Goal: Task Accomplishment & Management: Use online tool/utility

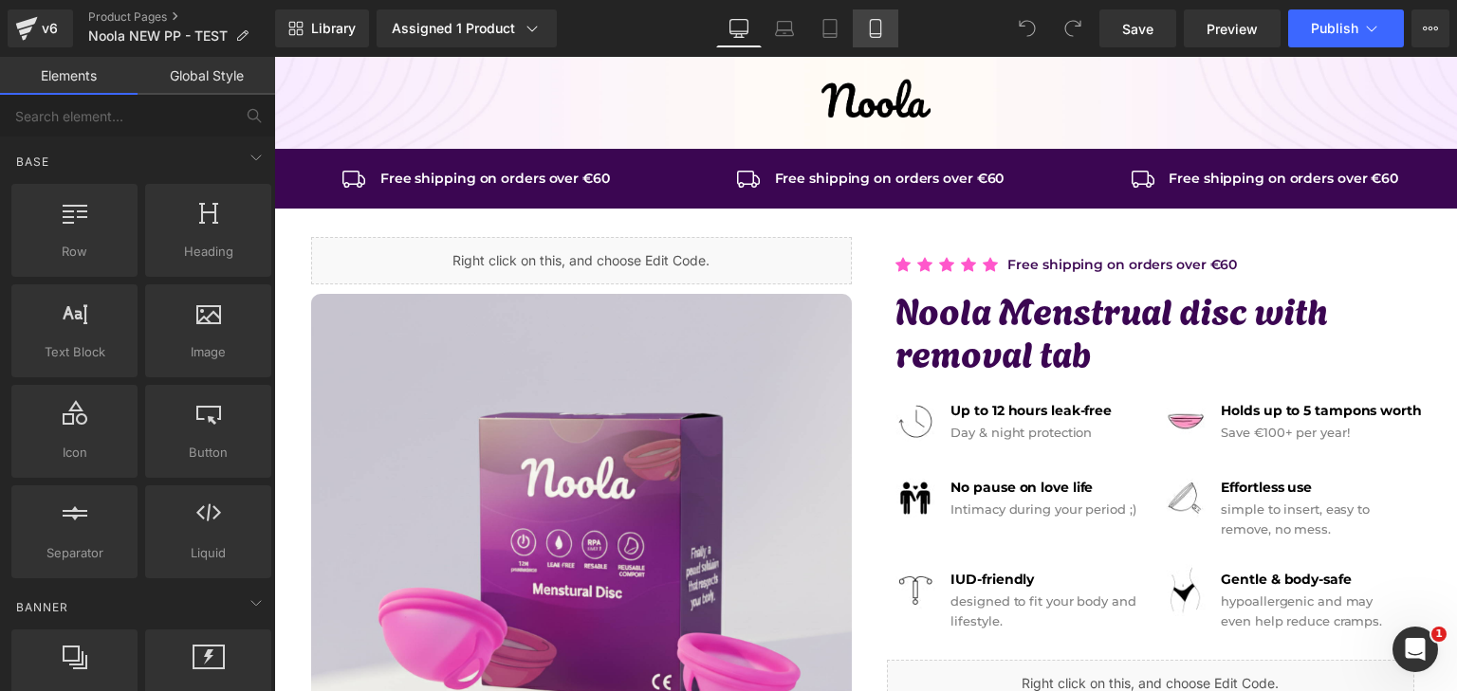
click at [873, 23] on icon at bounding box center [875, 28] width 19 height 19
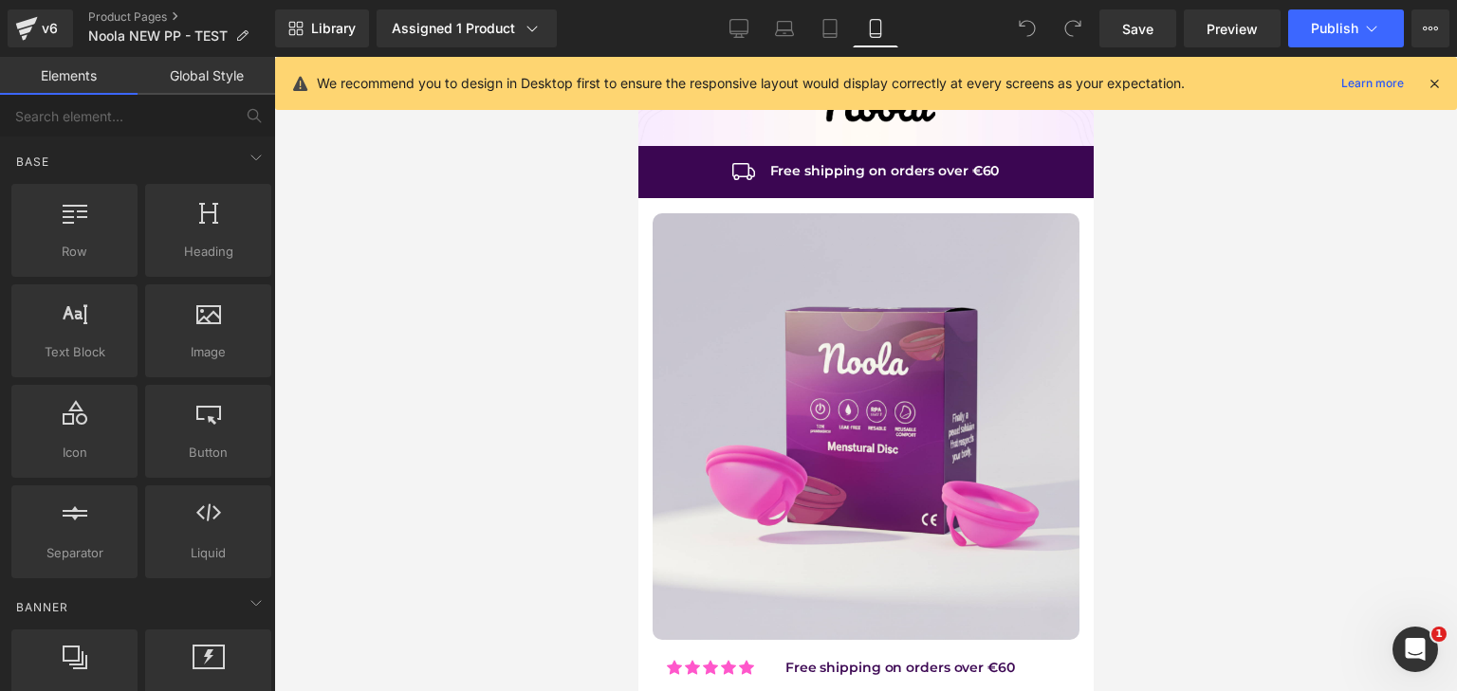
click at [1430, 83] on icon at bounding box center [1434, 83] width 17 height 17
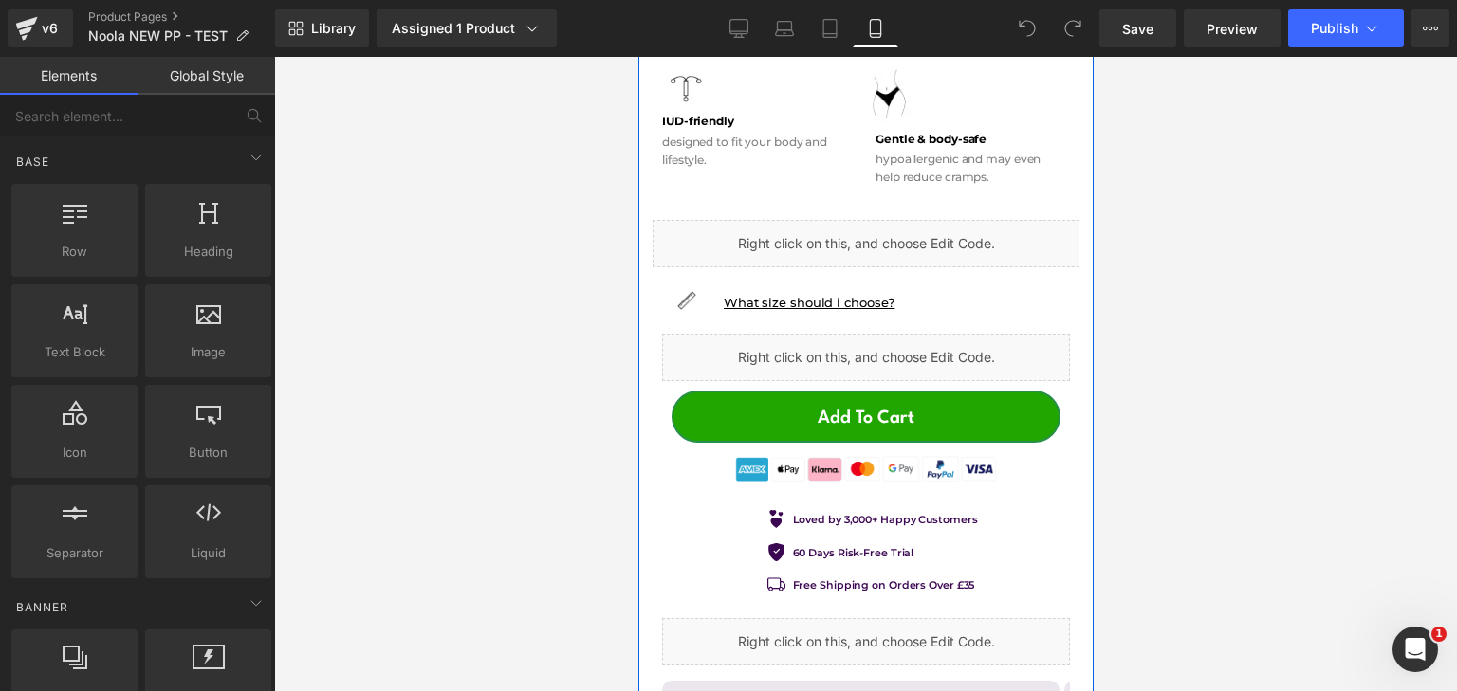
scroll to position [1233, 0]
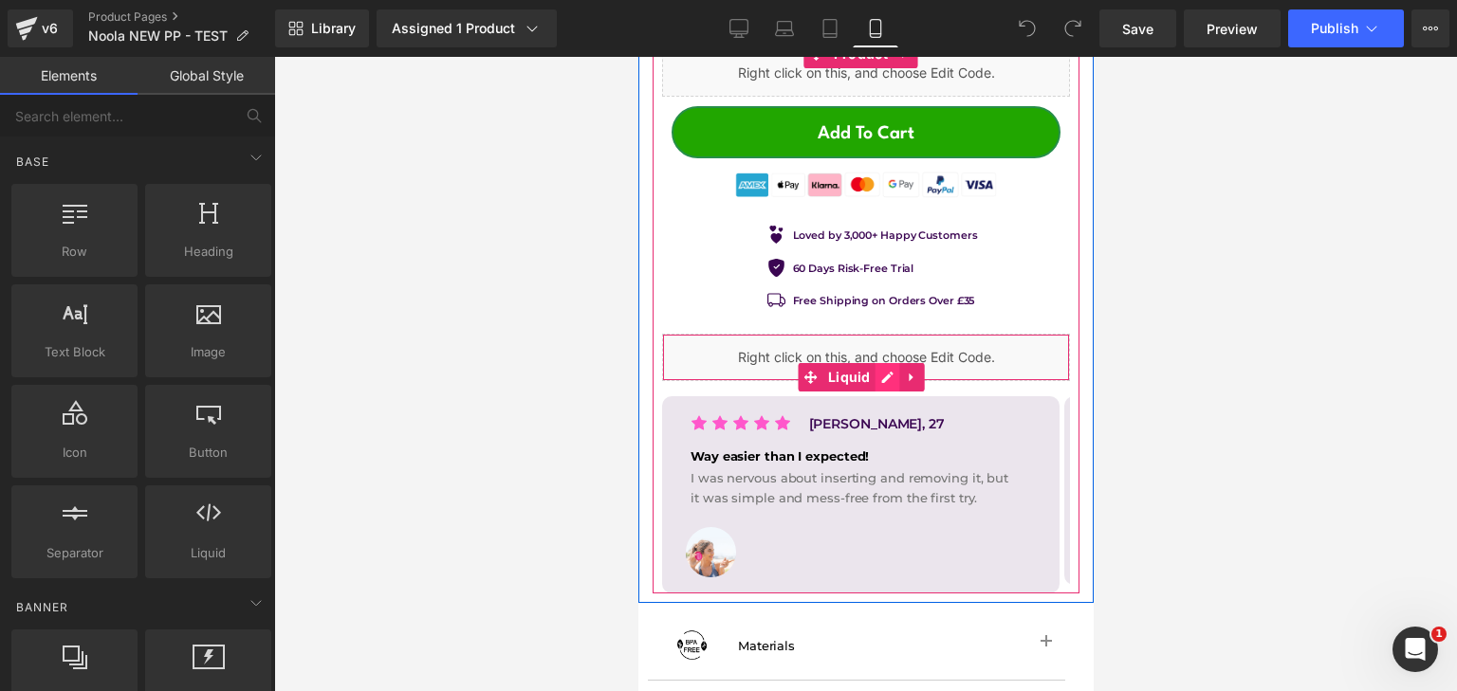
click at [886, 353] on div "Liquid" at bounding box center [865, 357] width 408 height 47
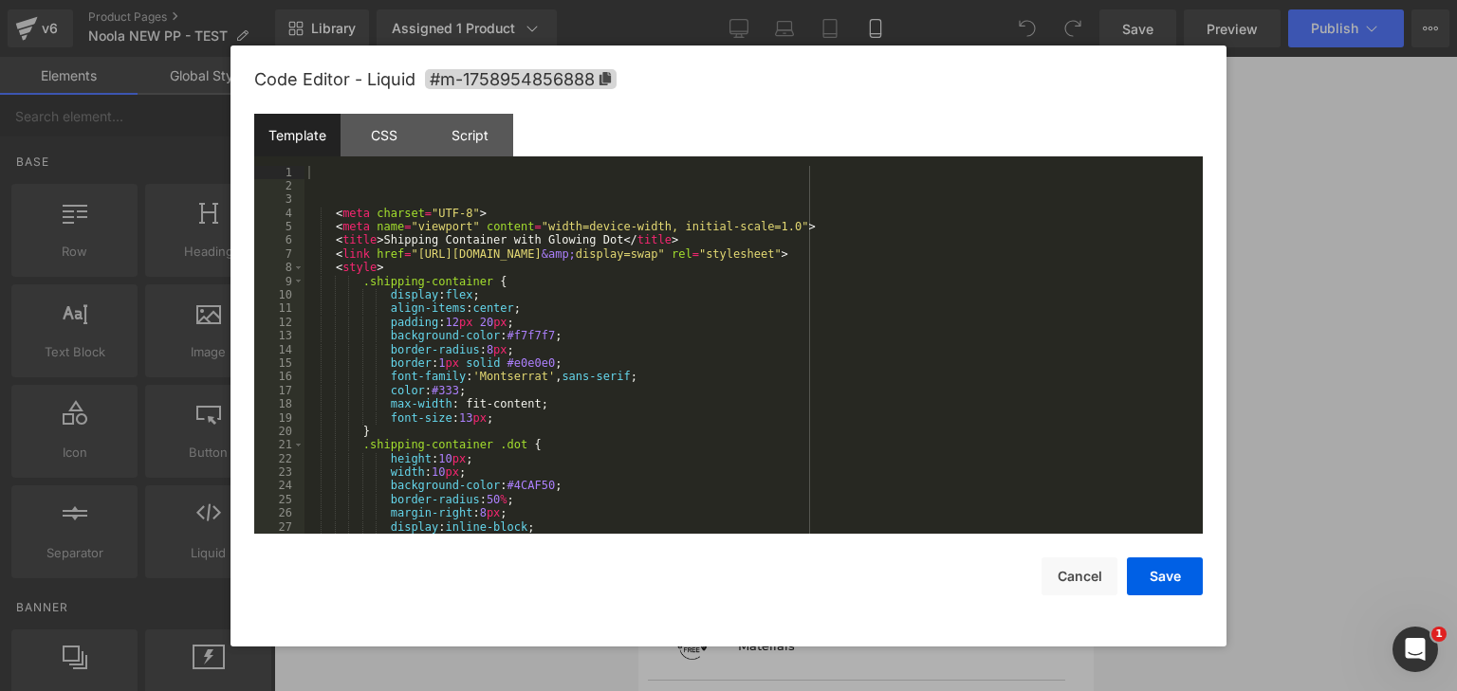
drag, startPoint x: 1273, startPoint y: 284, endPoint x: 1277, endPoint y: 261, distance: 23.1
click at [1273, 280] on div at bounding box center [728, 345] width 1457 height 691
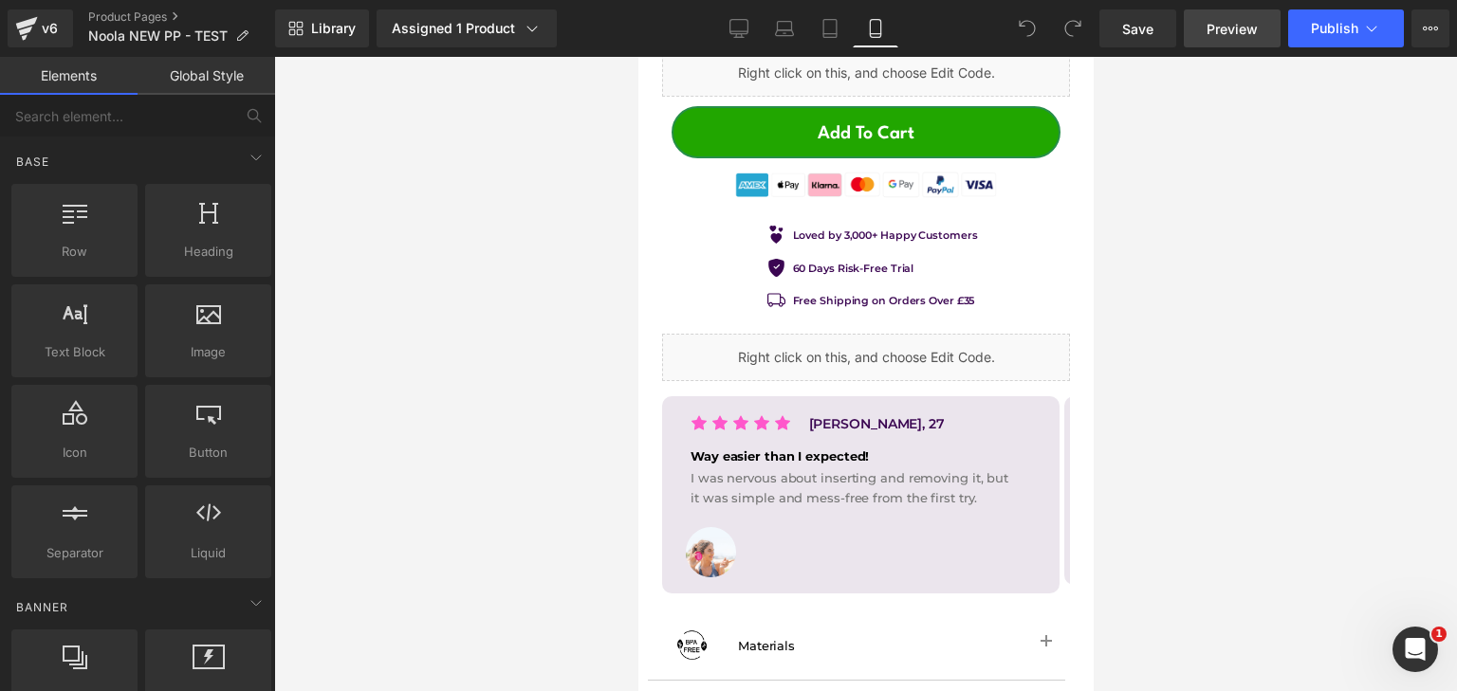
click at [1209, 31] on span "Preview" at bounding box center [1231, 29] width 51 height 20
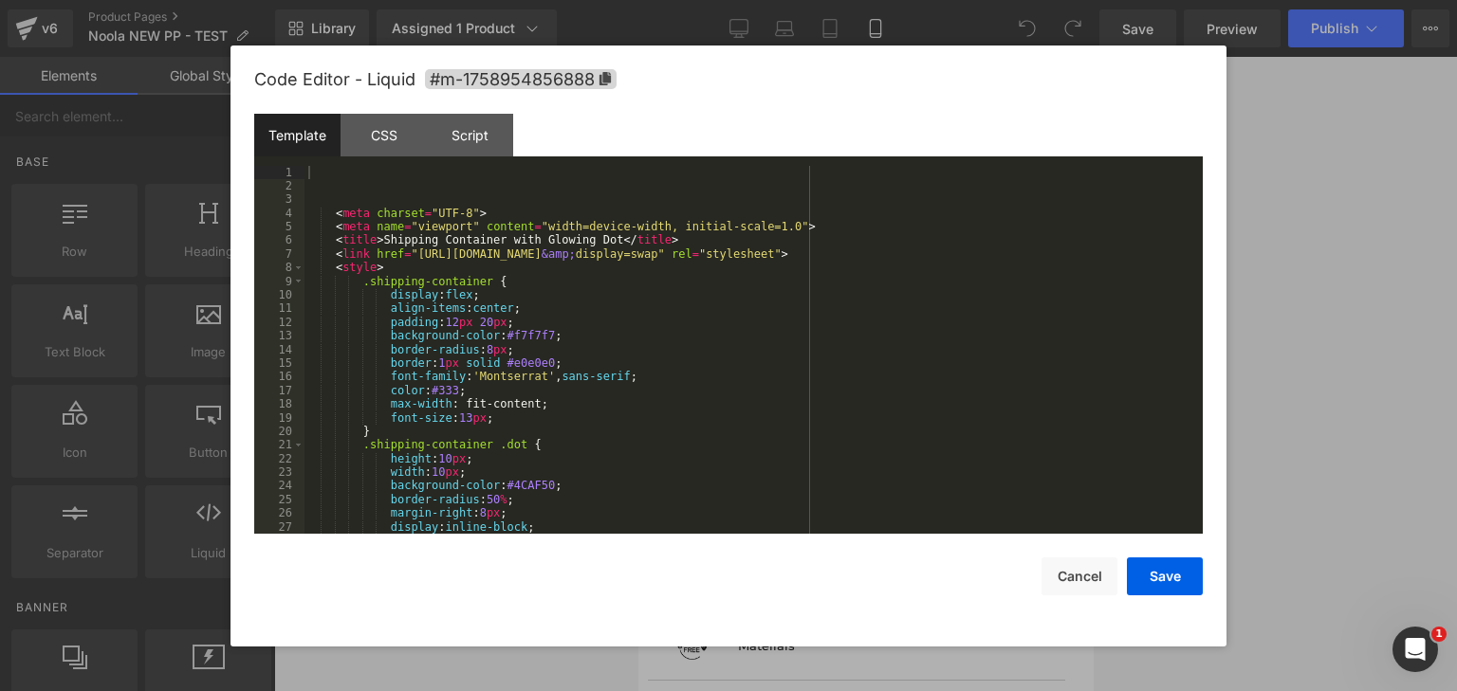
click at [888, 357] on div "Liquid" at bounding box center [865, 357] width 408 height 47
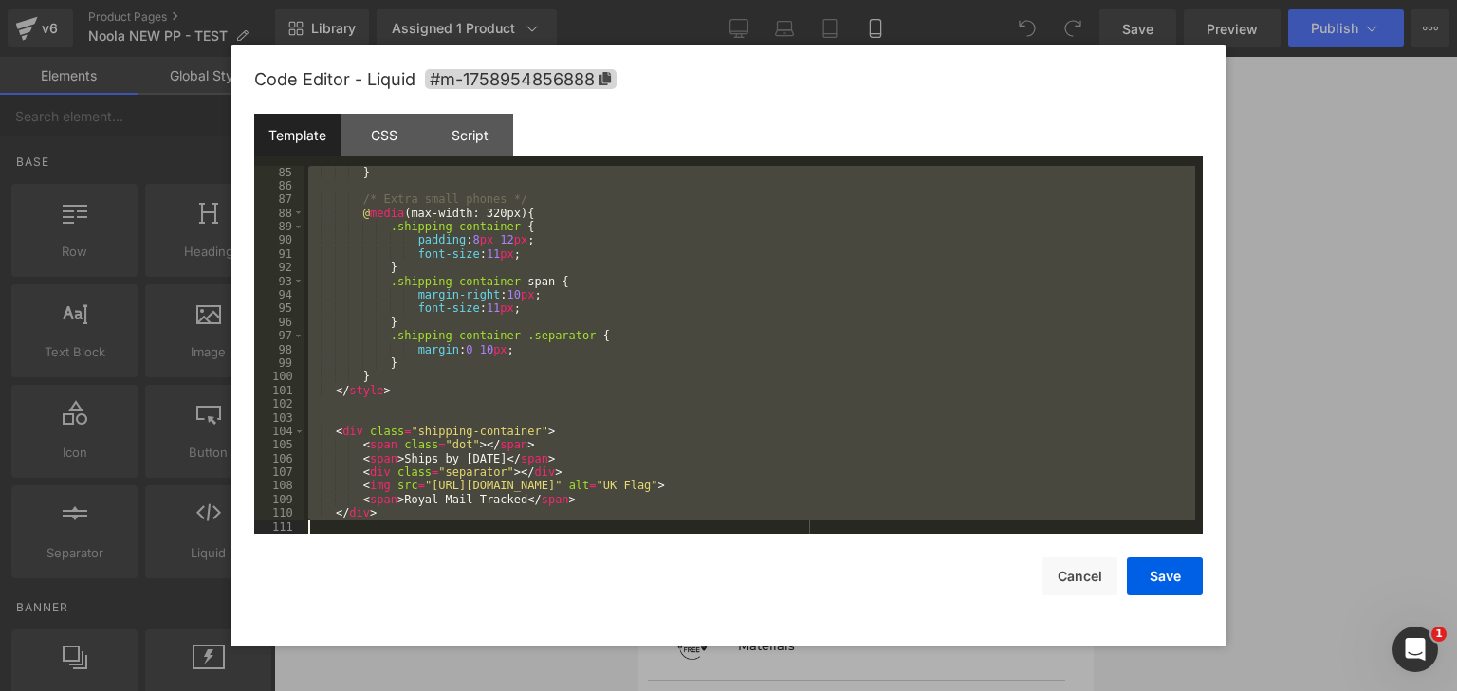
scroll to position [1147, 0]
drag, startPoint x: 338, startPoint y: 174, endPoint x: 911, endPoint y: 507, distance: 662.6
click at [747, 691] on html "You are previewing how the will restyle your page. You can not edit Elements in…" at bounding box center [728, 345] width 1457 height 691
click at [1181, 291] on div "} /* Extra small phones */ @ media (max-width: 320px) { .shipping-container { p…" at bounding box center [749, 350] width 891 height 369
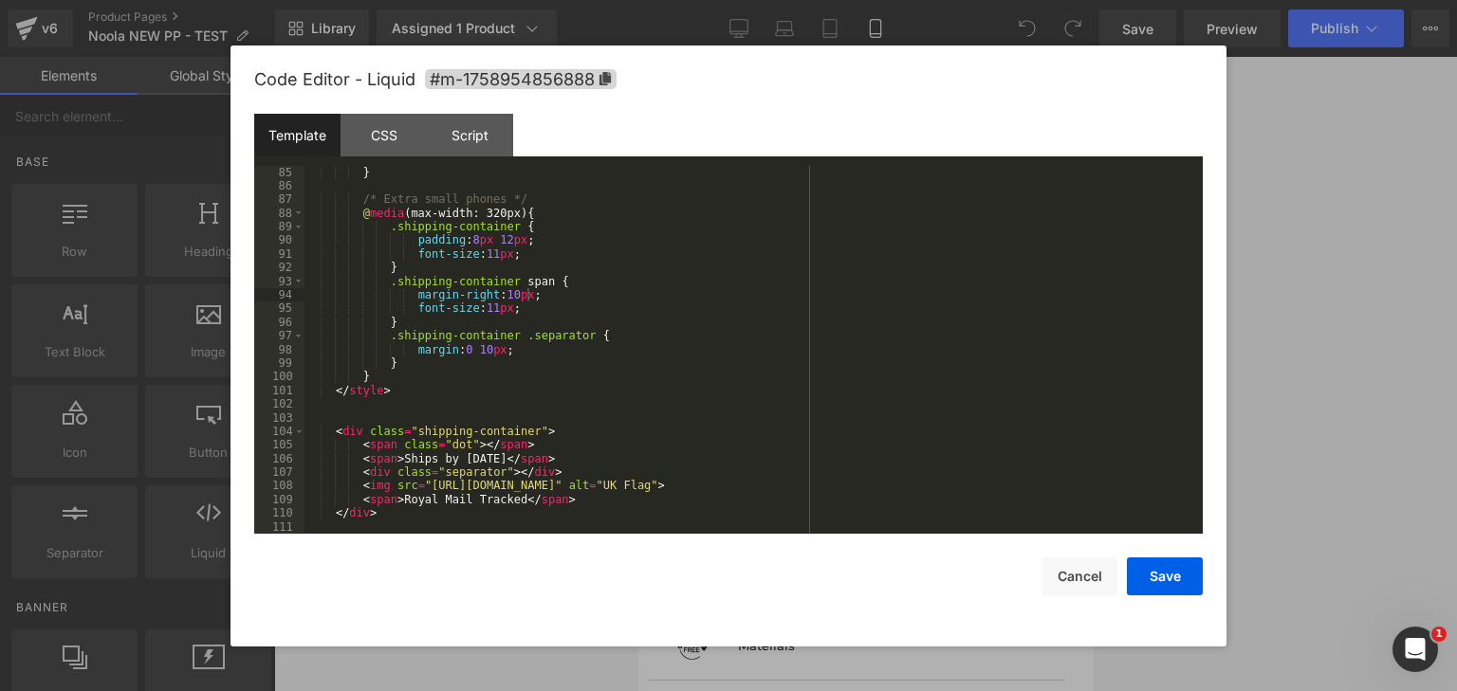
click at [1273, 278] on div at bounding box center [728, 345] width 1457 height 691
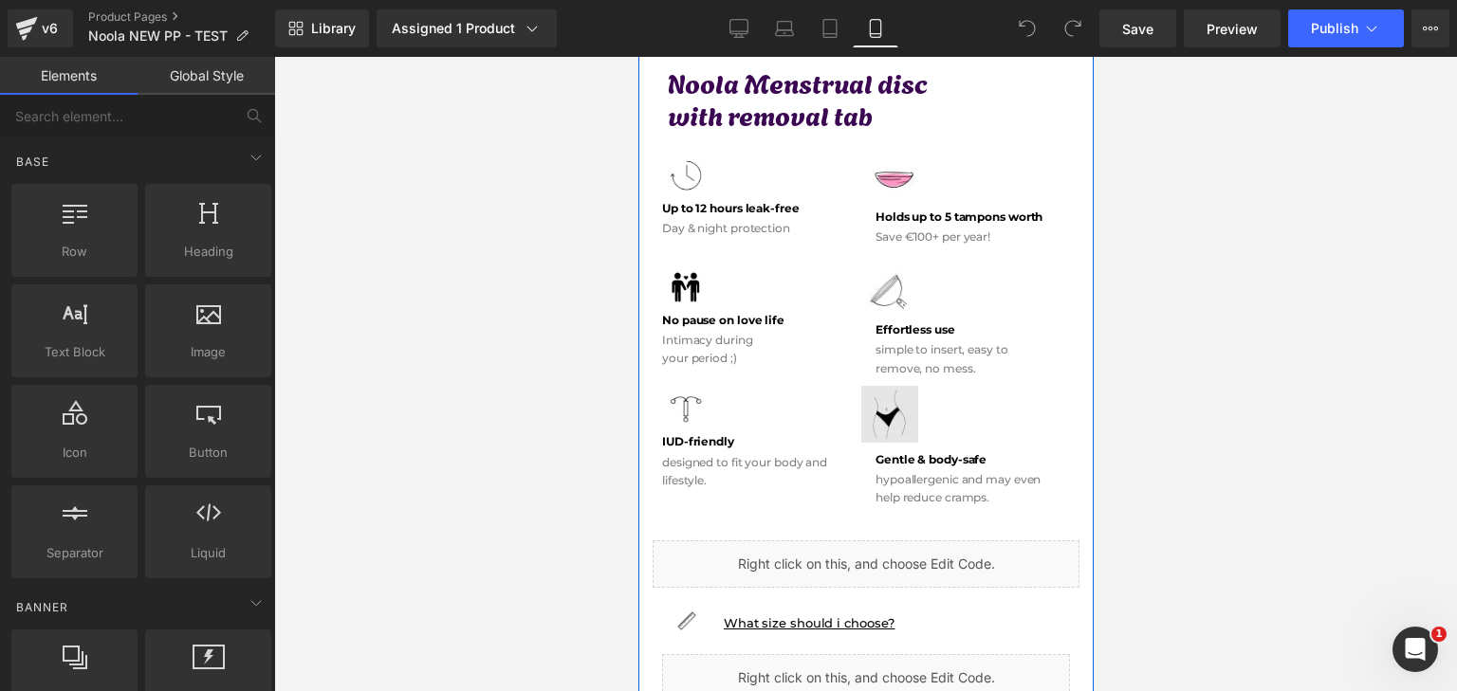
scroll to position [569, 0]
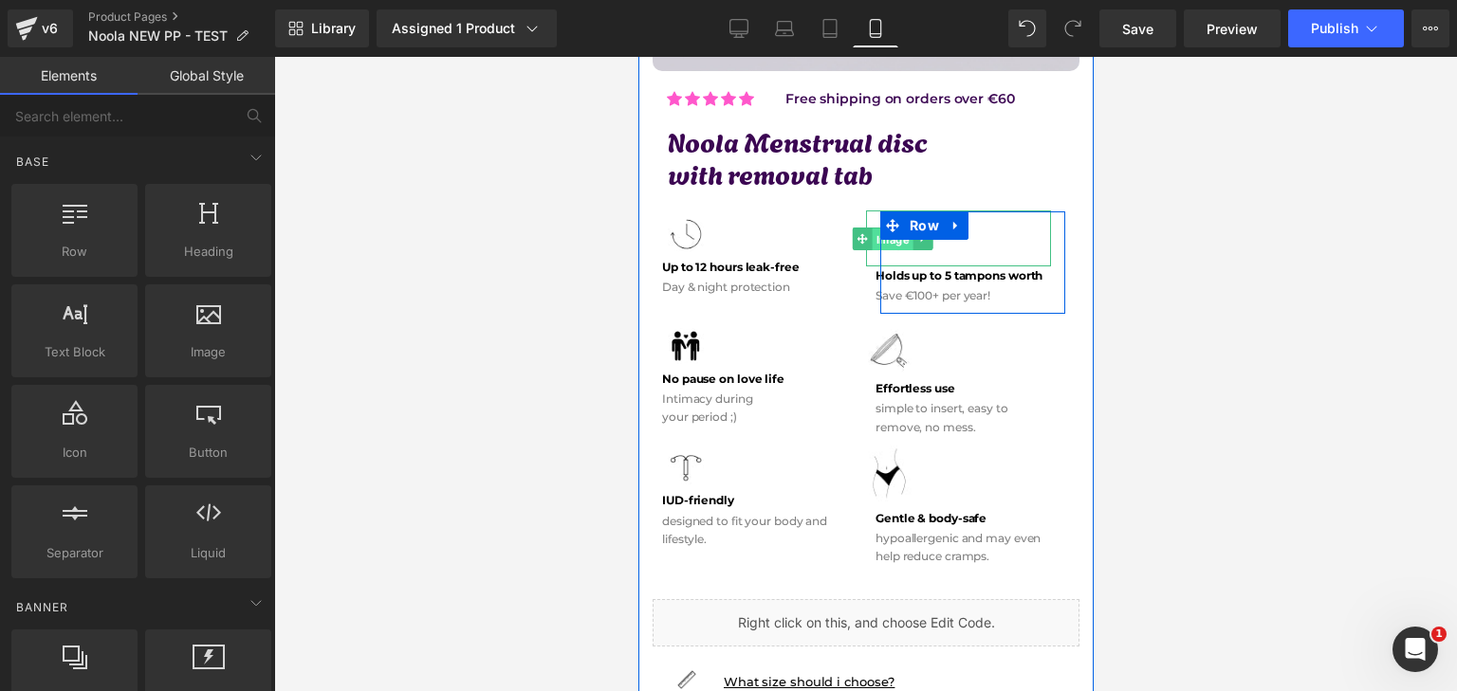
click at [893, 234] on span "Image" at bounding box center [892, 239] width 41 height 23
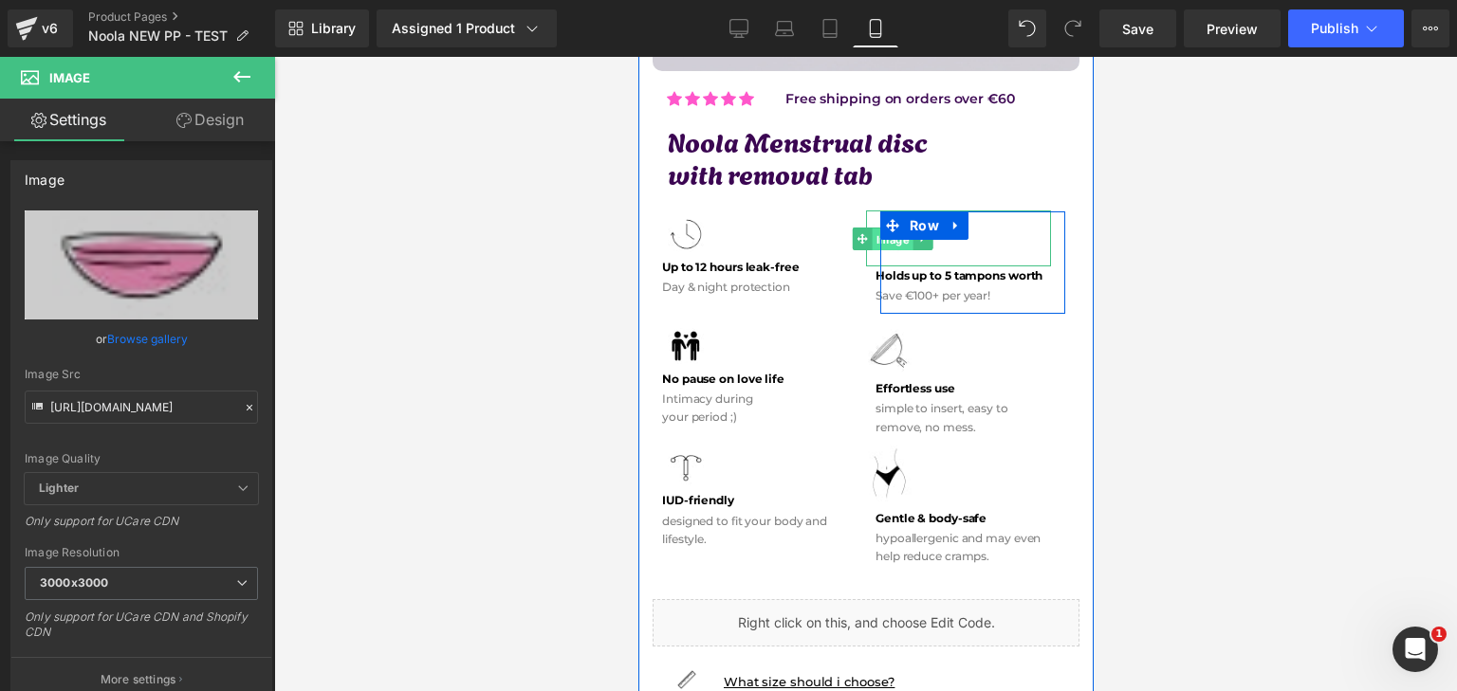
click at [885, 232] on span "Image" at bounding box center [892, 239] width 41 height 23
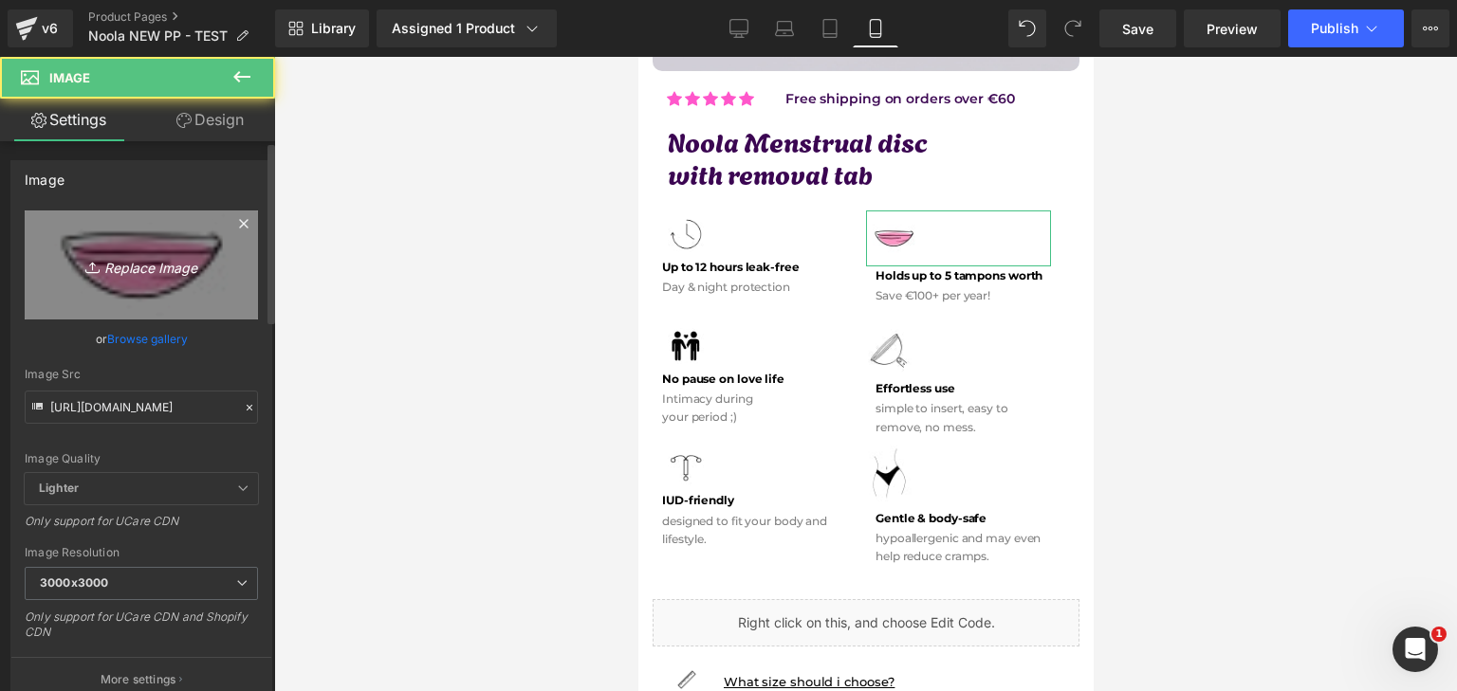
click at [66, 234] on link "Replace Image" at bounding box center [141, 265] width 233 height 109
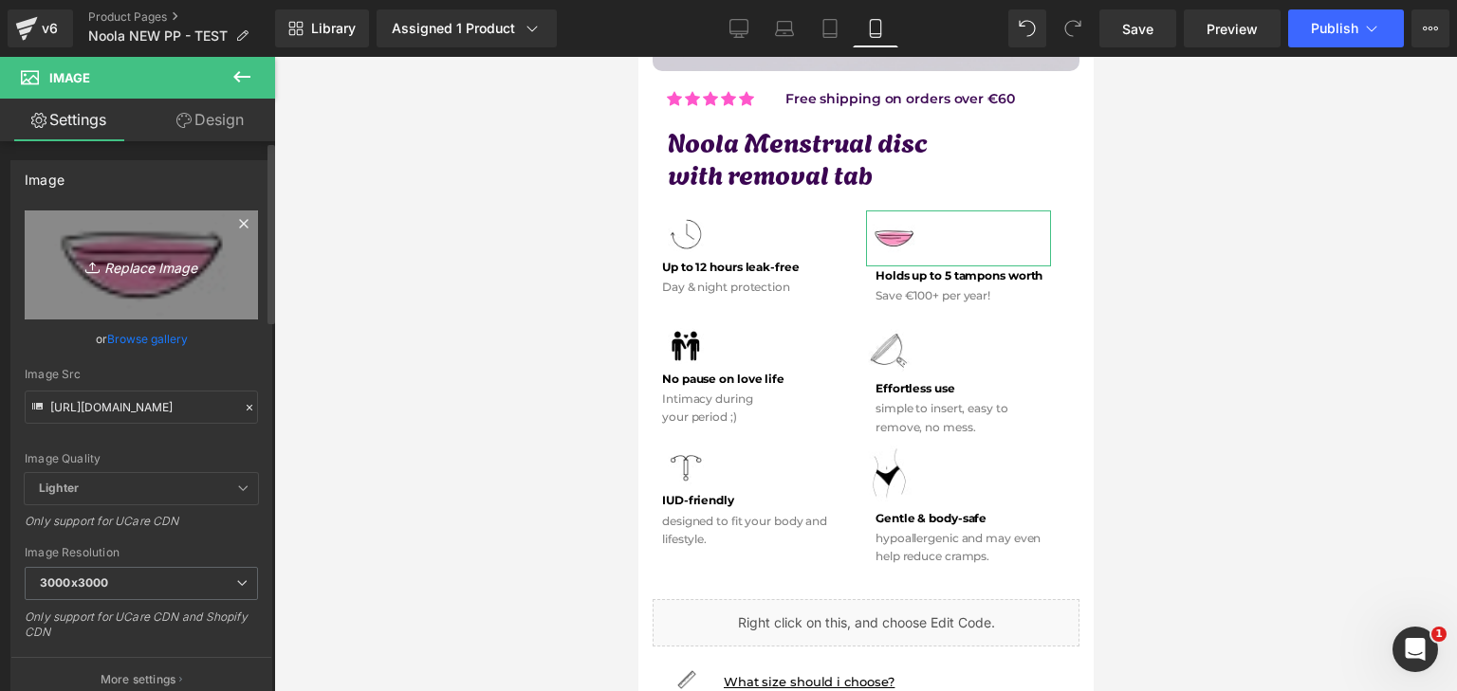
type input "C:\fakepath\ChatGPT Image 2025. szept. 25. 12_08_48.png"
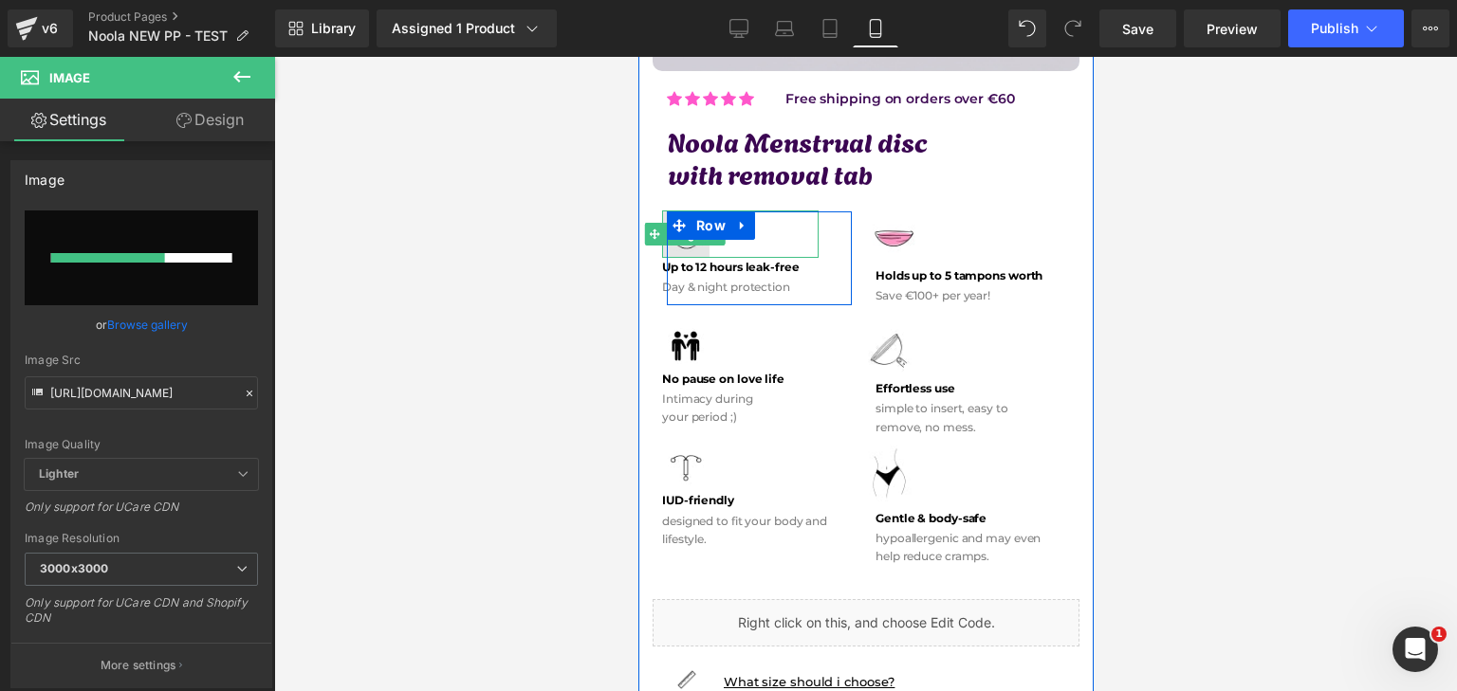
click at [680, 231] on span "Image" at bounding box center [684, 235] width 41 height 23
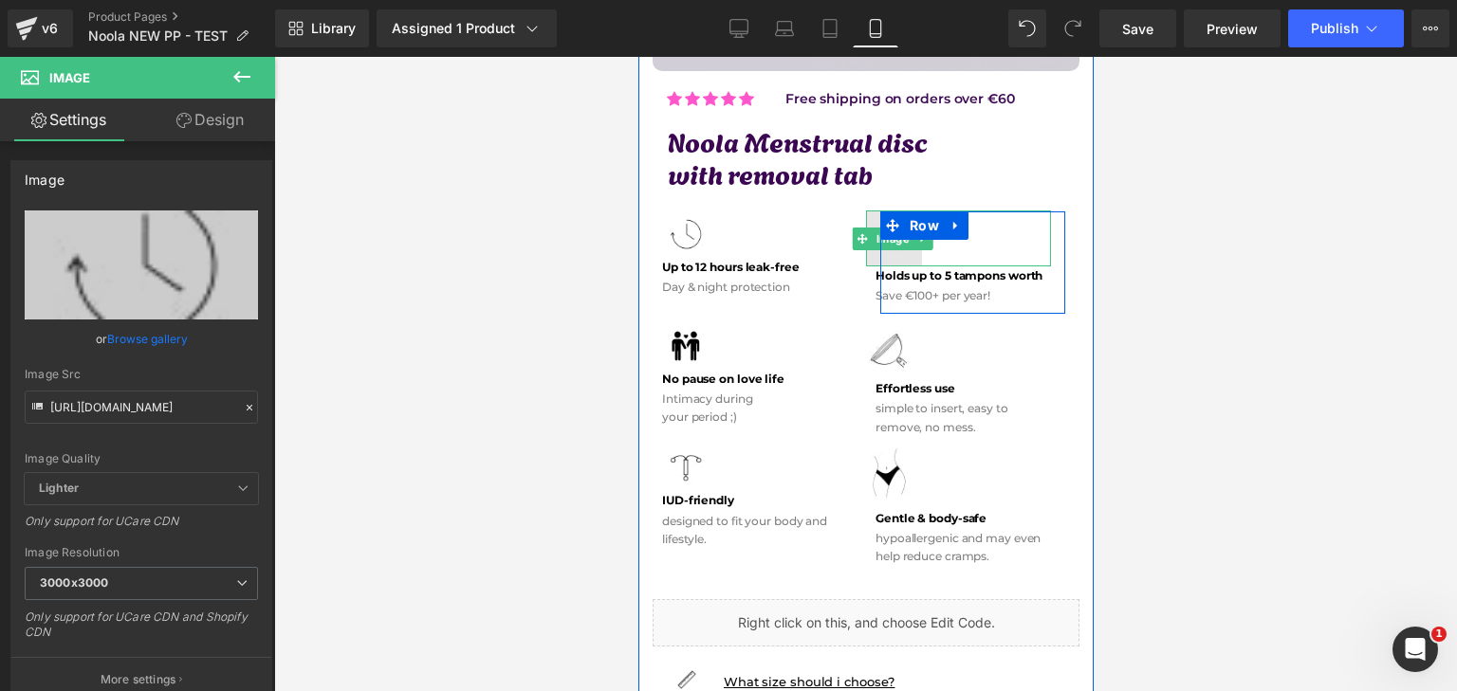
click at [879, 240] on img at bounding box center [893, 239] width 56 height 56
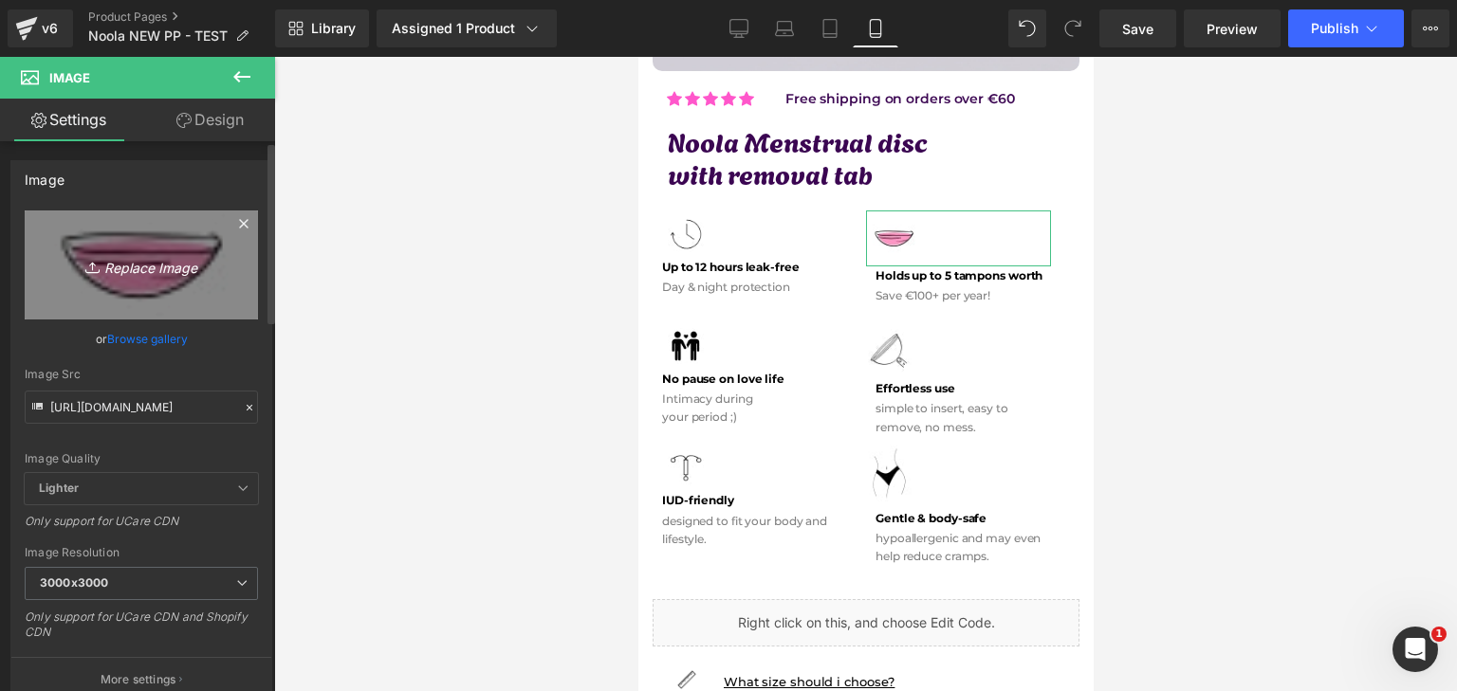
click at [138, 251] on link "Replace Image" at bounding box center [141, 265] width 233 height 109
type input "C:\fakepath\Névtelen terv - 2025-09-27T120047.491.png"
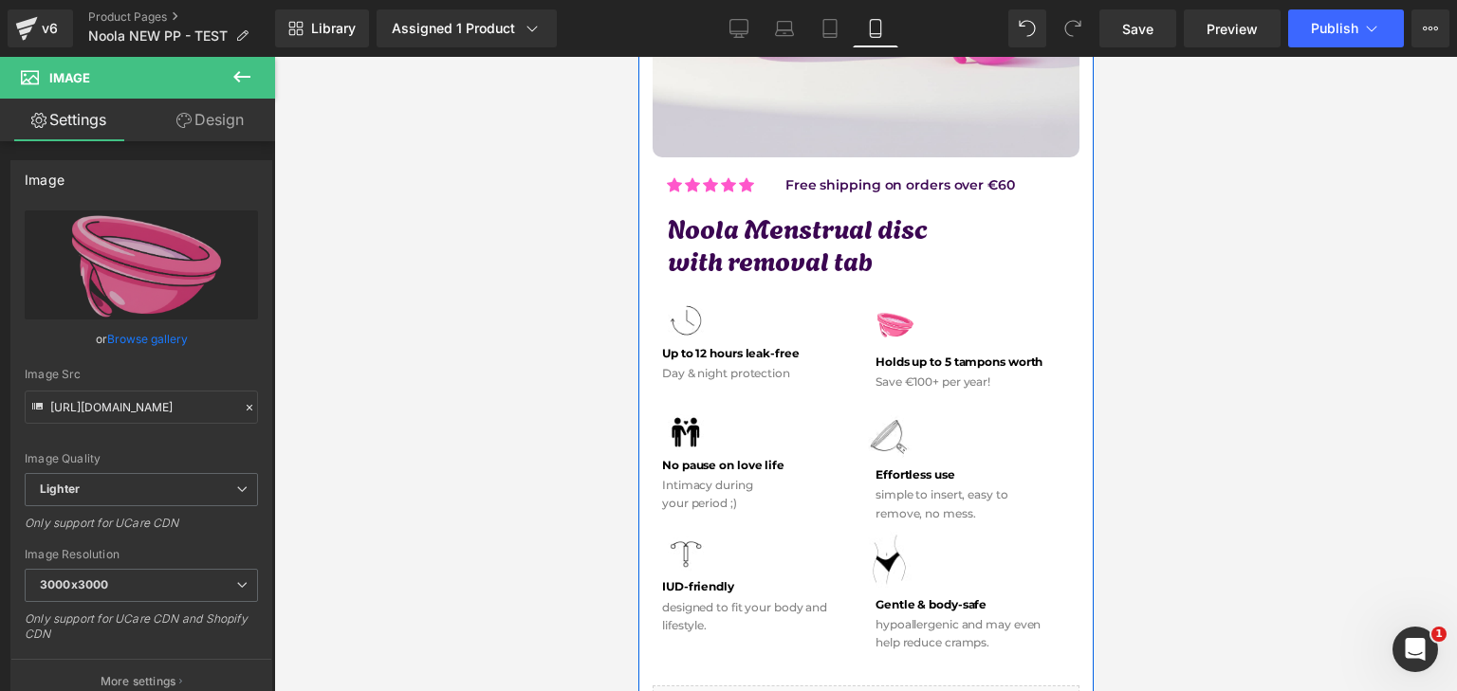
scroll to position [474, 0]
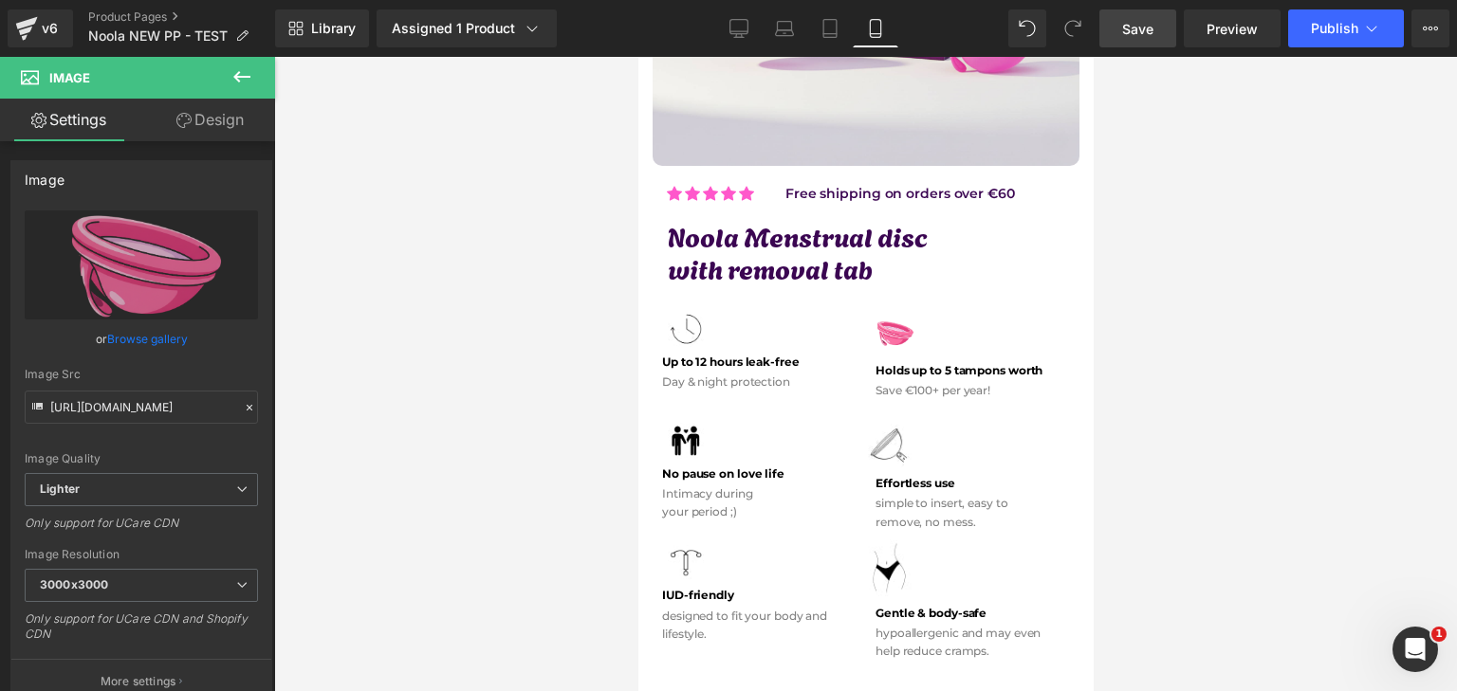
click at [1167, 30] on link "Save" at bounding box center [1137, 28] width 77 height 38
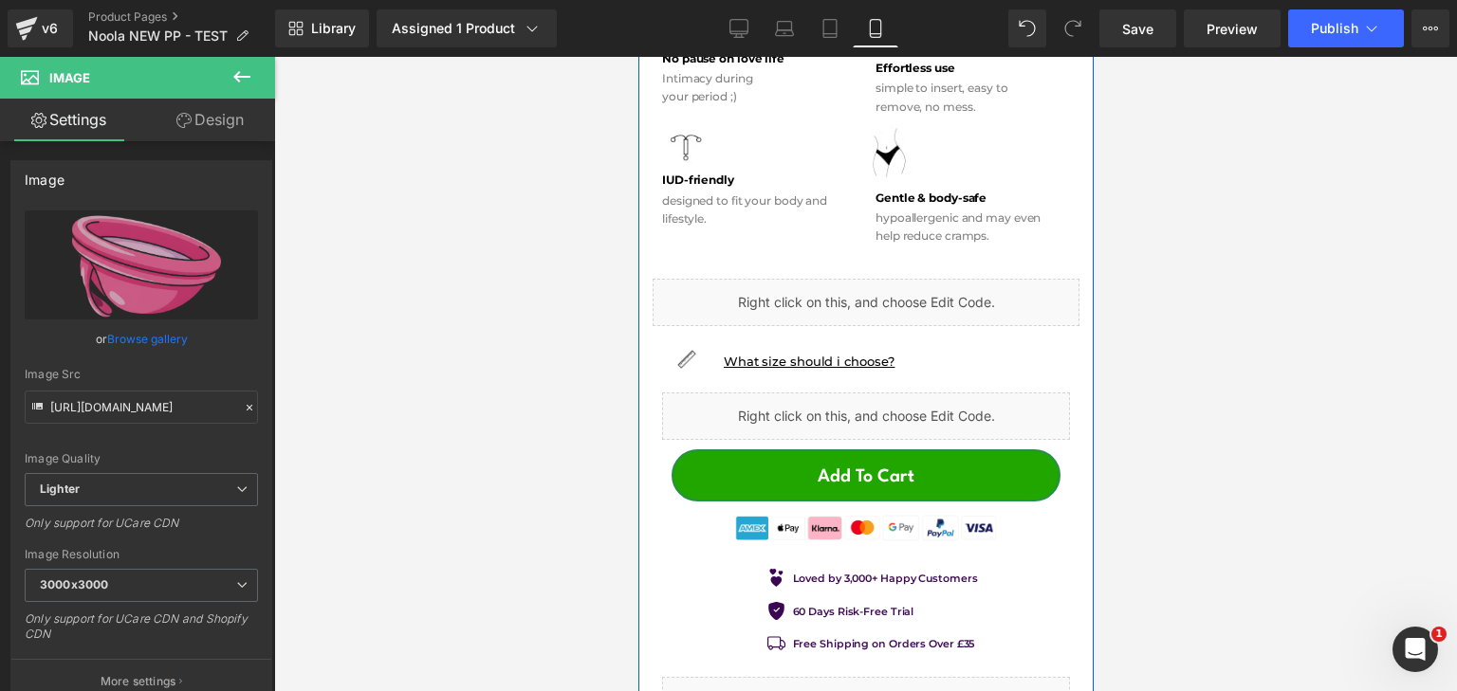
scroll to position [1043, 0]
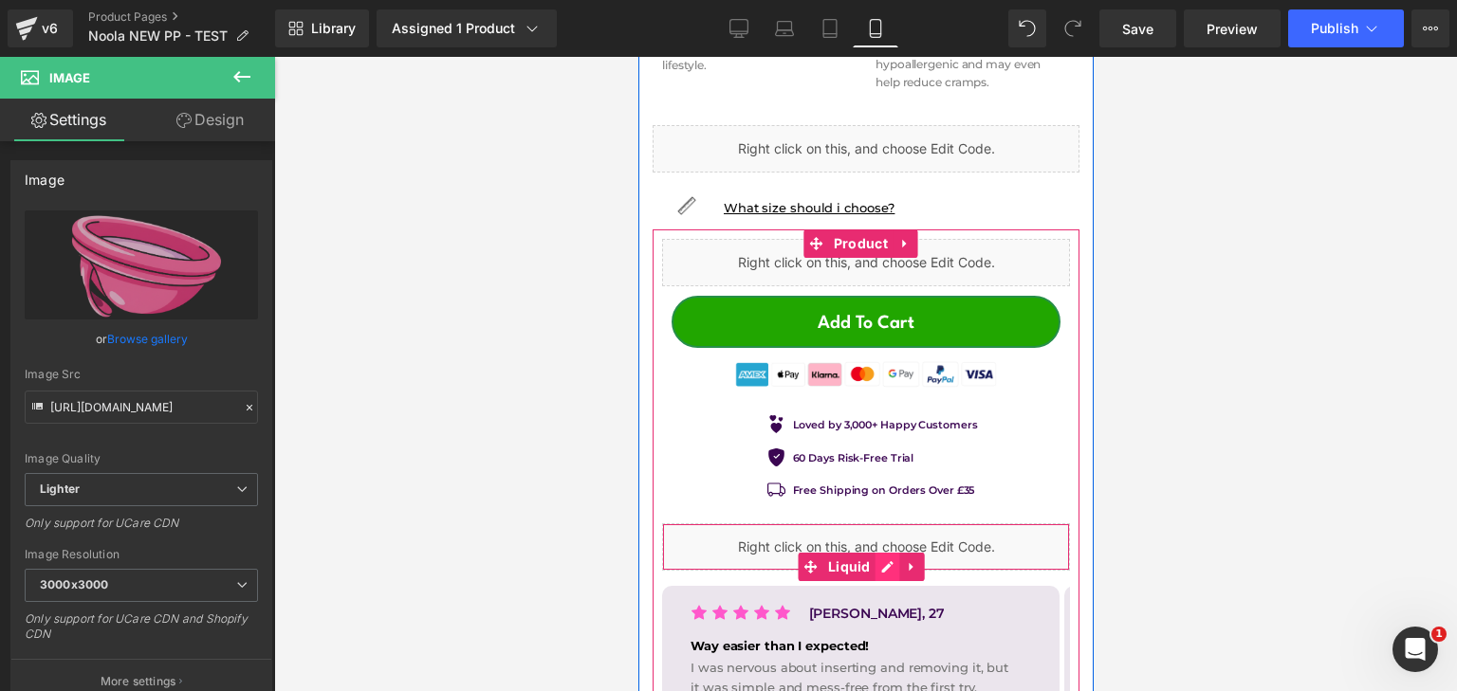
click at [879, 541] on div "Liquid" at bounding box center [865, 547] width 408 height 47
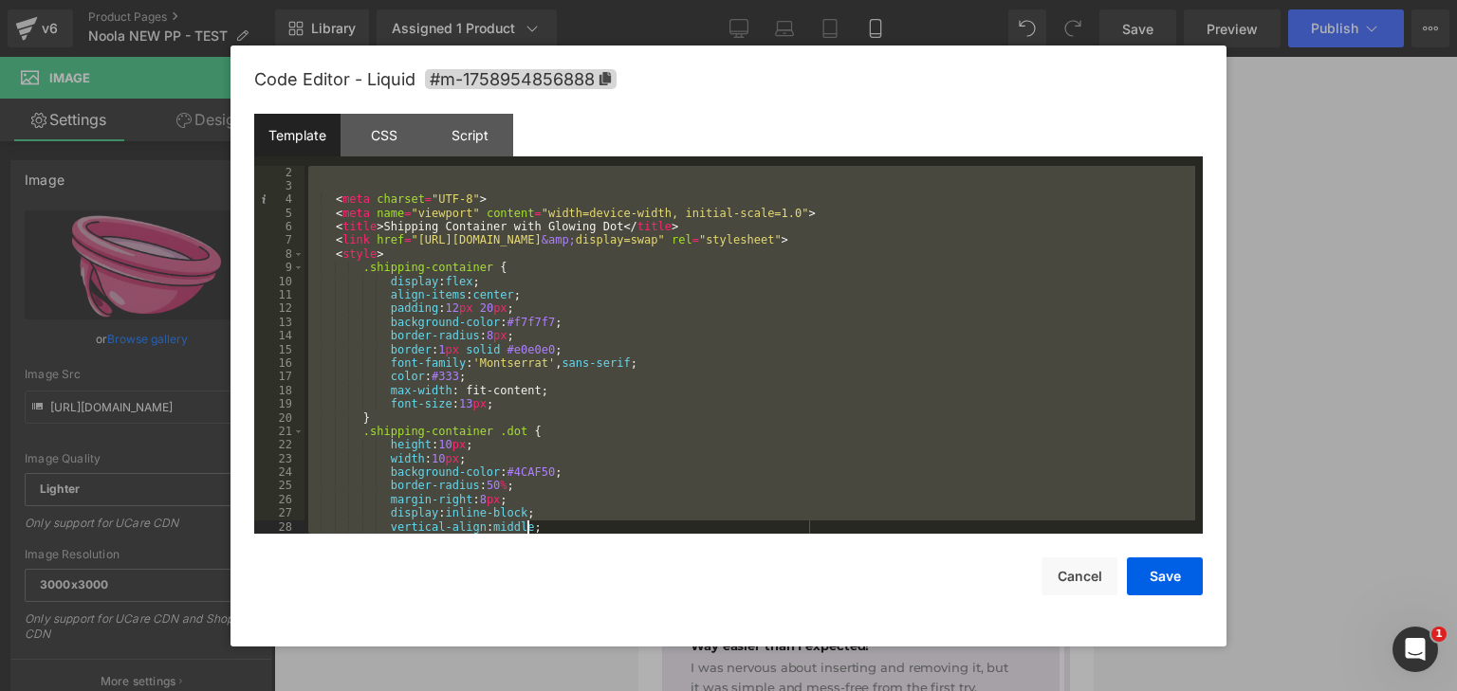
scroll to position [1147, 0]
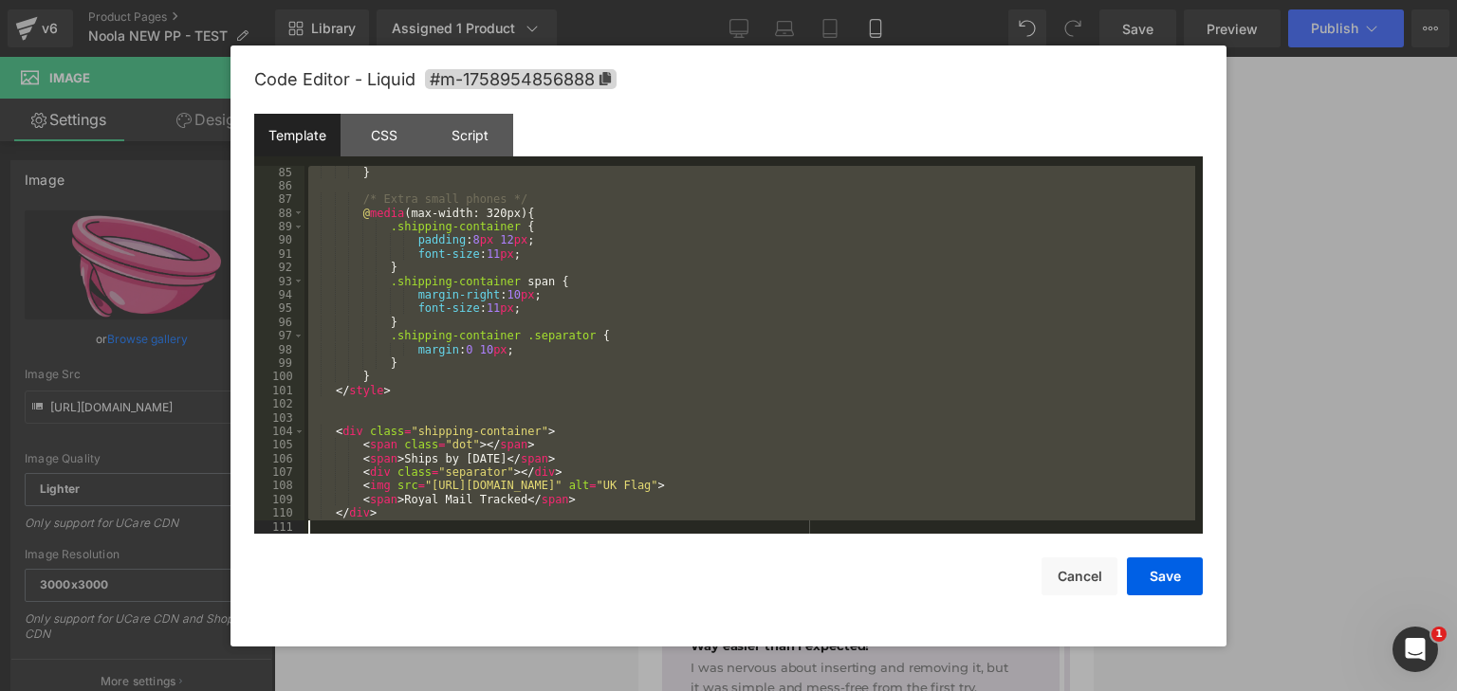
drag, startPoint x: 341, startPoint y: 169, endPoint x: 723, endPoint y: 726, distance: 674.8
click at [723, 691] on html "Image You are previewing how the will restyle your page. You can not edit Eleme…" at bounding box center [728, 345] width 1457 height 691
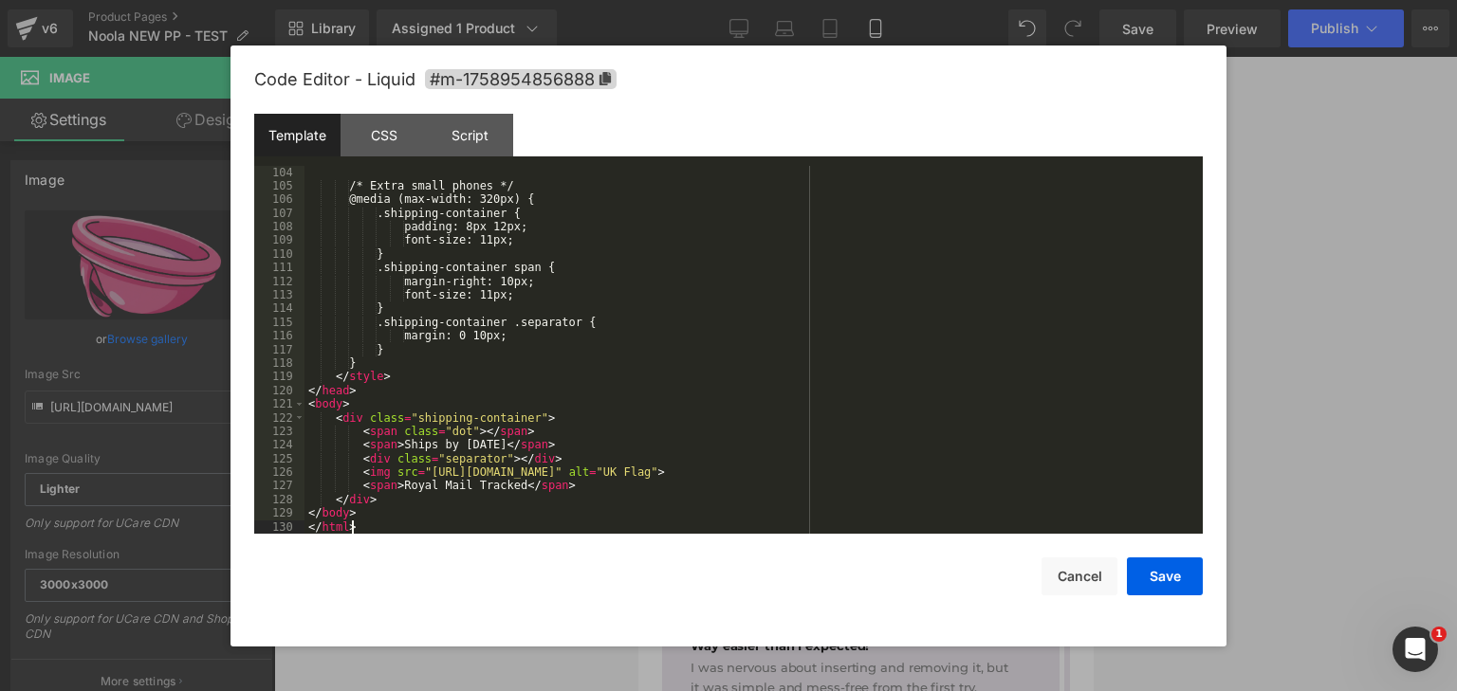
scroll to position [1407, 0]
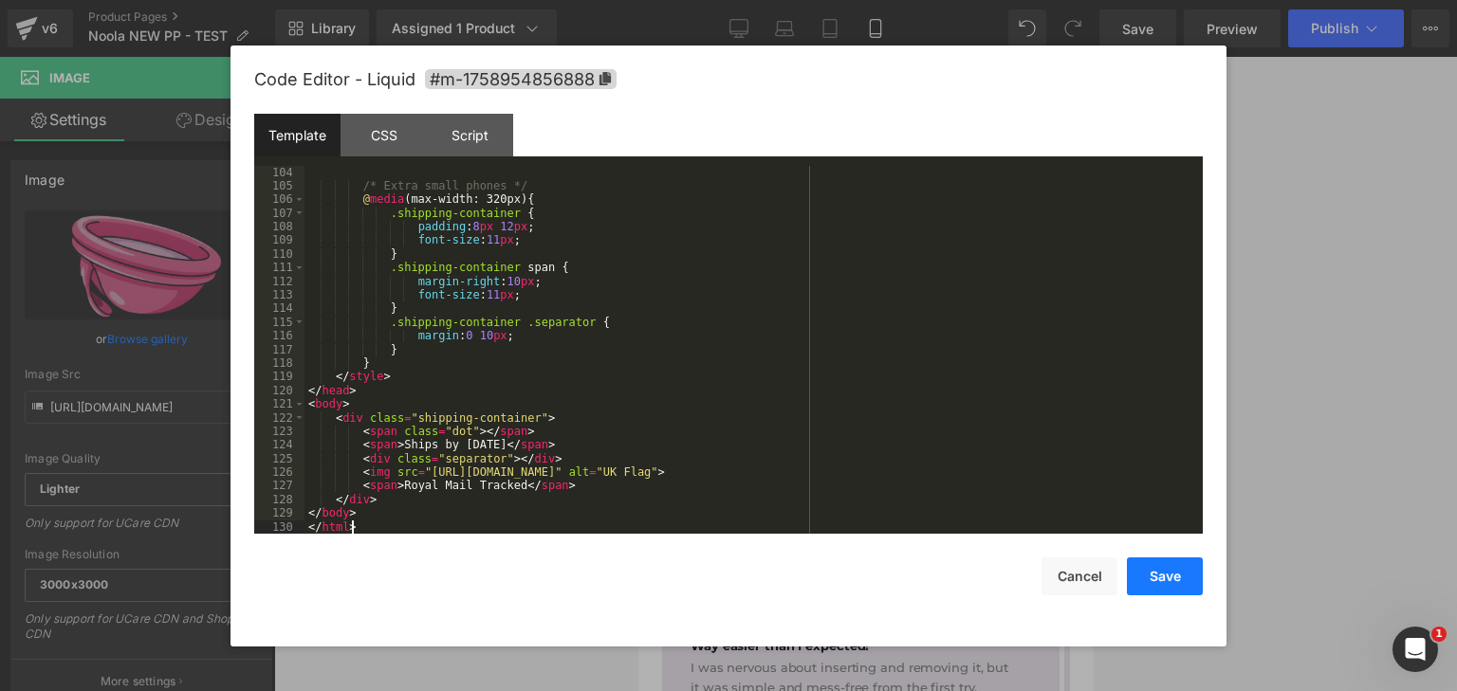
click at [1198, 584] on button "Save" at bounding box center [1165, 577] width 76 height 38
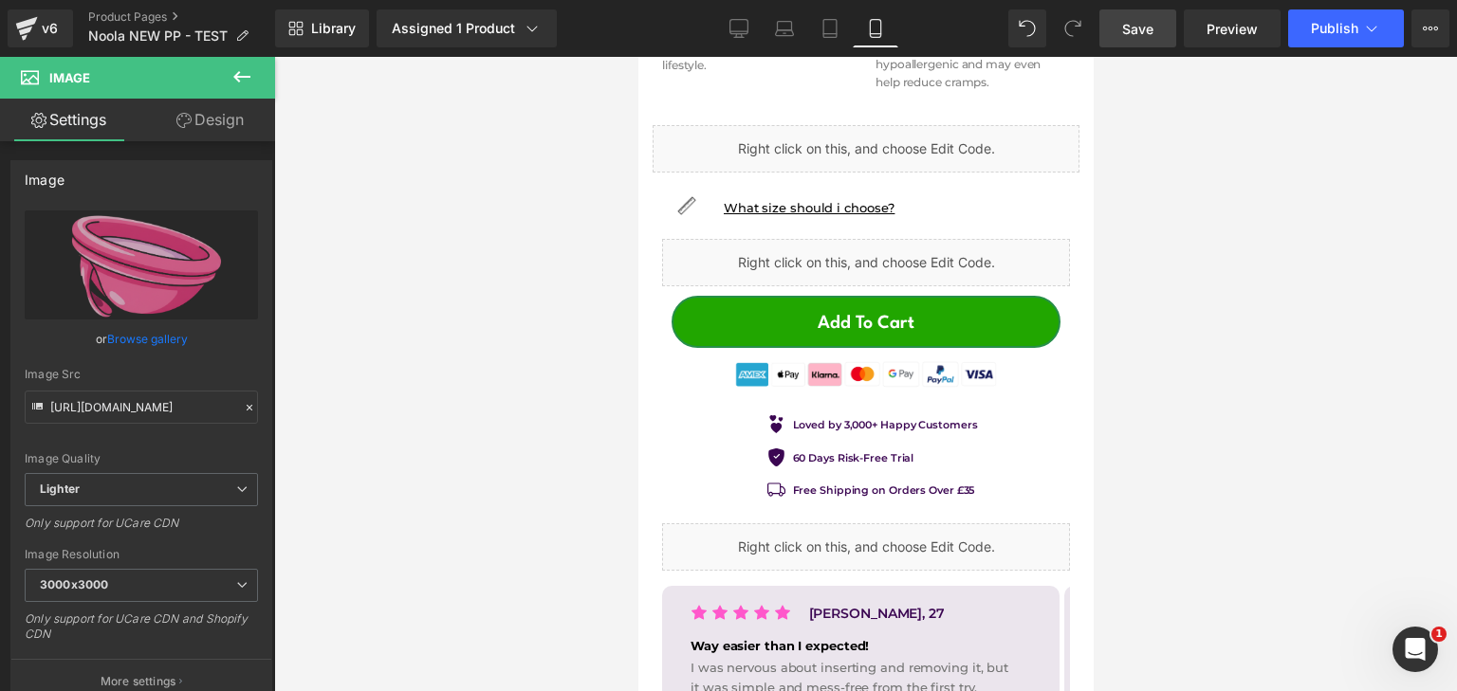
click at [1112, 27] on link "Save" at bounding box center [1137, 28] width 77 height 38
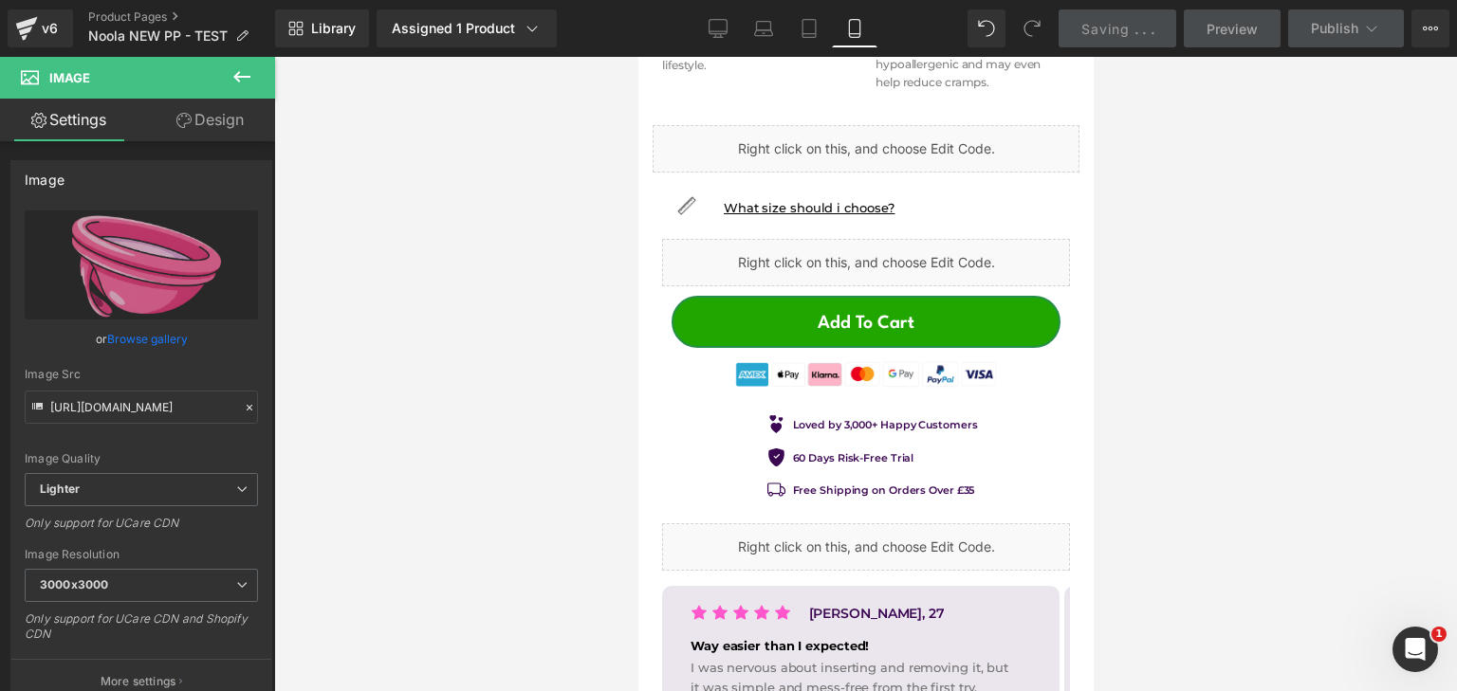
scroll to position [1802, 0]
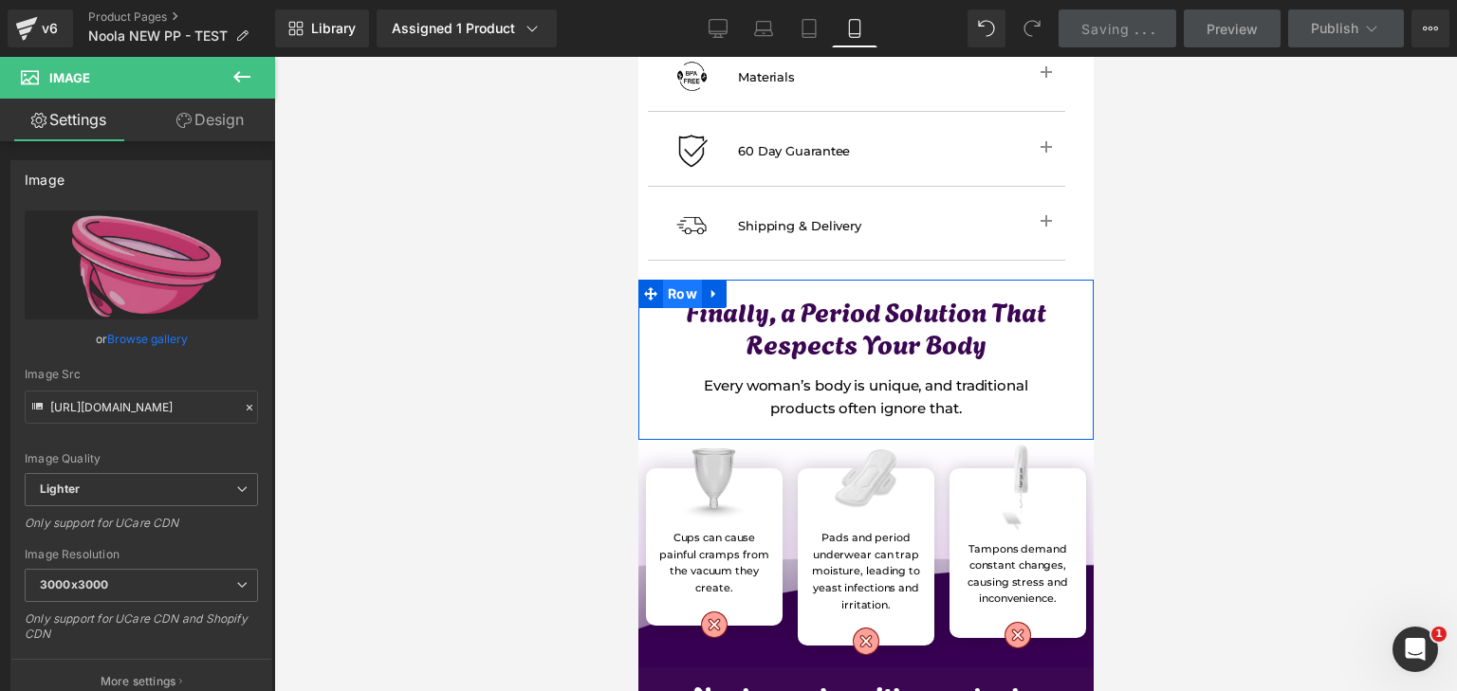
click at [682, 280] on span "Row" at bounding box center [681, 294] width 39 height 28
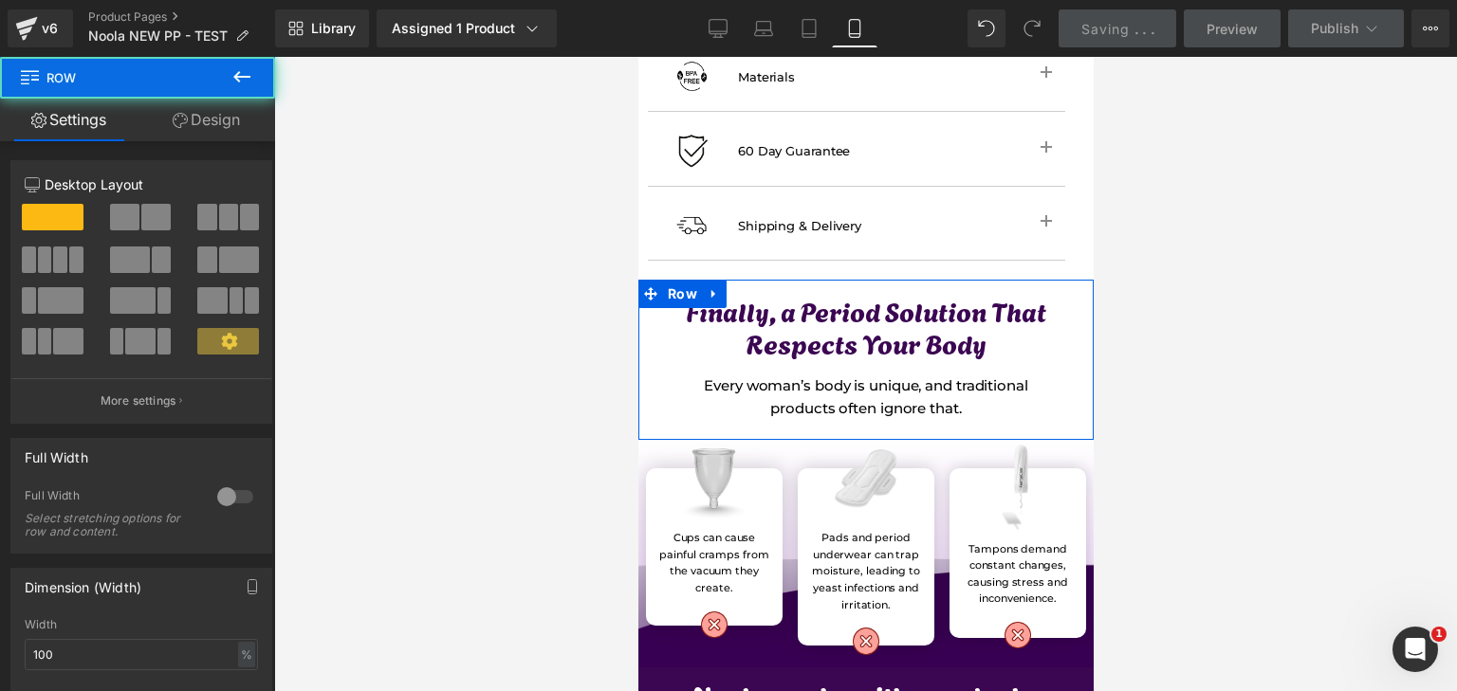
click at [191, 123] on link "Design" at bounding box center [207, 120] width 138 height 43
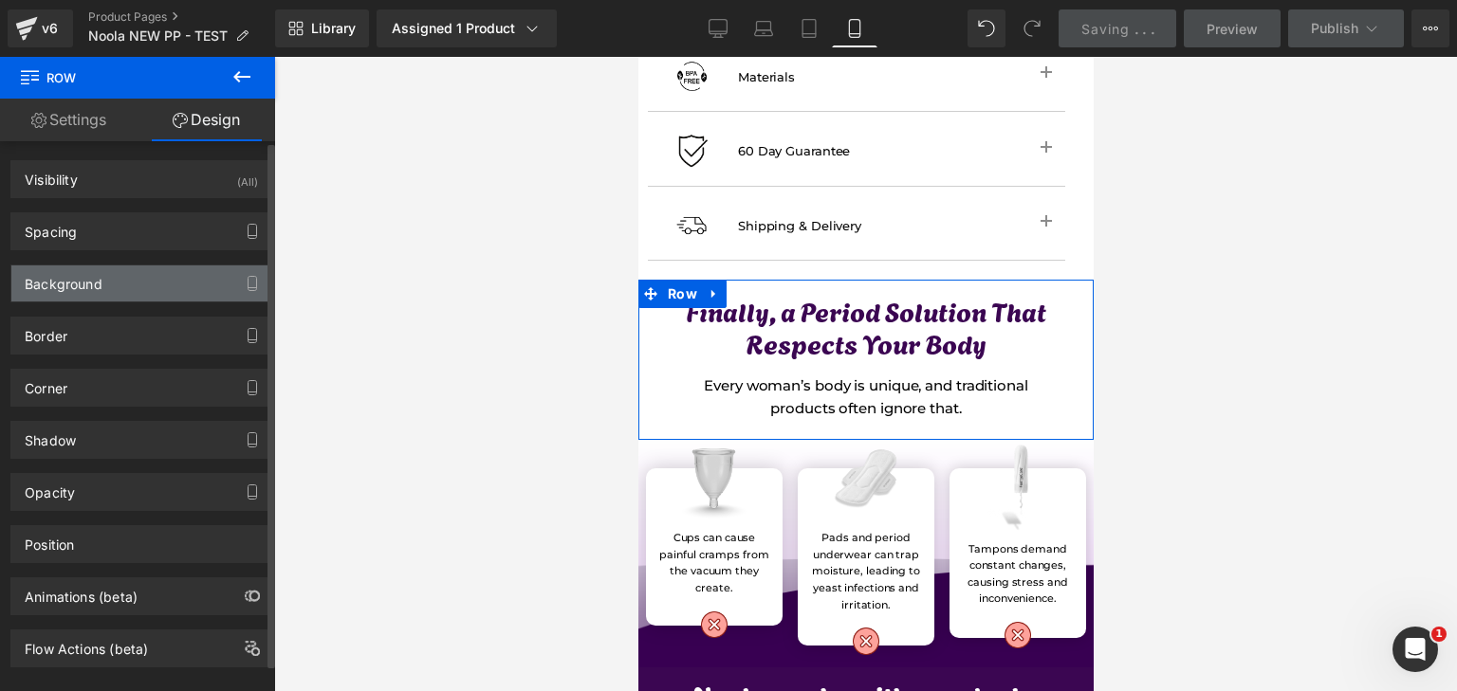
click at [157, 277] on div "Background" at bounding box center [141, 284] width 260 height 36
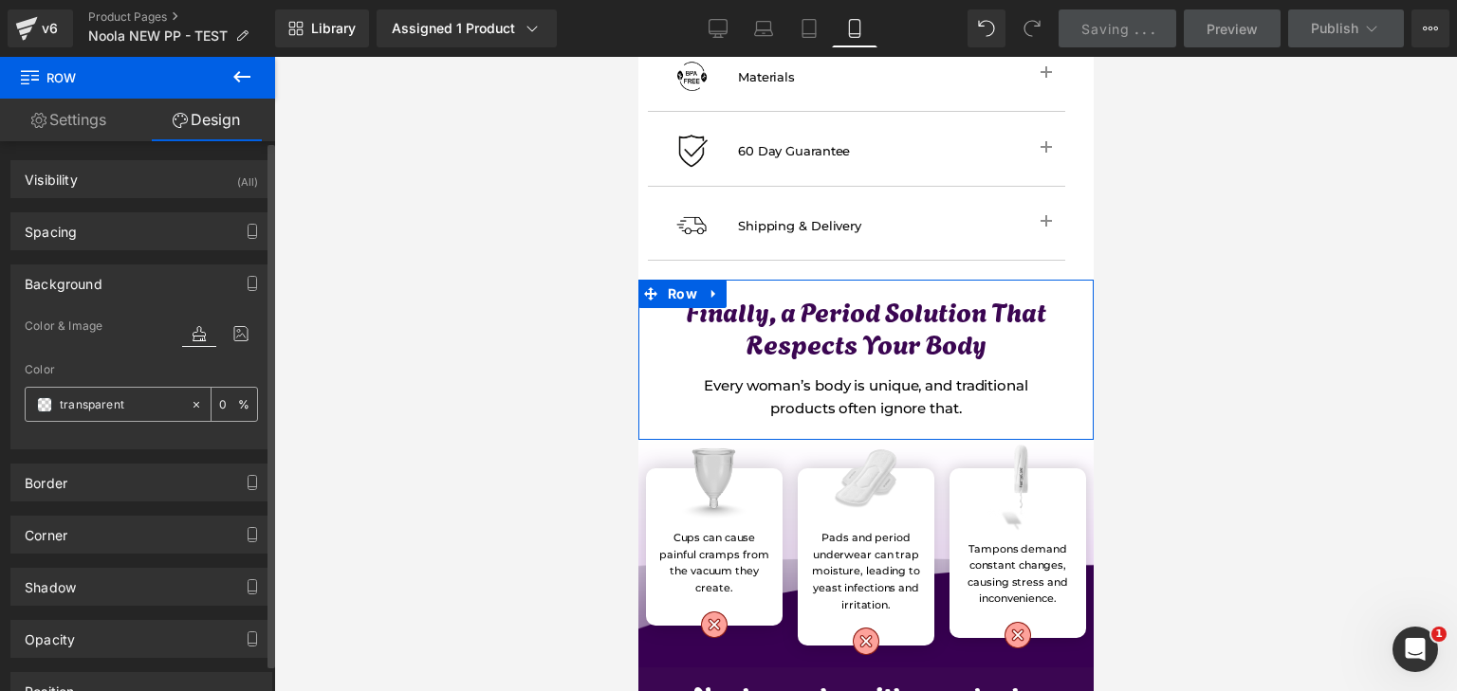
click at [43, 398] on span at bounding box center [44, 404] width 15 height 15
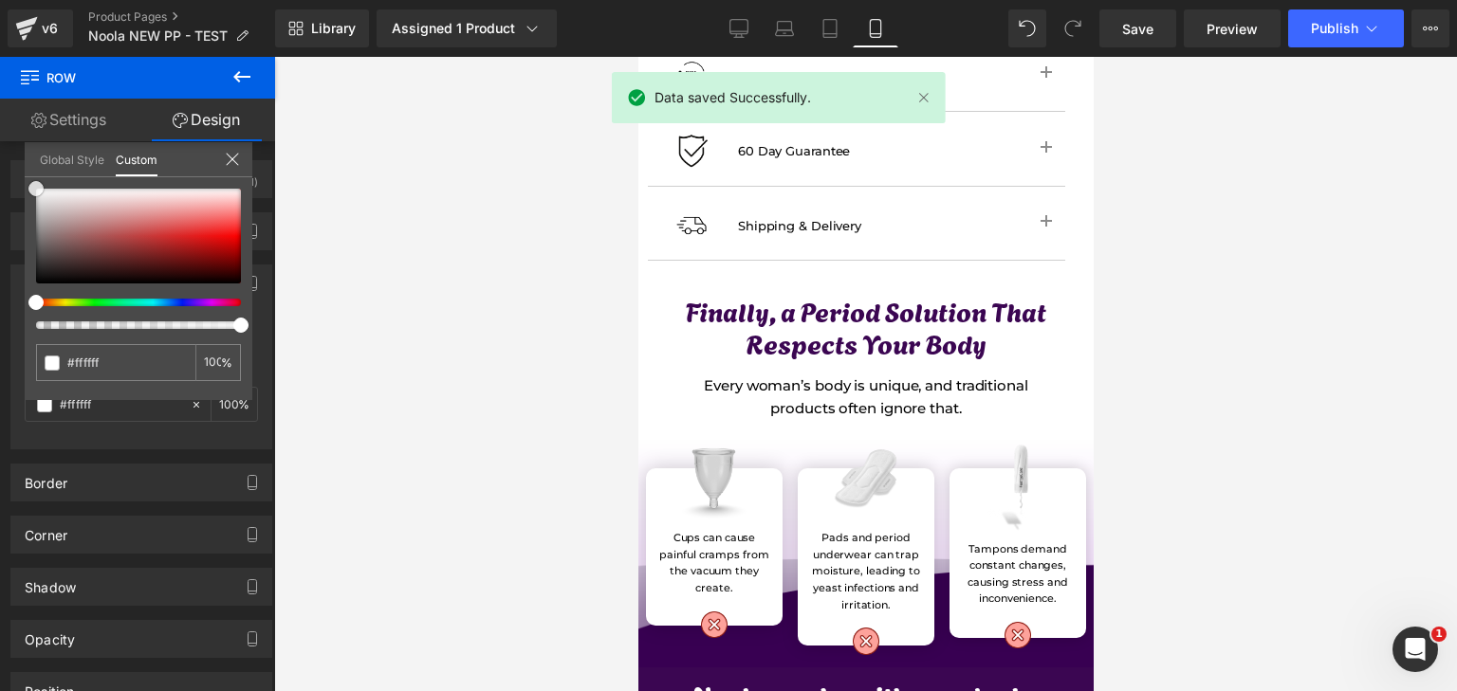
drag, startPoint x: 61, startPoint y: 255, endPoint x: 0, endPoint y: 77, distance: 188.4
click at [0, 77] on div "Row Settings Design 12 12 12 Column Size Customizer 12 Desktop Layout Laptop La…" at bounding box center [137, 379] width 275 height 644
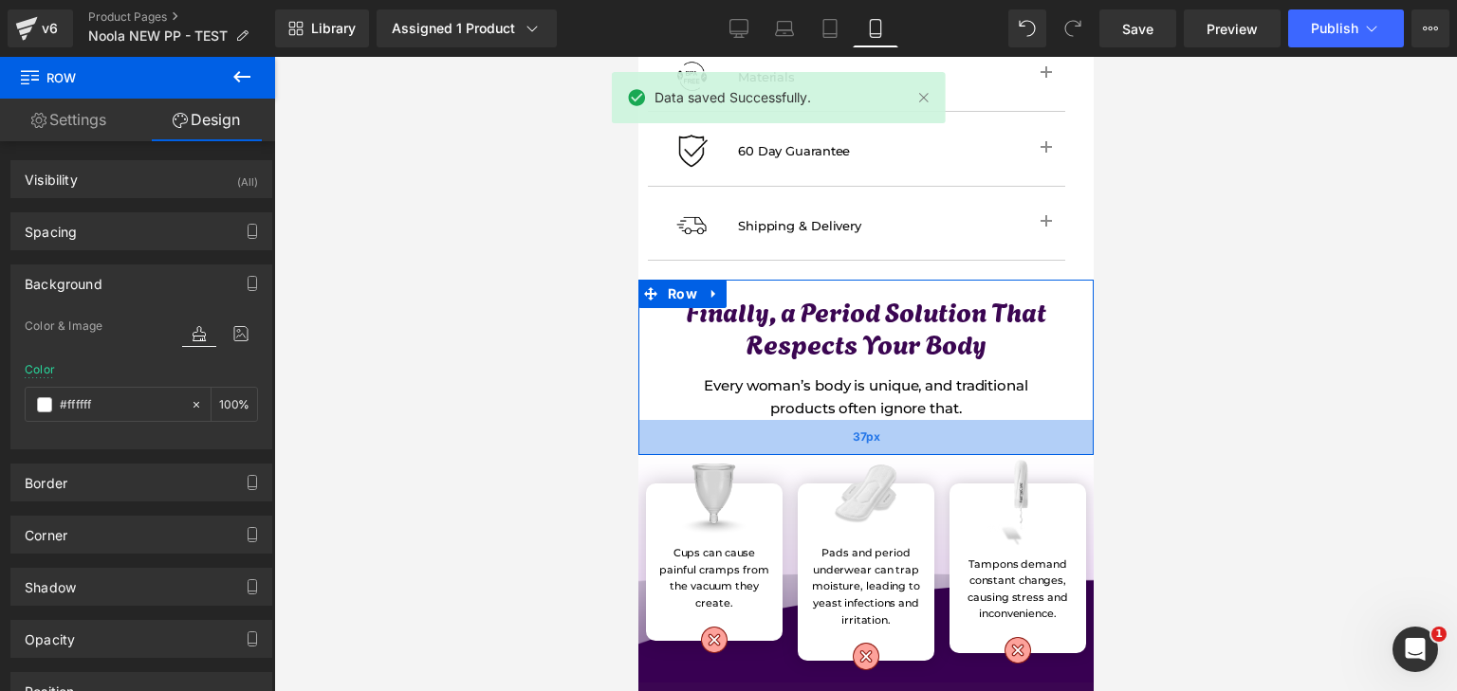
drag, startPoint x: 801, startPoint y: 413, endPoint x: 801, endPoint y: 428, distance: 15.2
click at [801, 428] on div "37px" at bounding box center [864, 437] width 455 height 35
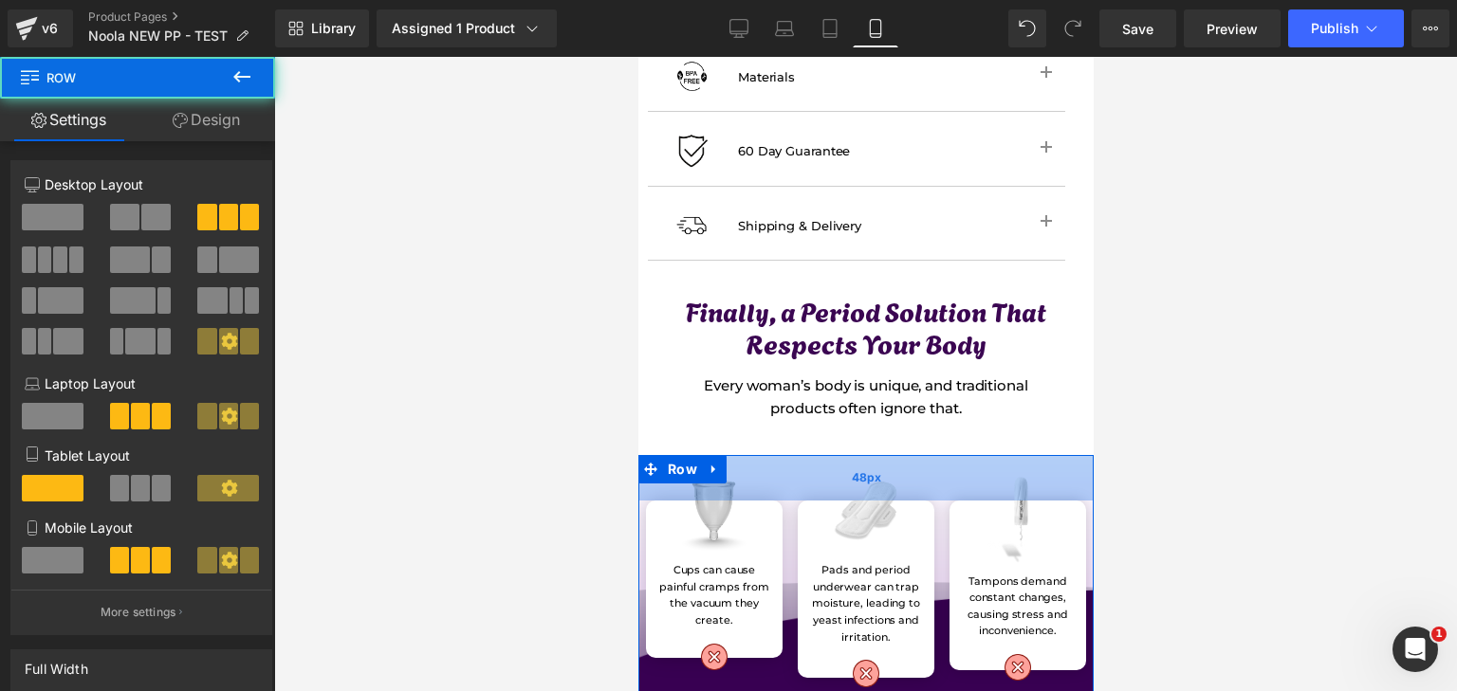
drag, startPoint x: 796, startPoint y: 439, endPoint x: 796, endPoint y: 456, distance: 17.1
click at [796, 456] on div "48px" at bounding box center [864, 478] width 455 height 46
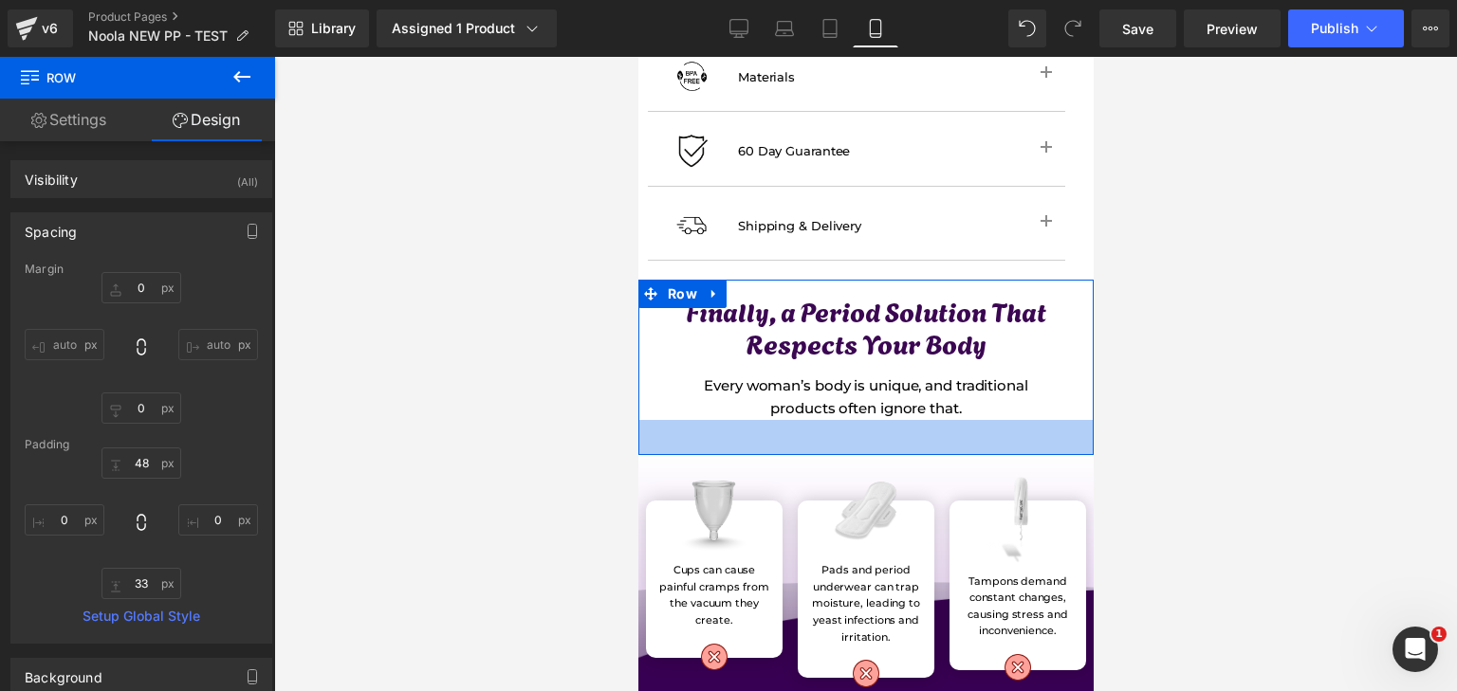
click at [822, 420] on div "37px" at bounding box center [864, 437] width 455 height 35
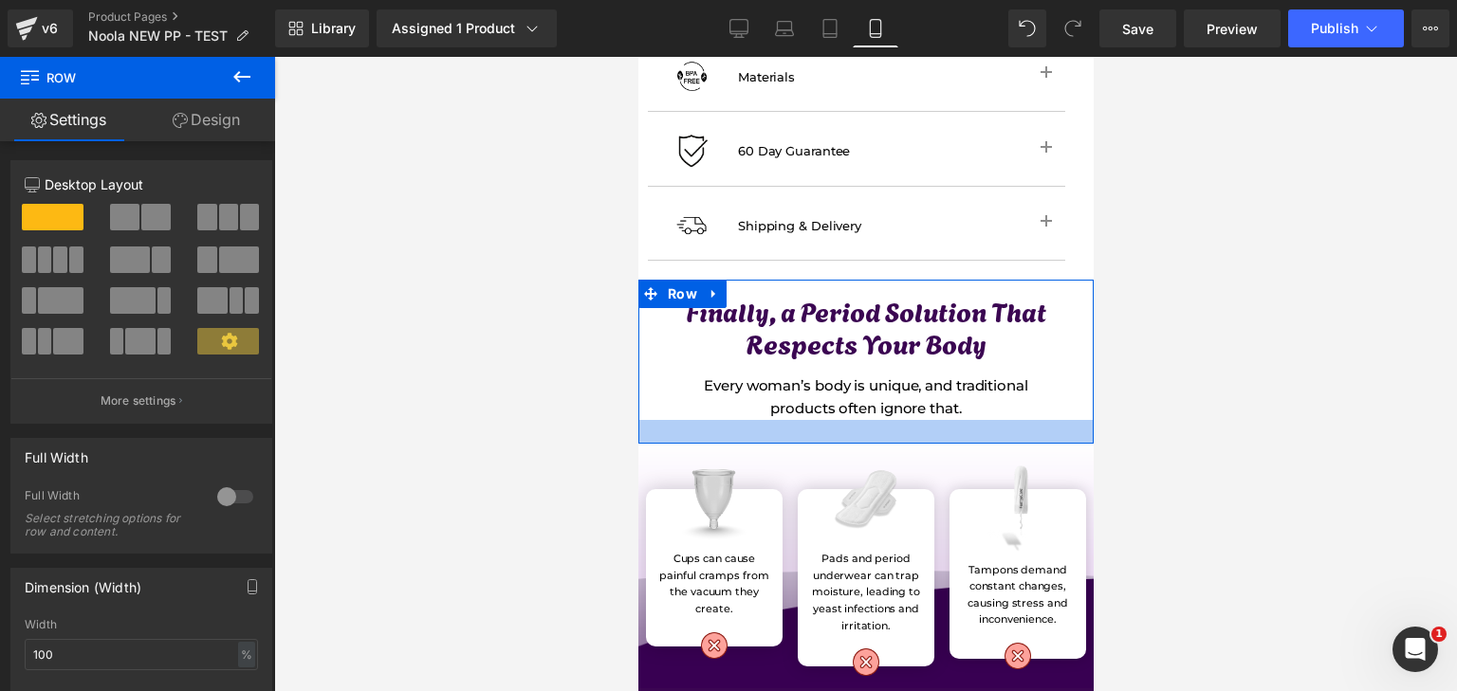
drag, startPoint x: 822, startPoint y: 420, endPoint x: 828, endPoint y: 408, distance: 13.6
click at [828, 420] on div at bounding box center [864, 432] width 455 height 24
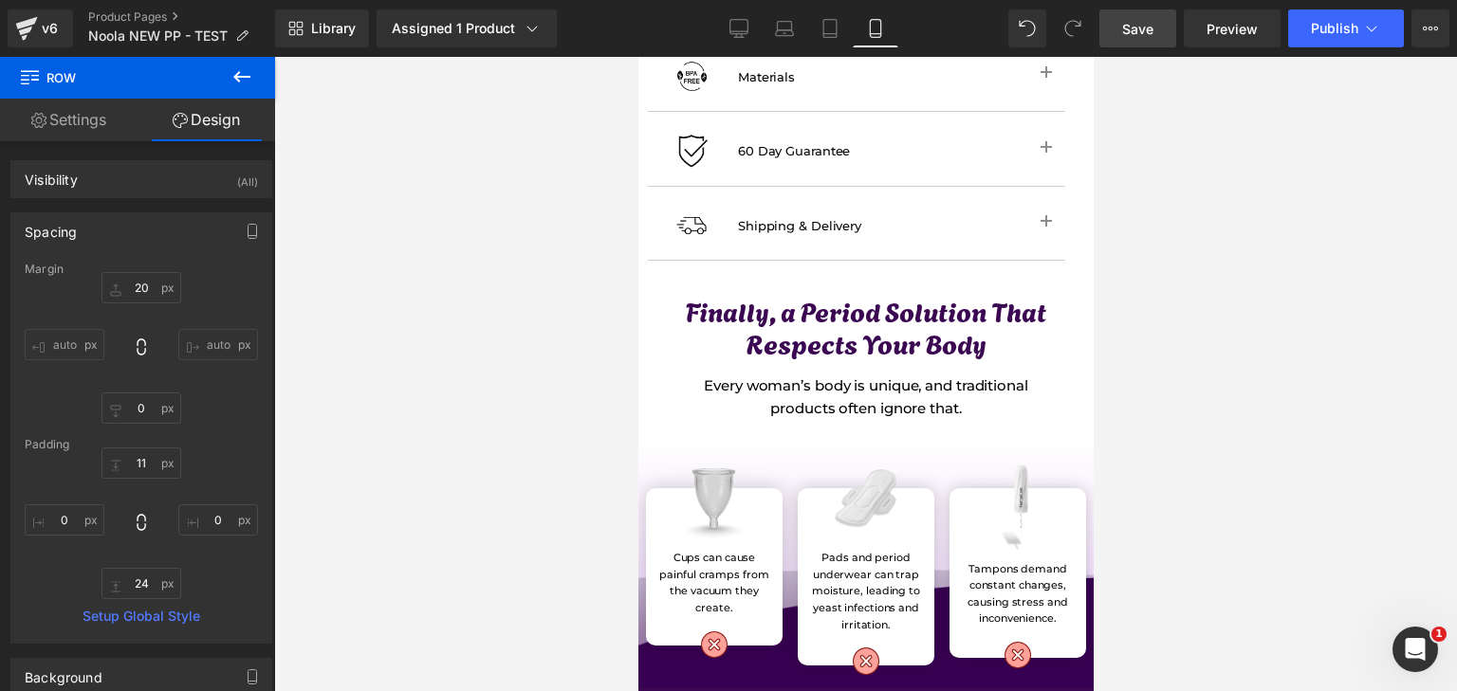
click at [1172, 26] on link "Save" at bounding box center [1137, 28] width 77 height 38
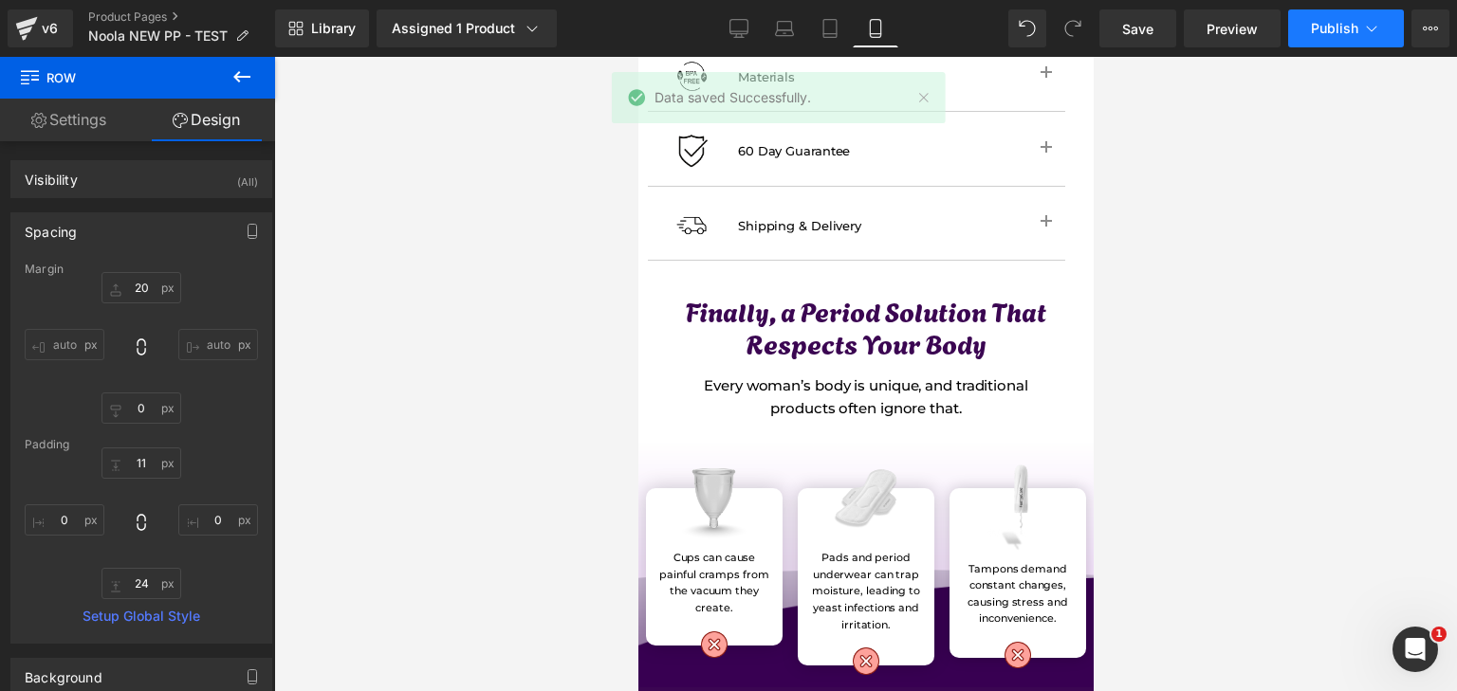
click at [1314, 31] on span "Publish" at bounding box center [1334, 28] width 47 height 15
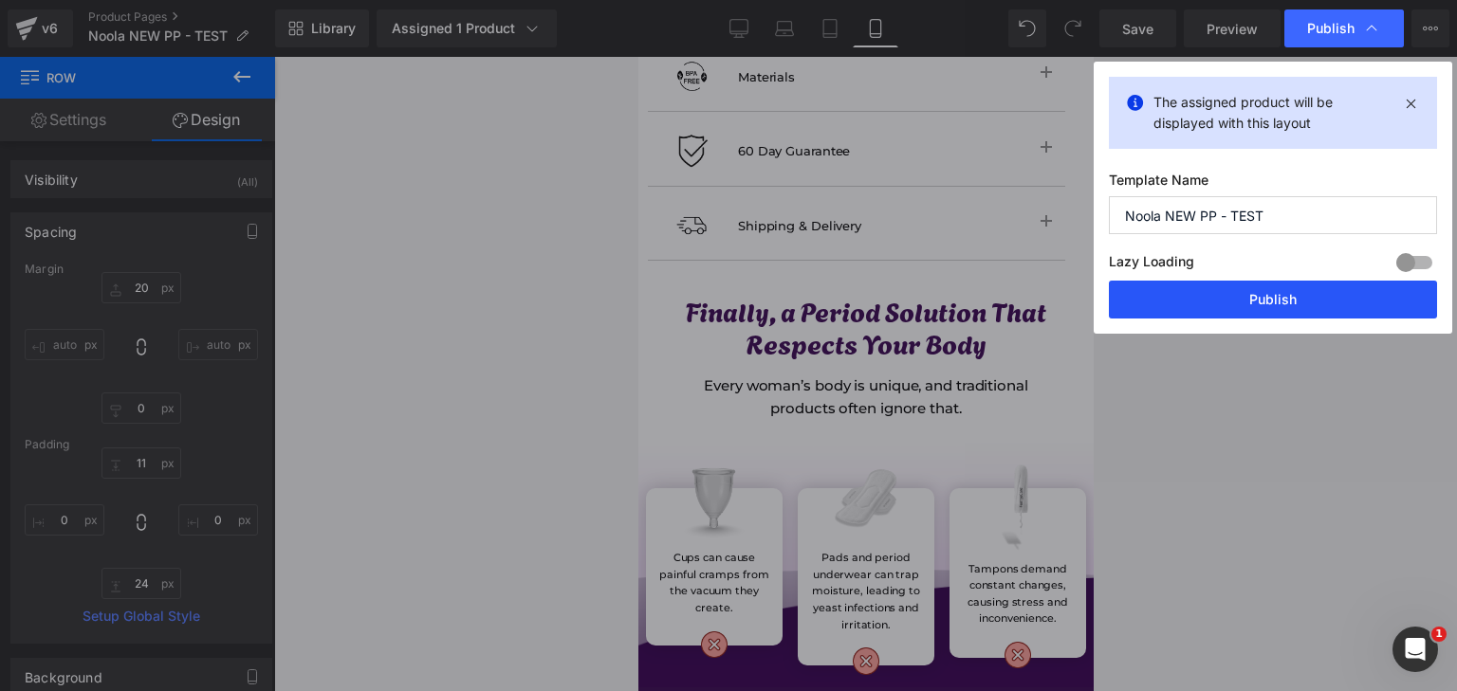
click at [1271, 291] on button "Publish" at bounding box center [1273, 300] width 328 height 38
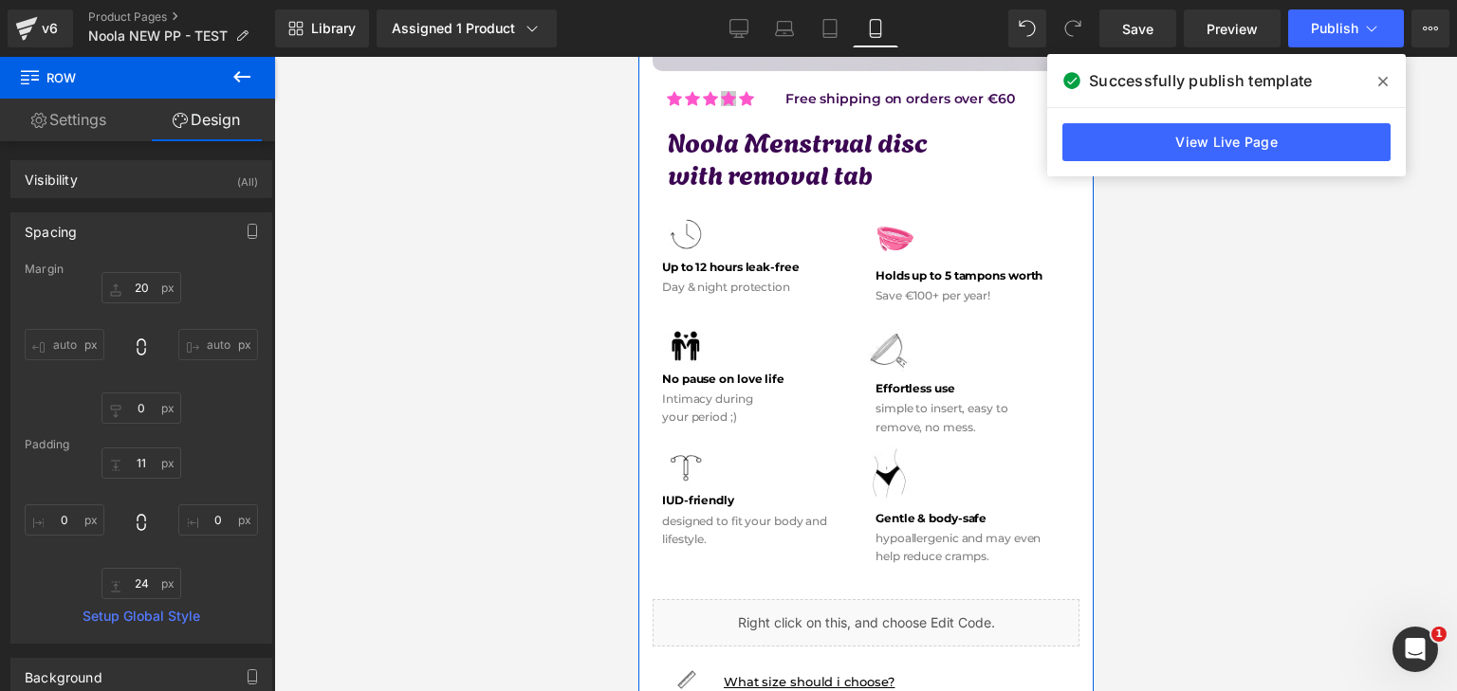
scroll to position [379, 0]
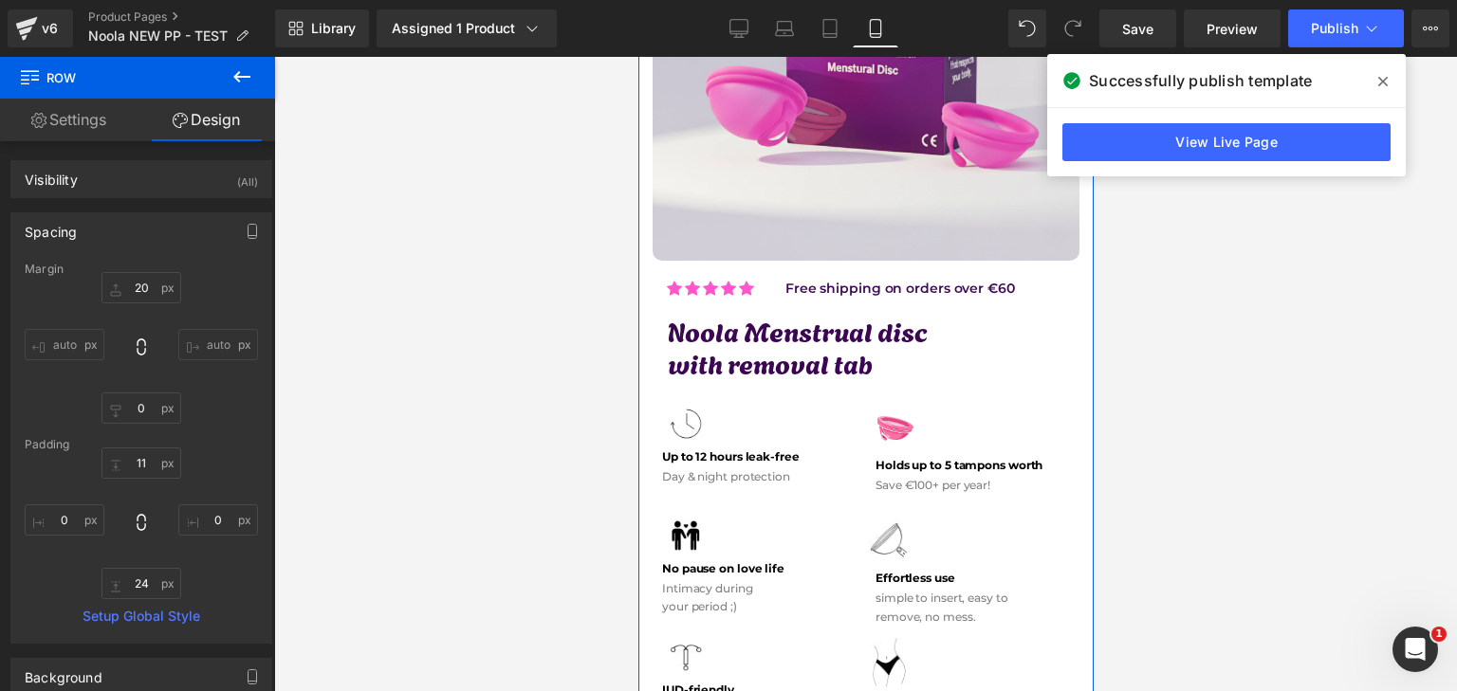
click at [645, 264] on div "Image Icon Icon Icon Icon Icon Icon List Hoz Free shipping on orders over €60 T…" at bounding box center [864, 640] width 455 height 1613
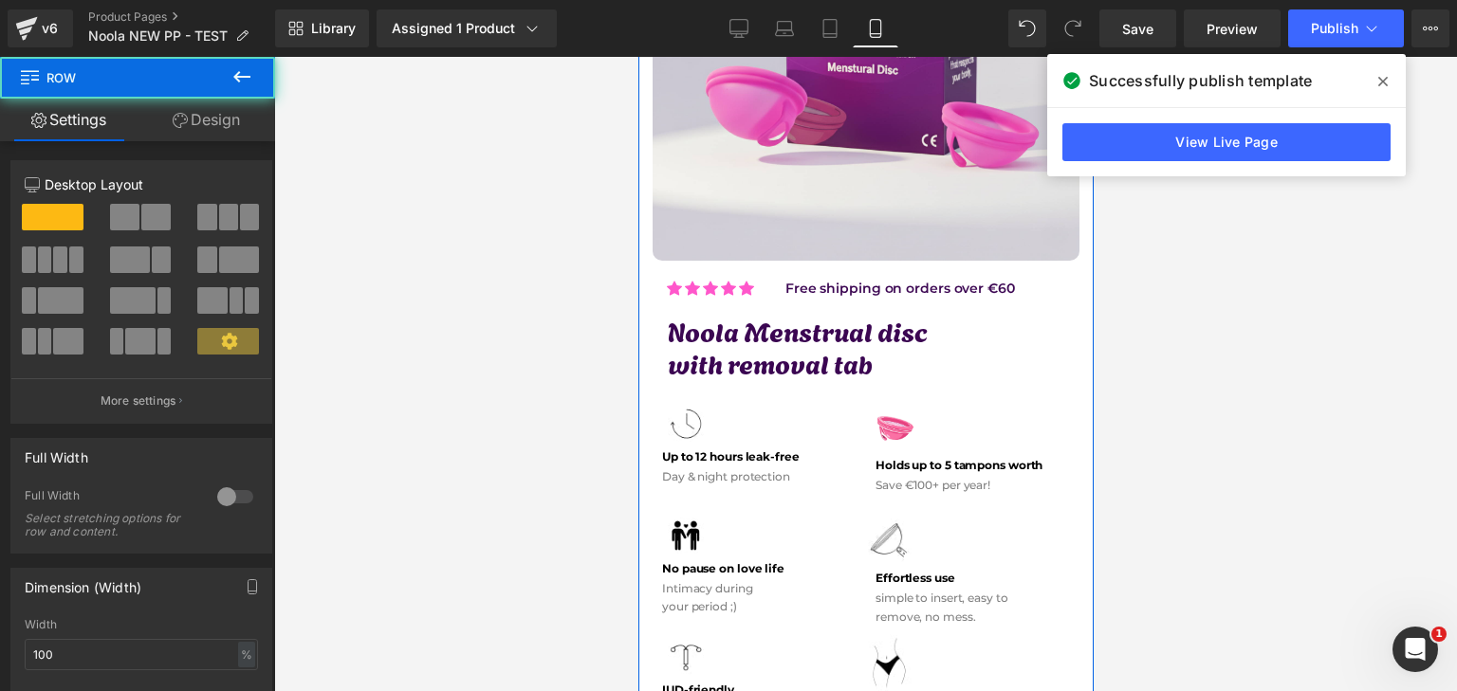
click at [201, 141] on div "12 12 12 Column Size Customizer 12 Desktop Layout Laptop Layout Tablet Layout M…" at bounding box center [142, 646] width 284 height 1011
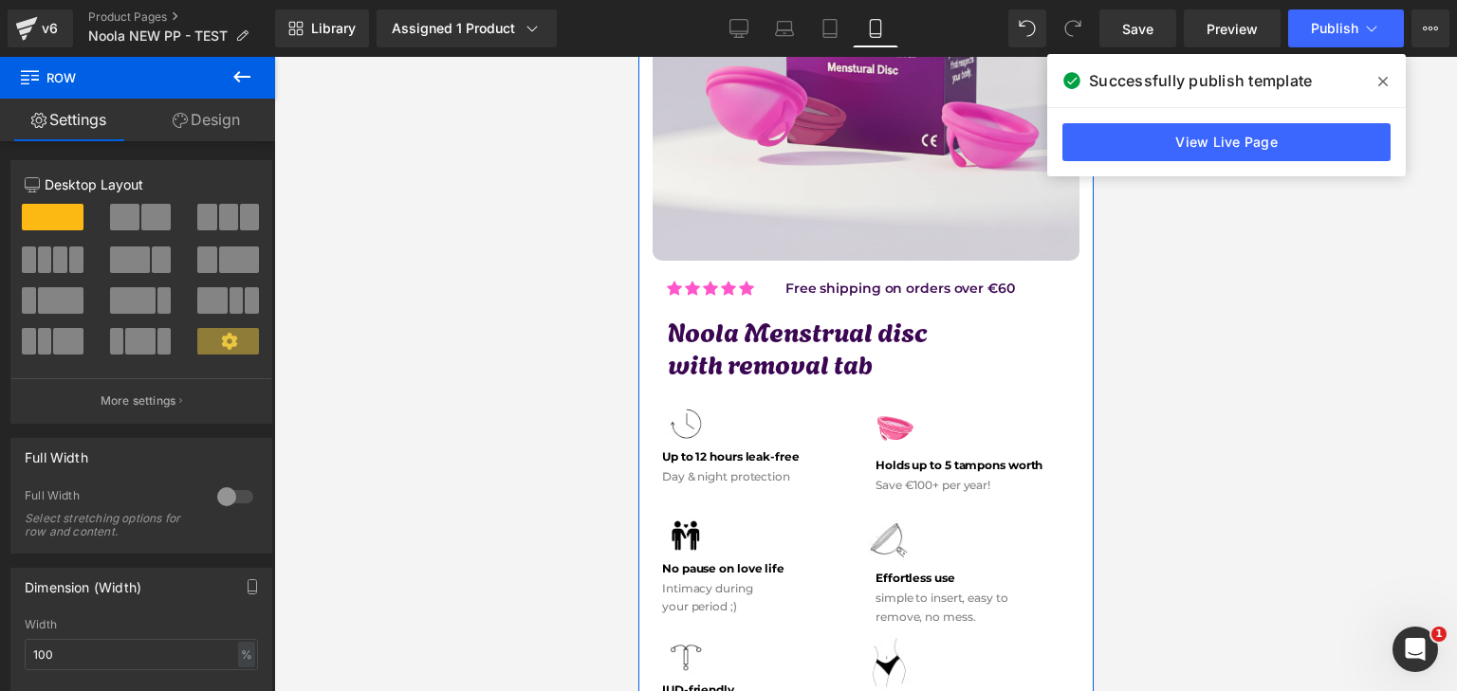
click at [154, 132] on link "Design" at bounding box center [207, 120] width 138 height 43
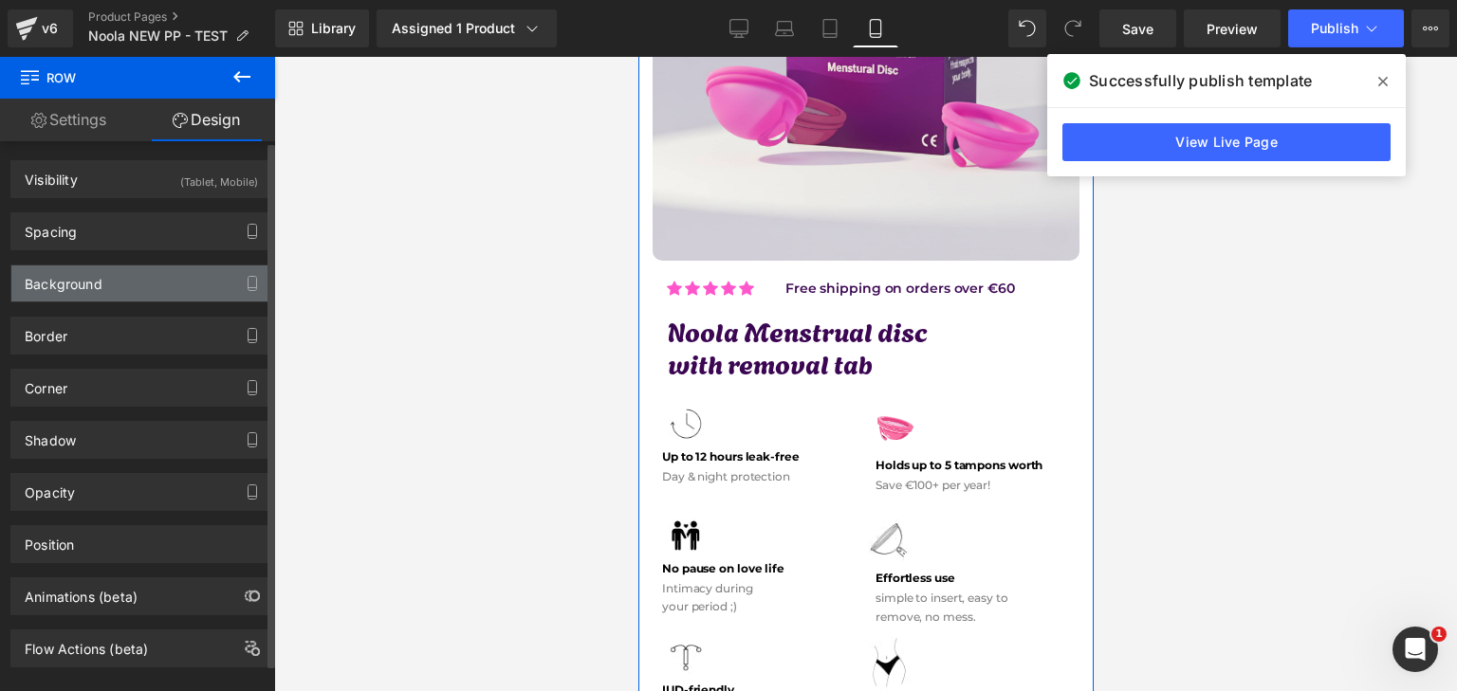
click at [102, 275] on div "Background" at bounding box center [141, 284] width 260 height 36
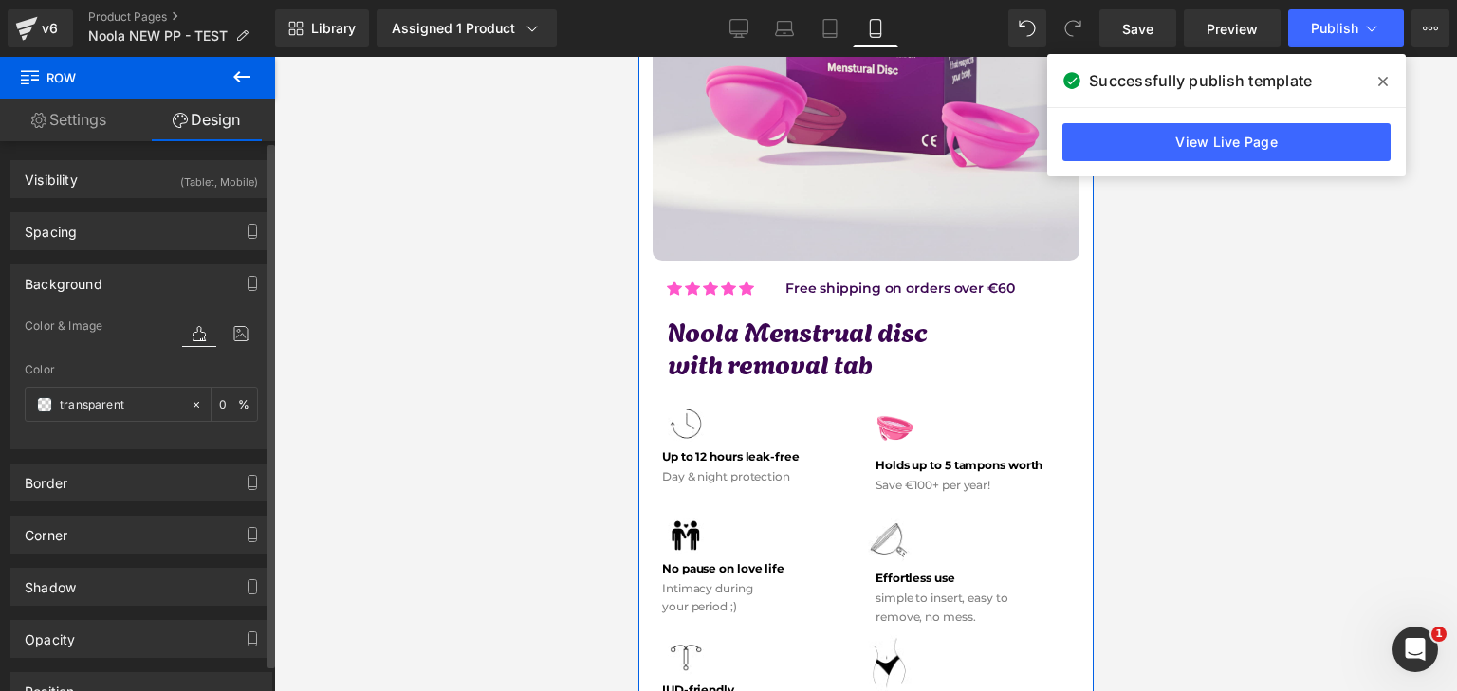
drag, startPoint x: 52, startPoint y: 405, endPoint x: 68, endPoint y: 427, distance: 27.1
click at [52, 405] on div at bounding box center [108, 404] width 164 height 33
click at [51, 406] on span at bounding box center [44, 404] width 15 height 15
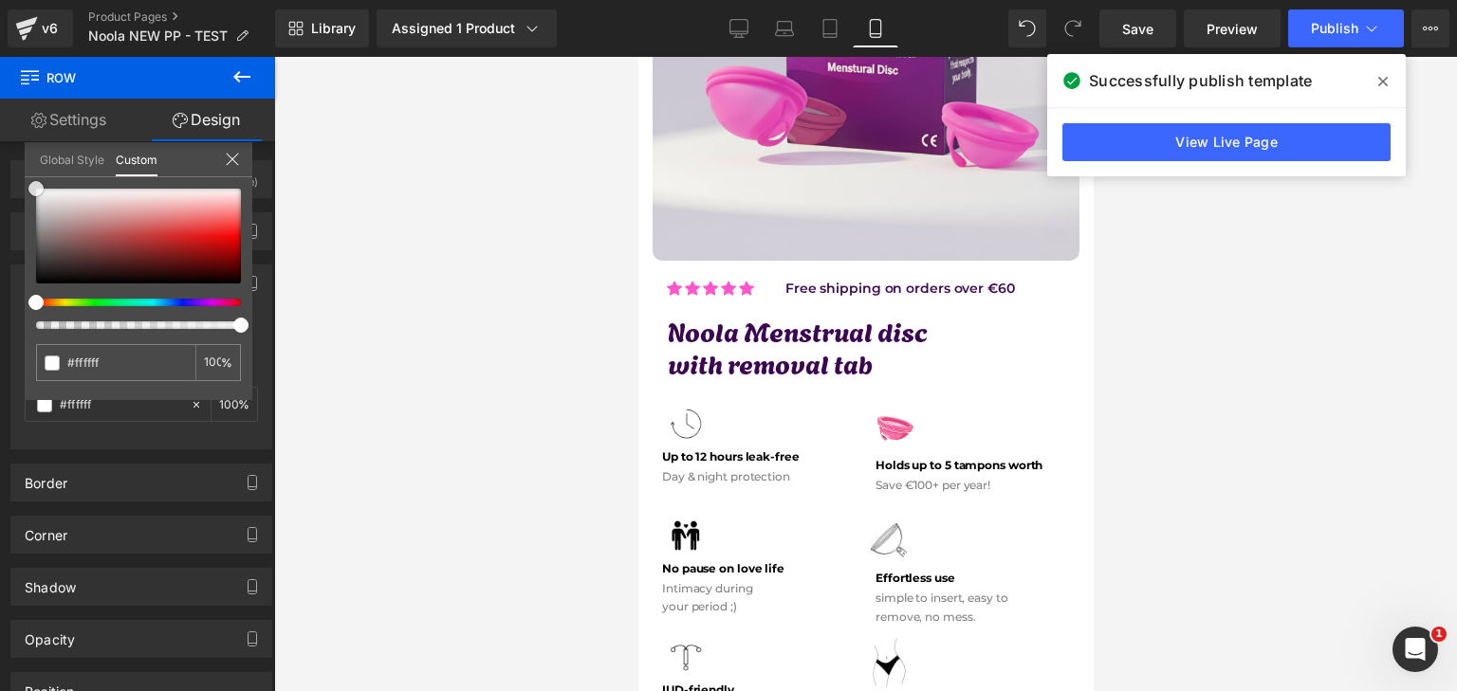
drag, startPoint x: 78, startPoint y: 238, endPoint x: 0, endPoint y: 74, distance: 181.6
click at [0, 74] on div "Row Settings Design 12 12 12 Column Size Customizer 12 Desktop Layout Laptop La…" at bounding box center [137, 379] width 275 height 644
click at [1370, 22] on icon at bounding box center [1371, 28] width 19 height 19
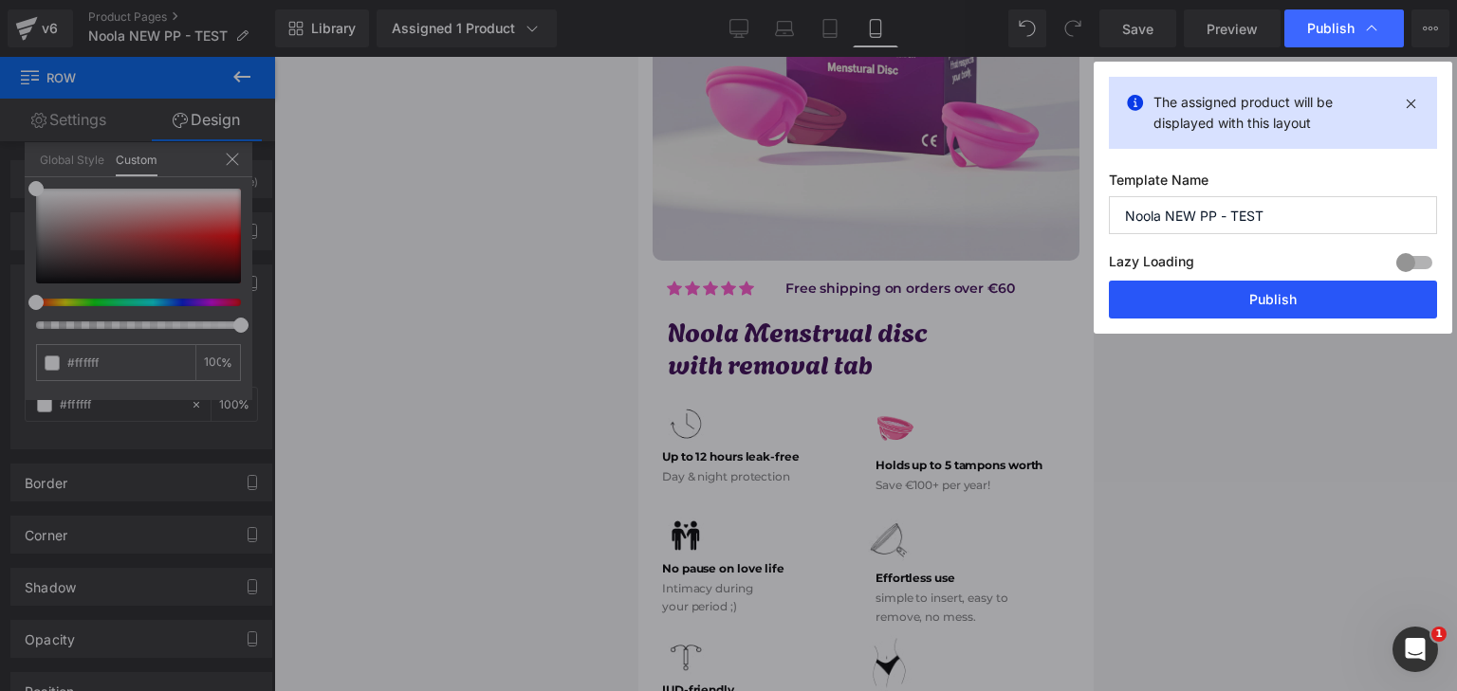
click at [1333, 294] on button "Publish" at bounding box center [1273, 300] width 328 height 38
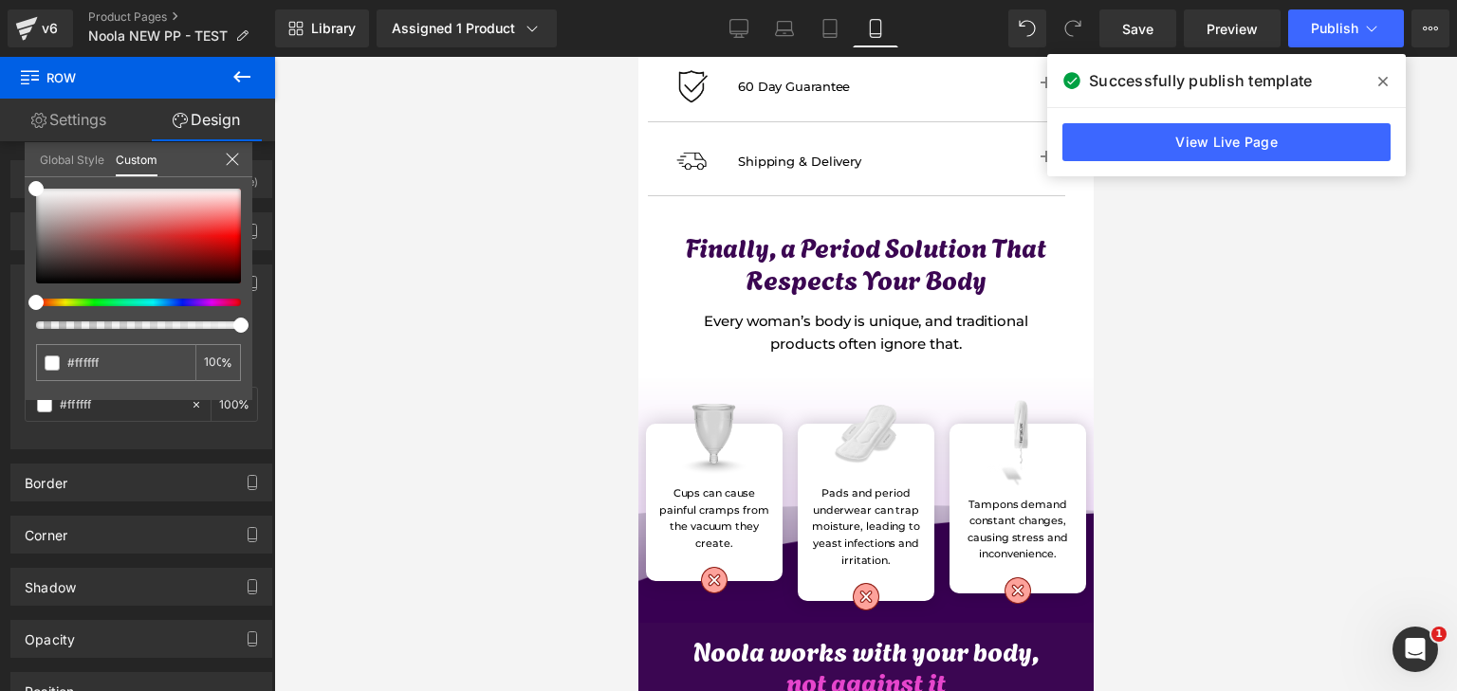
scroll to position [1897, 0]
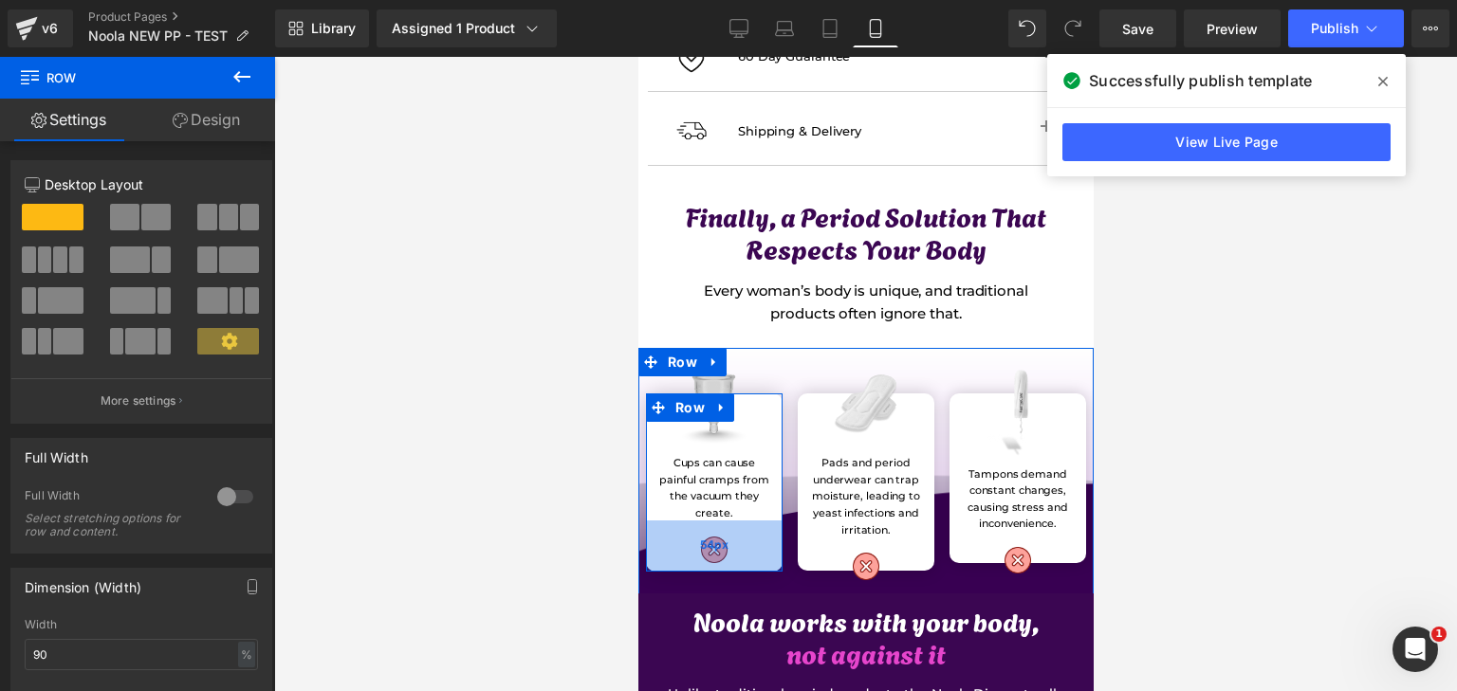
drag, startPoint x: 751, startPoint y: 525, endPoint x: 755, endPoint y: 545, distance: 21.2
click at [755, 545] on div "54px" at bounding box center [713, 546] width 137 height 51
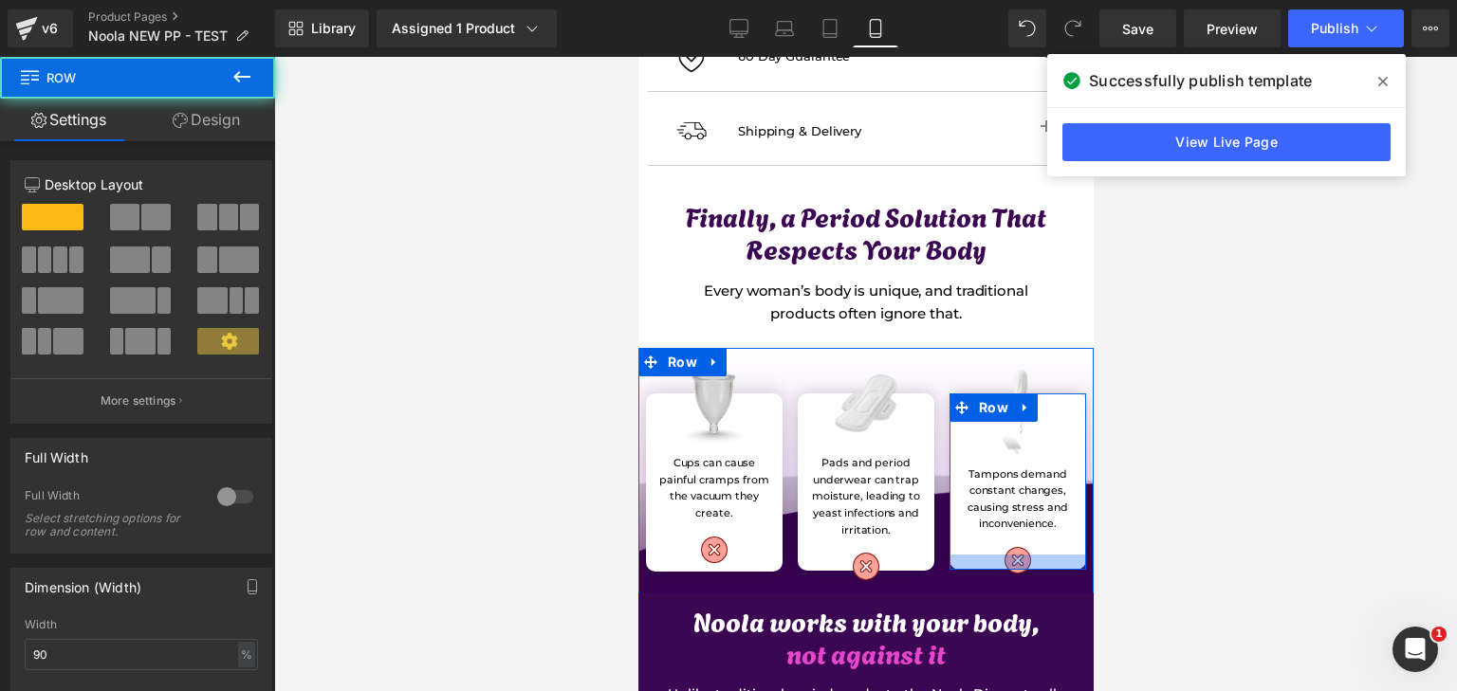
click at [964, 555] on div at bounding box center [1017, 562] width 137 height 15
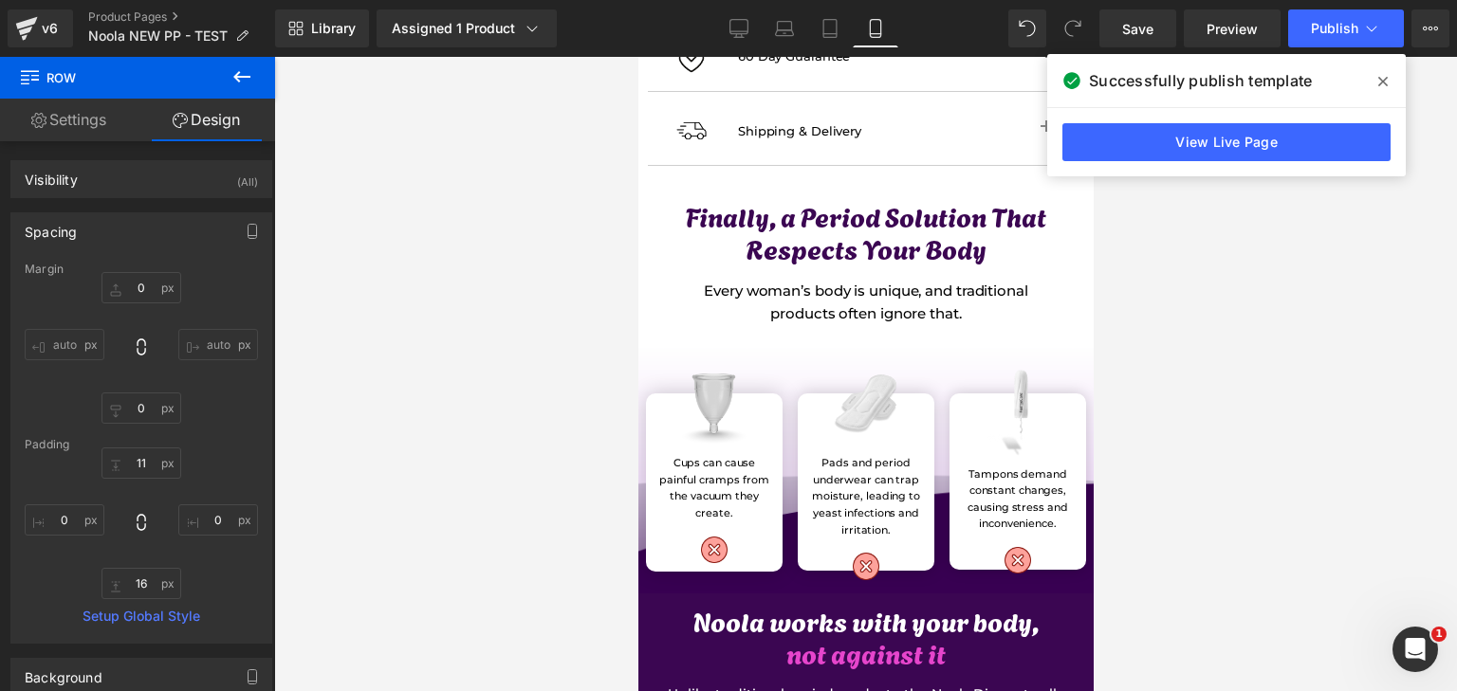
click at [1173, 528] on div at bounding box center [865, 374] width 1183 height 635
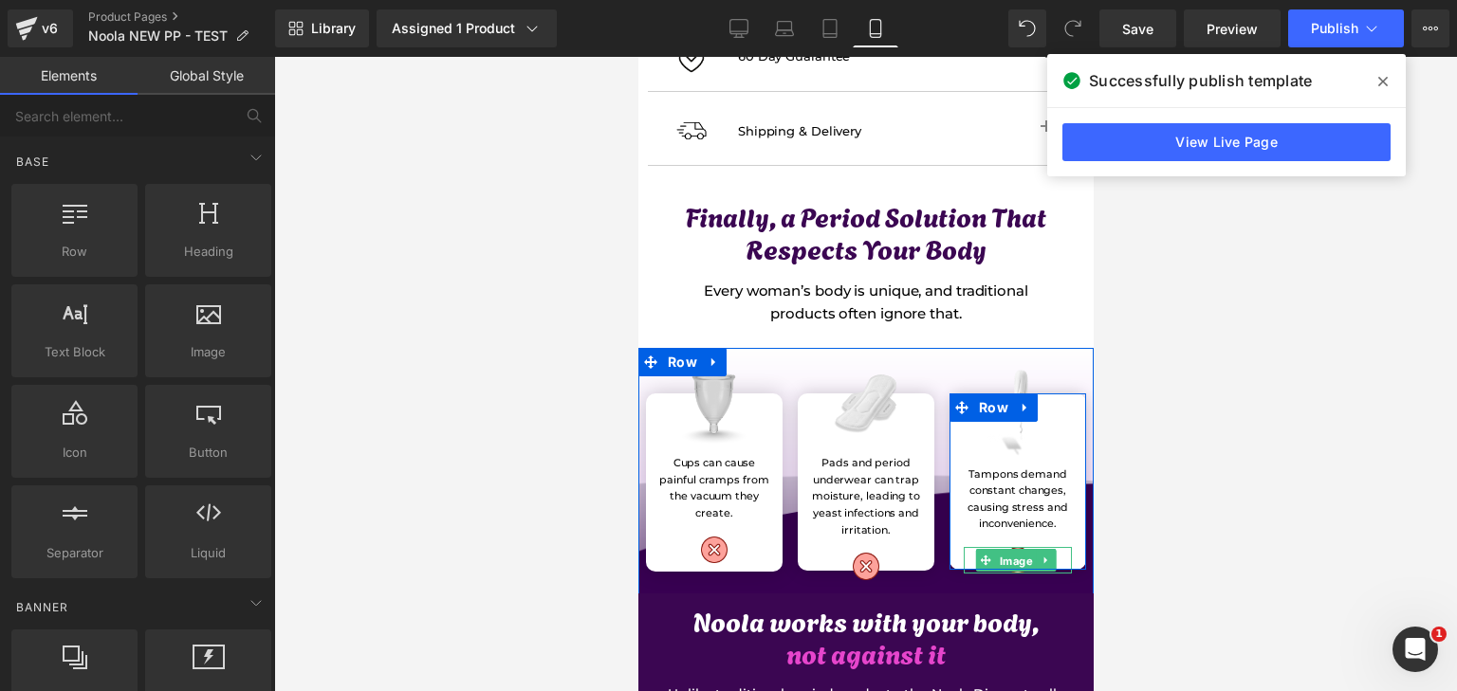
click at [1012, 550] on span "Image" at bounding box center [1015, 561] width 41 height 23
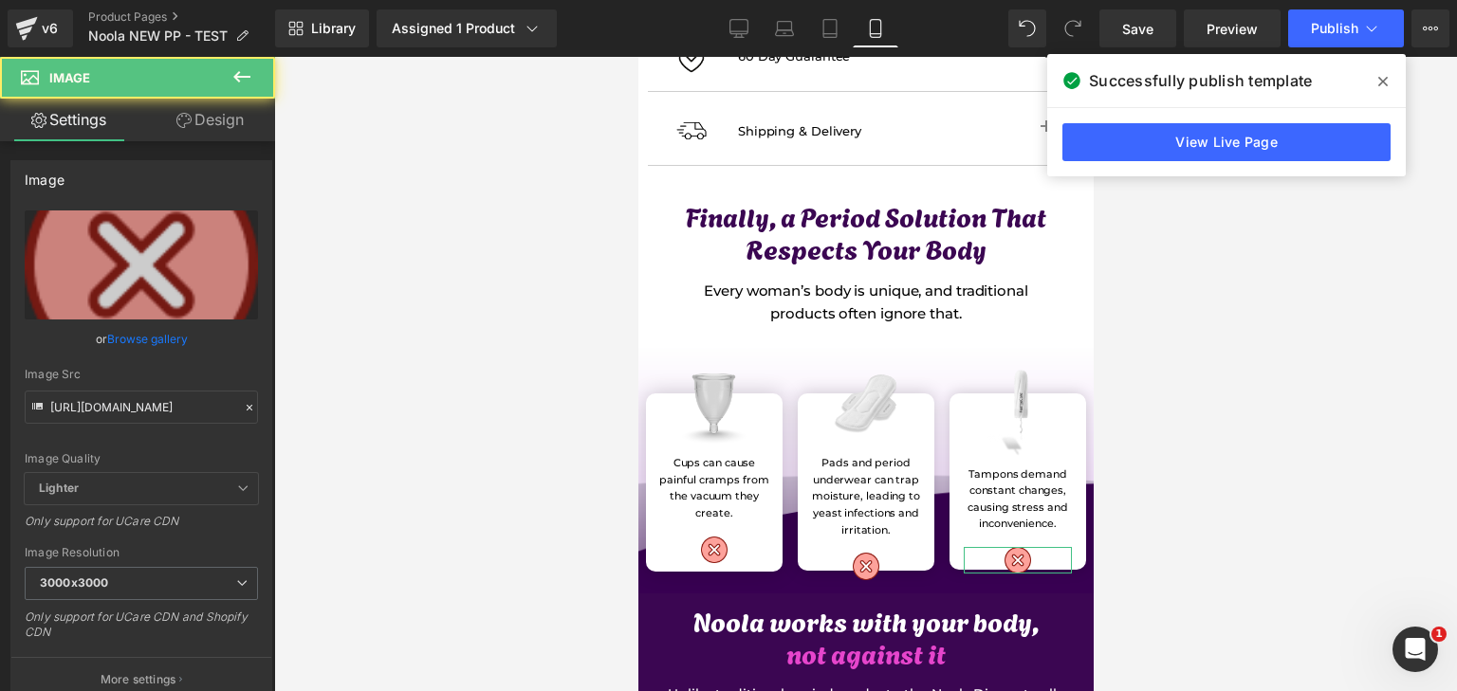
drag, startPoint x: 205, startPoint y: 139, endPoint x: 182, endPoint y: 175, distance: 41.8
click at [205, 139] on link "Design" at bounding box center [210, 120] width 138 height 43
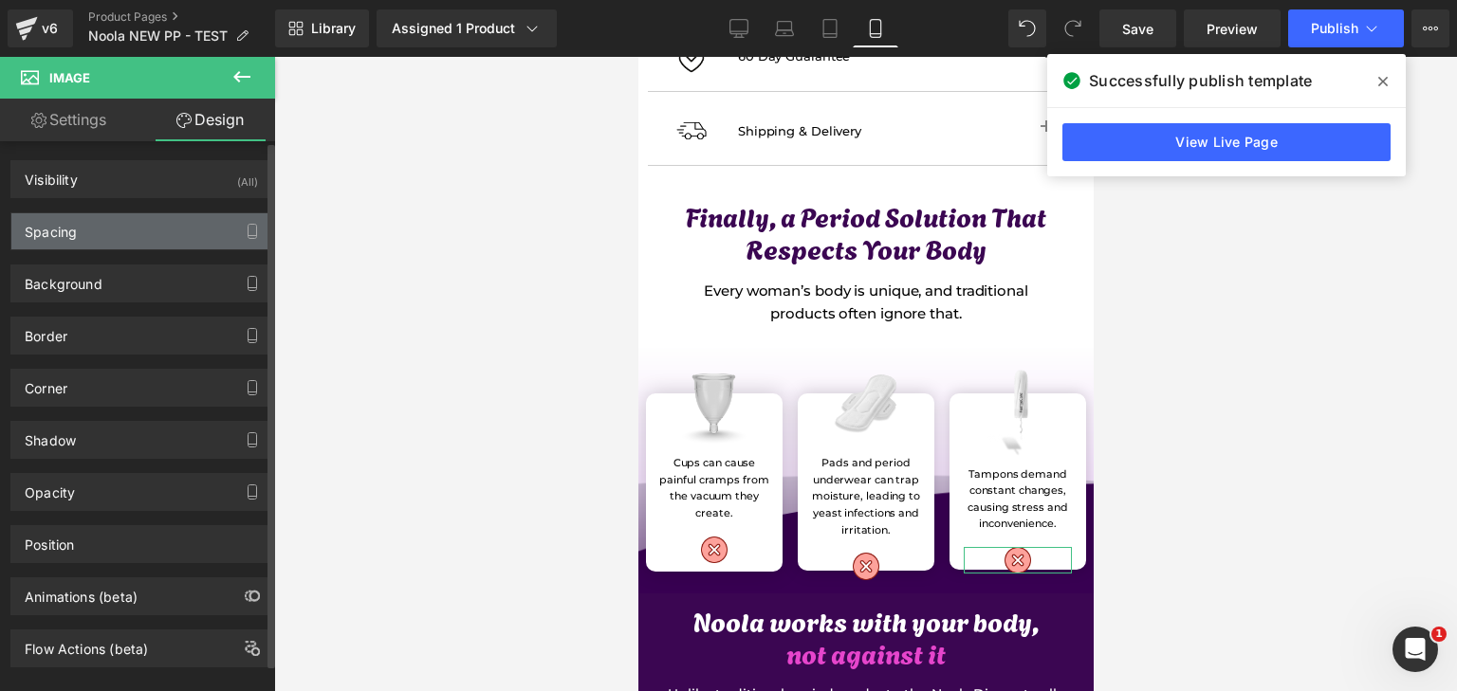
click at [157, 229] on div "Spacing" at bounding box center [141, 231] width 260 height 36
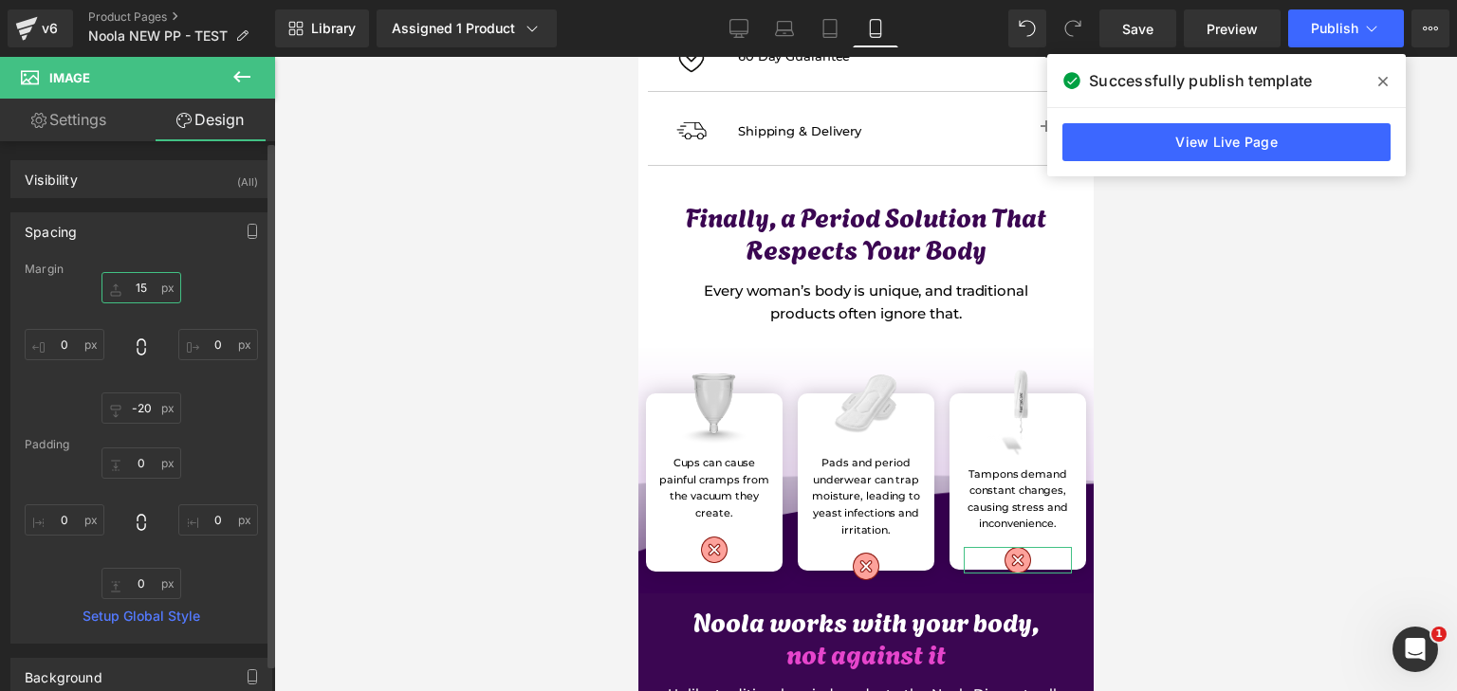
click at [152, 290] on input "15" at bounding box center [141, 287] width 80 height 31
click at [152, 290] on input "10" at bounding box center [141, 287] width 80 height 31
type input "15"
click at [146, 420] on input "-20" at bounding box center [141, 408] width 80 height 31
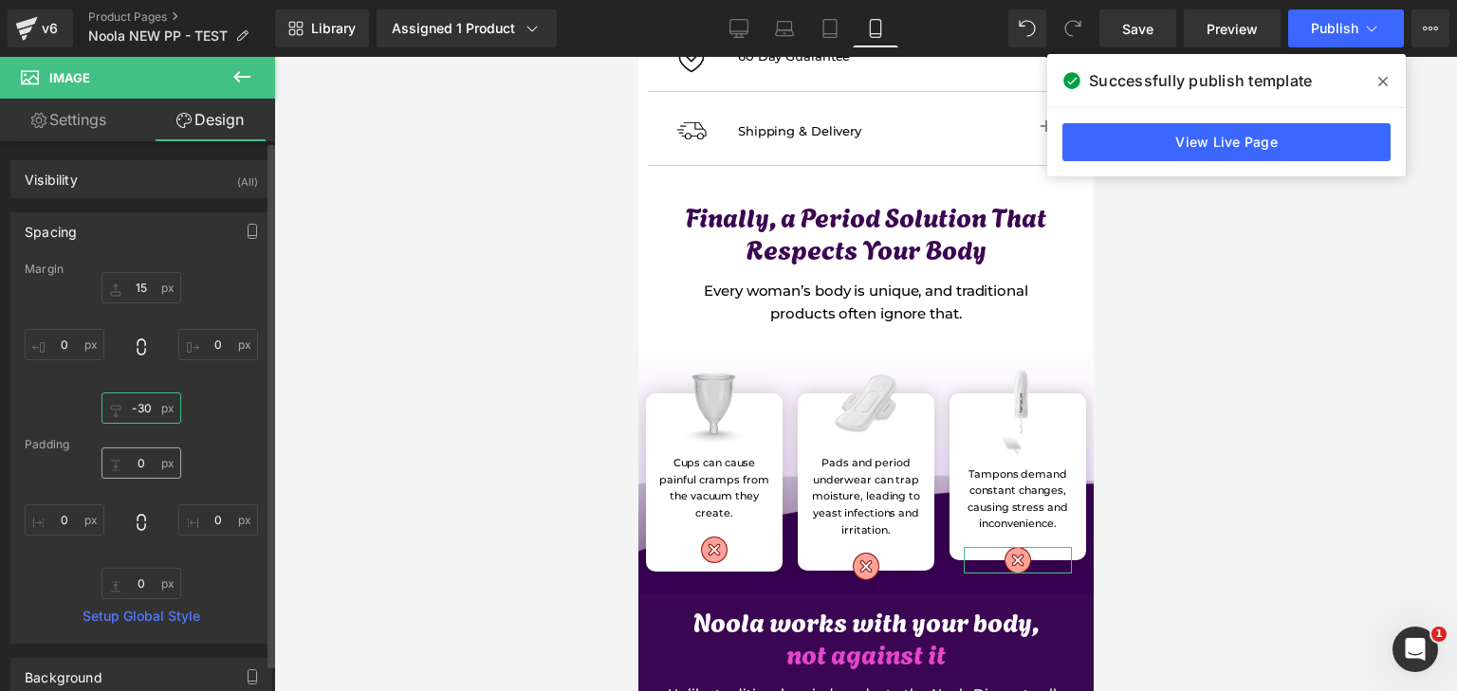
type input "-30"
click at [153, 454] on input "0" at bounding box center [141, 463] width 80 height 31
type input "10"
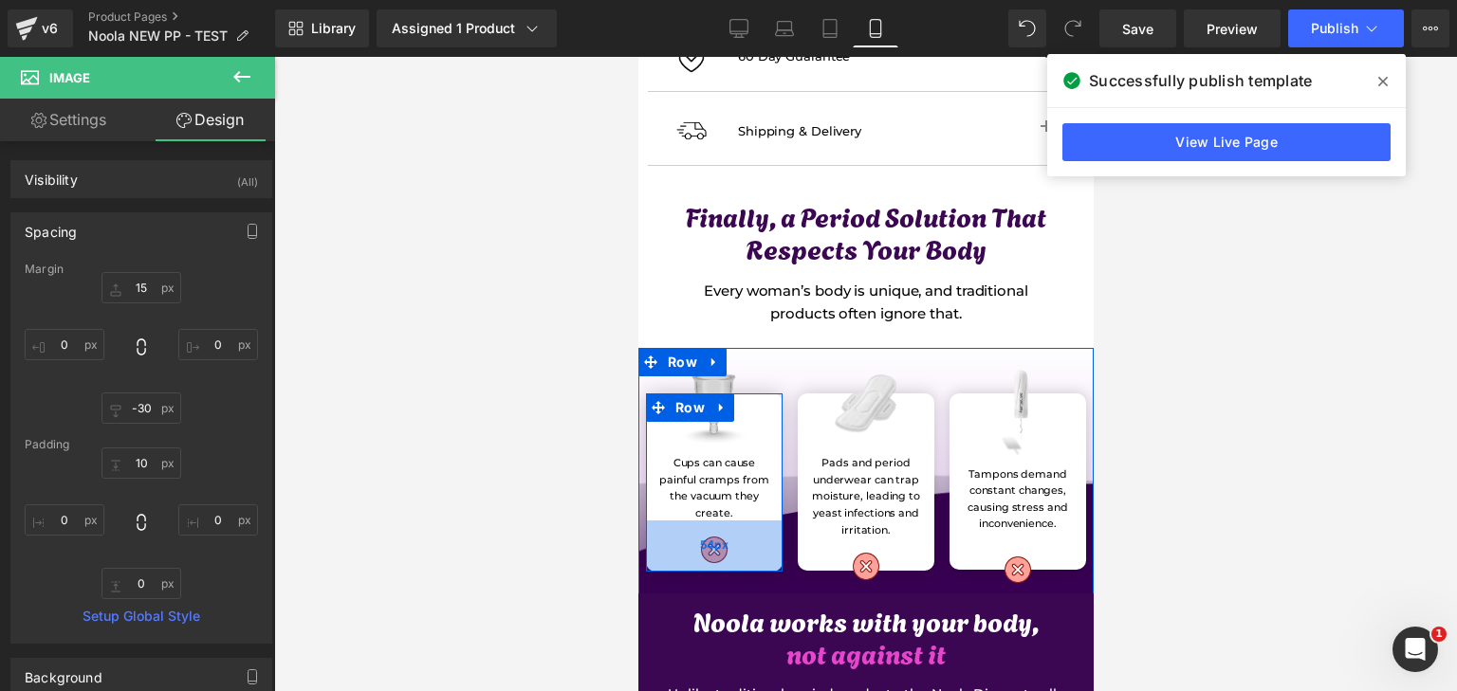
click at [717, 537] on span "54px" at bounding box center [713, 546] width 28 height 18
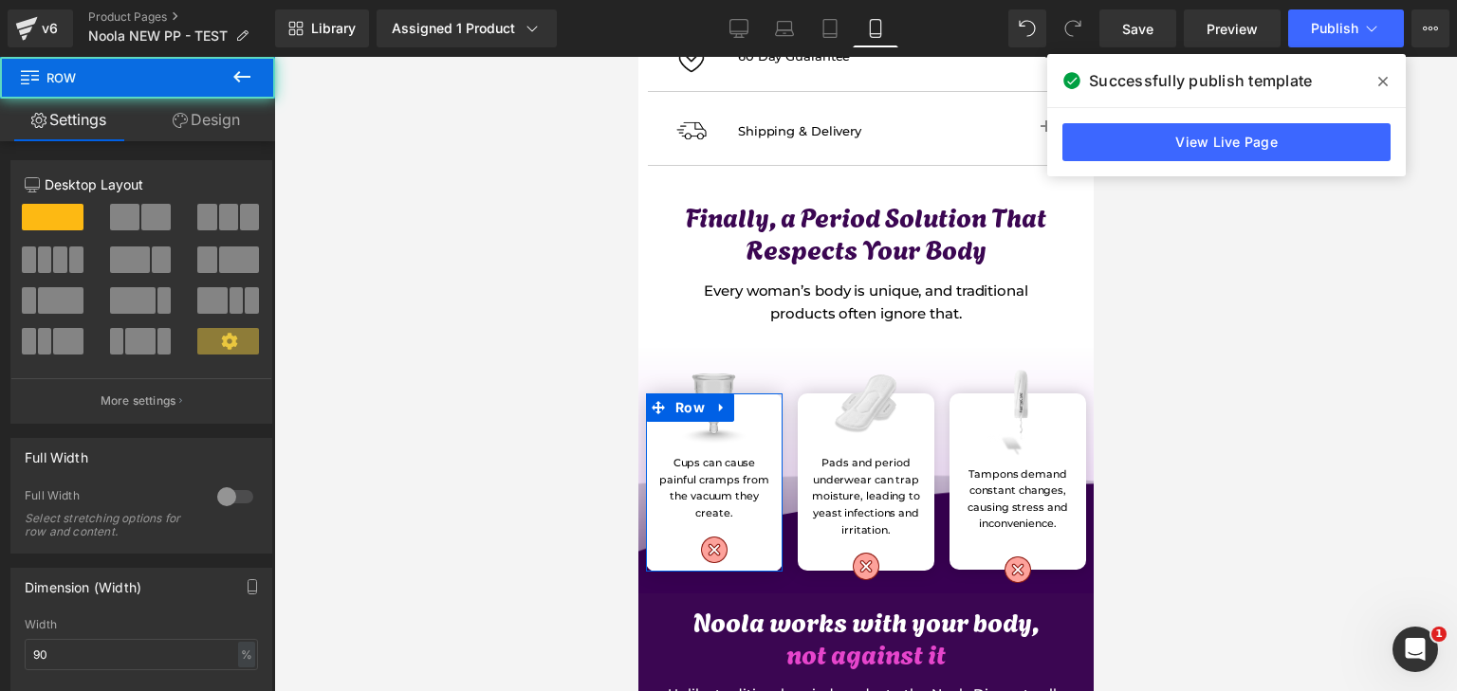
click at [210, 129] on link "Design" at bounding box center [207, 120] width 138 height 43
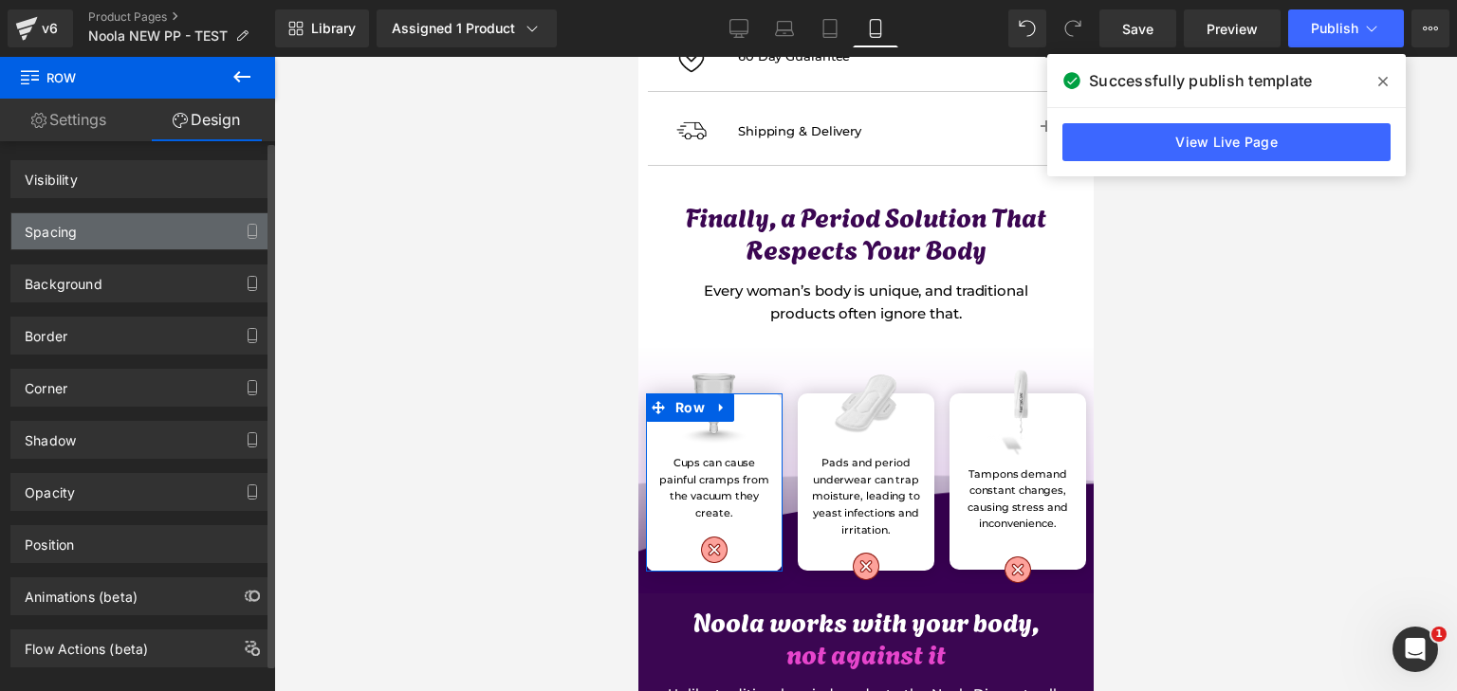
click at [126, 240] on div "Spacing" at bounding box center [141, 231] width 260 height 36
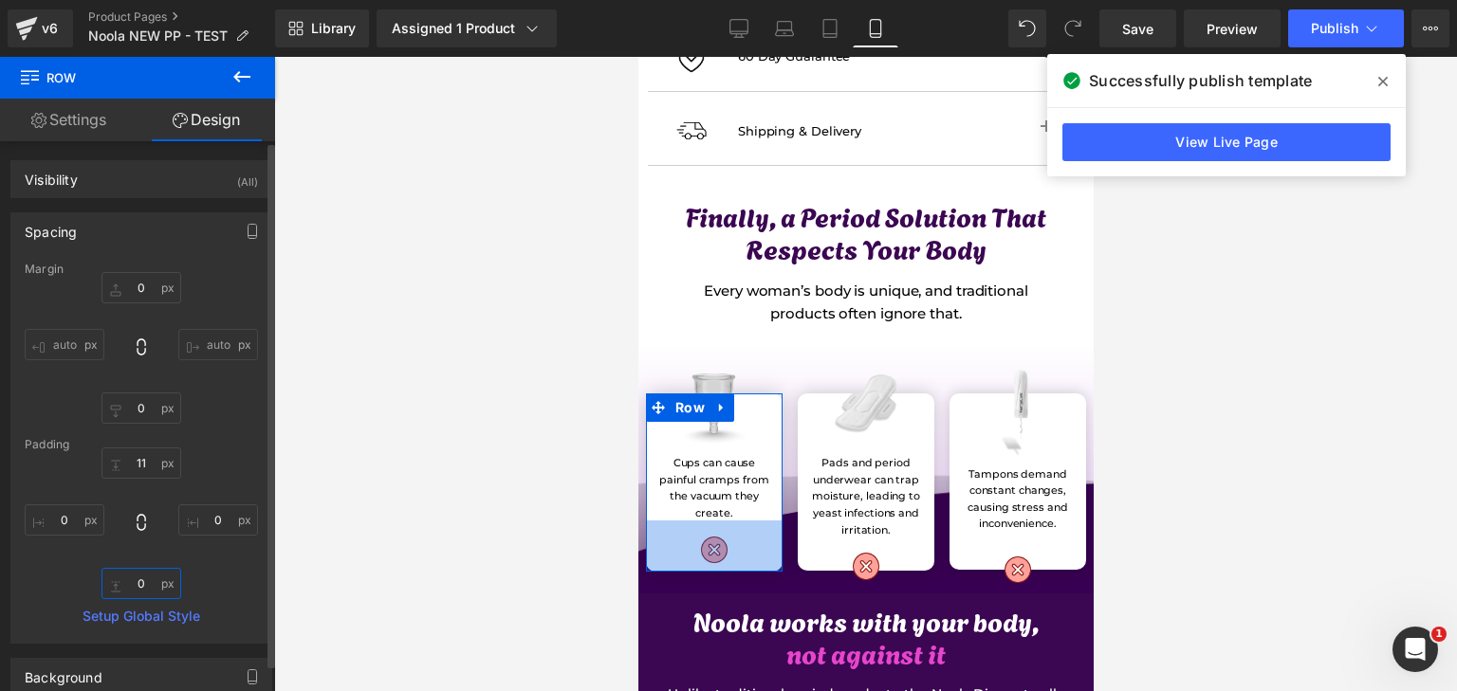
click at [147, 595] on input "0" at bounding box center [141, 583] width 80 height 31
type input "10"
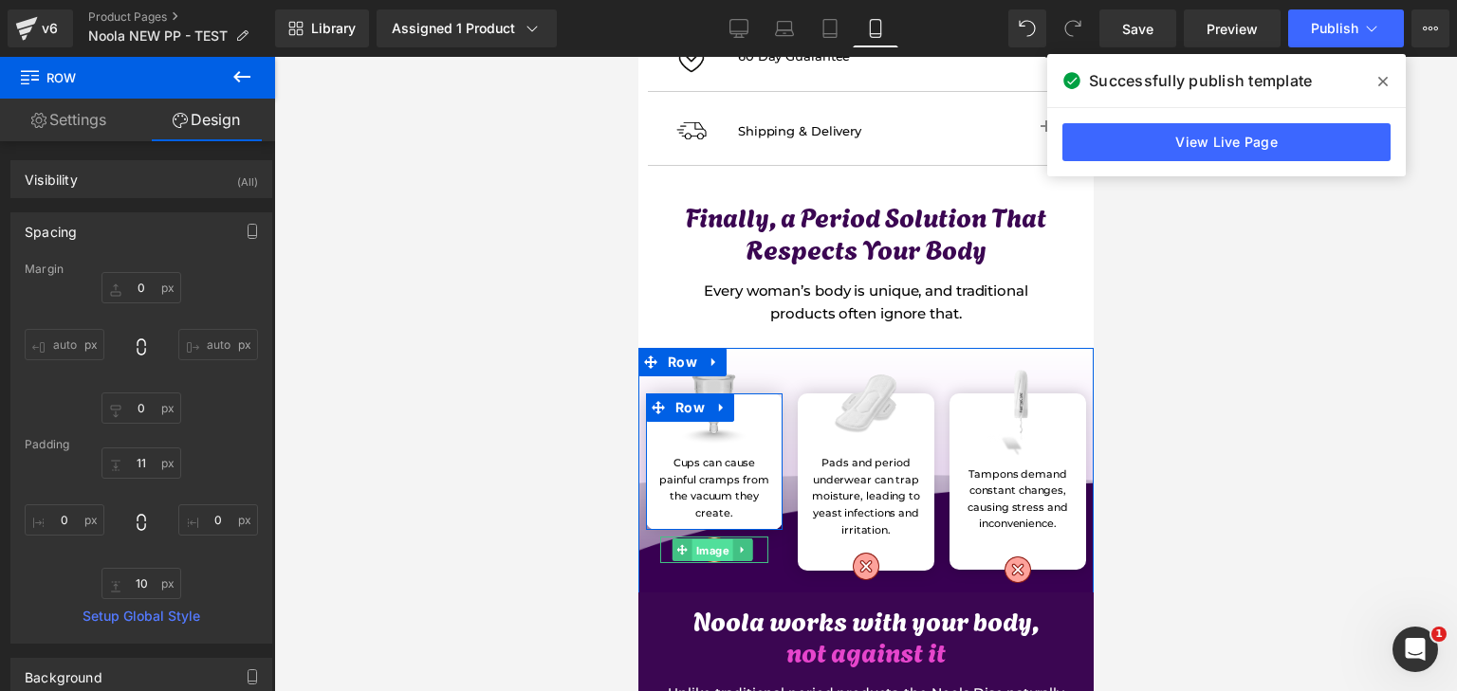
click at [709, 540] on span "Image" at bounding box center [711, 551] width 41 height 23
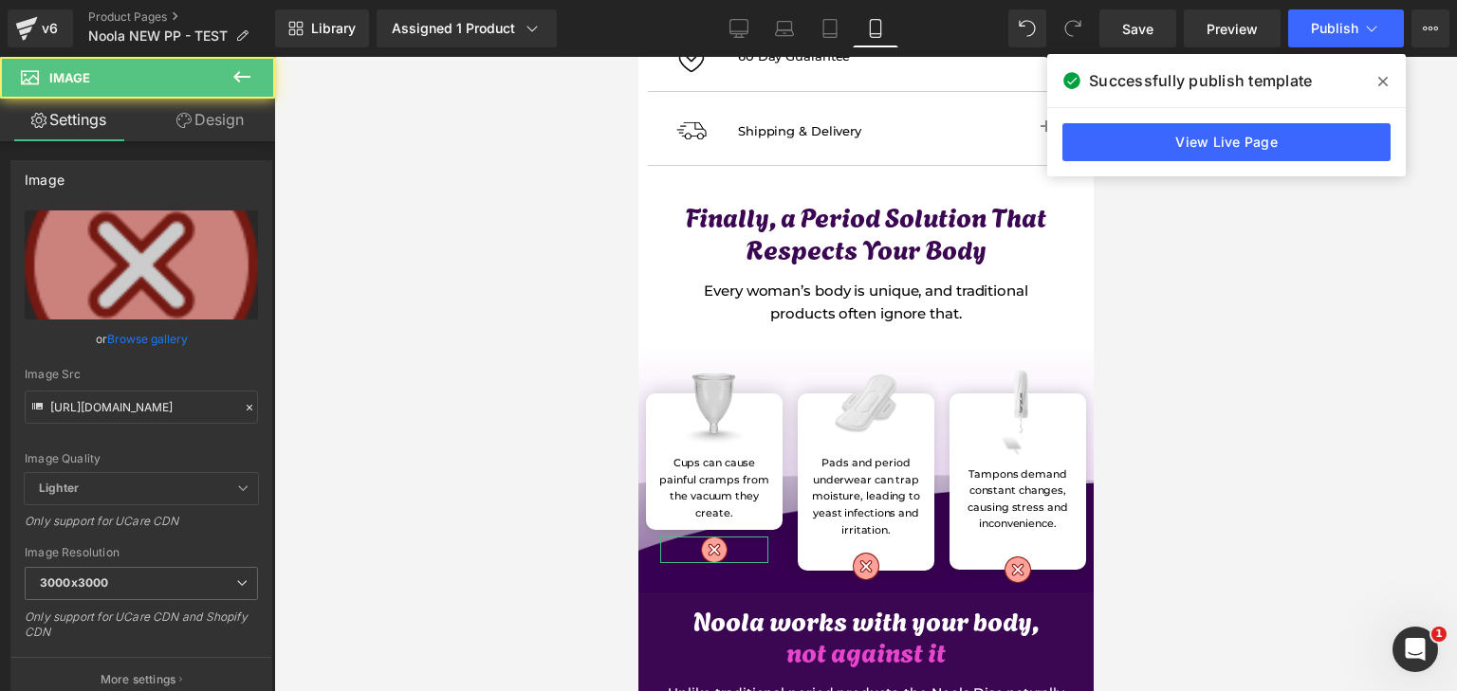
click at [195, 120] on link "Design" at bounding box center [210, 120] width 138 height 43
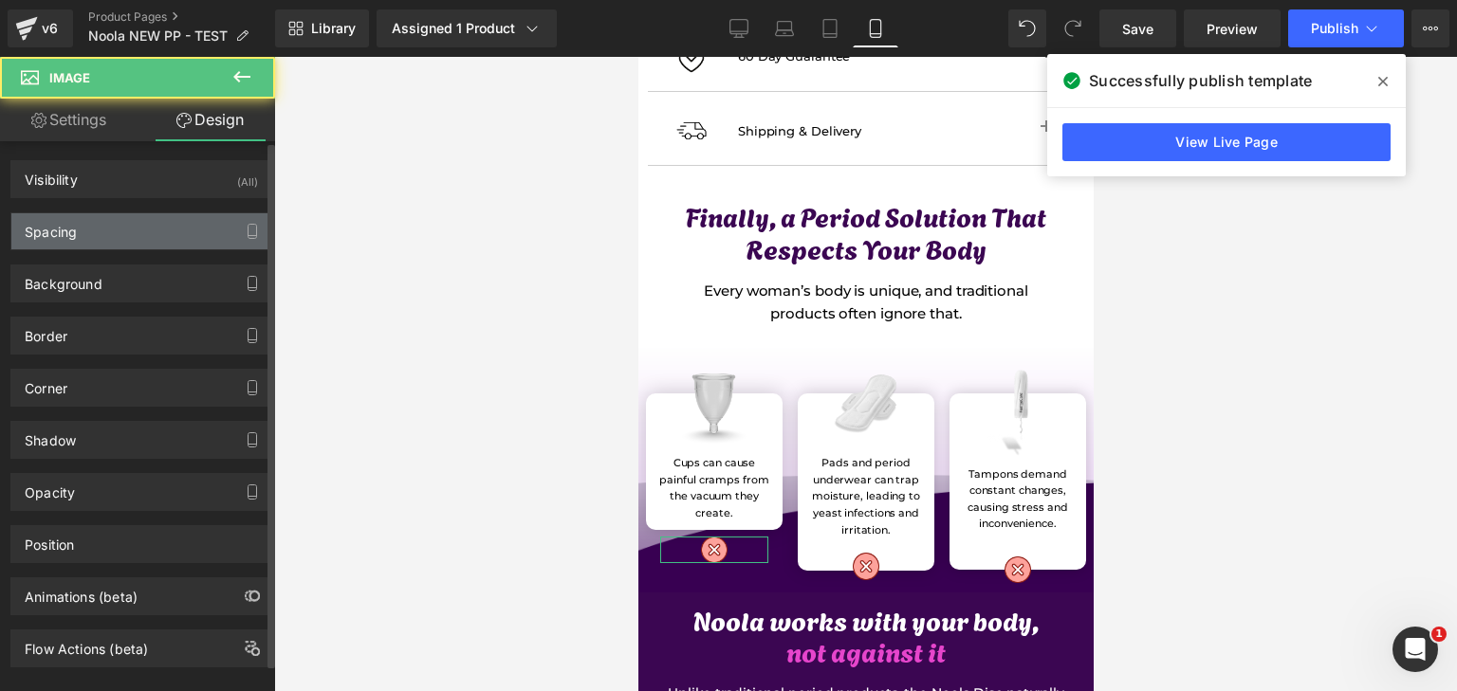
click at [137, 226] on div "Spacing" at bounding box center [141, 231] width 260 height 36
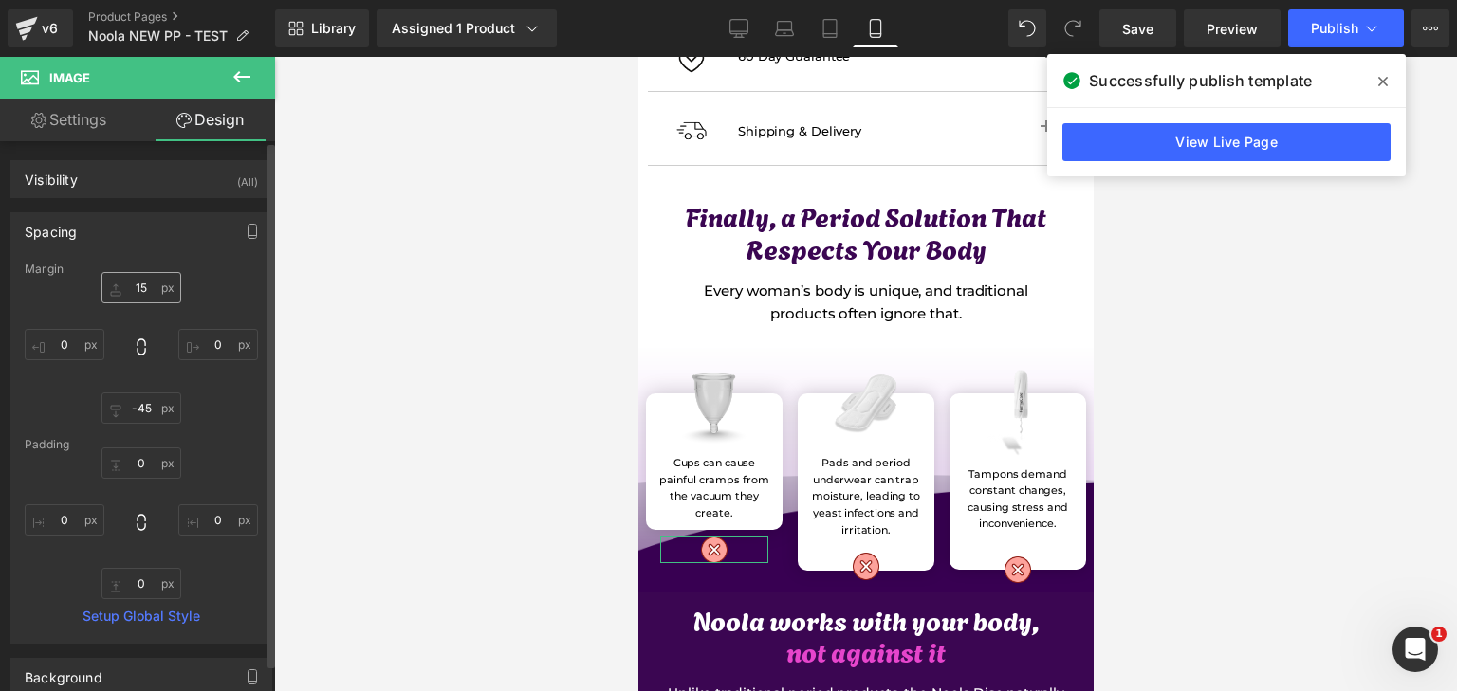
drag, startPoint x: 151, startPoint y: 263, endPoint x: 151, endPoint y: 278, distance: 15.2
click at [151, 272] on div "Margin" at bounding box center [141, 269] width 233 height 13
click at [151, 278] on input "15" at bounding box center [141, 287] width 80 height 31
type input "0"
click at [149, 400] on input "-45" at bounding box center [141, 408] width 80 height 31
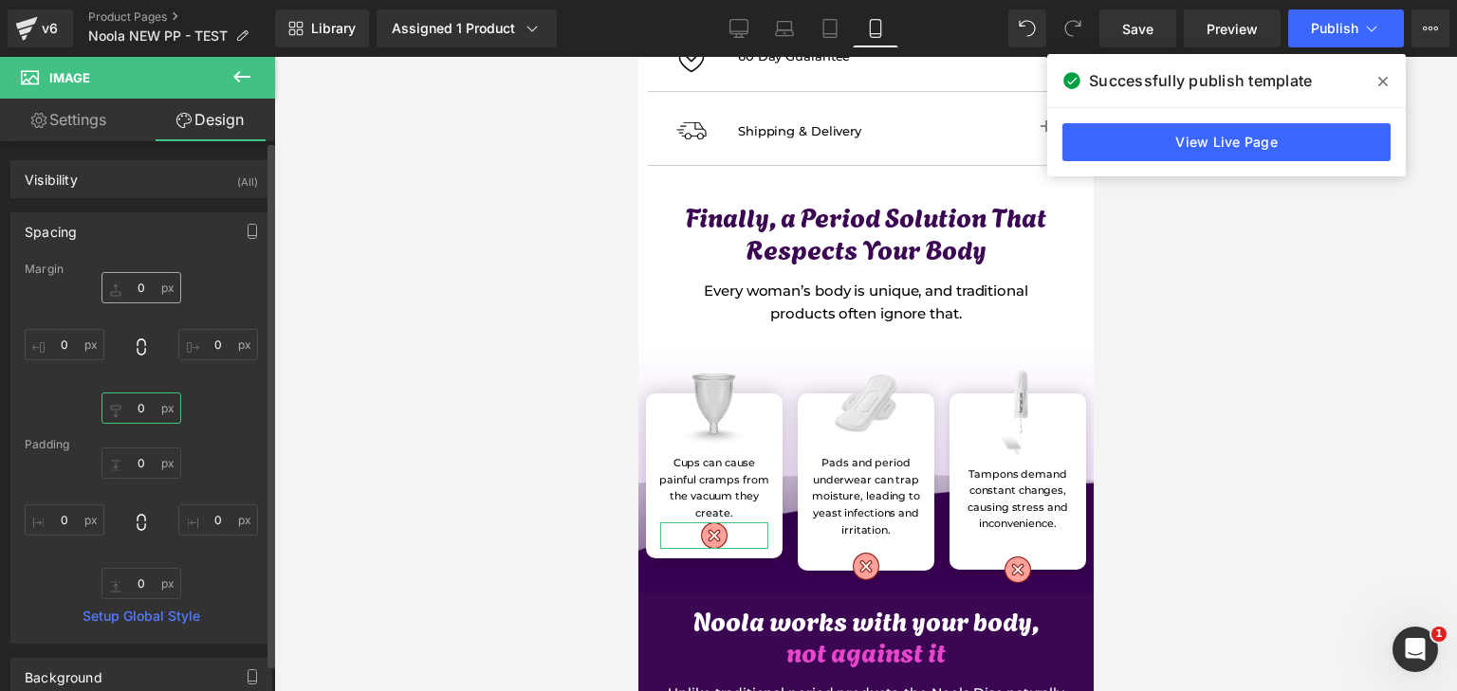
type input "0"
click at [163, 283] on input "0" at bounding box center [141, 287] width 80 height 31
click at [149, 394] on input "0" at bounding box center [141, 408] width 80 height 31
click at [150, 293] on input "10" at bounding box center [141, 287] width 80 height 31
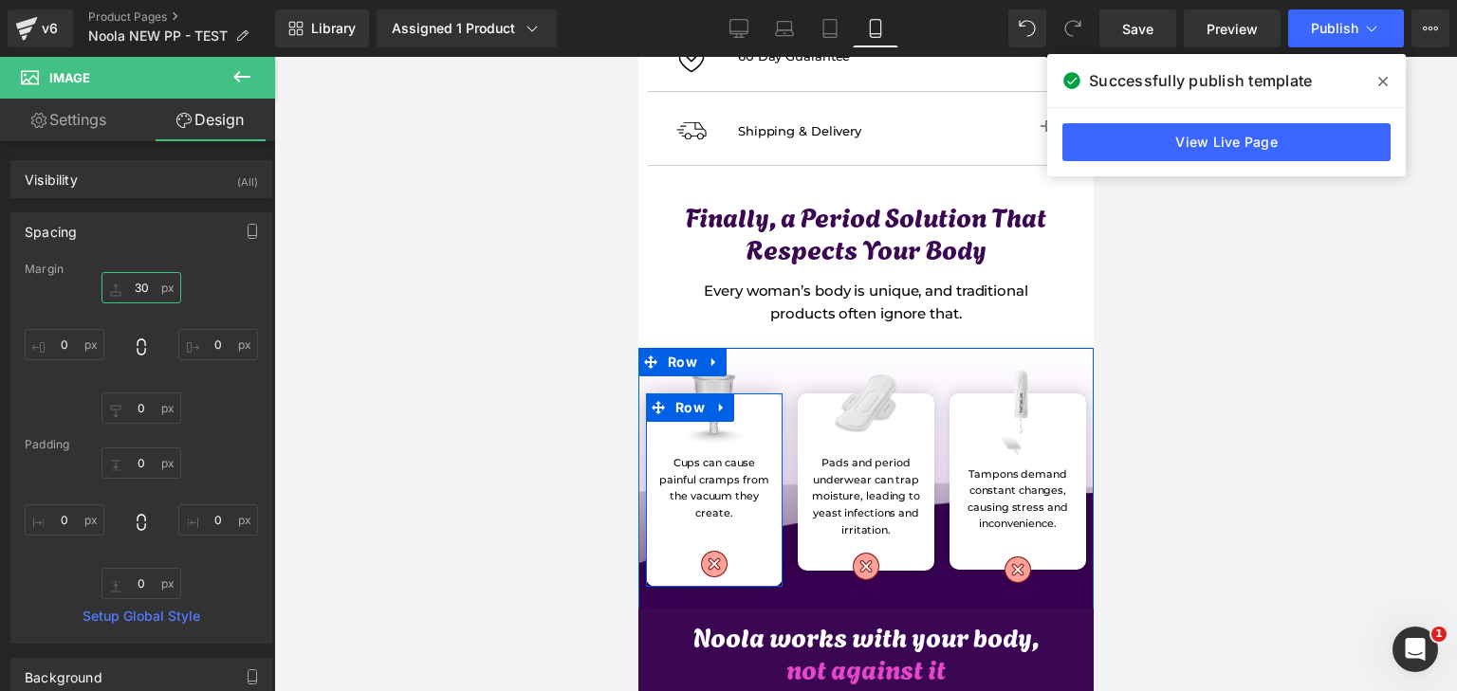
type input "3"
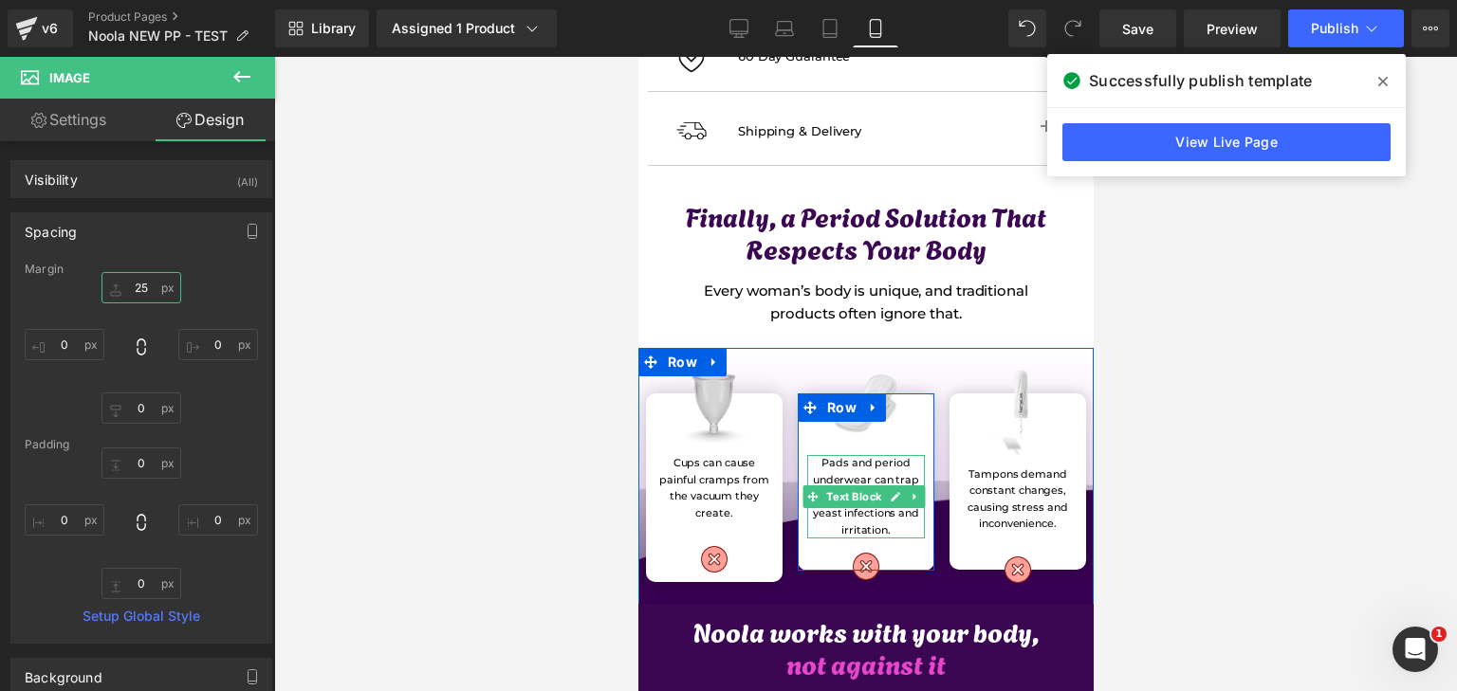
type input "2"
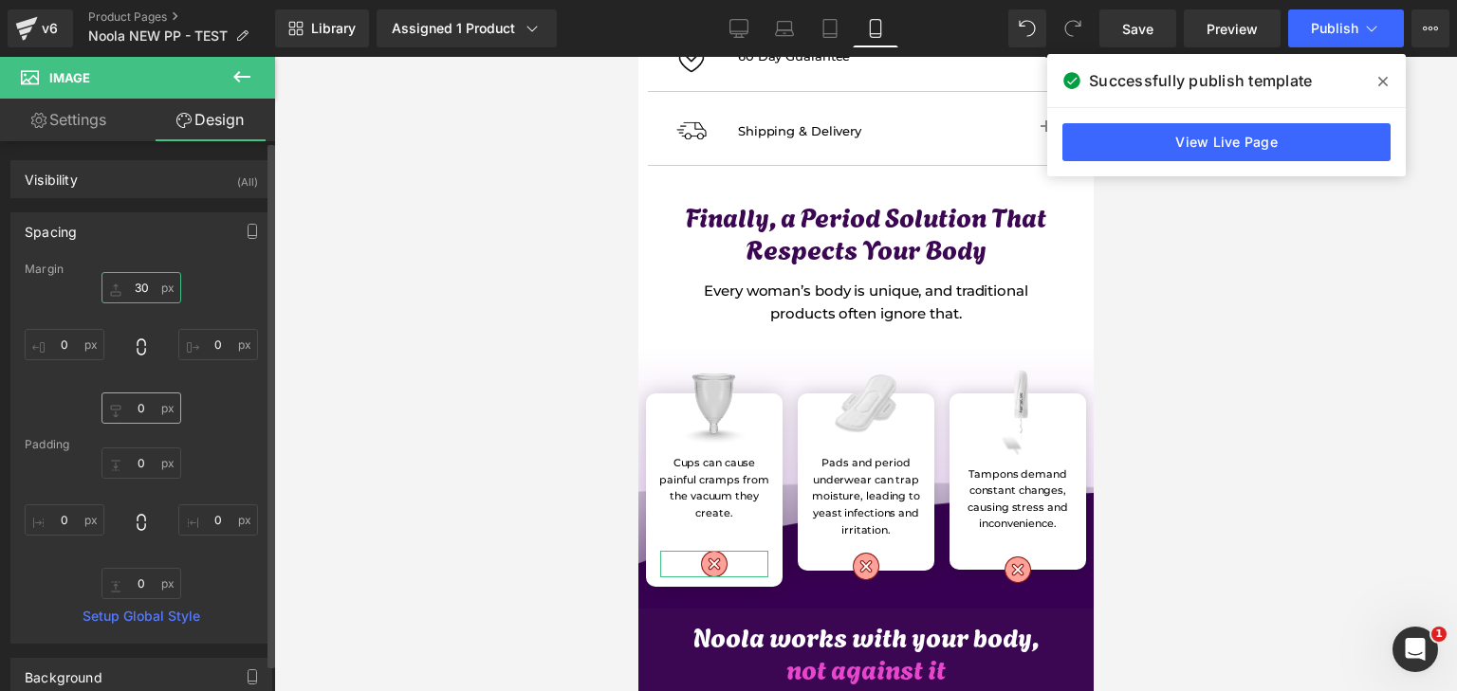
type input "30"
click at [121, 420] on input "0" at bounding box center [141, 408] width 80 height 31
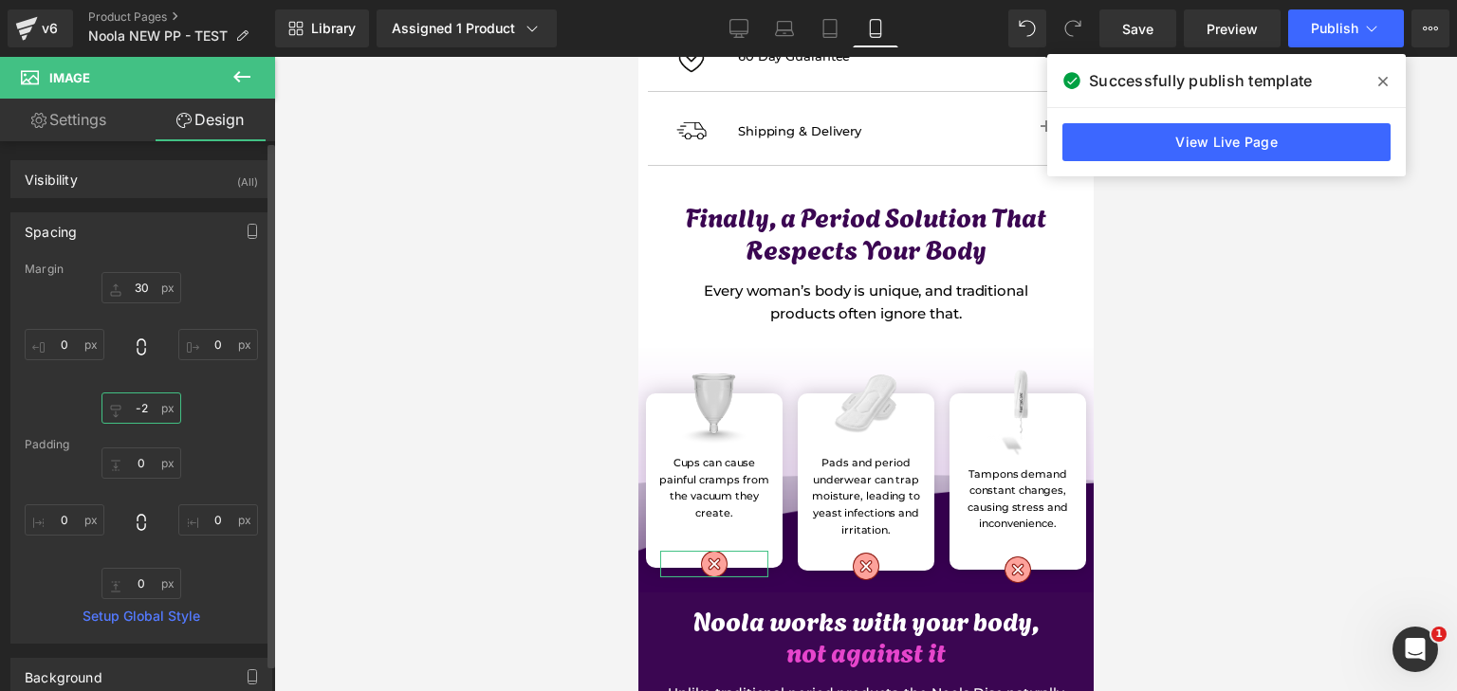
type input "-23"
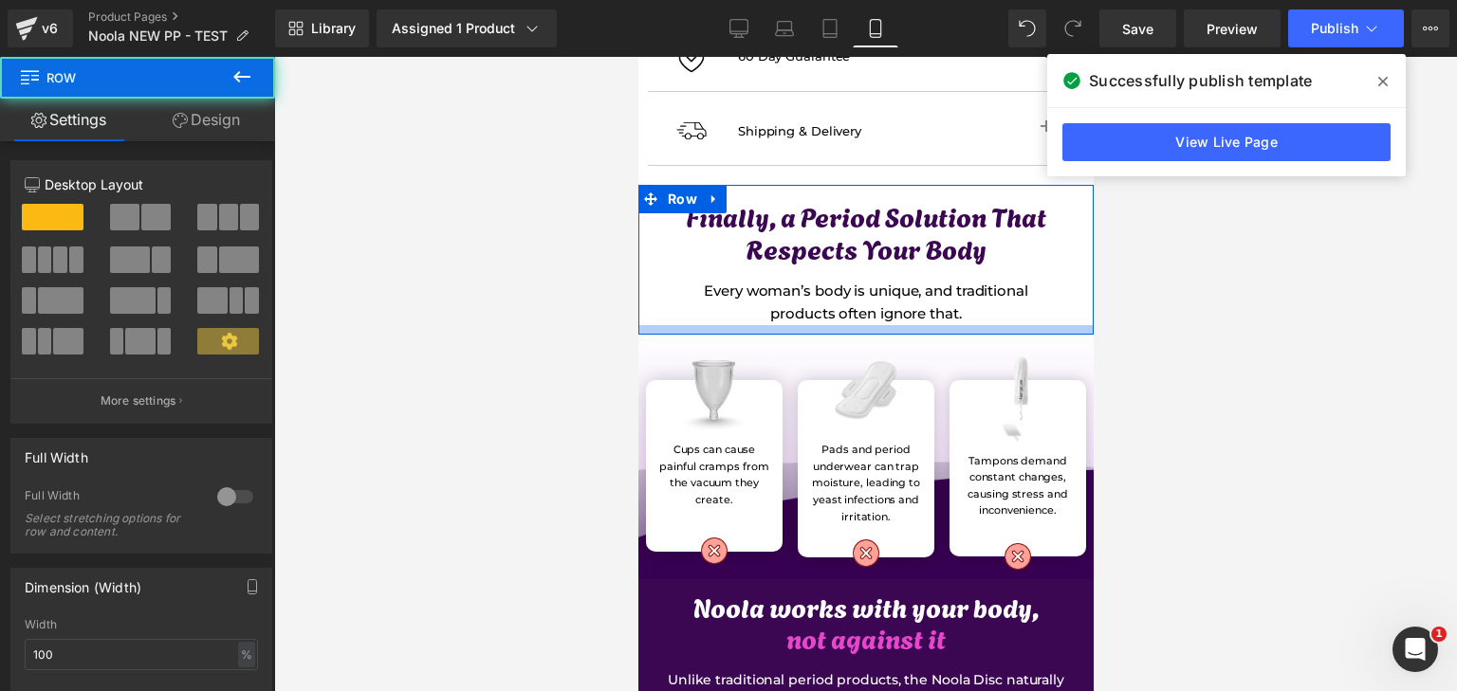
drag, startPoint x: 933, startPoint y: 322, endPoint x: 943, endPoint y: 309, distance: 16.3
click at [943, 325] on div at bounding box center [864, 329] width 455 height 9
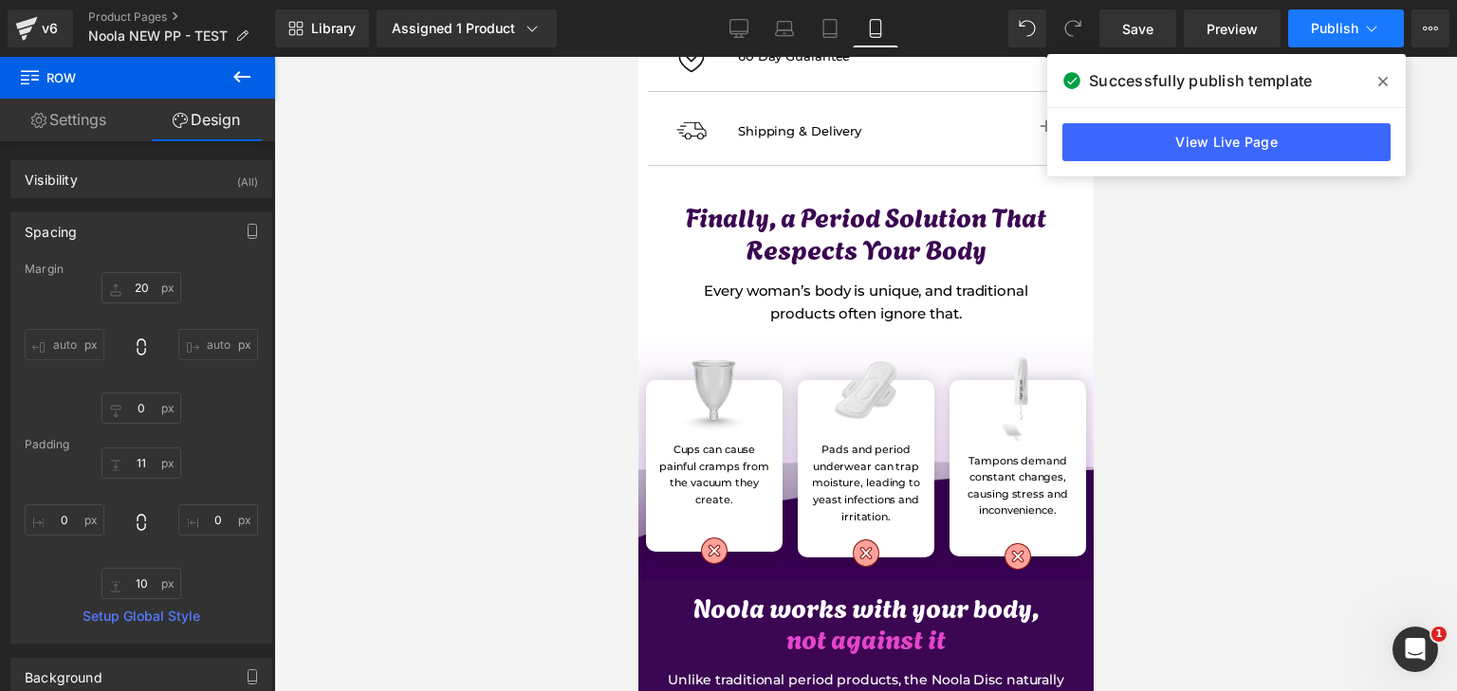
click at [1337, 28] on span "Publish" at bounding box center [1334, 28] width 47 height 15
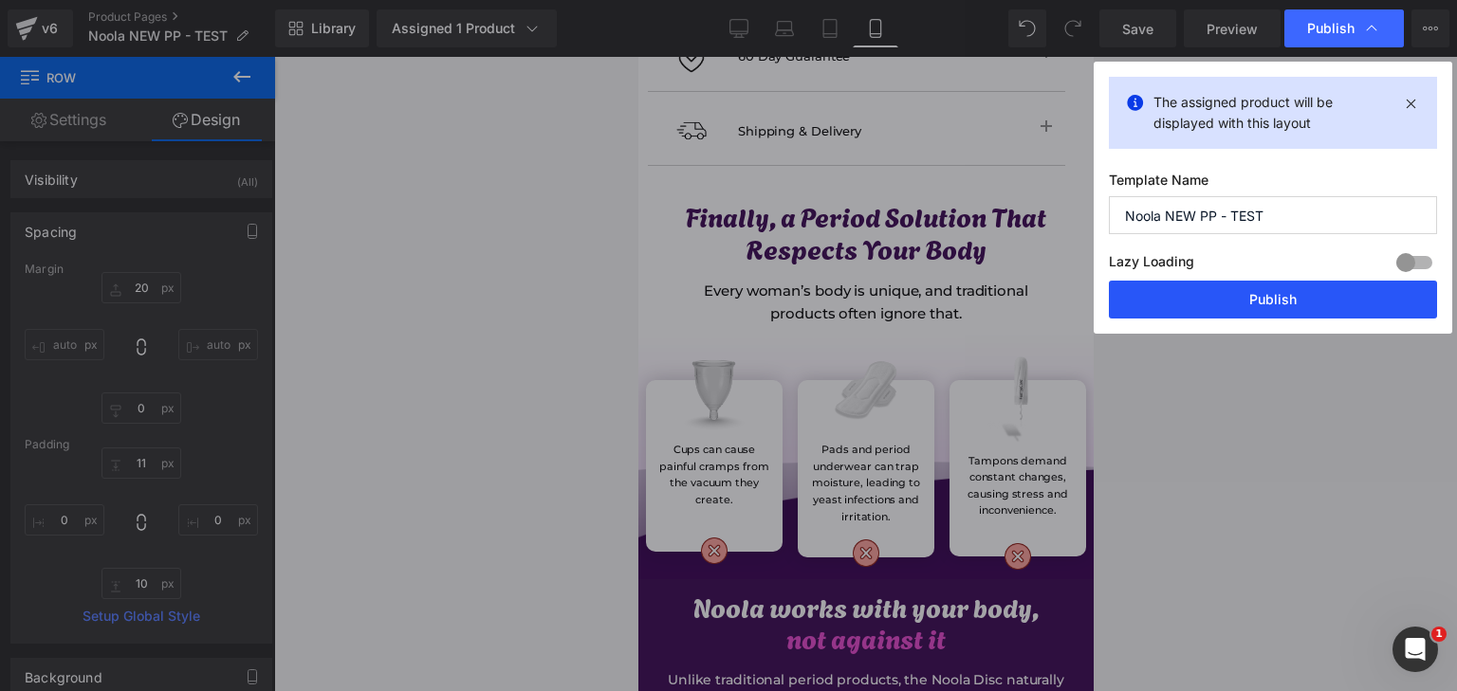
click at [1344, 291] on button "Publish" at bounding box center [1273, 300] width 328 height 38
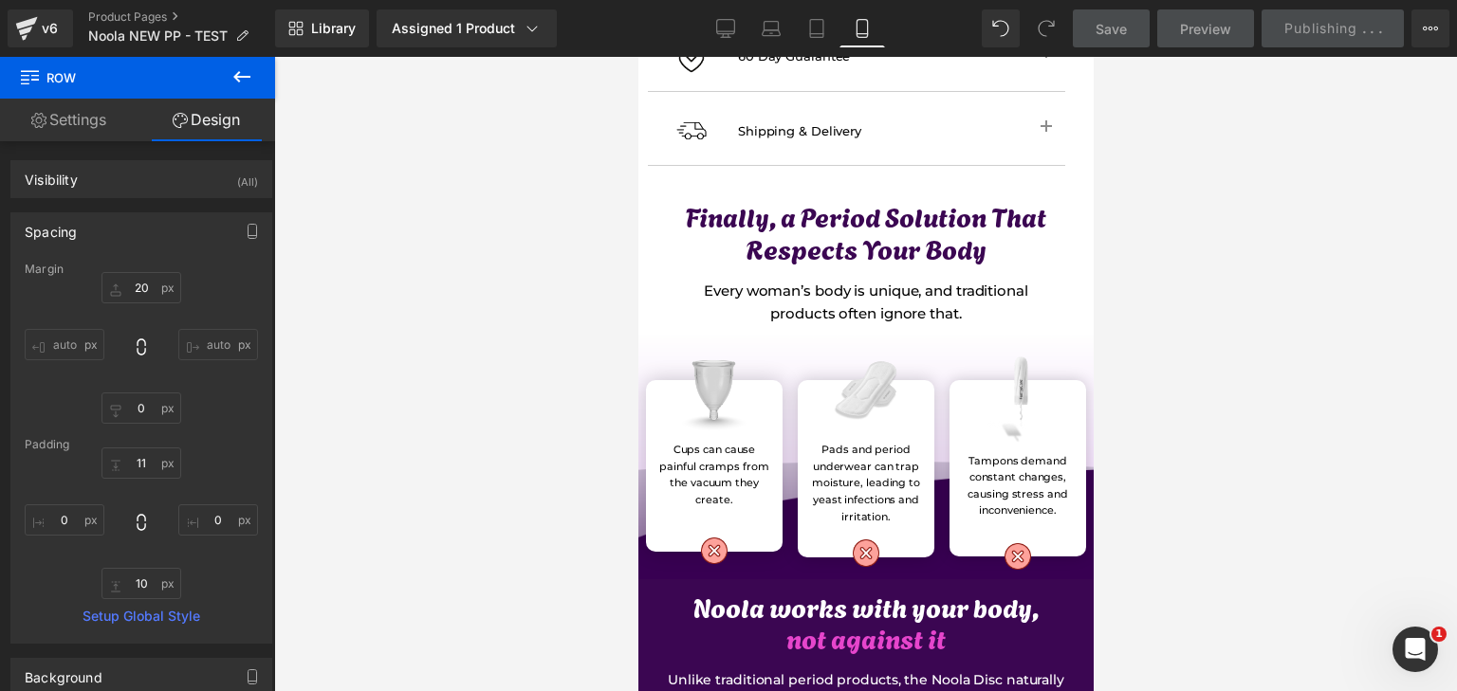
click at [780, 617] on div "Rendering Content" at bounding box center [729, 616] width 117 height 21
click at [771, 617] on div "Rendering Content" at bounding box center [729, 616] width 117 height 21
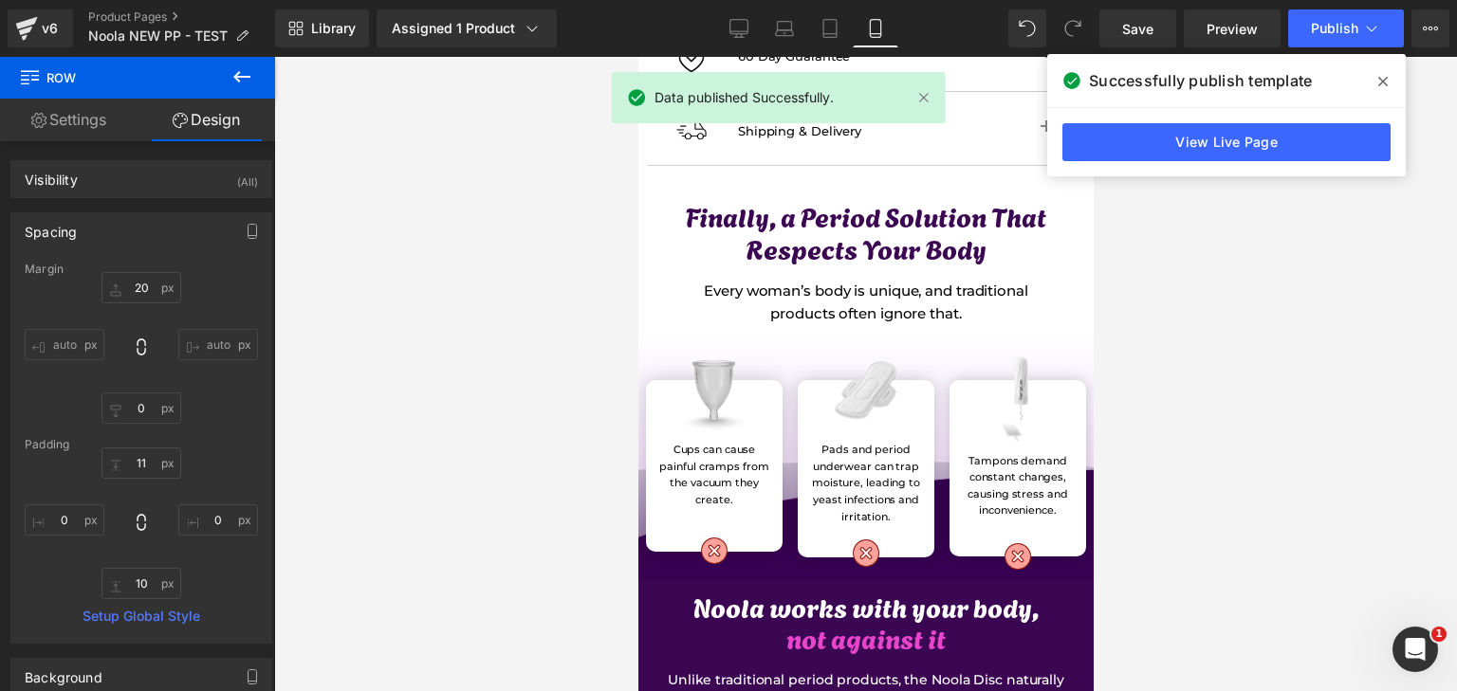
click at [748, 616] on div "Rendering Content" at bounding box center [729, 616] width 117 height 21
click at [748, 622] on div "Rendering Content" at bounding box center [729, 616] width 117 height 21
click at [772, 610] on div "Rendering Content" at bounding box center [729, 616] width 117 height 21
click at [784, 617] on div "Rendering Content" at bounding box center [729, 616] width 117 height 21
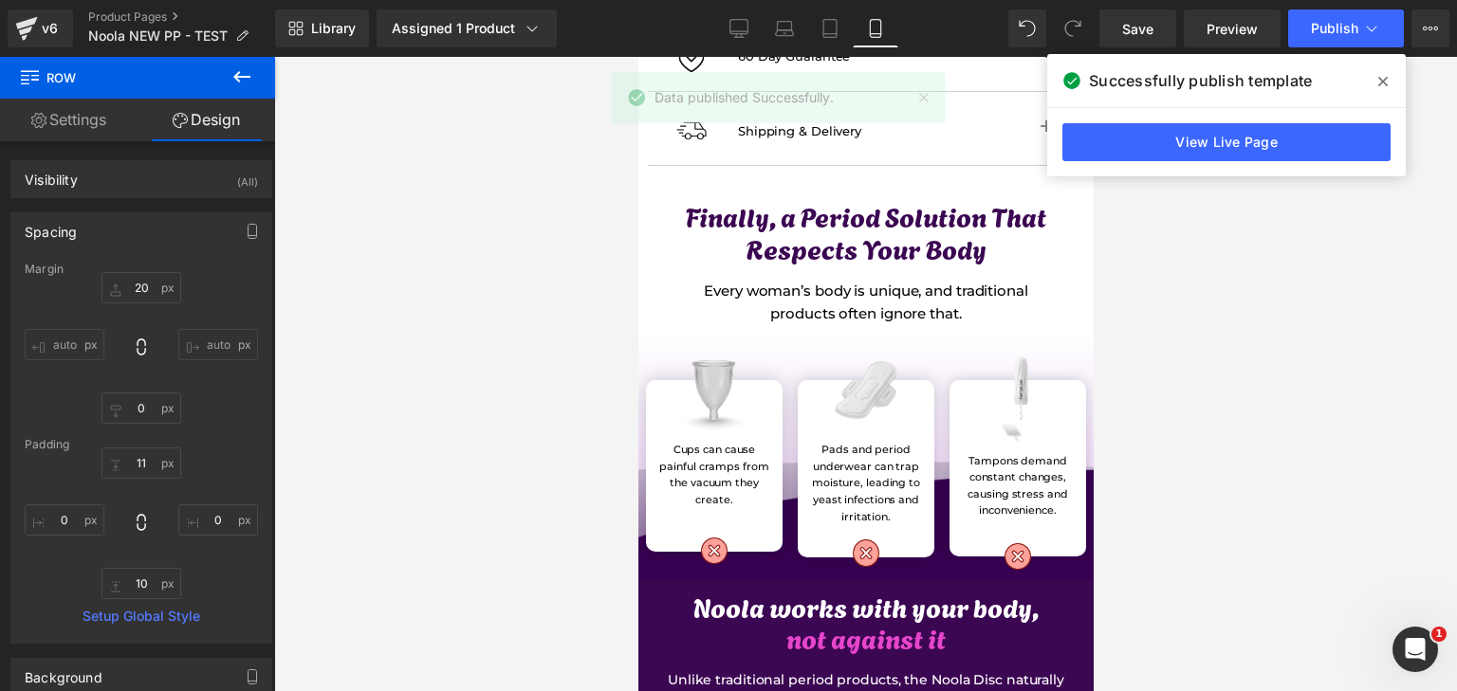
click at [784, 617] on div "Rendering Content" at bounding box center [729, 616] width 117 height 21
click at [805, 617] on span at bounding box center [814, 628] width 20 height 23
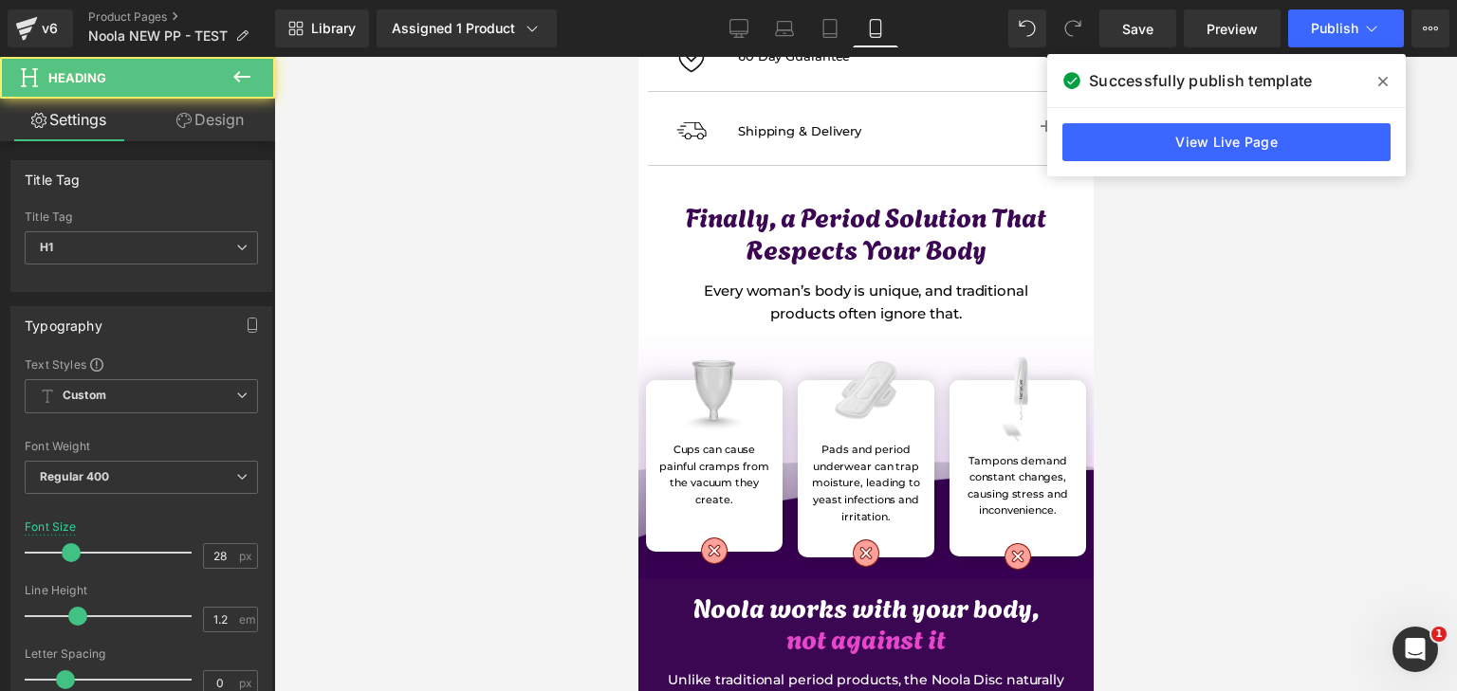
click at [782, 619] on div "Rendering Content" at bounding box center [729, 616] width 117 height 21
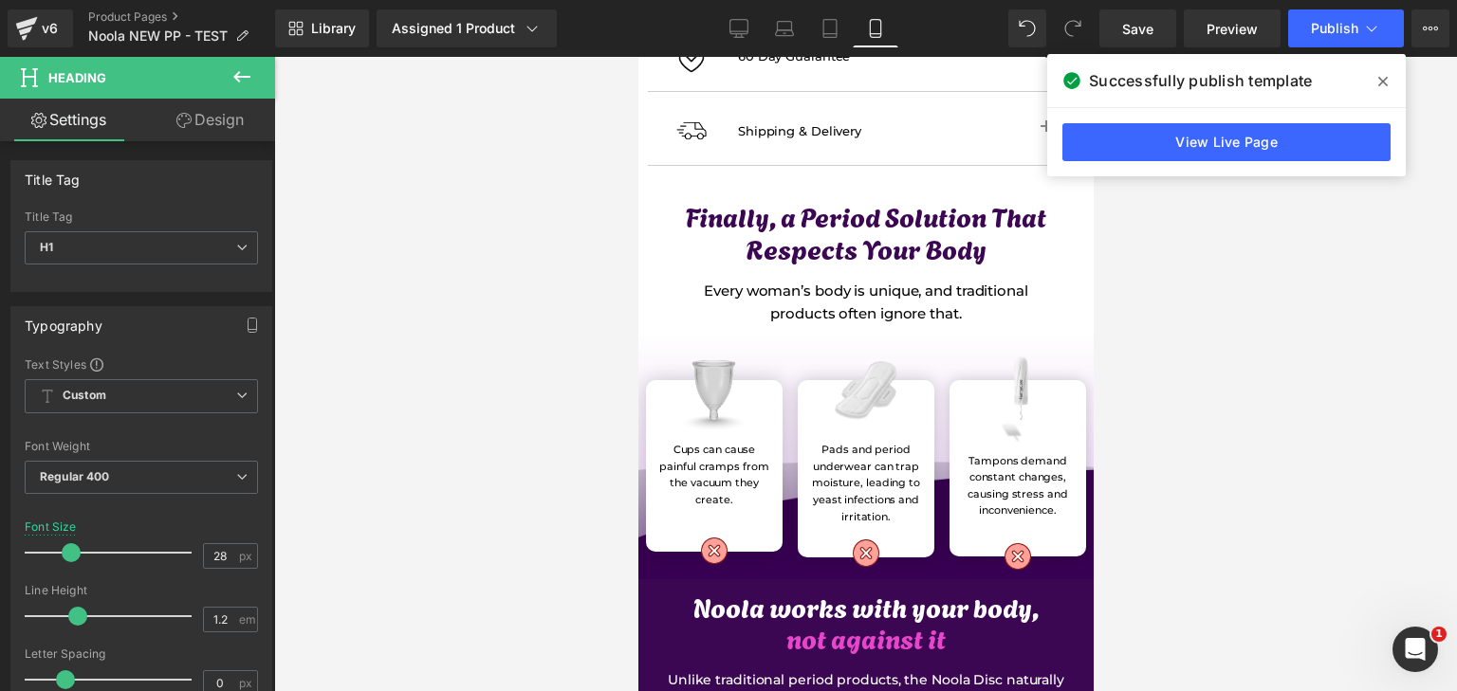
click at [796, 617] on span "not against it" at bounding box center [864, 637] width 159 height 40
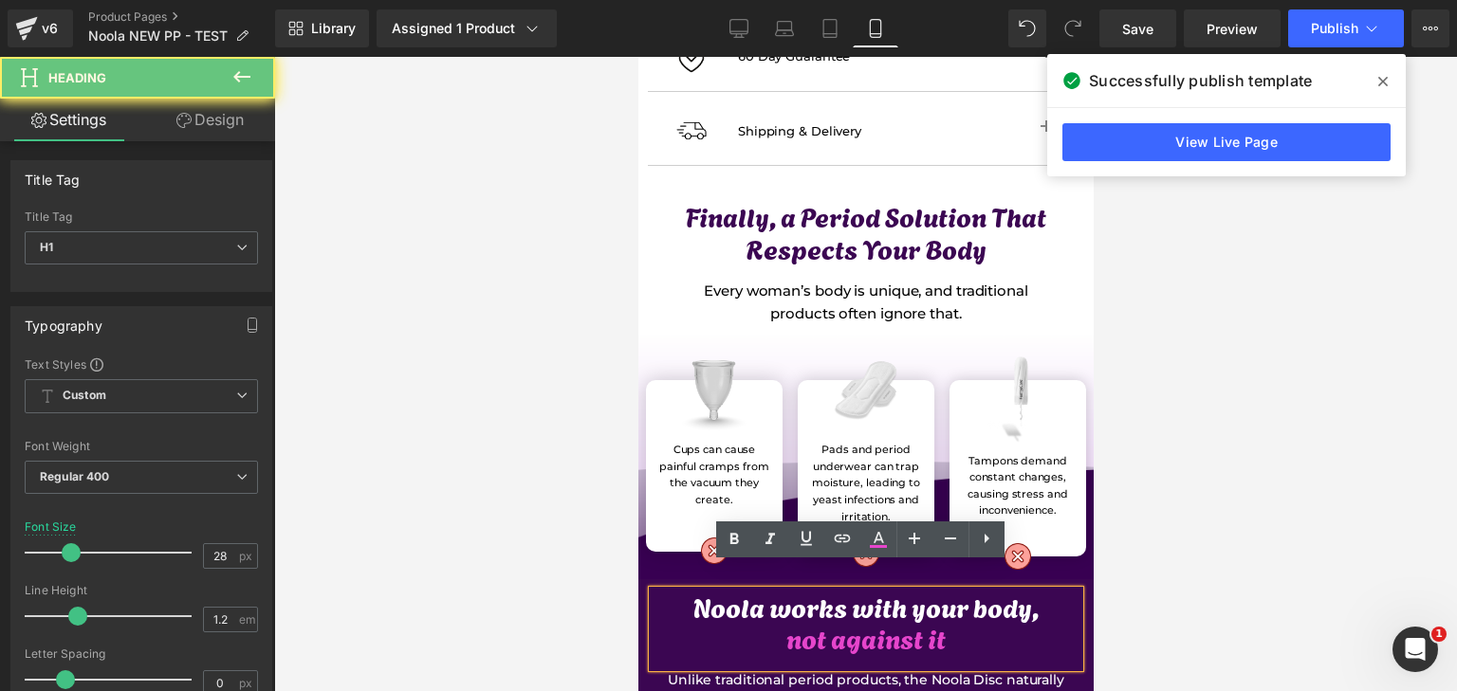
click at [796, 622] on span "not against it" at bounding box center [864, 637] width 159 height 40
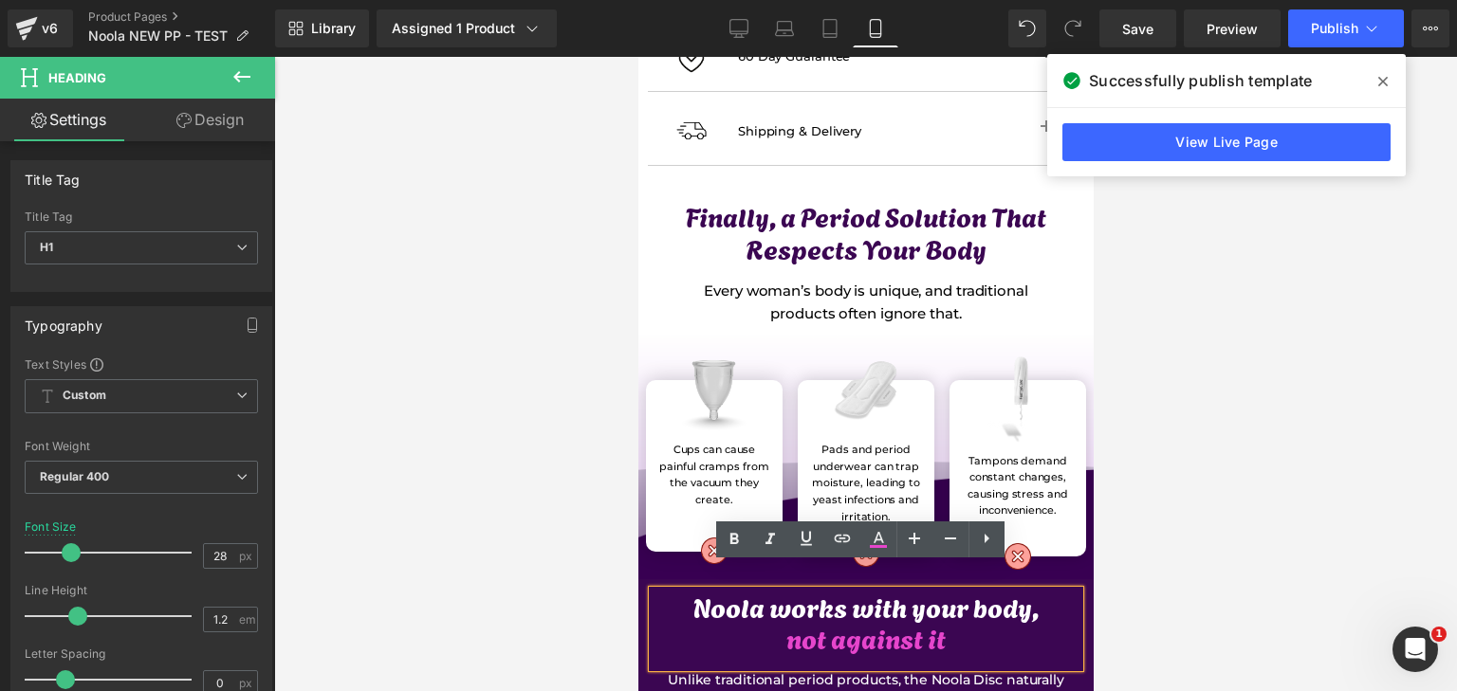
click at [763, 617] on div "Rendering Content" at bounding box center [729, 616] width 117 height 21
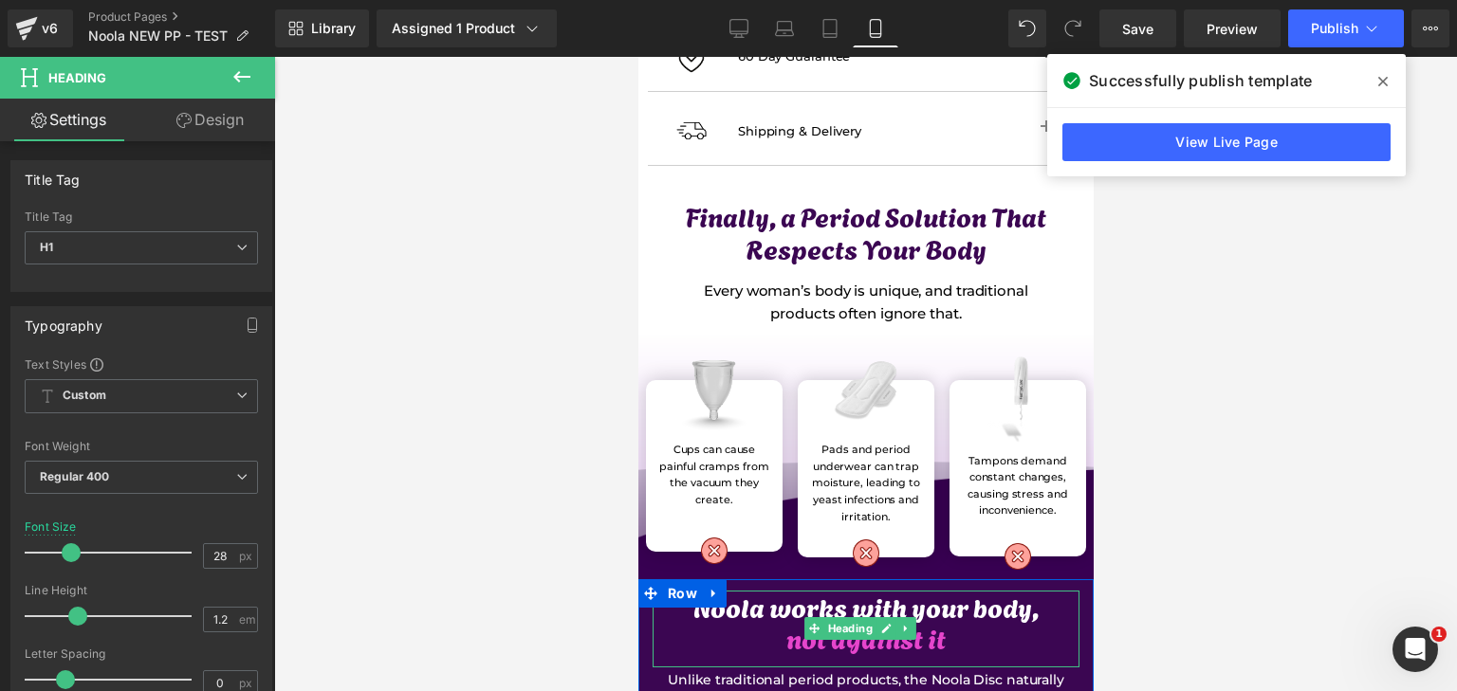
click at [804, 617] on span at bounding box center [814, 628] width 20 height 23
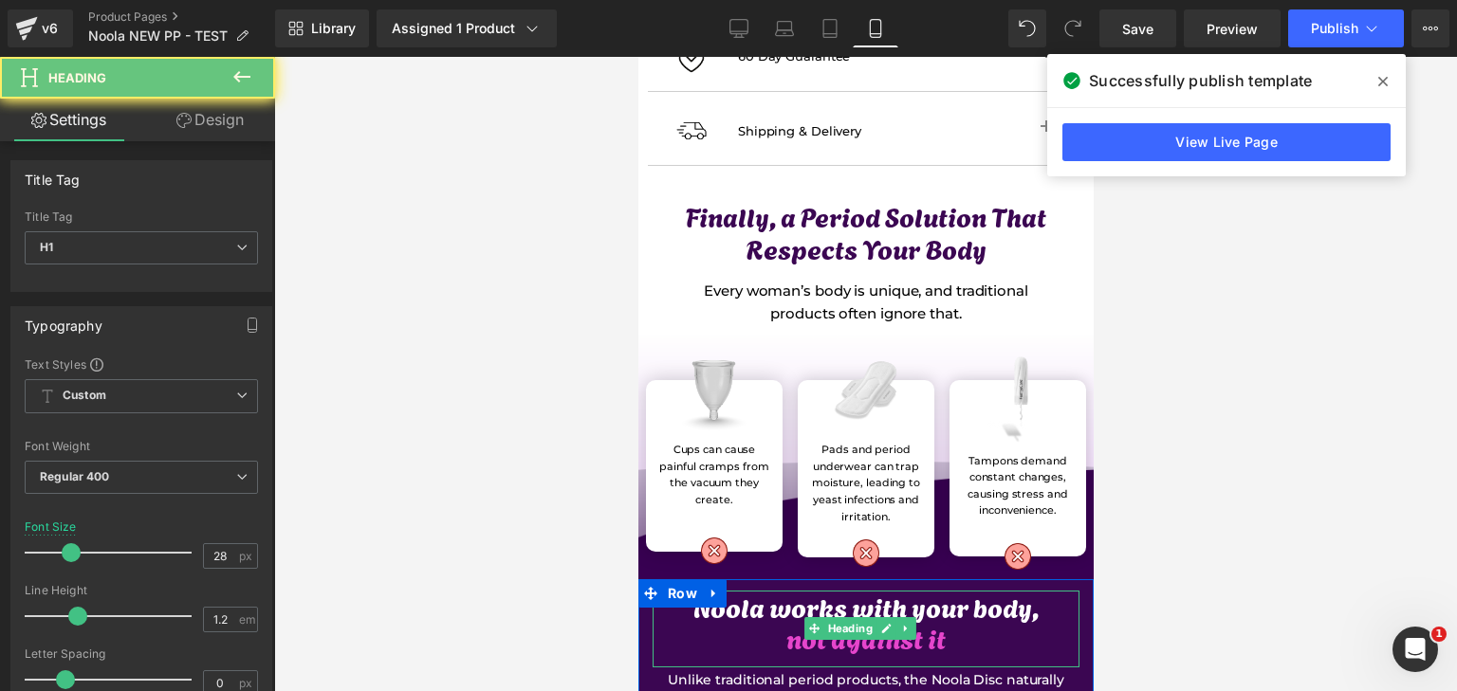
click at [809, 623] on span "not against it" at bounding box center [864, 637] width 159 height 40
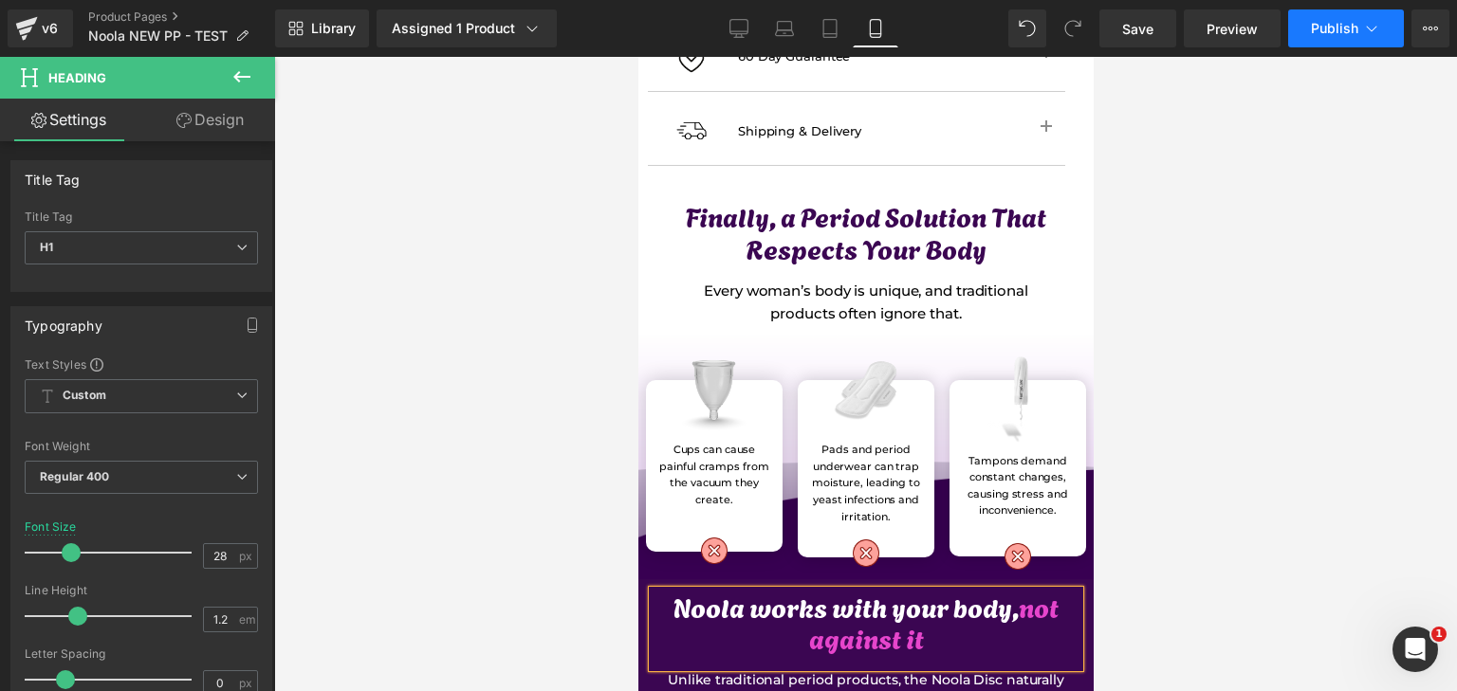
click at [1362, 28] on icon at bounding box center [1371, 28] width 19 height 19
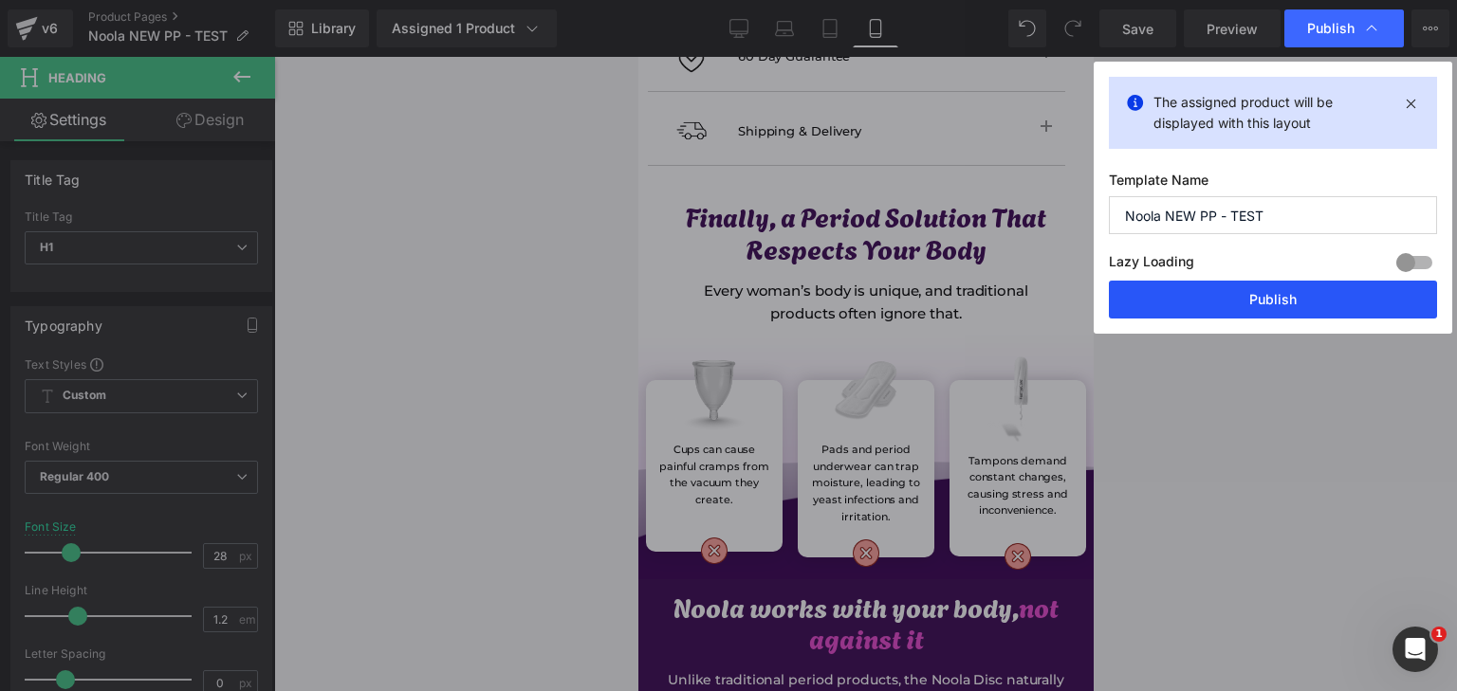
click at [1219, 303] on button "Publish" at bounding box center [1273, 300] width 328 height 38
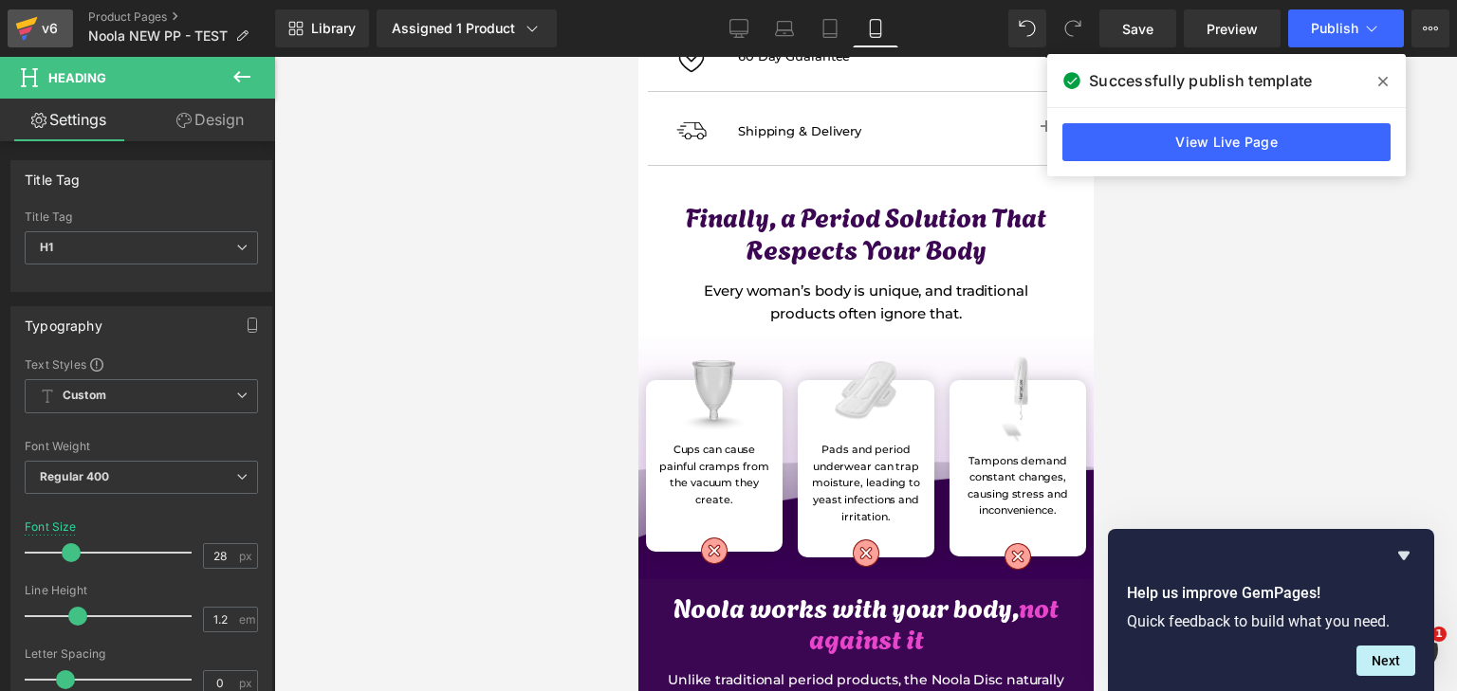
click at [28, 19] on icon at bounding box center [26, 28] width 23 height 47
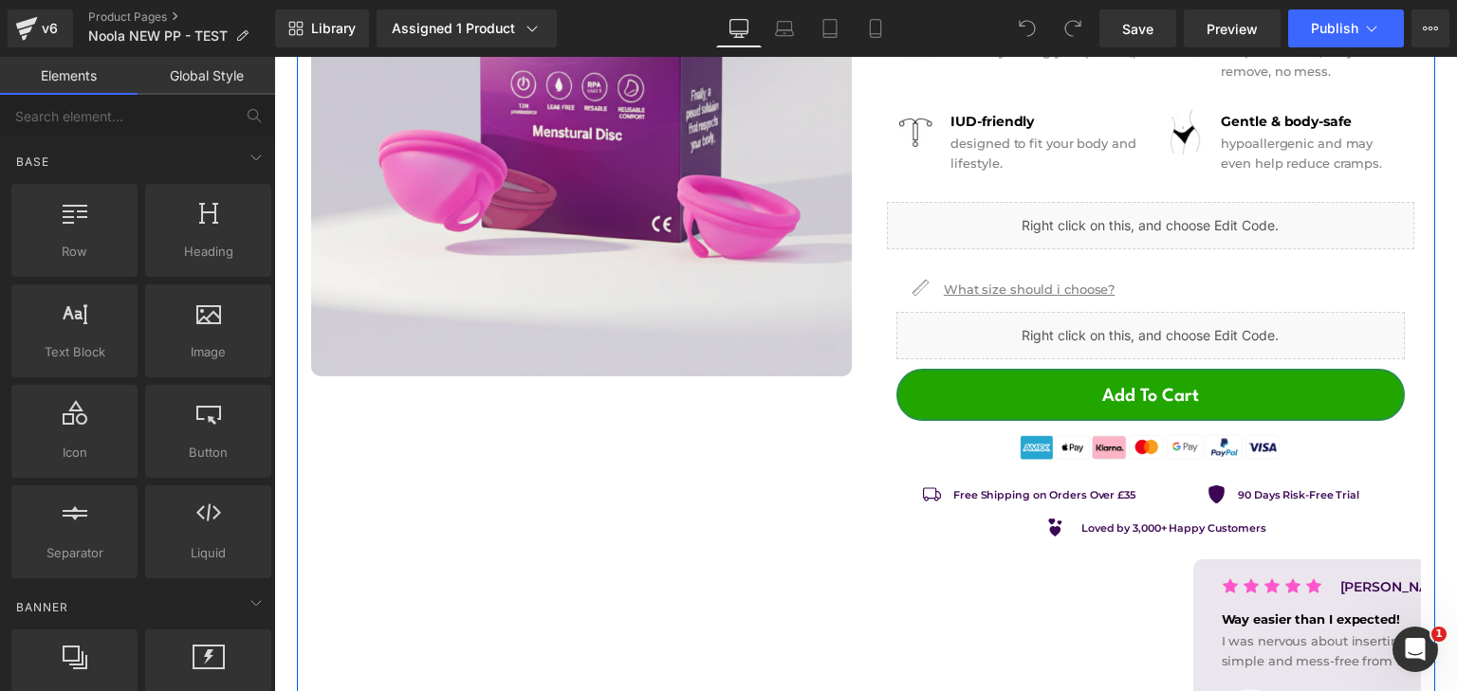
scroll to position [474, 0]
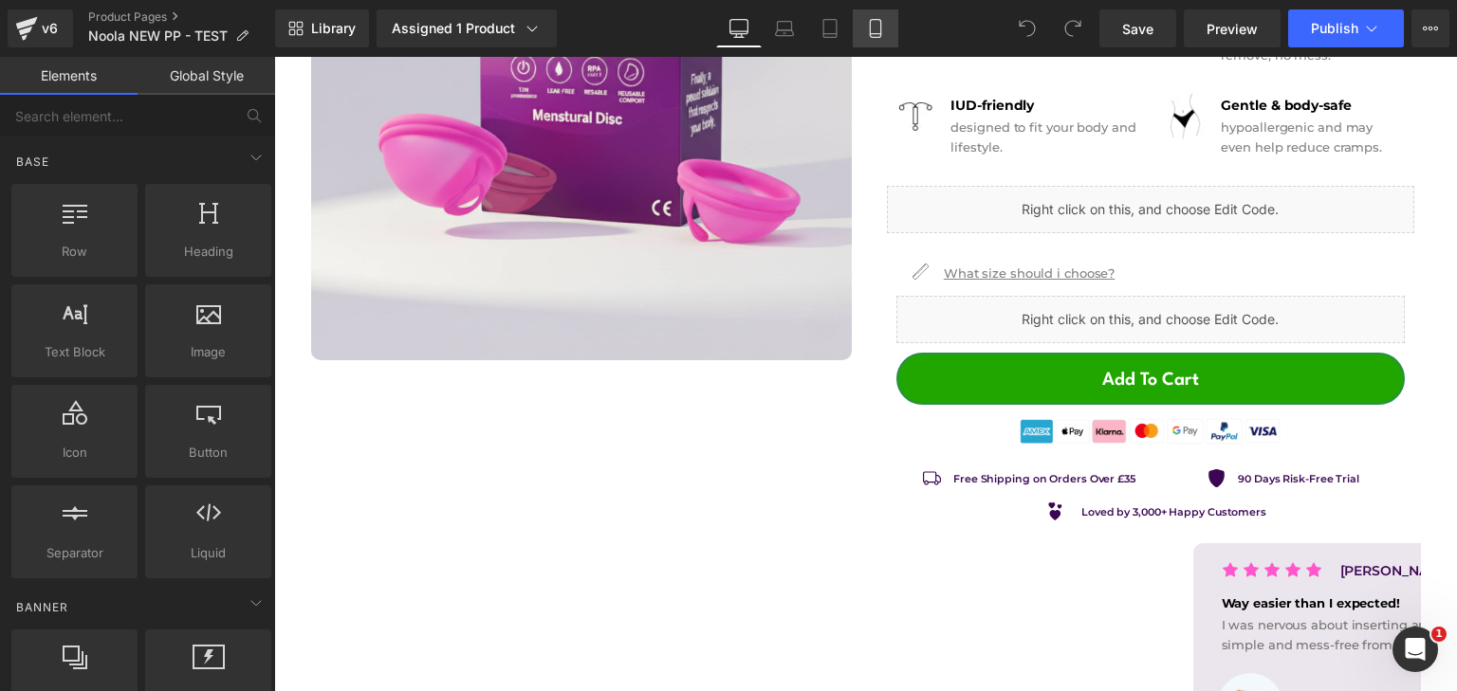
click at [872, 29] on icon at bounding box center [875, 28] width 19 height 19
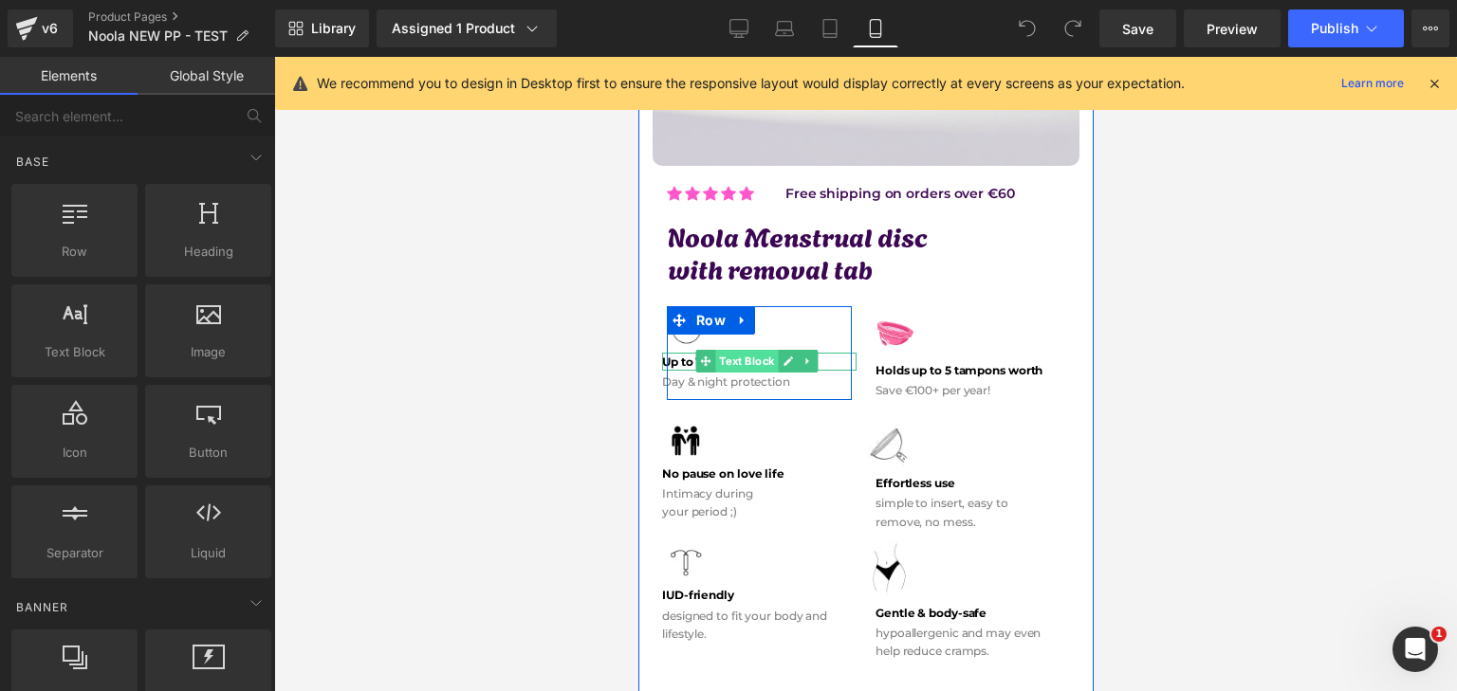
click at [746, 350] on span "Text Block" at bounding box center [745, 361] width 63 height 23
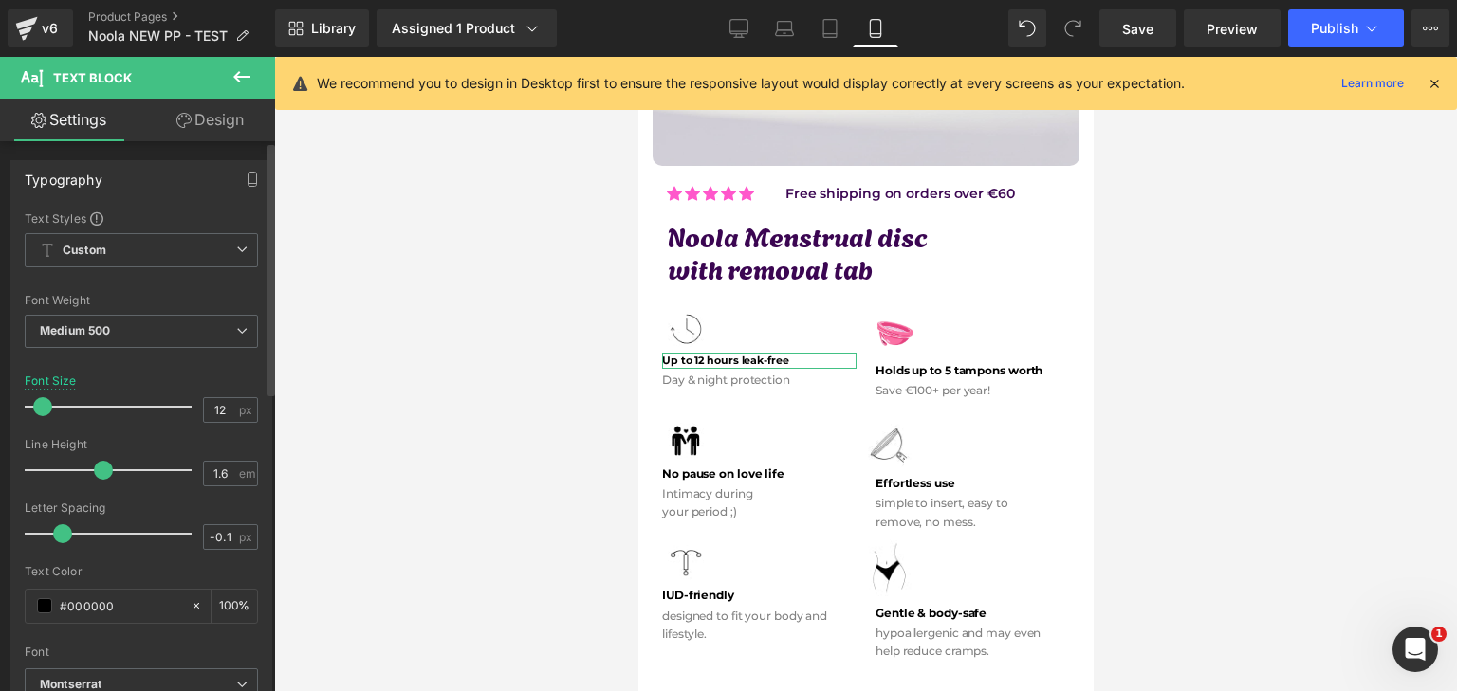
click at [37, 409] on span at bounding box center [42, 406] width 19 height 19
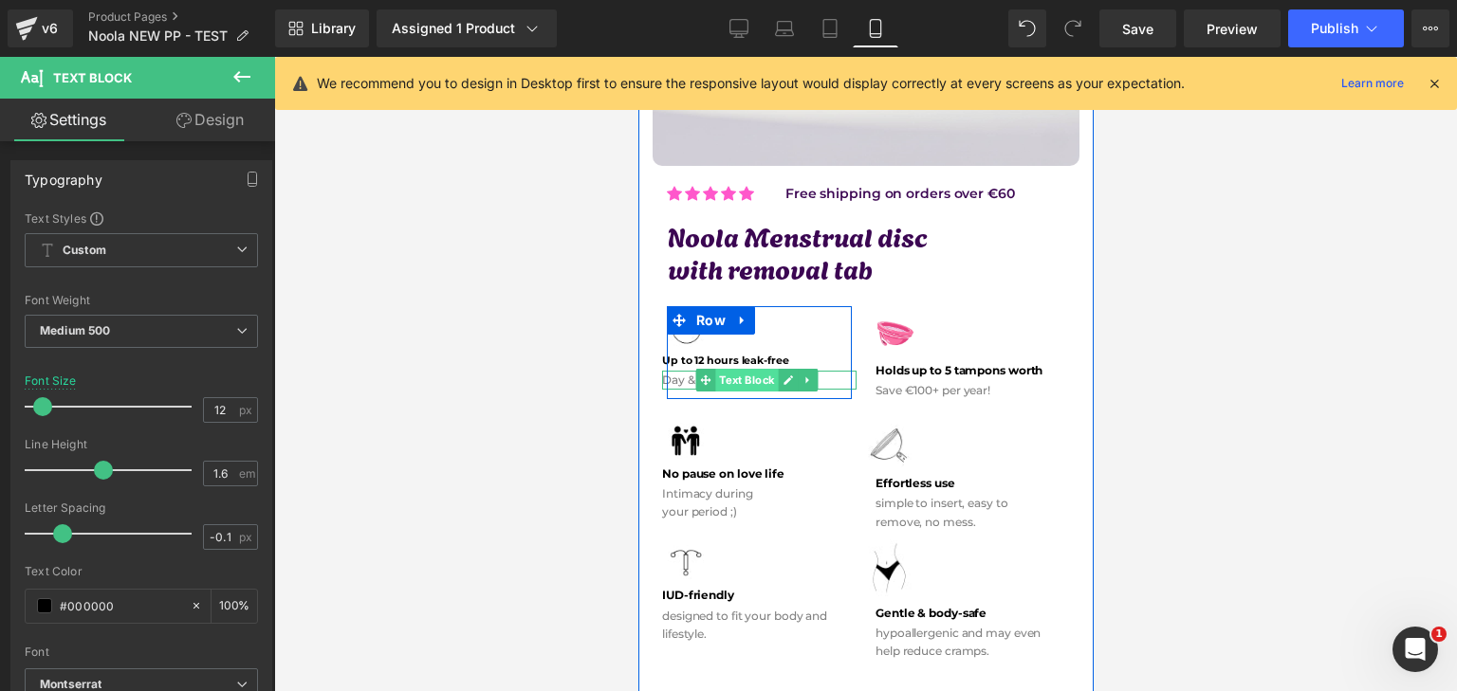
click at [757, 369] on span "Text Block" at bounding box center [745, 380] width 63 height 23
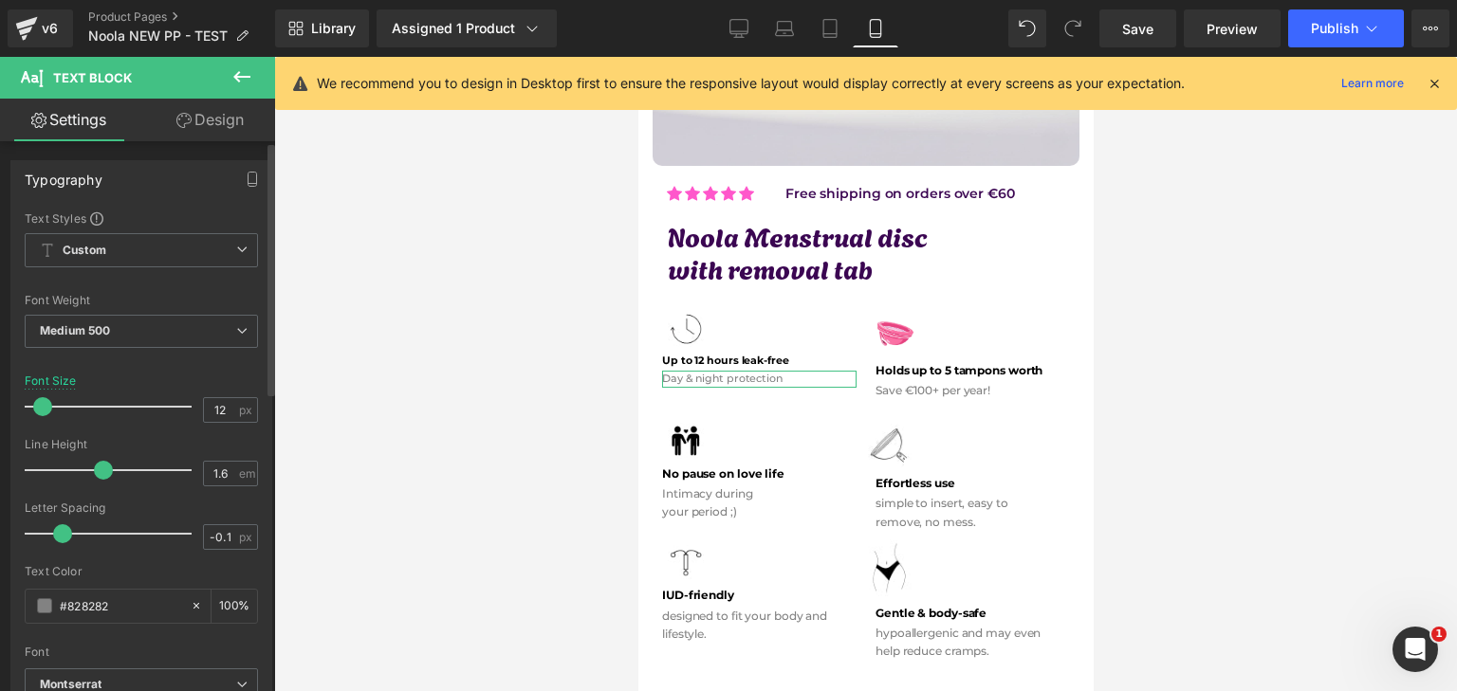
click at [44, 413] on span at bounding box center [42, 406] width 19 height 19
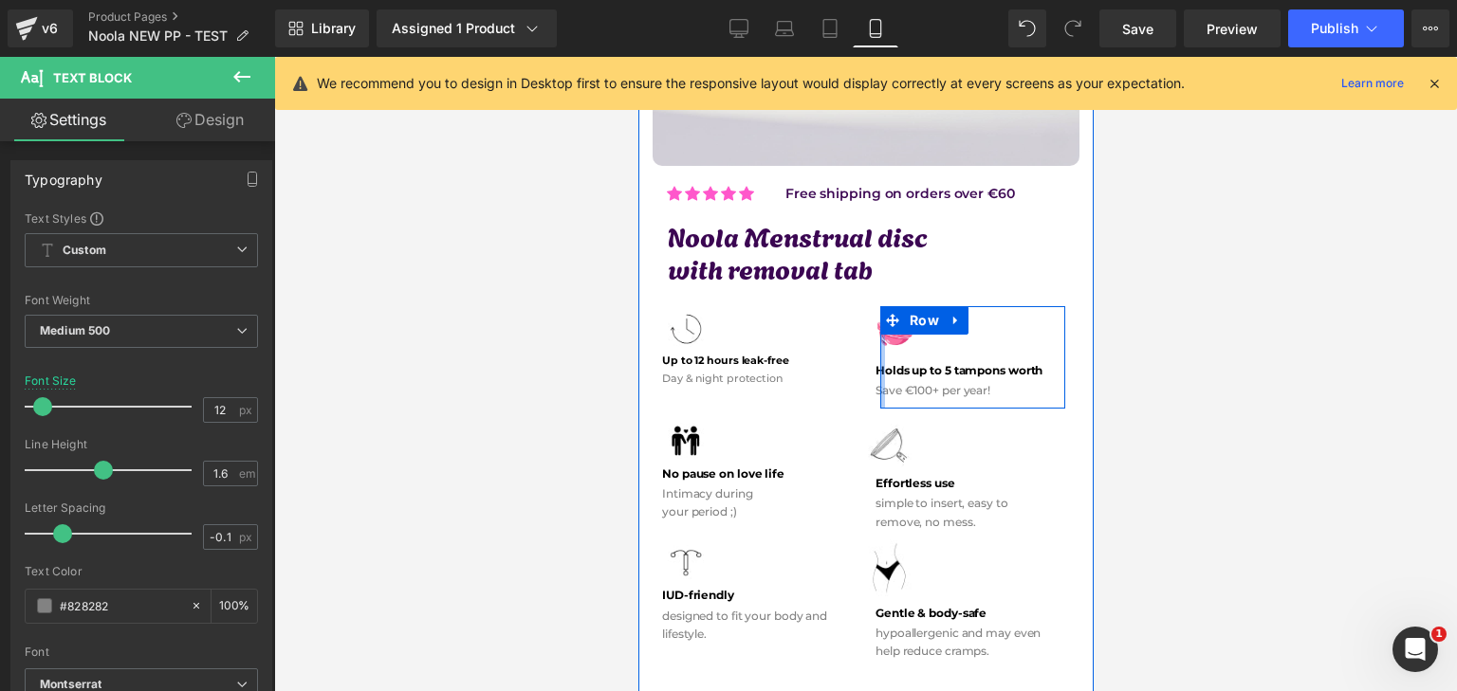
click at [879, 358] on div at bounding box center [881, 357] width 5 height 102
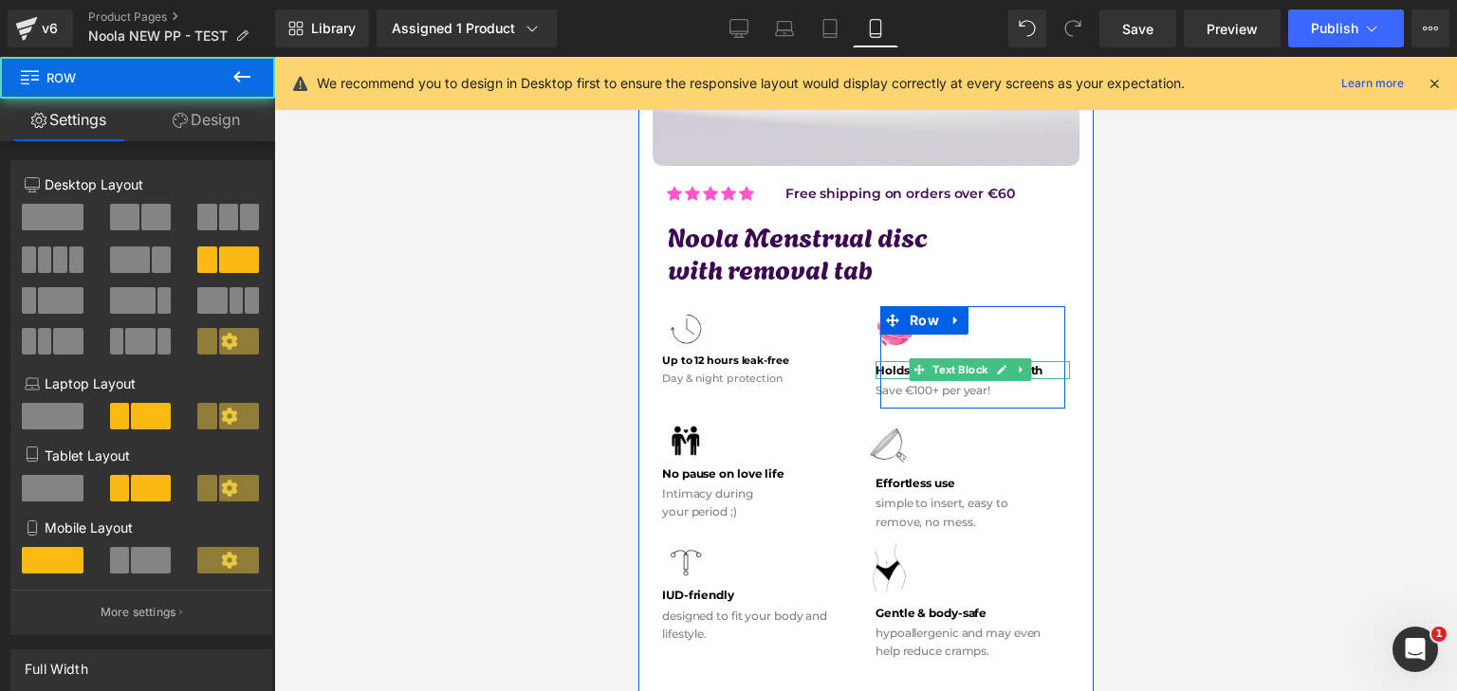
click at [884, 363] on b "Holds up to 5 tampons worth" at bounding box center [958, 370] width 167 height 14
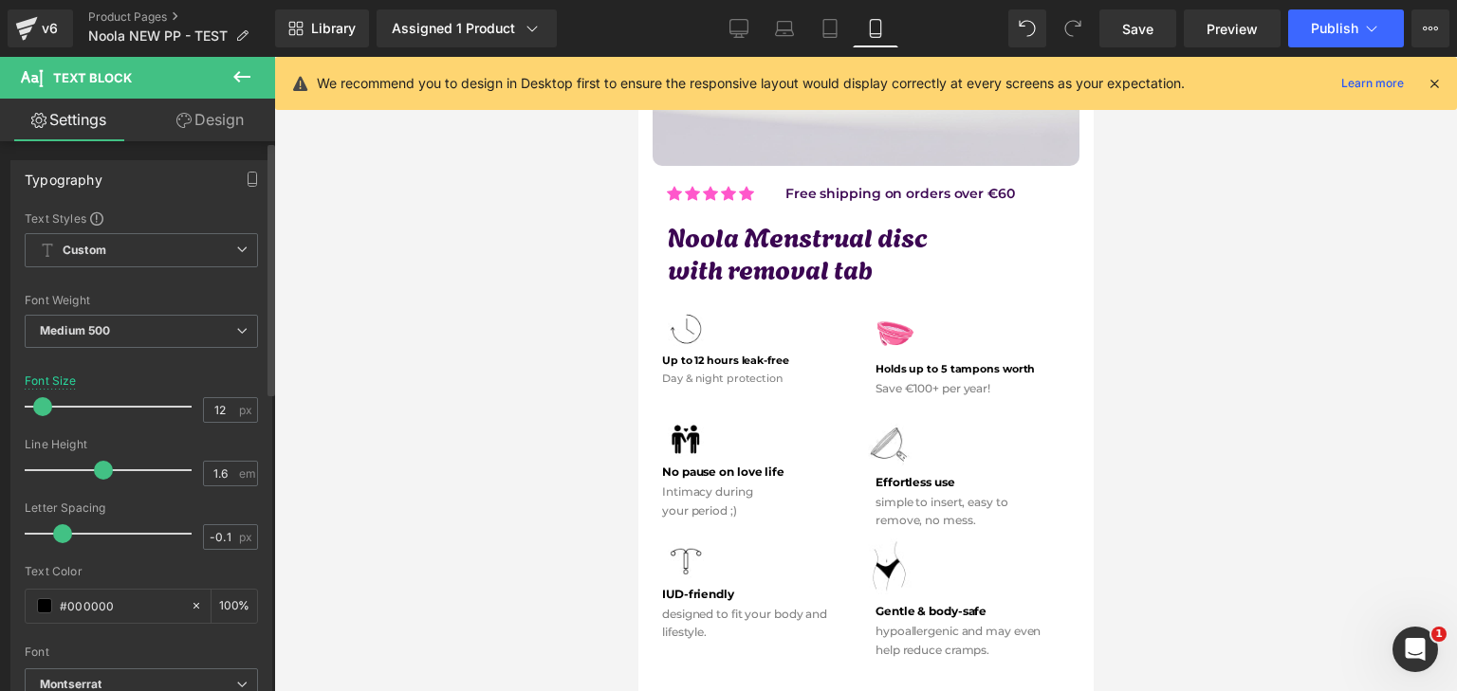
click at [45, 401] on span at bounding box center [42, 406] width 19 height 19
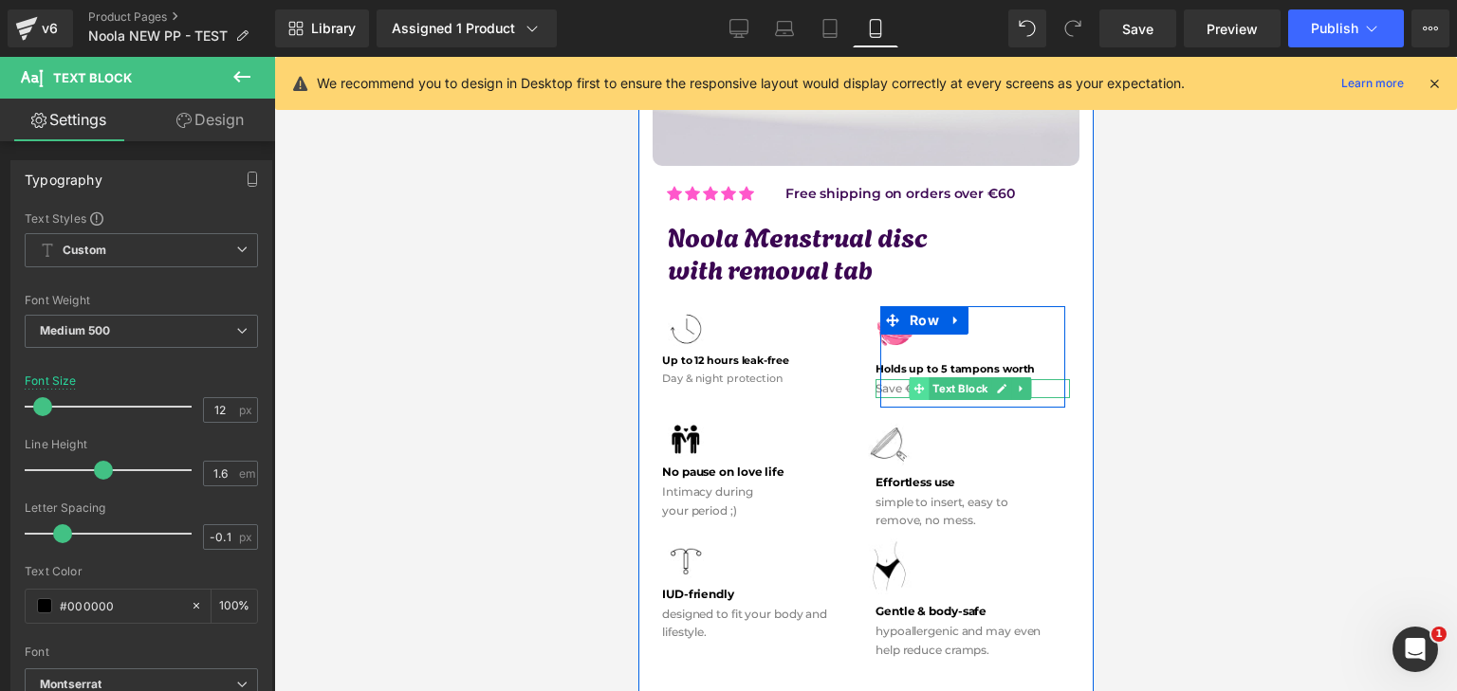
click at [908, 378] on span at bounding box center [918, 389] width 20 height 23
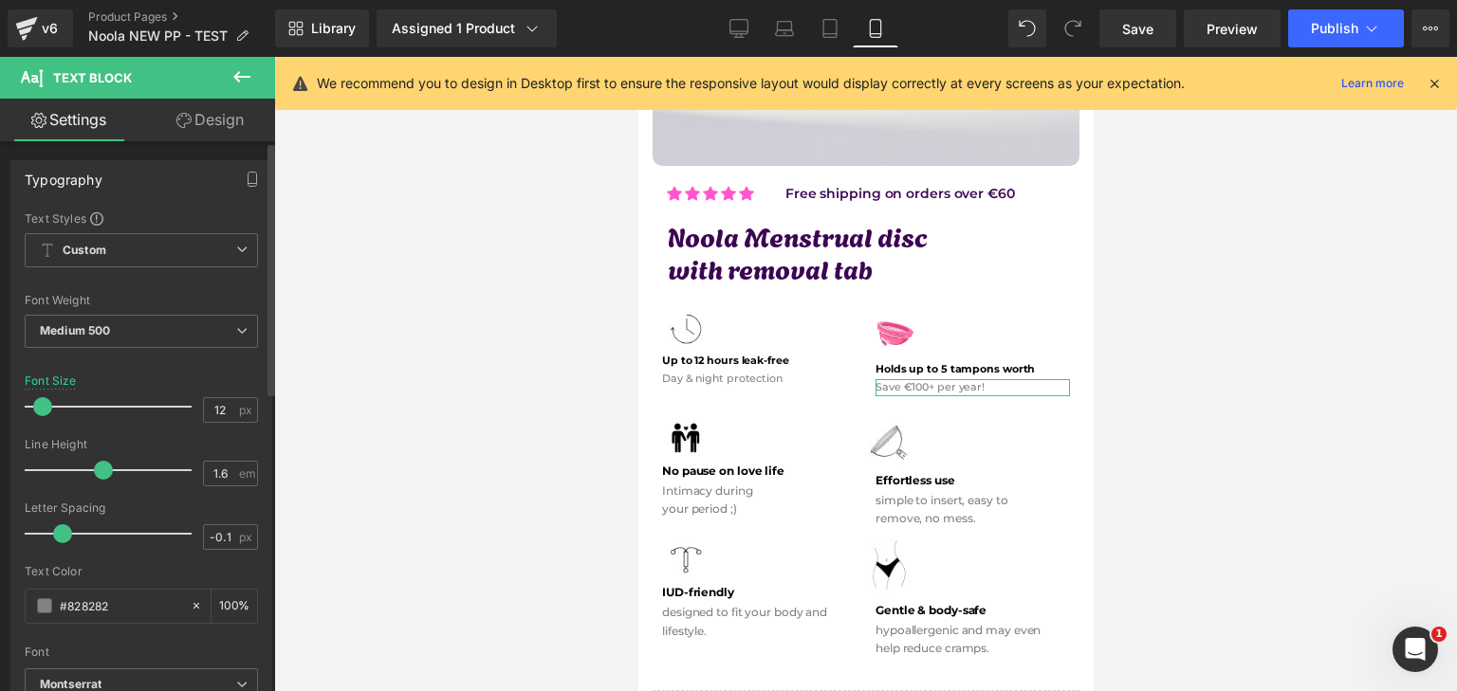
click at [42, 409] on span at bounding box center [42, 406] width 19 height 19
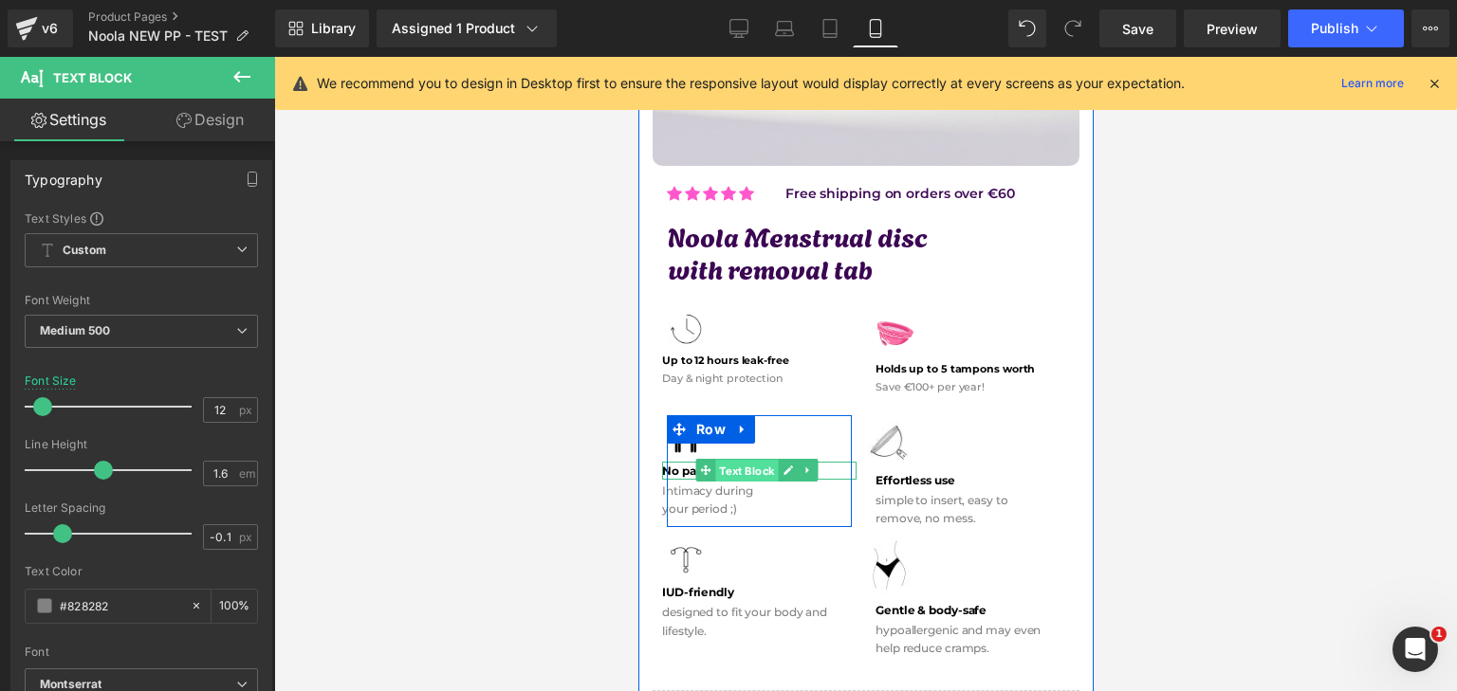
drag, startPoint x: 732, startPoint y: 462, endPoint x: 1273, endPoint y: 516, distance: 543.3
click at [732, 462] on span "Text Block" at bounding box center [745, 471] width 63 height 23
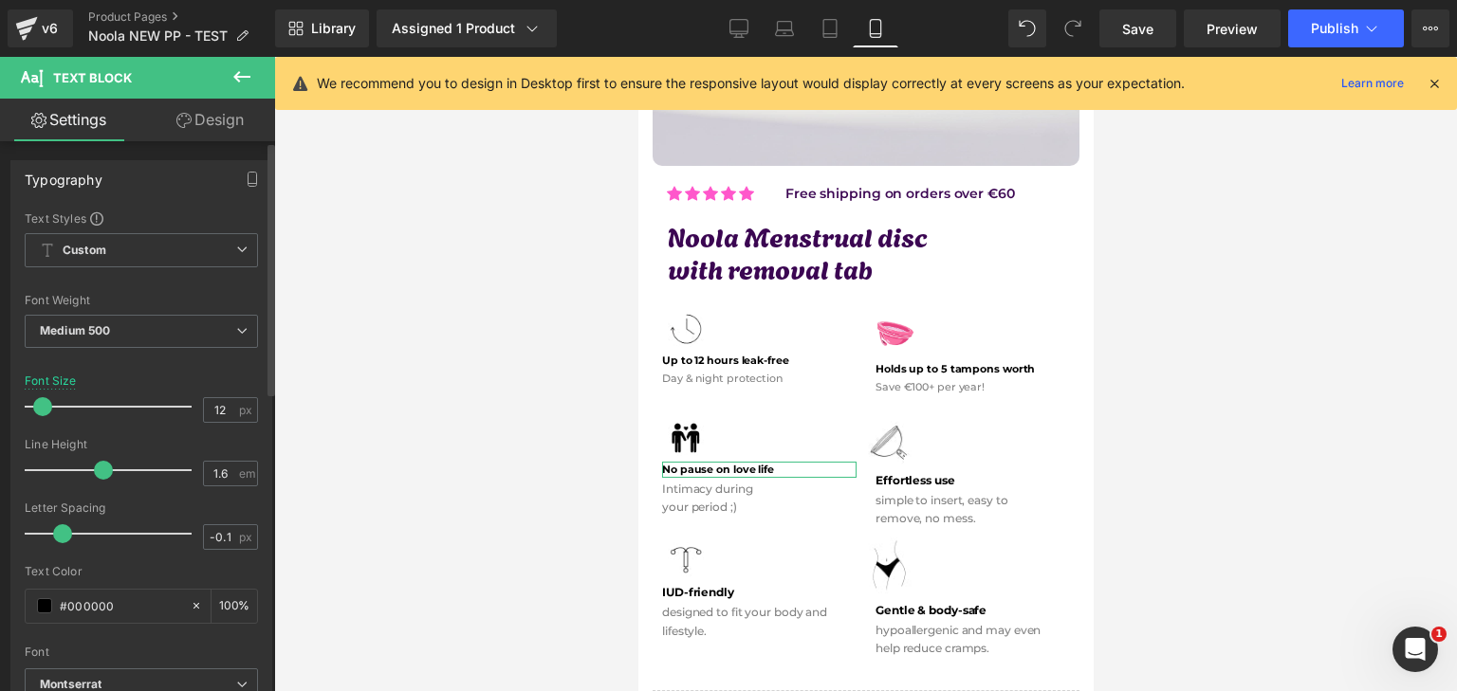
click at [43, 403] on span at bounding box center [42, 406] width 19 height 19
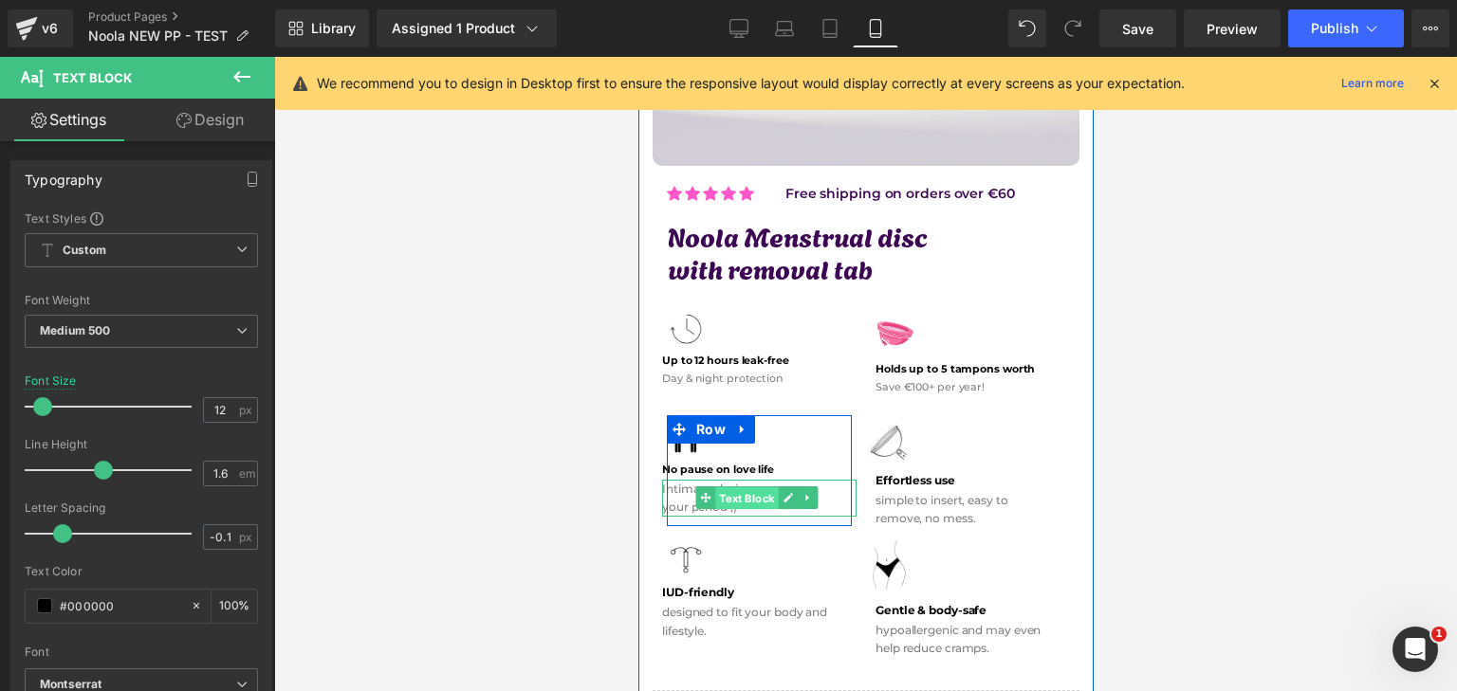
click at [749, 488] on span "Text Block" at bounding box center [745, 499] width 63 height 23
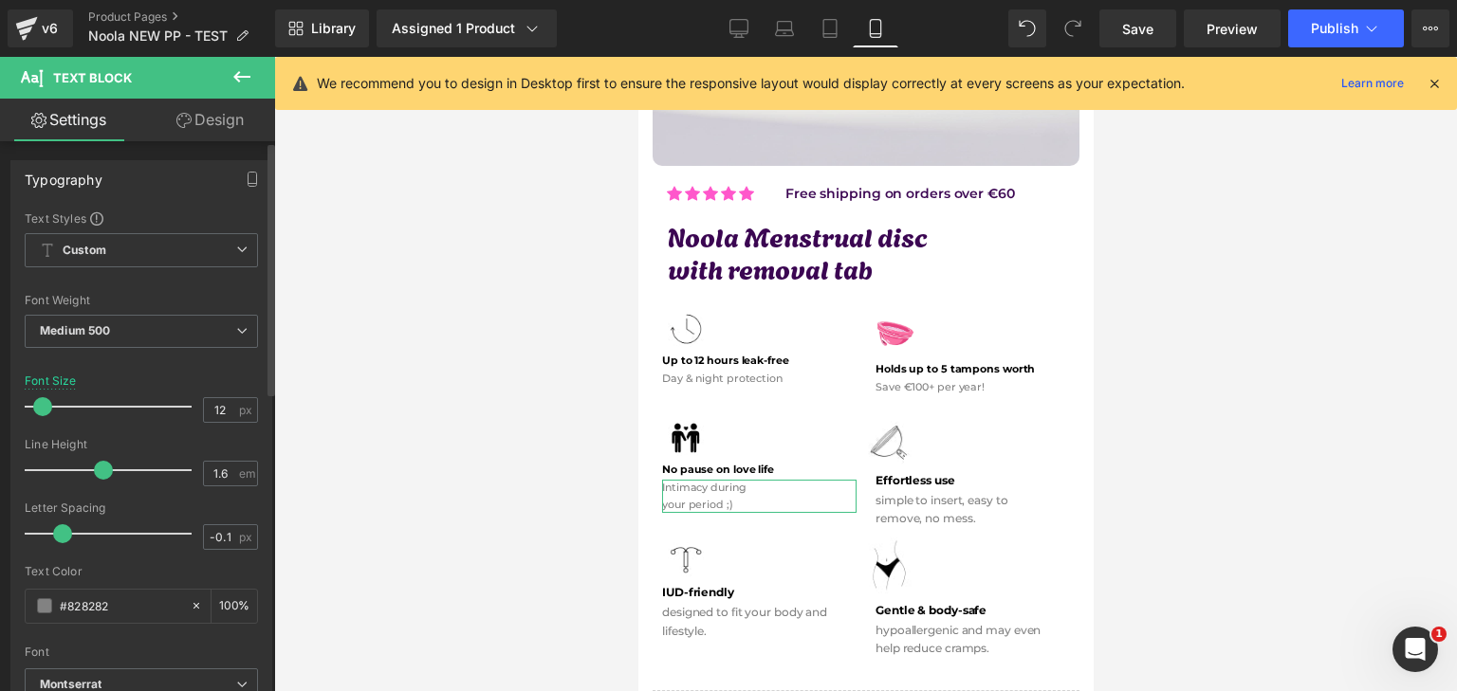
click at [40, 409] on span at bounding box center [42, 406] width 19 height 19
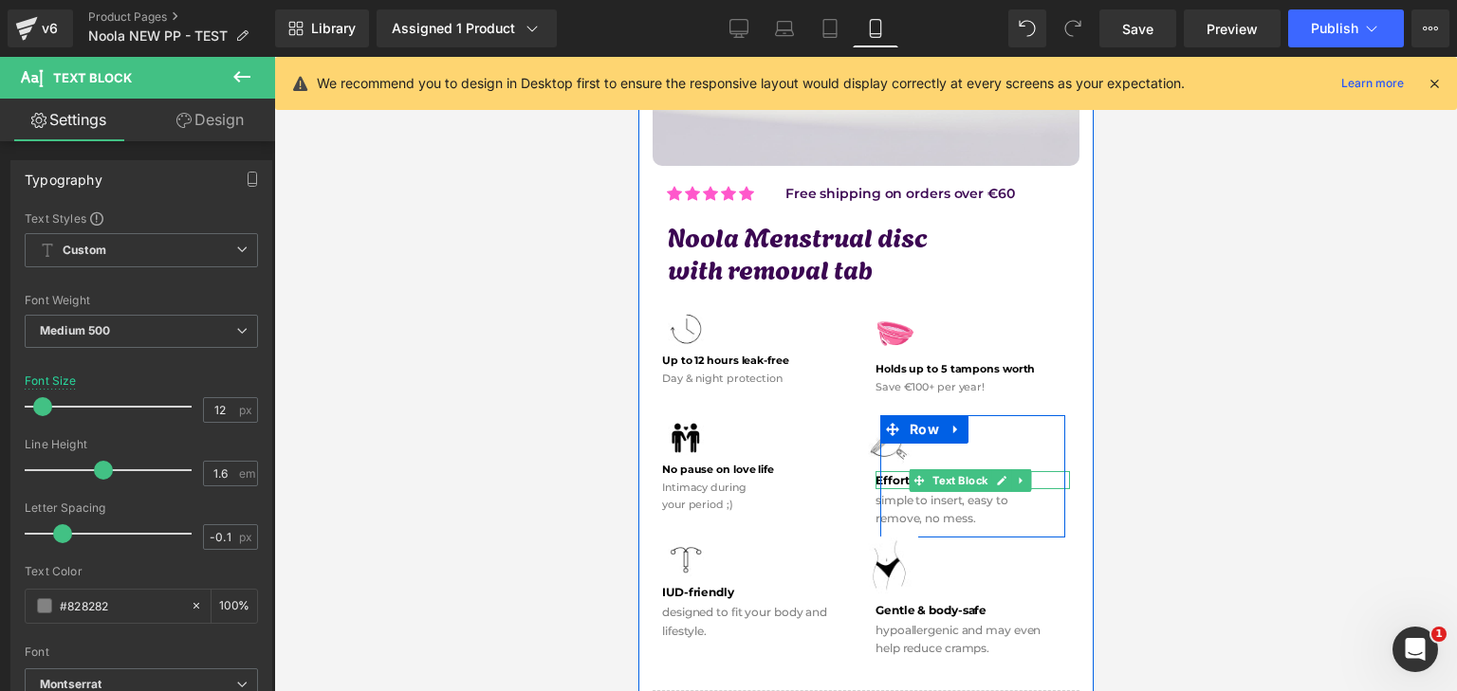
click at [895, 473] on b "Effortless use" at bounding box center [915, 480] width 80 height 14
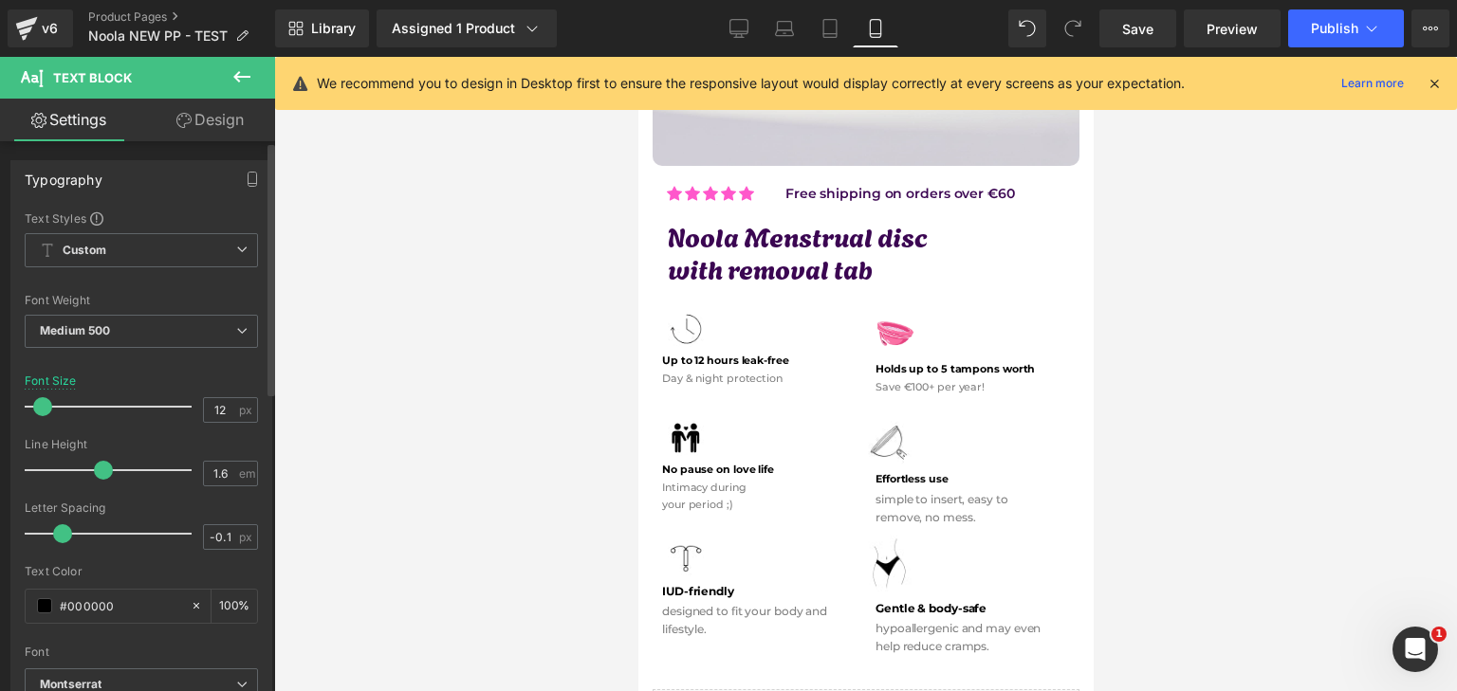
click at [44, 405] on span at bounding box center [42, 406] width 19 height 19
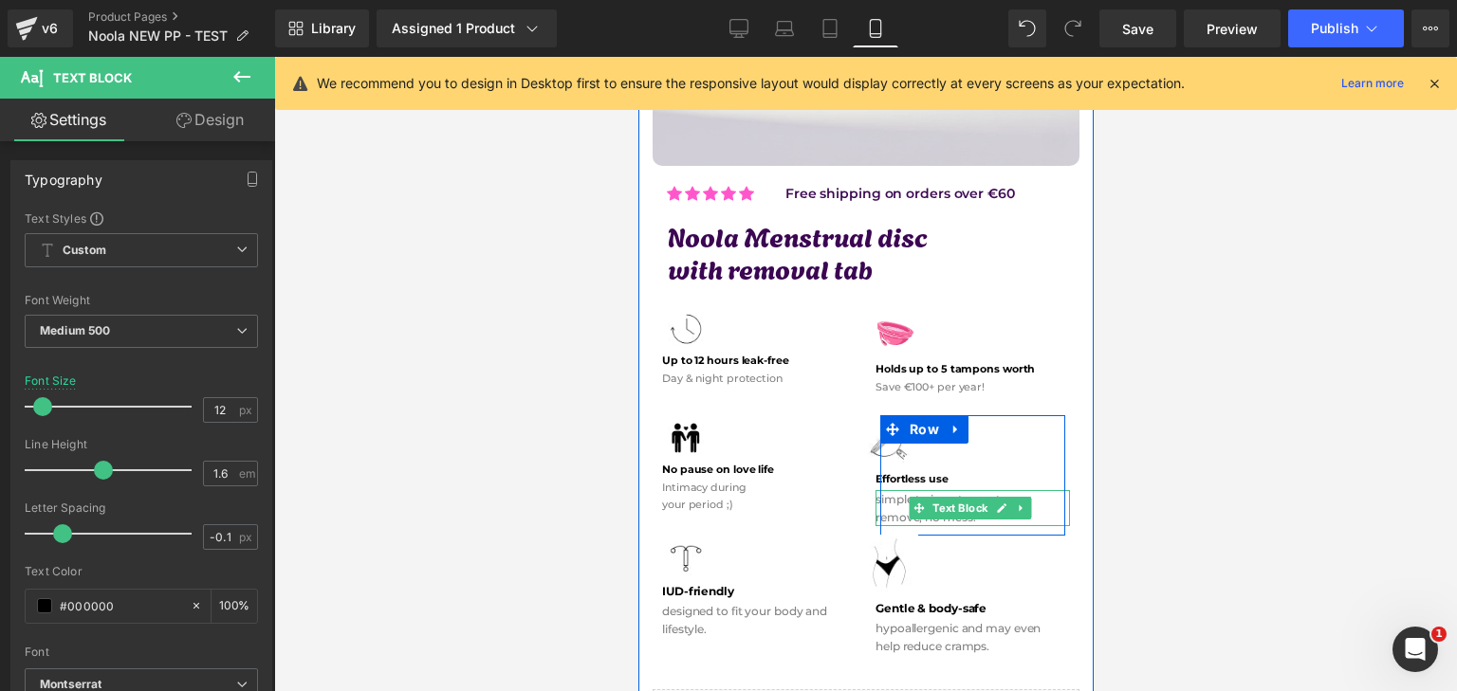
click at [894, 490] on p "simple to insert, easy to" at bounding box center [972, 499] width 194 height 18
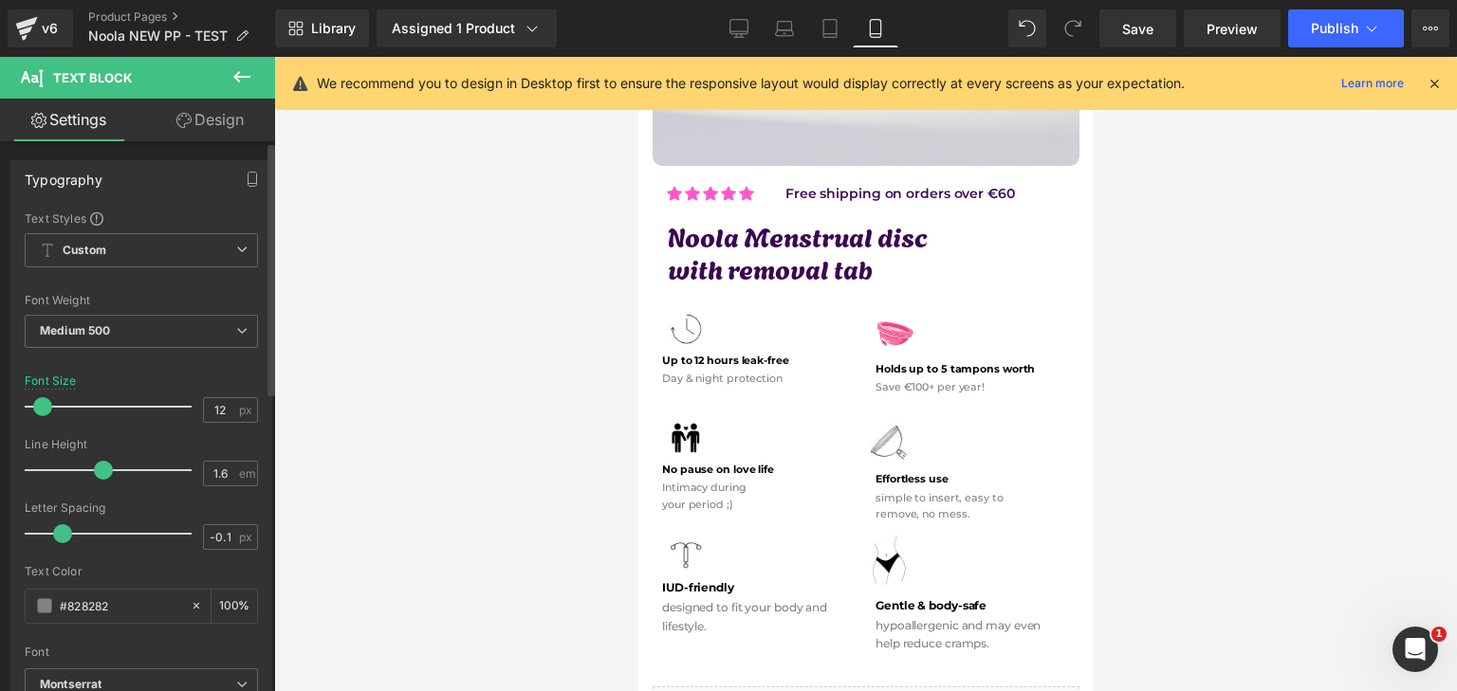
click at [45, 408] on span at bounding box center [42, 406] width 19 height 19
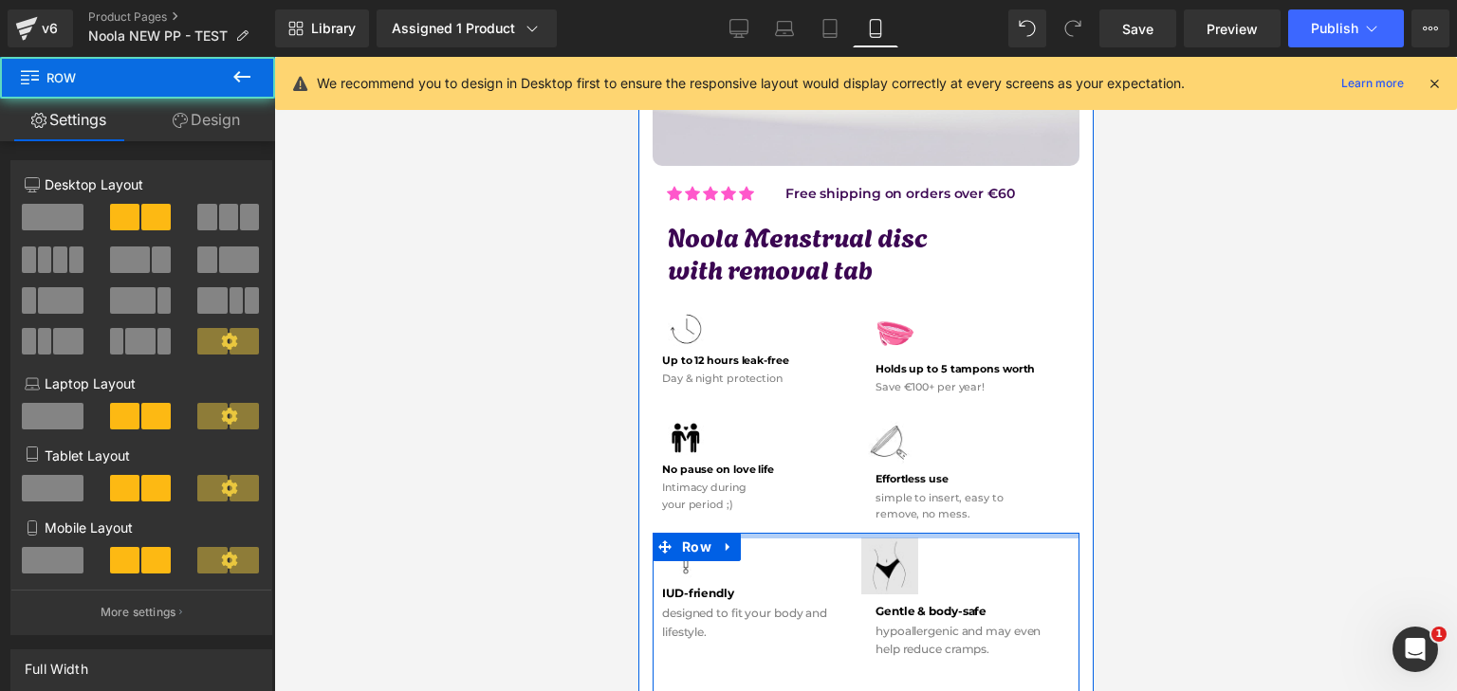
click at [869, 533] on div "Image IUD-friendly Text Block designed to fit your body and lifestyle. Text Blo…" at bounding box center [865, 612] width 427 height 159
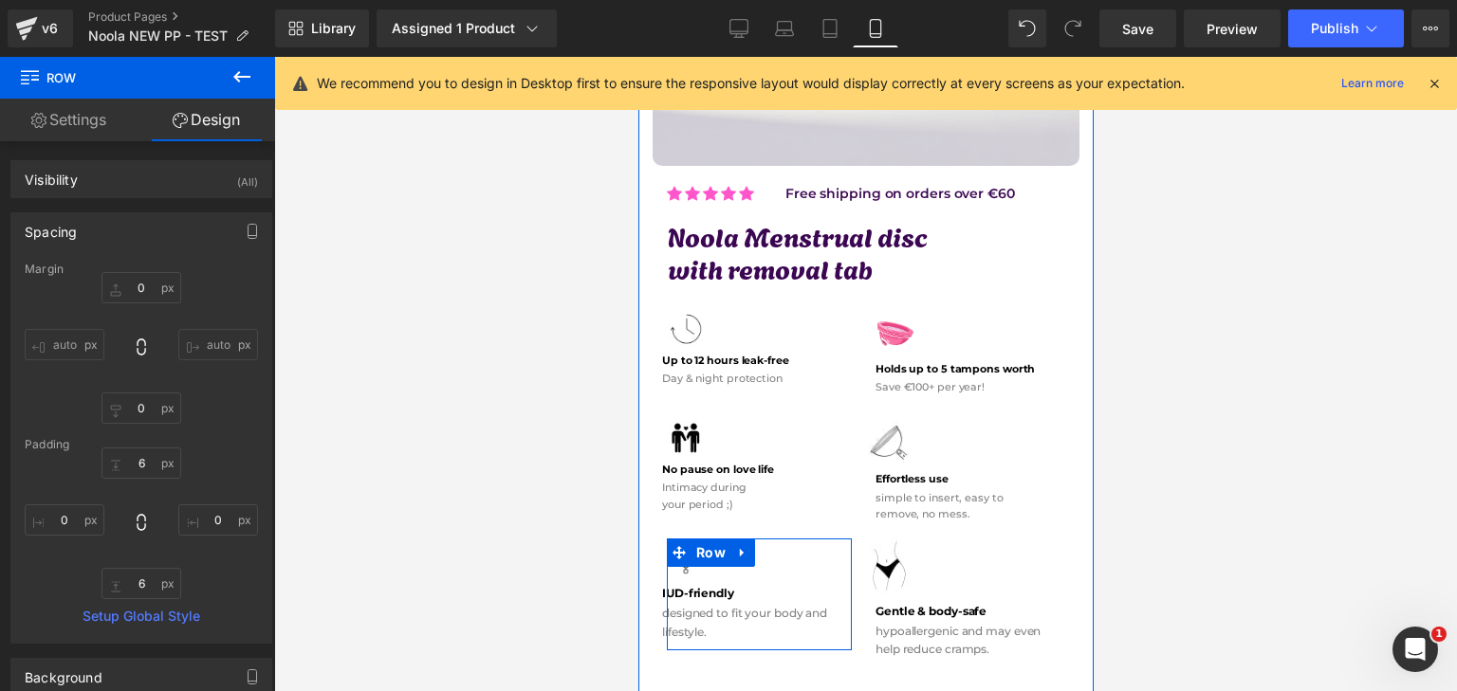
click at [637, 57] on div at bounding box center [637, 57] width 0 height 0
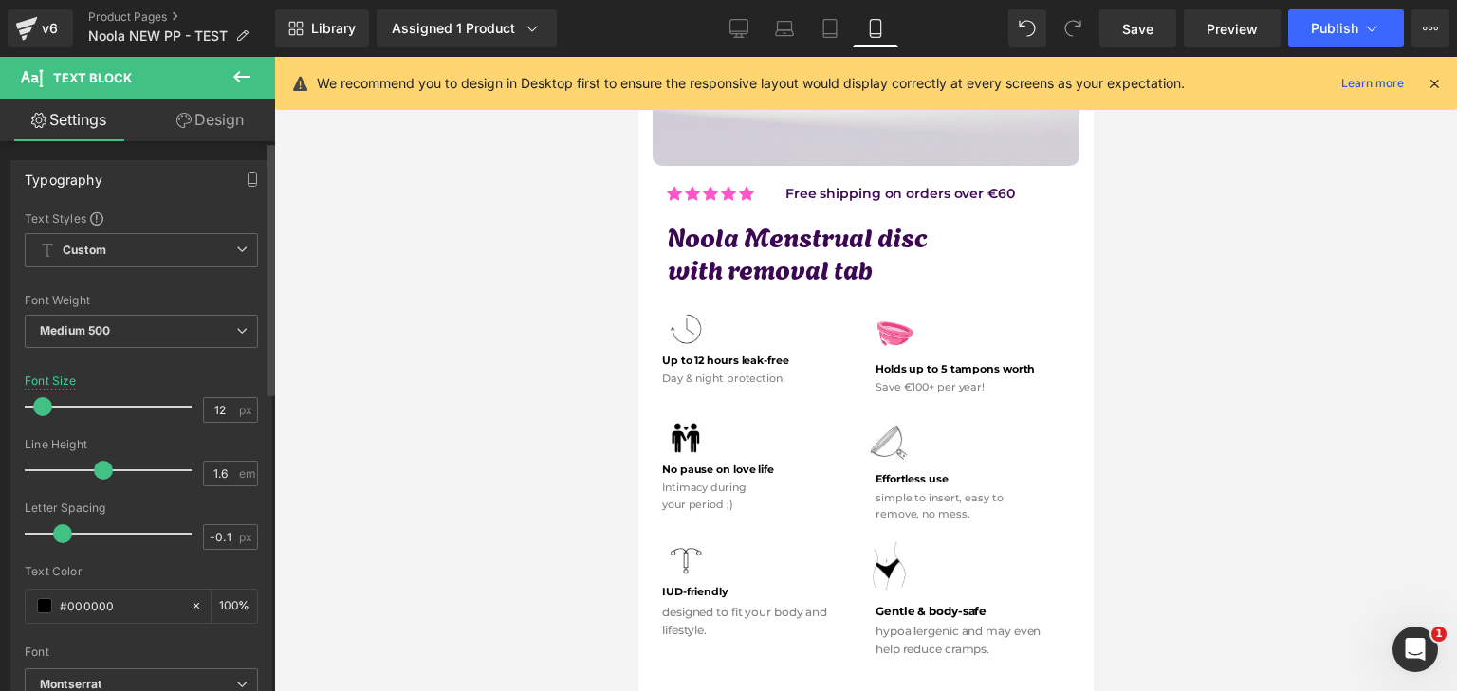
click at [44, 407] on span at bounding box center [42, 406] width 19 height 19
click at [696, 608] on div "Rendering Content" at bounding box center [729, 616] width 117 height 21
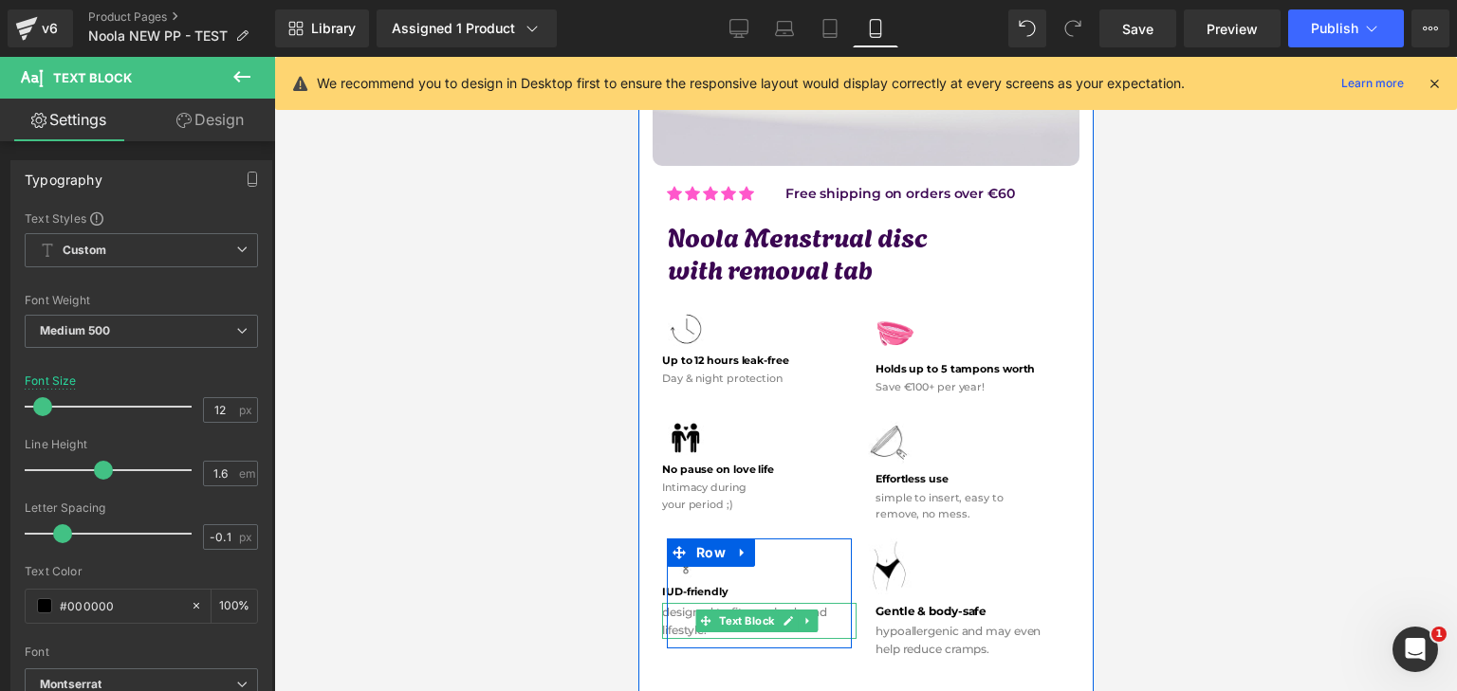
click at [690, 603] on p "designed to fit your body and lifestyle." at bounding box center [758, 621] width 194 height 36
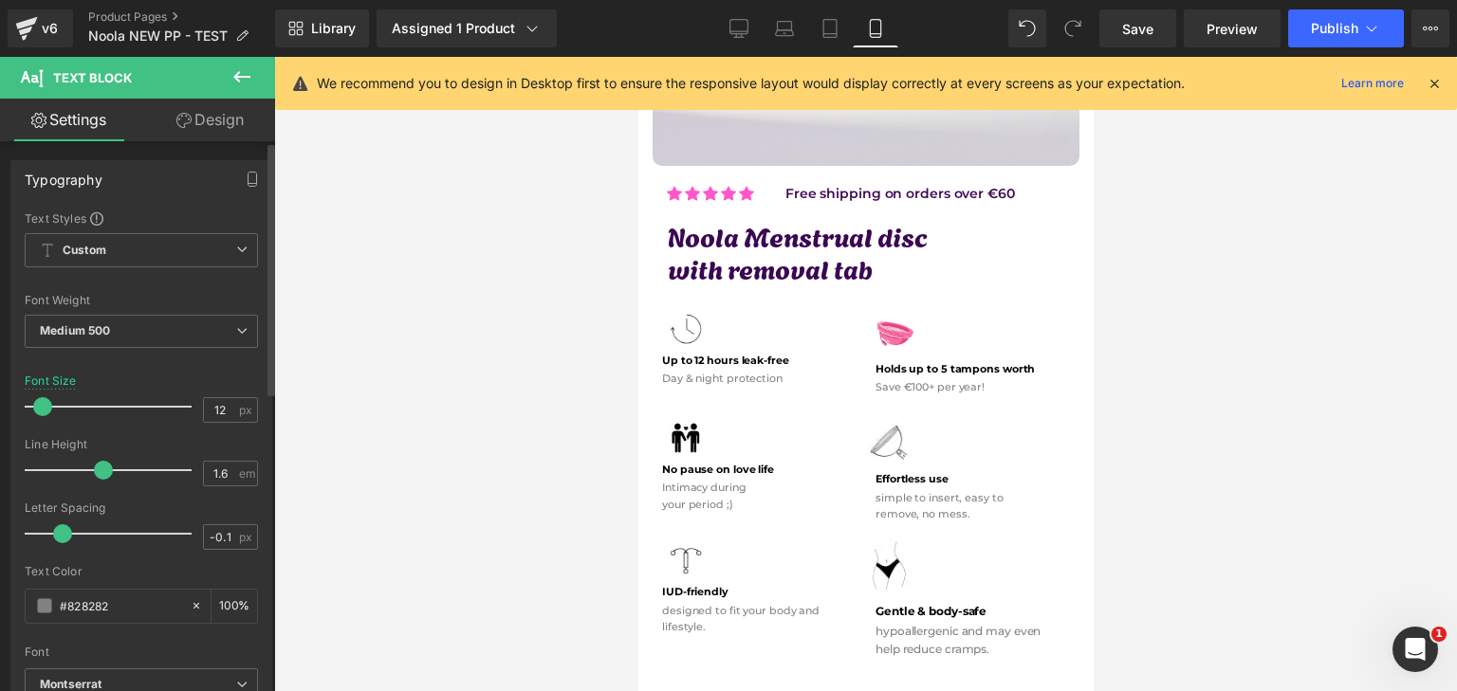
click at [46, 413] on span at bounding box center [42, 406] width 19 height 19
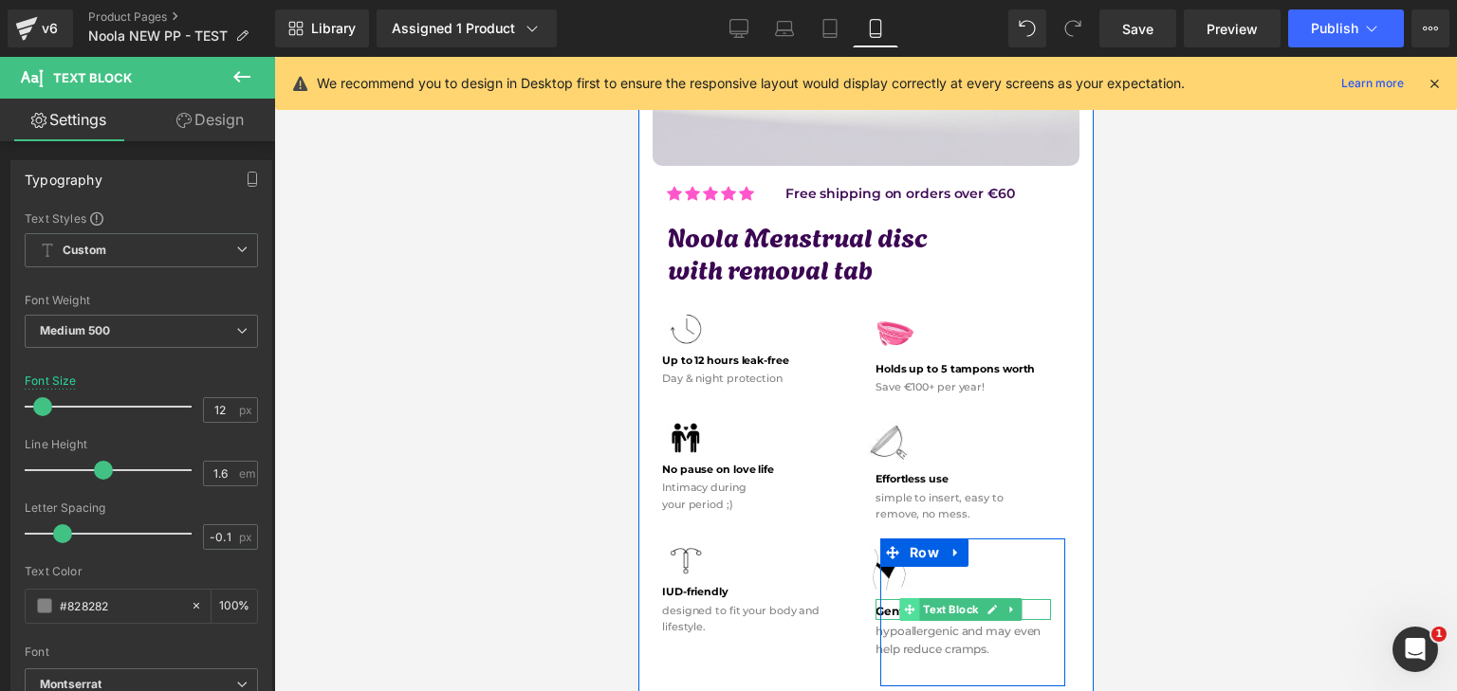
click at [903, 604] on icon at bounding box center [908, 609] width 10 height 10
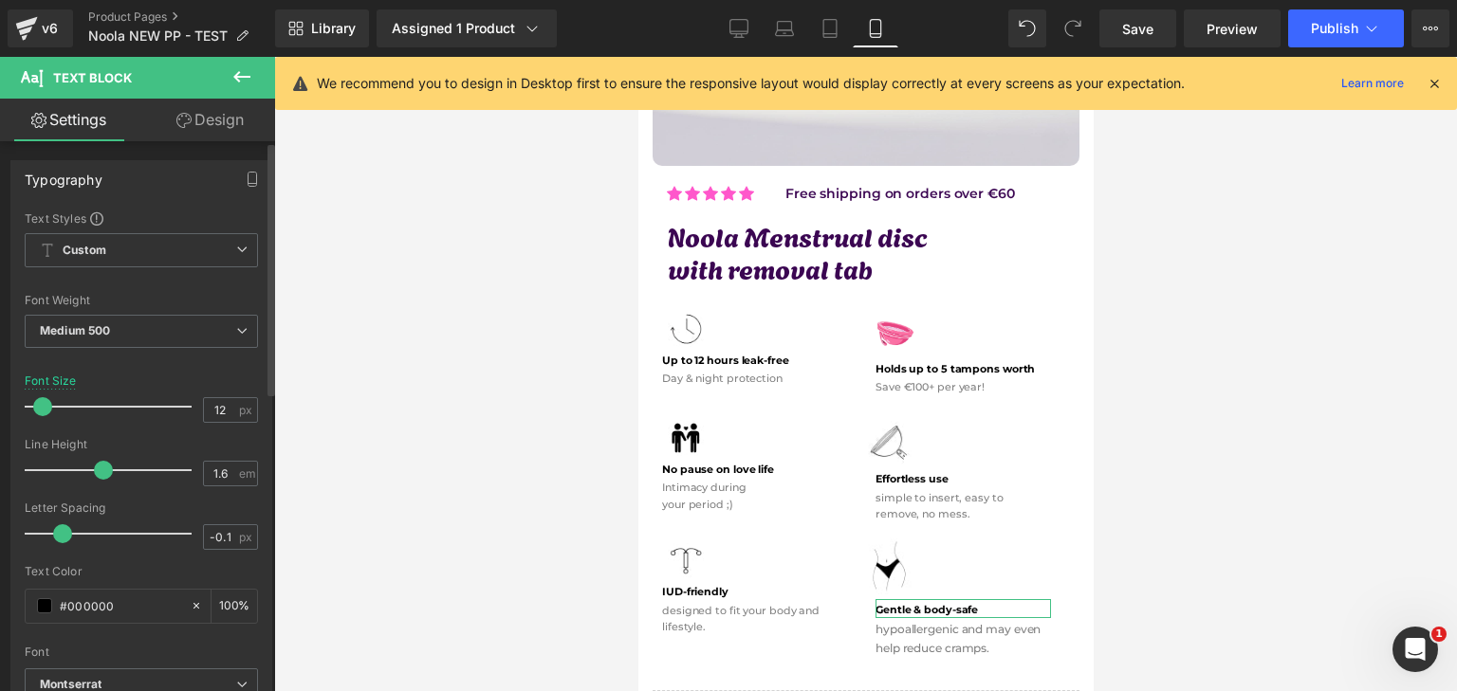
click at [41, 407] on span at bounding box center [42, 406] width 19 height 19
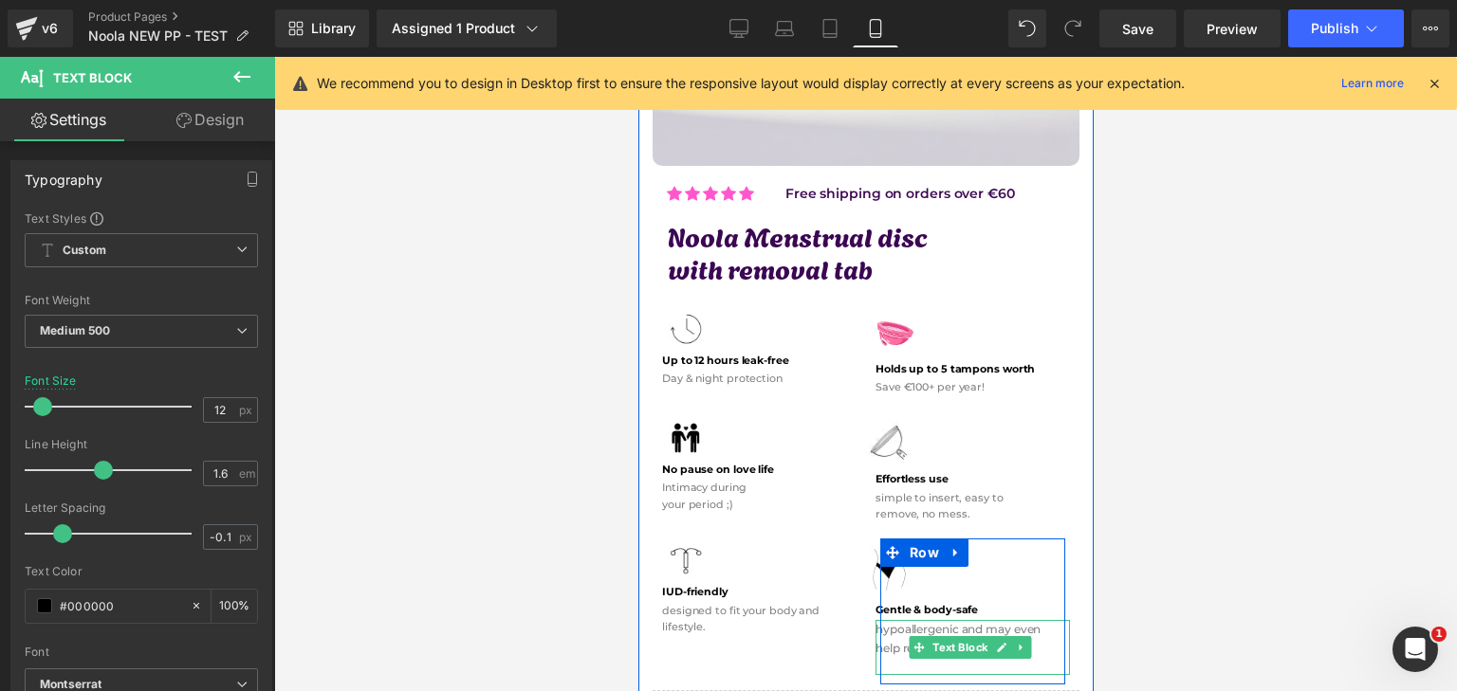
click at [889, 639] on p "help reduce cramps." at bounding box center [972, 648] width 194 height 18
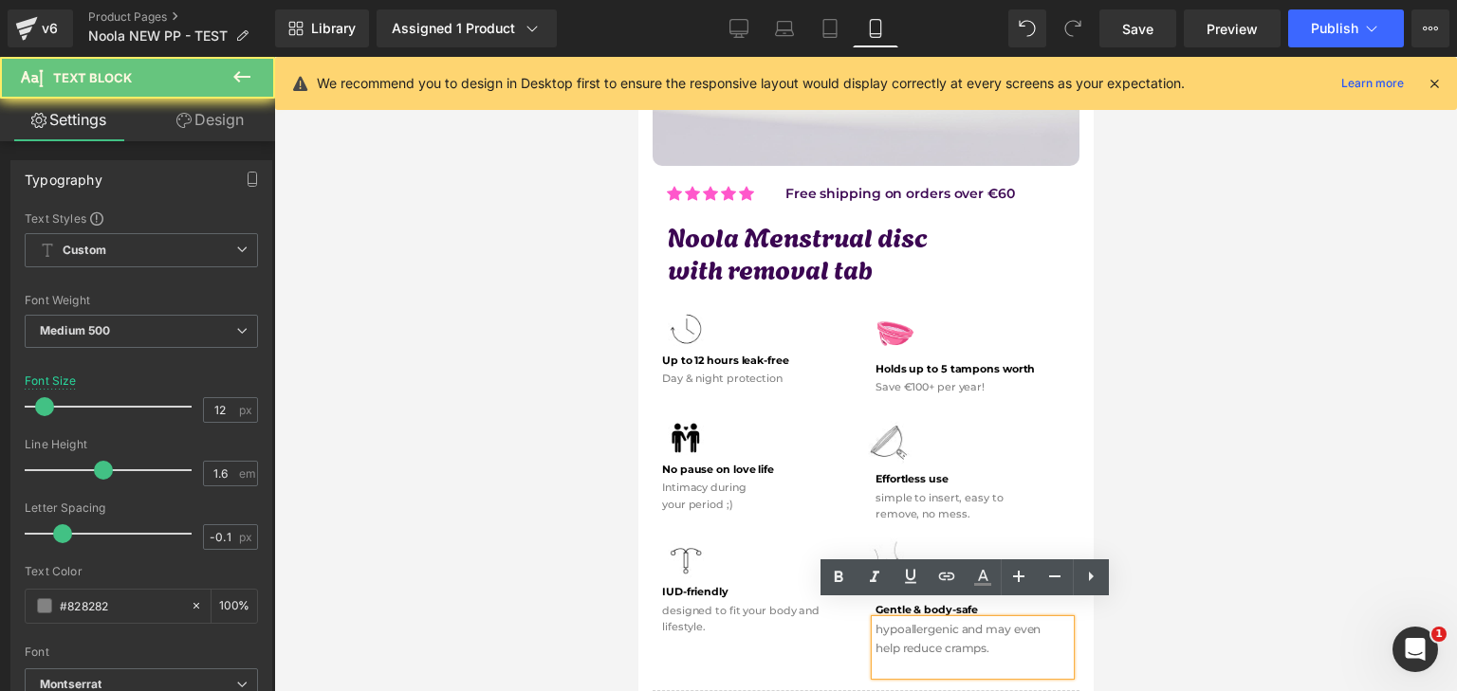
click at [890, 657] on p at bounding box center [972, 666] width 194 height 18
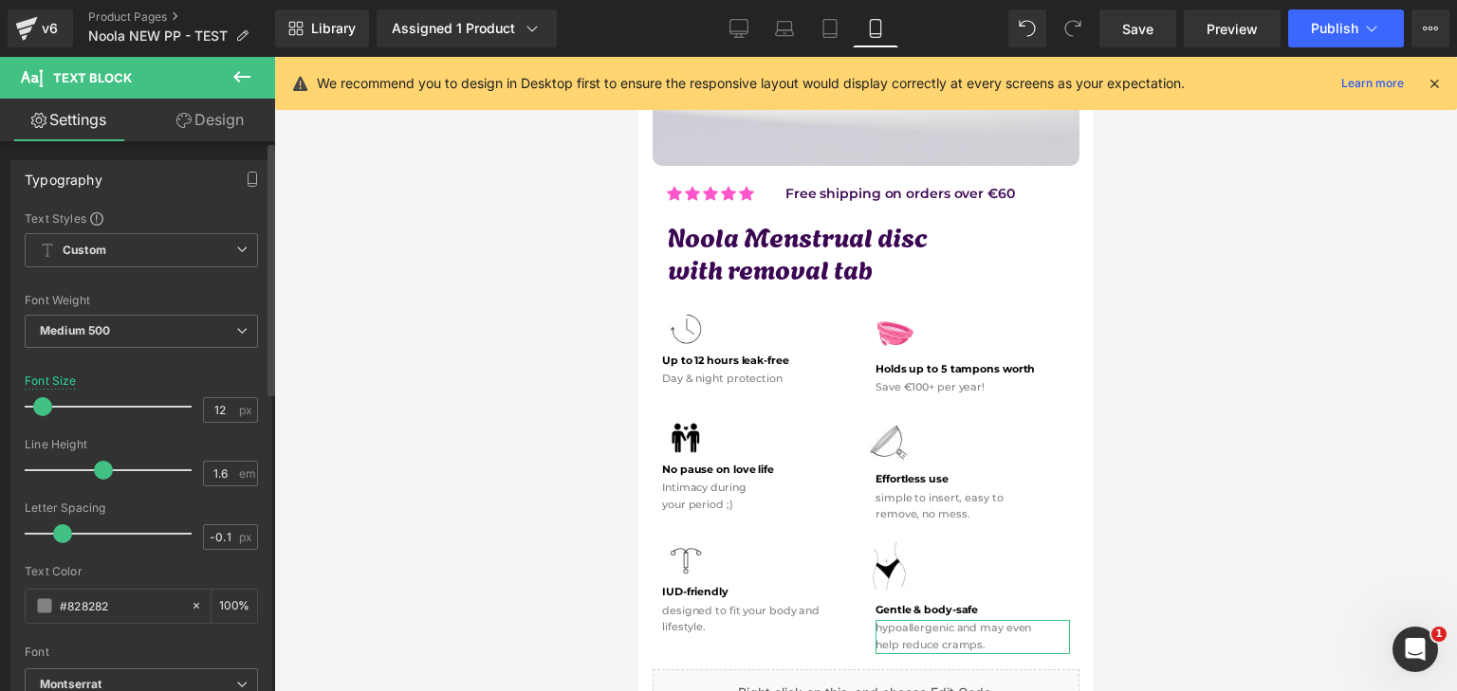
click at [39, 407] on span at bounding box center [42, 406] width 19 height 19
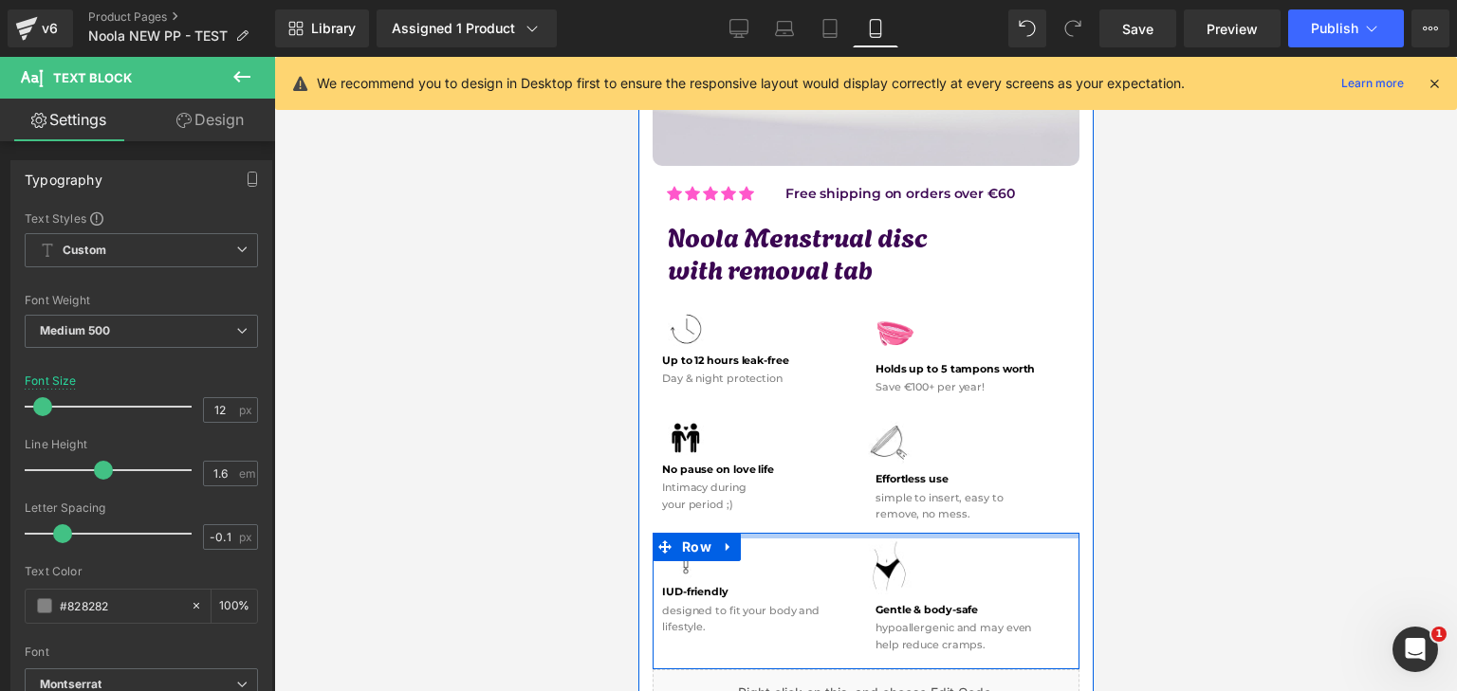
scroll to position [664, 0]
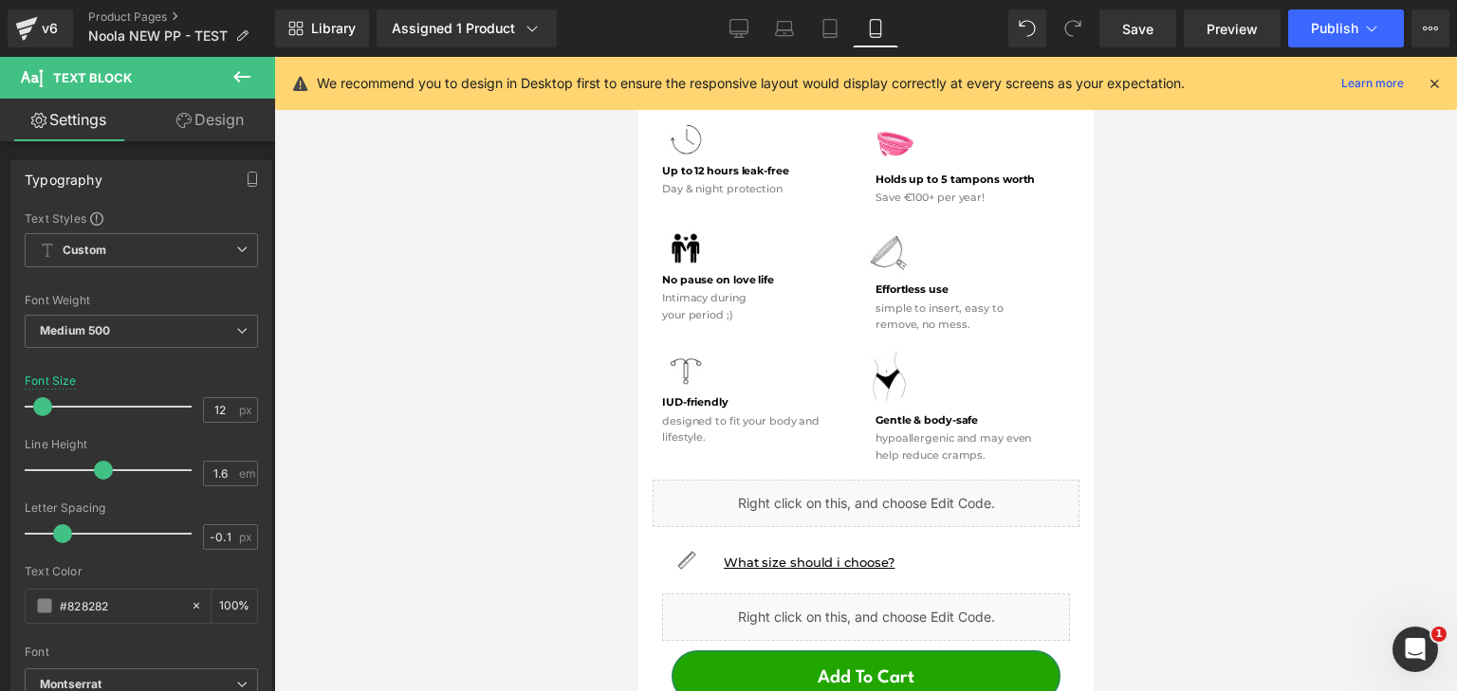
click at [1438, 82] on icon at bounding box center [1434, 83] width 17 height 17
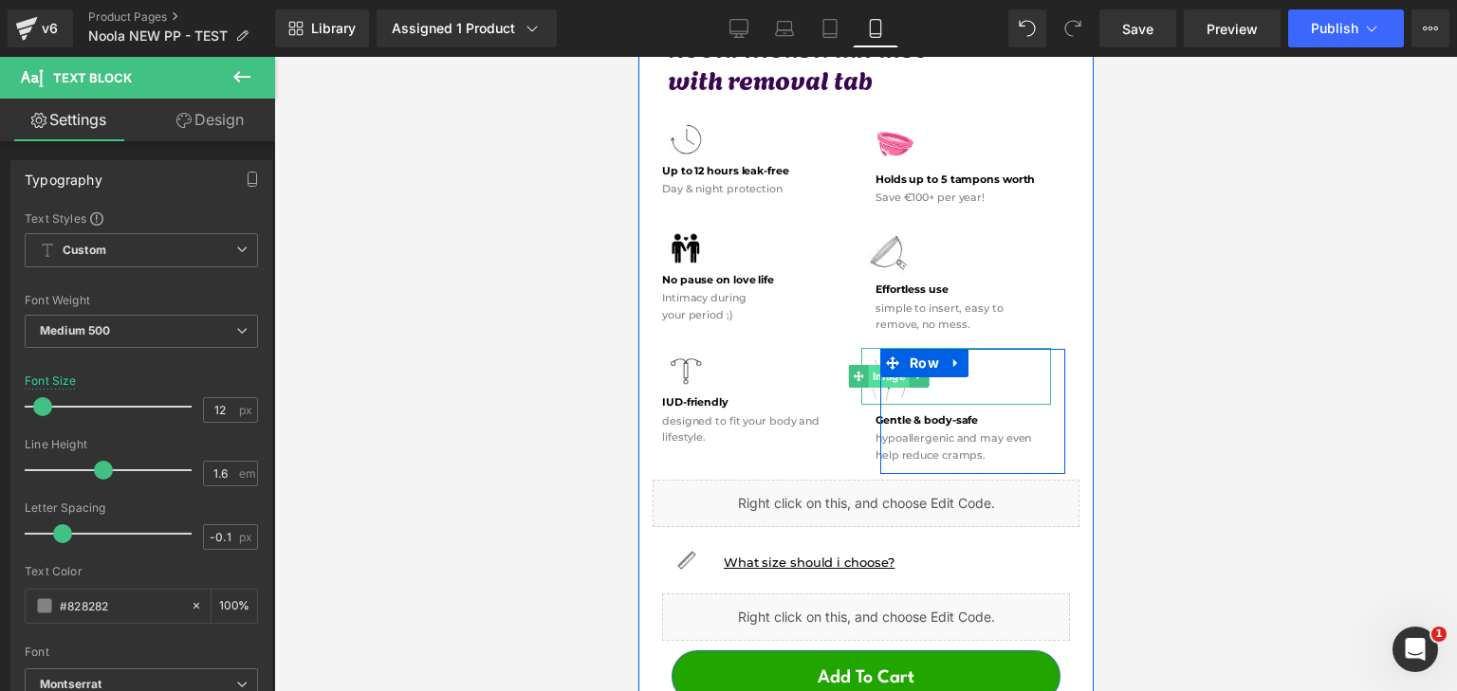
click at [887, 365] on span "Image" at bounding box center [888, 376] width 41 height 23
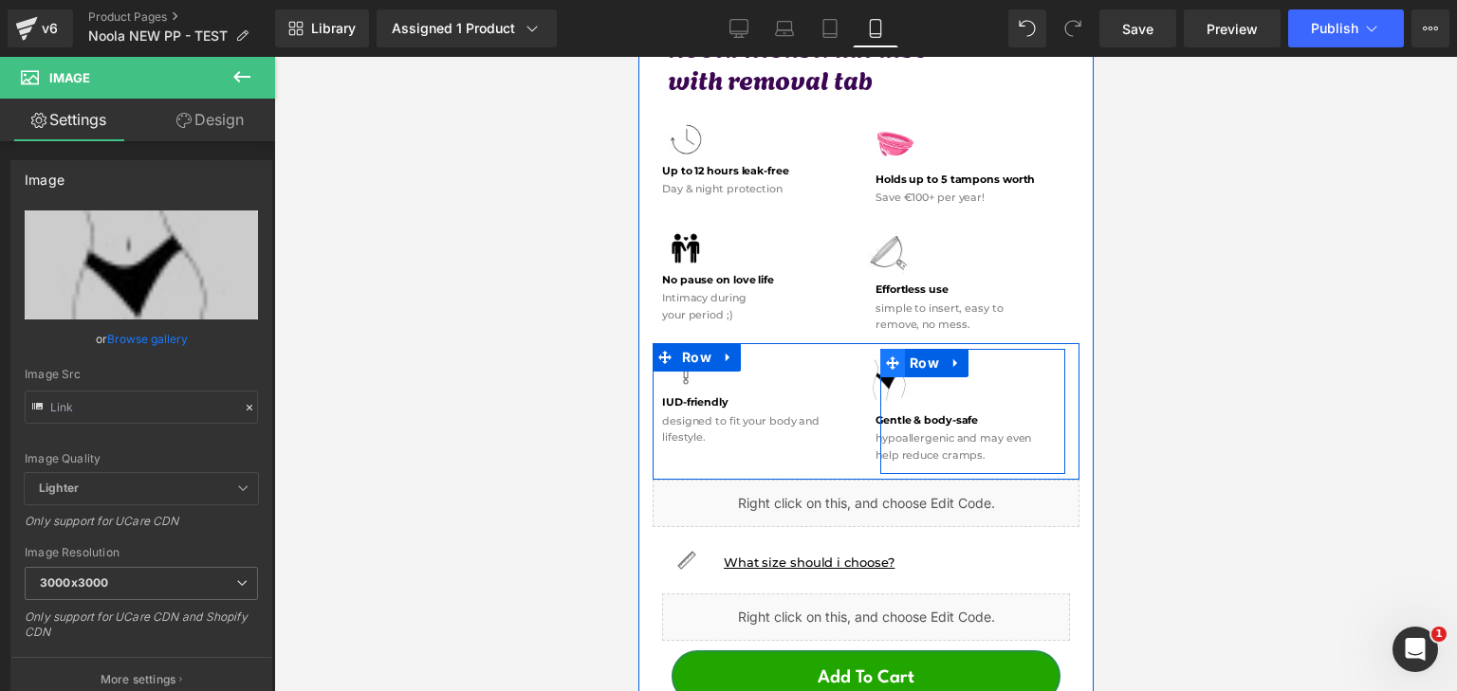
click at [880, 358] on span at bounding box center [891, 363] width 25 height 28
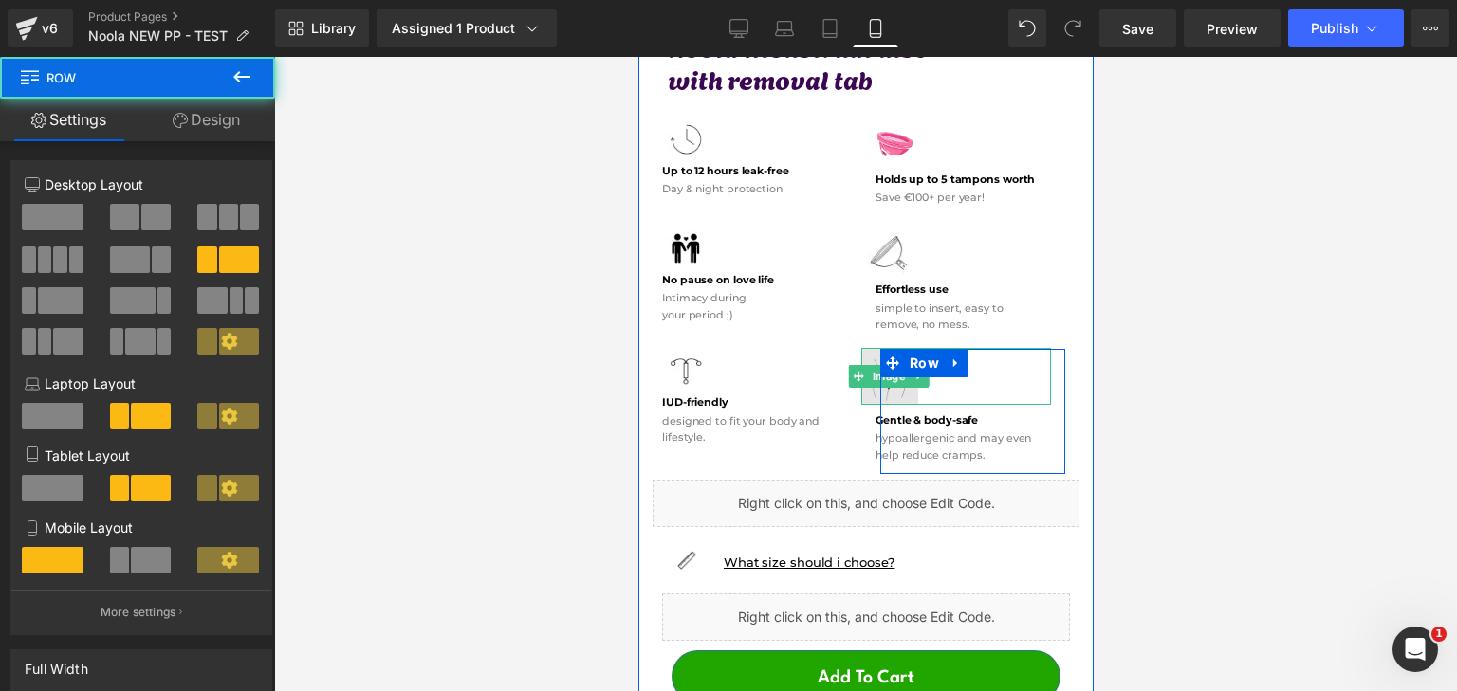
click at [881, 366] on span "Image" at bounding box center [888, 376] width 41 height 23
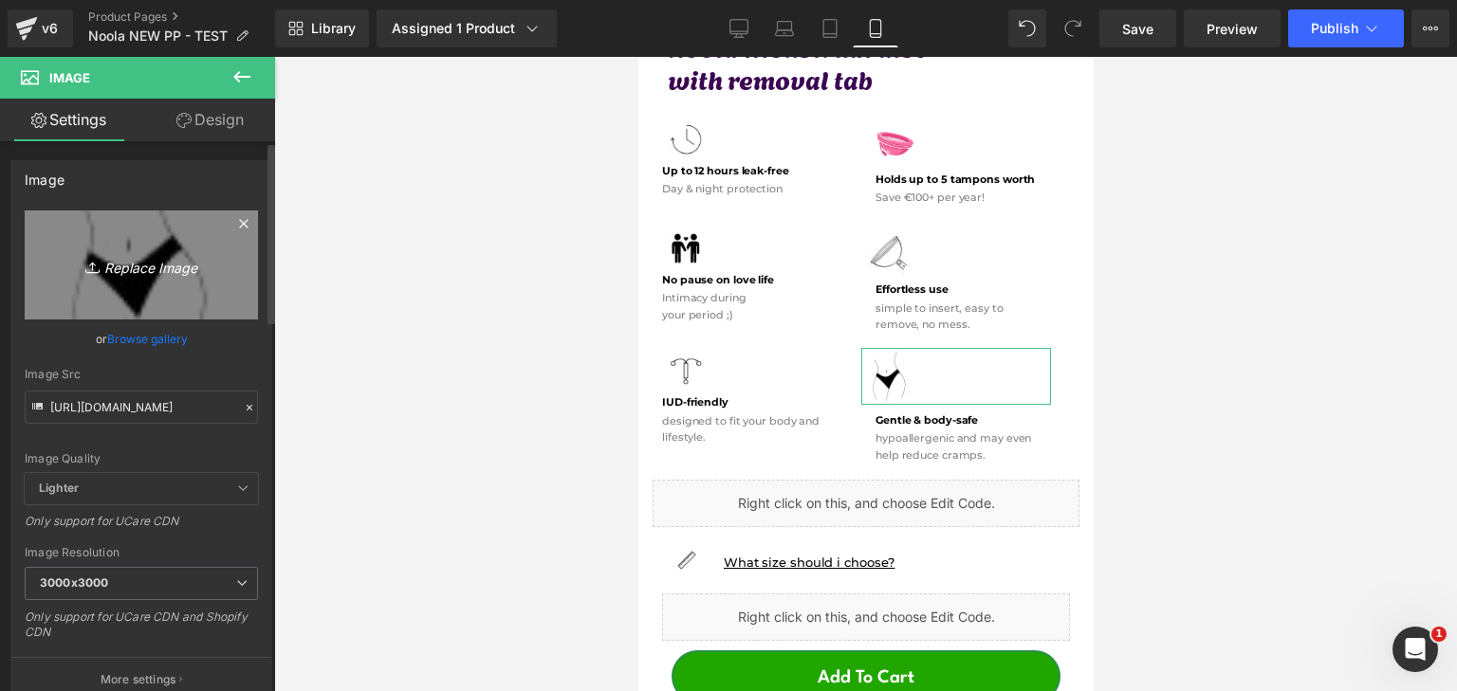
click at [142, 256] on icon "Replace Image" at bounding box center [141, 265] width 152 height 24
type input "C:\fakepath\Névtelen terv - 2025-09-27T121547.438.png"
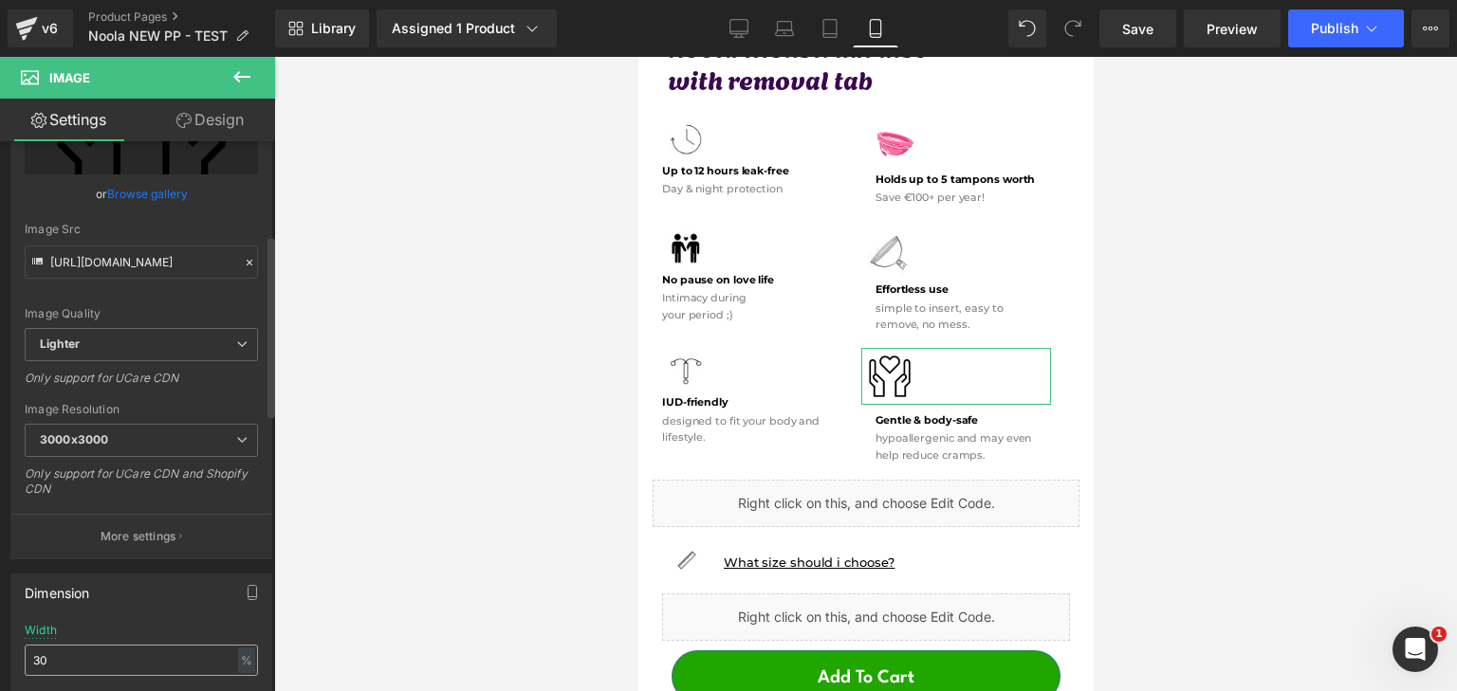
scroll to position [285, 0]
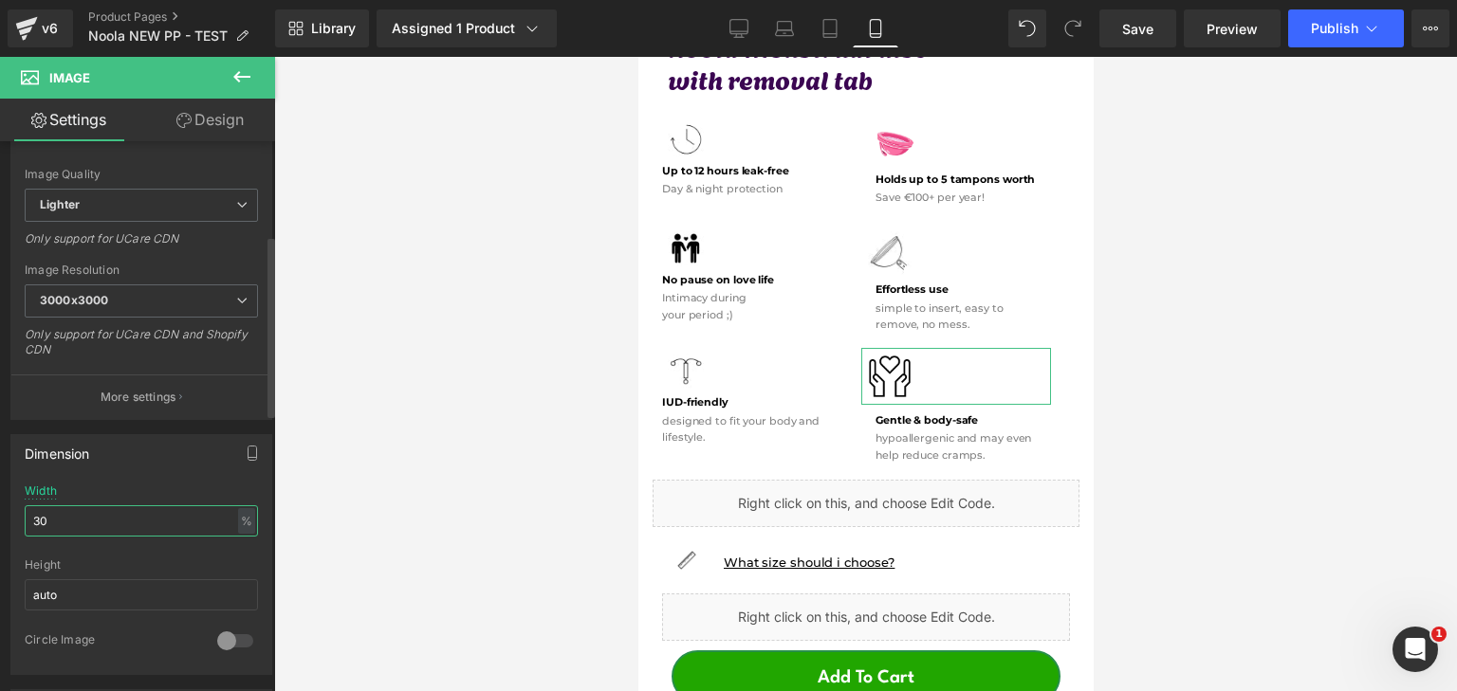
click at [135, 508] on input "30" at bounding box center [141, 521] width 233 height 31
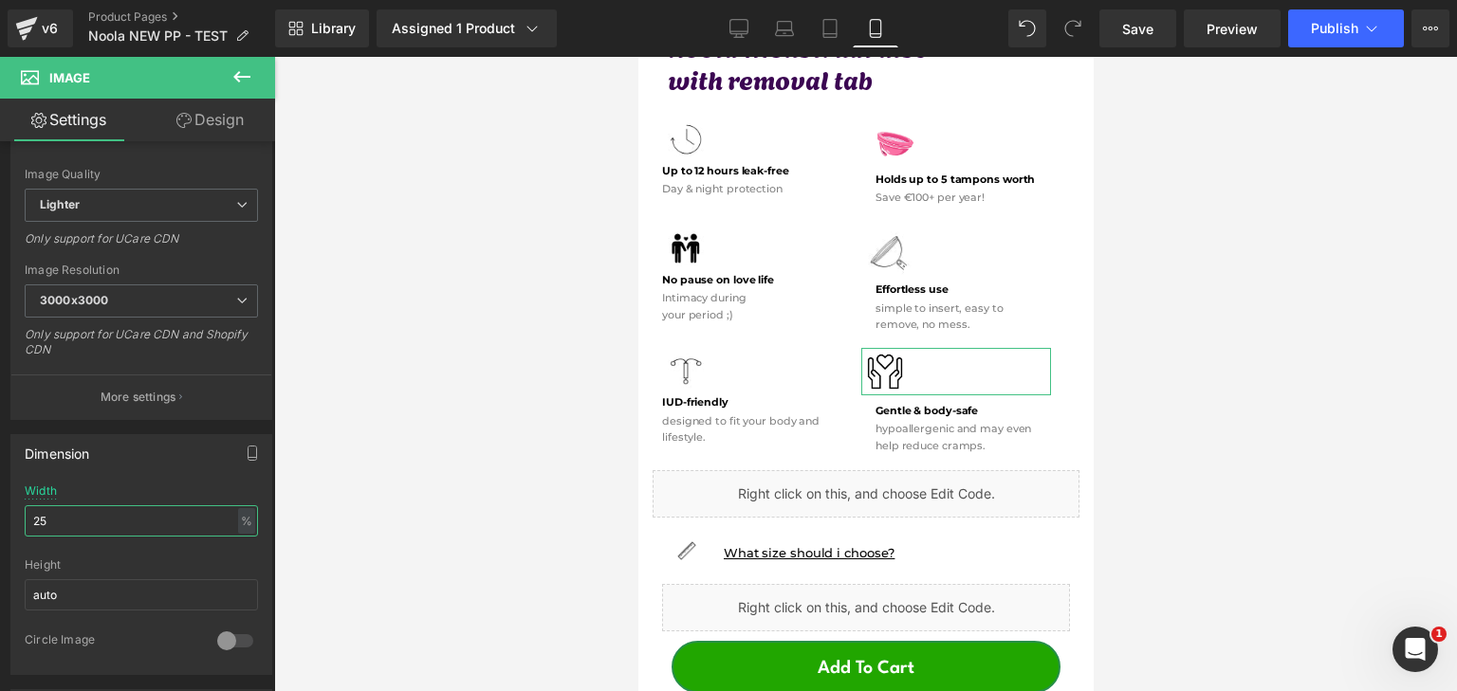
type input "25"
click at [234, 131] on link "Design" at bounding box center [210, 120] width 138 height 43
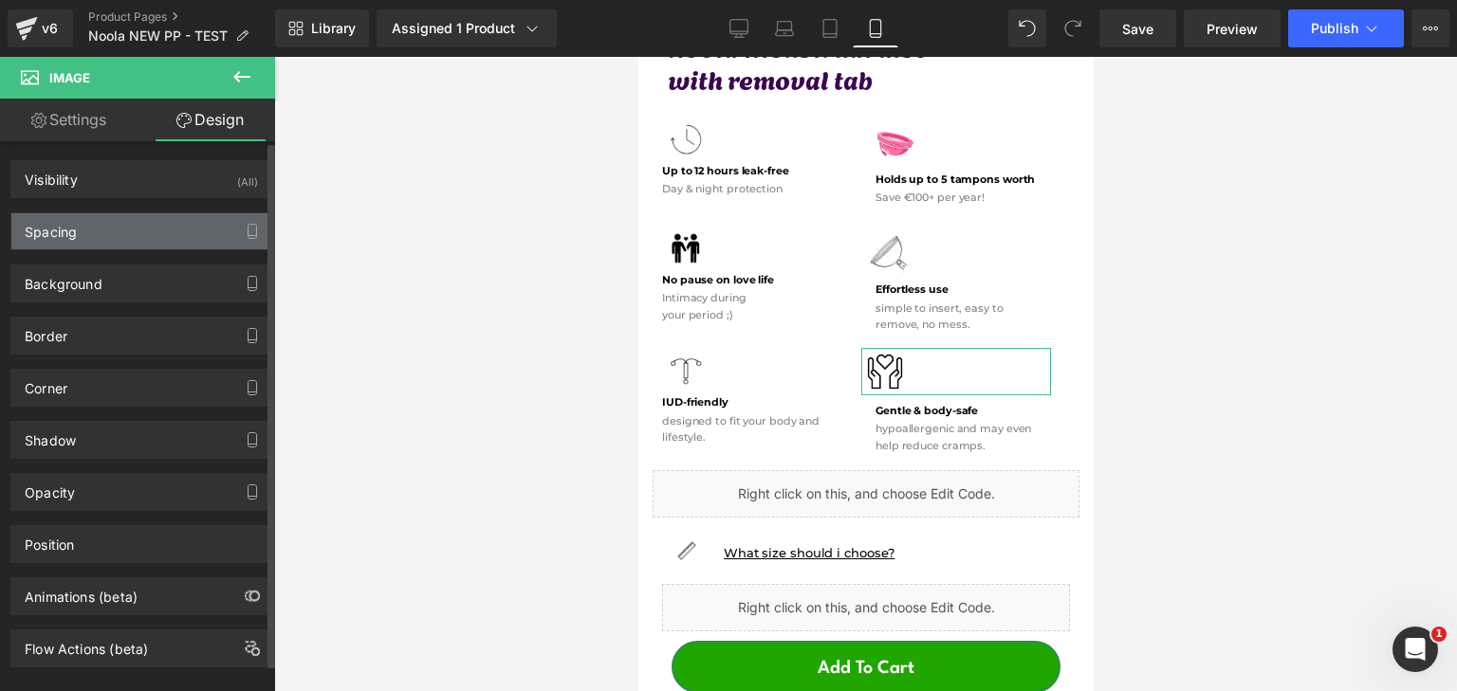
click at [153, 219] on div "Spacing" at bounding box center [141, 231] width 260 height 36
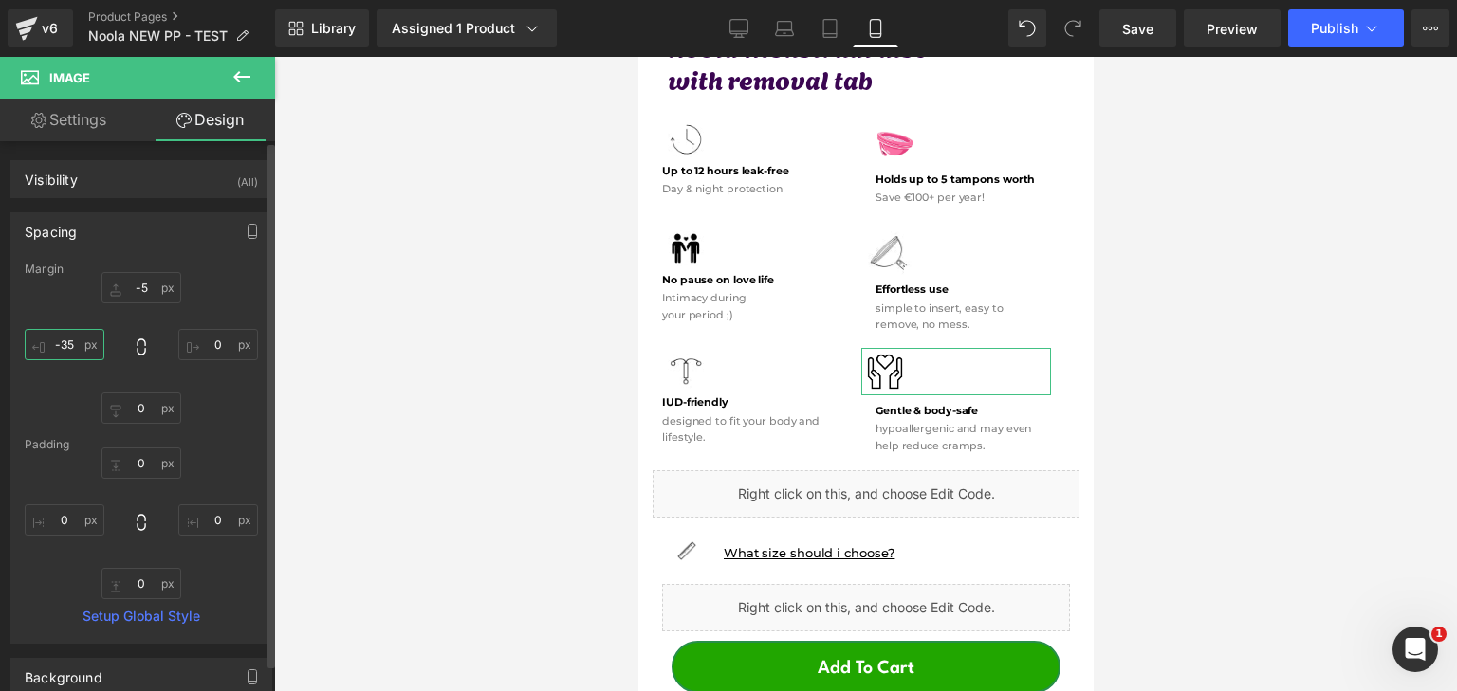
click at [71, 346] on input "-35" at bounding box center [65, 344] width 80 height 31
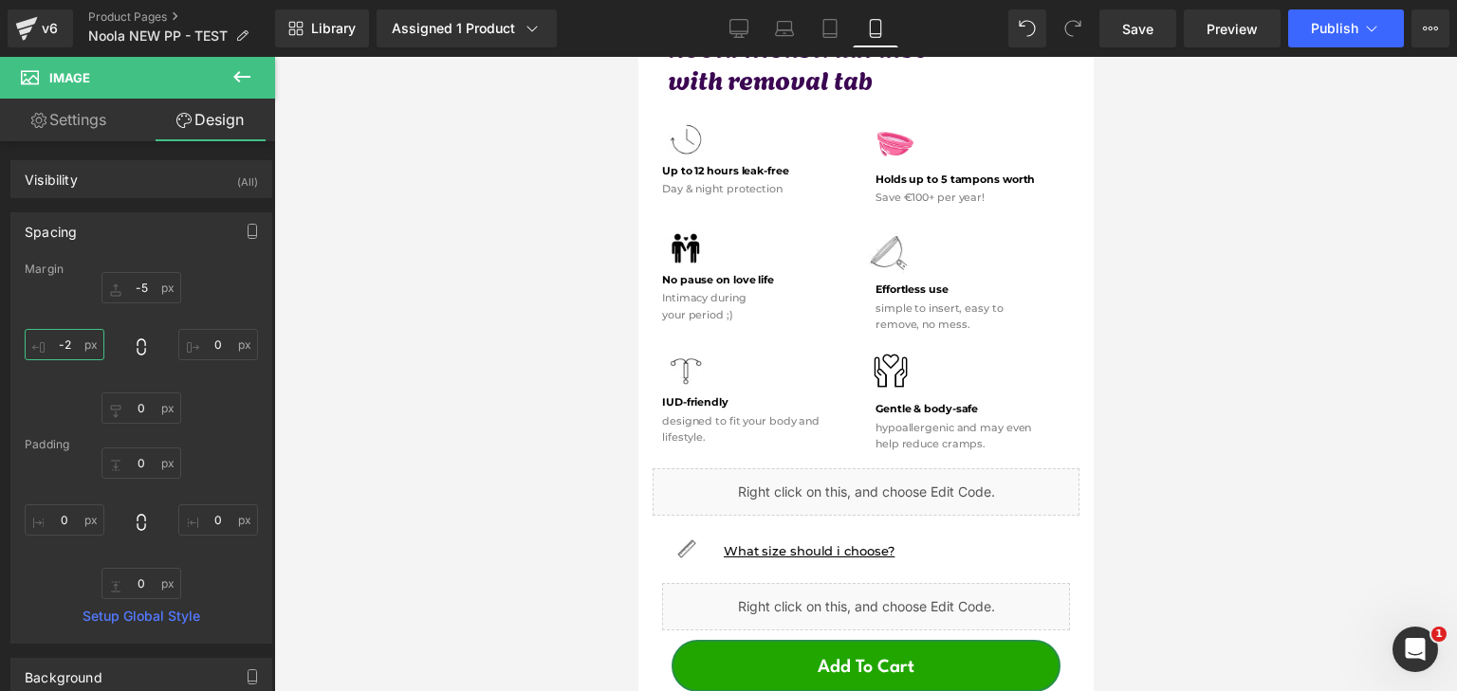
type input "-28"
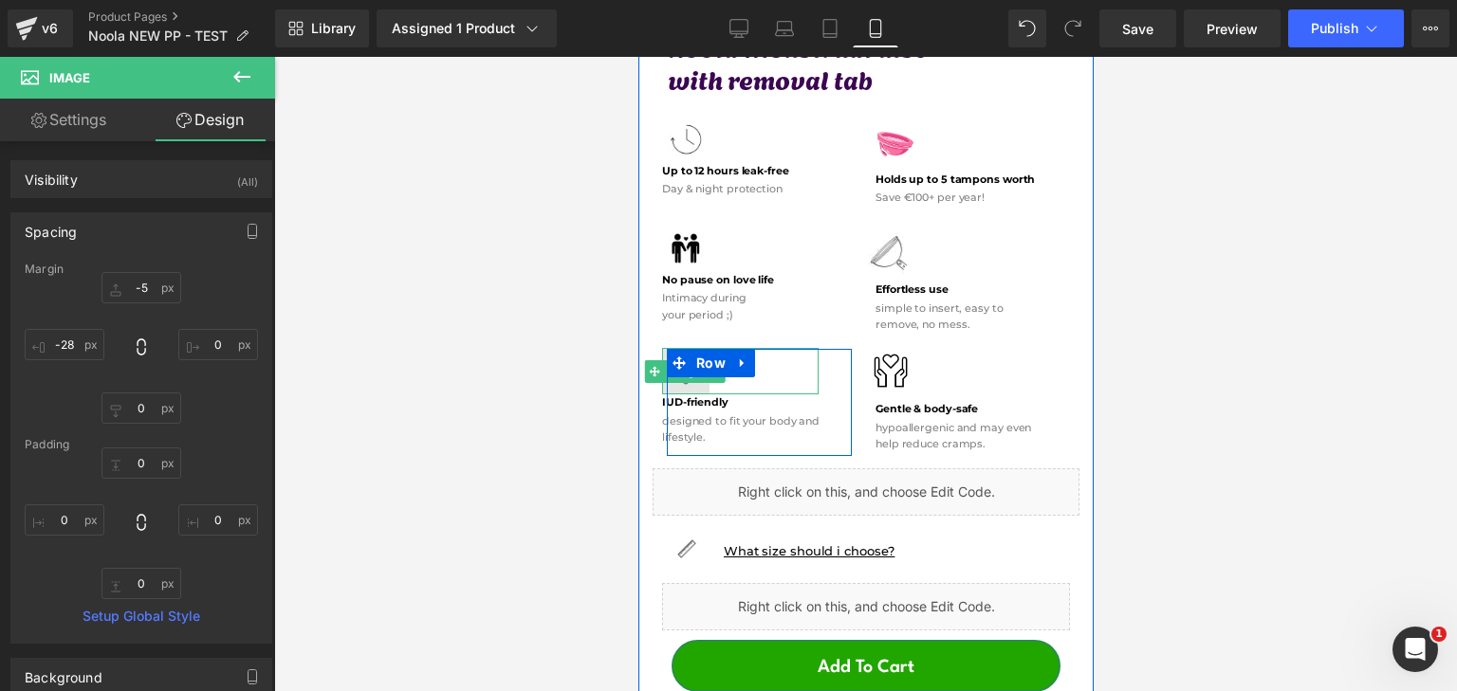
click at [699, 368] on img at bounding box center [684, 371] width 47 height 47
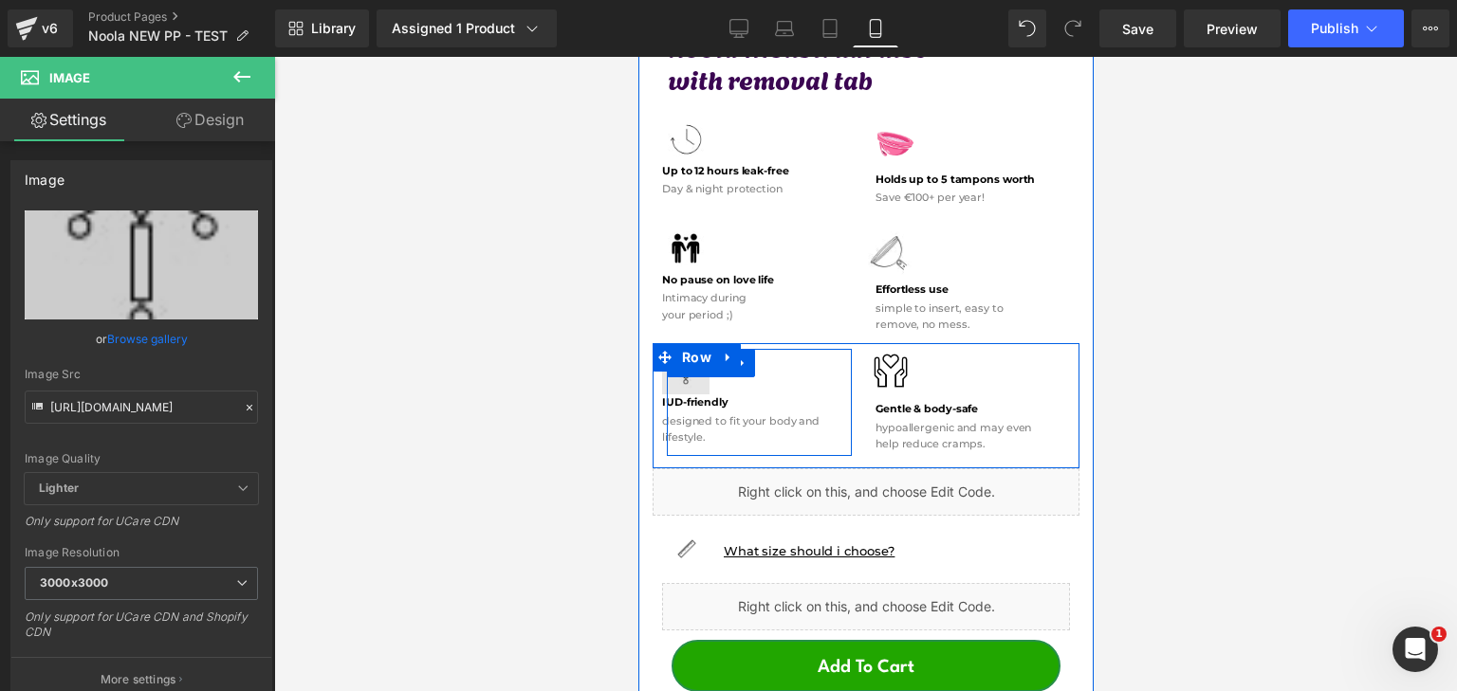
click at [689, 361] on link "Row" at bounding box center [698, 363] width 64 height 28
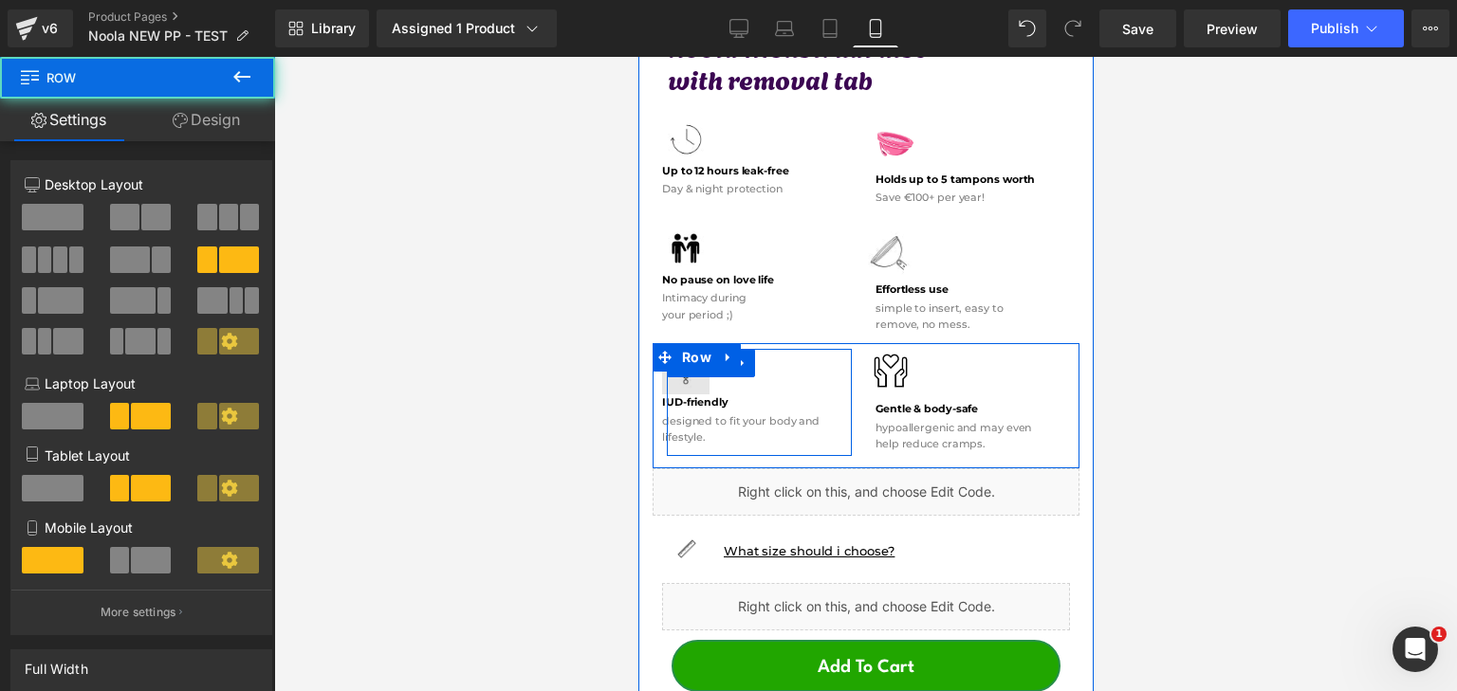
click at [688, 364] on div "Image" at bounding box center [739, 371] width 157 height 47
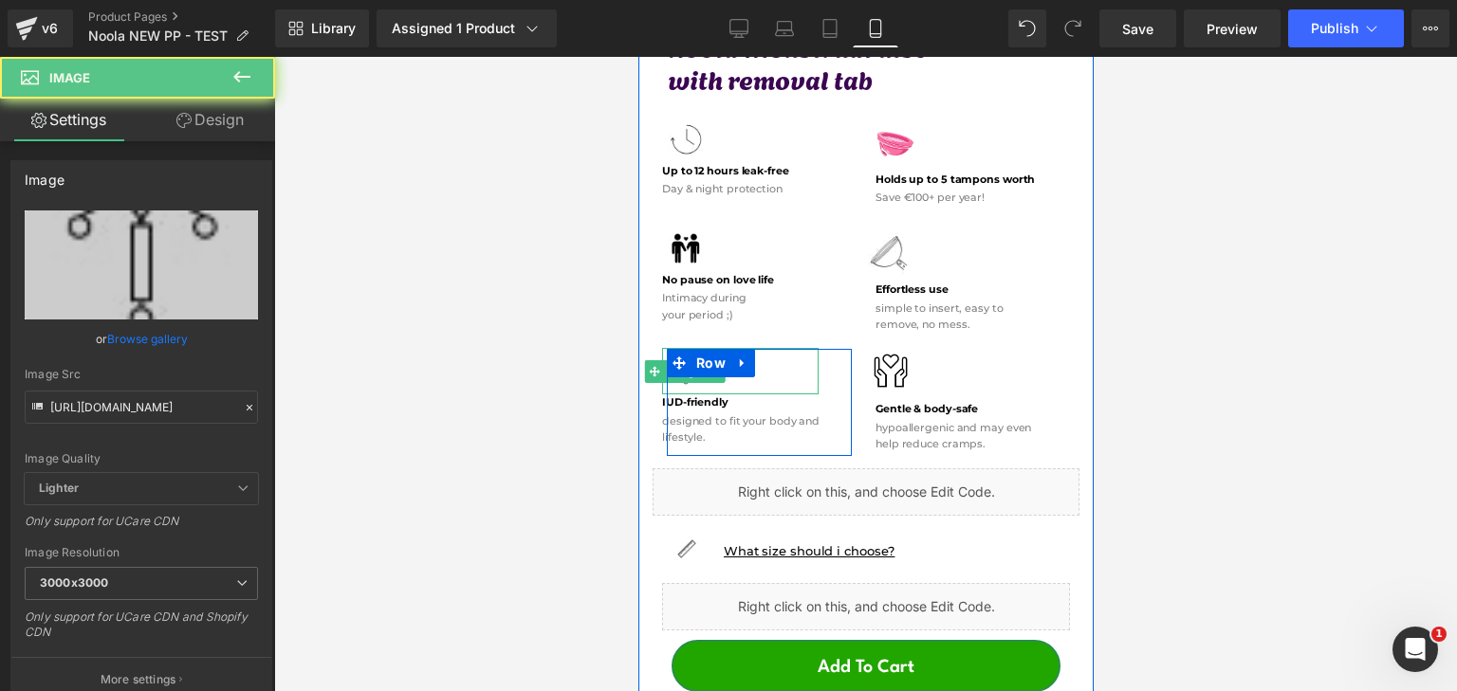
drag, startPoint x: 1022, startPoint y: 414, endPoint x: 653, endPoint y: 359, distance: 374.1
click at [686, 364] on span "Image" at bounding box center [684, 371] width 41 height 23
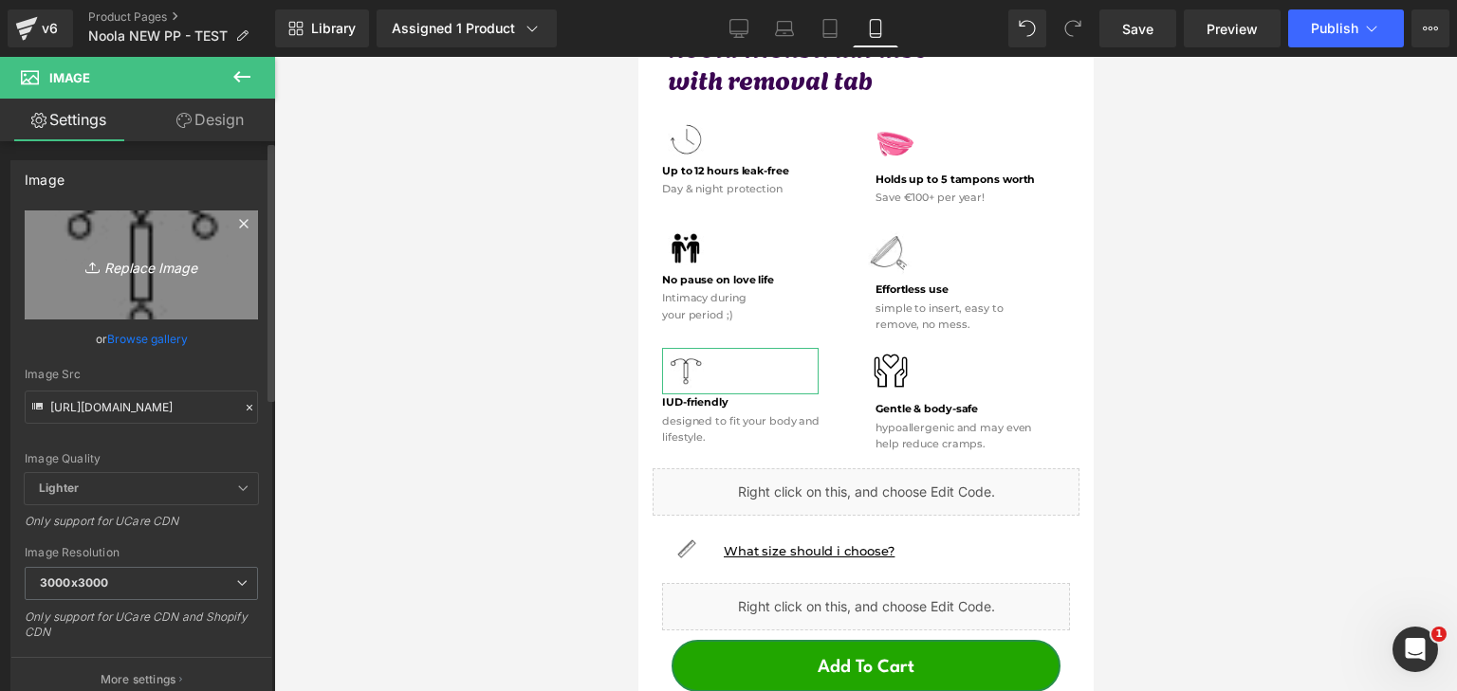
click at [106, 249] on link "Replace Image" at bounding box center [141, 265] width 233 height 109
type input "C:\fakepath\Névtelen terv - 2025-09-27T121645.569.png"
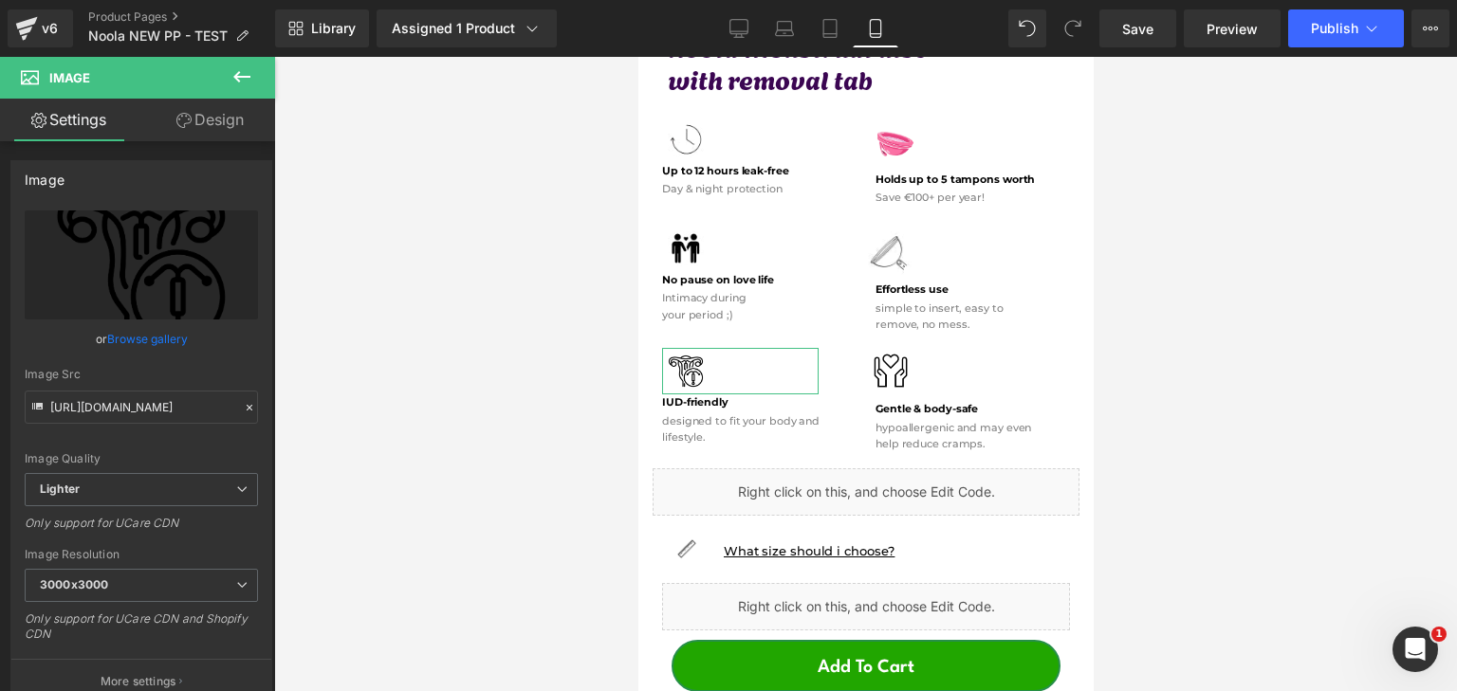
click at [211, 131] on link "Design" at bounding box center [210, 120] width 138 height 43
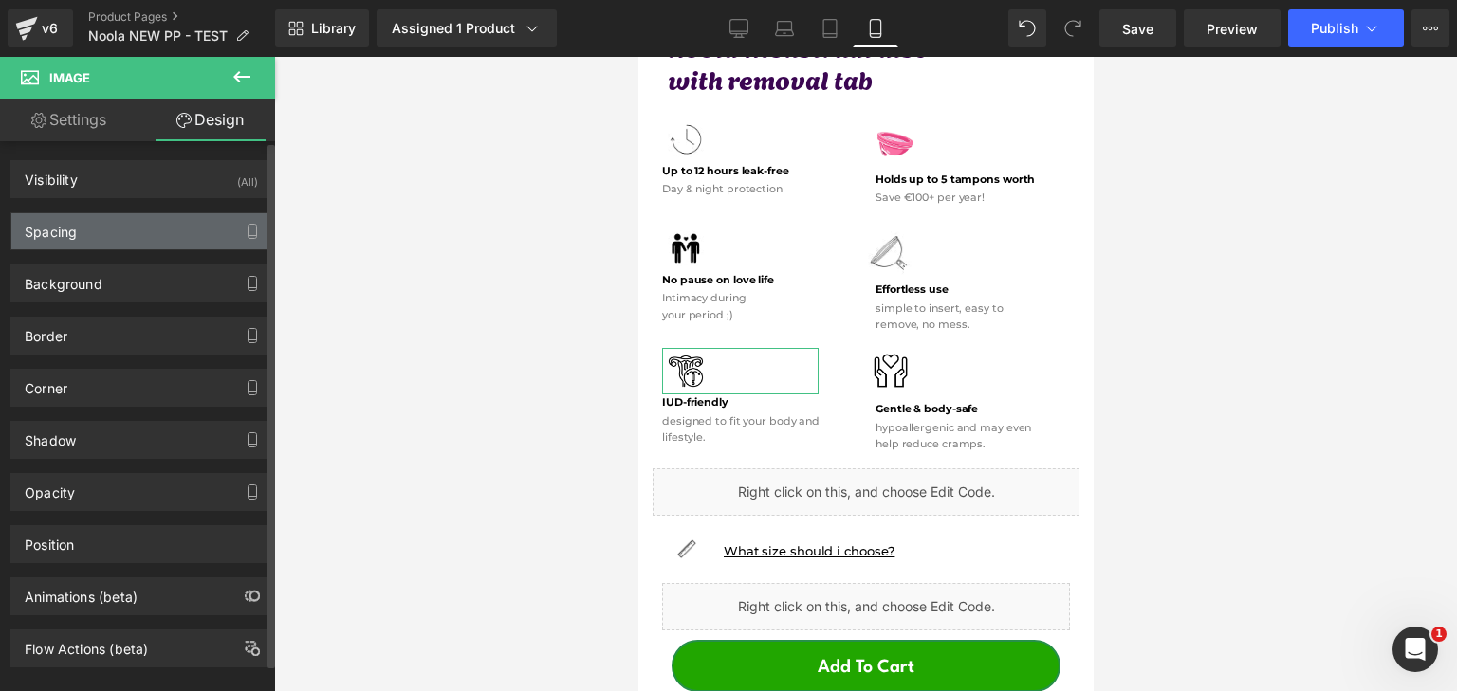
click at [165, 224] on div "Spacing" at bounding box center [141, 231] width 260 height 36
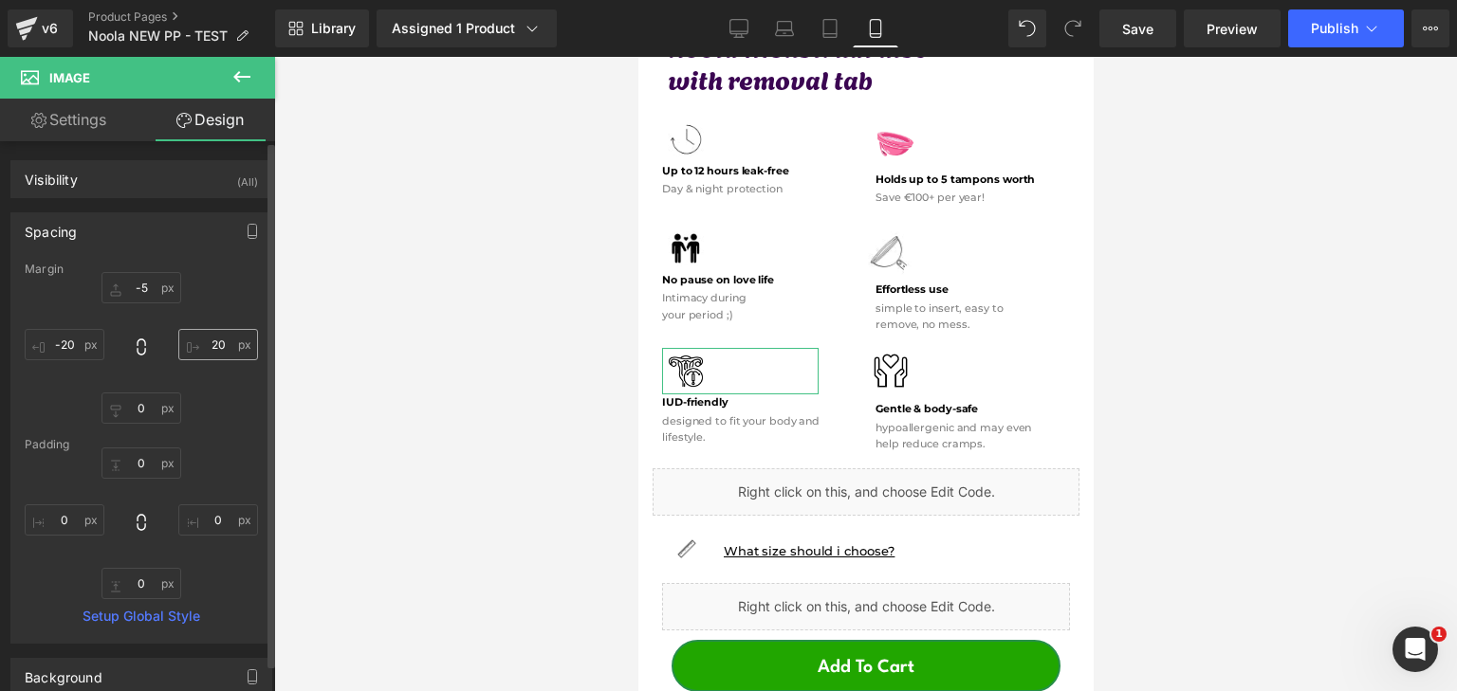
drag, startPoint x: 225, startPoint y: 310, endPoint x: 224, endPoint y: 333, distance: 22.8
click at [224, 313] on div at bounding box center [141, 348] width 233 height 152
click at [224, 335] on input "text" at bounding box center [218, 344] width 80 height 31
type input "30"
click at [103, 356] on input "text" at bounding box center [65, 344] width 80 height 31
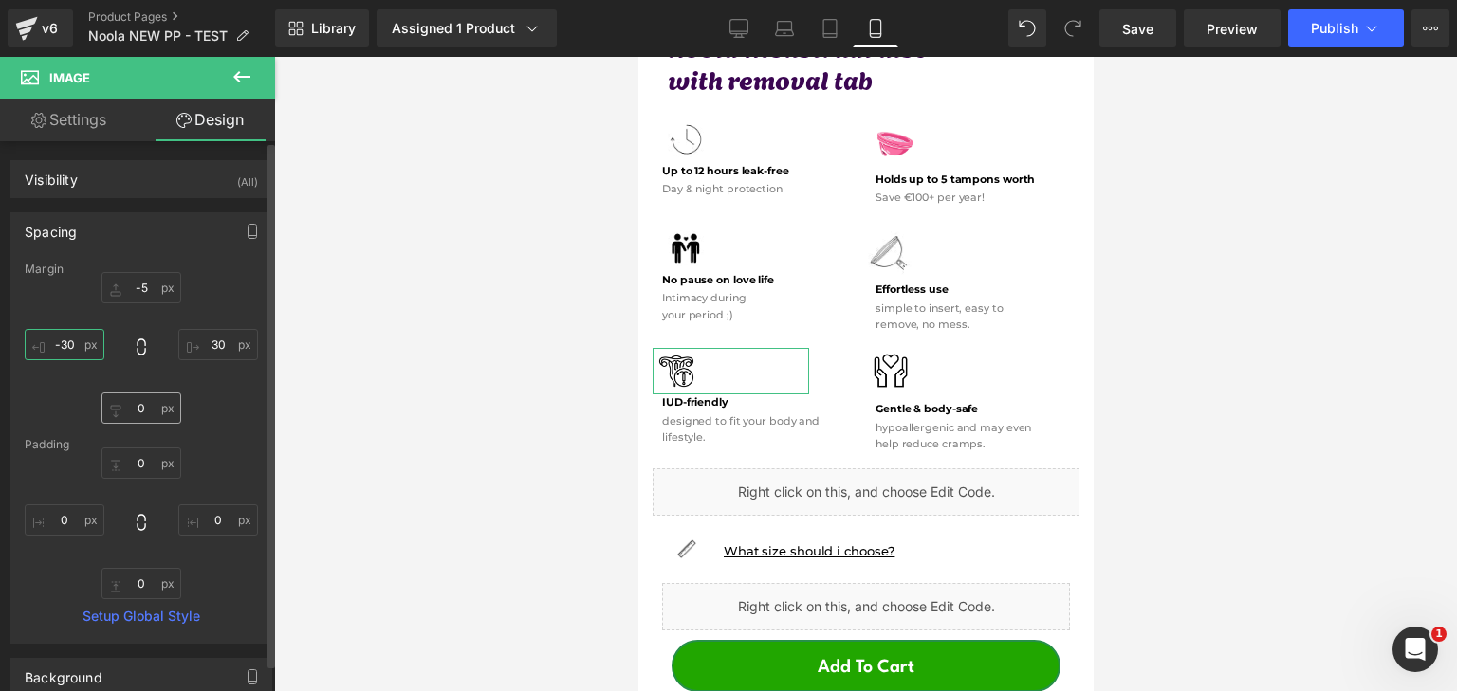
type input "-30"
click at [176, 410] on input "text" at bounding box center [141, 408] width 80 height 31
type input "5"
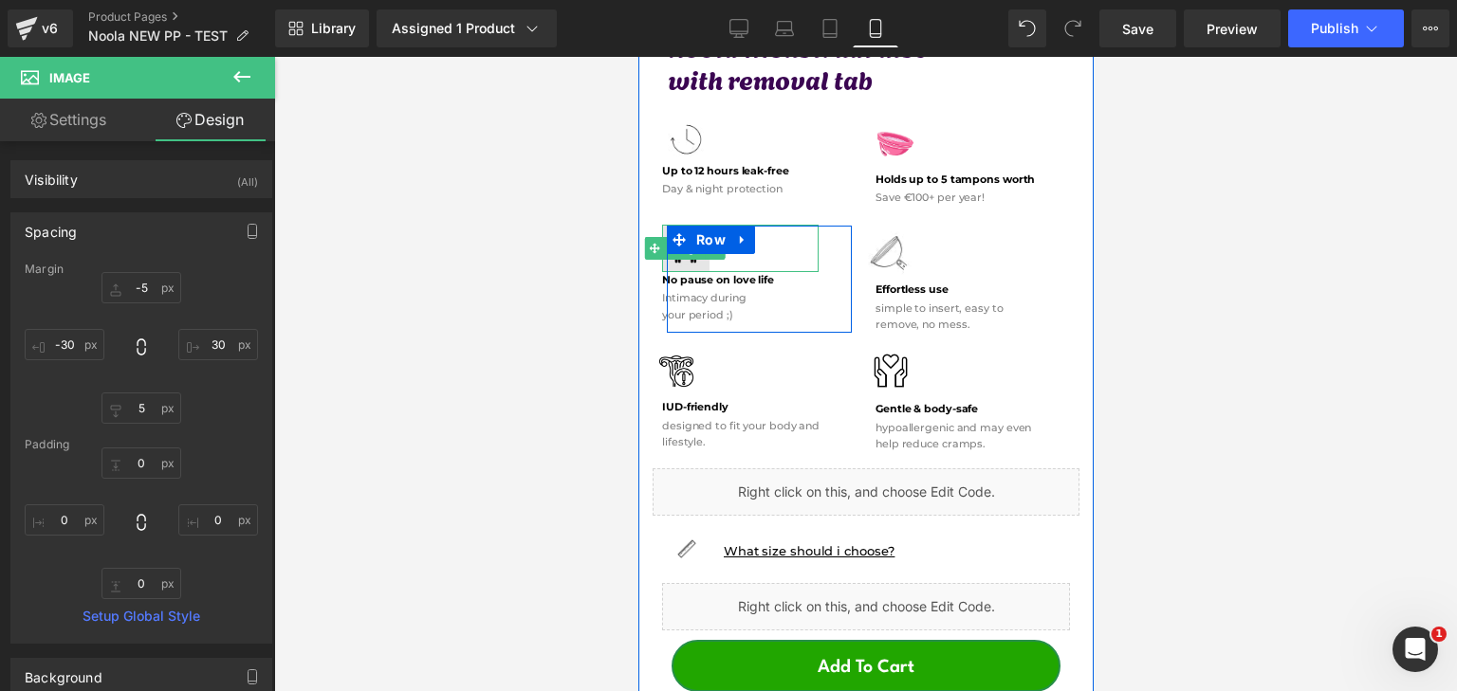
click at [690, 247] on img at bounding box center [684, 248] width 47 height 47
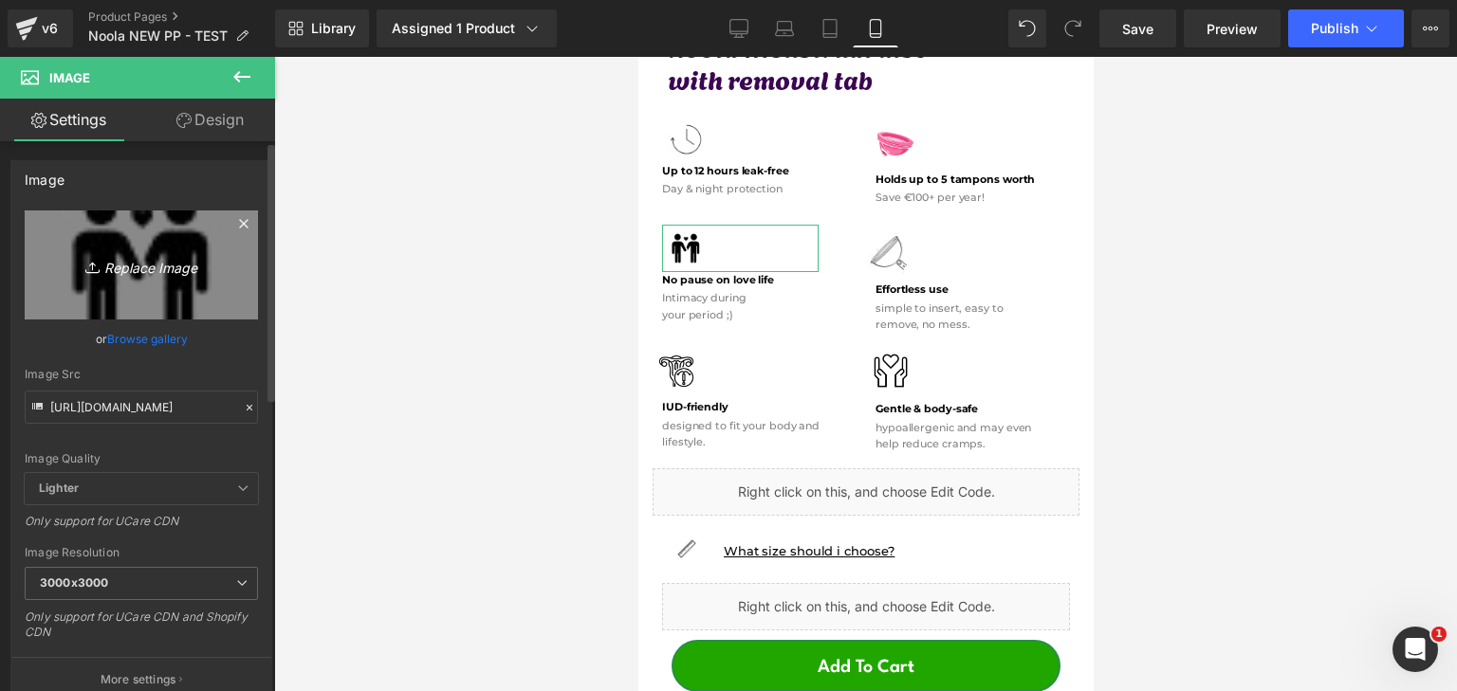
click at [175, 251] on link "Replace Image" at bounding box center [141, 265] width 233 height 109
type input "C:\fakepath\Névtelen terv - 2025-09-27T121728.754.png"
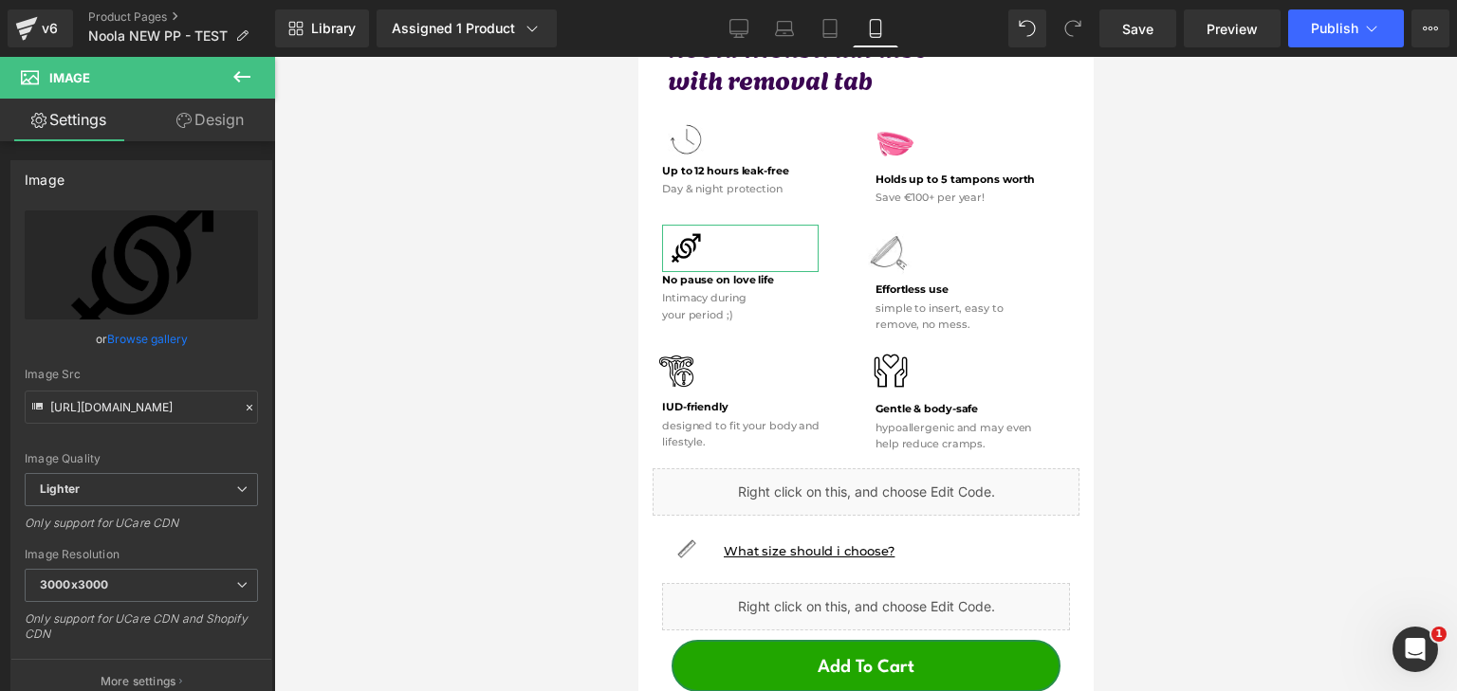
click at [266, 127] on link "Design" at bounding box center [210, 120] width 138 height 43
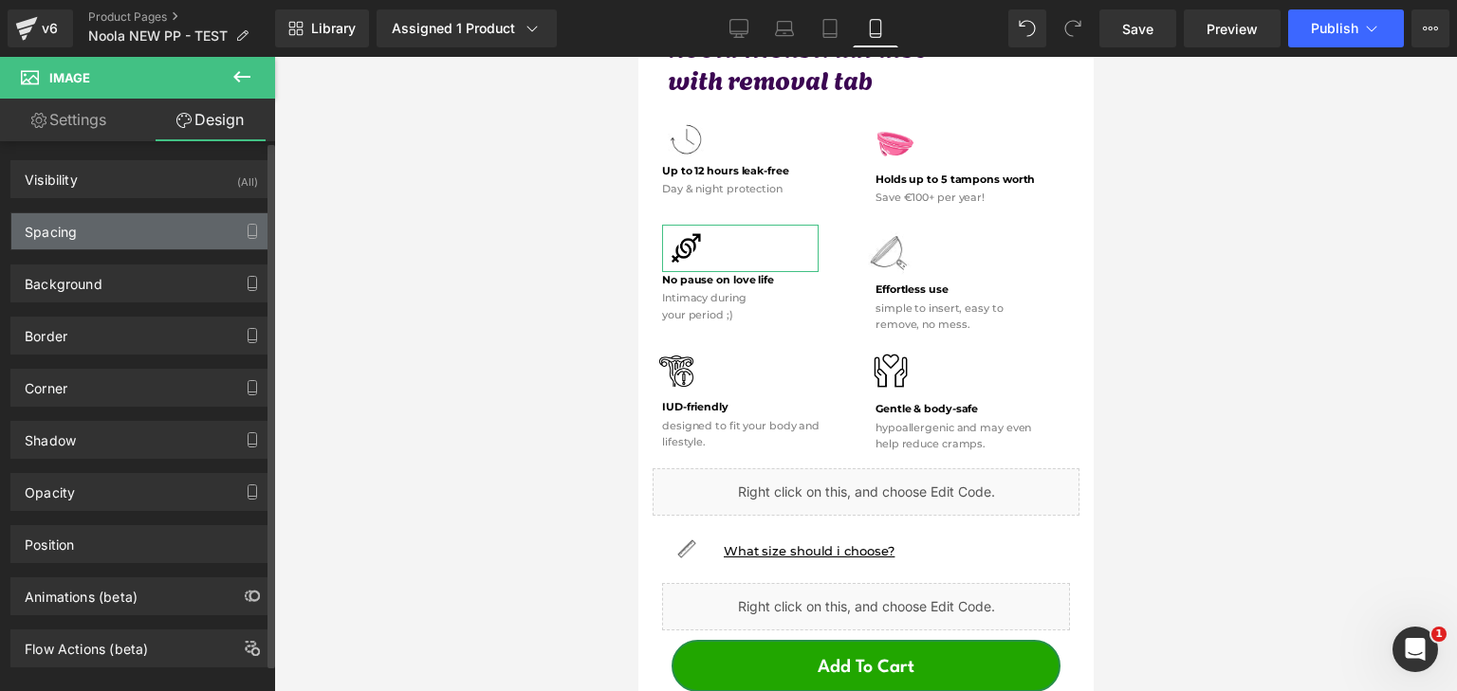
click at [135, 214] on div "Spacing" at bounding box center [141, 231] width 260 height 36
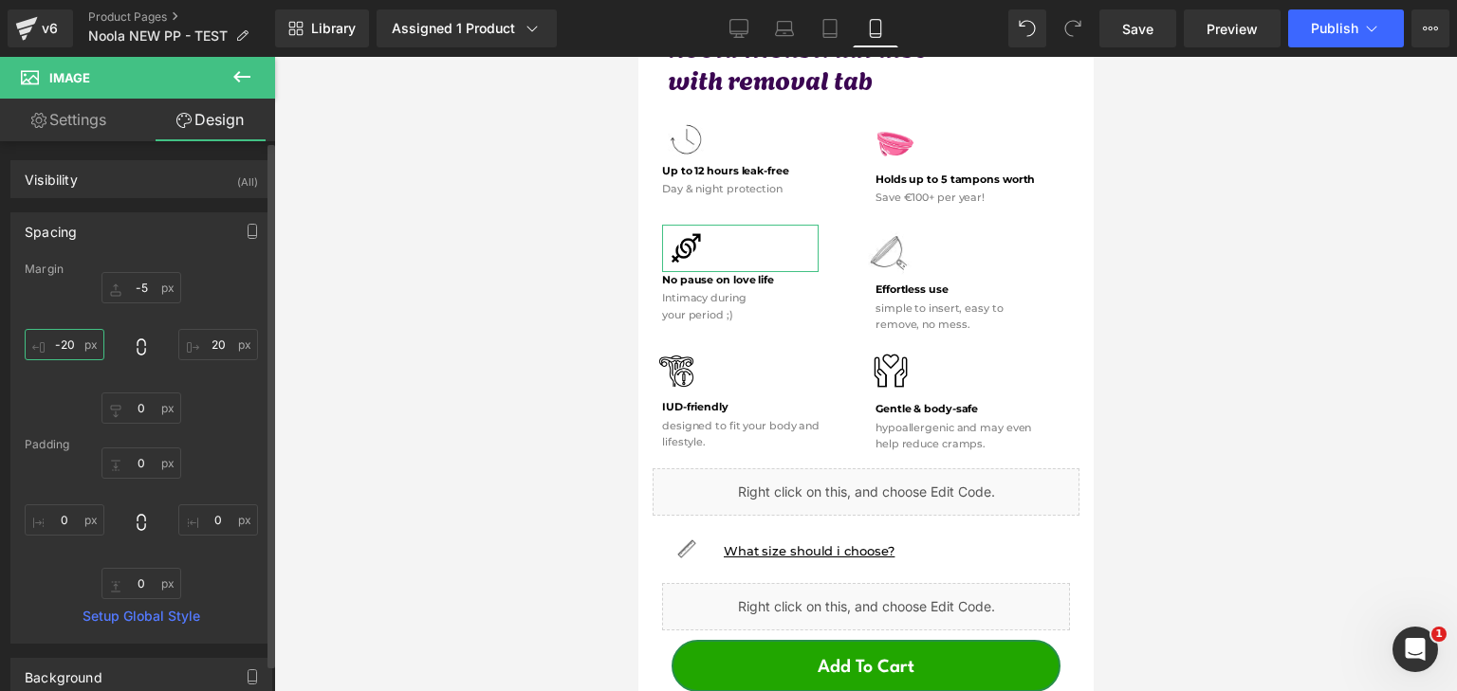
click at [57, 351] on input "-20" at bounding box center [65, 344] width 80 height 31
type input "-30"
click at [1140, 42] on link "Save" at bounding box center [1137, 28] width 77 height 38
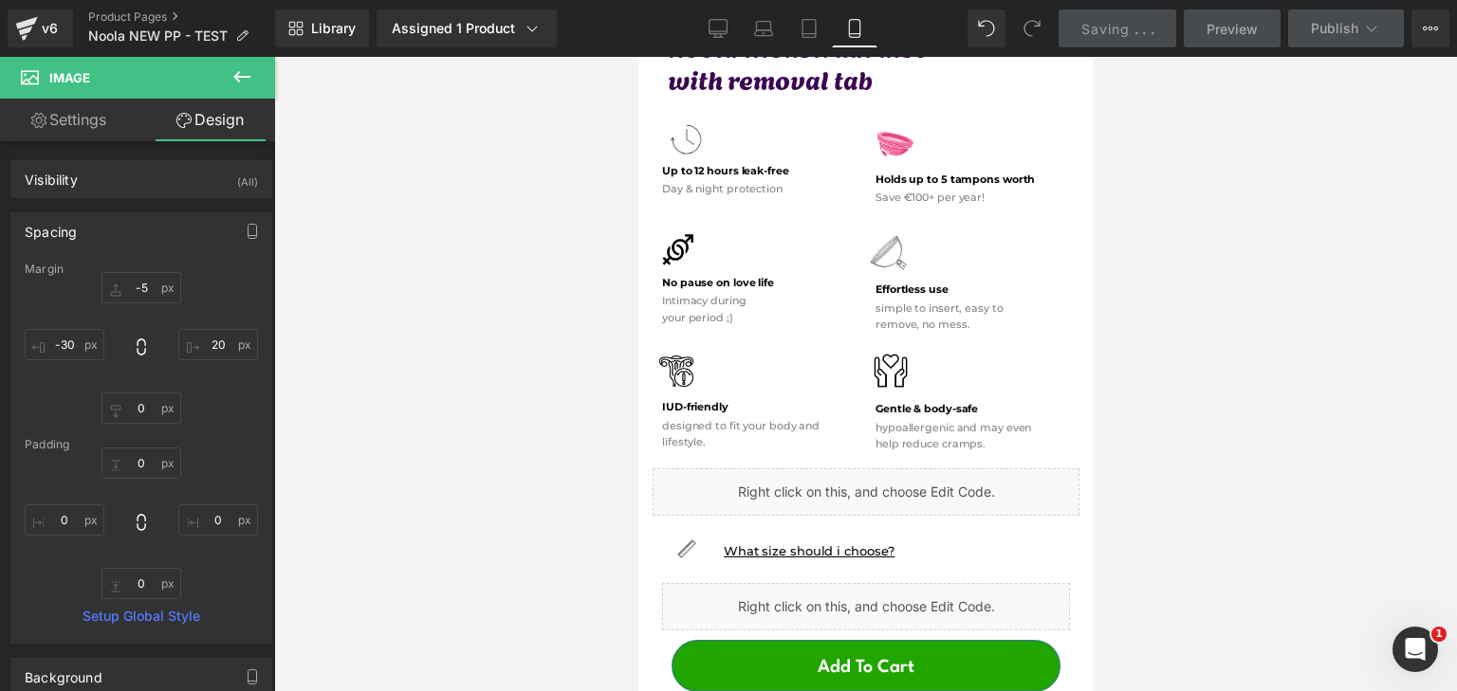
scroll to position [474, 0]
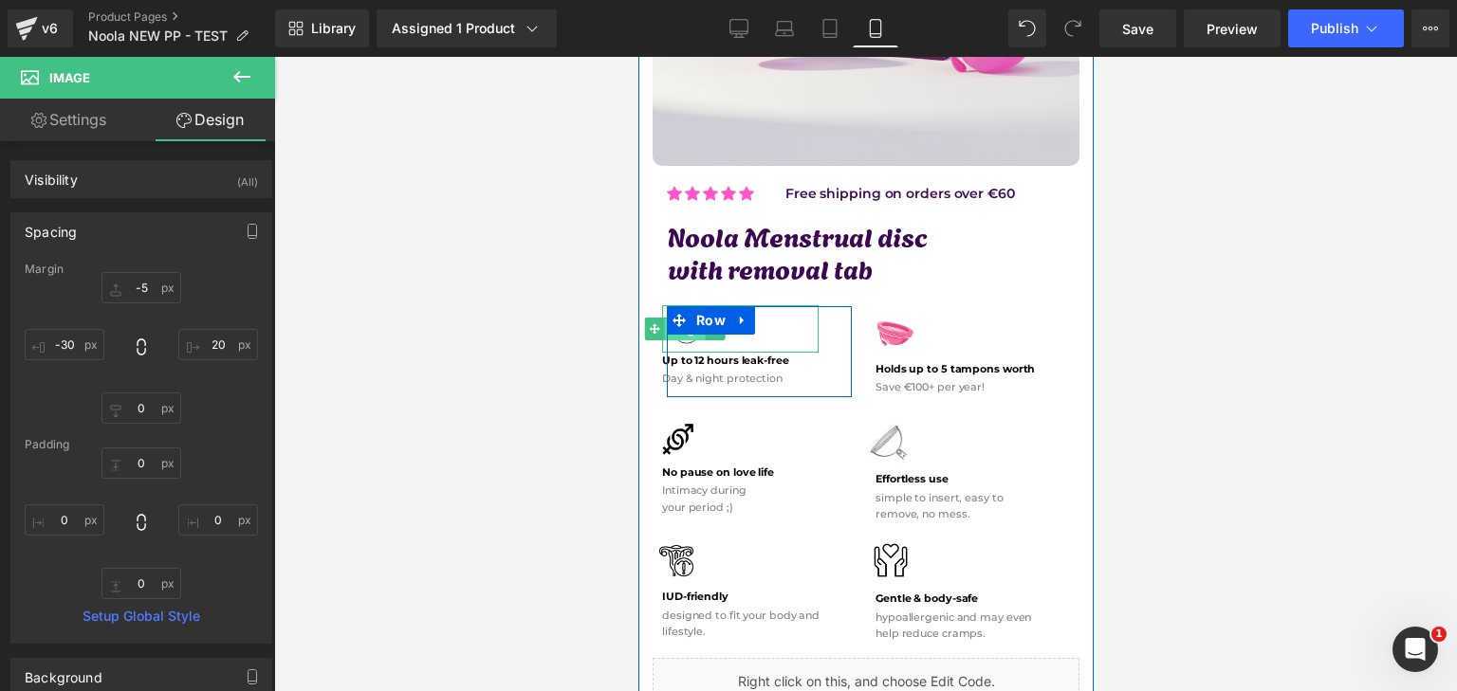
click at [688, 325] on span "Image" at bounding box center [684, 330] width 41 height 23
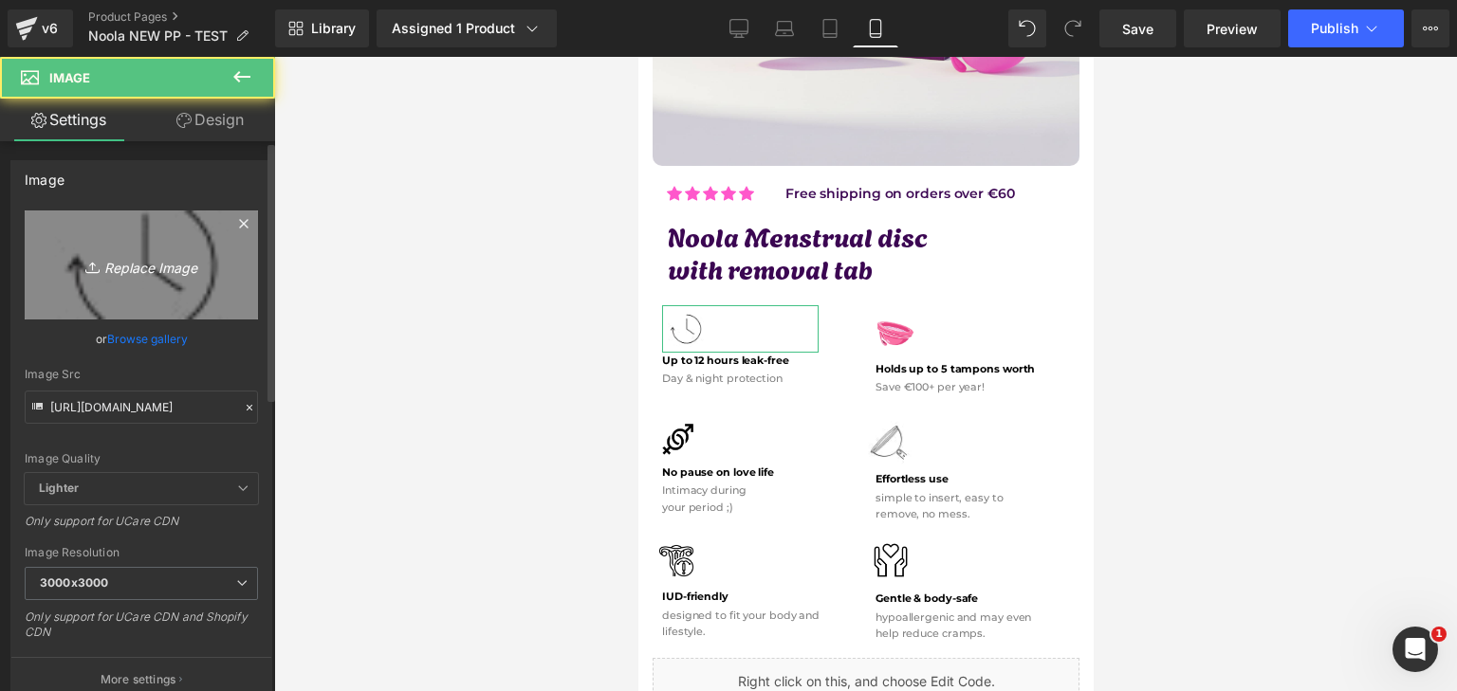
click at [108, 256] on icon "Replace Image" at bounding box center [141, 265] width 152 height 24
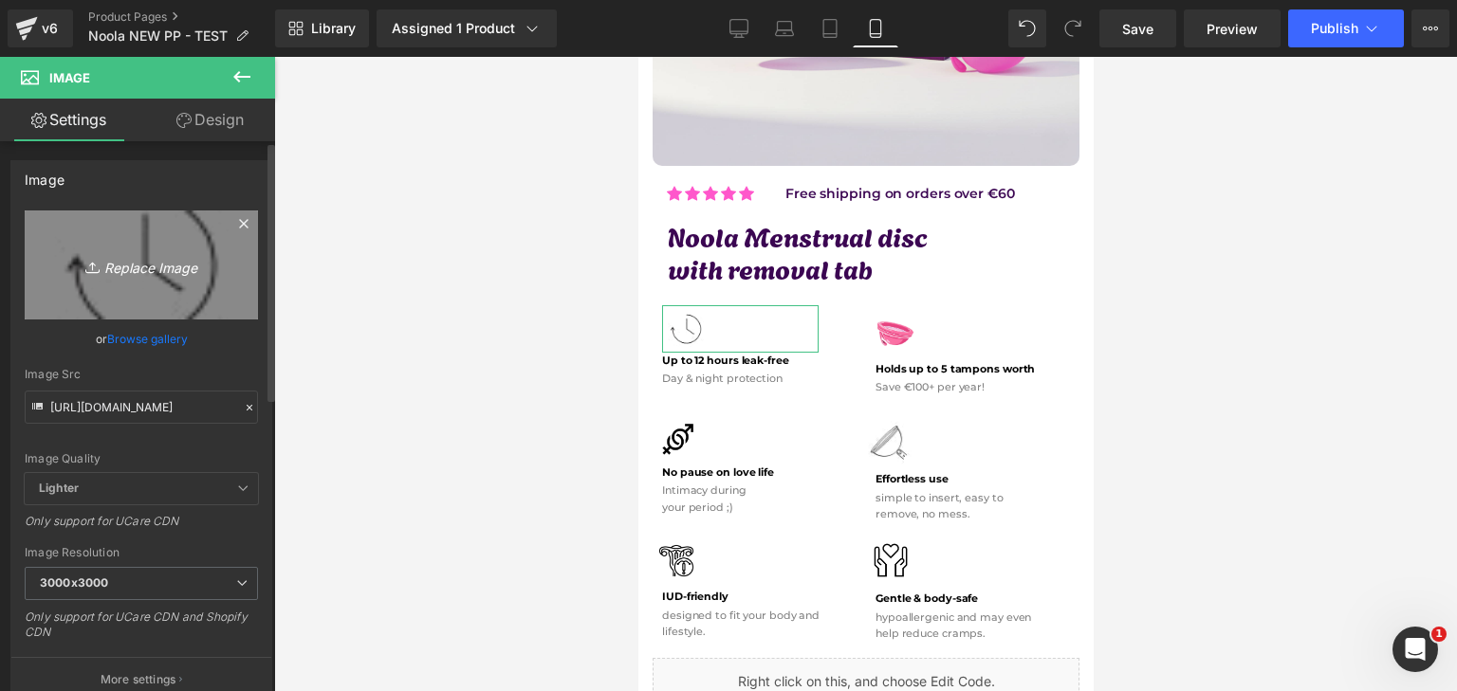
type input "C:\fakepath\Névtelen terv - 2025-09-27T122022.407.png"
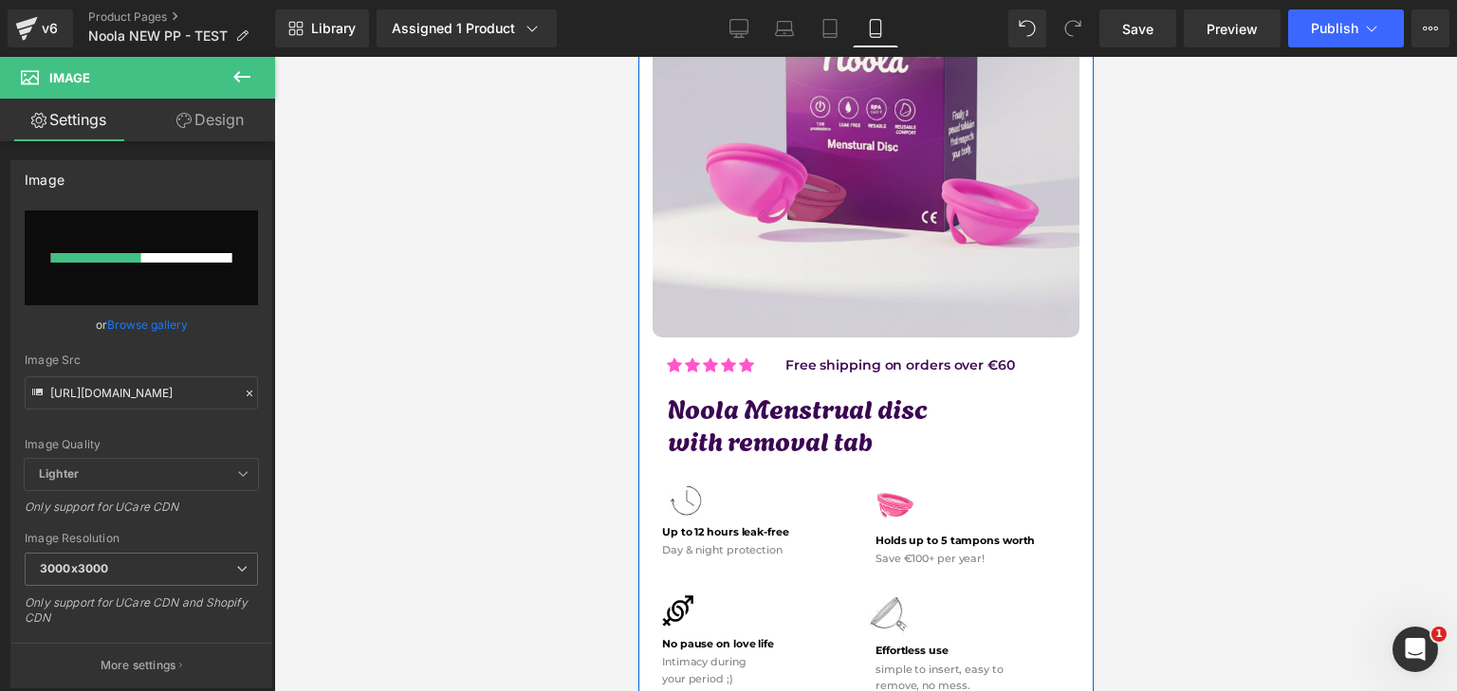
scroll to position [379, 0]
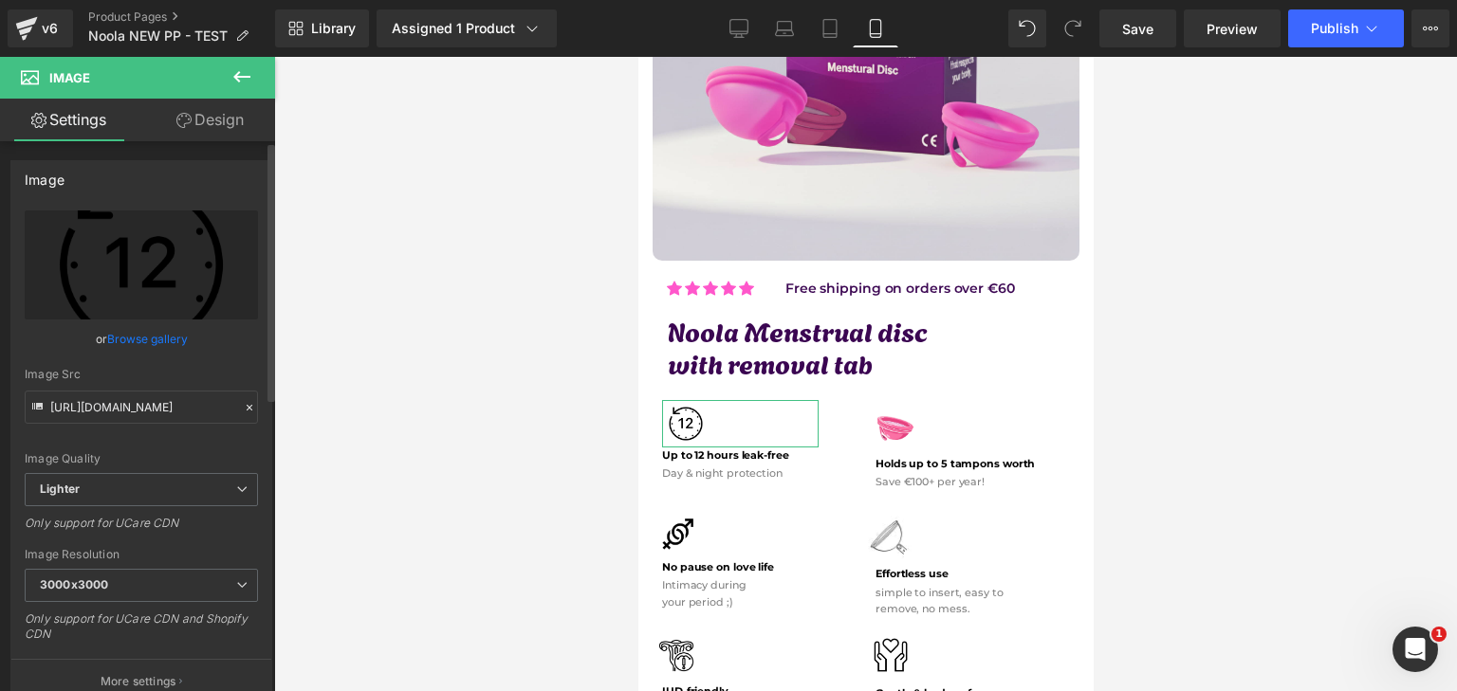
click at [175, 146] on div "Image [URL][DOMAIN_NAME] Replace Image Upload image or Browse gallery Image Src…" at bounding box center [142, 425] width 284 height 559
click at [180, 134] on link "Design" at bounding box center [210, 120] width 138 height 43
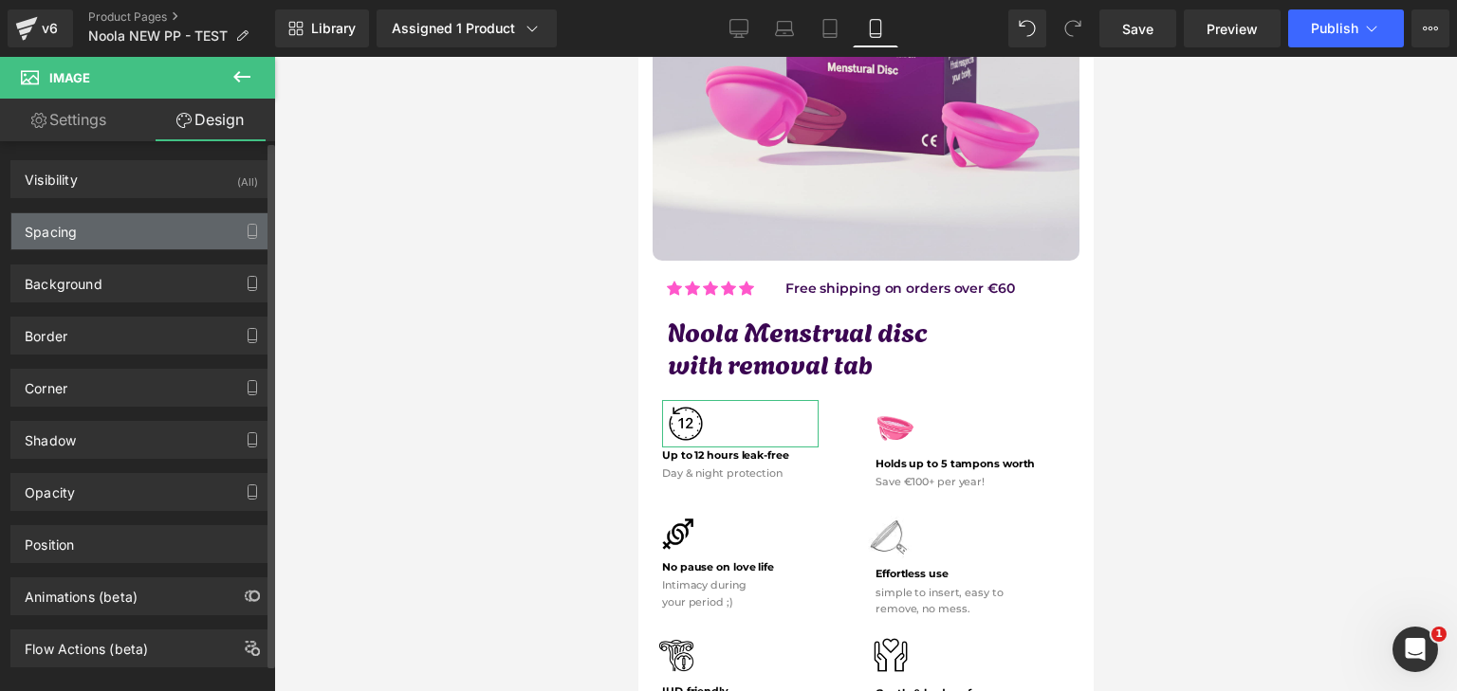
click at [108, 226] on div "Spacing" at bounding box center [141, 231] width 260 height 36
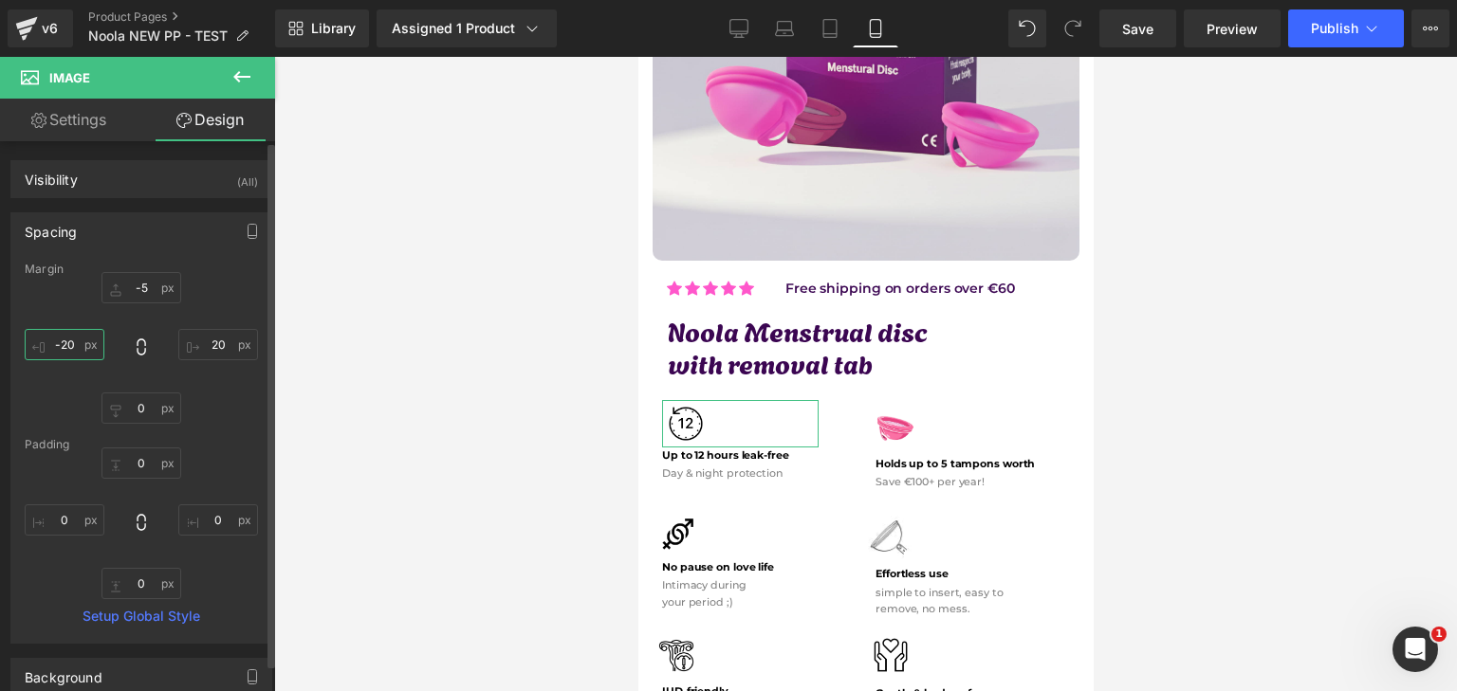
click at [66, 337] on input "-20" at bounding box center [65, 344] width 80 height 31
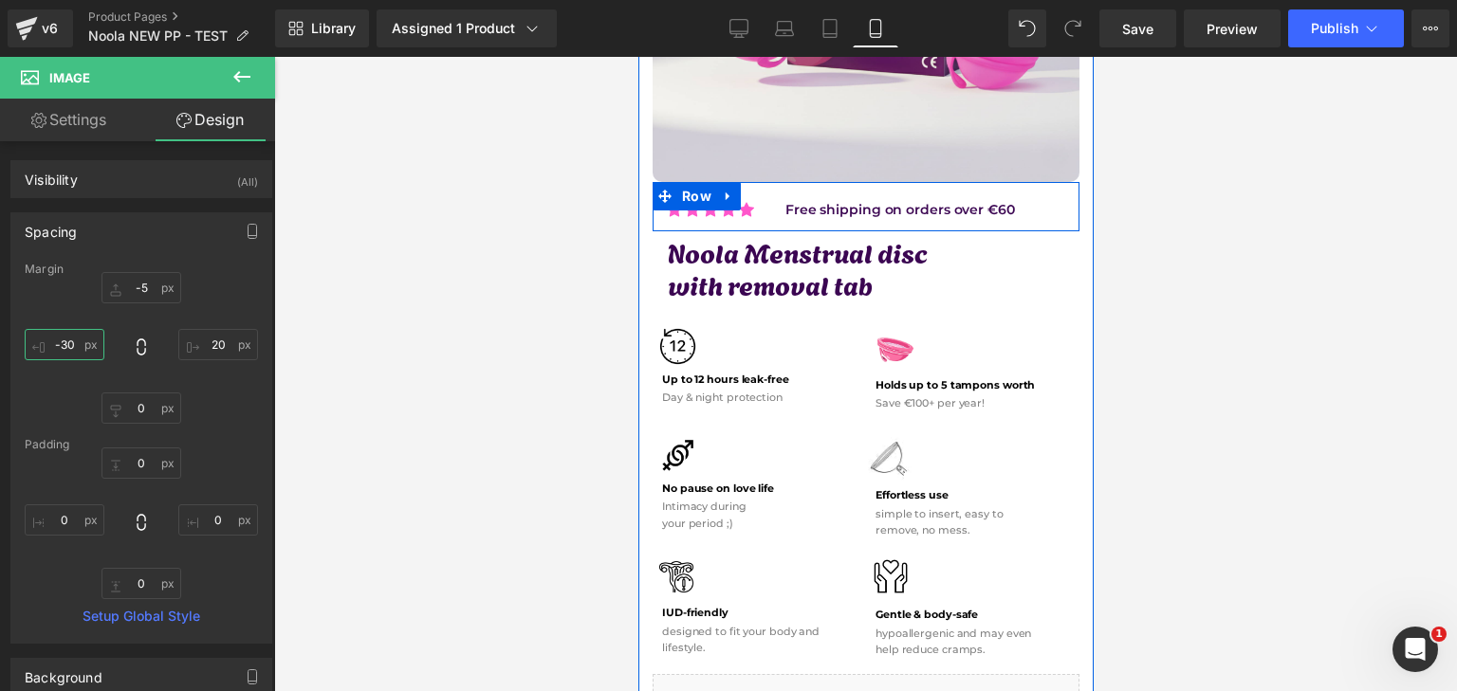
scroll to position [474, 0]
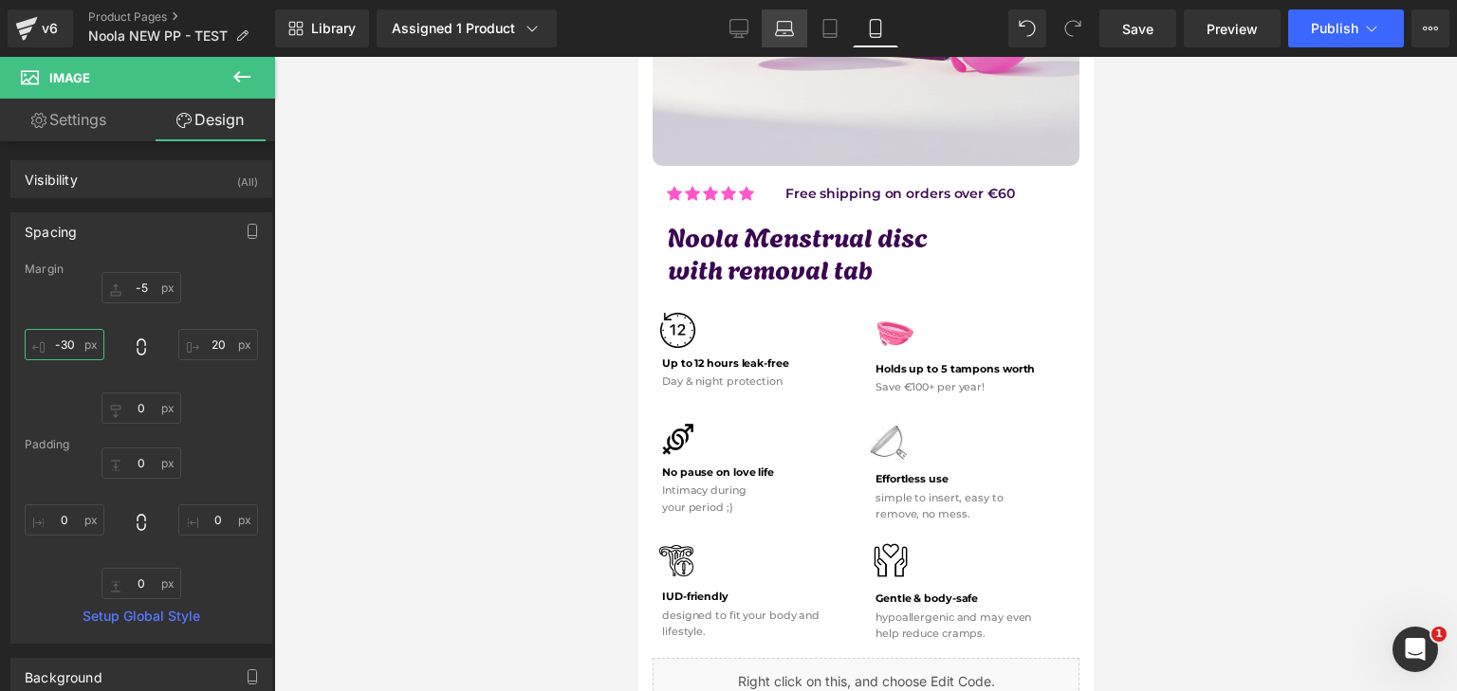
type input "-30"
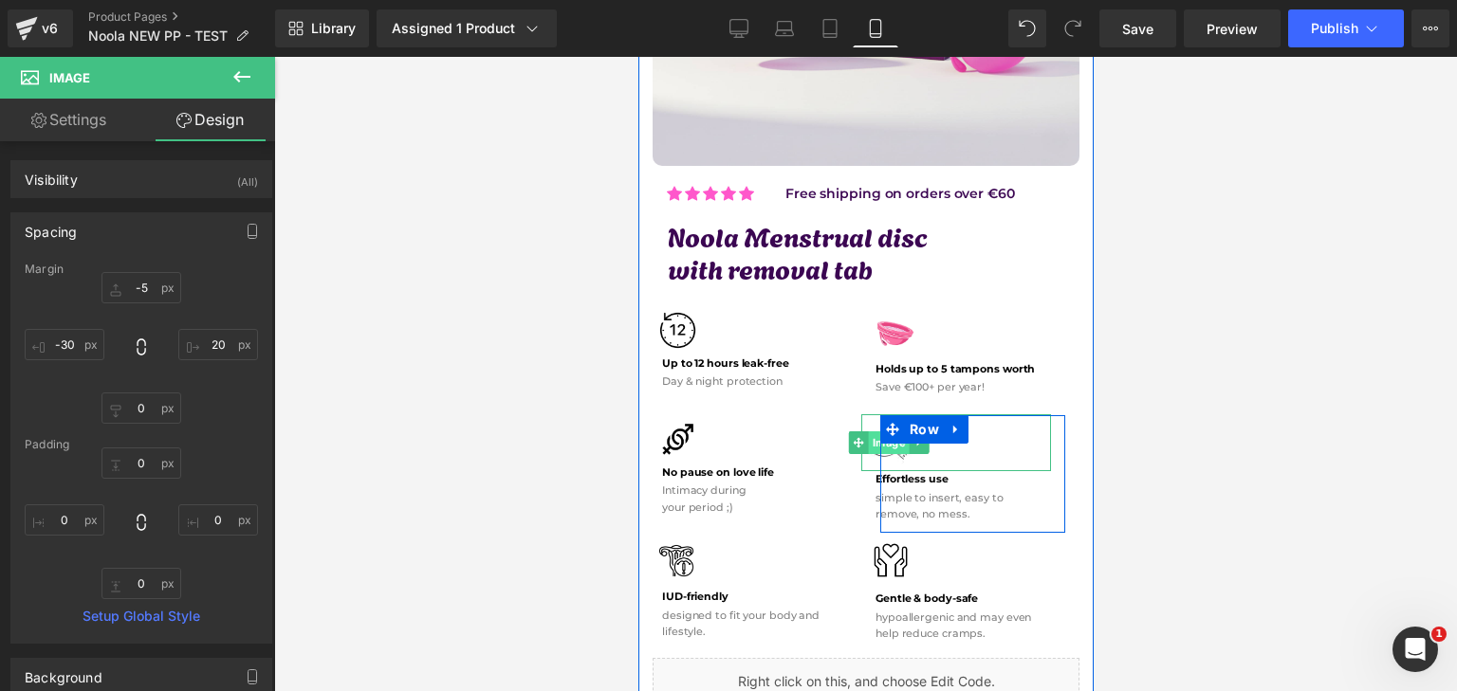
click at [868, 436] on span "Image" at bounding box center [888, 443] width 41 height 23
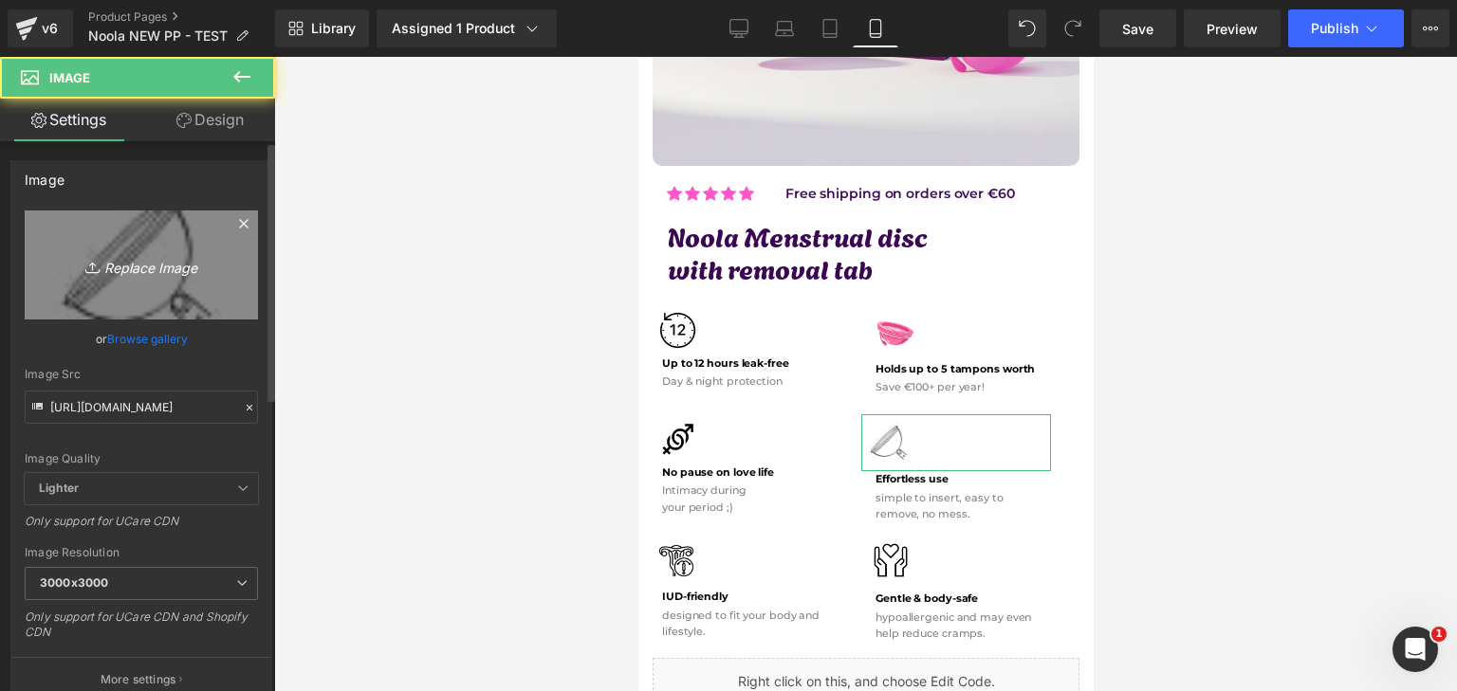
click at [104, 267] on icon "Replace Image" at bounding box center [141, 265] width 152 height 24
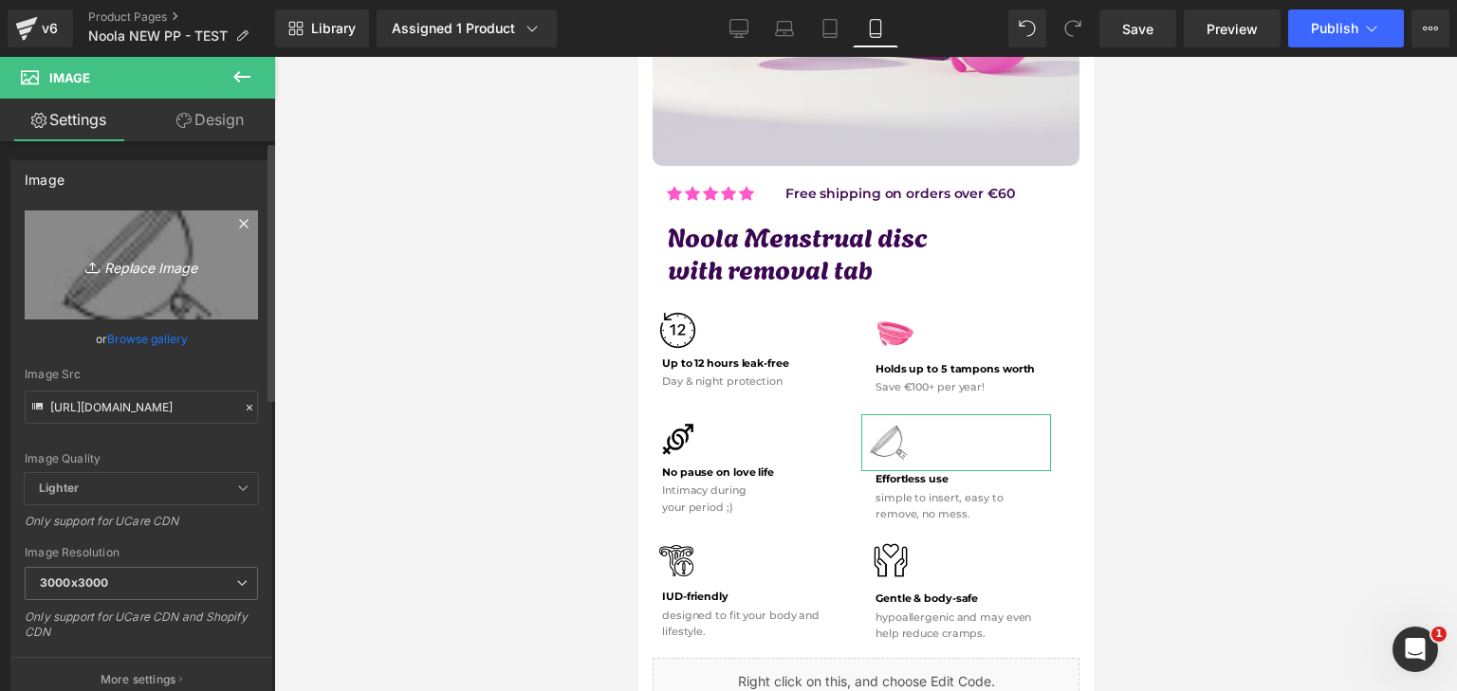
type input "C:\fakepath\Névtelen terv - 2025-09-27T122107.266.png"
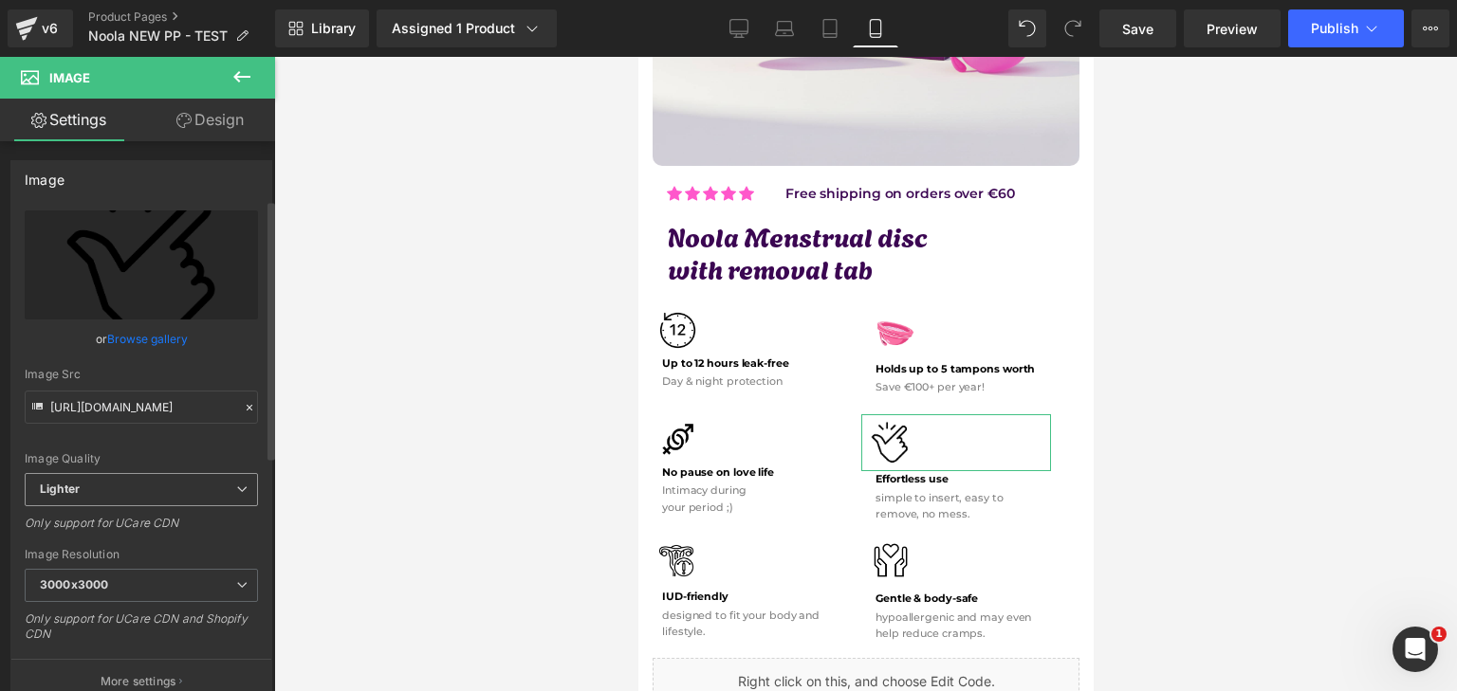
scroll to position [190, 0]
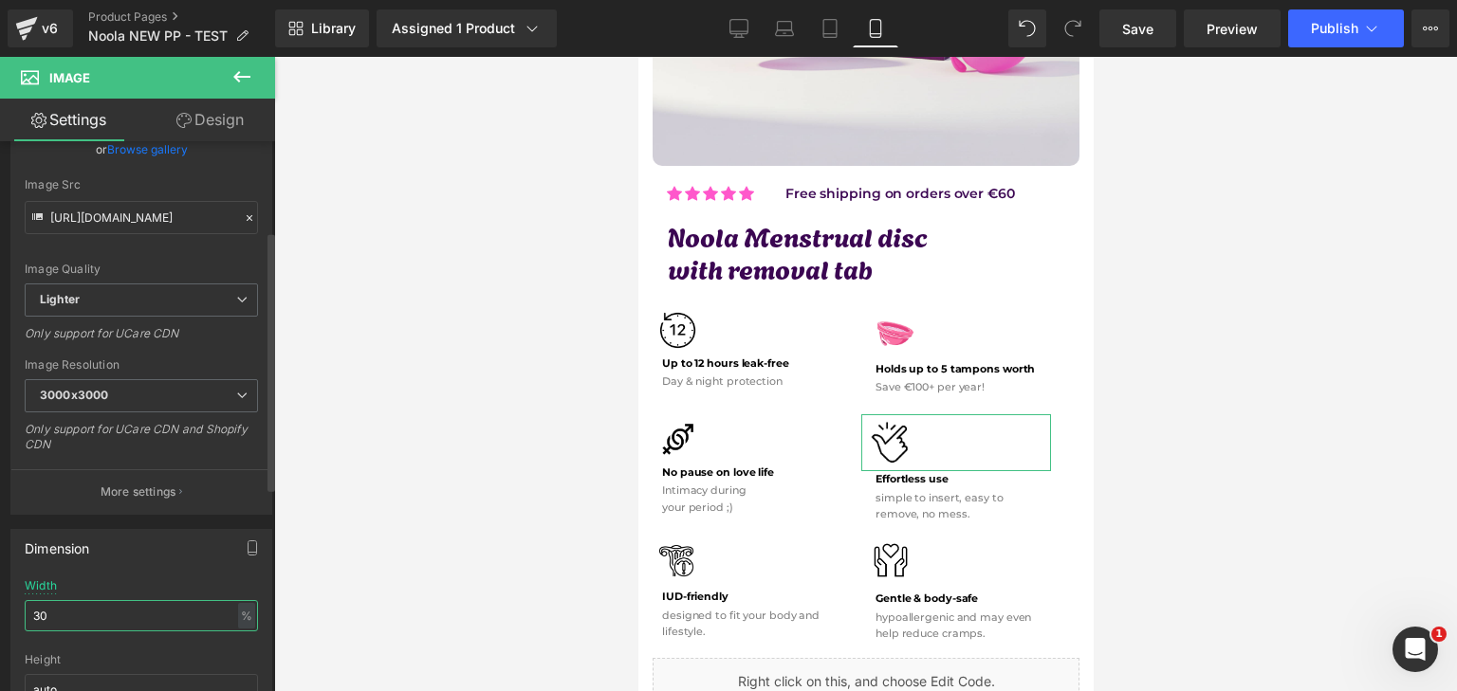
click at [110, 609] on input "30" at bounding box center [141, 615] width 233 height 31
click at [110, 609] on input "2" at bounding box center [141, 615] width 233 height 31
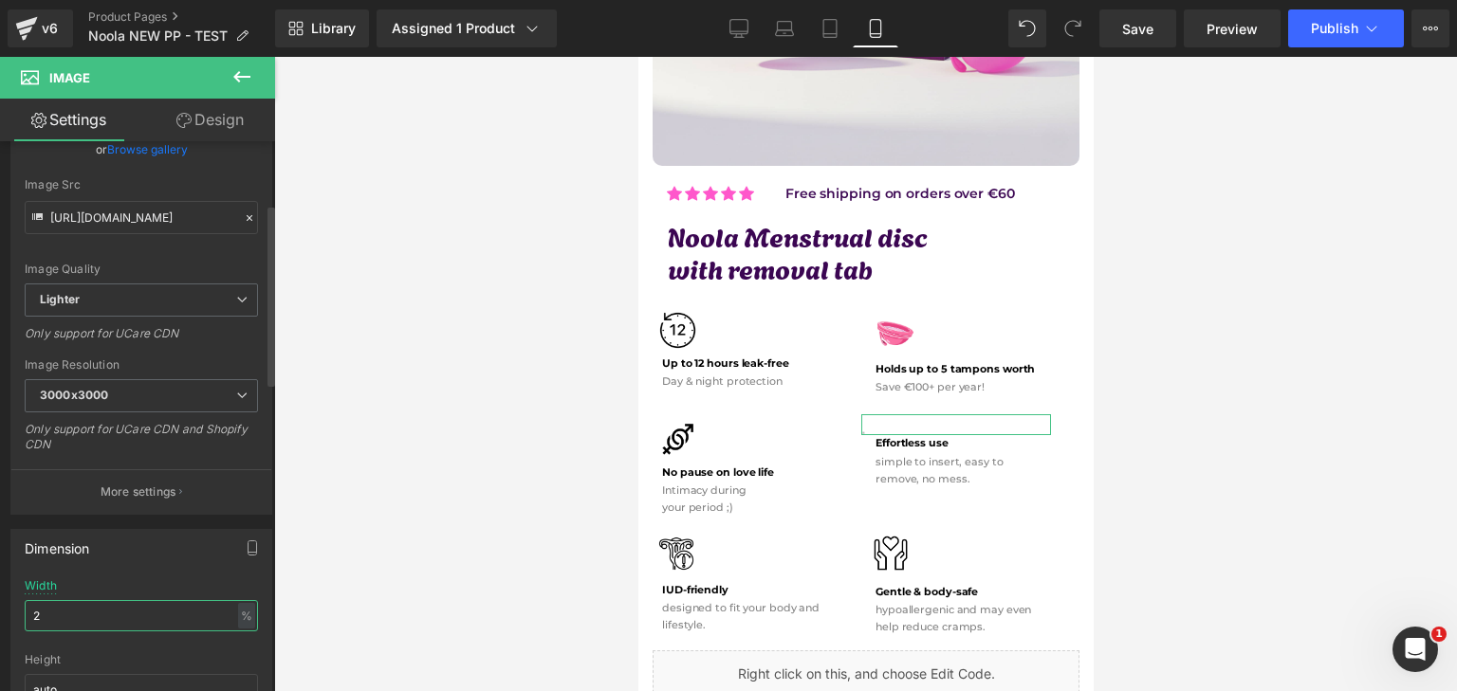
type input "25"
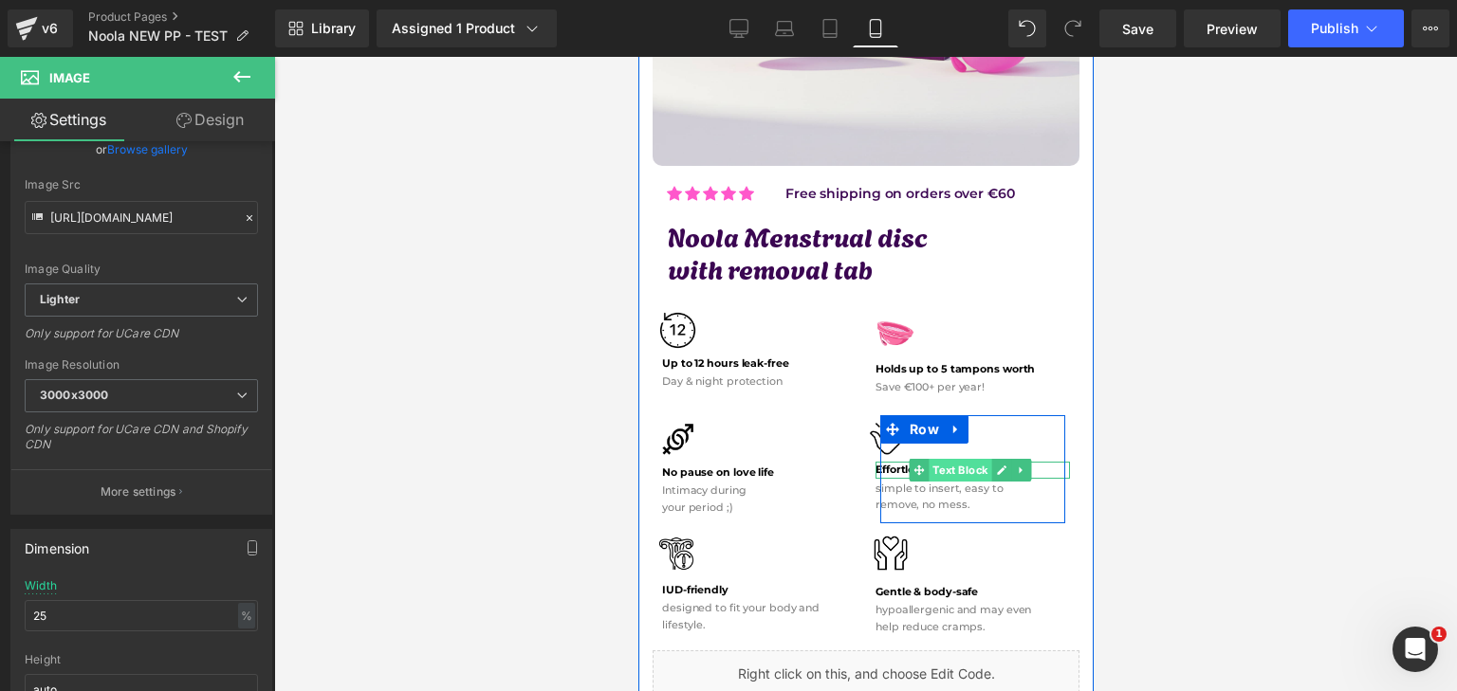
click at [928, 459] on span "Text Block" at bounding box center [959, 470] width 63 height 23
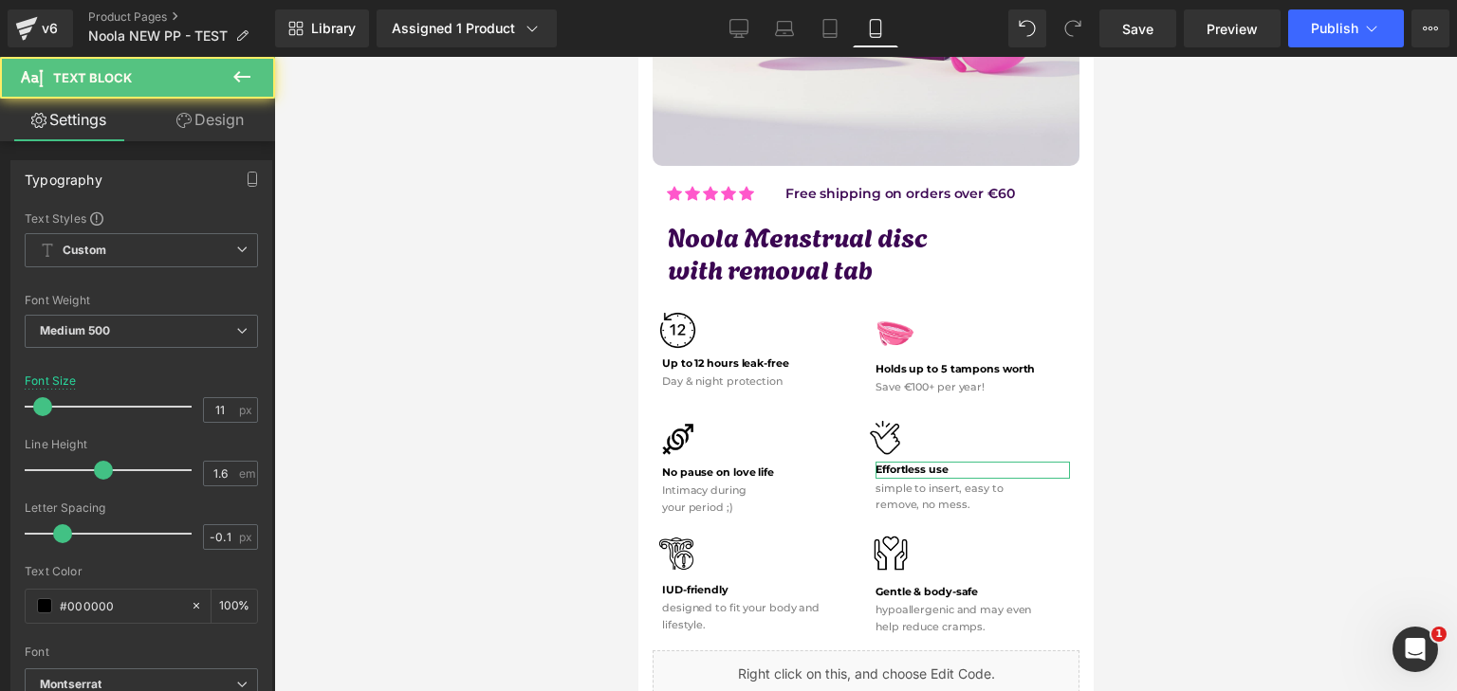
click at [198, 125] on link "Design" at bounding box center [210, 120] width 138 height 43
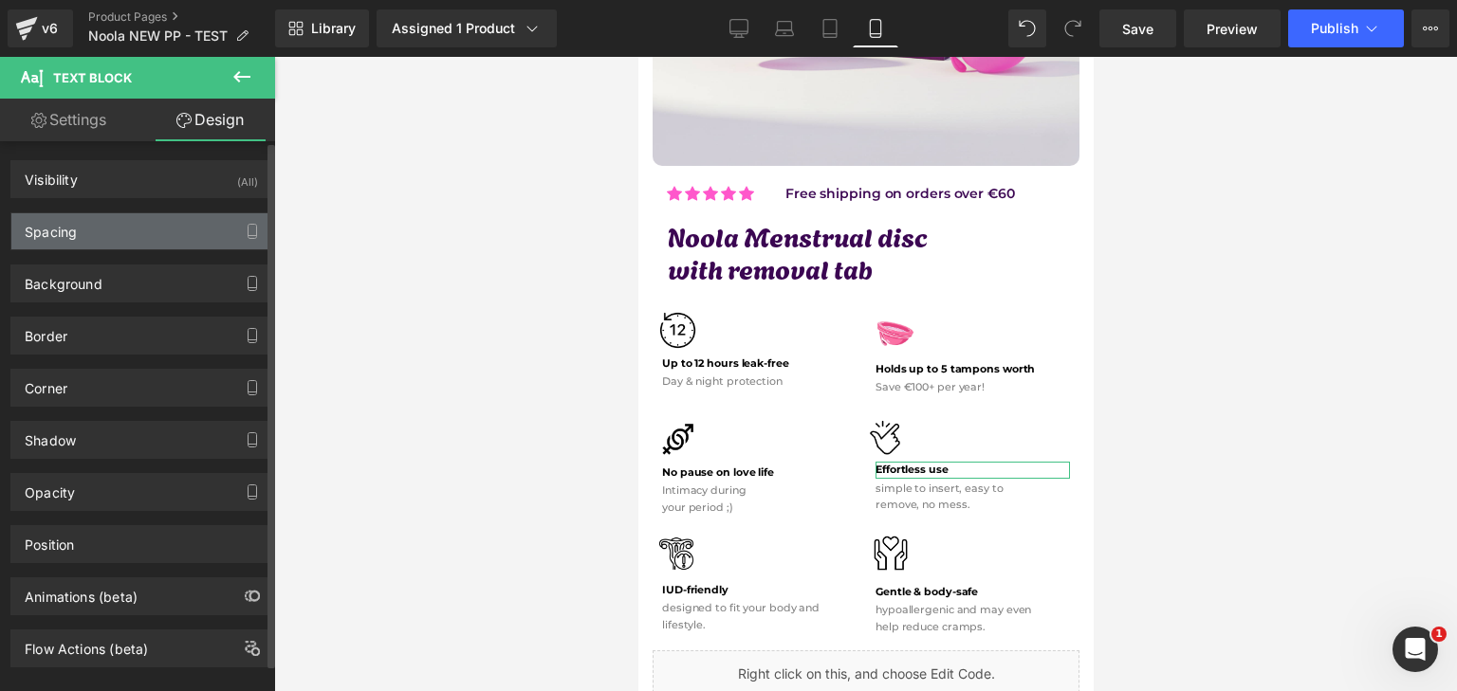
click at [149, 219] on div "Spacing" at bounding box center [141, 231] width 260 height 36
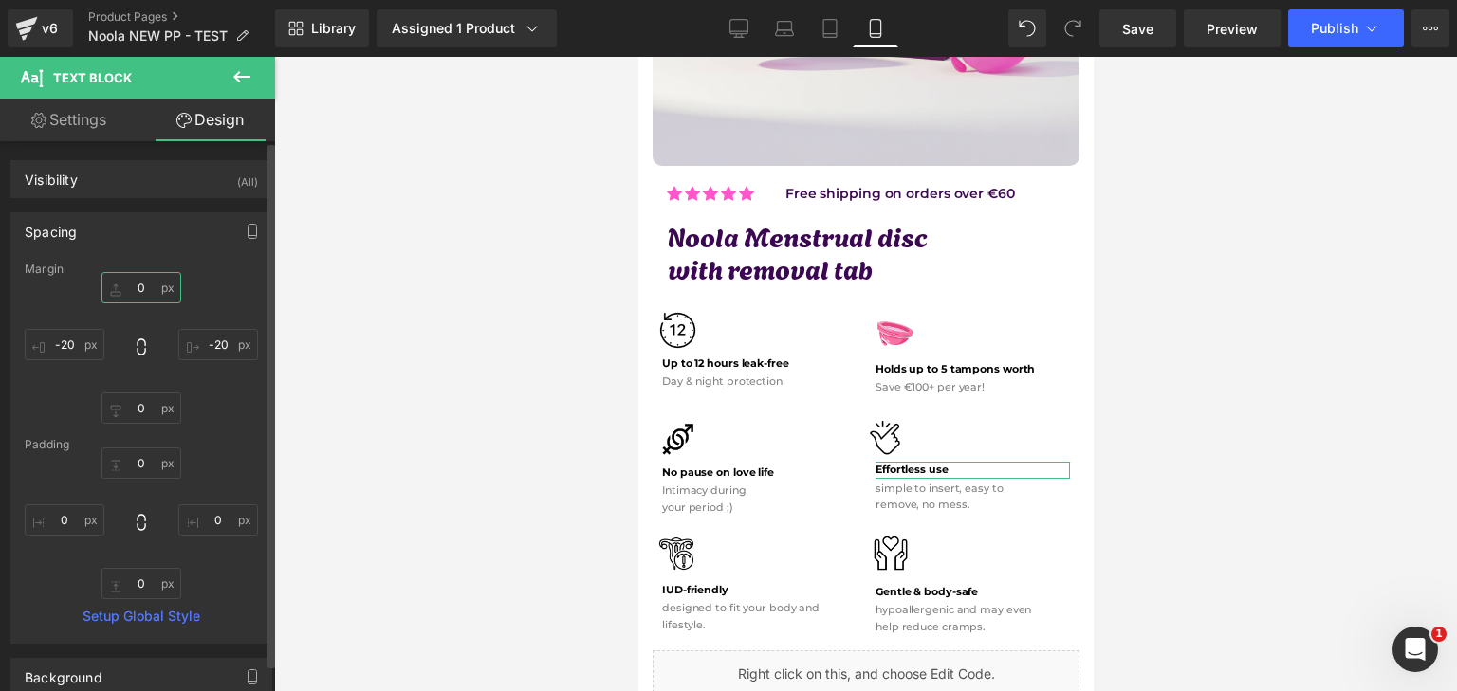
click at [160, 286] on input "0" at bounding box center [141, 287] width 80 height 31
type input "4"
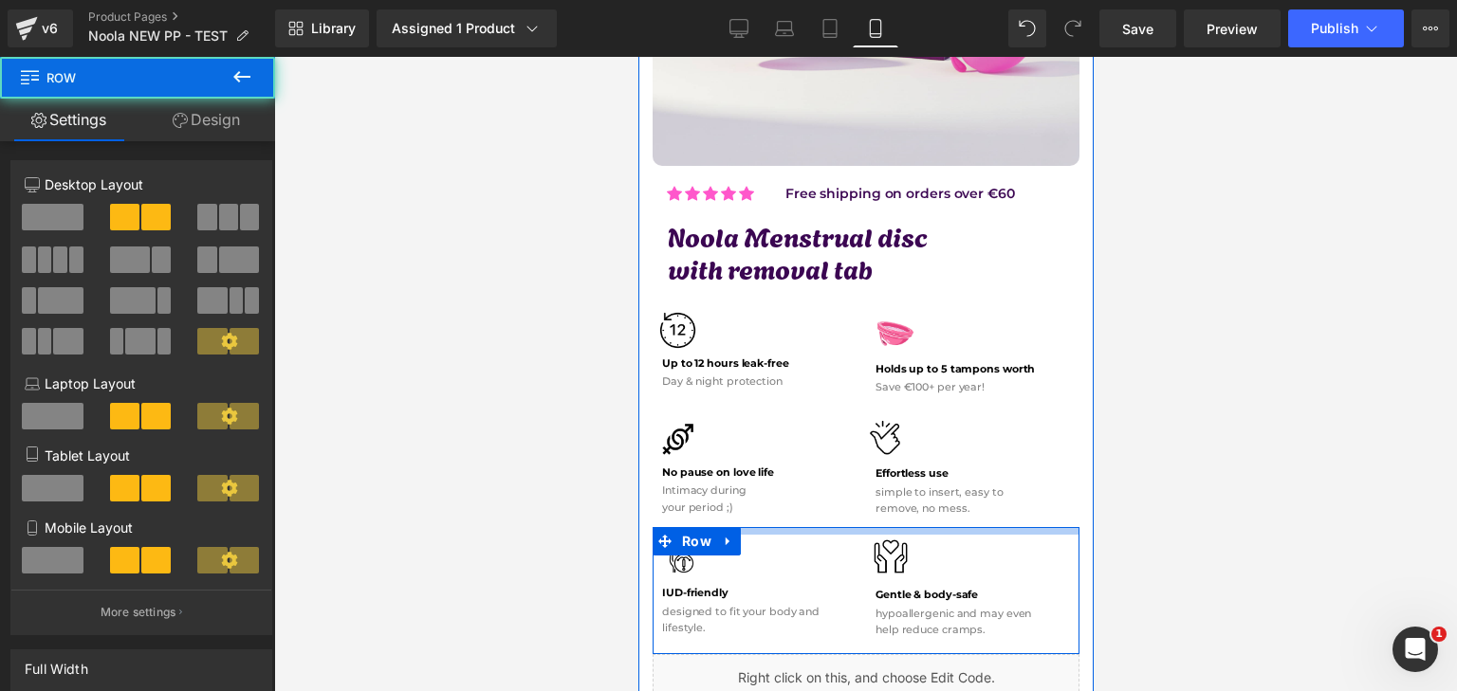
drag, startPoint x: 894, startPoint y: 515, endPoint x: 968, endPoint y: 518, distance: 74.0
click at [894, 527] on div at bounding box center [865, 531] width 427 height 8
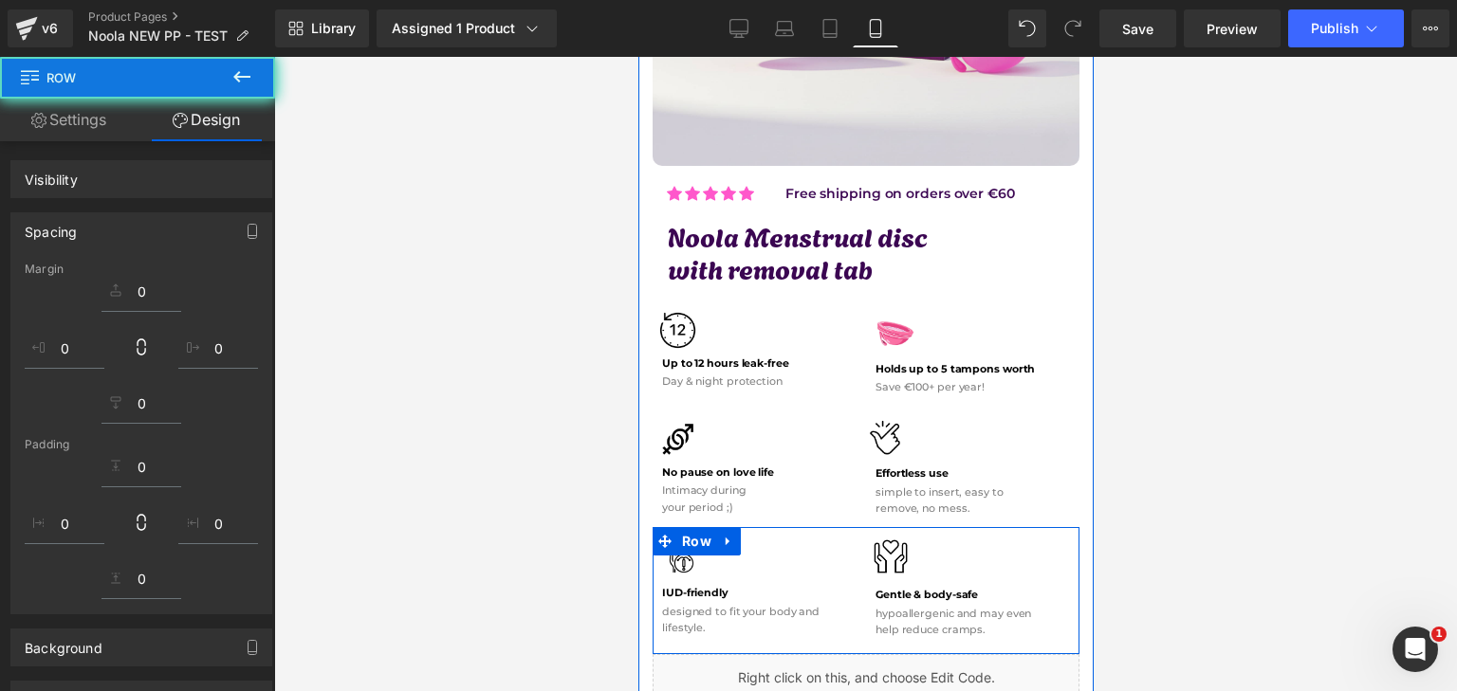
click at [1236, 515] on div at bounding box center [865, 374] width 1183 height 635
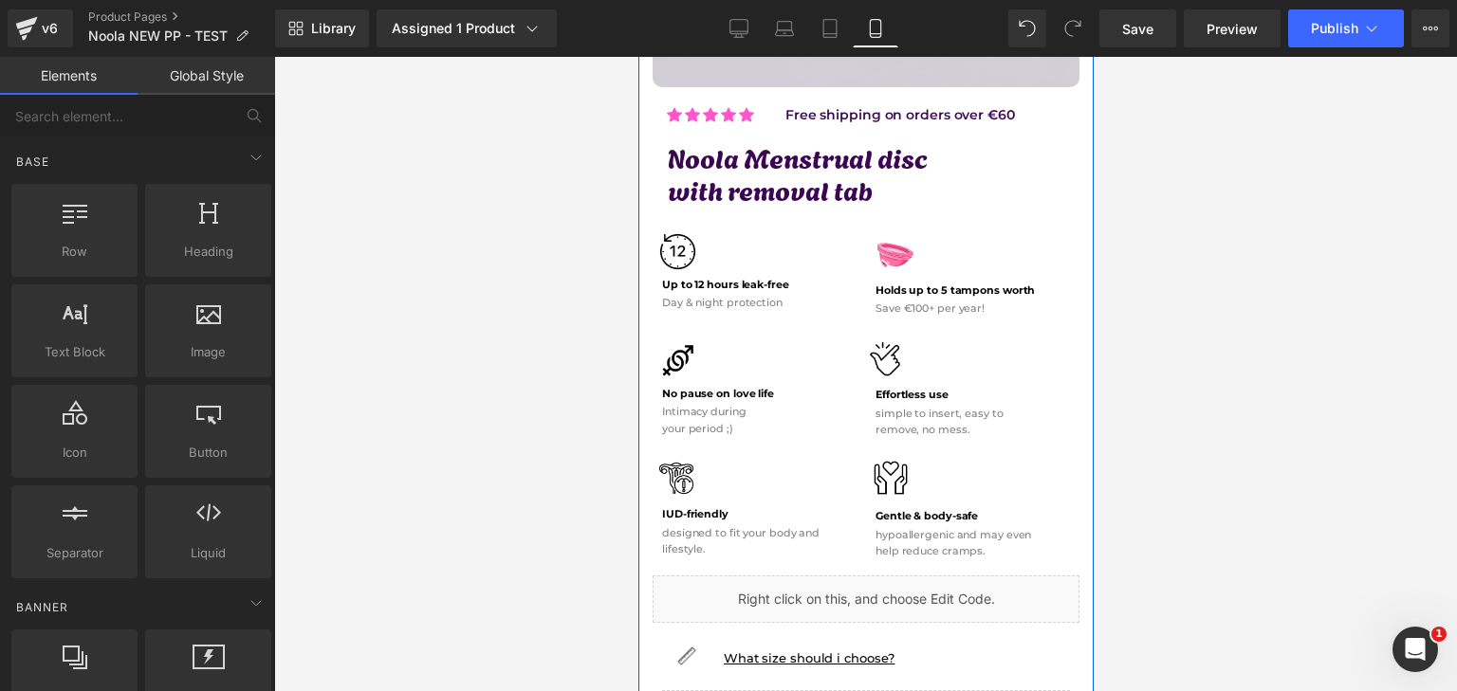
scroll to position [569, 0]
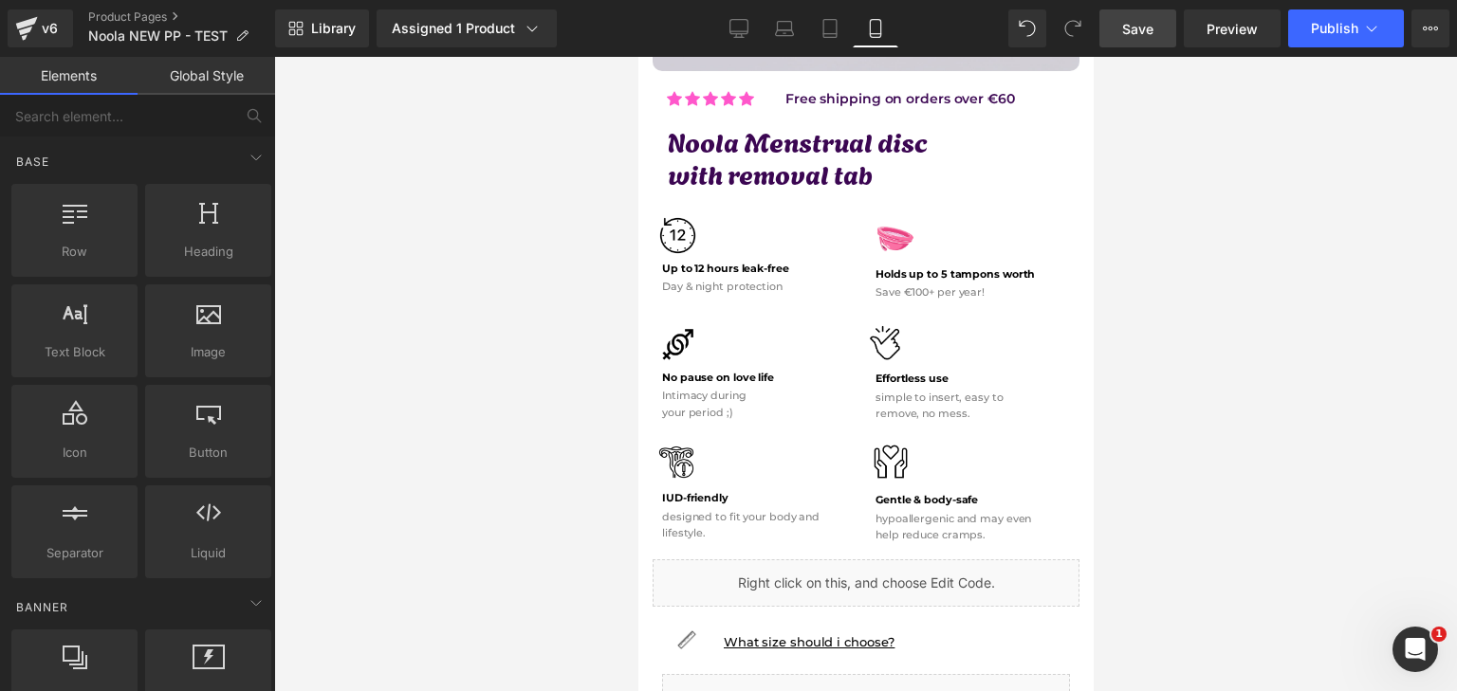
click at [1170, 41] on link "Save" at bounding box center [1137, 28] width 77 height 38
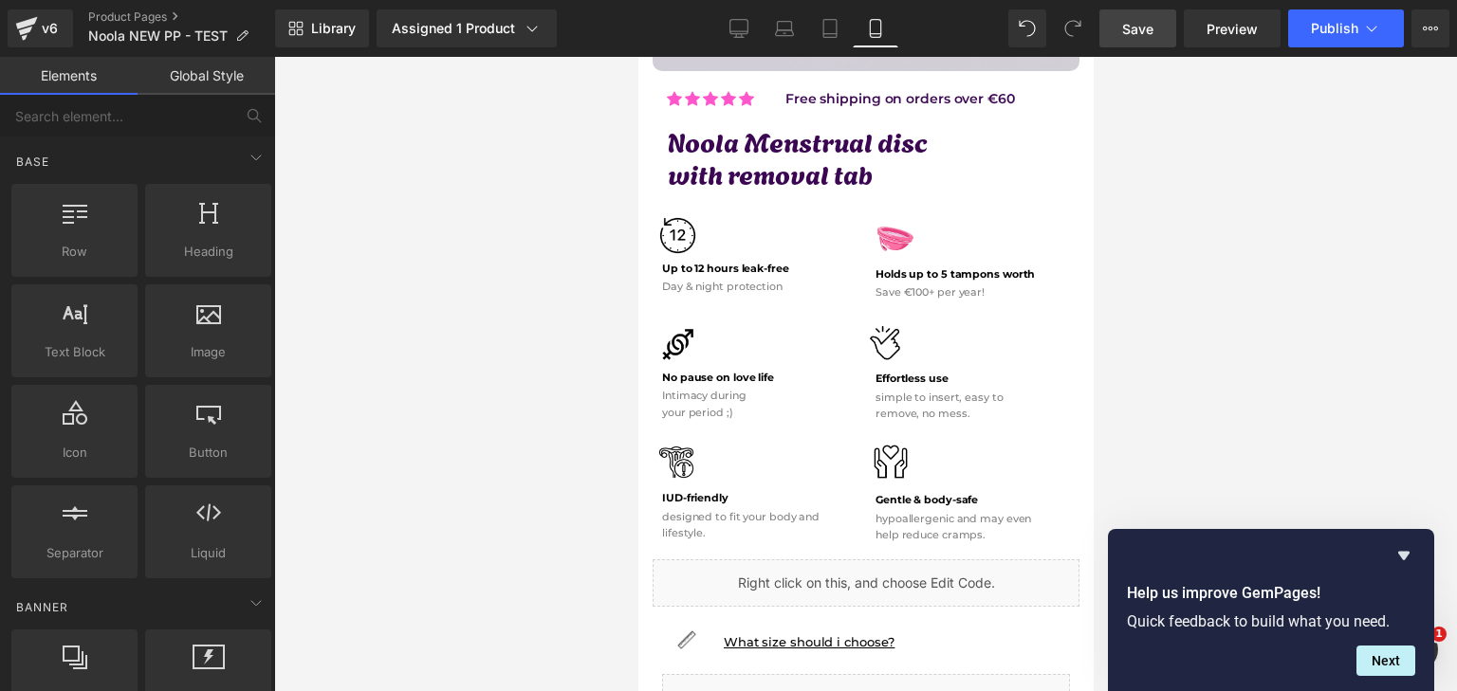
click at [1166, 23] on link "Save" at bounding box center [1137, 28] width 77 height 38
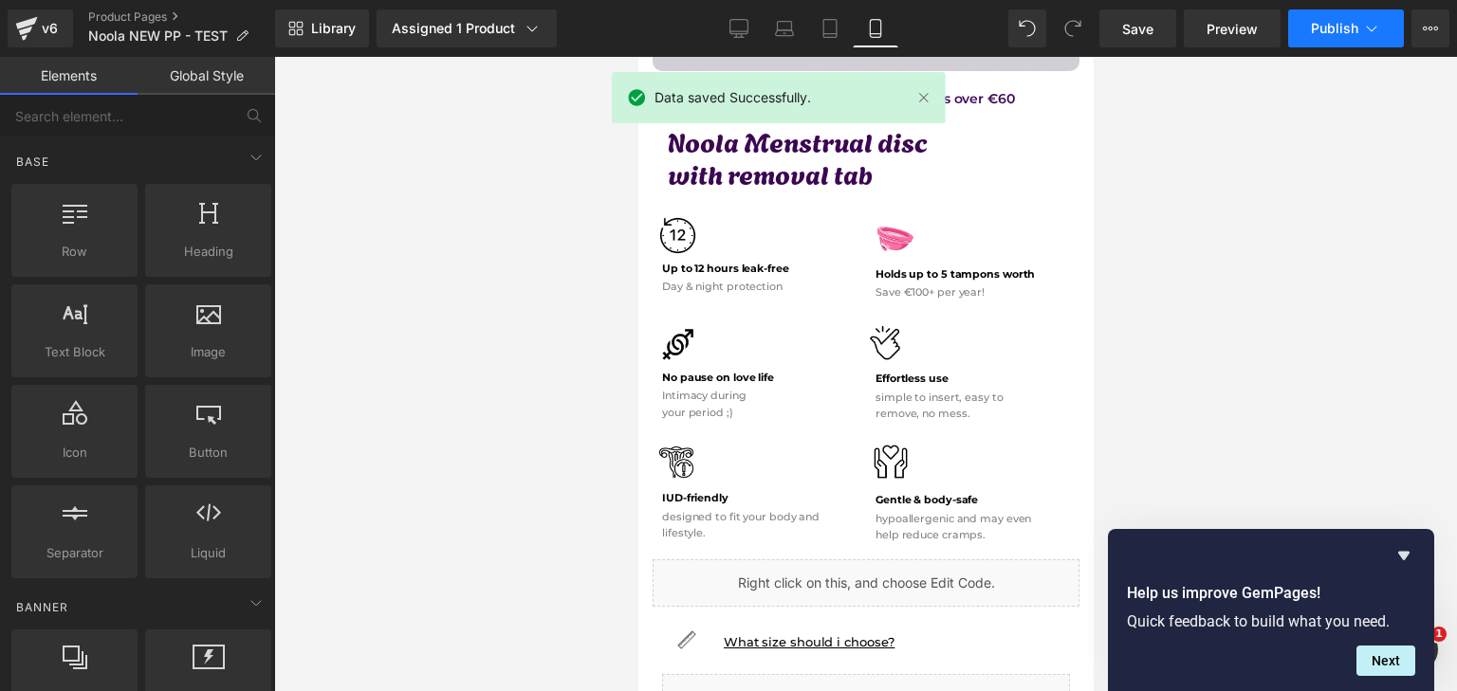
click at [1339, 36] on button "Publish" at bounding box center [1346, 28] width 116 height 38
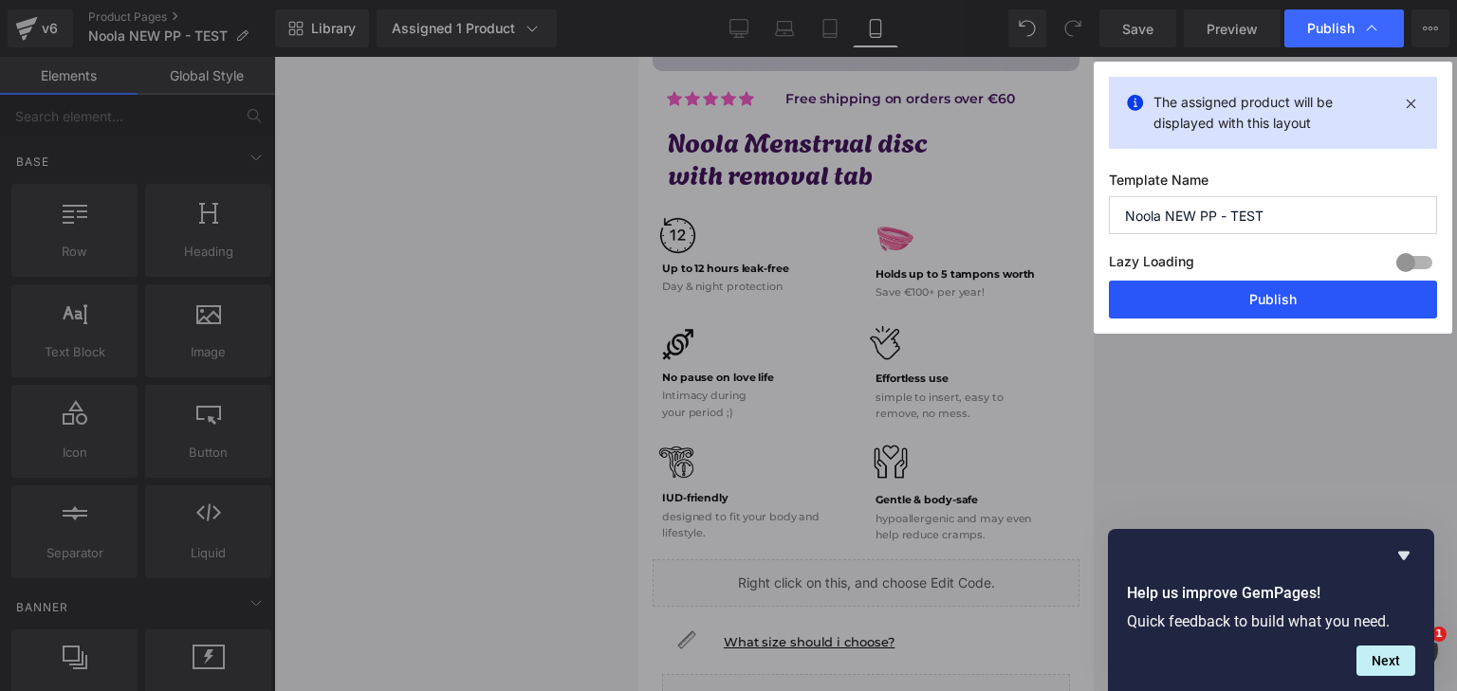
click at [1248, 292] on button "Publish" at bounding box center [1273, 300] width 328 height 38
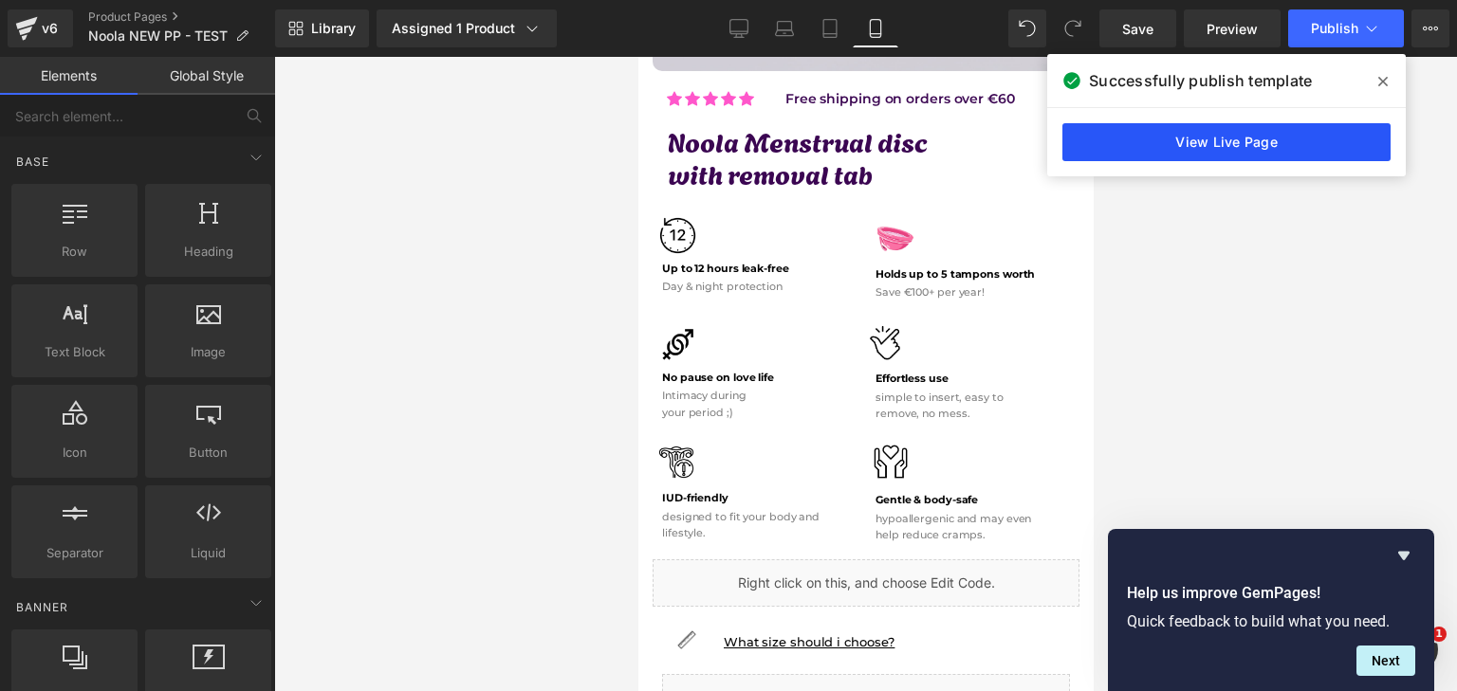
click at [1116, 138] on link "View Live Page" at bounding box center [1226, 142] width 328 height 38
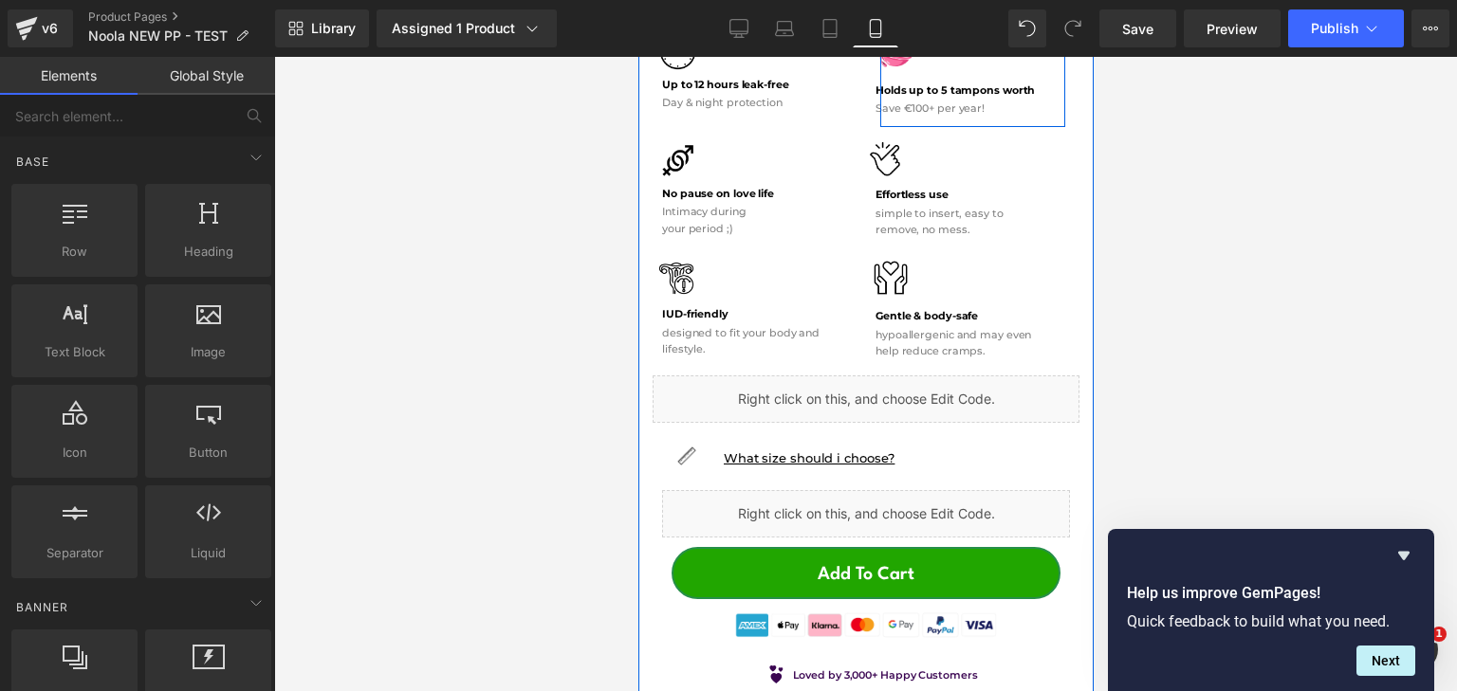
scroll to position [854, 0]
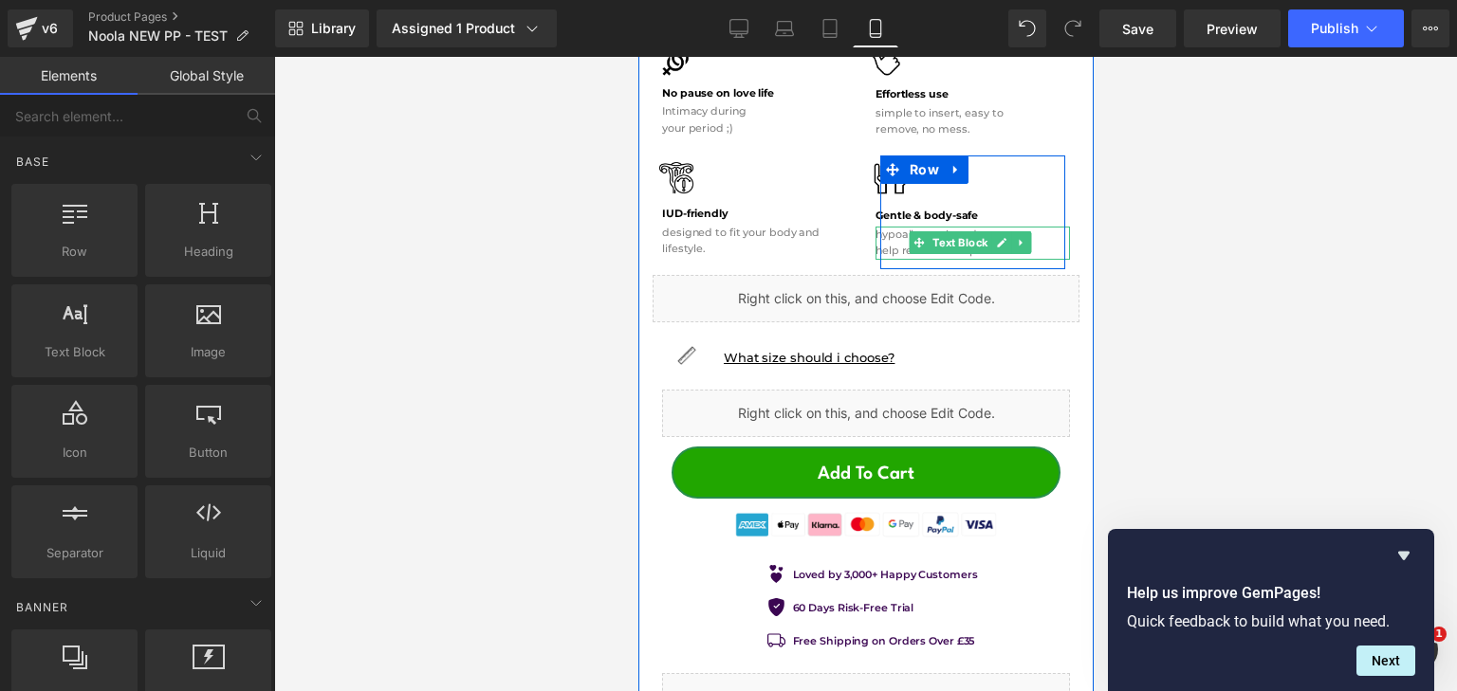
drag, startPoint x: 922, startPoint y: 237, endPoint x: 883, endPoint y: 238, distance: 38.9
click at [921, 237] on link "Text Block" at bounding box center [949, 242] width 83 height 23
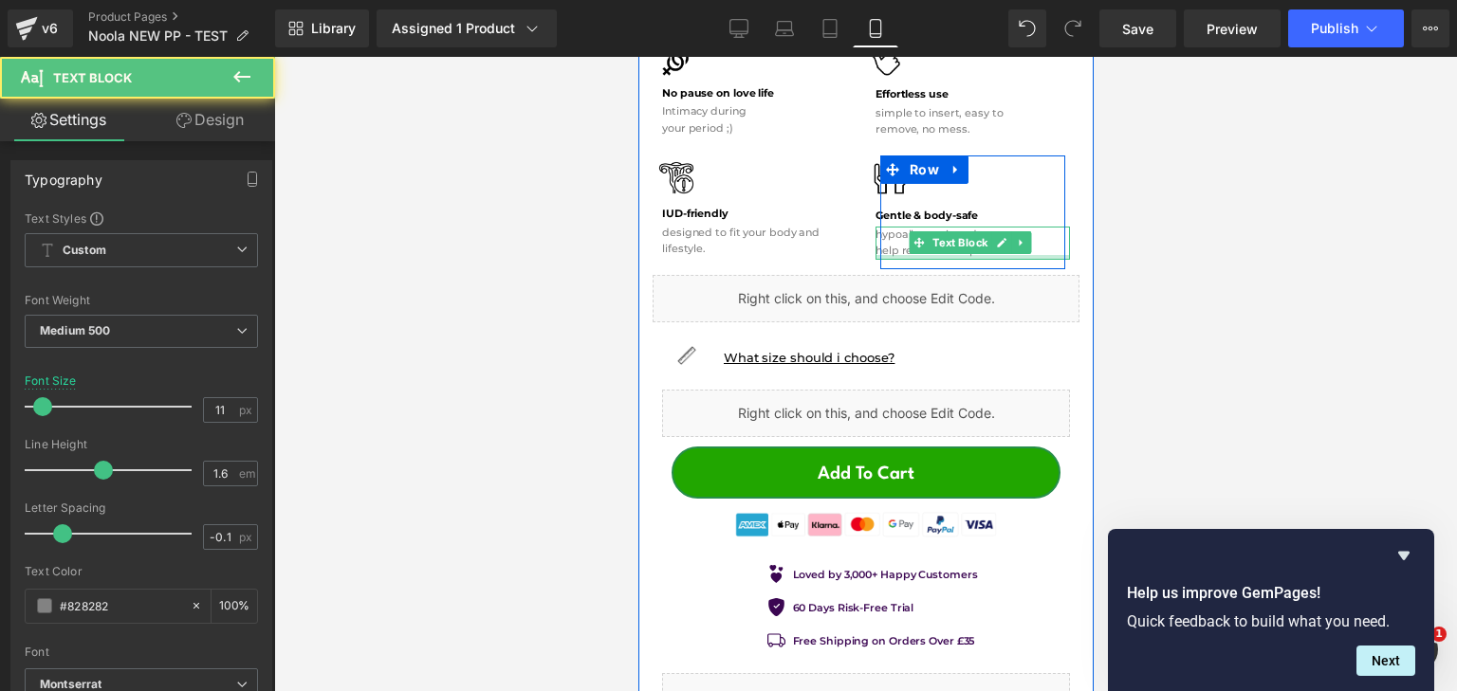
click at [883, 255] on div at bounding box center [972, 257] width 194 height 5
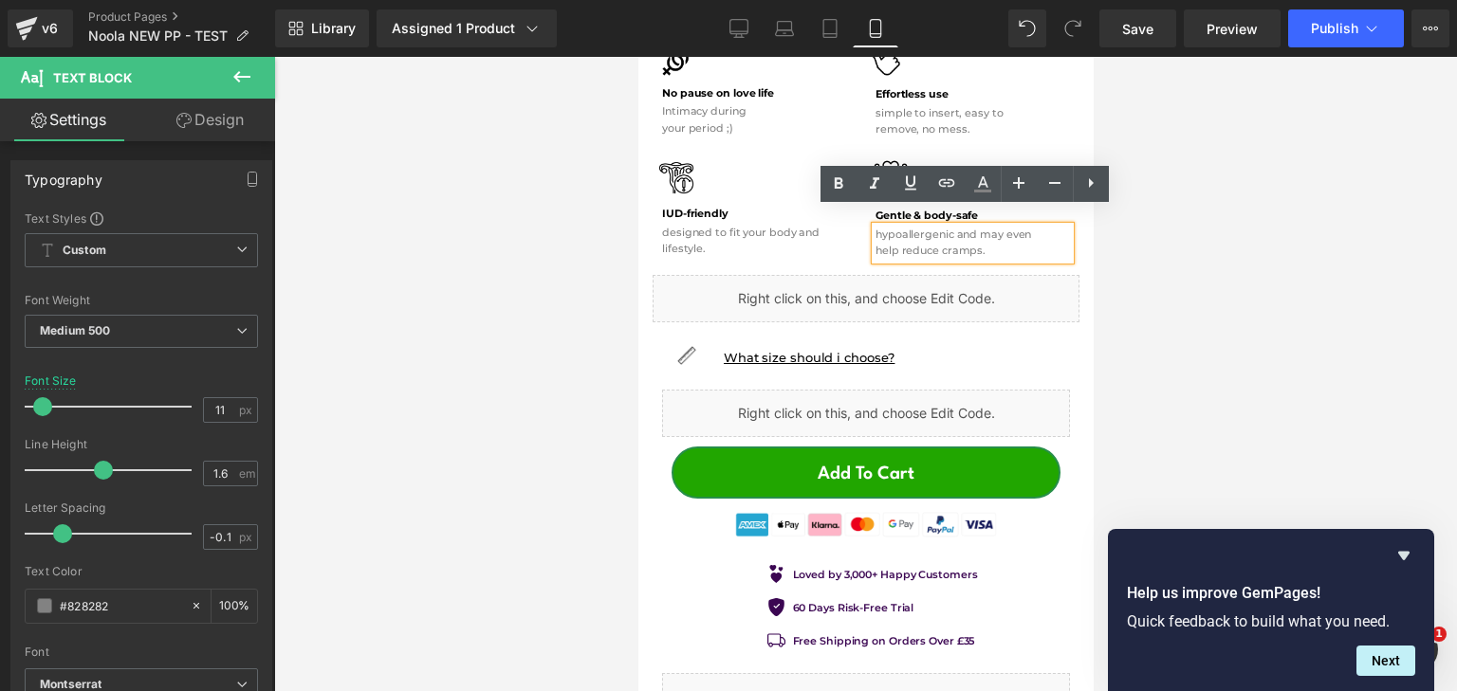
click at [879, 243] on p "help reduce cramps." at bounding box center [972, 251] width 194 height 17
click at [875, 243] on p "help reduce cramps." at bounding box center [972, 251] width 194 height 17
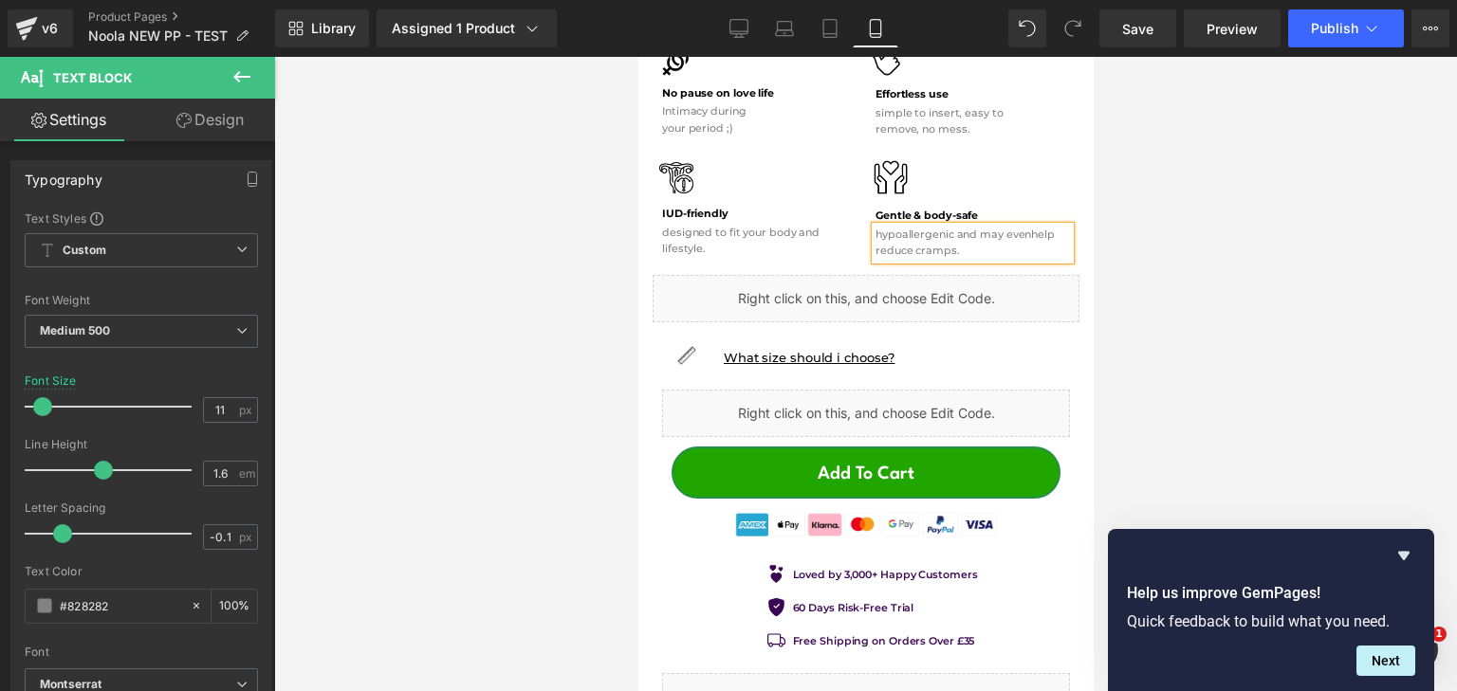
click at [1292, 145] on div at bounding box center [865, 374] width 1183 height 635
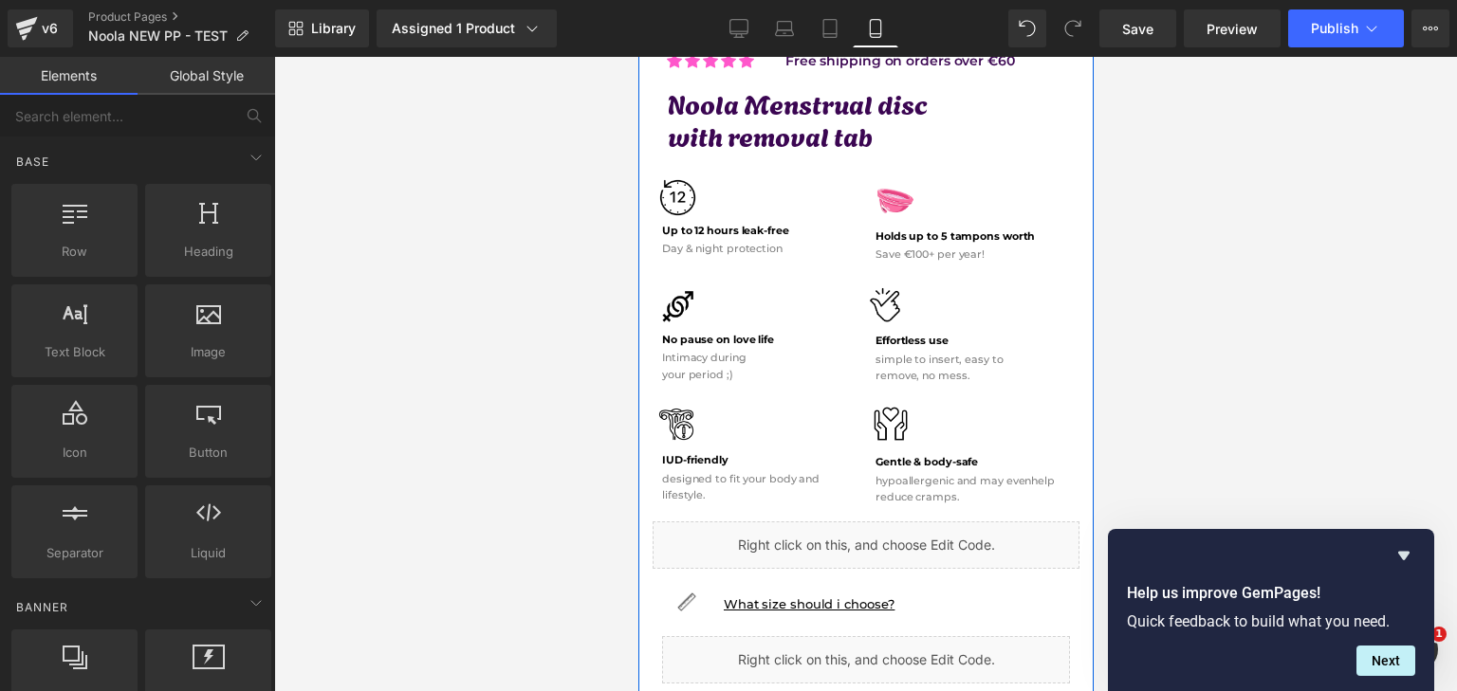
scroll to position [569, 0]
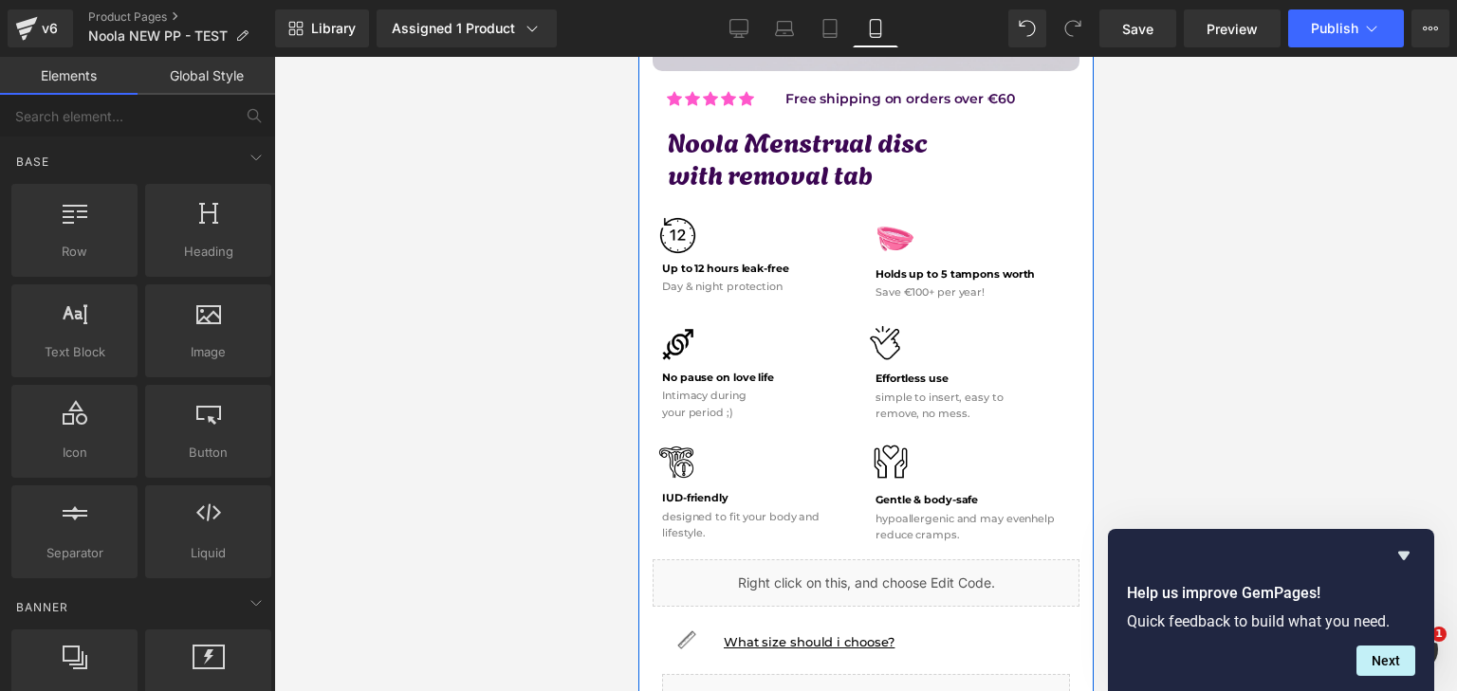
click at [947, 267] on div "Holds up to 5 tampons worth Text Block" at bounding box center [972, 275] width 194 height 17
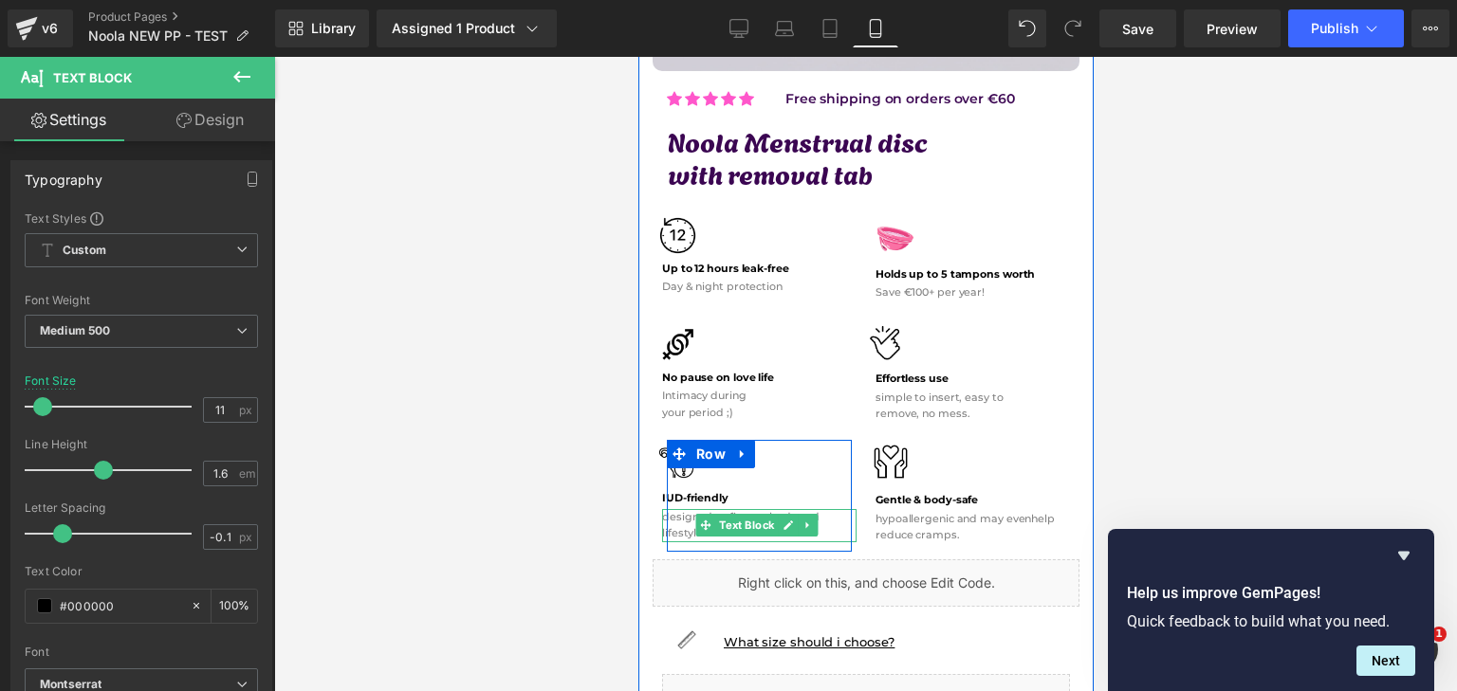
click at [827, 509] on p "designed to fit your body and lifestyle." at bounding box center [758, 525] width 194 height 33
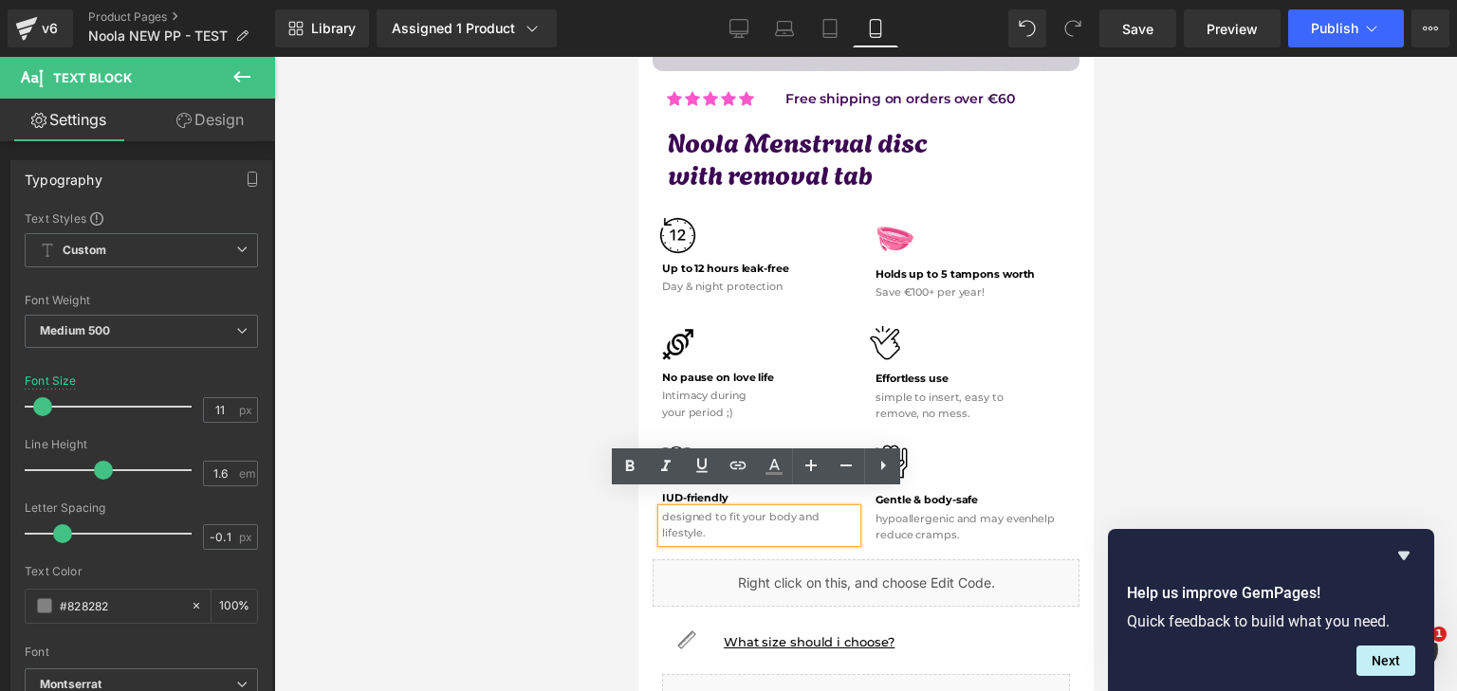
drag, startPoint x: 765, startPoint y: 501, endPoint x: 792, endPoint y: 510, distance: 28.2
click at [765, 509] on p "designed to fit your body and lifestyle." at bounding box center [758, 525] width 194 height 33
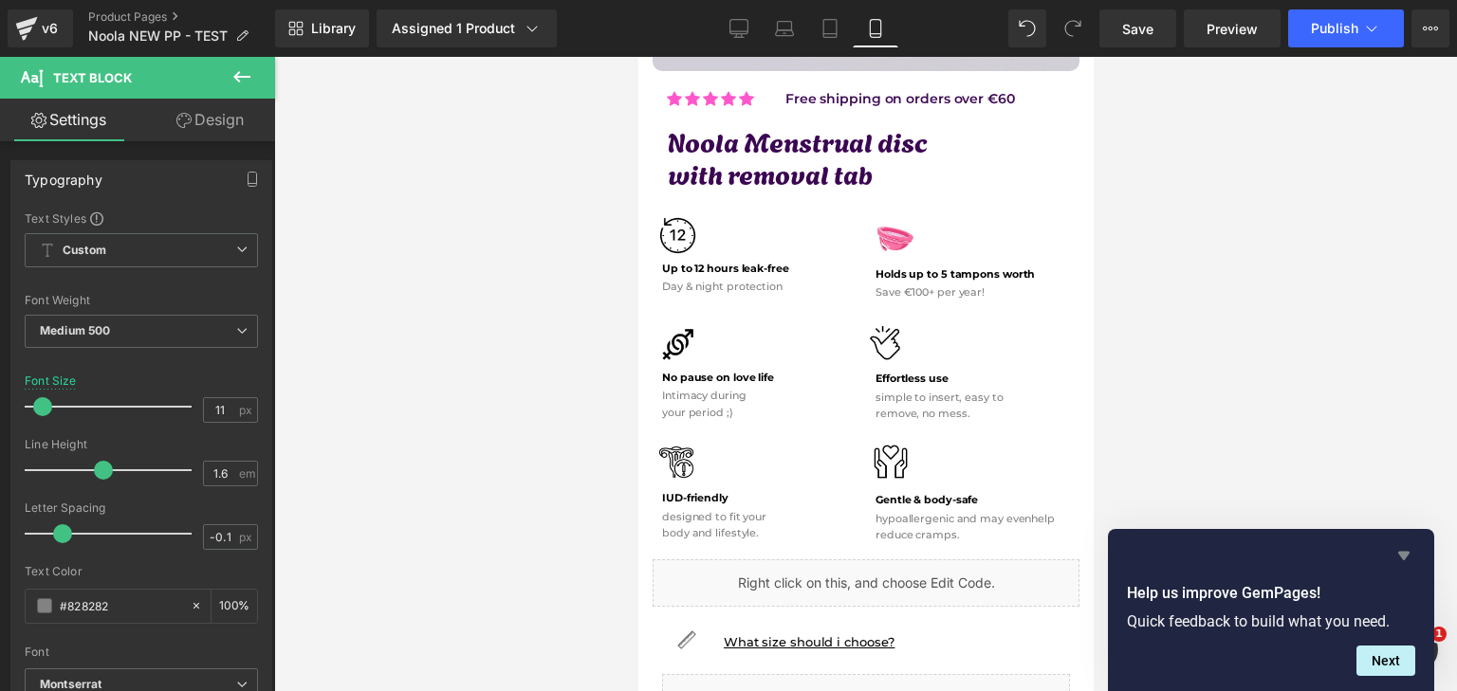
click at [1394, 559] on icon "Hide survey" at bounding box center [1403, 555] width 23 height 23
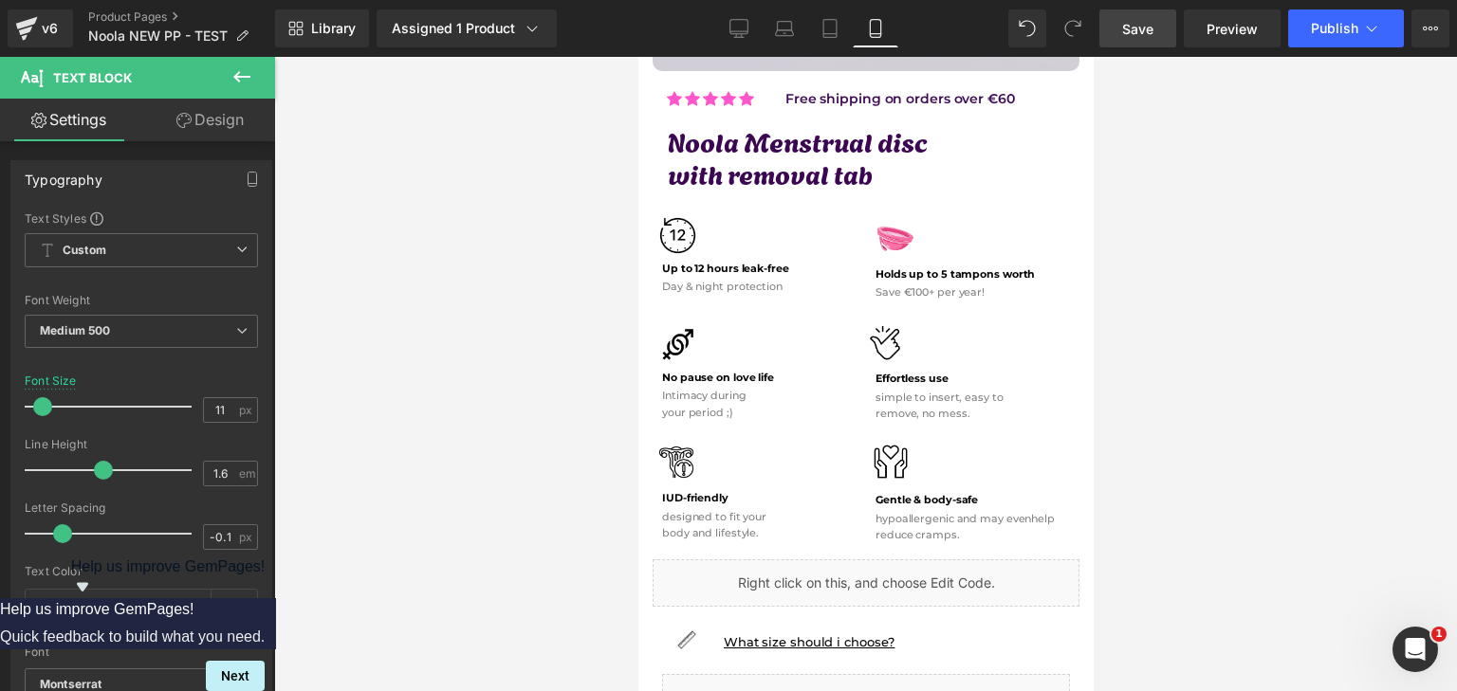
click at [1149, 28] on span "Save" at bounding box center [1137, 29] width 31 height 20
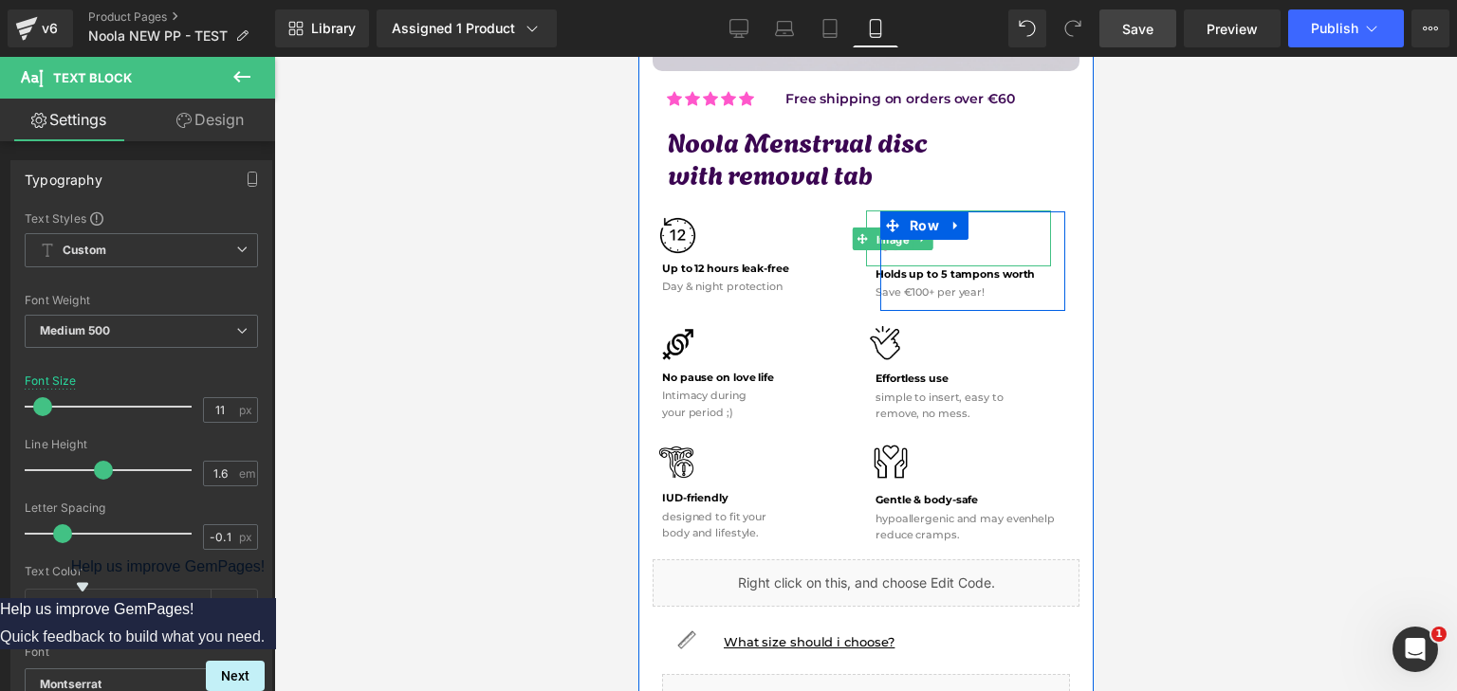
click at [881, 231] on span "Image" at bounding box center [892, 239] width 41 height 23
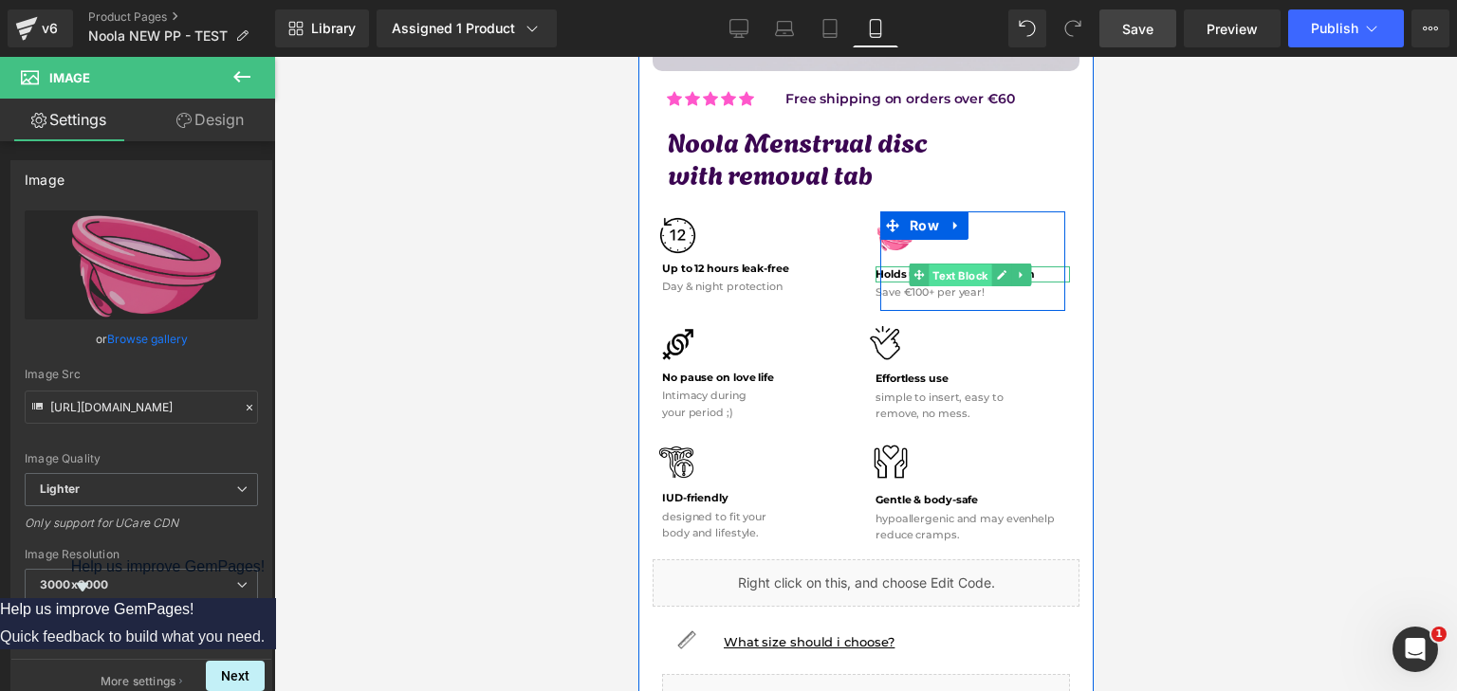
click at [980, 264] on span "Text Block" at bounding box center [959, 275] width 63 height 23
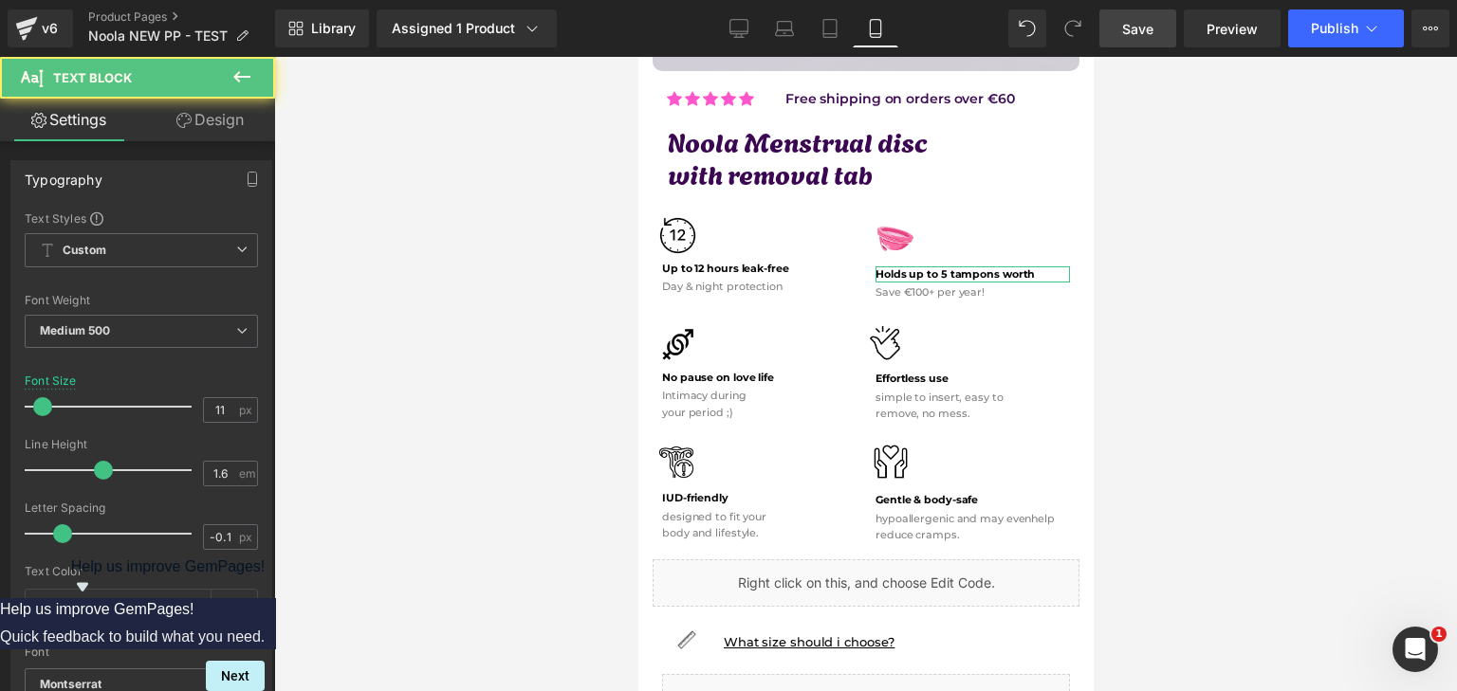
drag, startPoint x: 221, startPoint y: 131, endPoint x: 137, endPoint y: 282, distance: 172.8
click at [221, 130] on link "Design" at bounding box center [210, 120] width 138 height 43
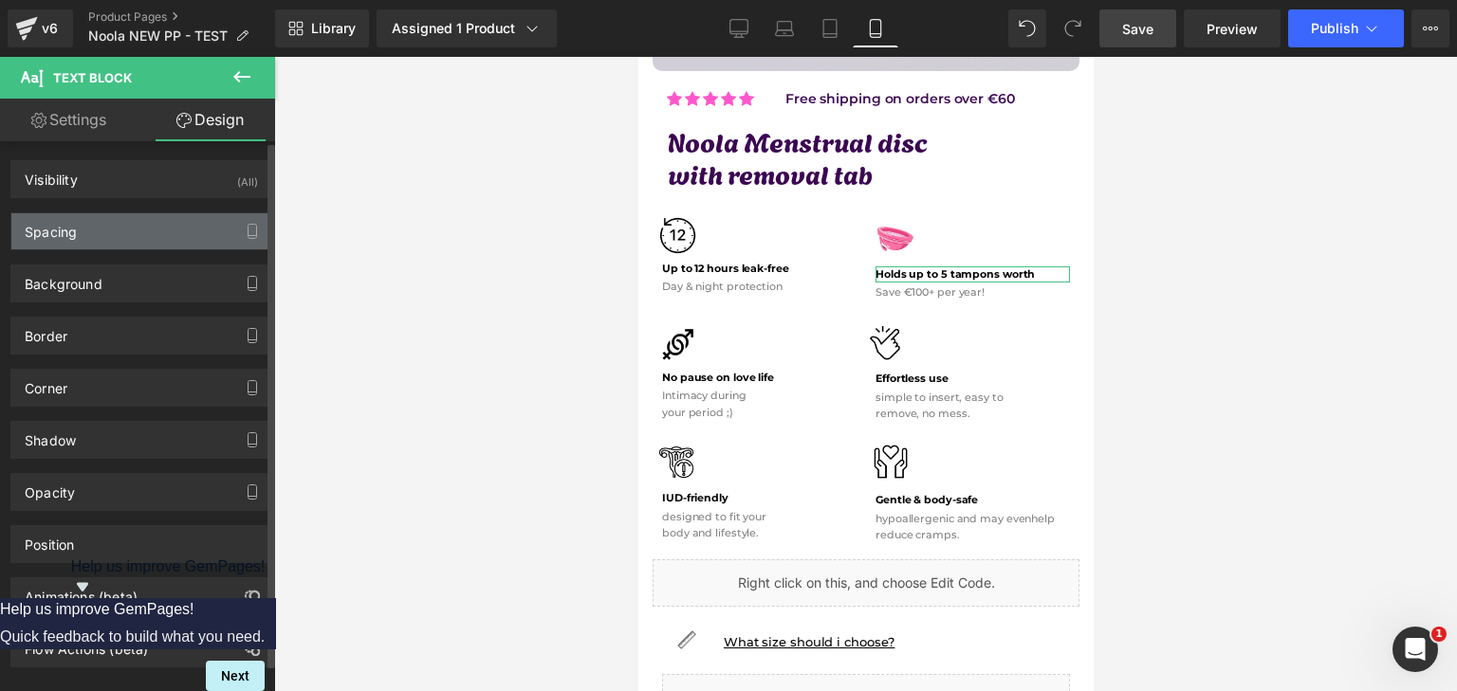
click at [139, 230] on div "Spacing" at bounding box center [141, 231] width 260 height 36
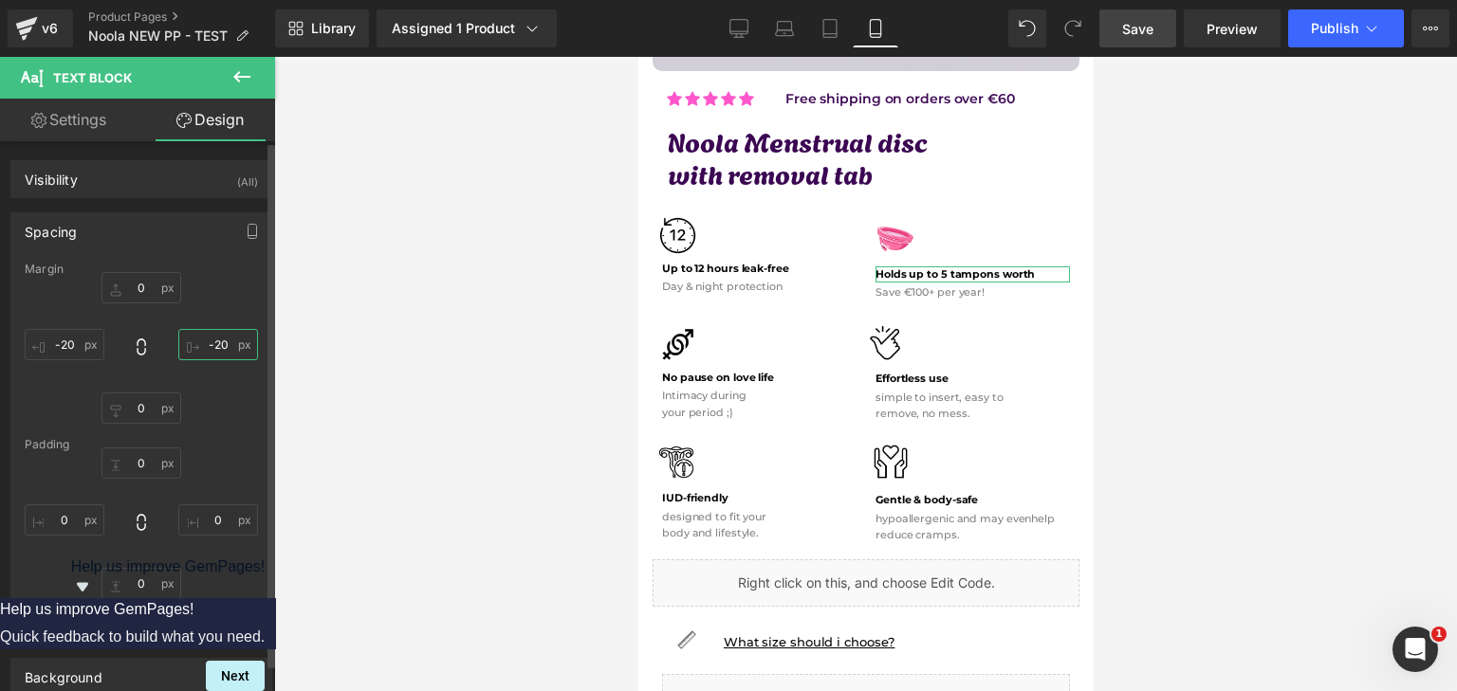
click at [214, 331] on input "text" at bounding box center [218, 344] width 80 height 31
type input "-50"
click at [1146, 20] on span "Save" at bounding box center [1137, 29] width 31 height 20
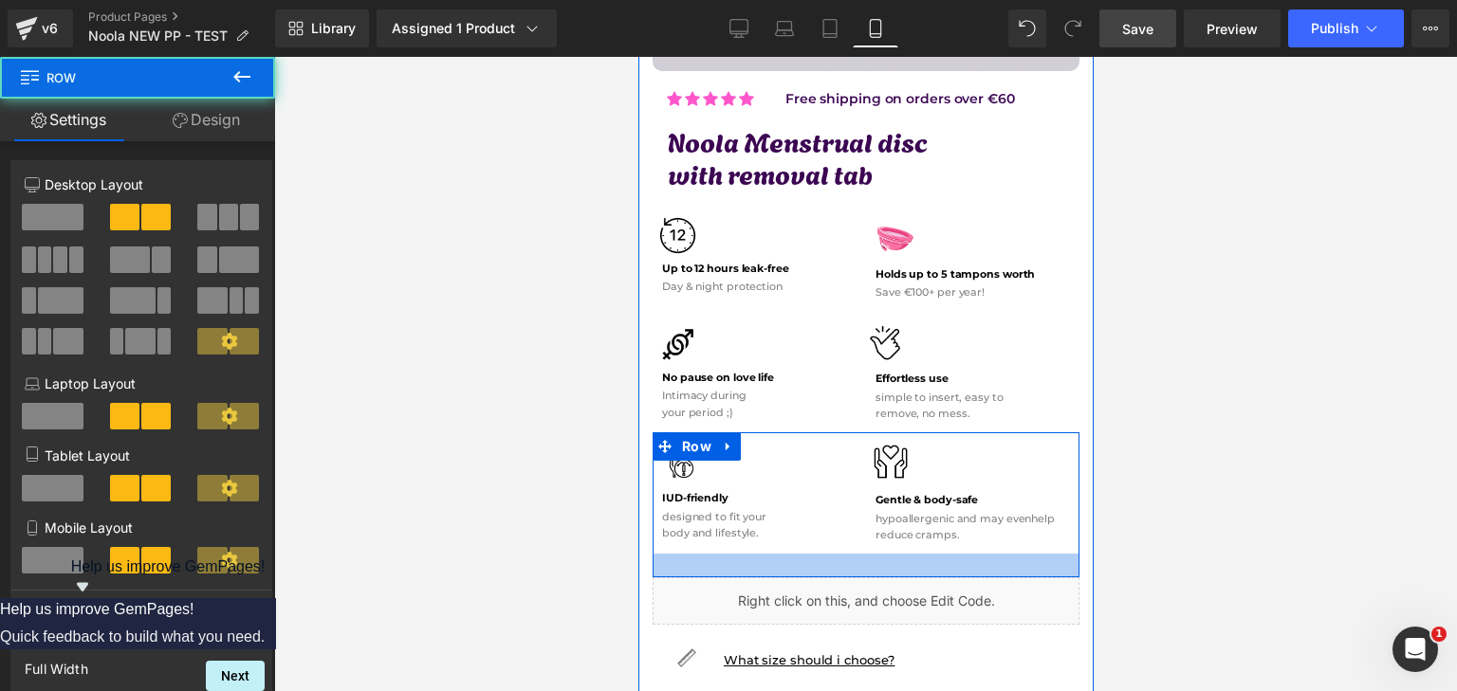
drag, startPoint x: 857, startPoint y: 538, endPoint x: 857, endPoint y: 556, distance: 18.0
click at [857, 556] on div at bounding box center [865, 566] width 427 height 24
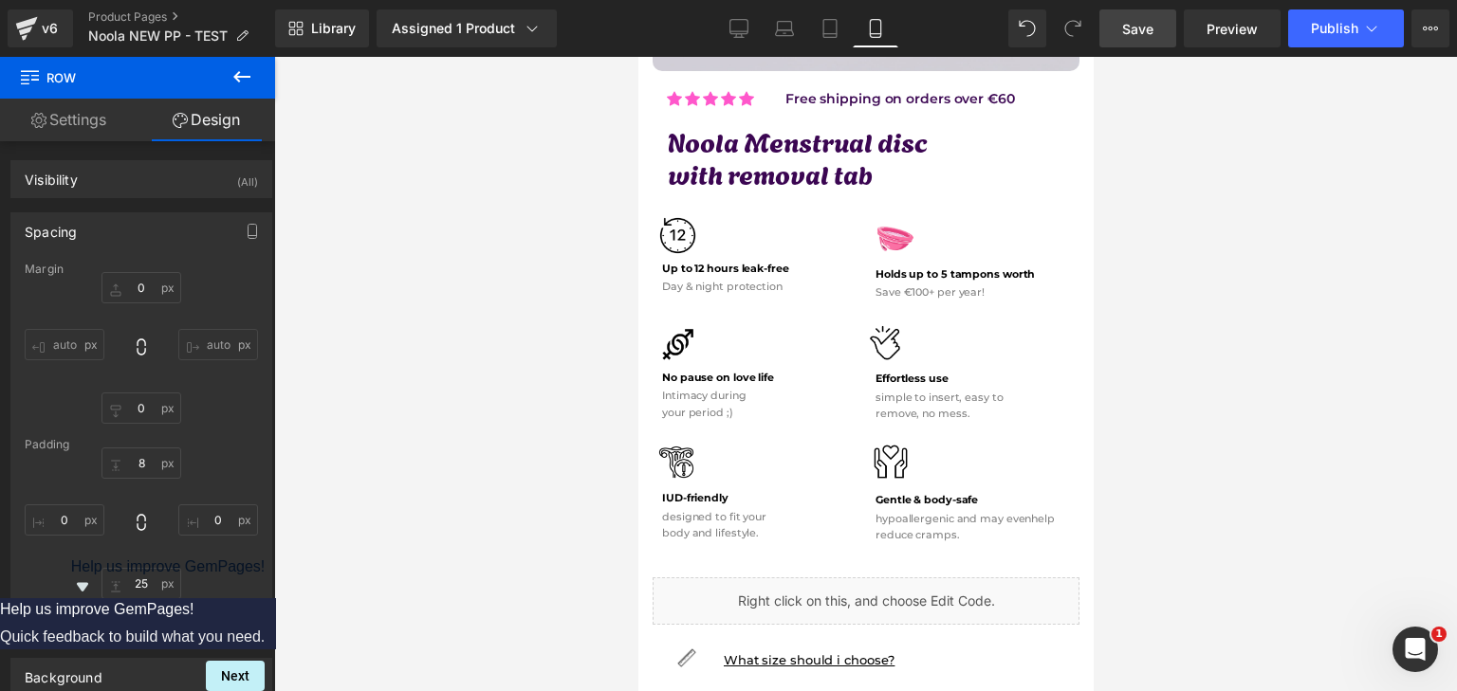
click at [1146, 23] on span "Save" at bounding box center [1137, 29] width 31 height 20
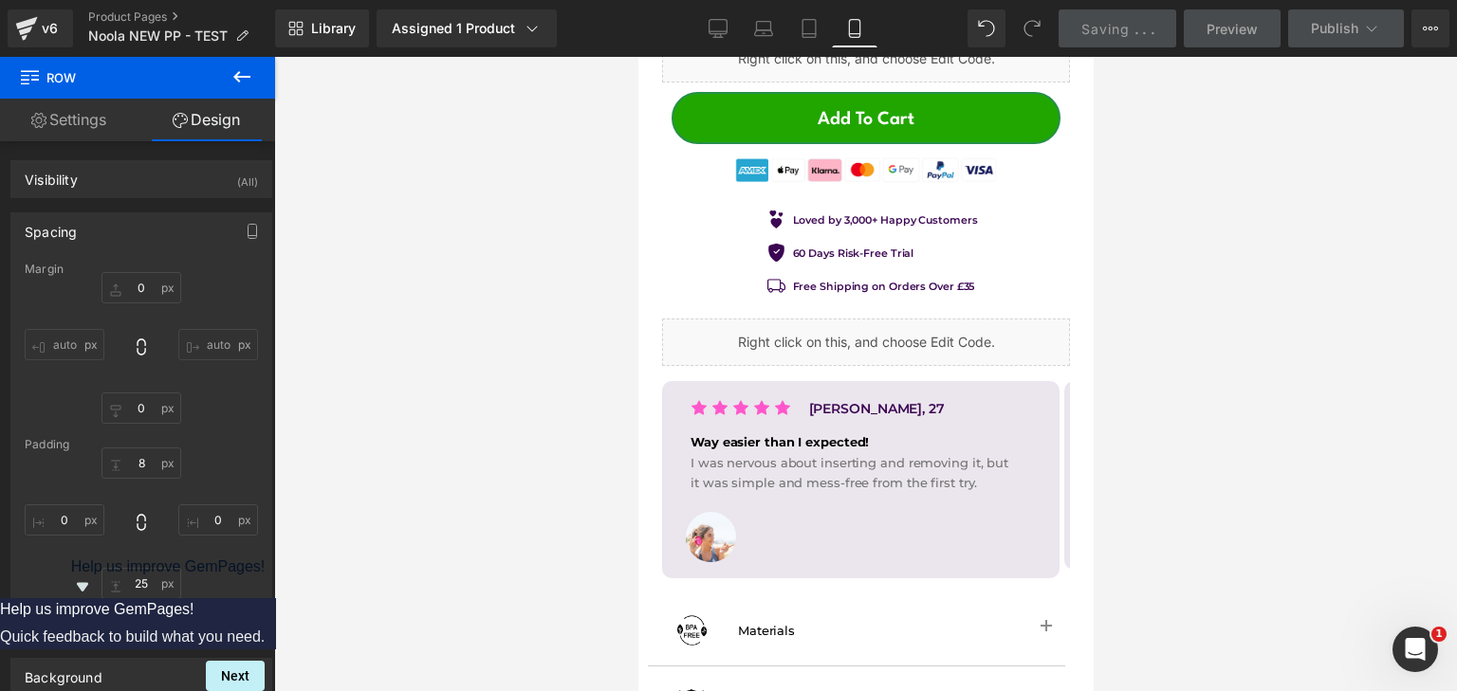
scroll to position [1233, 0]
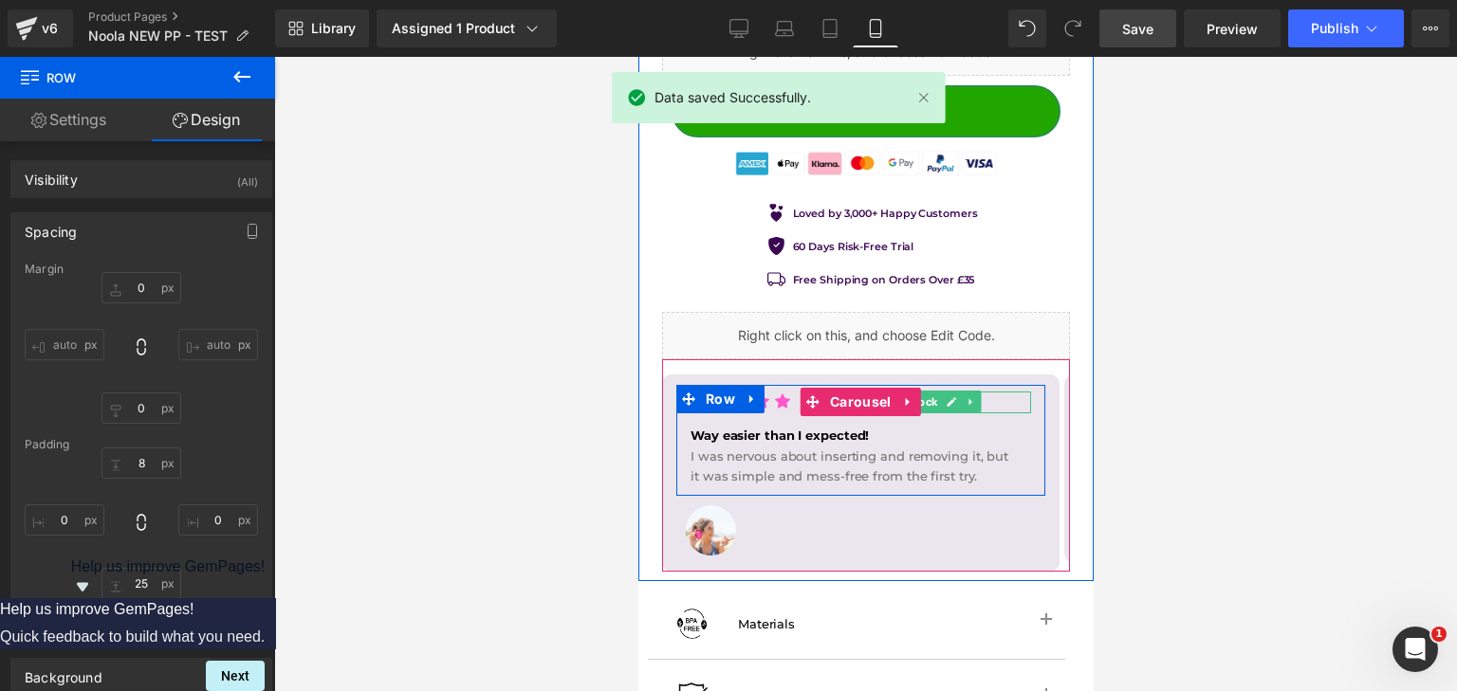
click at [930, 391] on span "Text Block" at bounding box center [908, 402] width 63 height 23
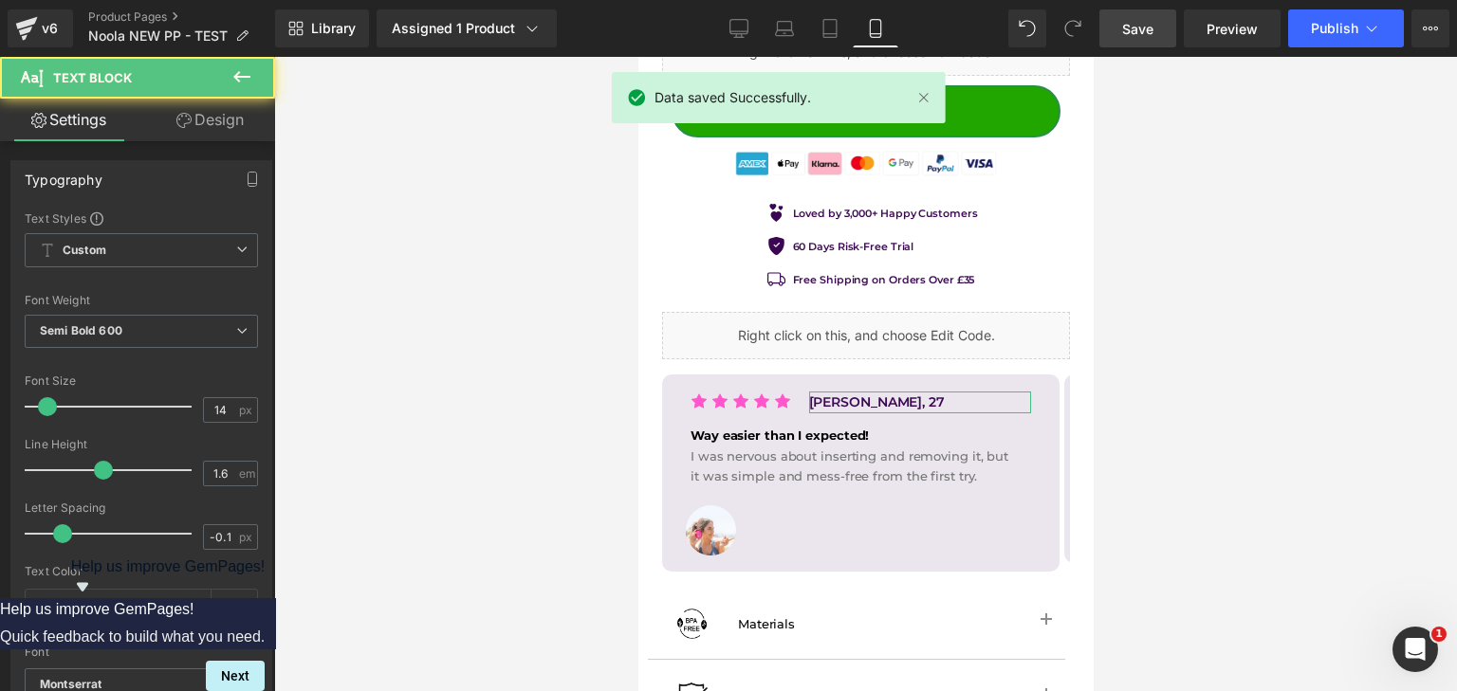
click at [179, 121] on icon at bounding box center [183, 120] width 15 height 15
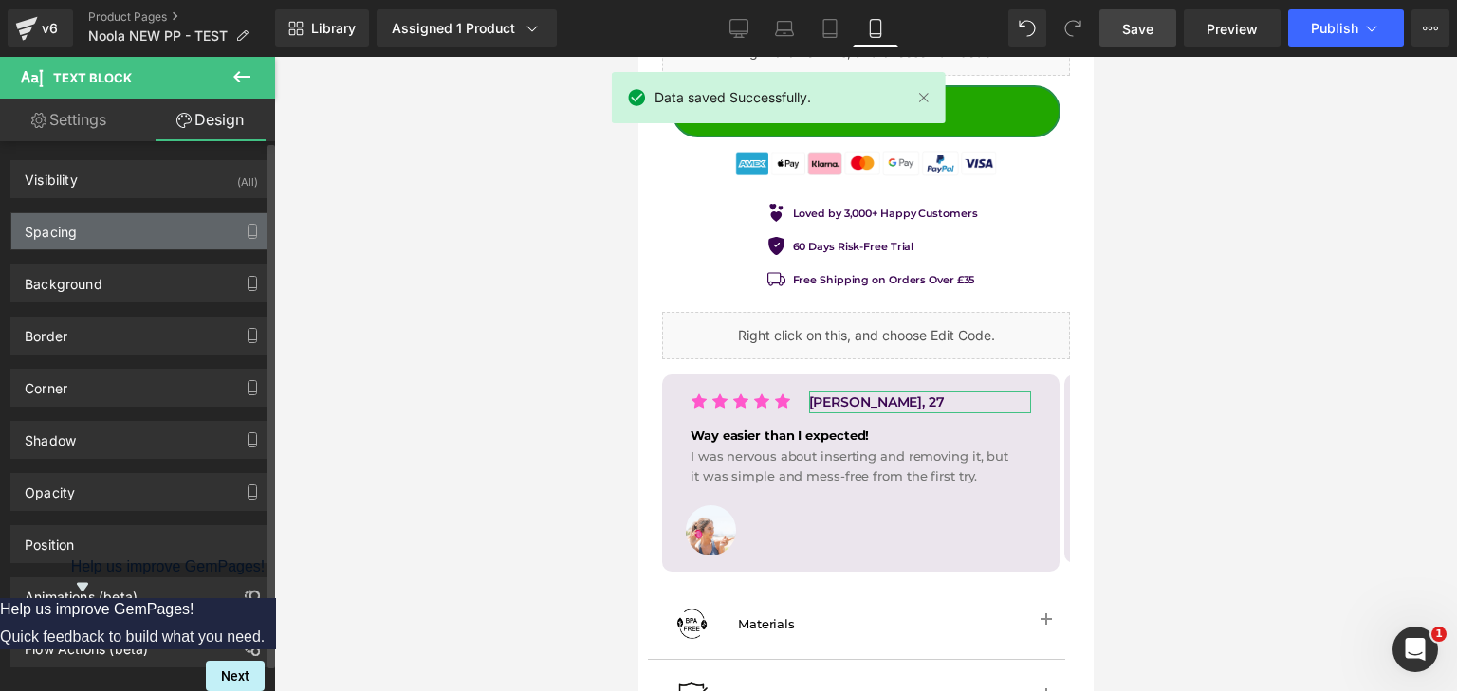
click at [128, 233] on div "Spacing" at bounding box center [141, 231] width 260 height 36
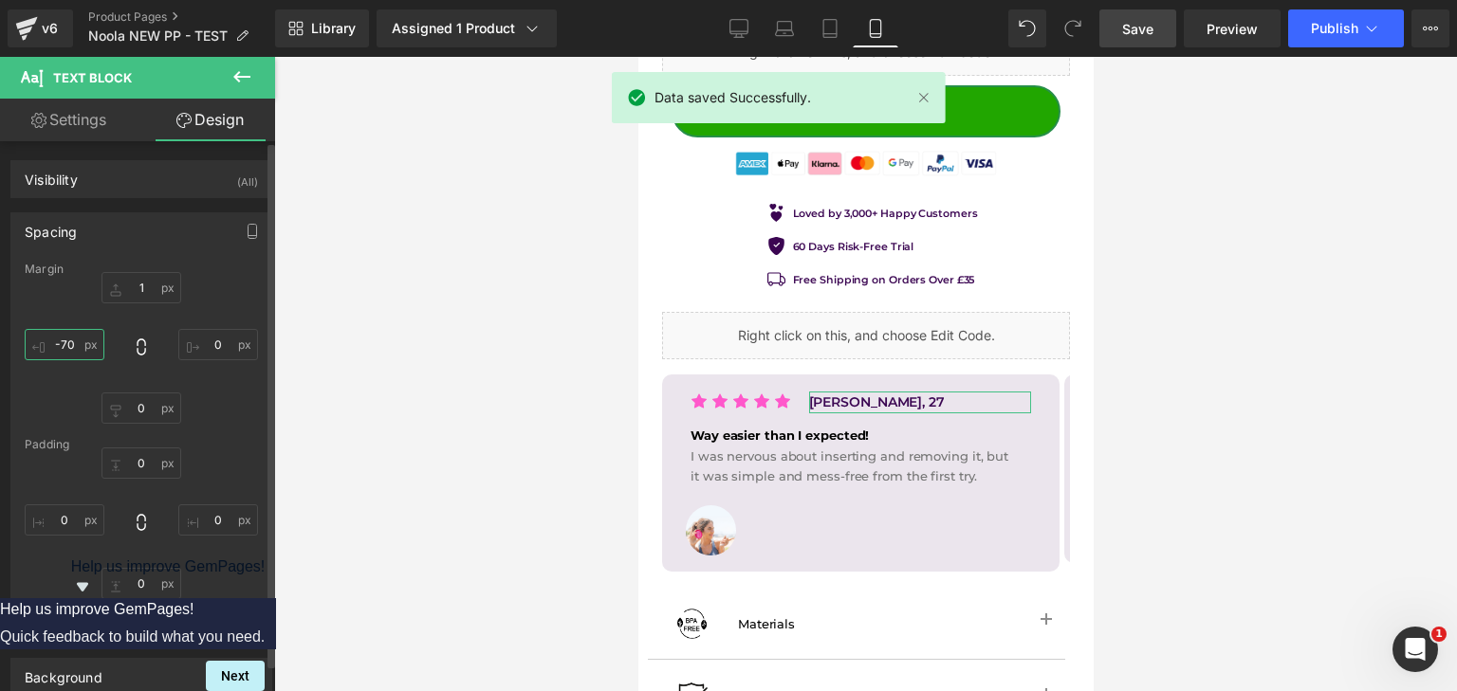
click at [89, 340] on input "-70" at bounding box center [65, 344] width 80 height 31
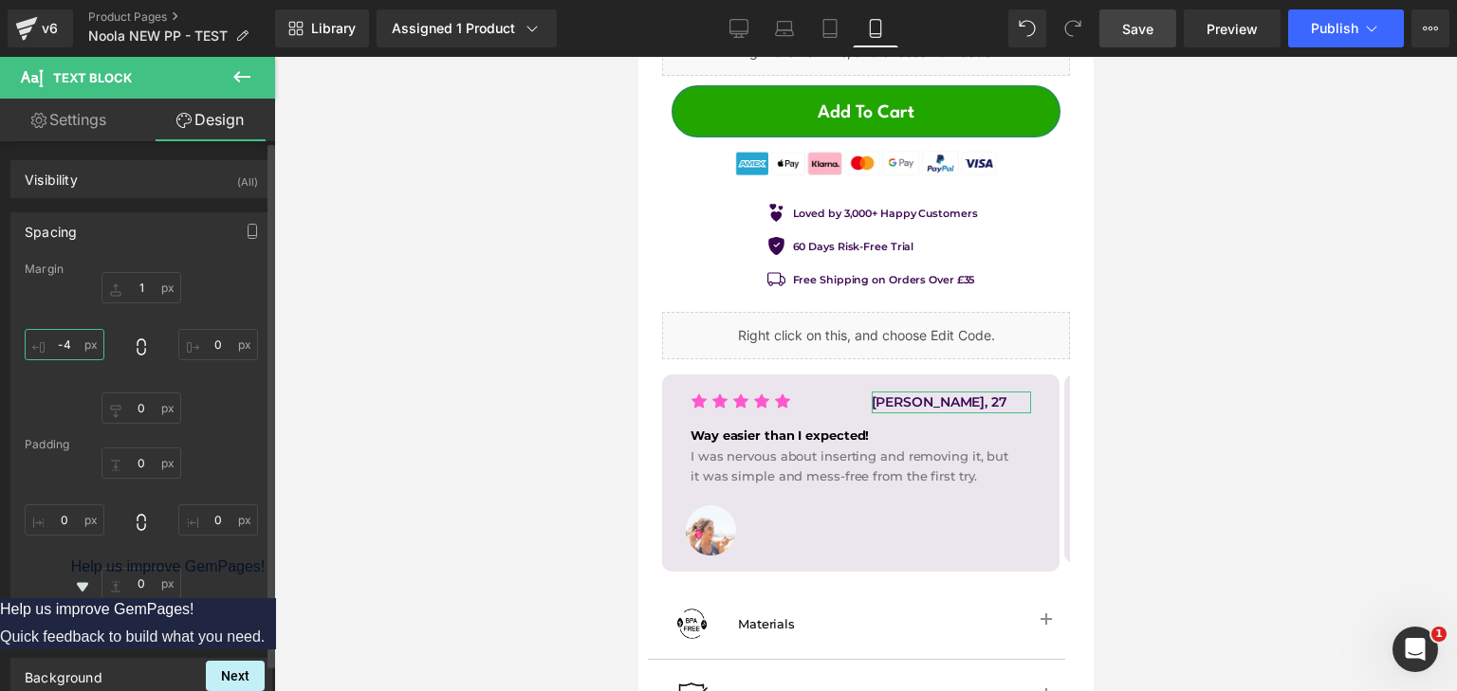
type input "-40"
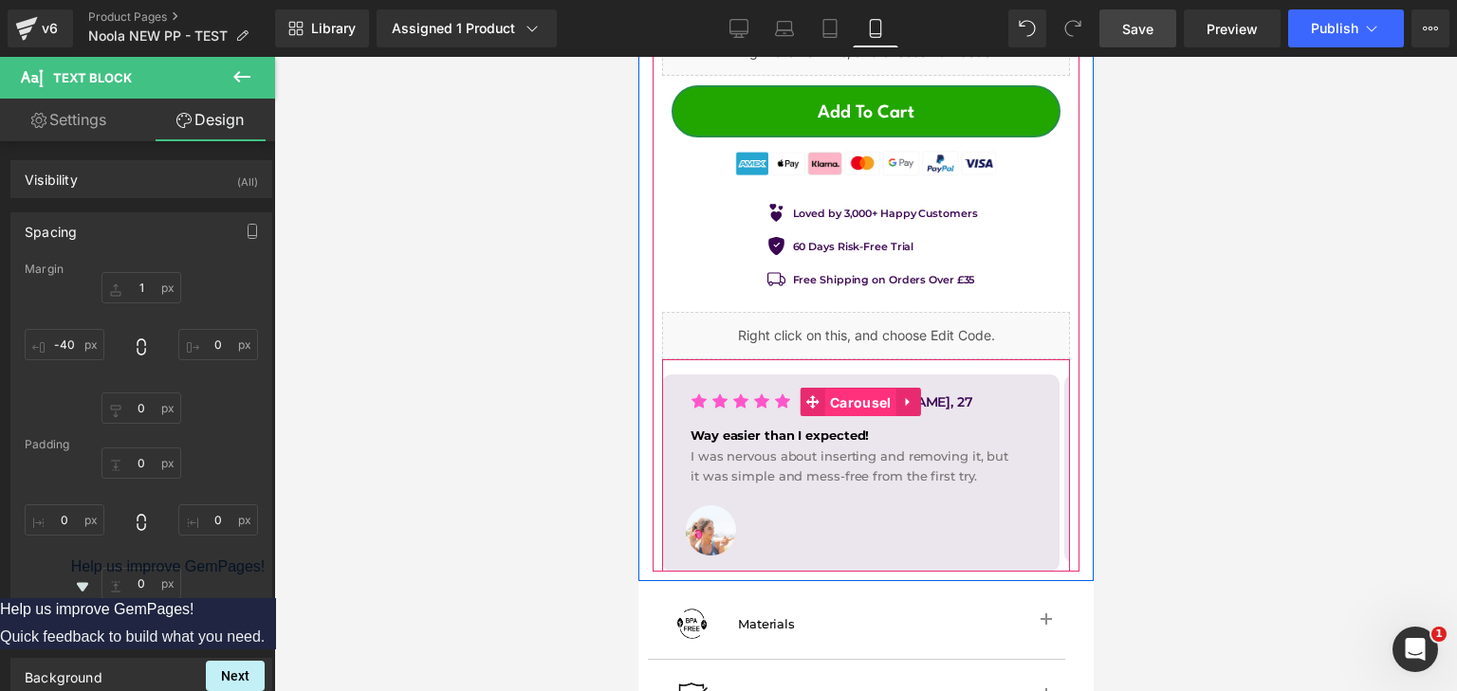
click at [858, 389] on span "Carousel" at bounding box center [859, 403] width 70 height 28
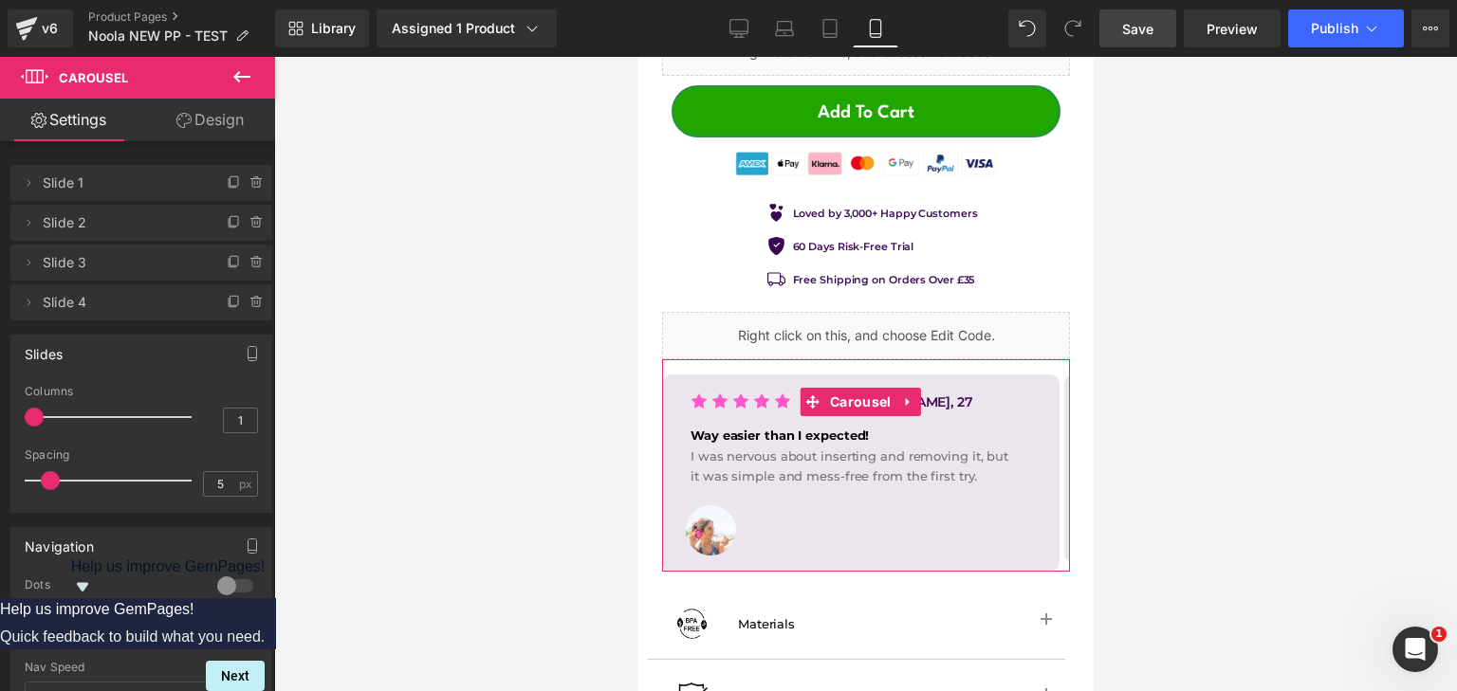
click at [220, 578] on div at bounding box center [235, 586] width 46 height 30
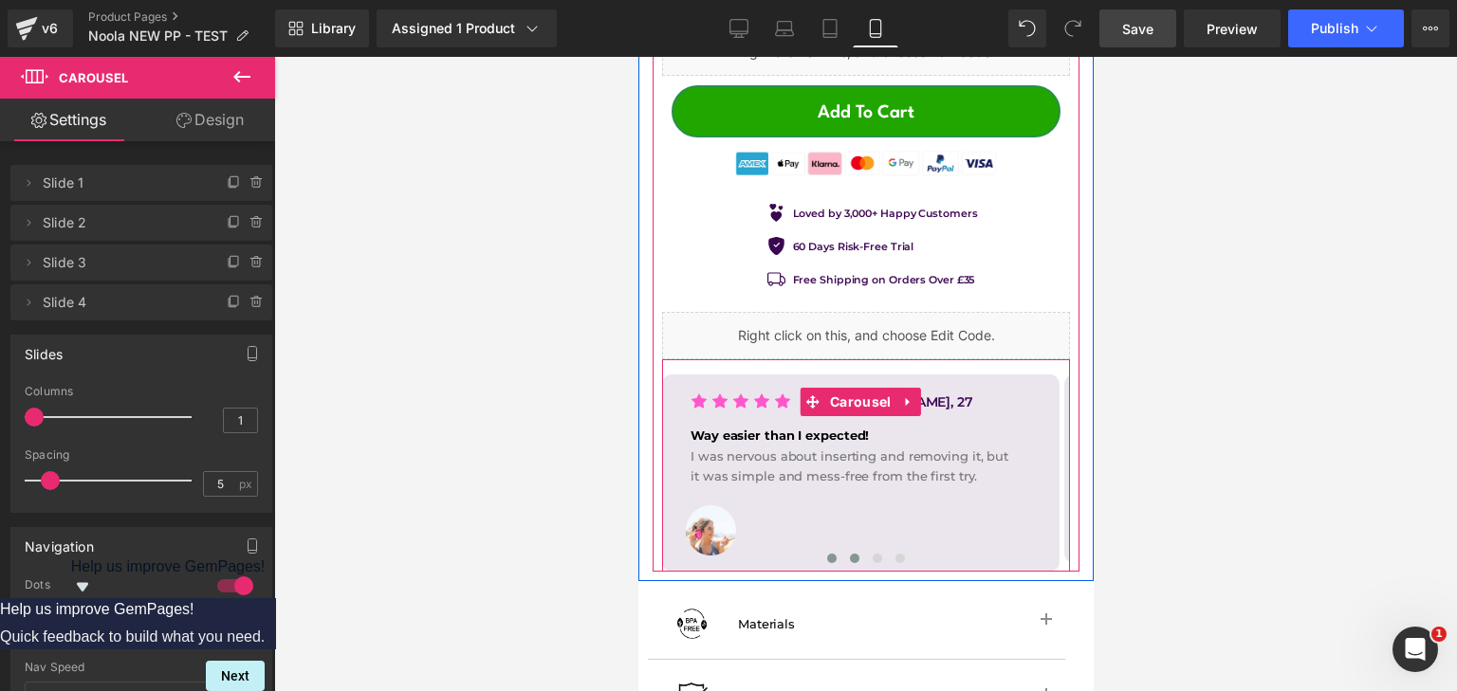
click at [849, 554] on span at bounding box center [853, 558] width 9 height 9
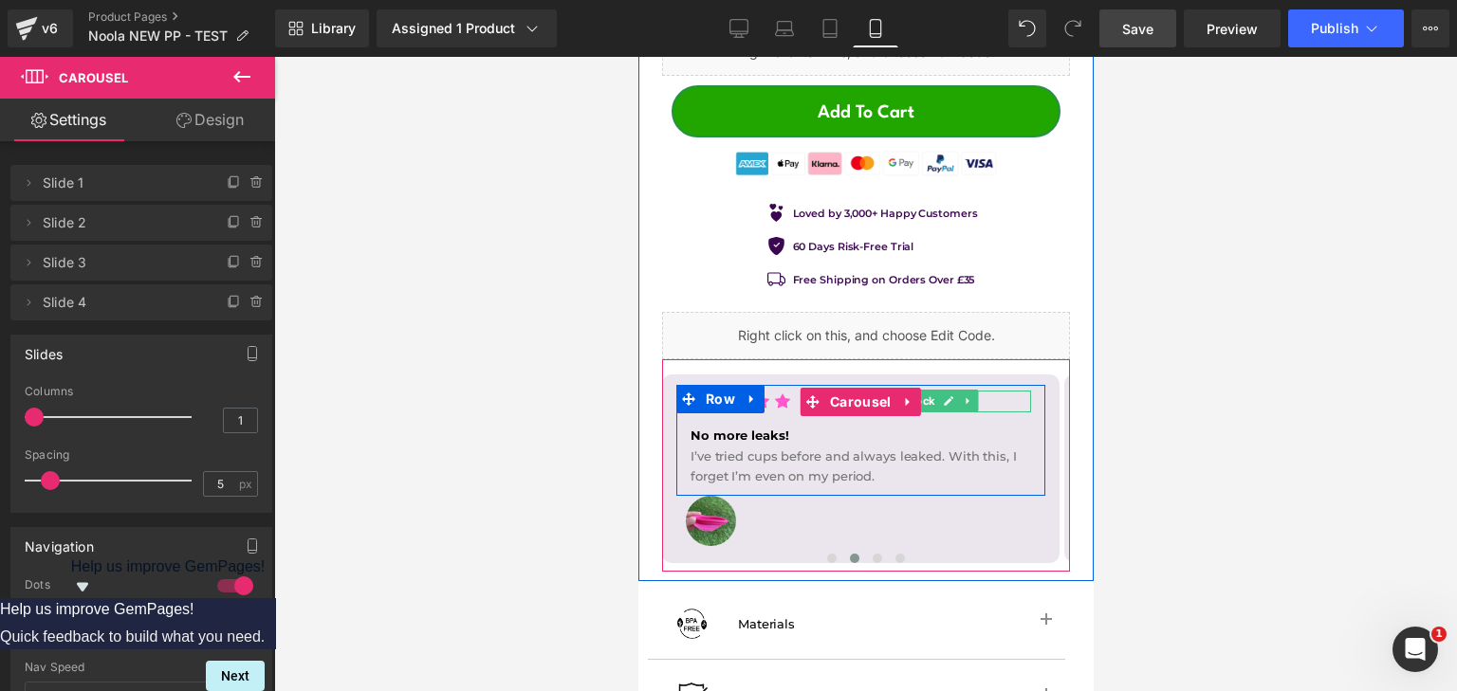
click at [937, 390] on span "Text Block" at bounding box center [906, 401] width 63 height 23
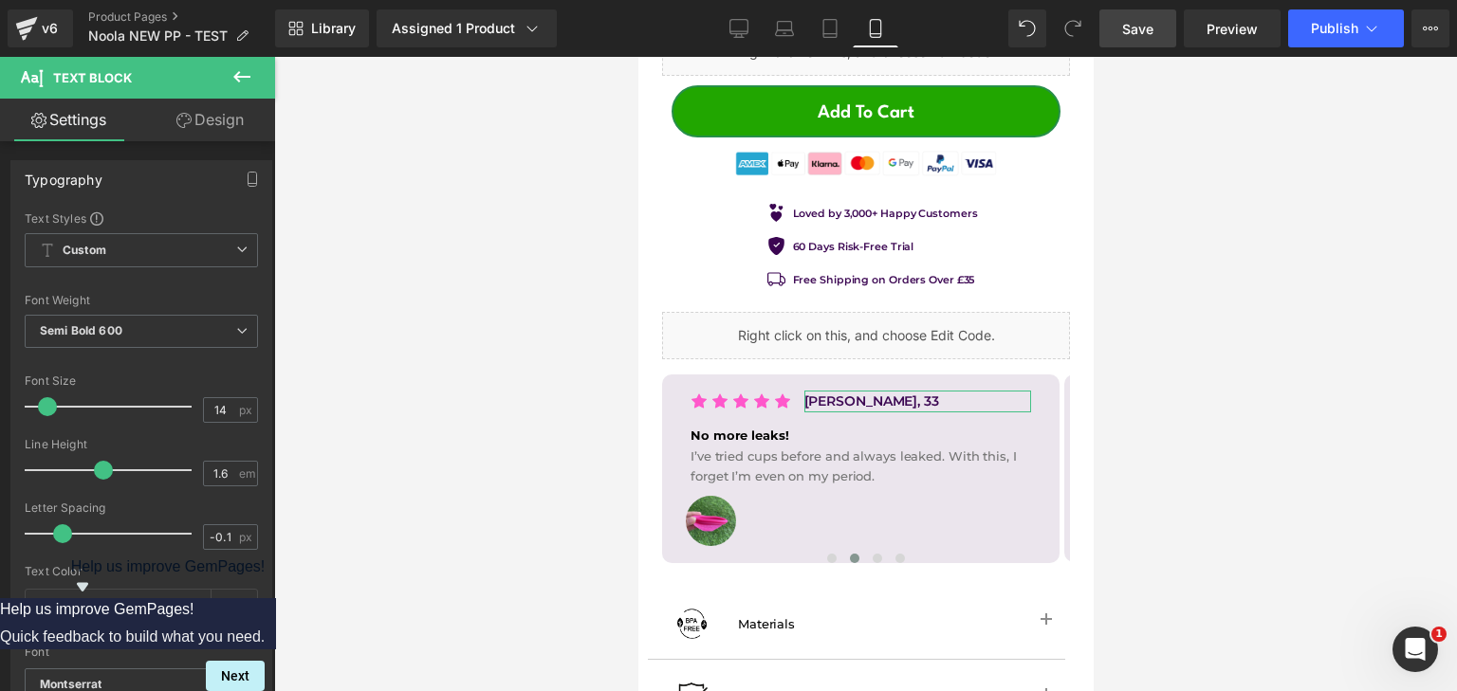
click at [180, 133] on link "Design" at bounding box center [210, 120] width 138 height 43
click at [0, 0] on div "Spacing" at bounding box center [0, 0] width 0 height 0
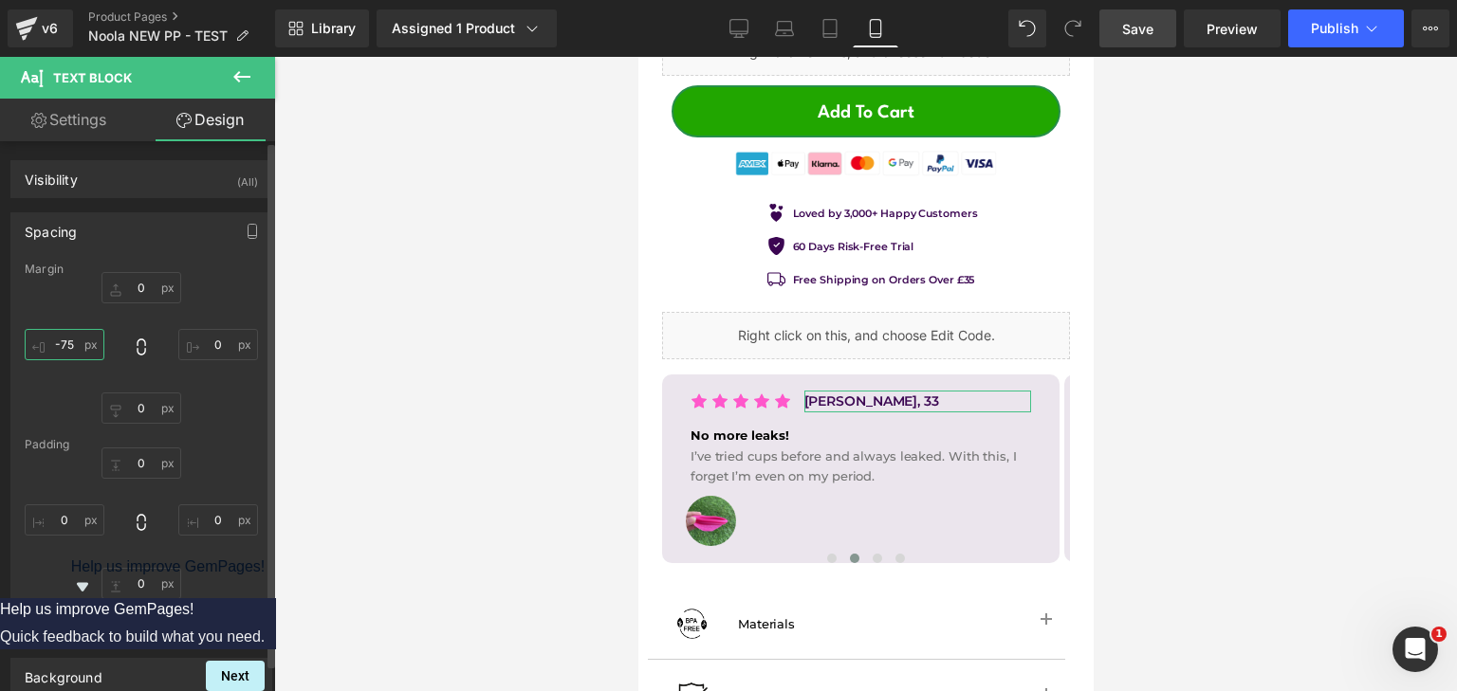
click at [87, 342] on input "-75" at bounding box center [65, 344] width 80 height 31
type input "-50"
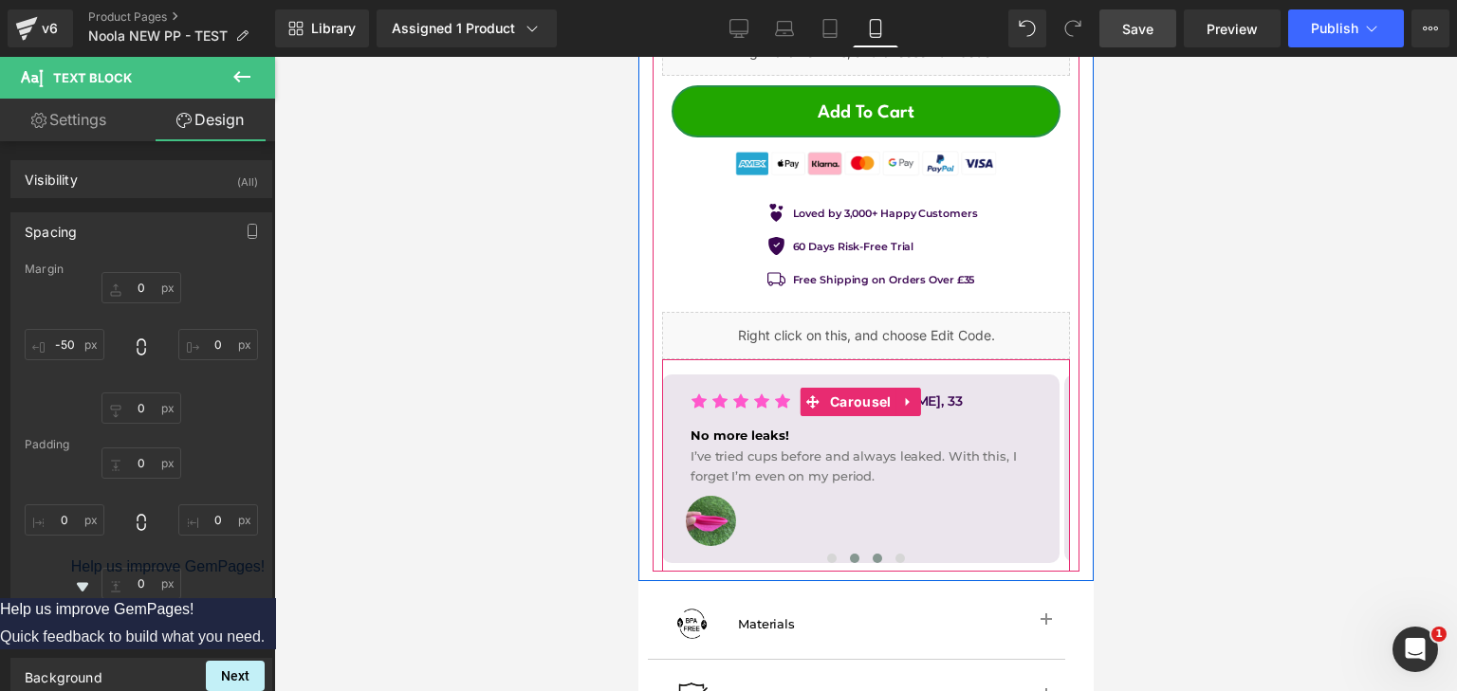
click at [874, 549] on button at bounding box center [876, 558] width 23 height 19
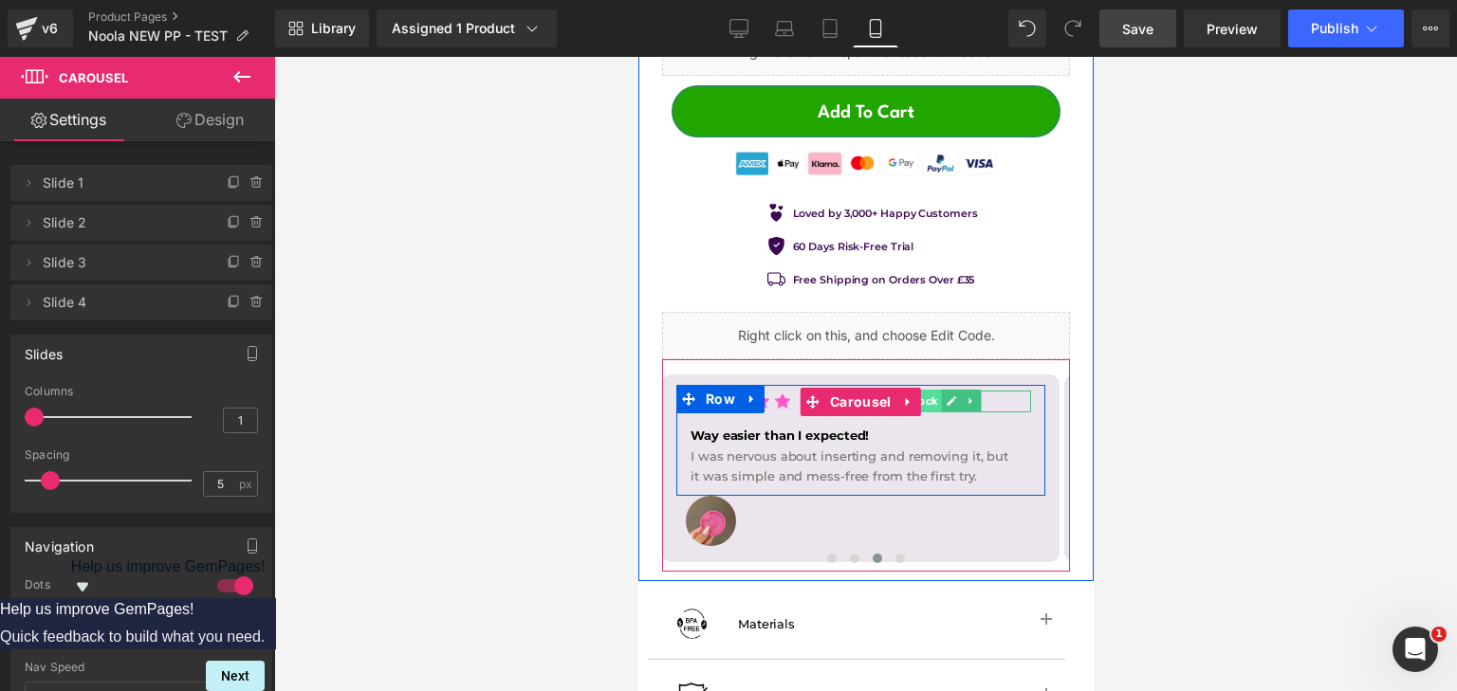
click at [934, 390] on span "Text Block" at bounding box center [908, 401] width 63 height 23
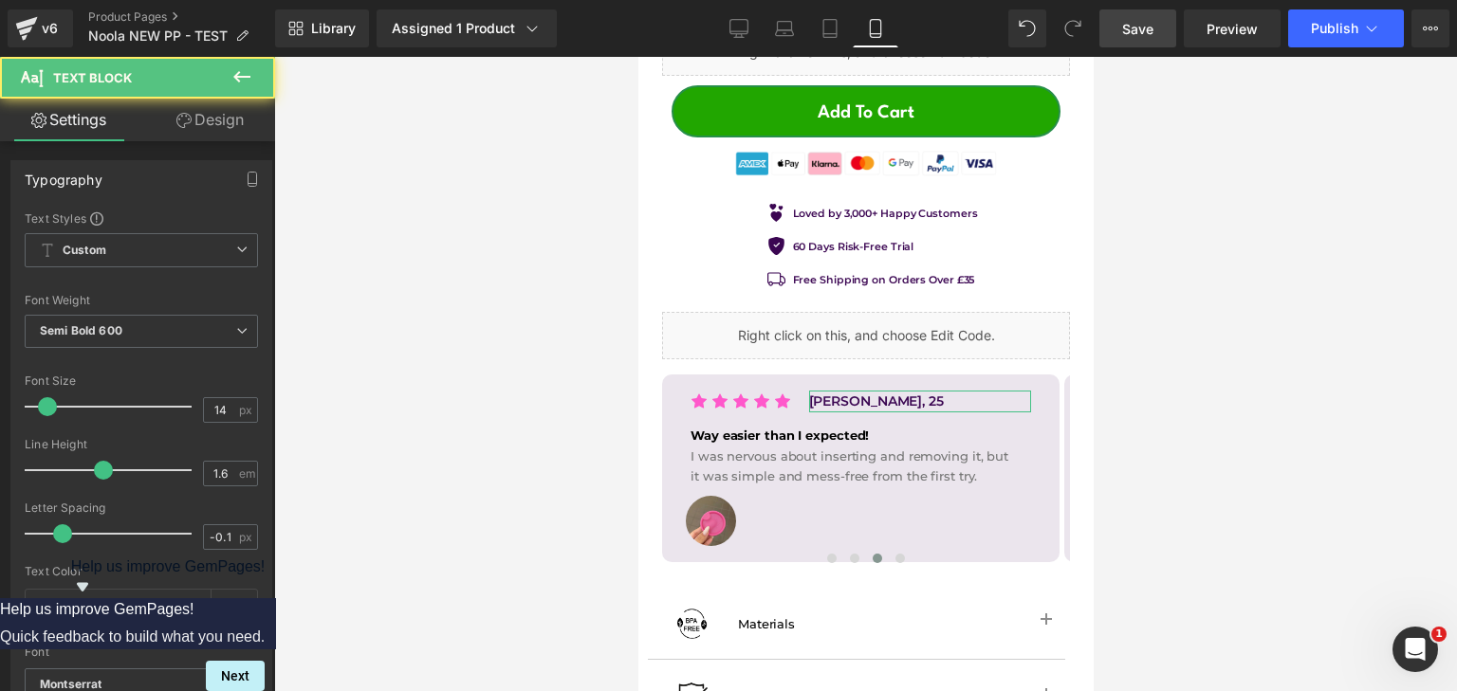
drag, startPoint x: 175, startPoint y: 127, endPoint x: 108, endPoint y: 230, distance: 123.4
click at [176, 127] on icon at bounding box center [183, 120] width 15 height 15
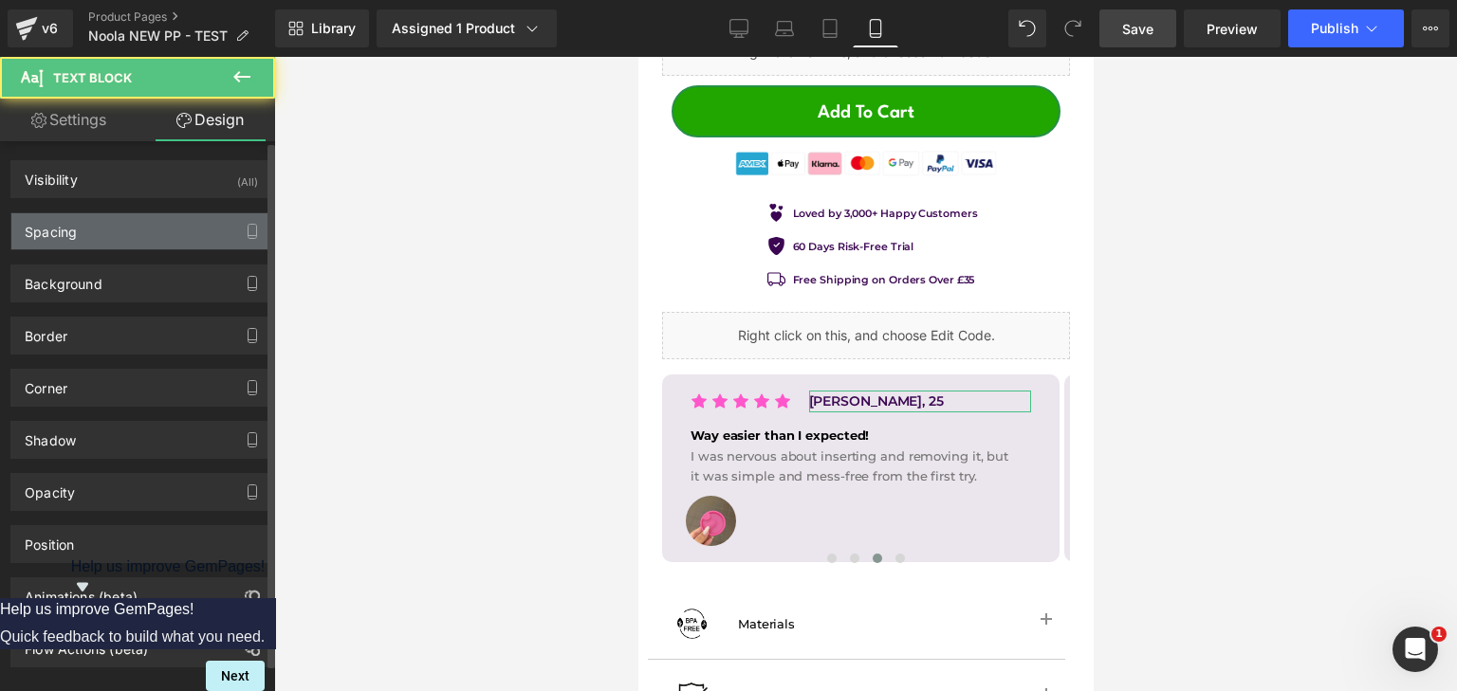
click at [108, 230] on div "Spacing" at bounding box center [141, 231] width 260 height 36
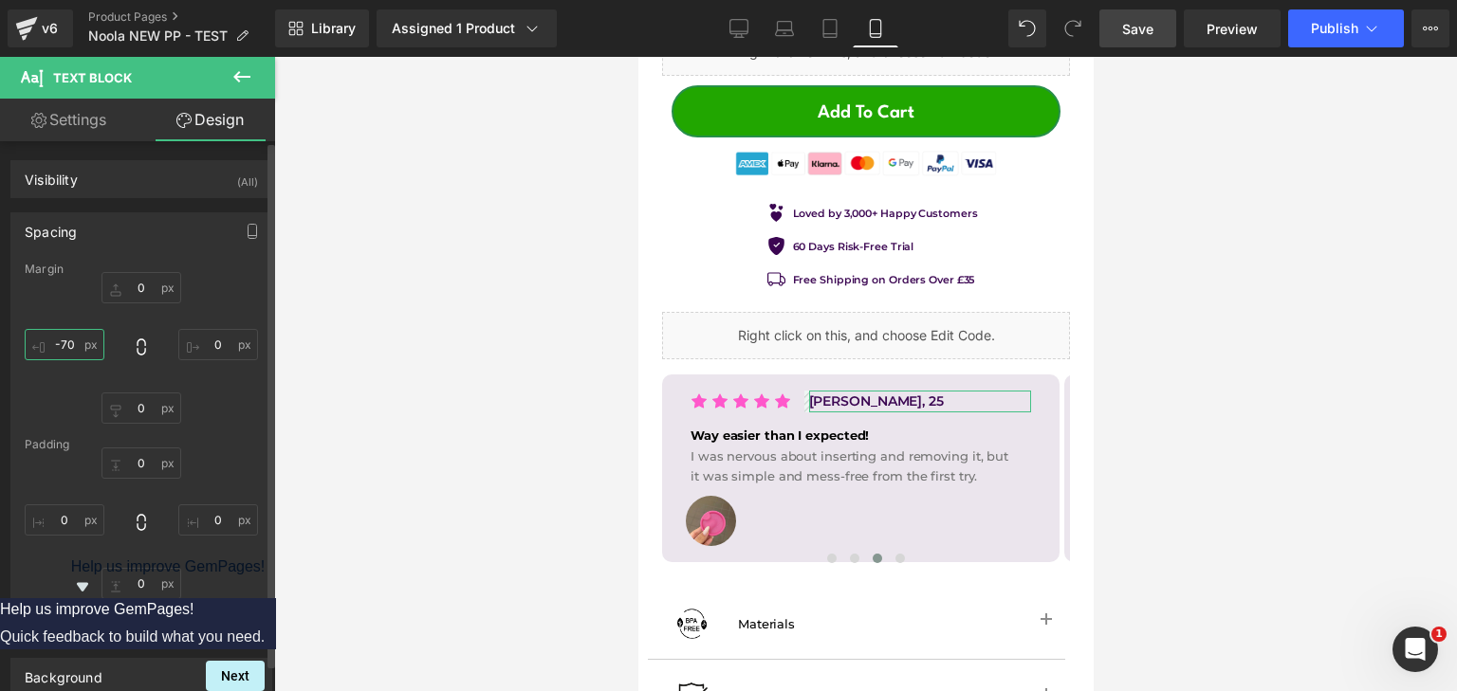
click at [77, 342] on input "text" at bounding box center [65, 344] width 80 height 31
type input "-50"
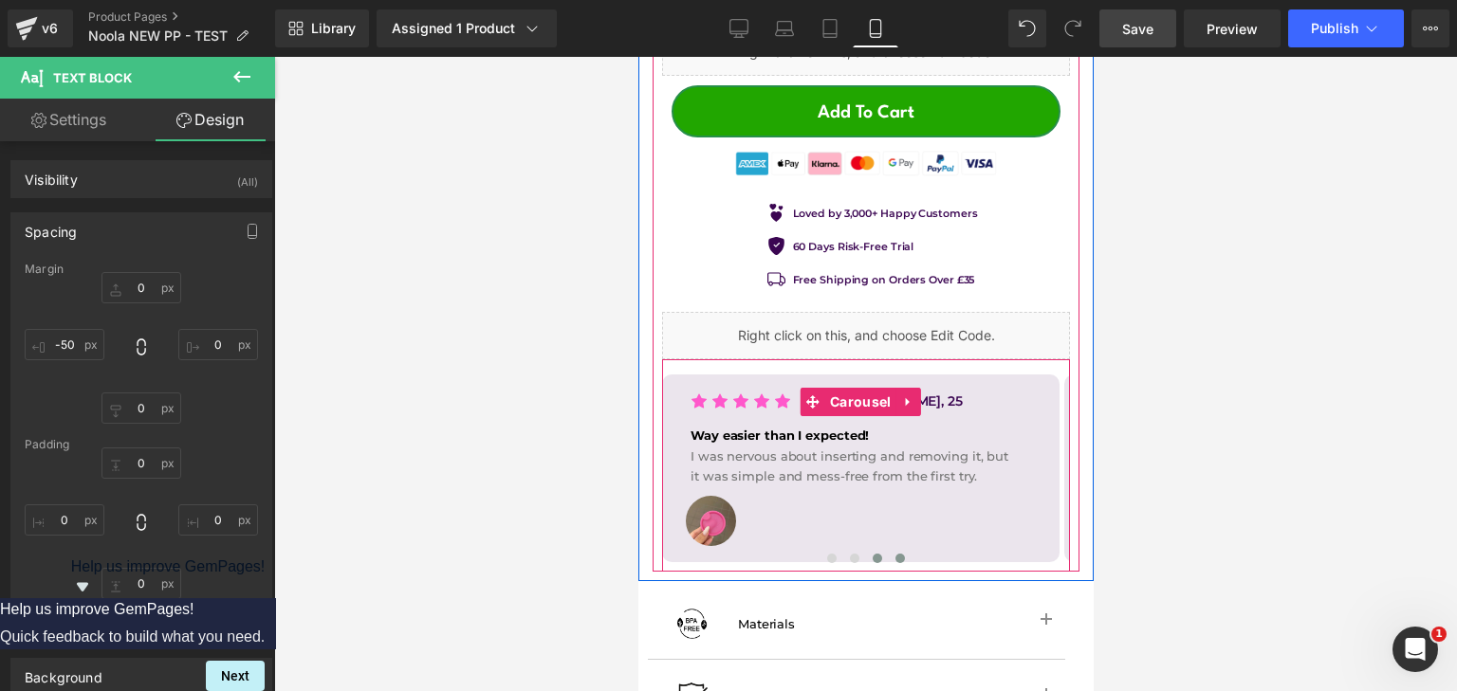
click at [897, 549] on button at bounding box center [899, 558] width 23 height 19
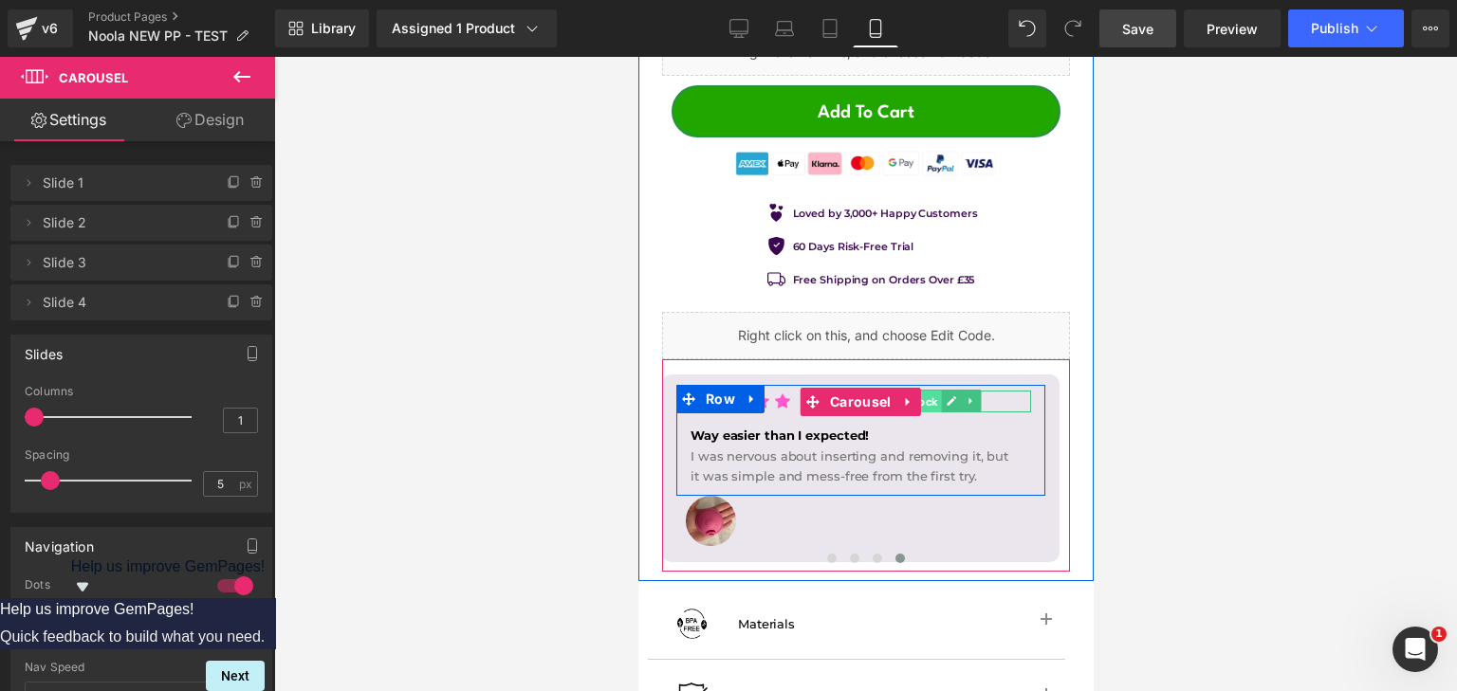
click at [934, 391] on span "Text Block" at bounding box center [908, 402] width 63 height 23
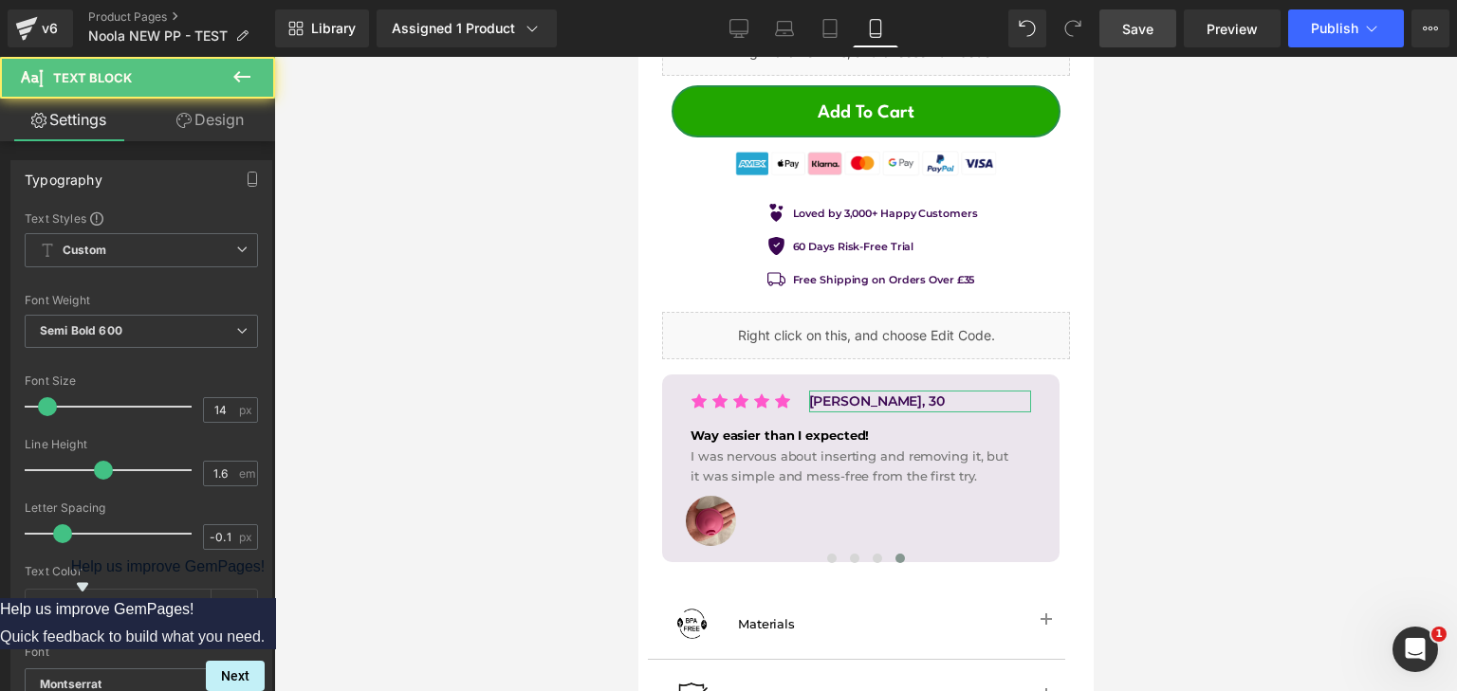
click at [195, 129] on link "Design" at bounding box center [210, 120] width 138 height 43
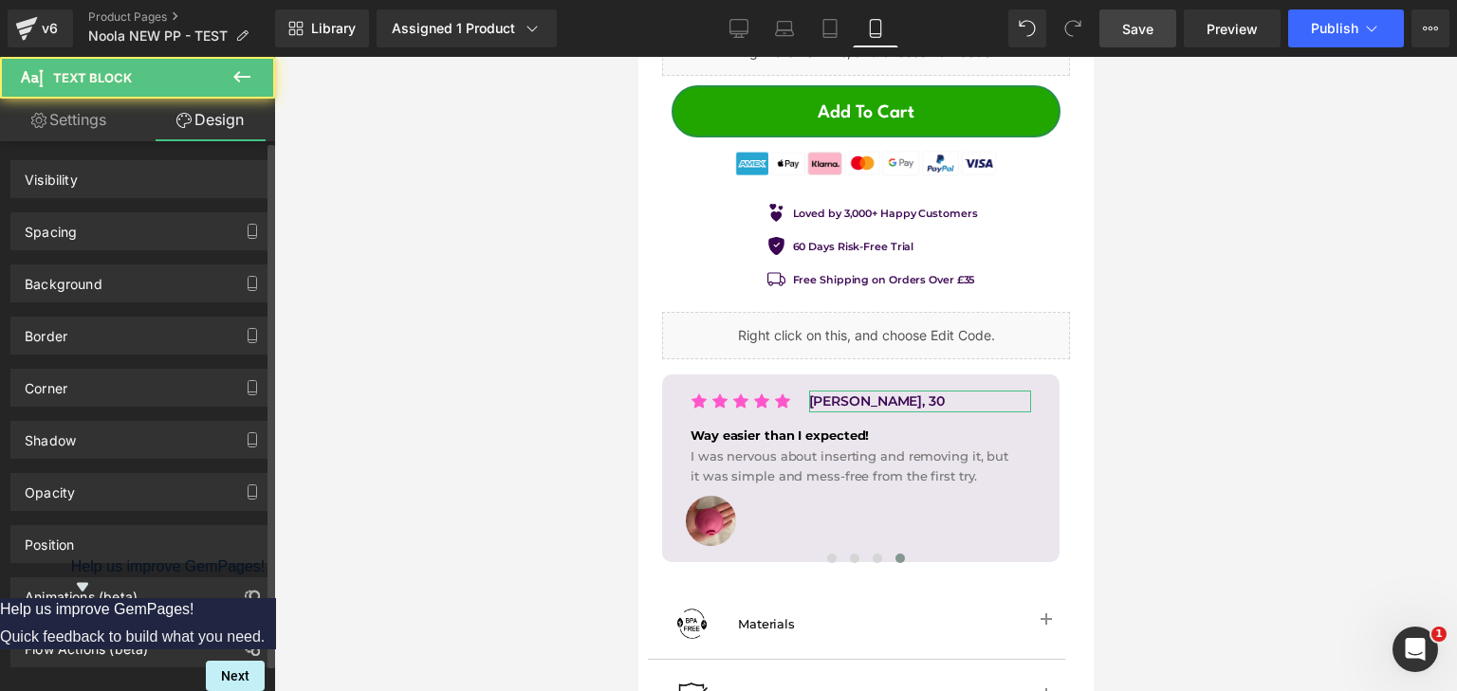
click at [120, 250] on div "Background" at bounding box center [142, 276] width 284 height 52
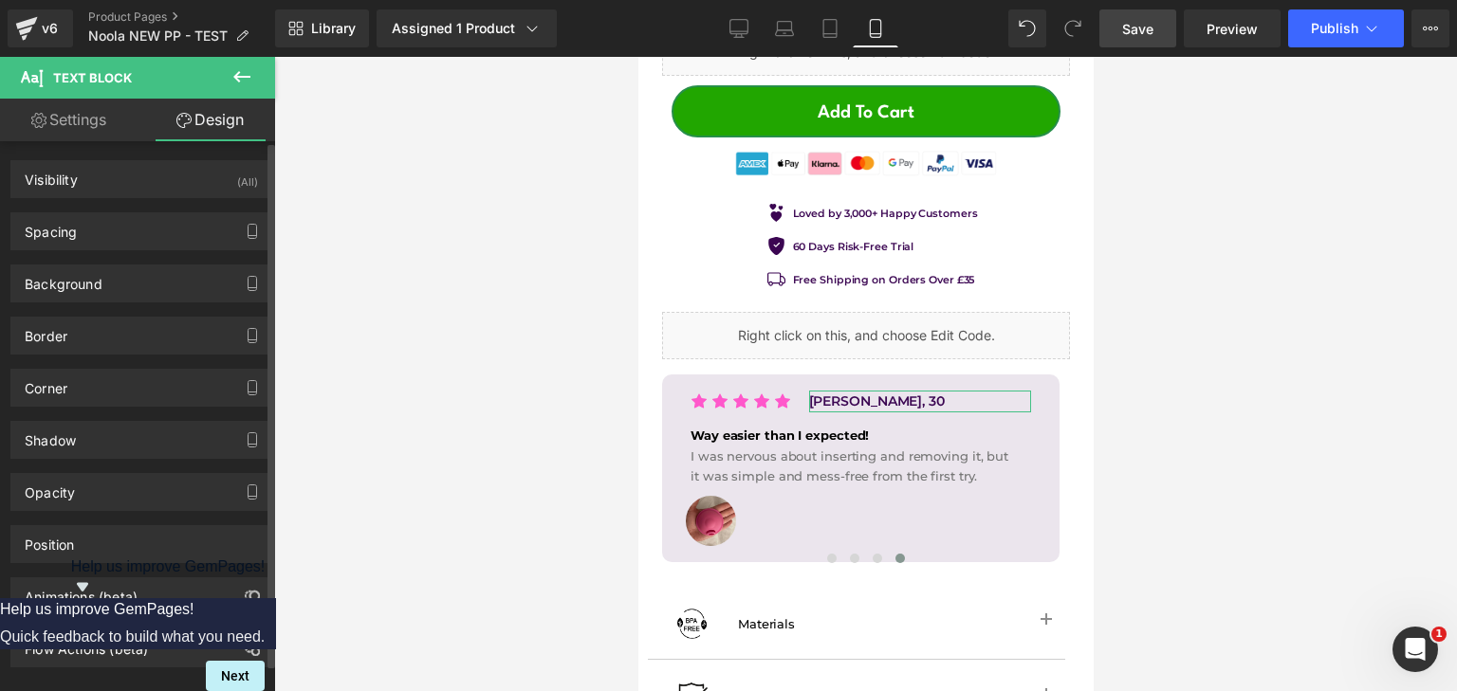
drag, startPoint x: 114, startPoint y: 237, endPoint x: 111, endPoint y: 251, distance: 14.5
click at [113, 237] on div "Spacing" at bounding box center [141, 231] width 260 height 36
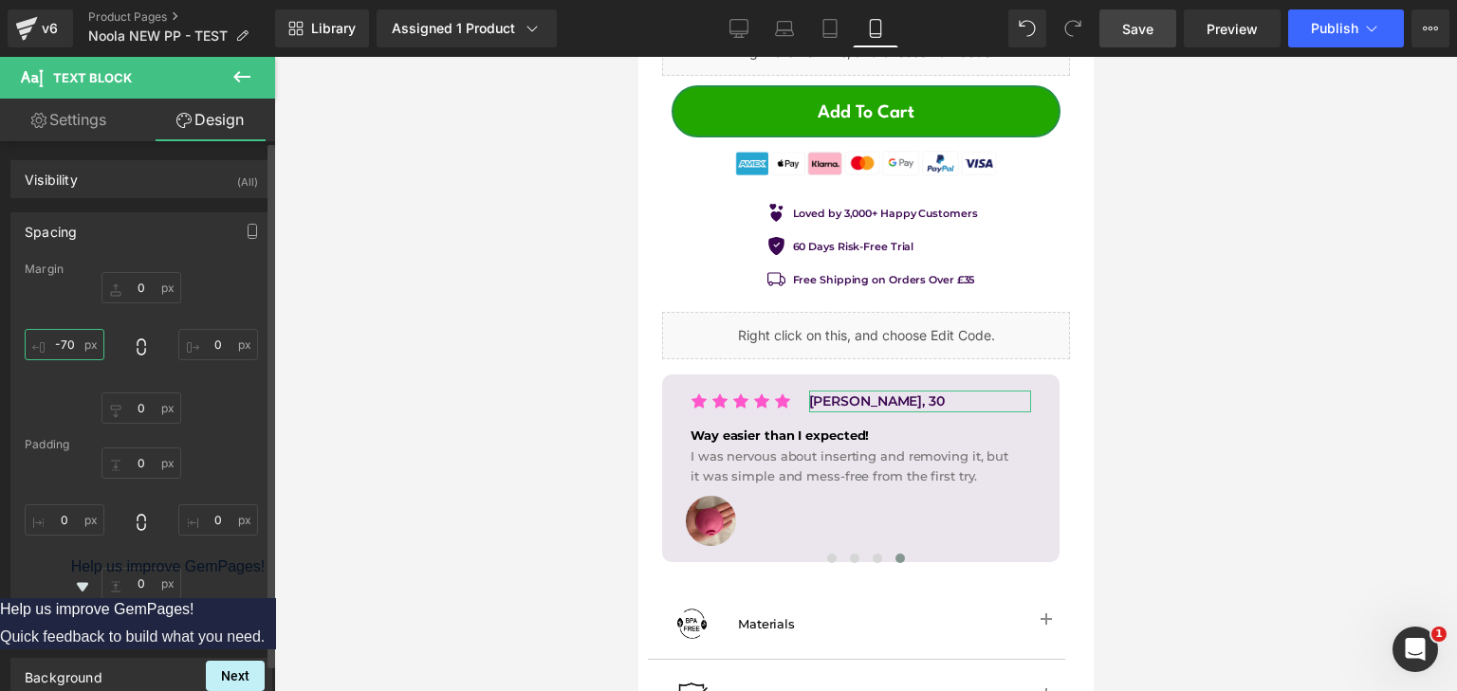
click at [83, 345] on input "-70" at bounding box center [65, 344] width 80 height 31
type input "-50"
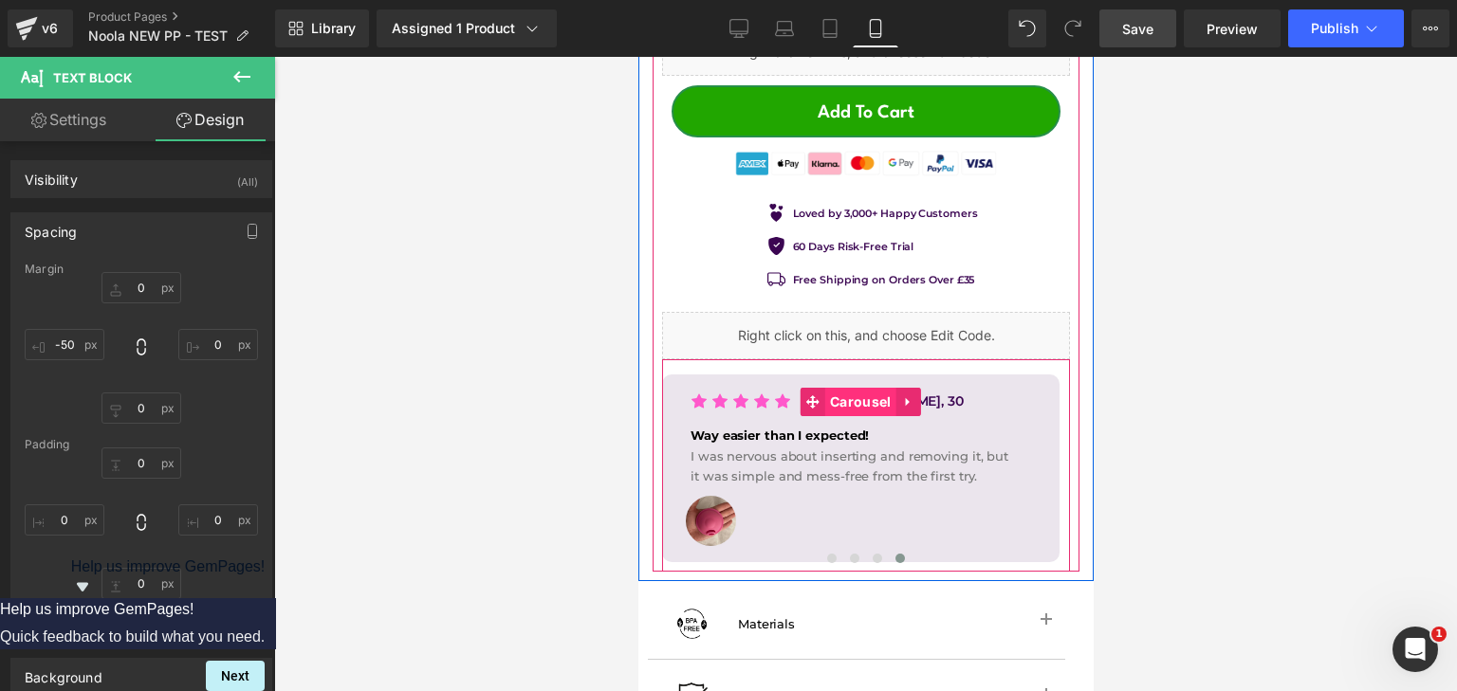
click at [851, 388] on span "Carousel" at bounding box center [859, 402] width 70 height 28
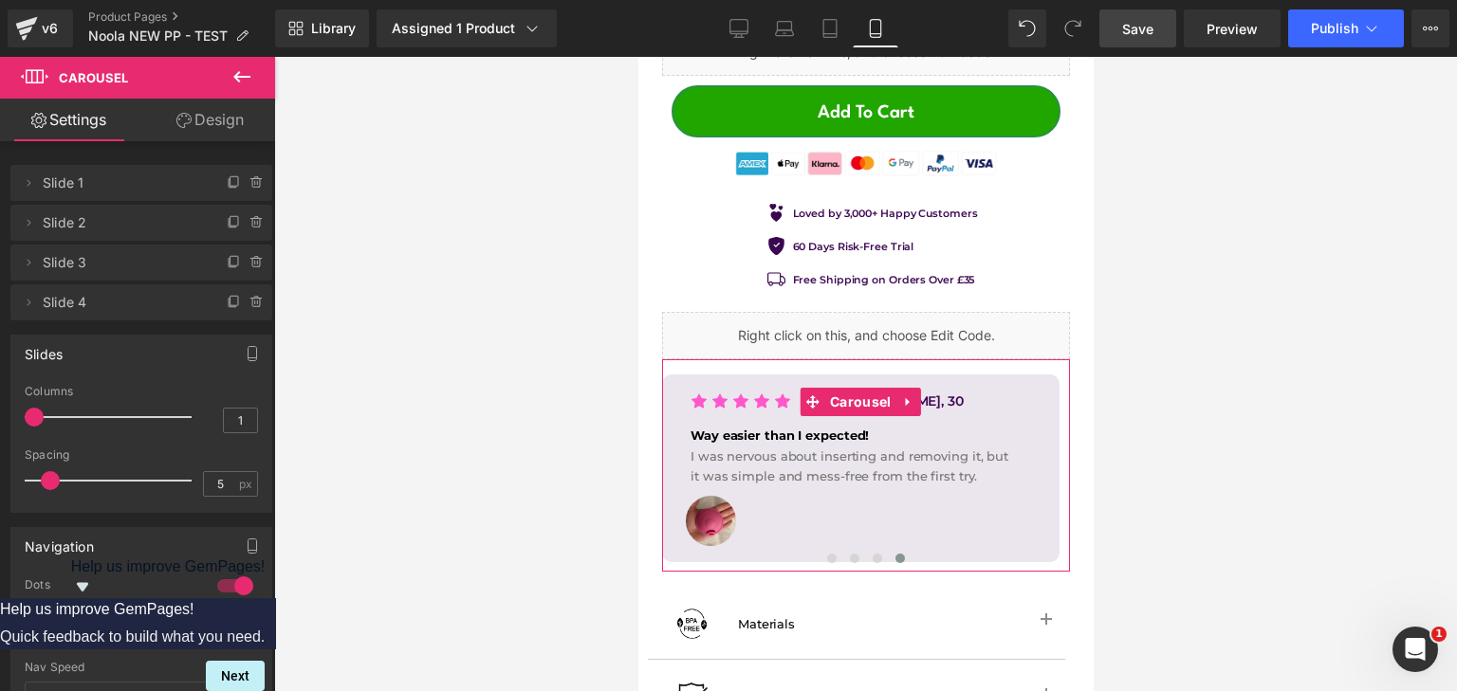
click at [218, 586] on div at bounding box center [235, 586] width 46 height 30
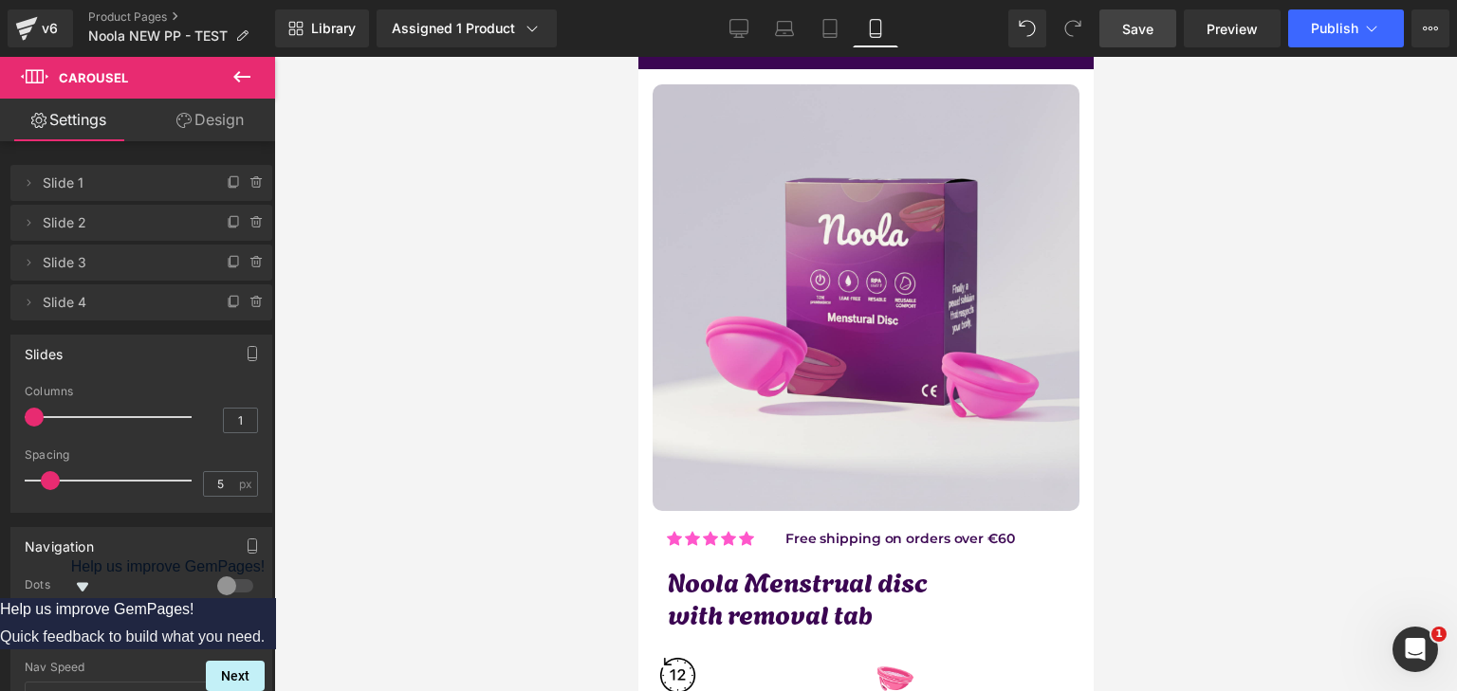
scroll to position [95, 0]
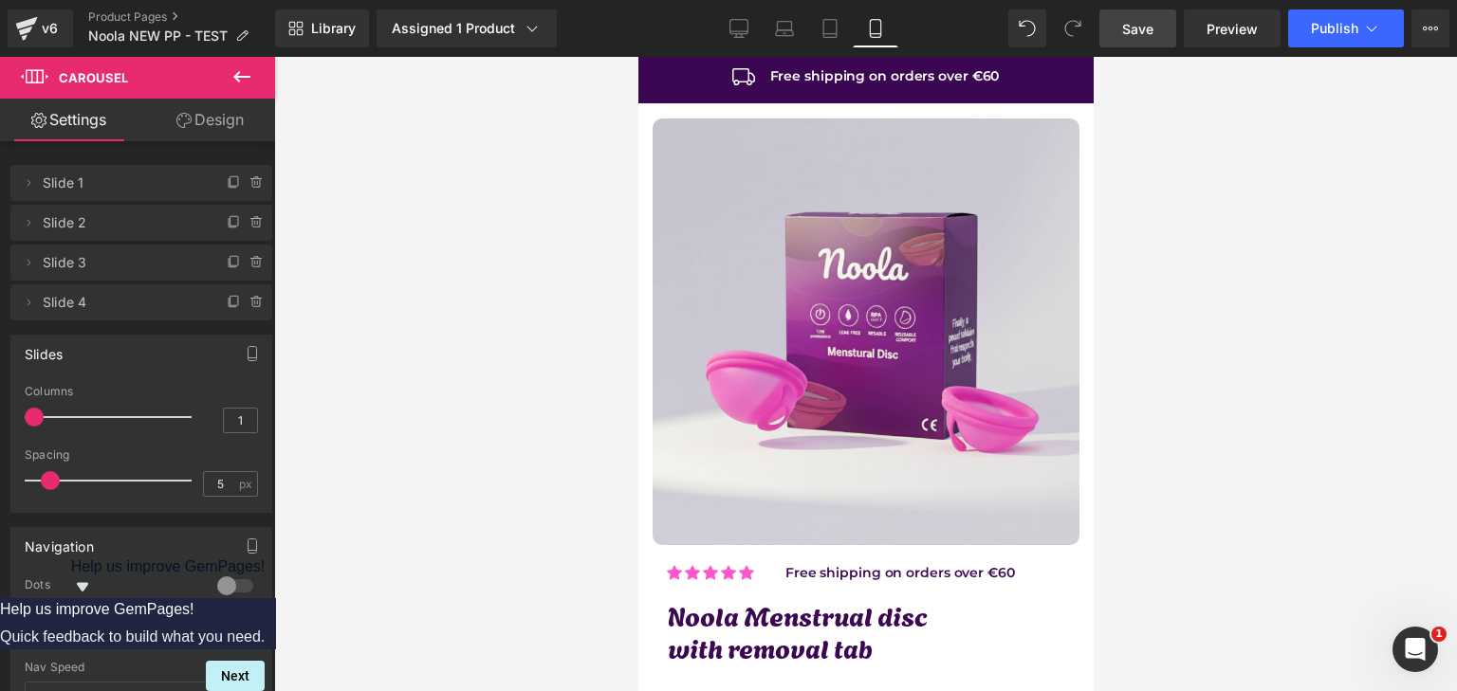
click at [1147, 25] on span "Save" at bounding box center [1137, 29] width 31 height 20
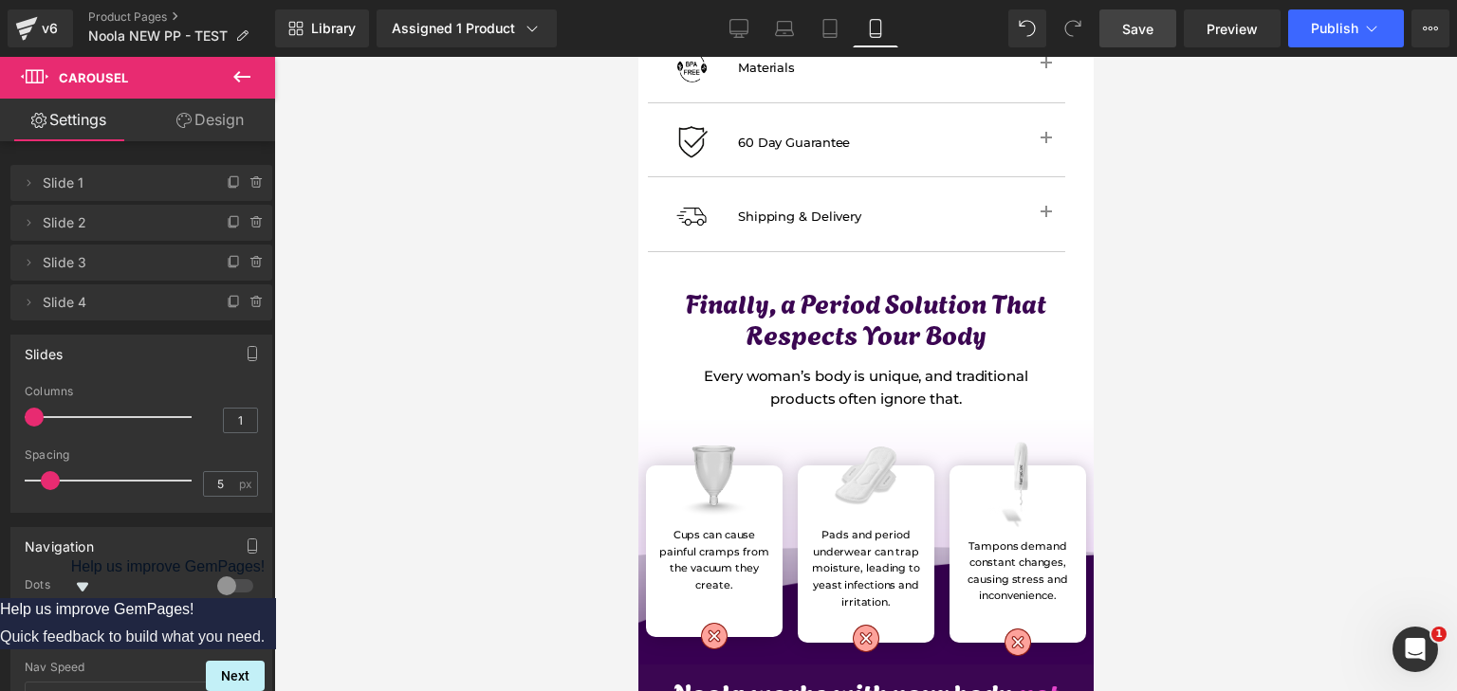
scroll to position [1897, 0]
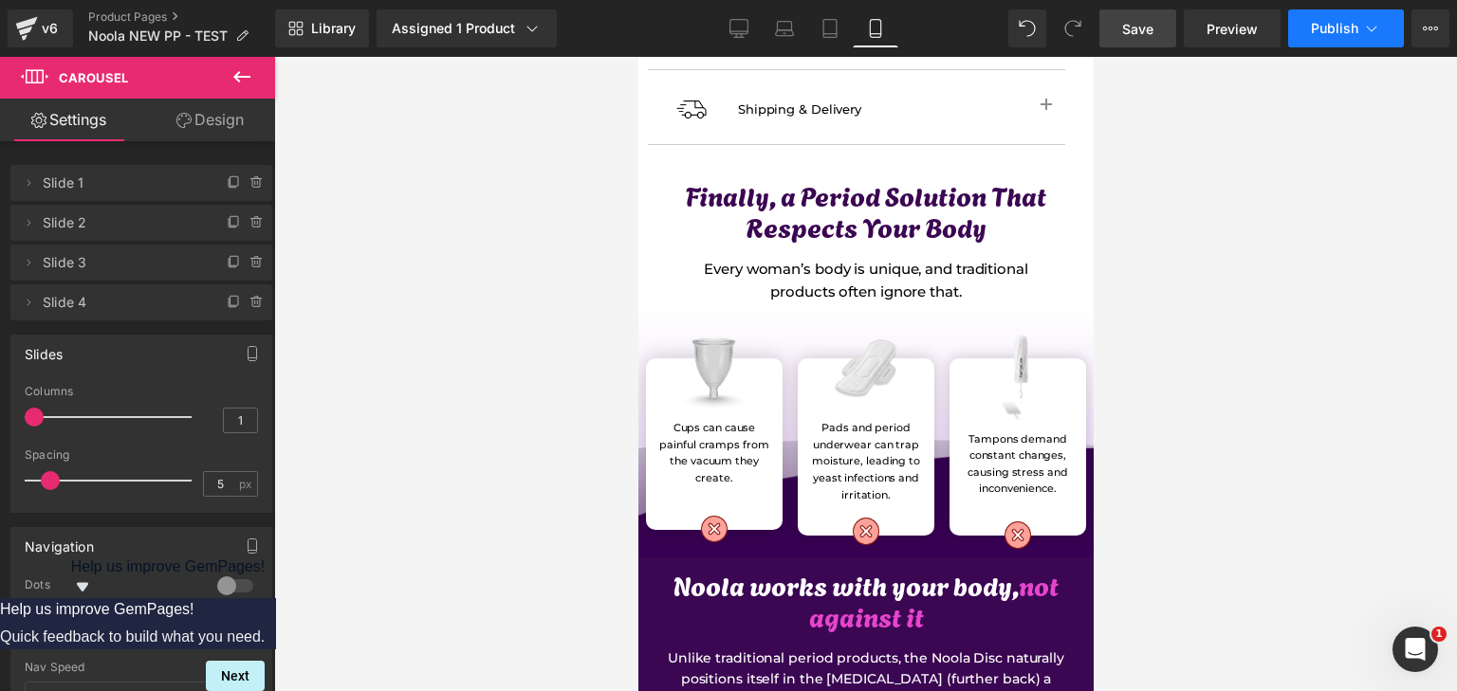
click at [1318, 31] on span "Publish" at bounding box center [1334, 28] width 47 height 15
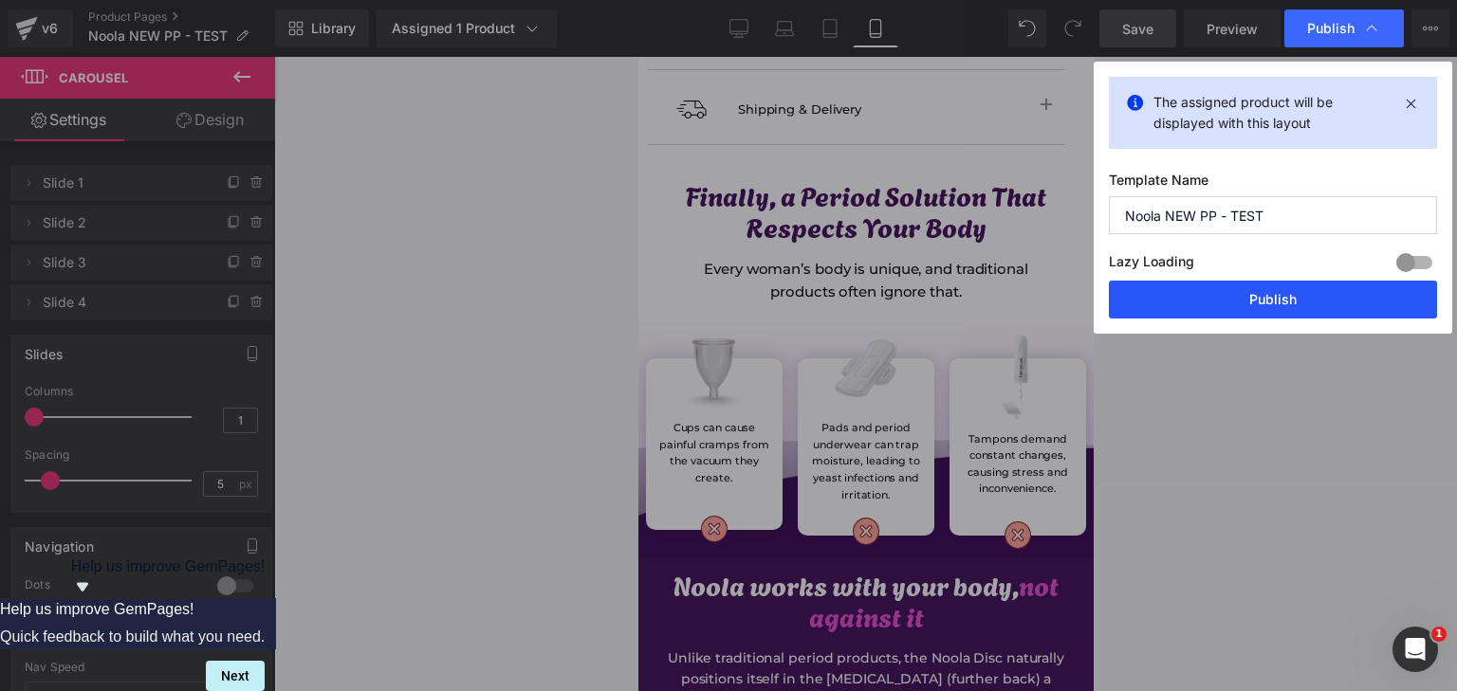
click at [1260, 295] on button "Publish" at bounding box center [1273, 300] width 328 height 38
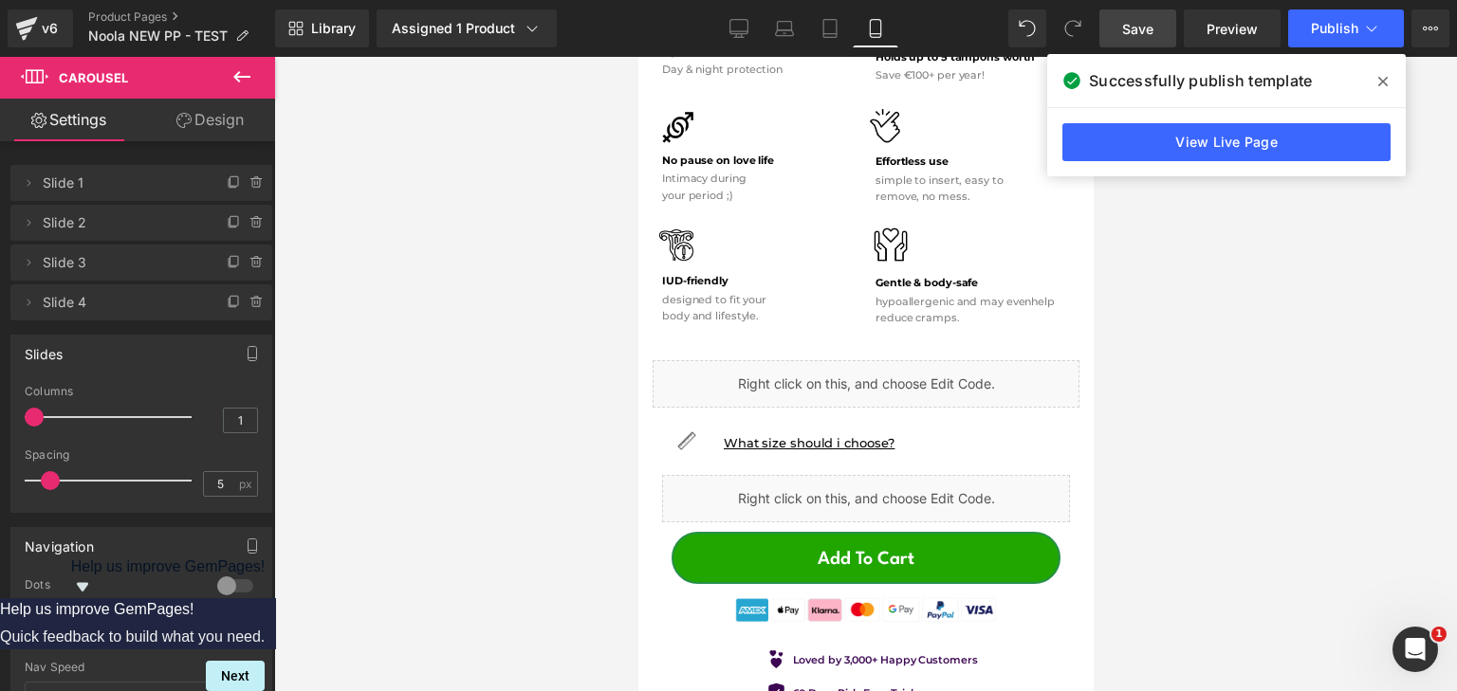
scroll to position [474, 0]
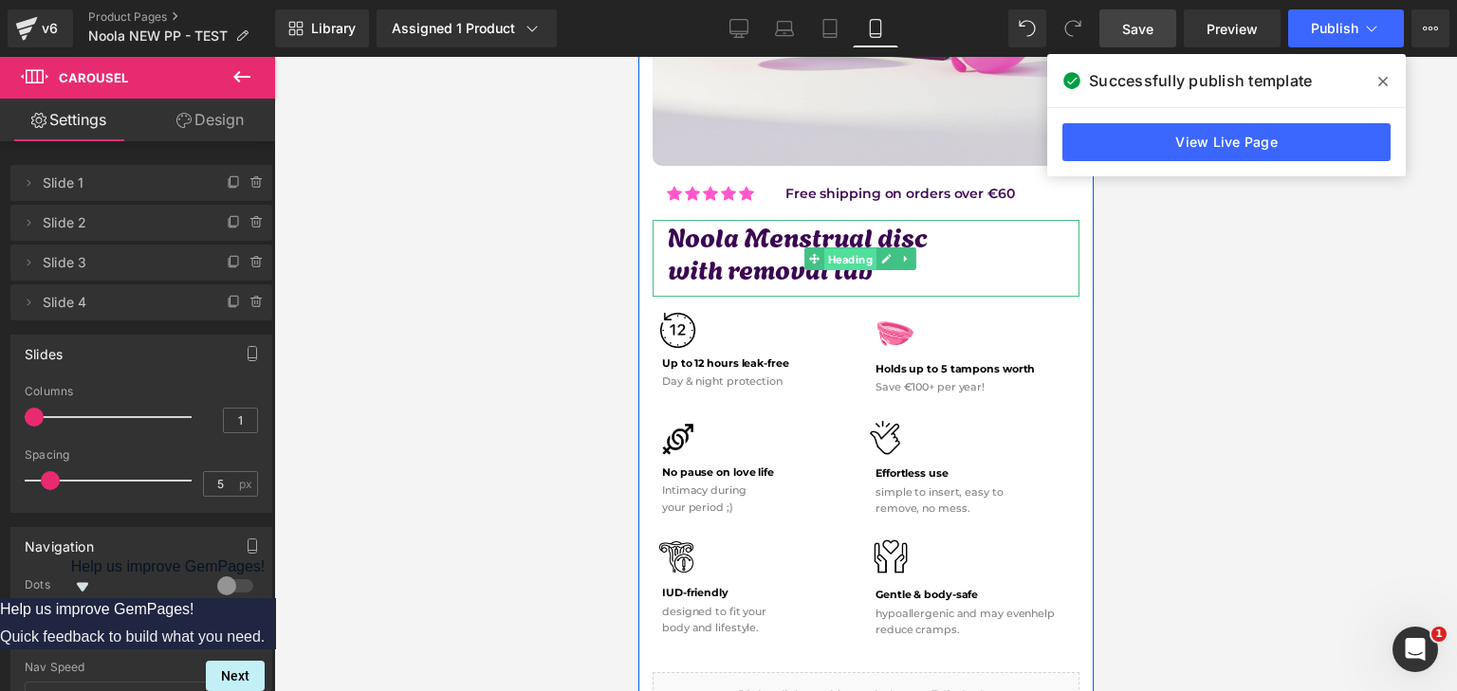
click at [839, 249] on span "Heading" at bounding box center [849, 260] width 52 height 23
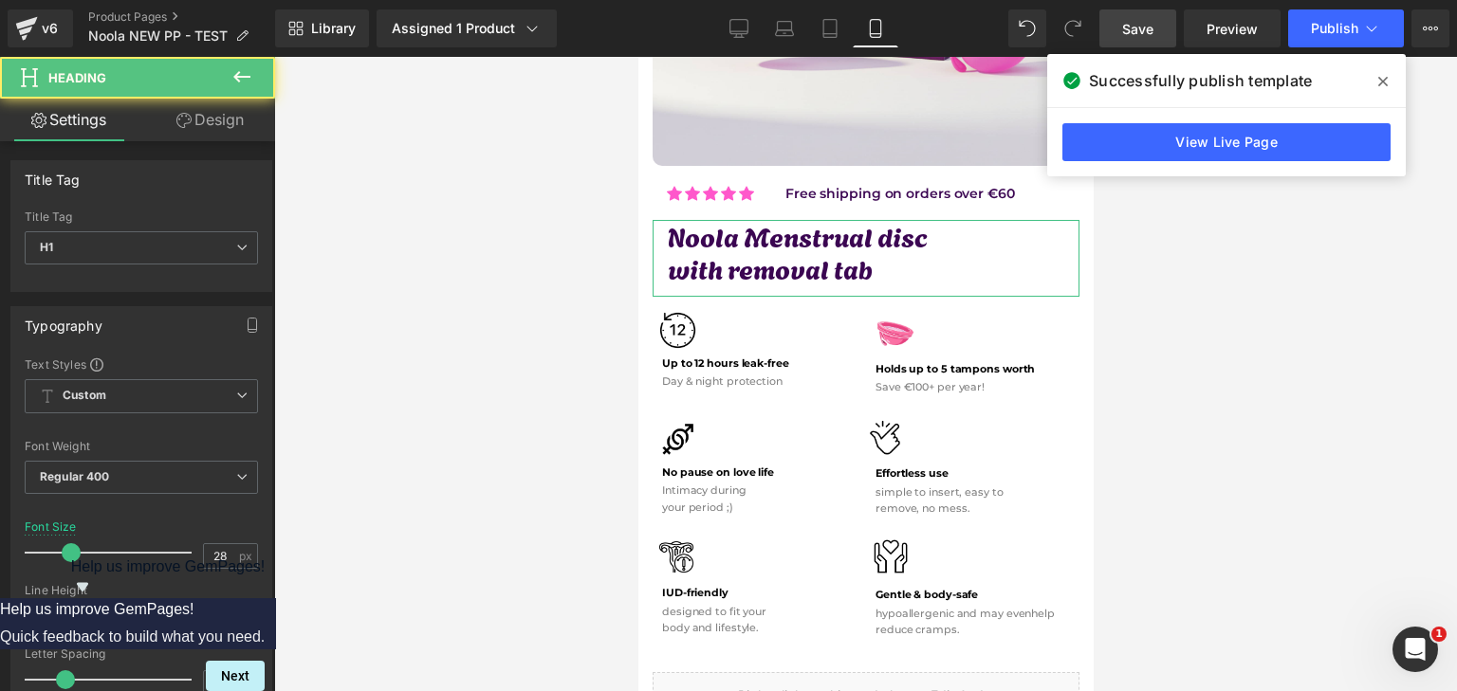
click at [237, 125] on link "Design" at bounding box center [210, 120] width 138 height 43
click at [0, 0] on div "Spacing" at bounding box center [0, 0] width 0 height 0
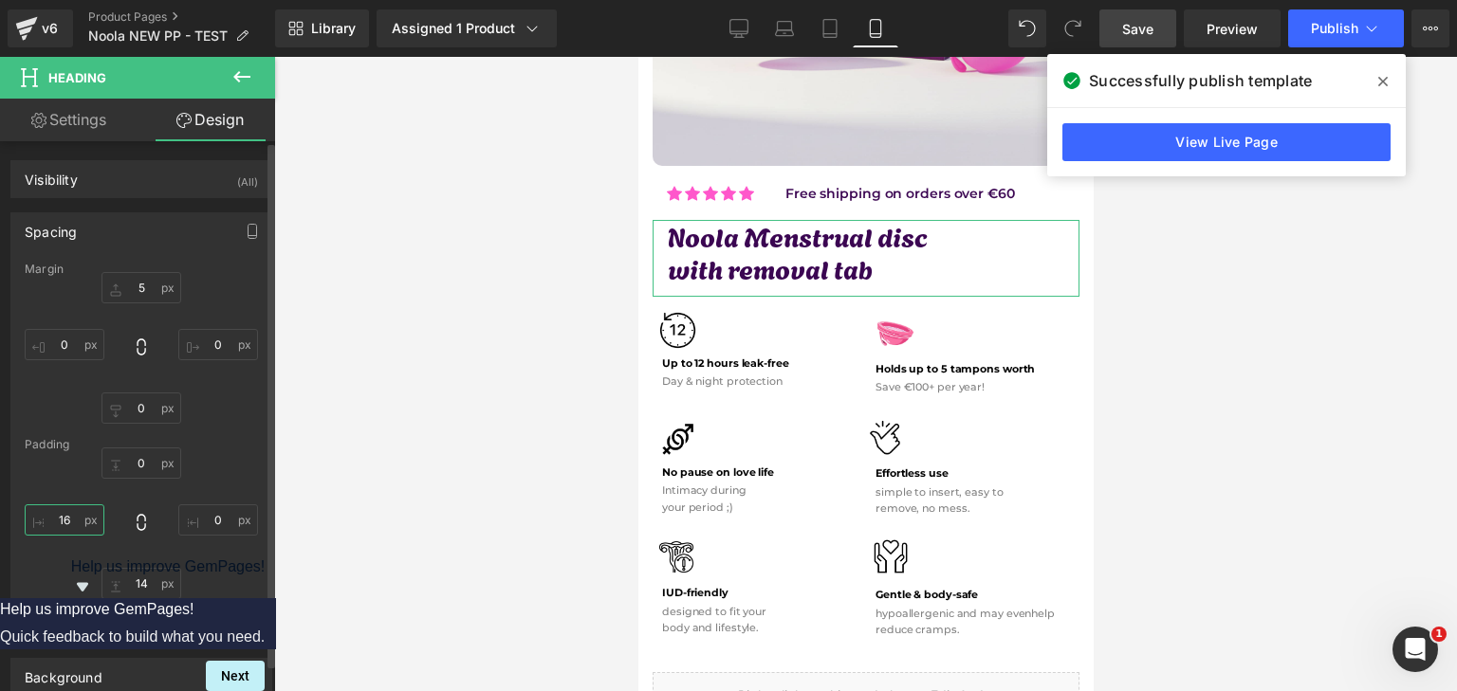
click at [67, 512] on input "16" at bounding box center [65, 520] width 80 height 31
type input "05"
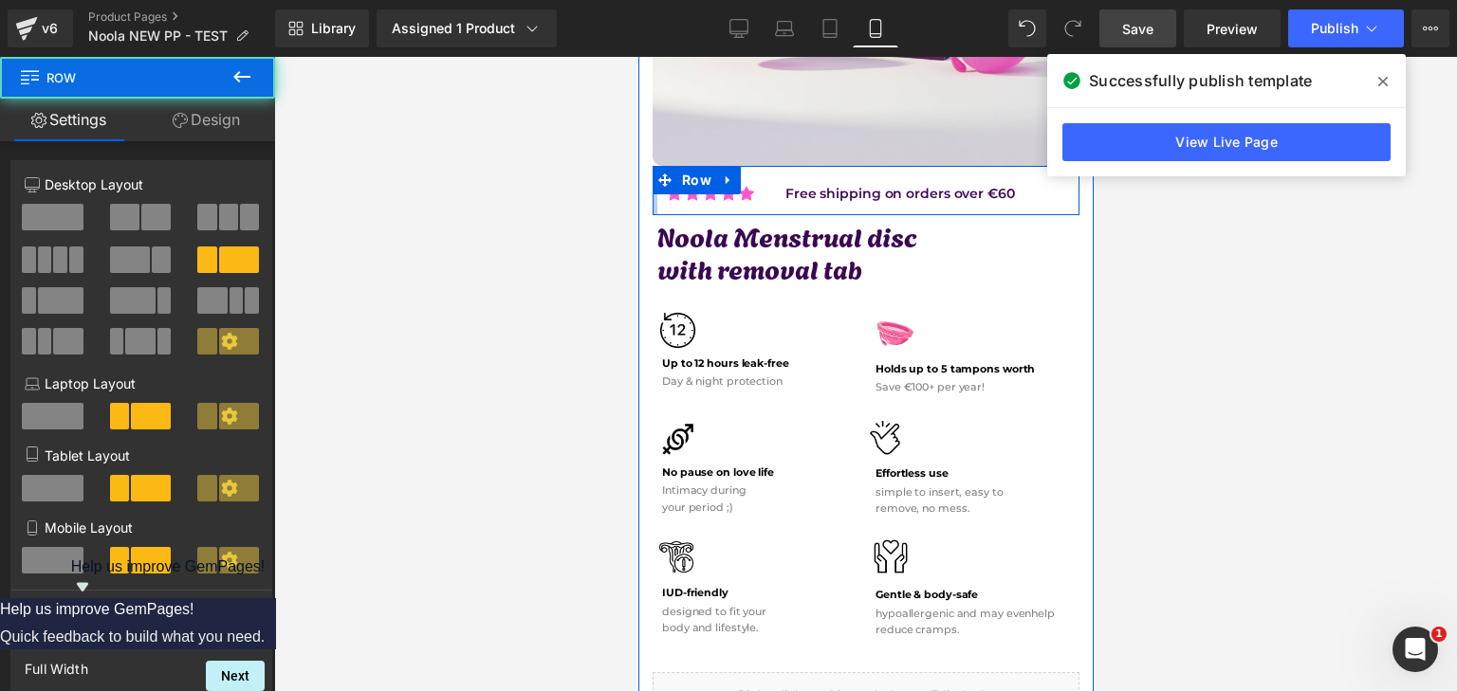
drag, startPoint x: 653, startPoint y: 186, endPoint x: 640, endPoint y: 189, distance: 12.7
click at [640, 189] on div "Image Icon Icon Icon Icon Icon Icon List Hoz Free shipping on orders over €60 T…" at bounding box center [864, 532] width 455 height 1616
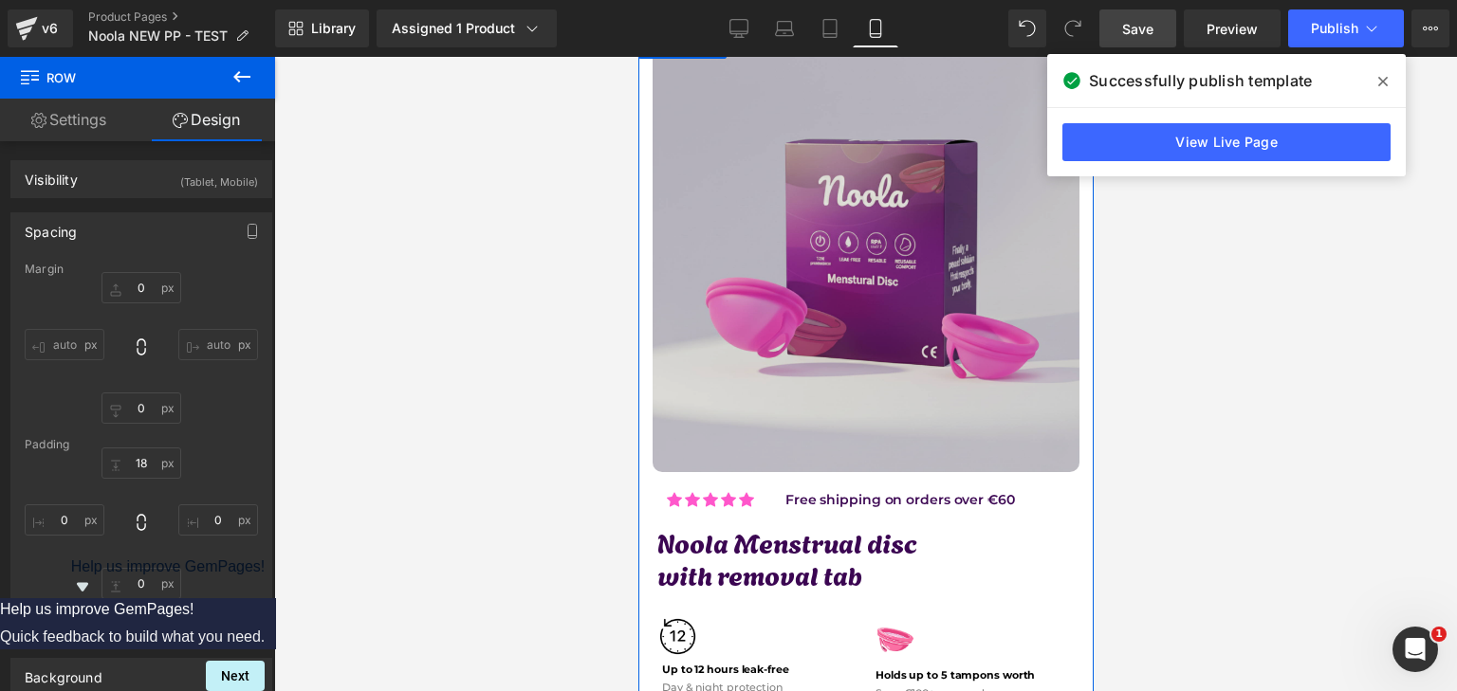
scroll to position [0, 0]
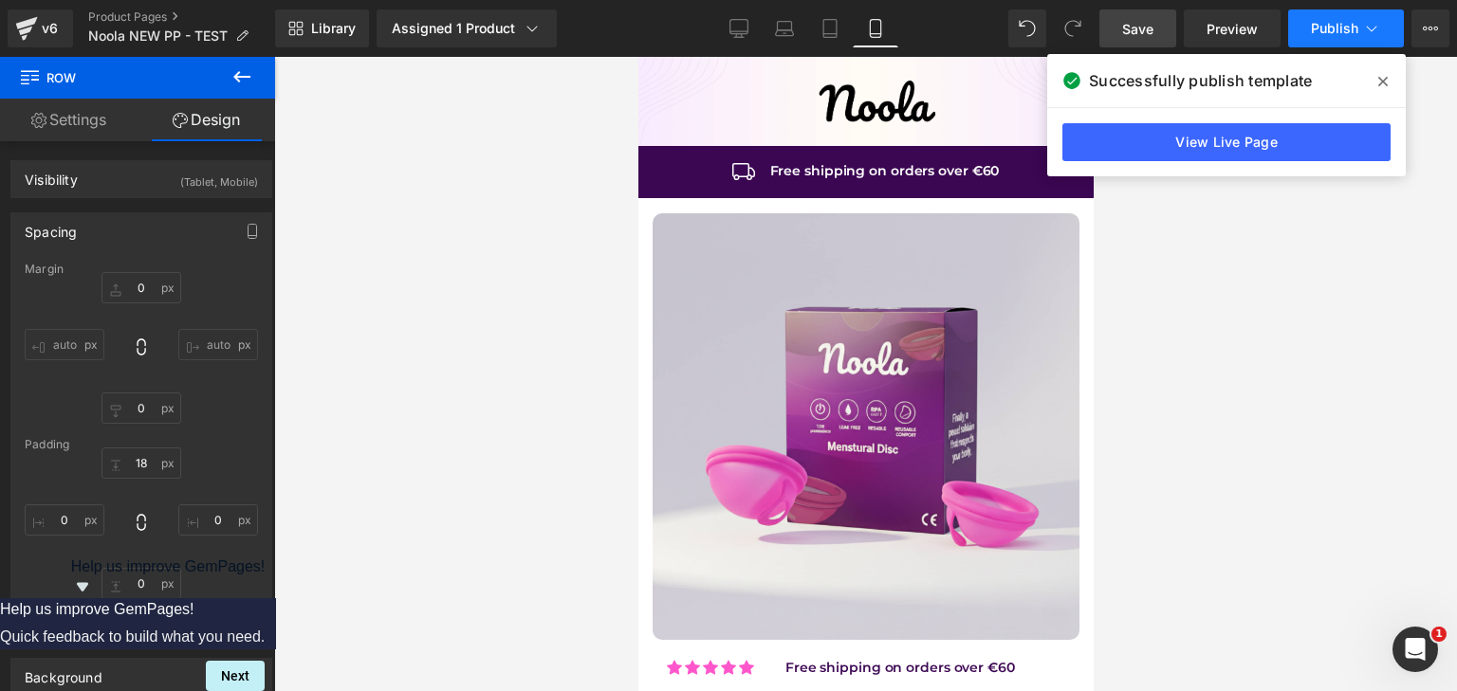
click at [1325, 27] on span "Publish" at bounding box center [1334, 28] width 47 height 15
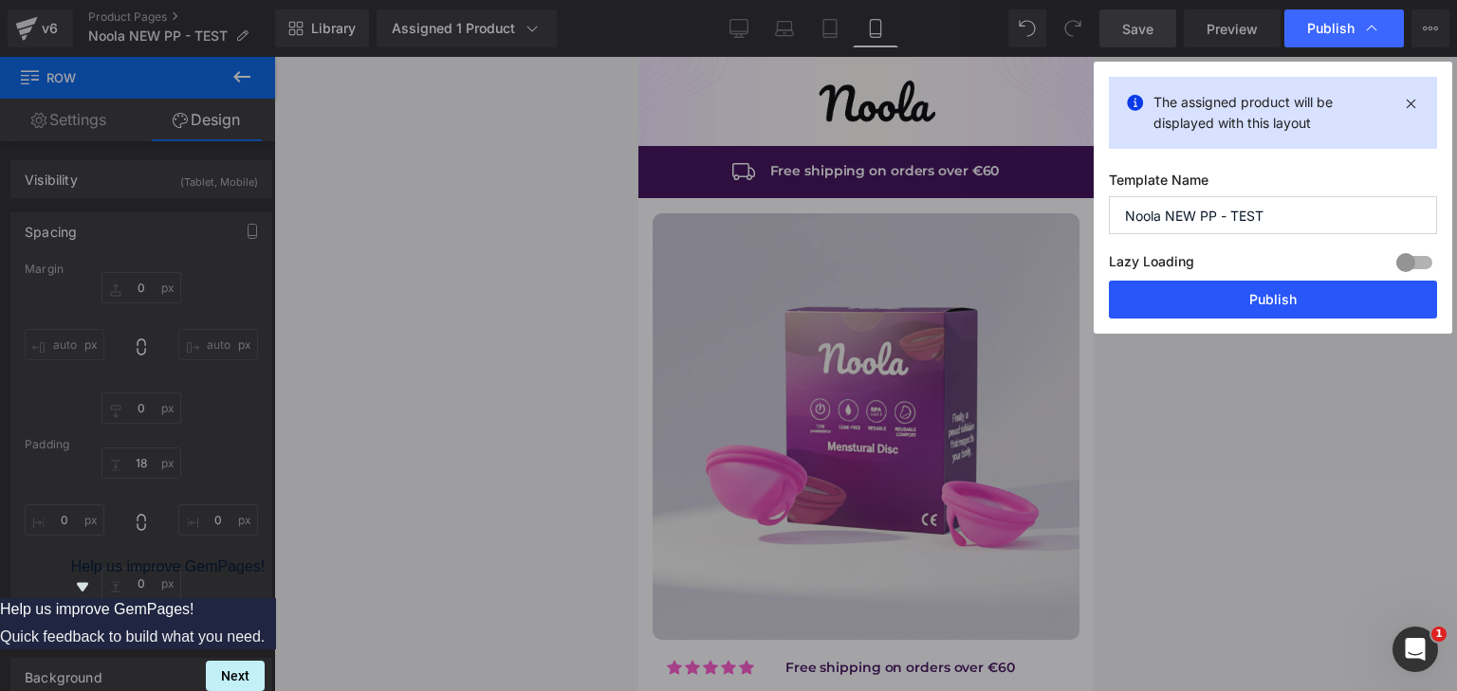
click at [1254, 303] on button "Publish" at bounding box center [1273, 300] width 328 height 38
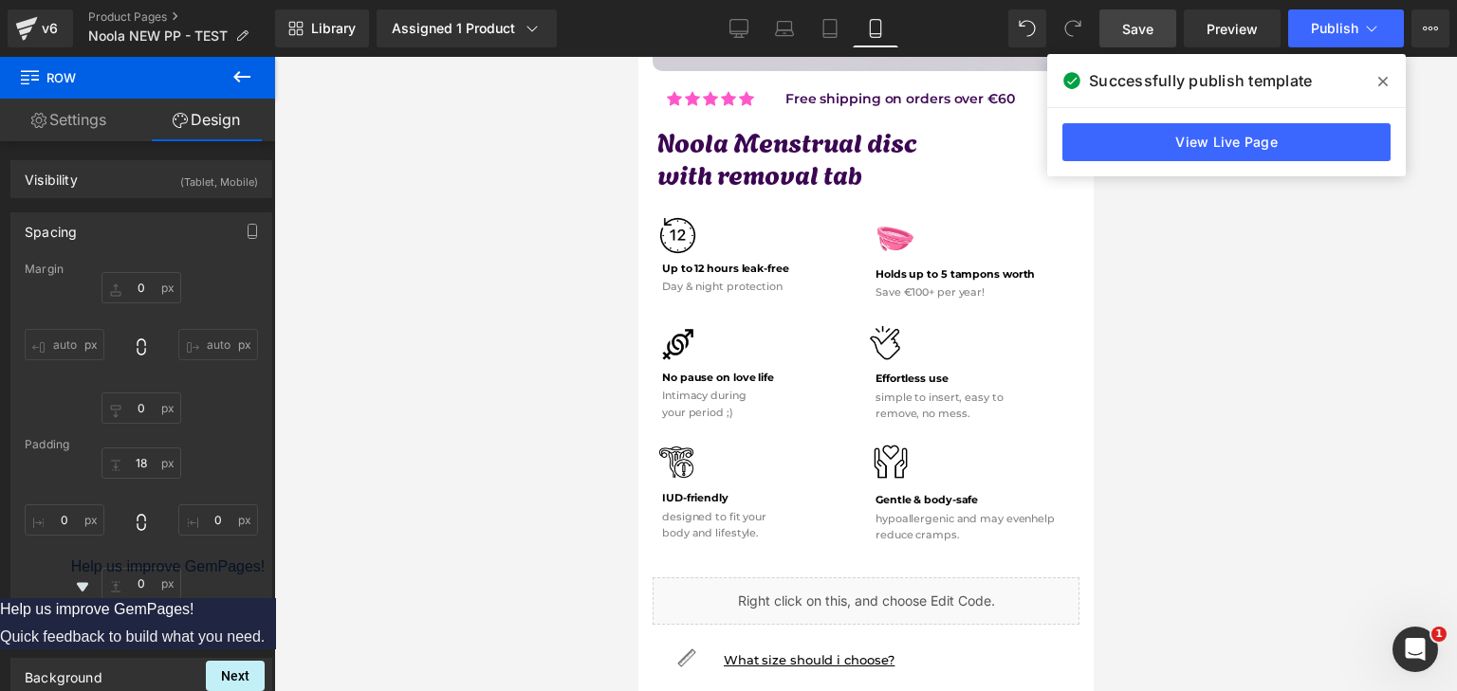
scroll to position [854, 0]
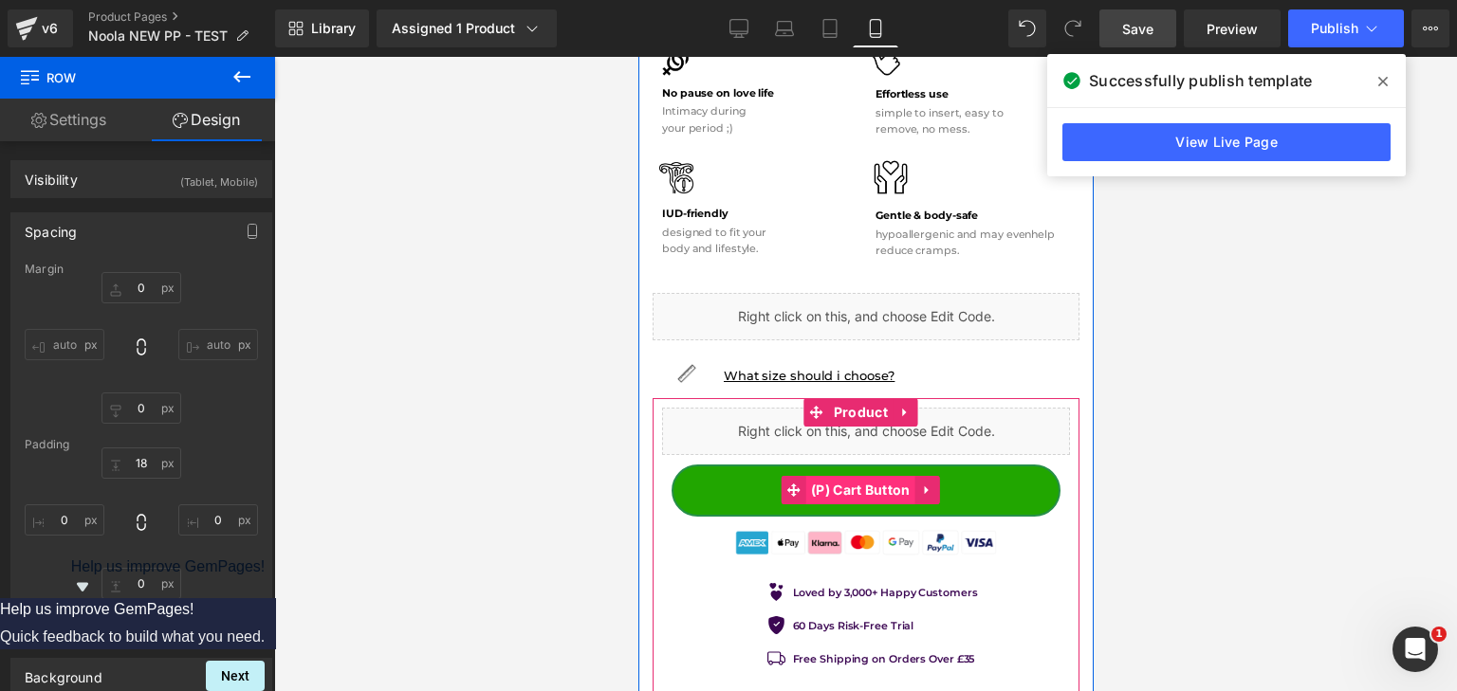
drag, startPoint x: 866, startPoint y: 480, endPoint x: 1136, endPoint y: 427, distance: 275.5
click at [866, 480] on span "(P) Cart Button" at bounding box center [859, 490] width 109 height 28
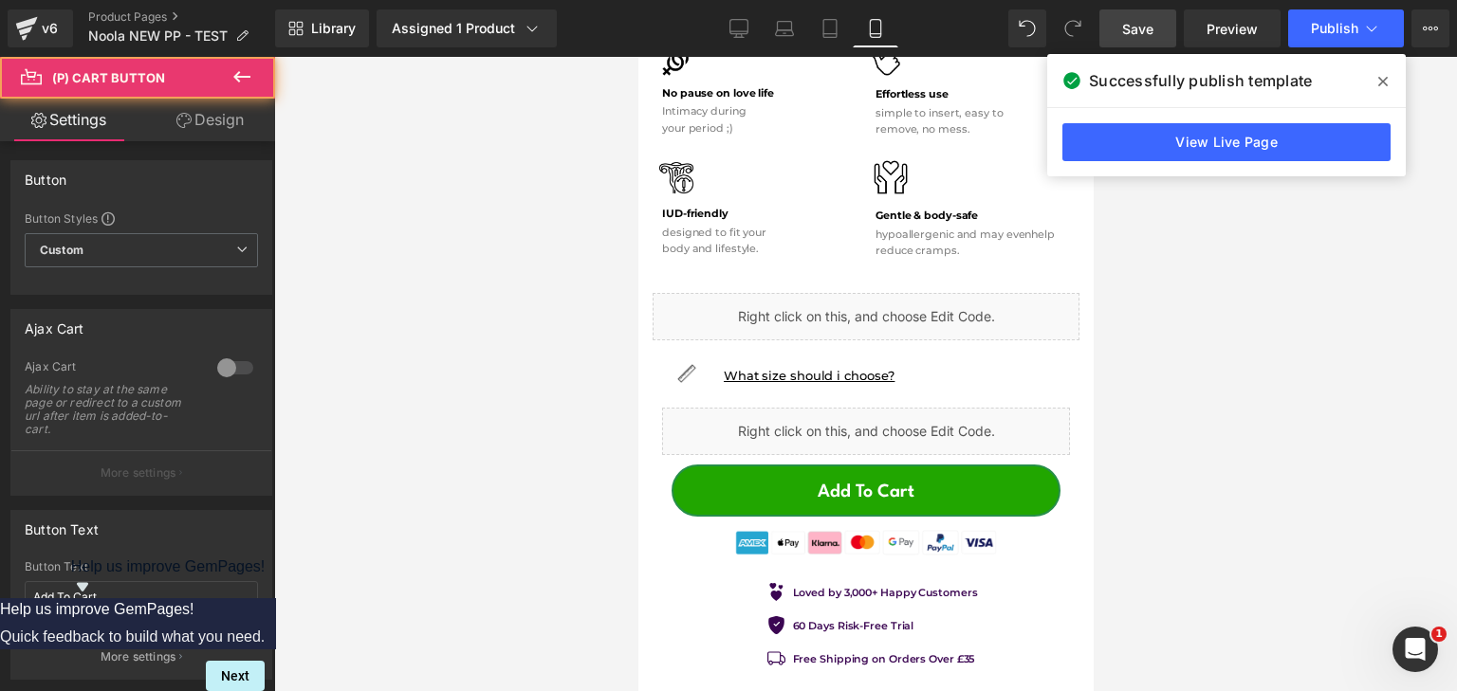
click at [180, 123] on icon at bounding box center [183, 120] width 15 height 15
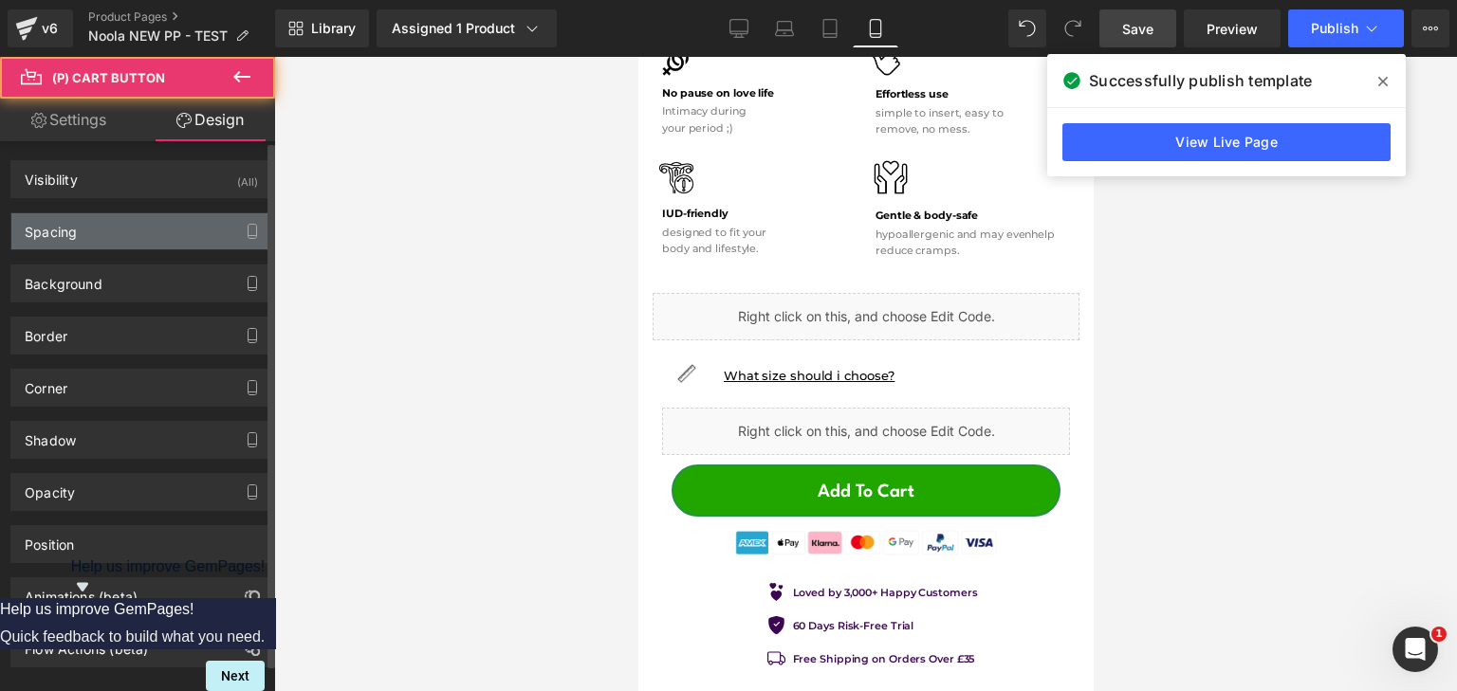
click at [80, 236] on div "Spacing" at bounding box center [141, 231] width 260 height 36
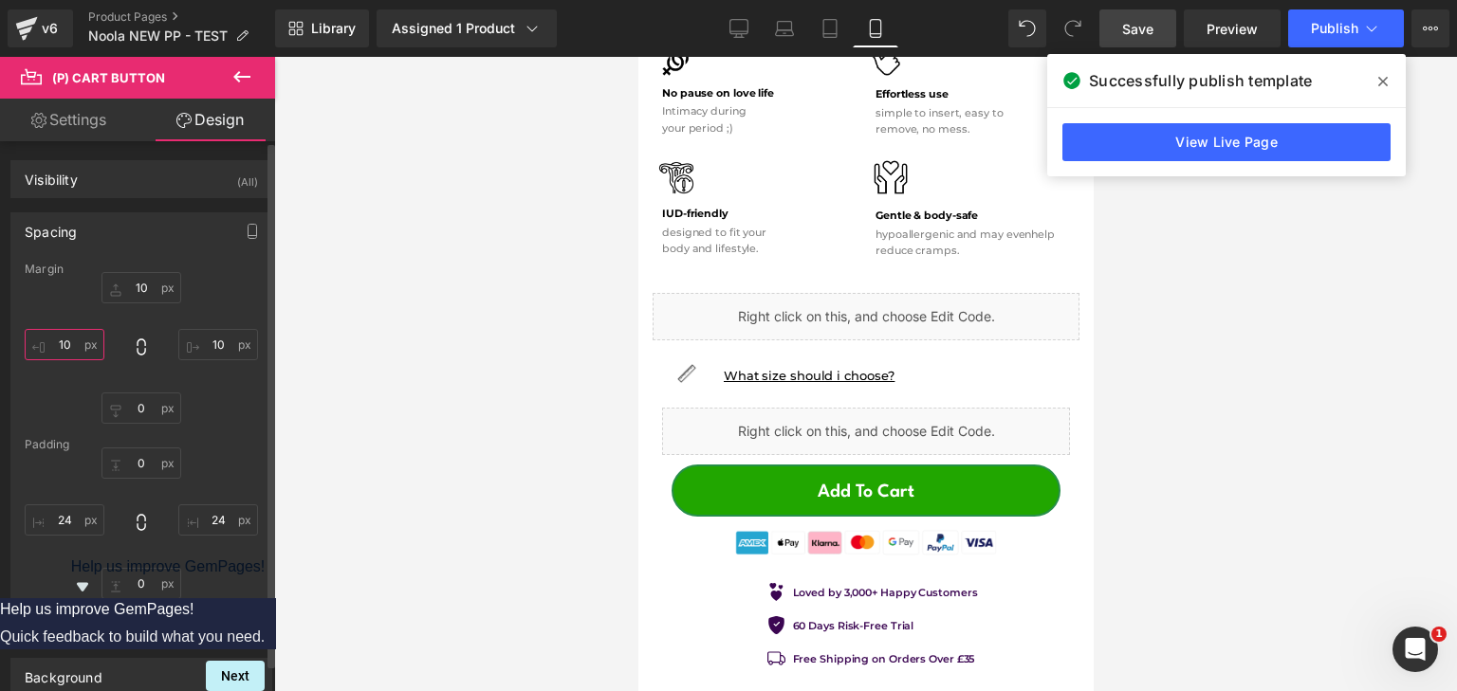
click at [74, 350] on input "text" at bounding box center [65, 344] width 80 height 31
type input "0"
click at [225, 345] on input "10" at bounding box center [218, 344] width 80 height 31
type input "0"
click at [239, 522] on input "text" at bounding box center [218, 520] width 80 height 31
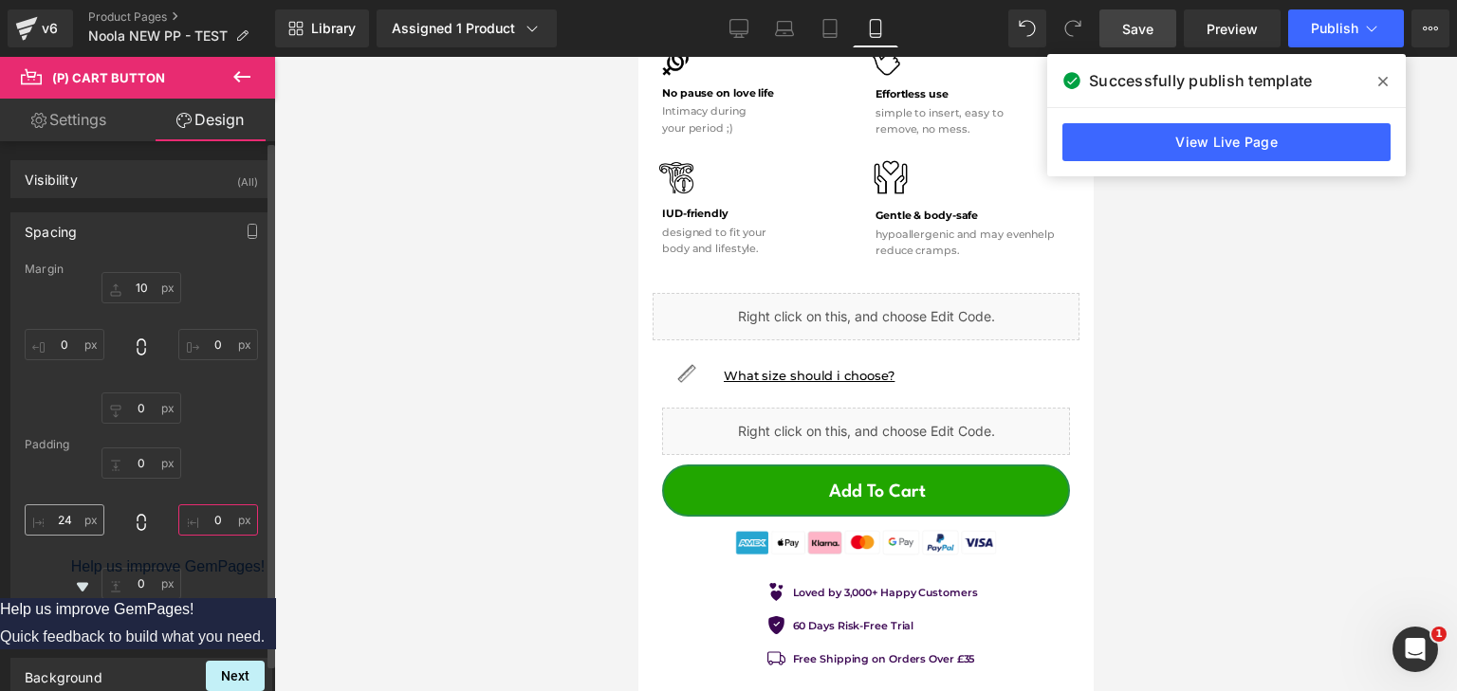
type input "0"
click at [61, 521] on input "24" at bounding box center [65, 520] width 80 height 31
type input "0"
click at [1365, 28] on icon at bounding box center [1371, 28] width 19 height 19
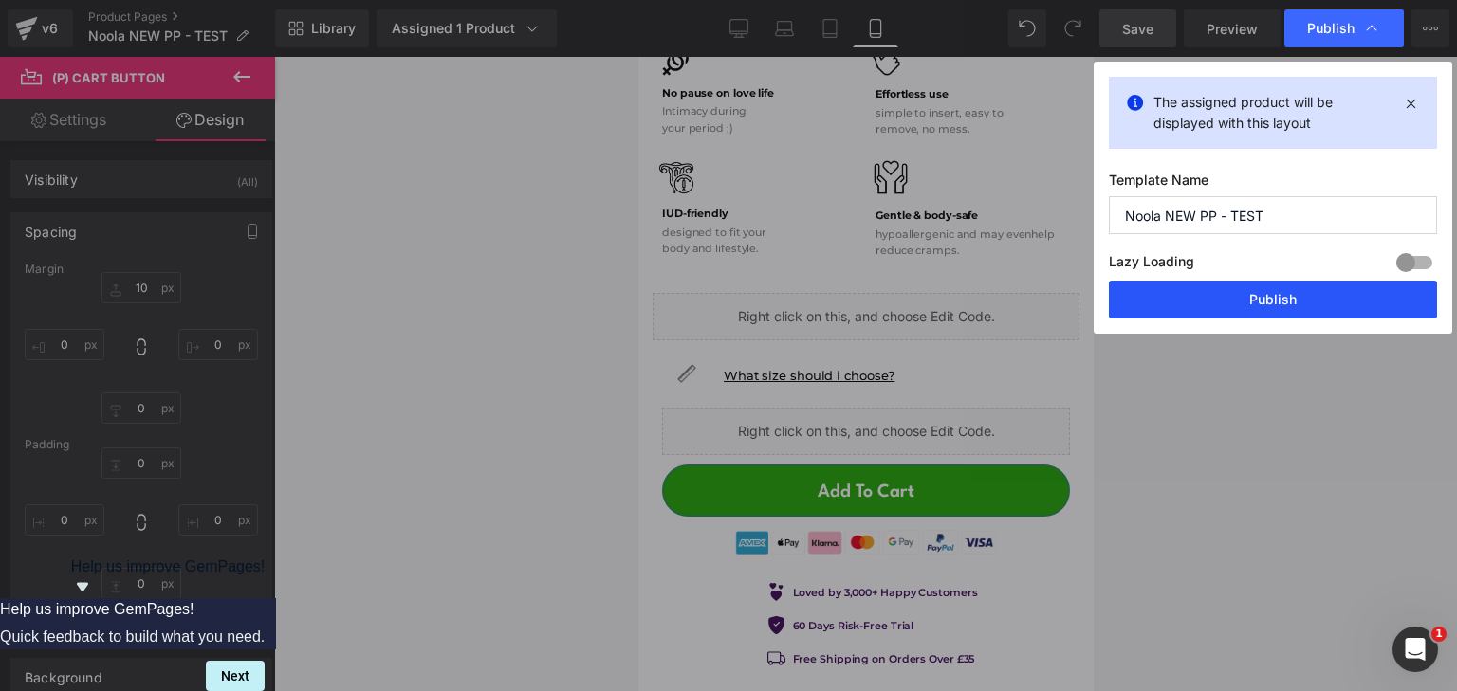
click at [1290, 297] on button "Publish" at bounding box center [1273, 300] width 328 height 38
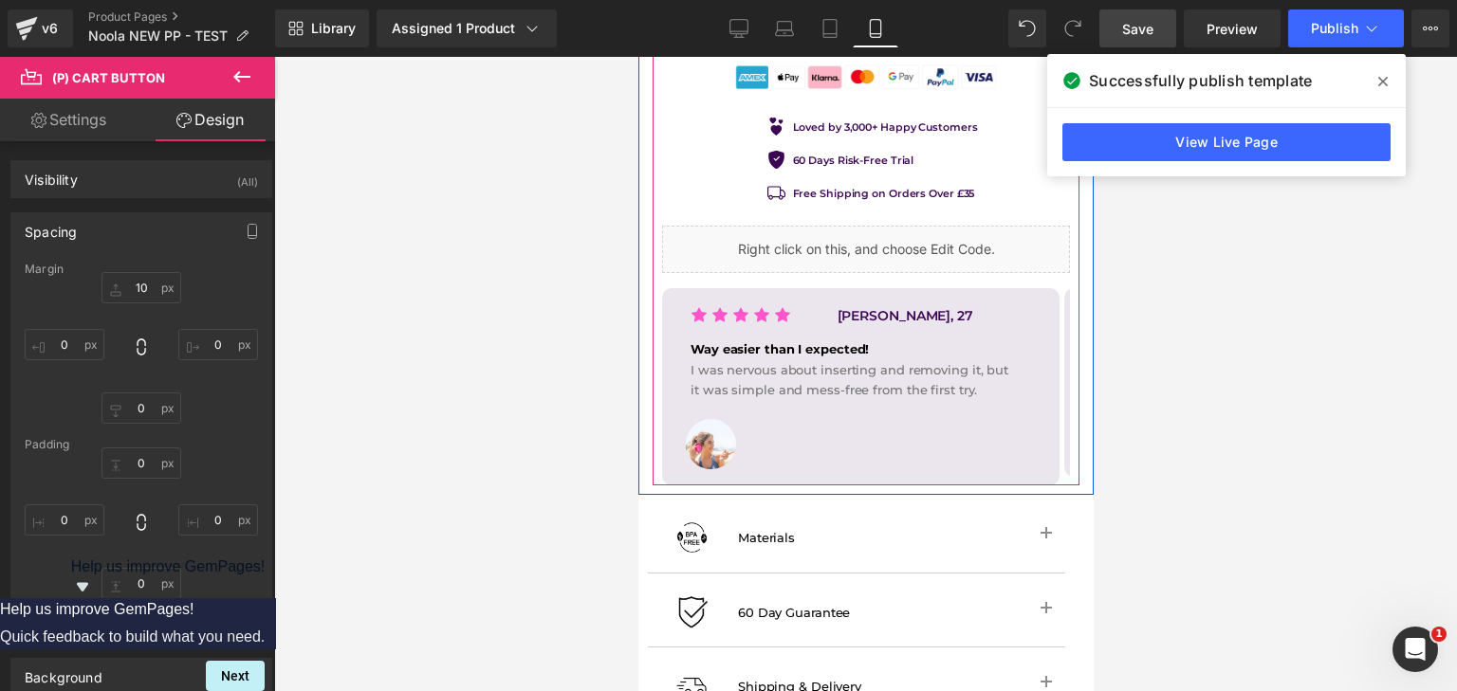
scroll to position [1328, 0]
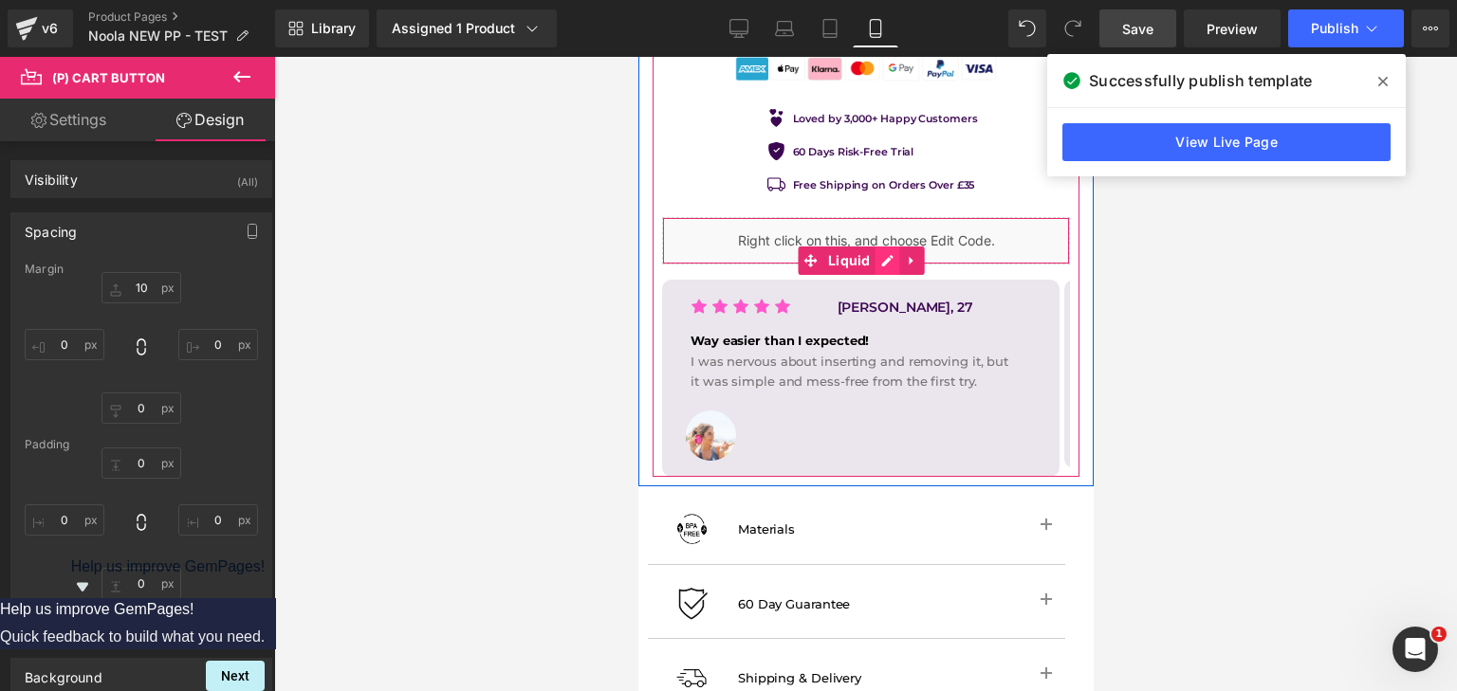
click at [888, 238] on div "Liquid" at bounding box center [865, 240] width 408 height 47
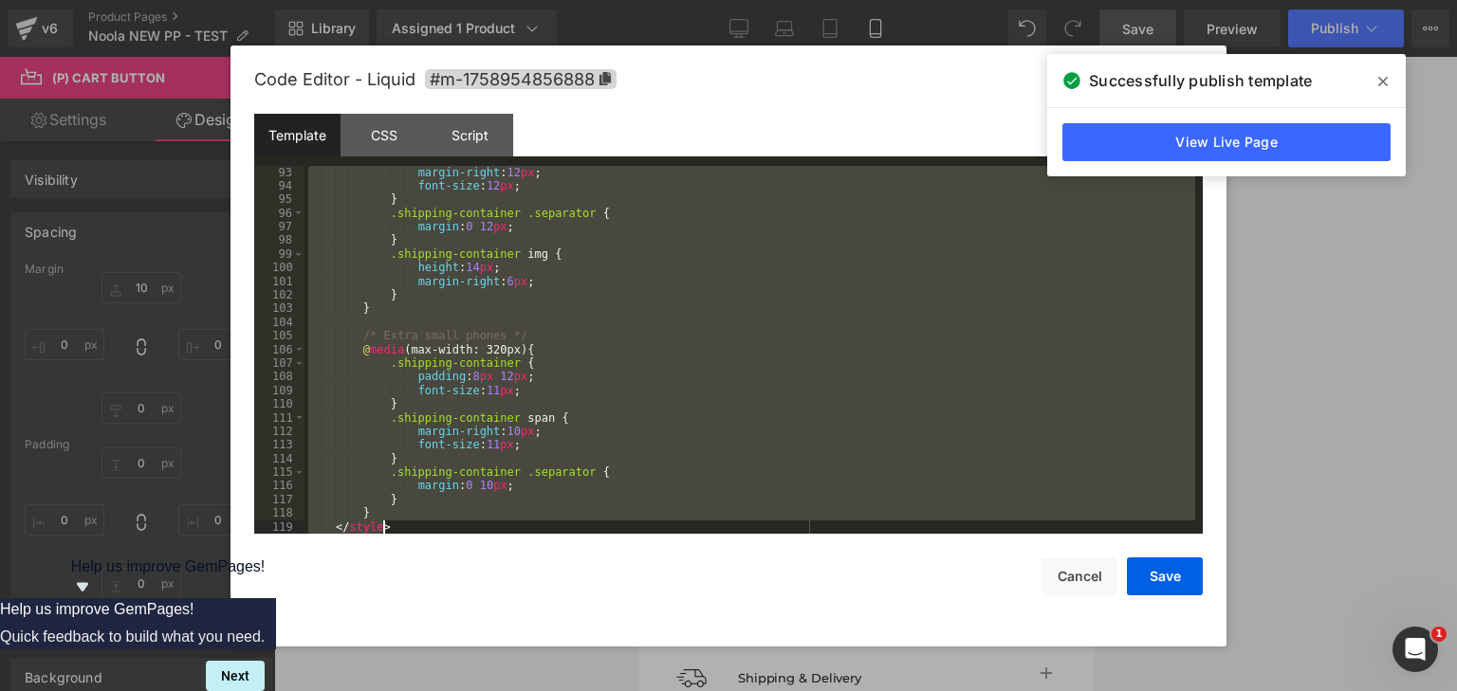
scroll to position [1407, 0]
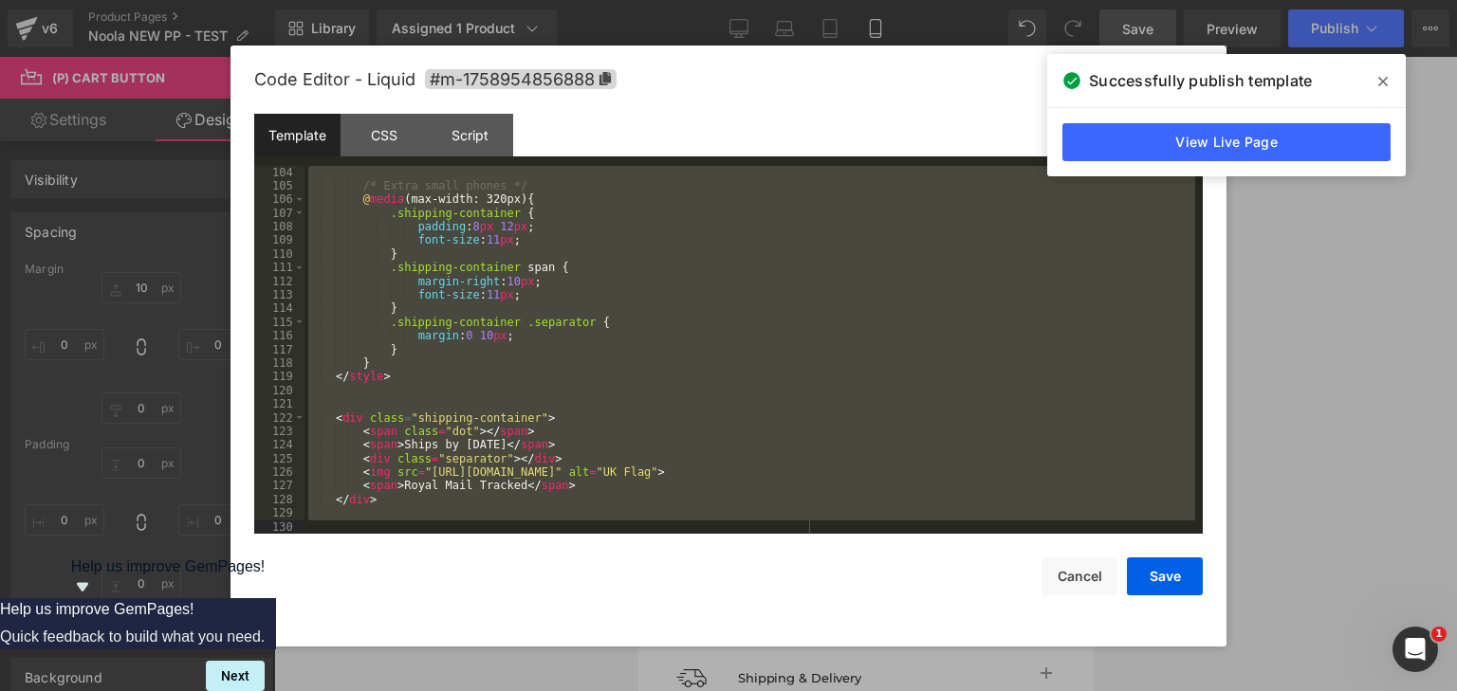
drag, startPoint x: 333, startPoint y: 172, endPoint x: 649, endPoint y: 597, distance: 529.5
click at [649, 597] on div "Code Editor - Liquid #m-1758954856888 Template CSS Script Data 104 105 106 107 …" at bounding box center [728, 346] width 949 height 601
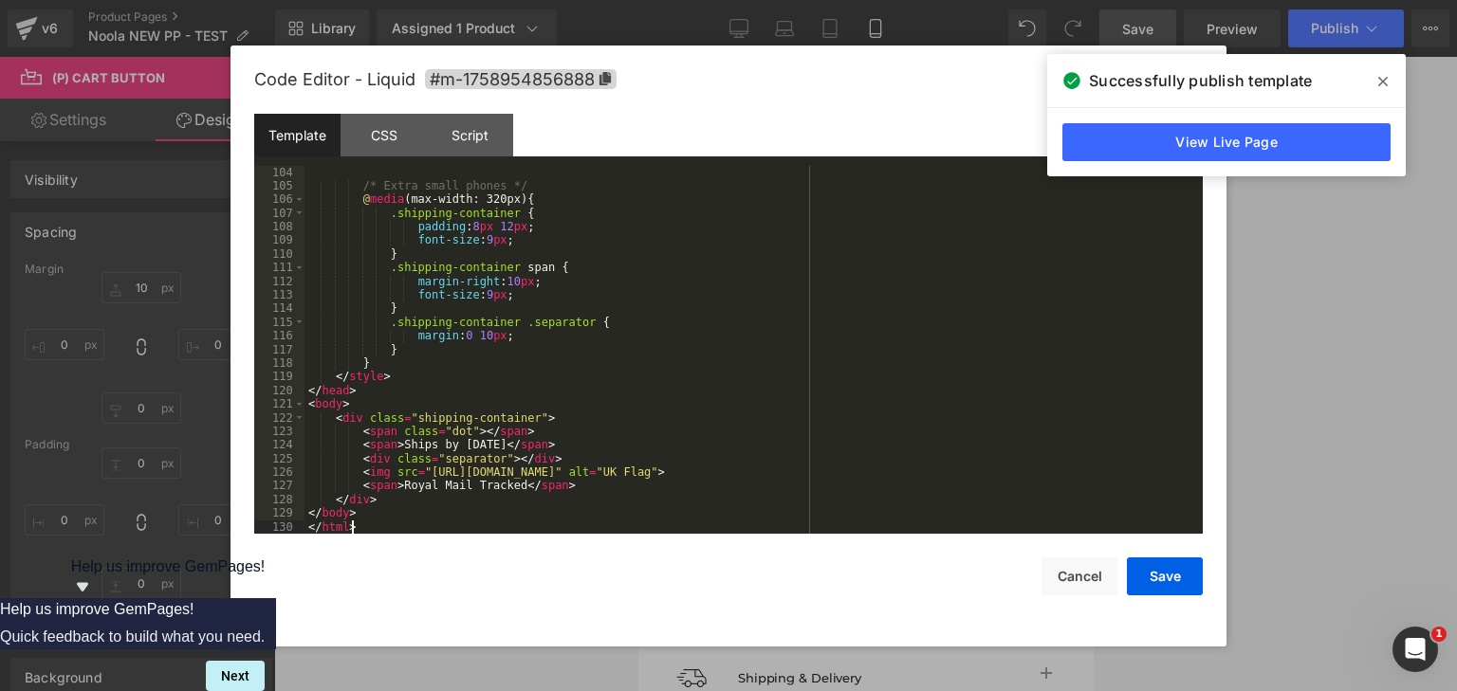
click at [1383, 77] on icon at bounding box center [1382, 81] width 9 height 15
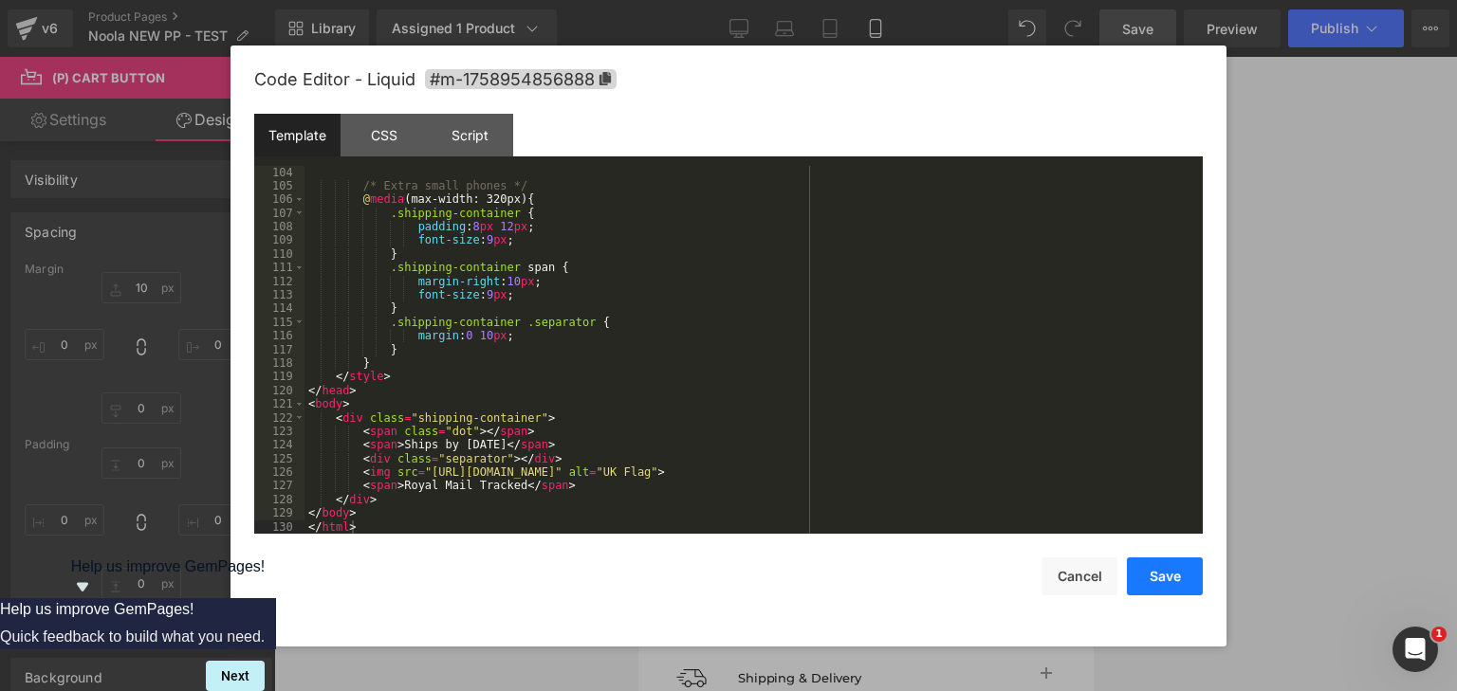
click at [1182, 573] on button "Save" at bounding box center [1165, 577] width 76 height 38
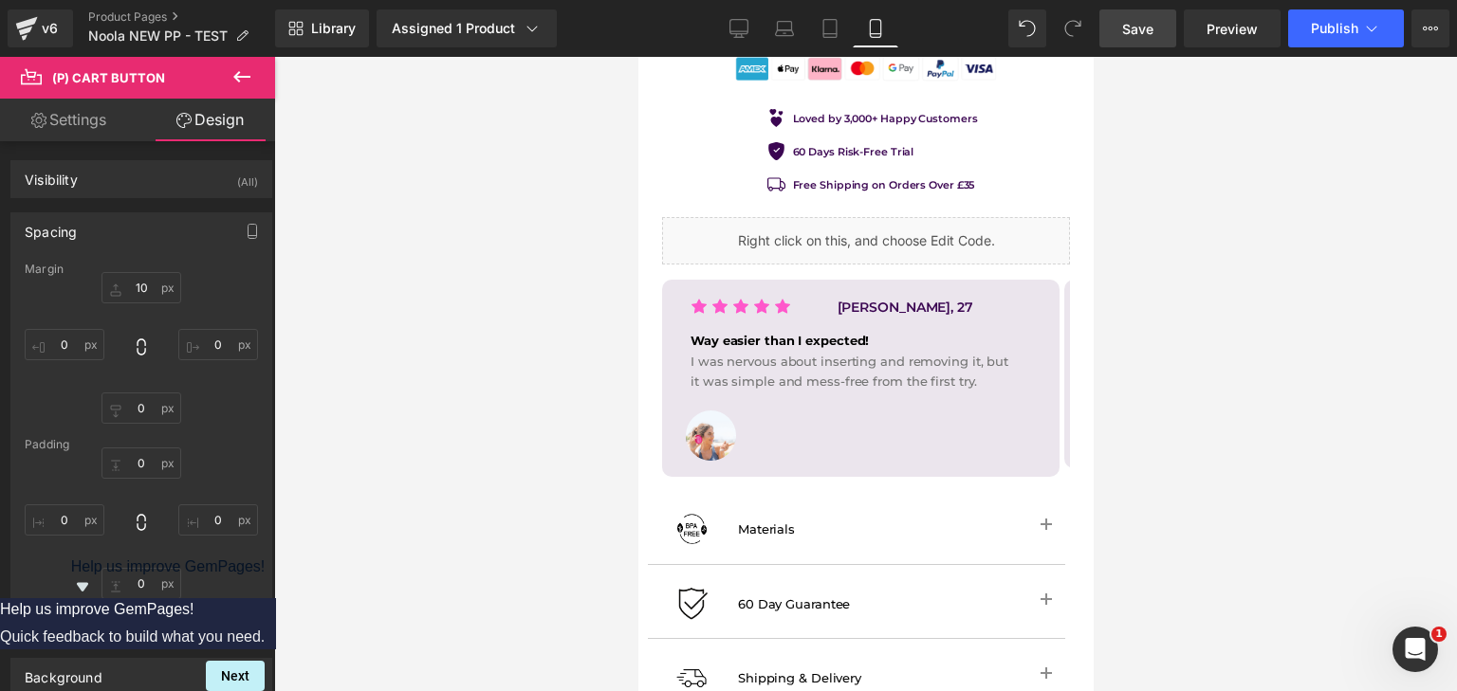
click at [1166, 28] on link "Save" at bounding box center [1137, 28] width 77 height 38
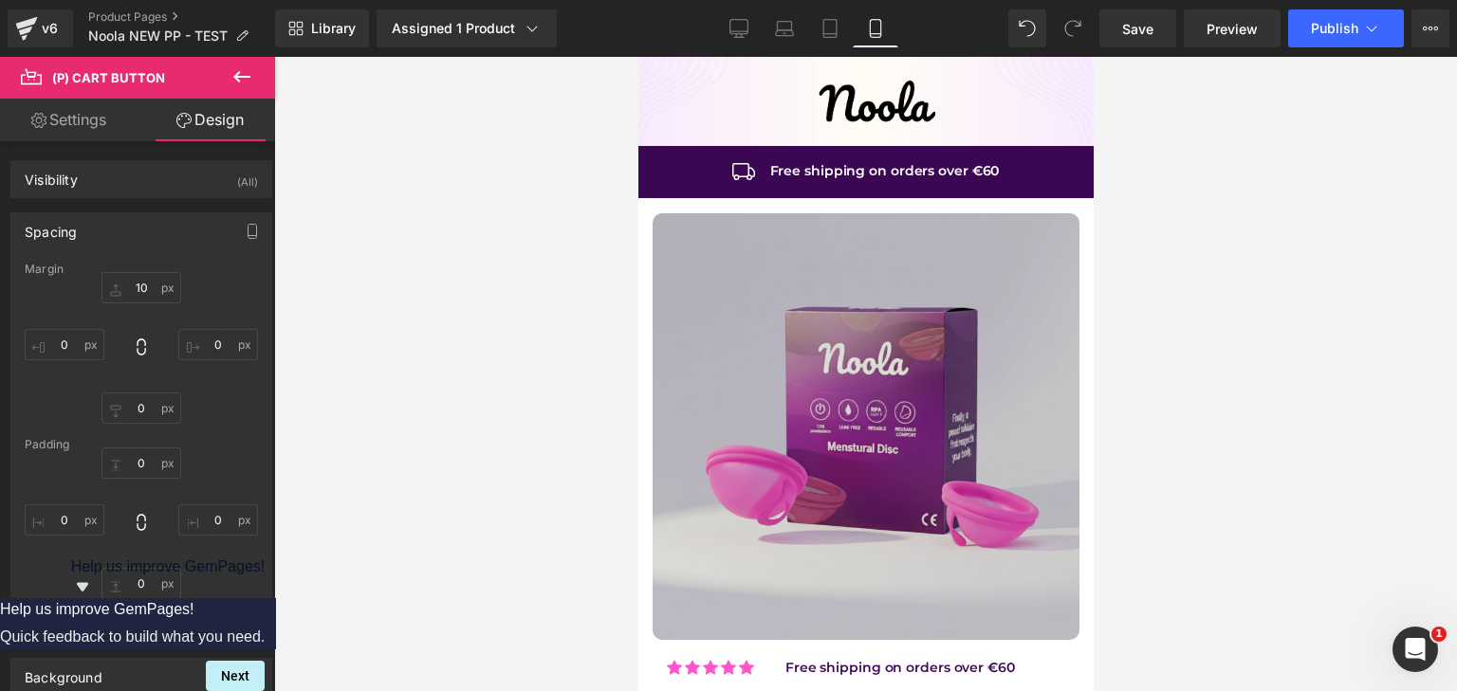
scroll to position [95, 0]
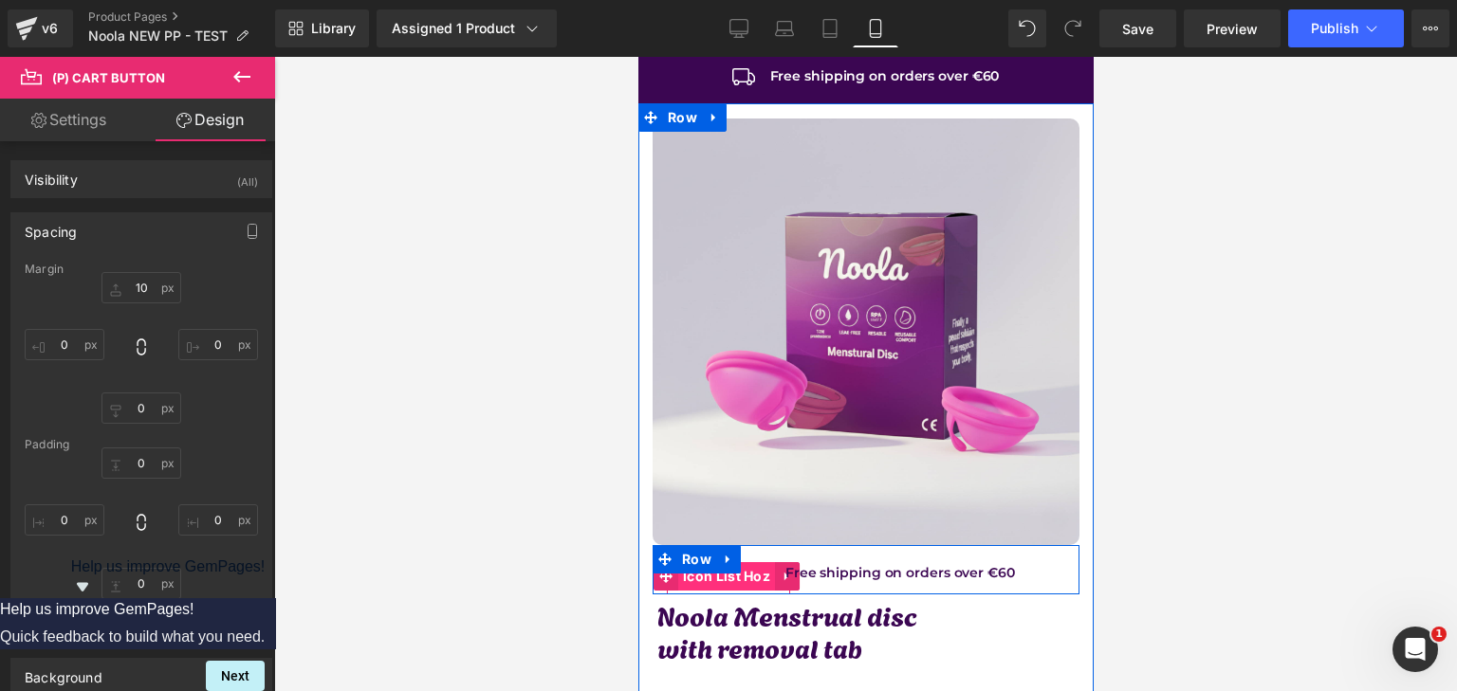
click at [704, 567] on span "Icon List Hoz" at bounding box center [725, 576] width 97 height 28
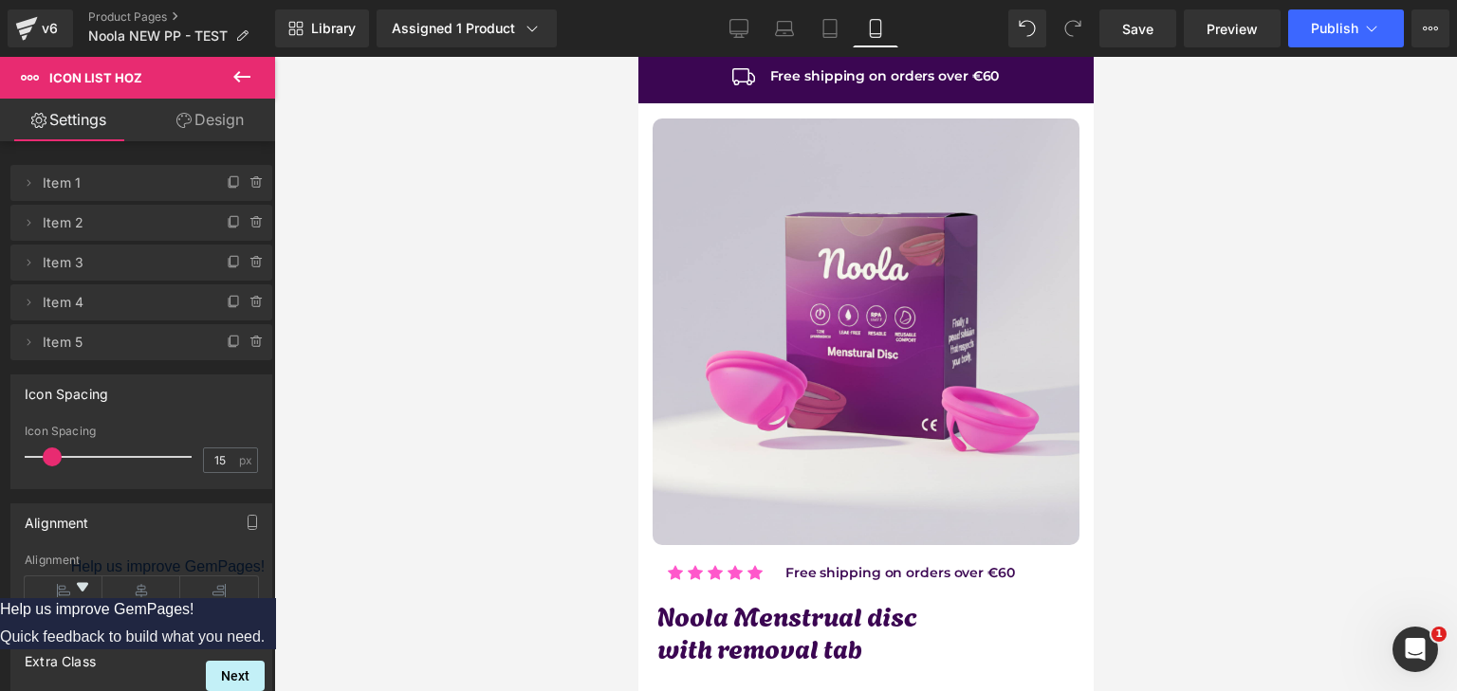
click at [53, 457] on span at bounding box center [52, 457] width 19 height 19
click at [198, 125] on link "Design" at bounding box center [210, 120] width 138 height 43
click at [0, 0] on div "Spacing" at bounding box center [0, 0] width 0 height 0
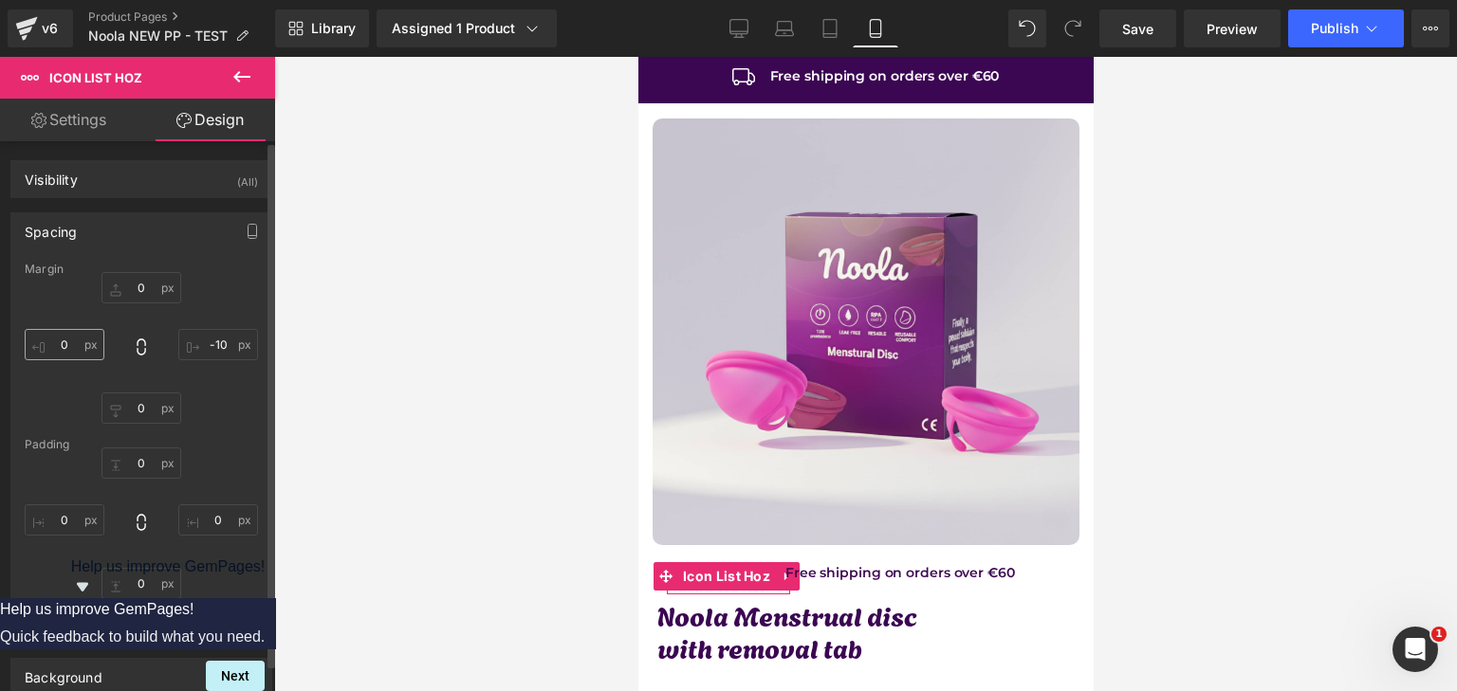
drag, startPoint x: 71, startPoint y: 323, endPoint x: 70, endPoint y: 339, distance: 15.2
click at [71, 325] on div "0 -10 0 0" at bounding box center [141, 348] width 233 height 152
click at [70, 340] on input "0" at bounding box center [65, 344] width 80 height 31
type input "-10"
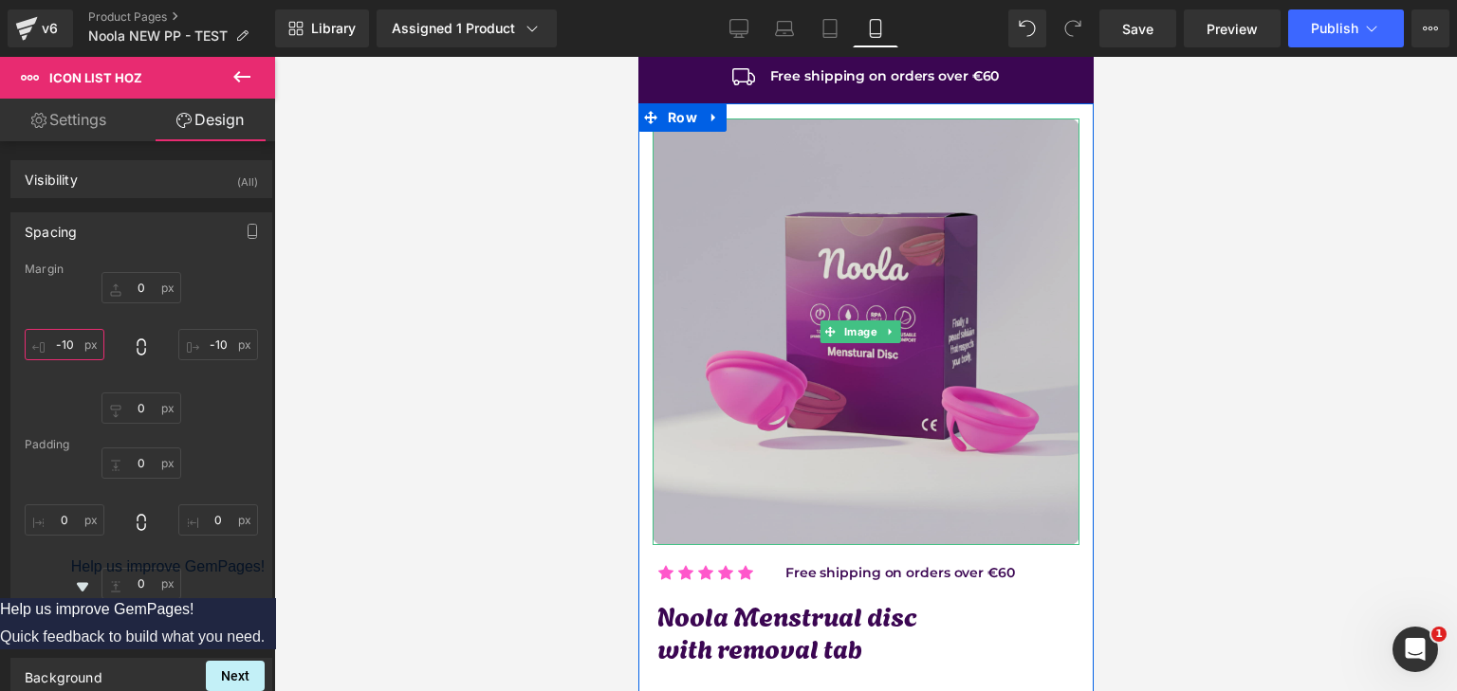
scroll to position [285, 0]
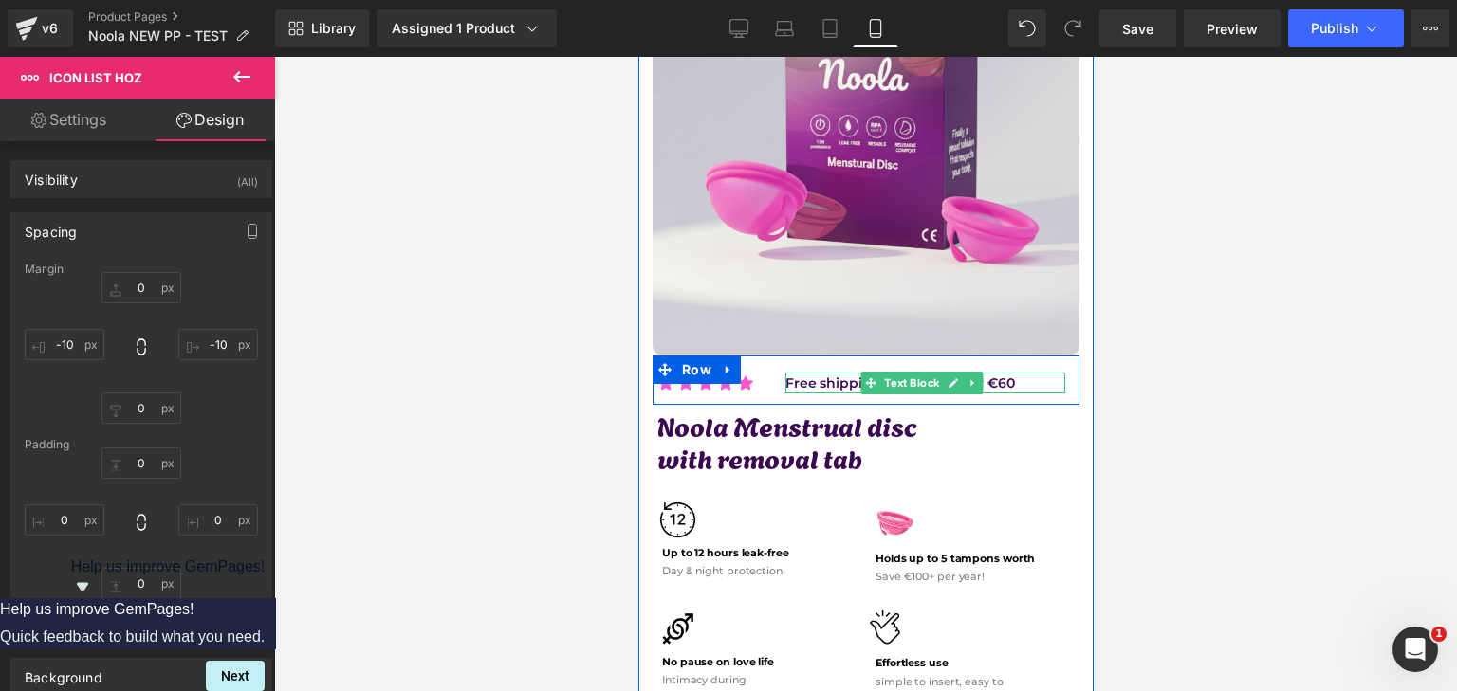
click at [921, 372] on span "Text Block" at bounding box center [910, 383] width 63 height 23
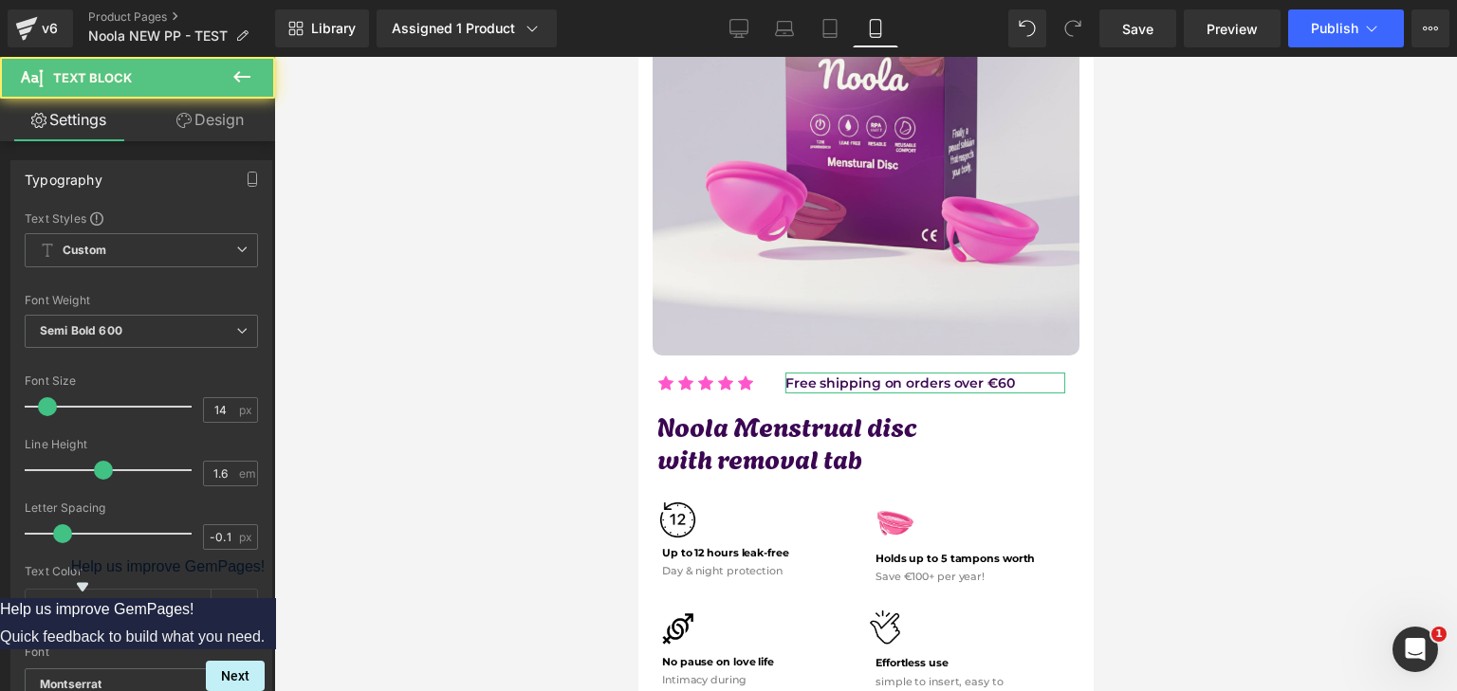
click at [191, 118] on link "Design" at bounding box center [210, 120] width 138 height 43
click at [0, 0] on div "Spacing" at bounding box center [0, 0] width 0 height 0
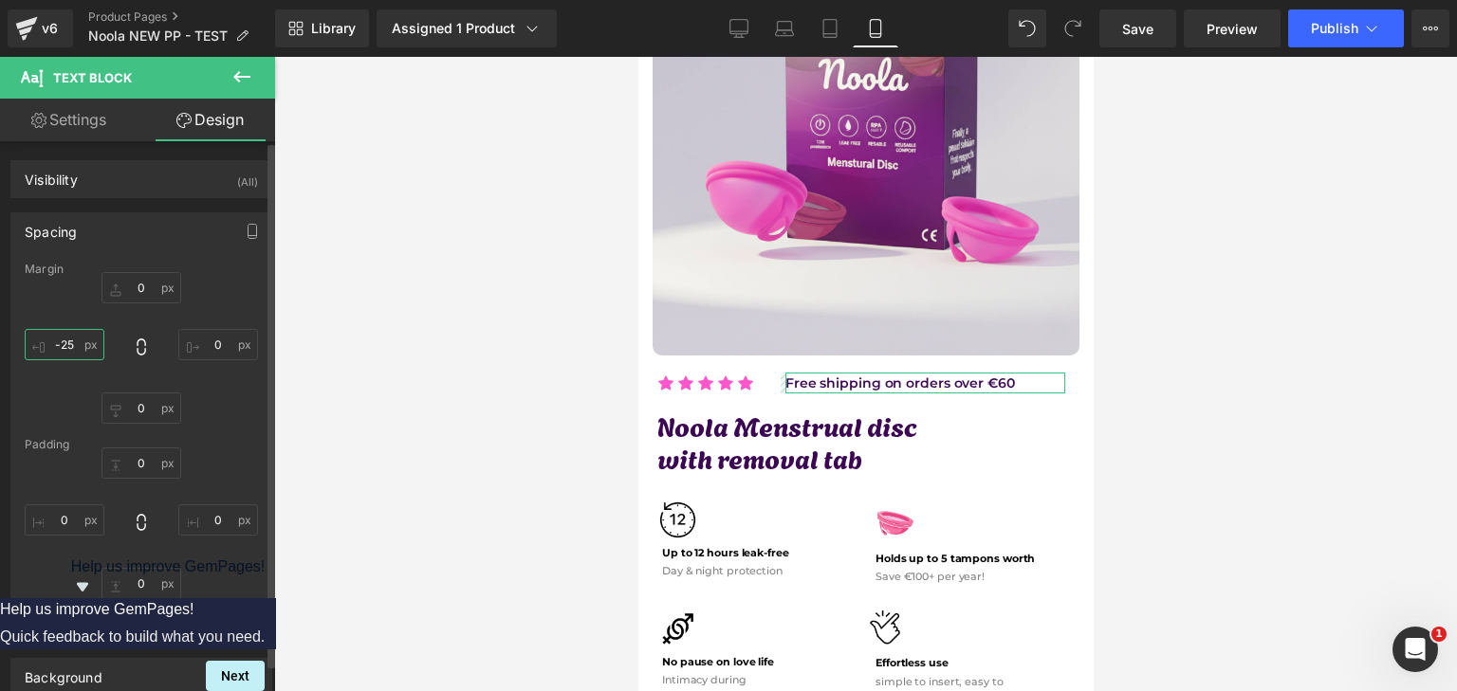
click at [86, 343] on input "-25" at bounding box center [65, 344] width 80 height 31
type input "-40"
click at [1176, 39] on link "Save" at bounding box center [1137, 28] width 77 height 38
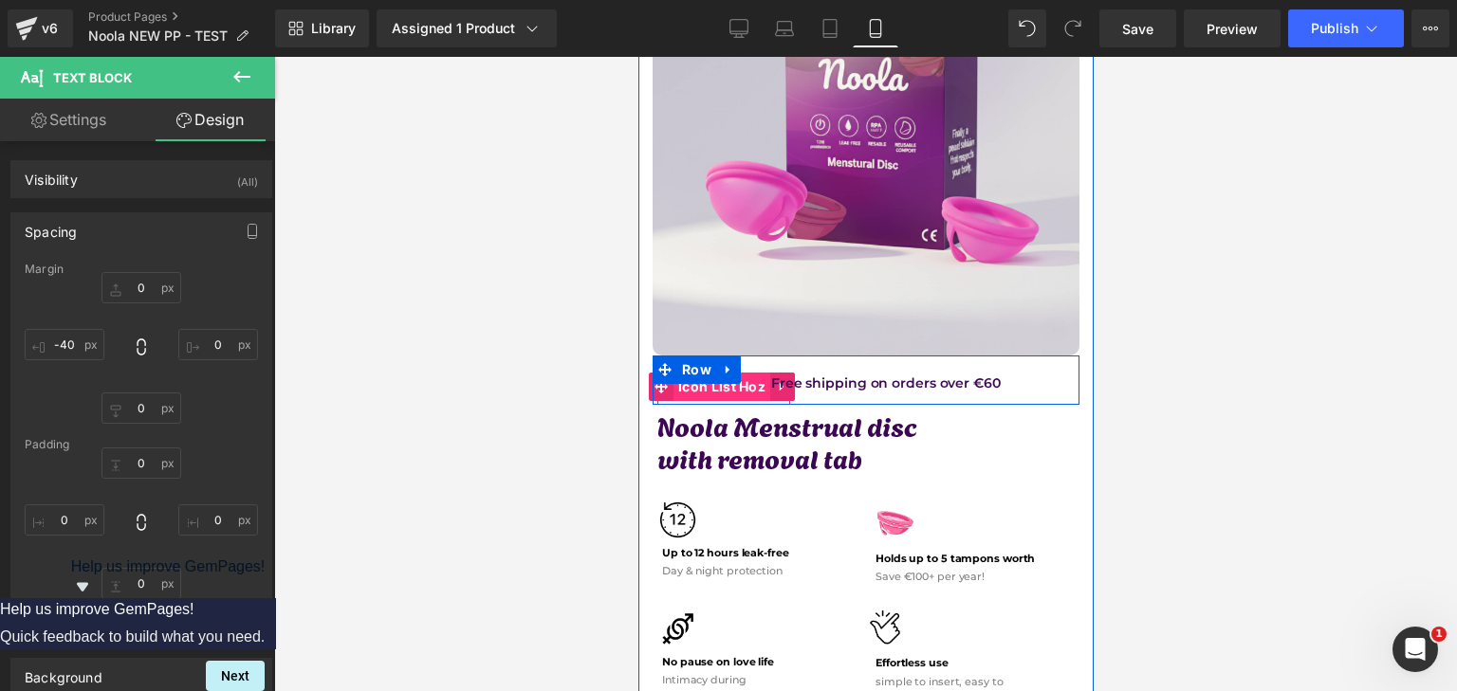
click at [701, 377] on span "Icon List Hoz" at bounding box center [720, 387] width 97 height 28
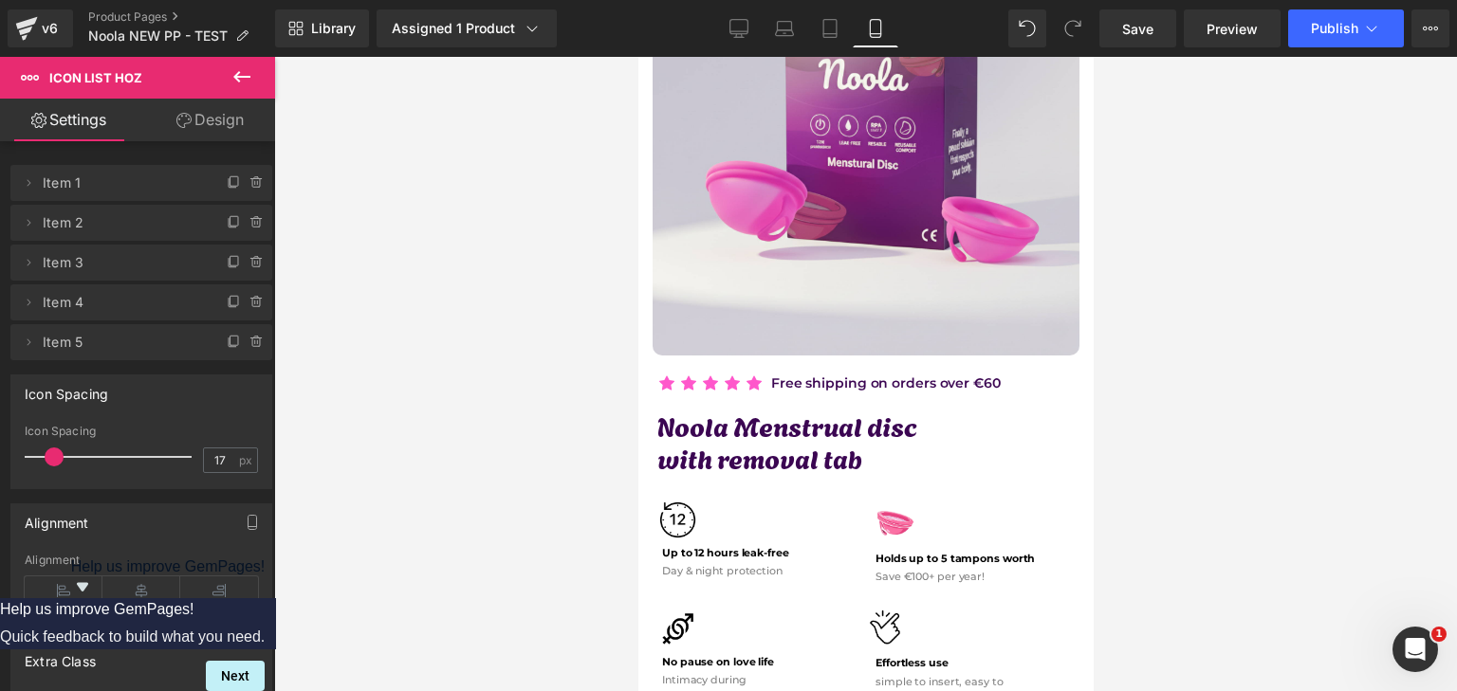
click at [53, 458] on span at bounding box center [54, 457] width 19 height 19
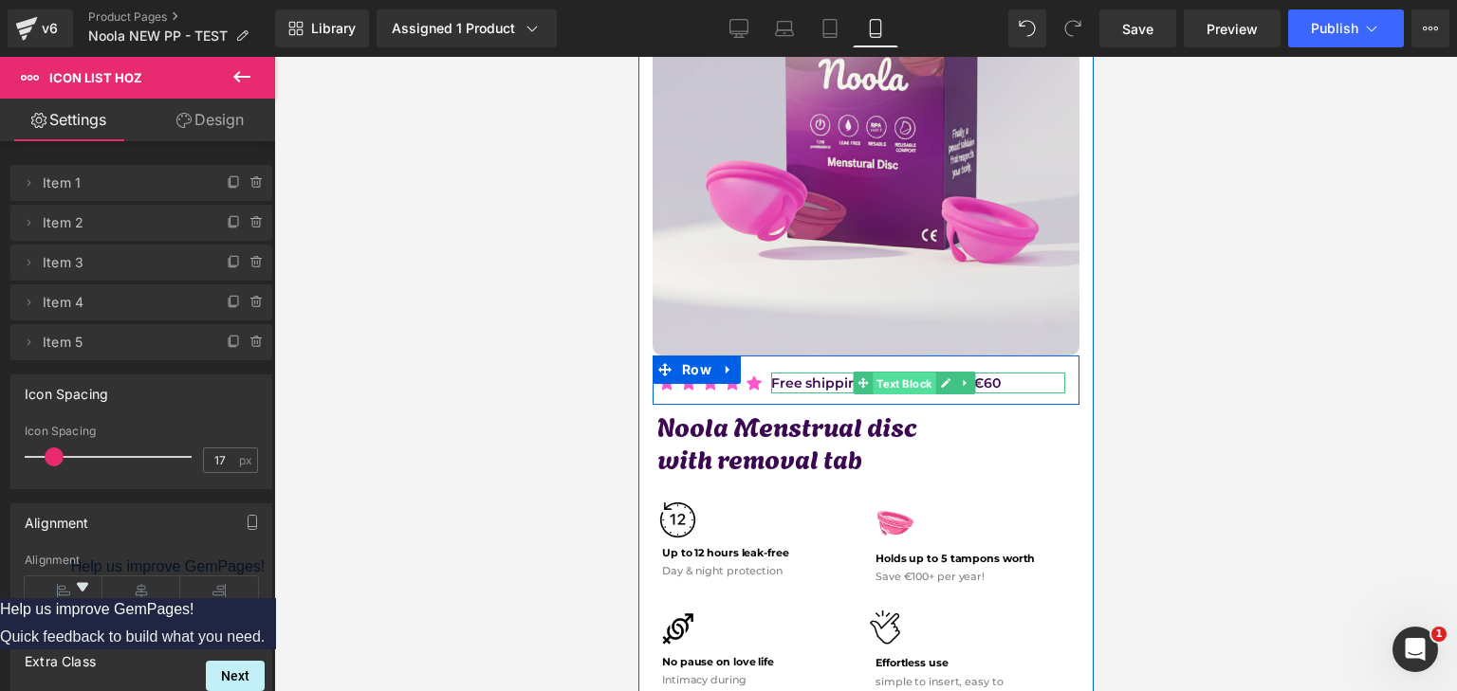
click at [907, 375] on span "Text Block" at bounding box center [904, 384] width 63 height 23
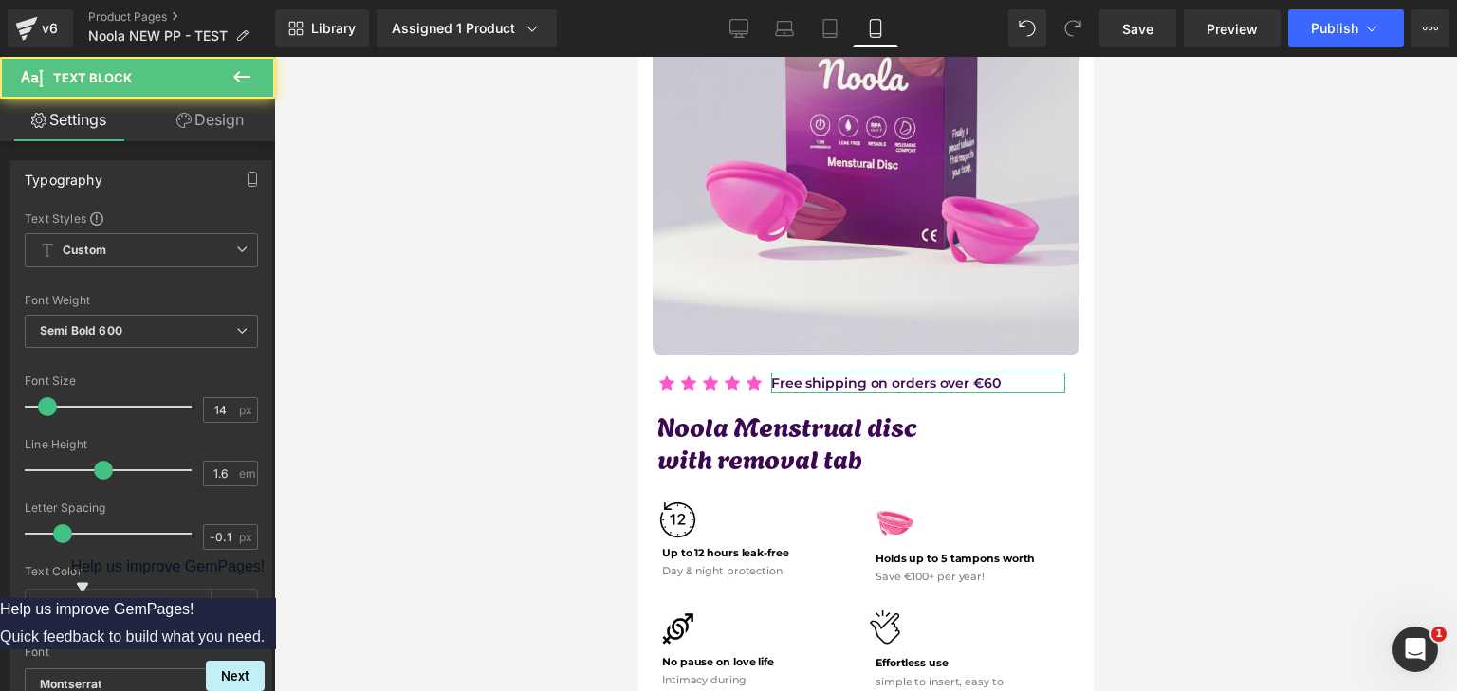
click at [171, 124] on link "Design" at bounding box center [210, 120] width 138 height 43
click at [0, 0] on div "Spacing" at bounding box center [0, 0] width 0 height 0
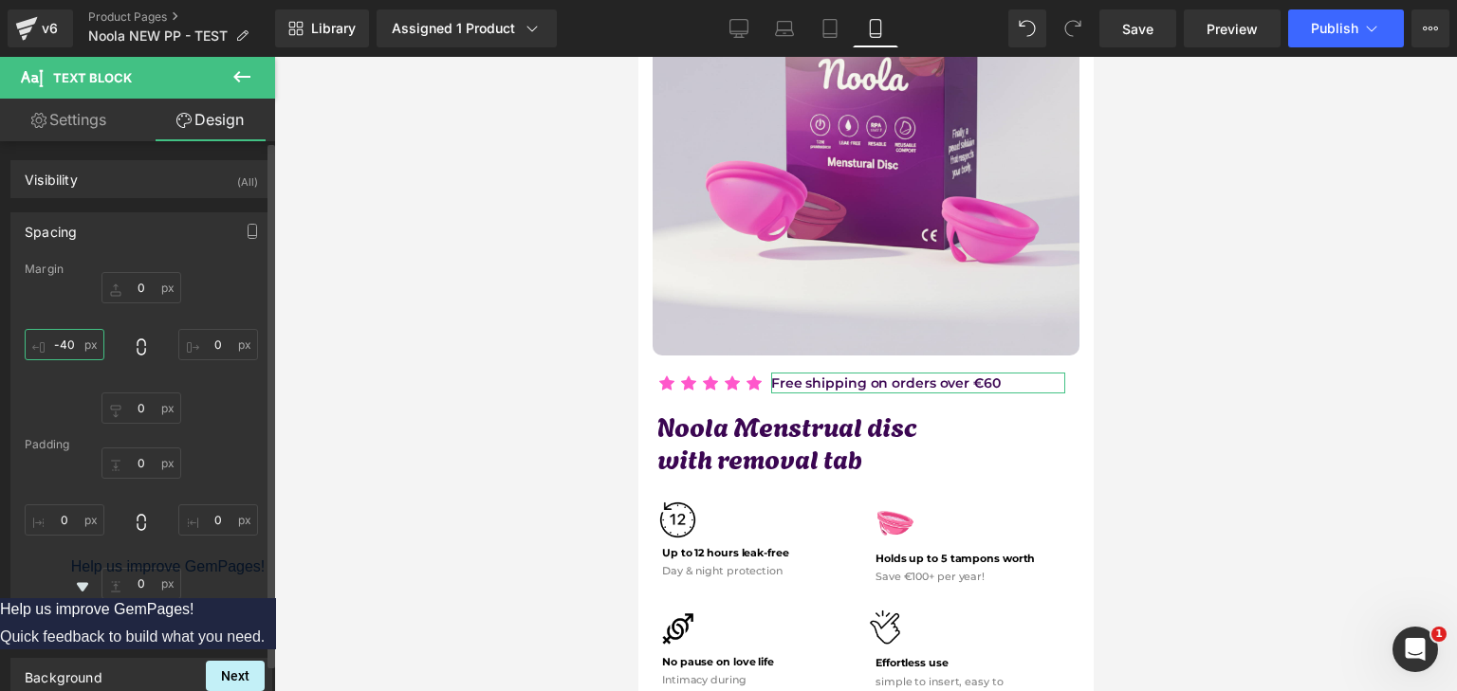
click at [54, 348] on input "-40" at bounding box center [65, 344] width 80 height 31
type input "-30"
click at [1175, 38] on link "Save" at bounding box center [1137, 28] width 77 height 38
click at [1377, 22] on icon at bounding box center [1371, 28] width 19 height 19
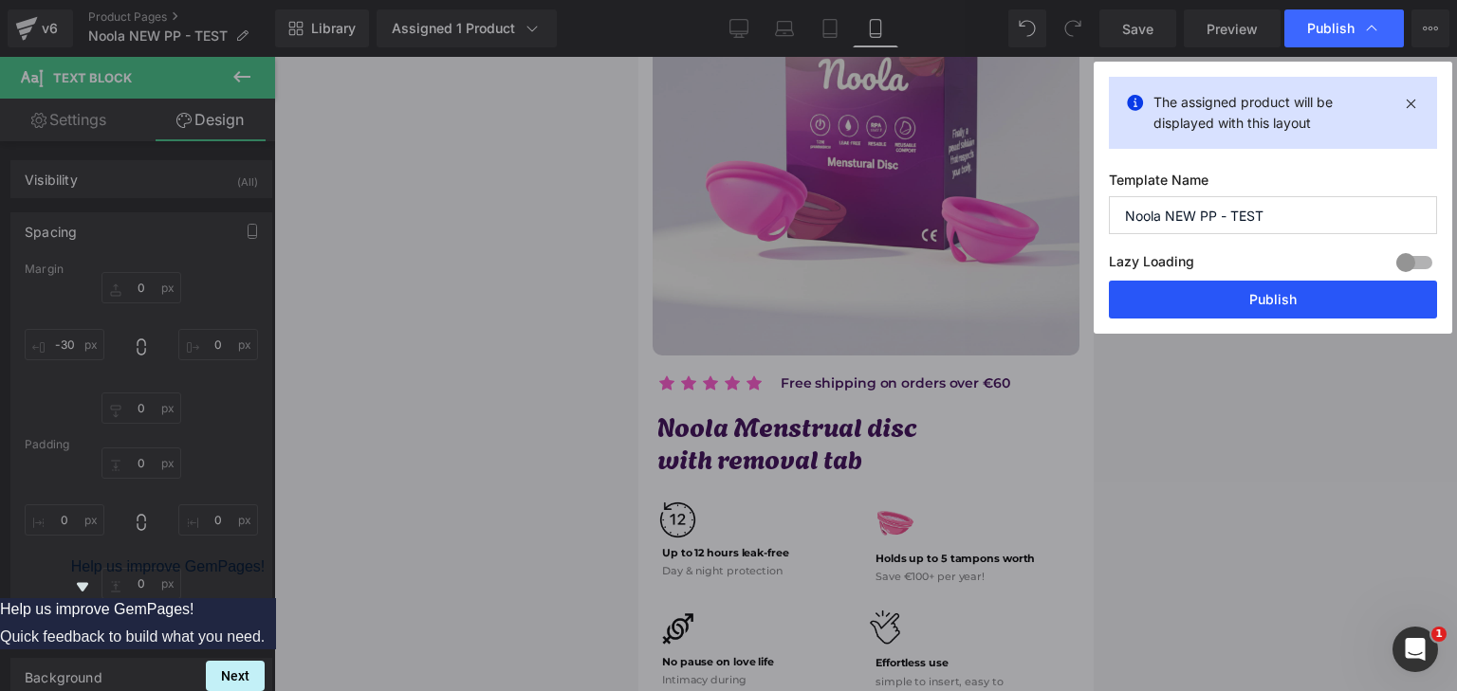
click at [1252, 299] on button "Publish" at bounding box center [1273, 300] width 328 height 38
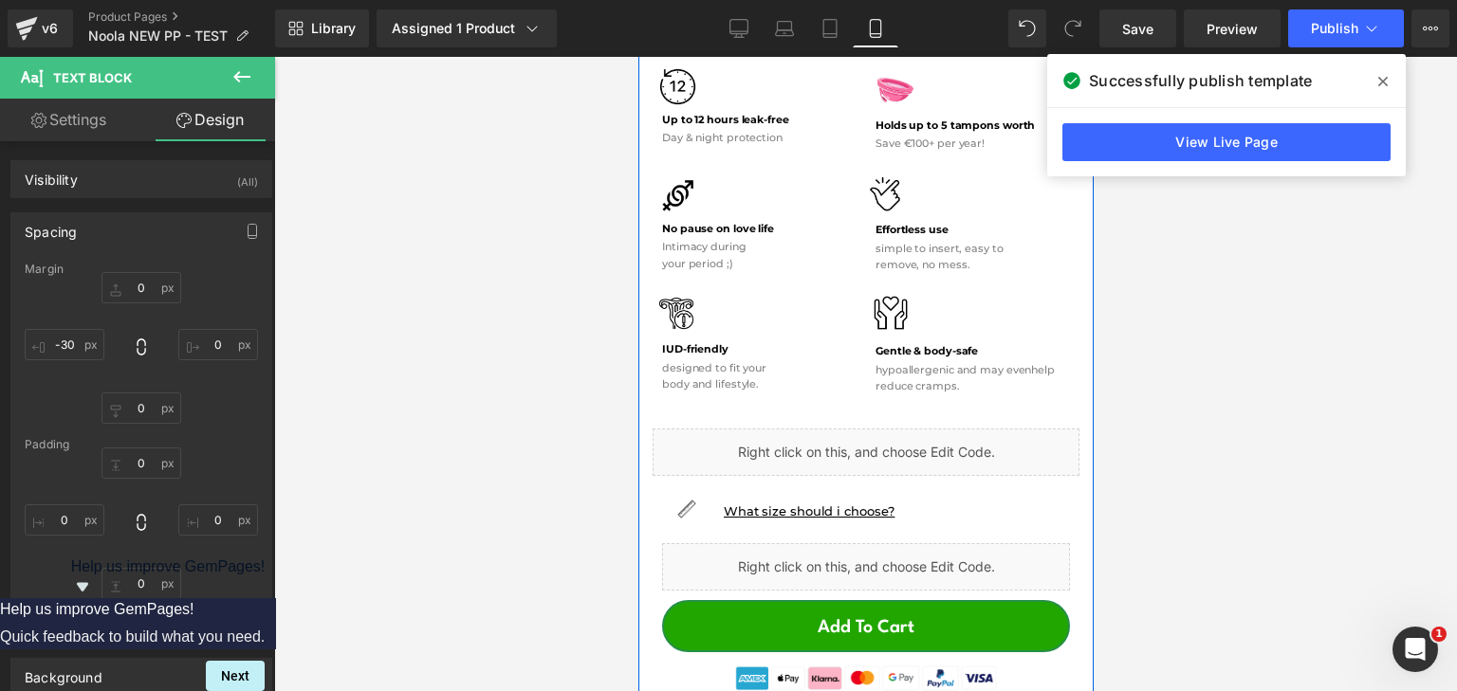
scroll to position [949, 0]
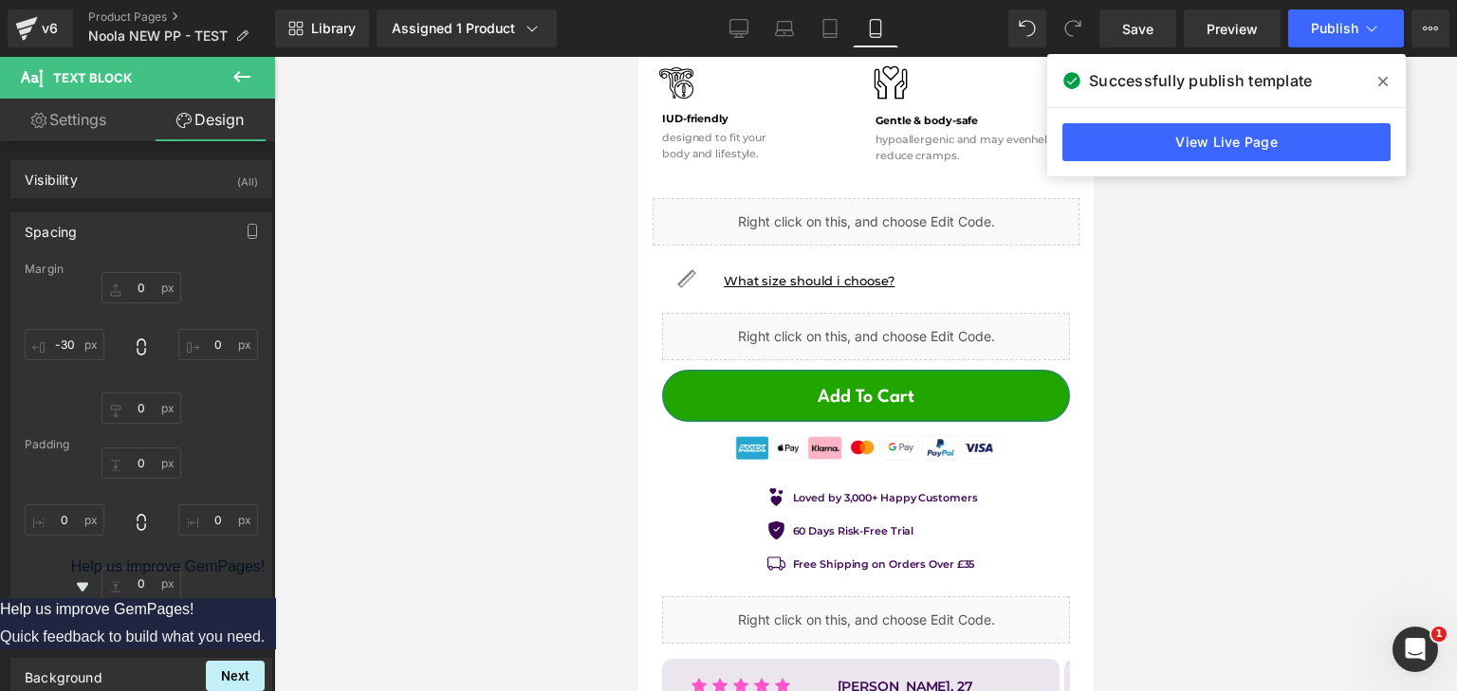
click at [1377, 72] on span at bounding box center [1383, 81] width 30 height 30
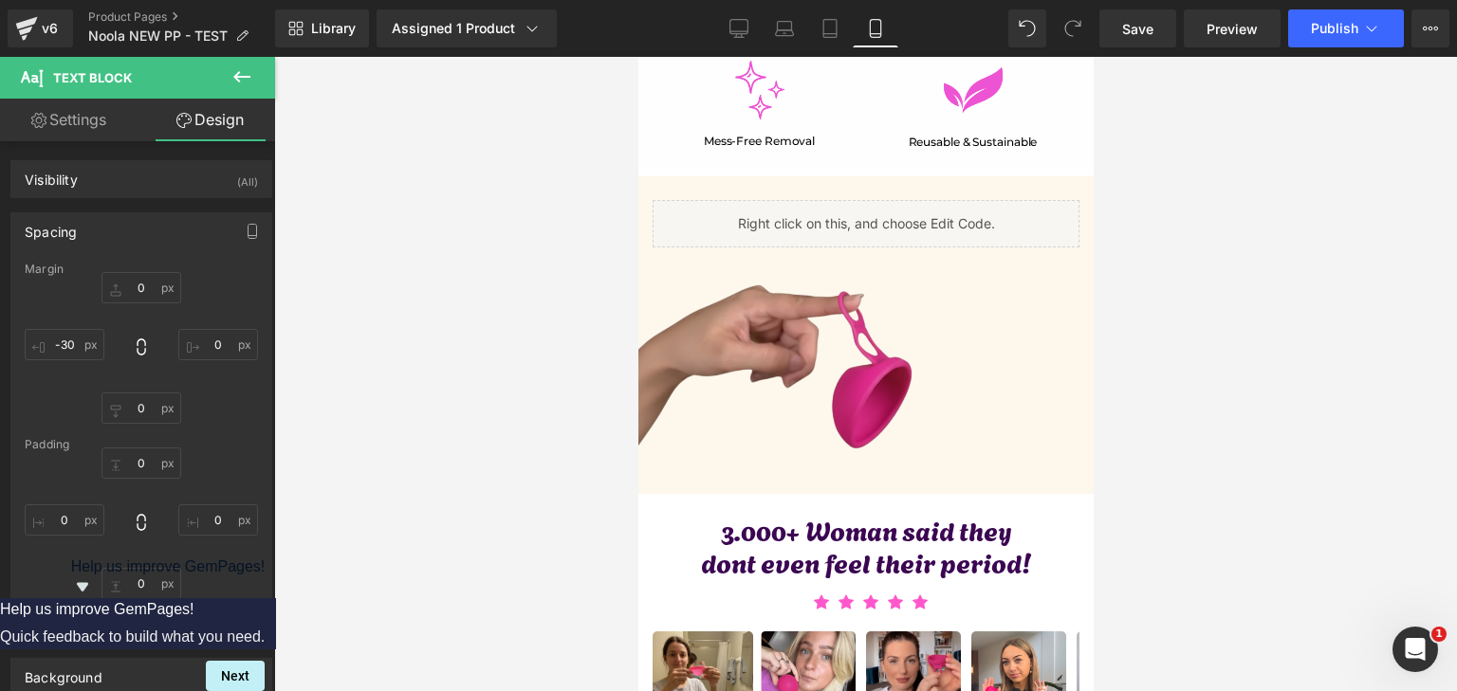
scroll to position [5027, 0]
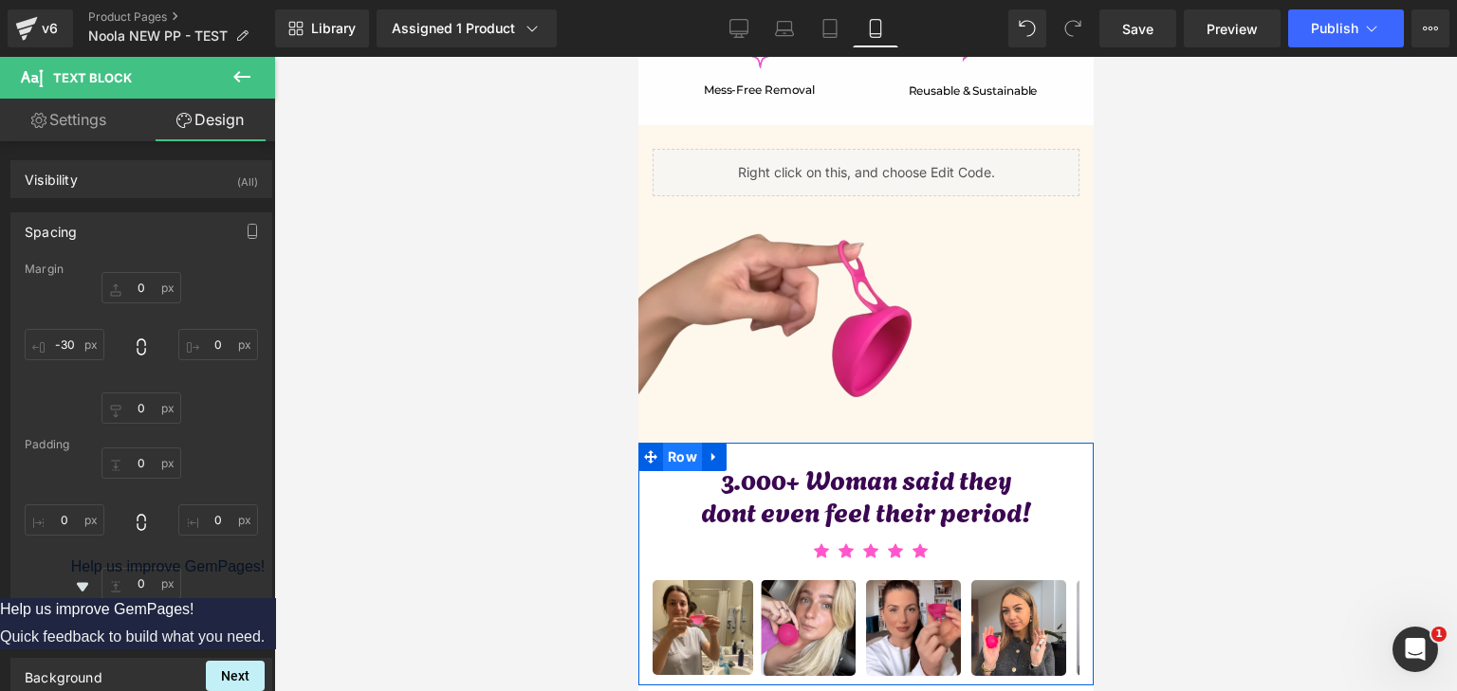
click at [675, 443] on span "Row" at bounding box center [681, 457] width 39 height 28
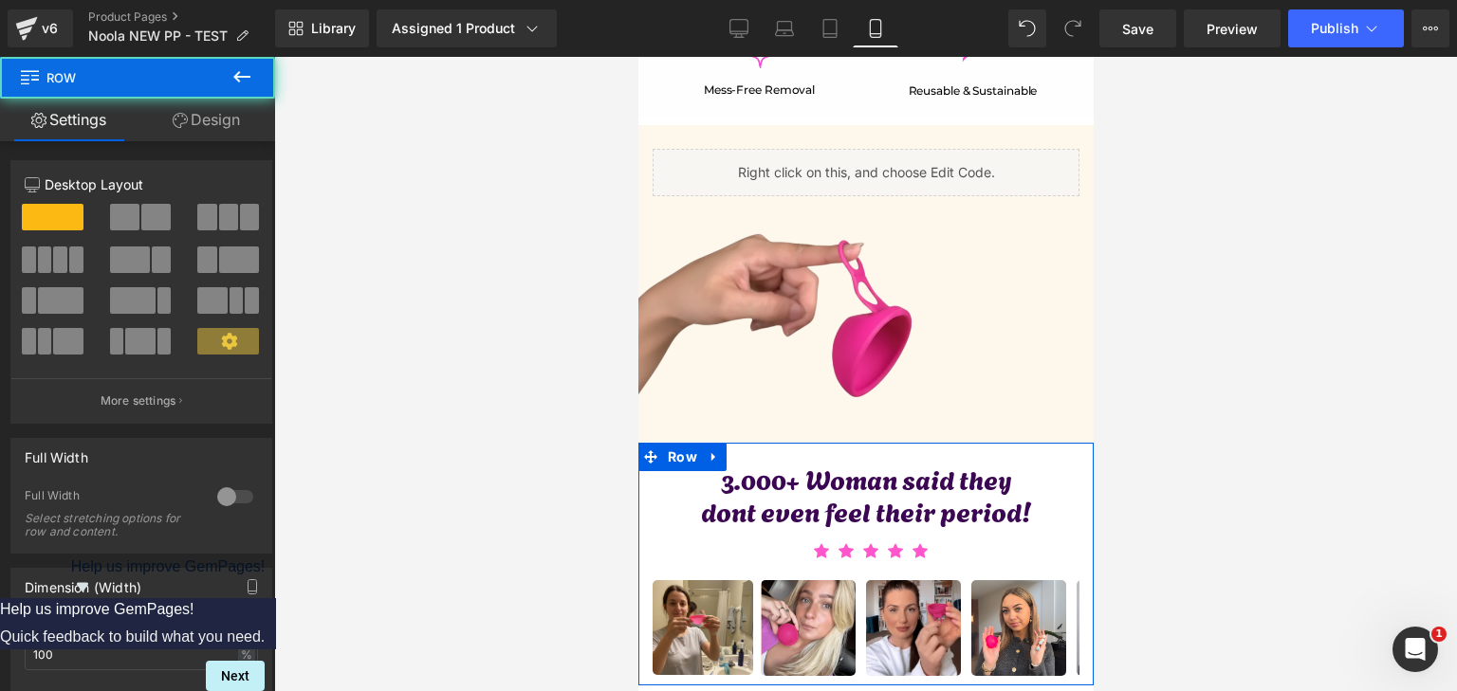
click at [157, 125] on link "Design" at bounding box center [207, 120] width 138 height 43
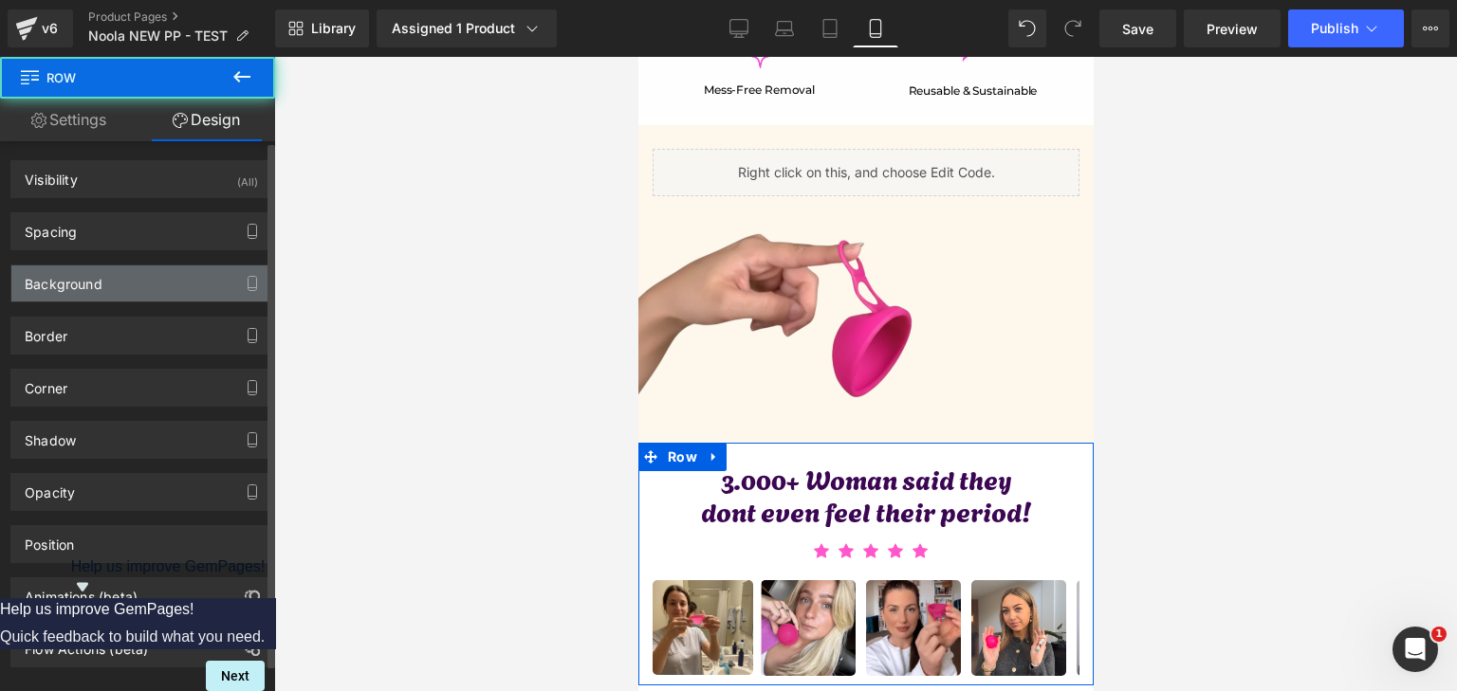
click at [95, 274] on div "Background" at bounding box center [64, 279] width 78 height 27
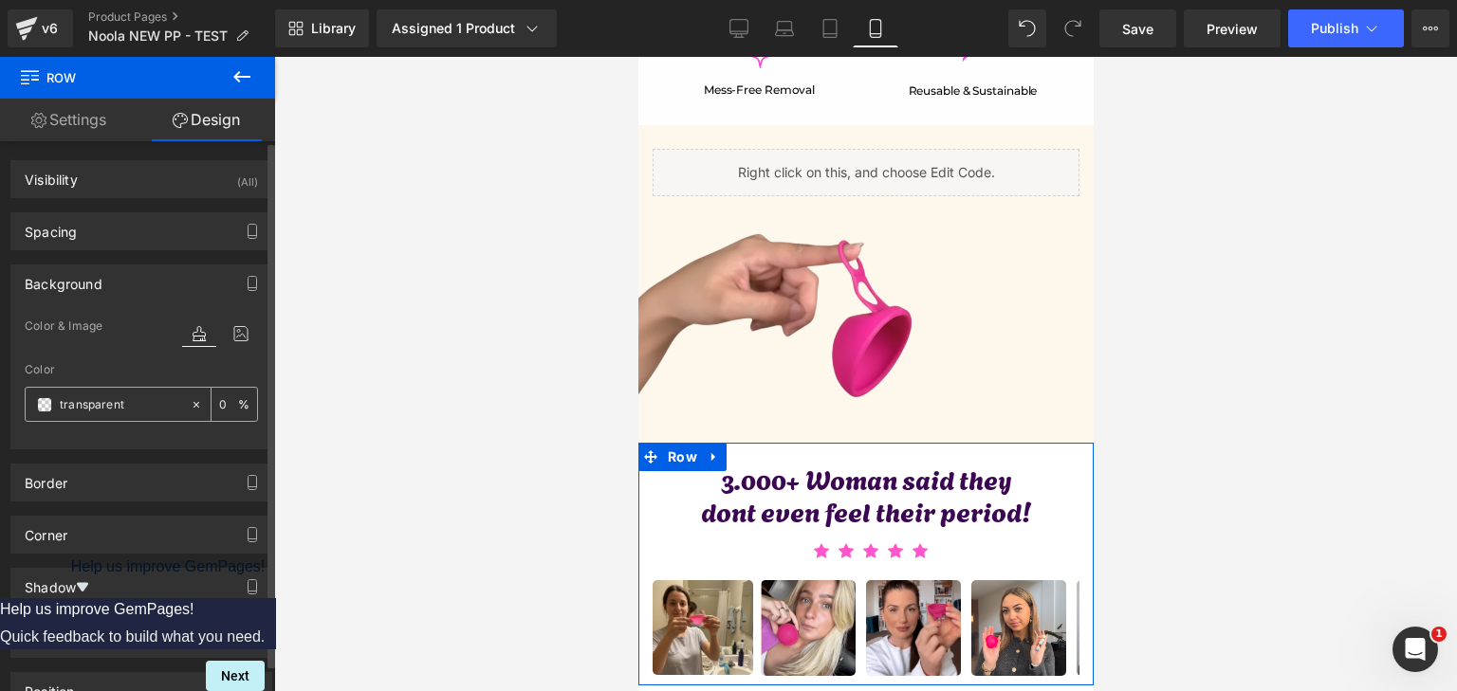
click at [48, 402] on span at bounding box center [44, 404] width 15 height 15
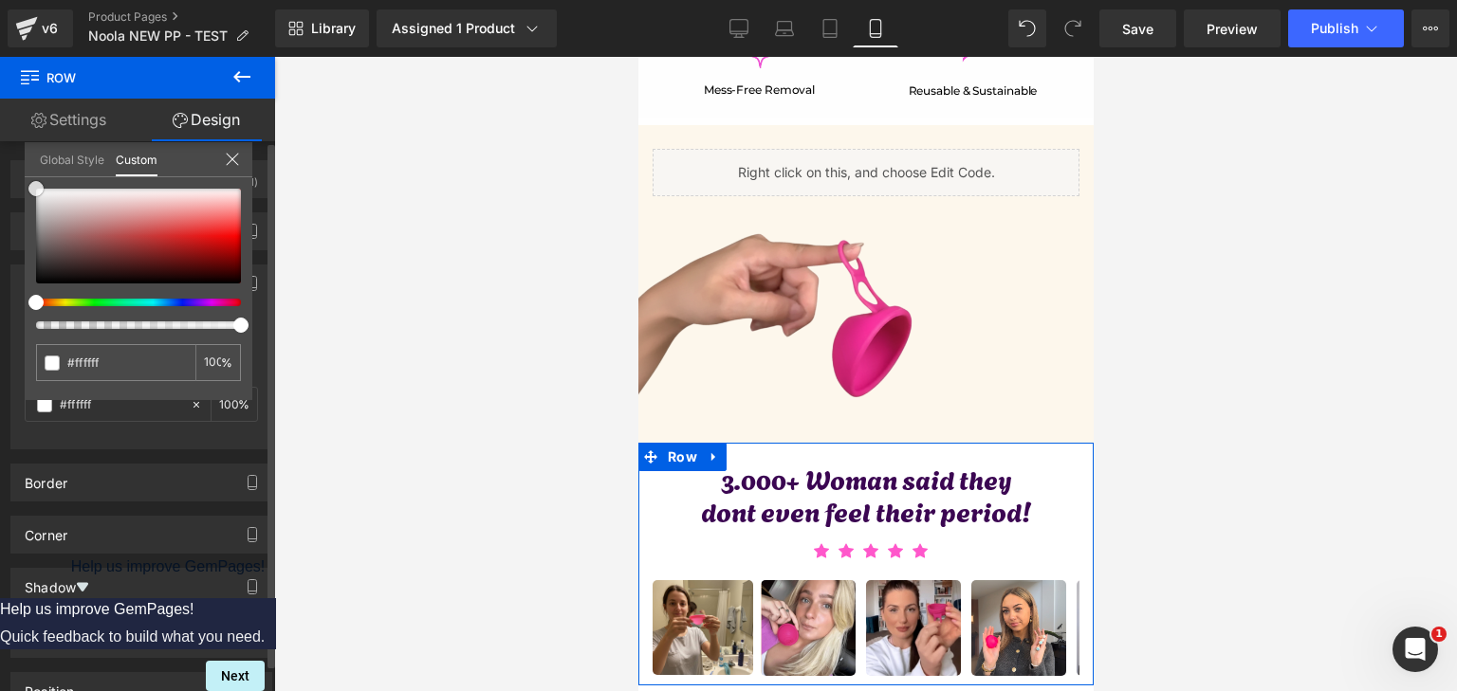
drag, startPoint x: 78, startPoint y: 223, endPoint x: 28, endPoint y: 172, distance: 71.1
click at [0, 250] on div "Background Color & Image color Color transparent 0 % Image Replace Image Upload…" at bounding box center [142, 349] width 284 height 199
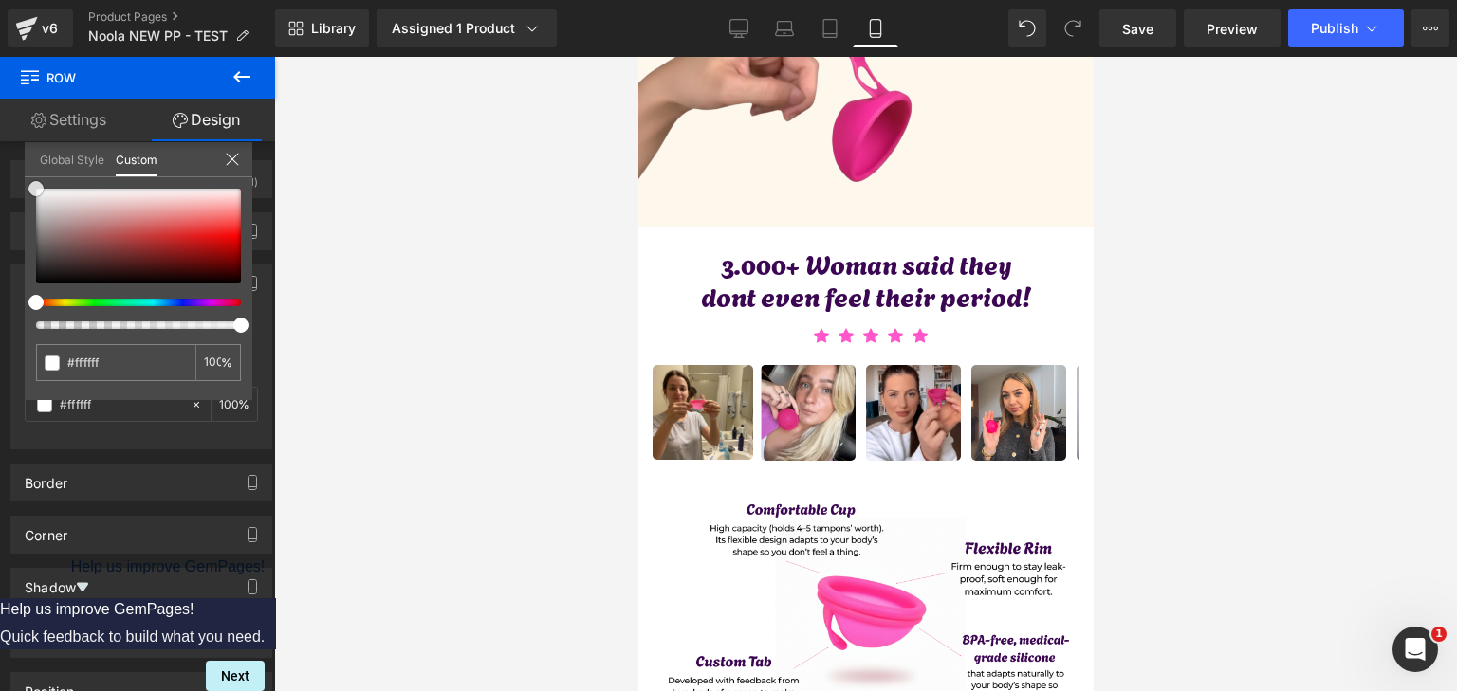
scroll to position [5312, 0]
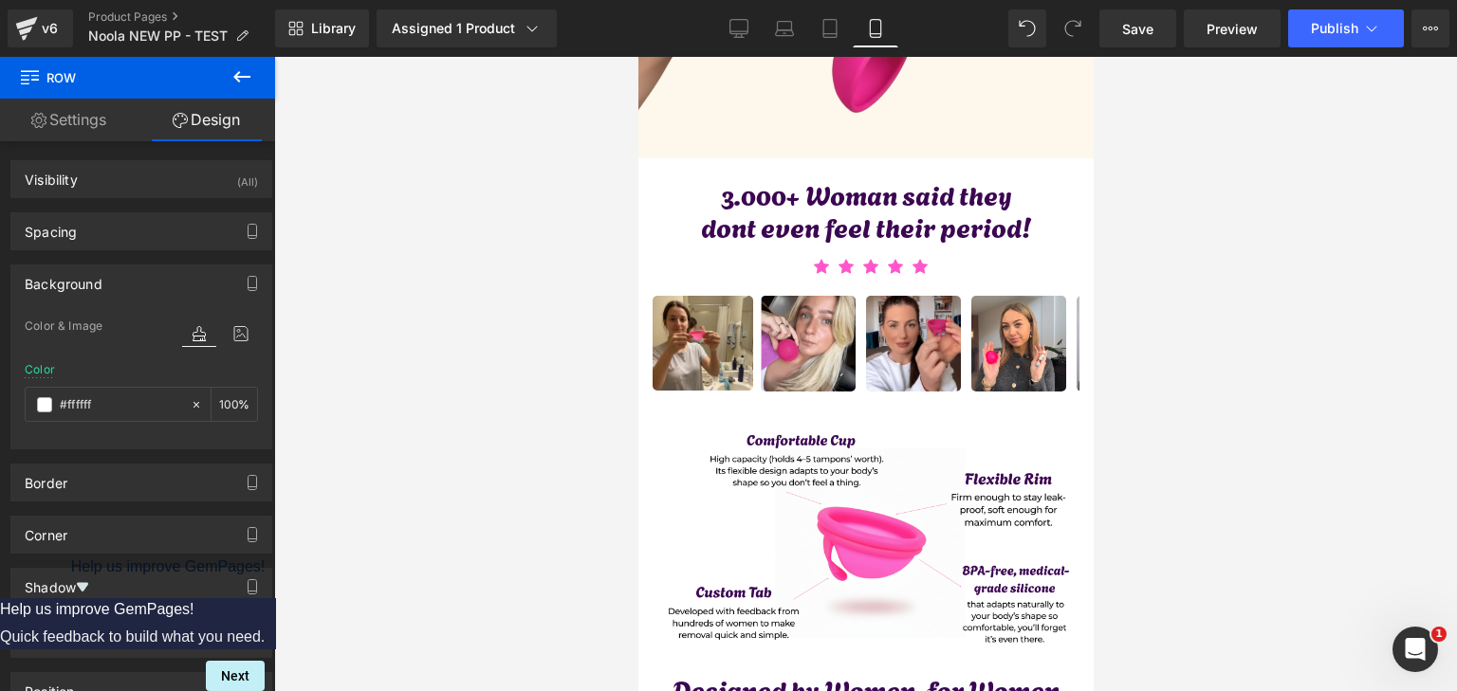
click at [666, 308] on body "Image Row Icon Free shipping on orders over €60 Text Block Icon List Row Icon F…" at bounding box center [864, 628] width 455 height 11767
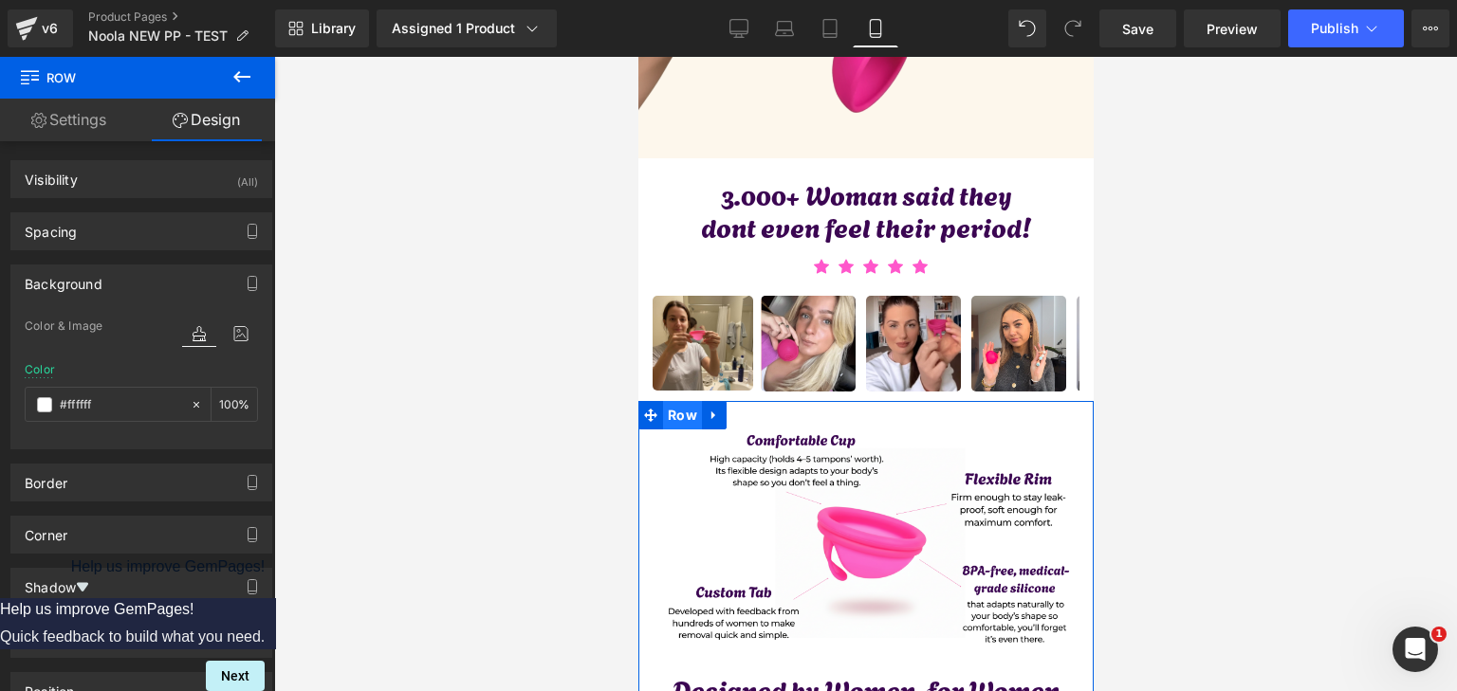
drag, startPoint x: 669, startPoint y: 314, endPoint x: 929, endPoint y: 261, distance: 265.3
click at [669, 401] on span "Row" at bounding box center [681, 415] width 39 height 28
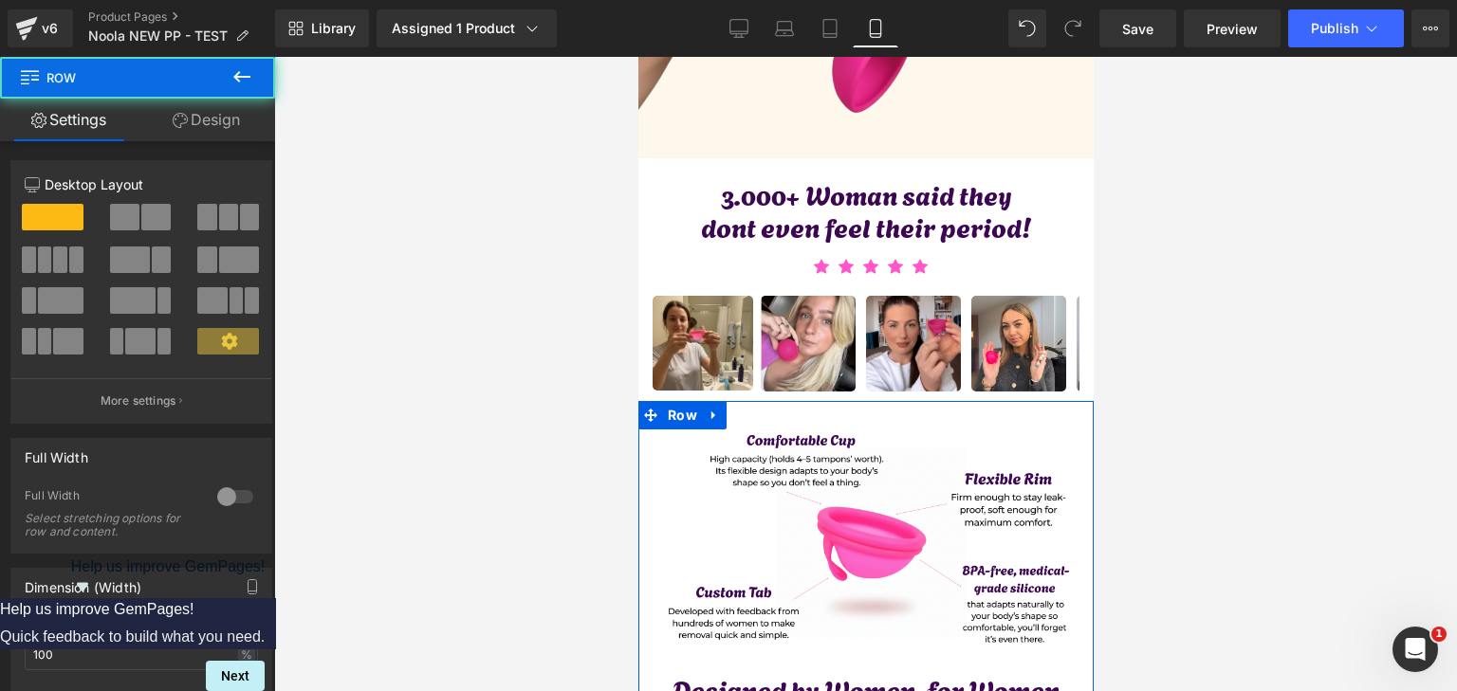
click at [187, 125] on link "Design" at bounding box center [207, 120] width 138 height 43
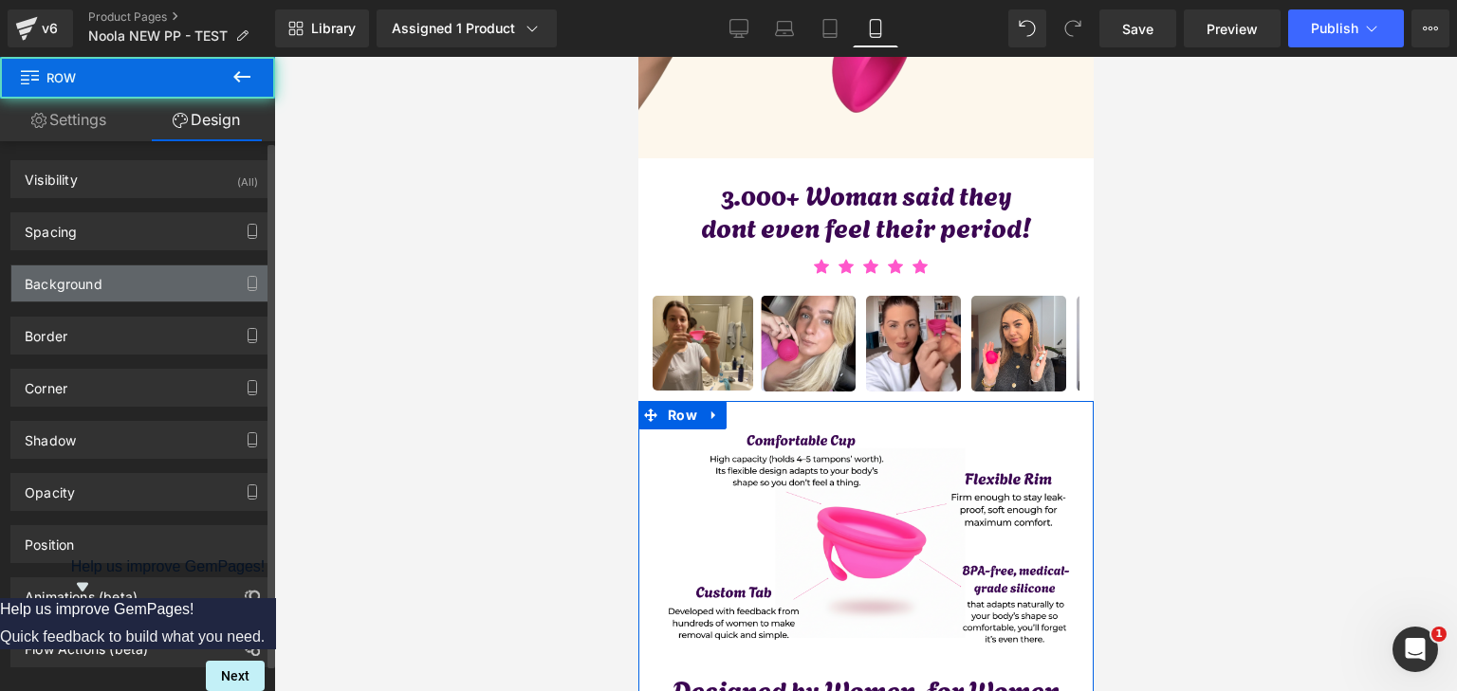
click at [125, 276] on div "Background" at bounding box center [141, 284] width 260 height 36
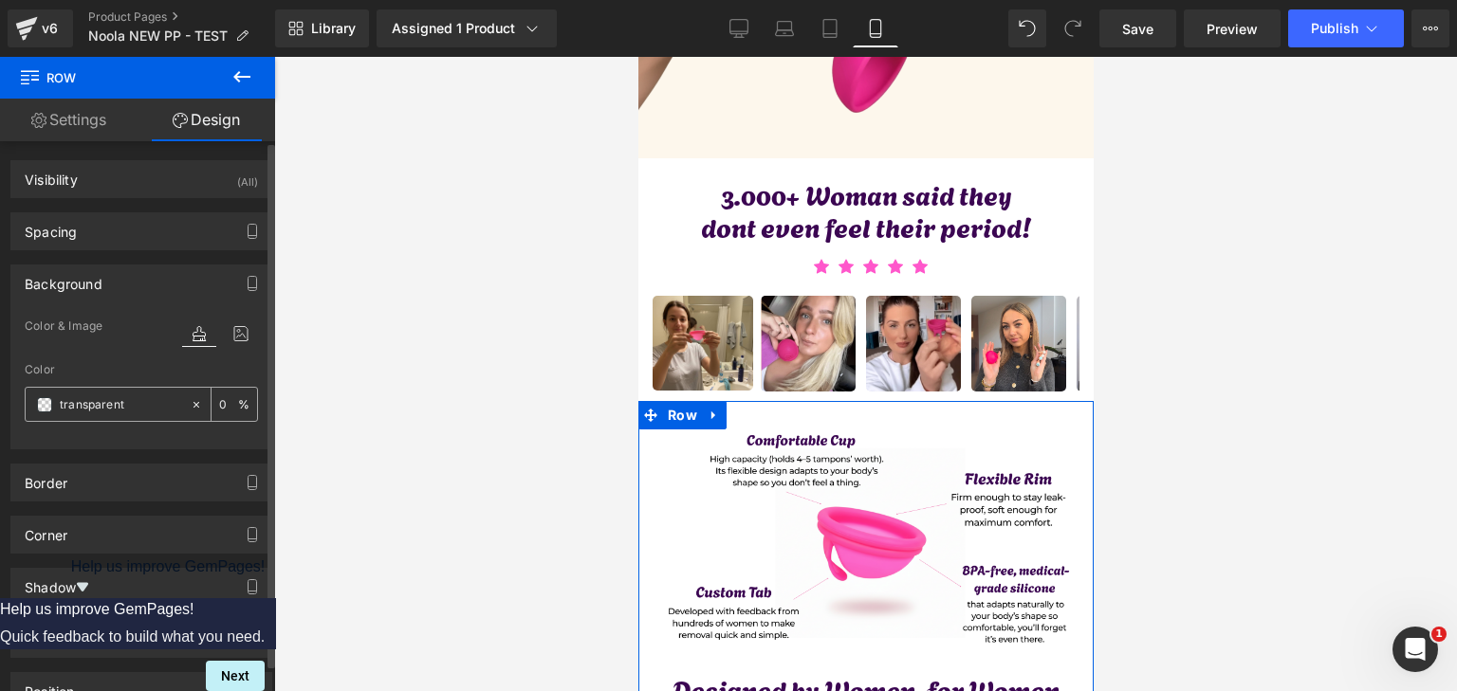
click at [44, 400] on span at bounding box center [44, 404] width 15 height 15
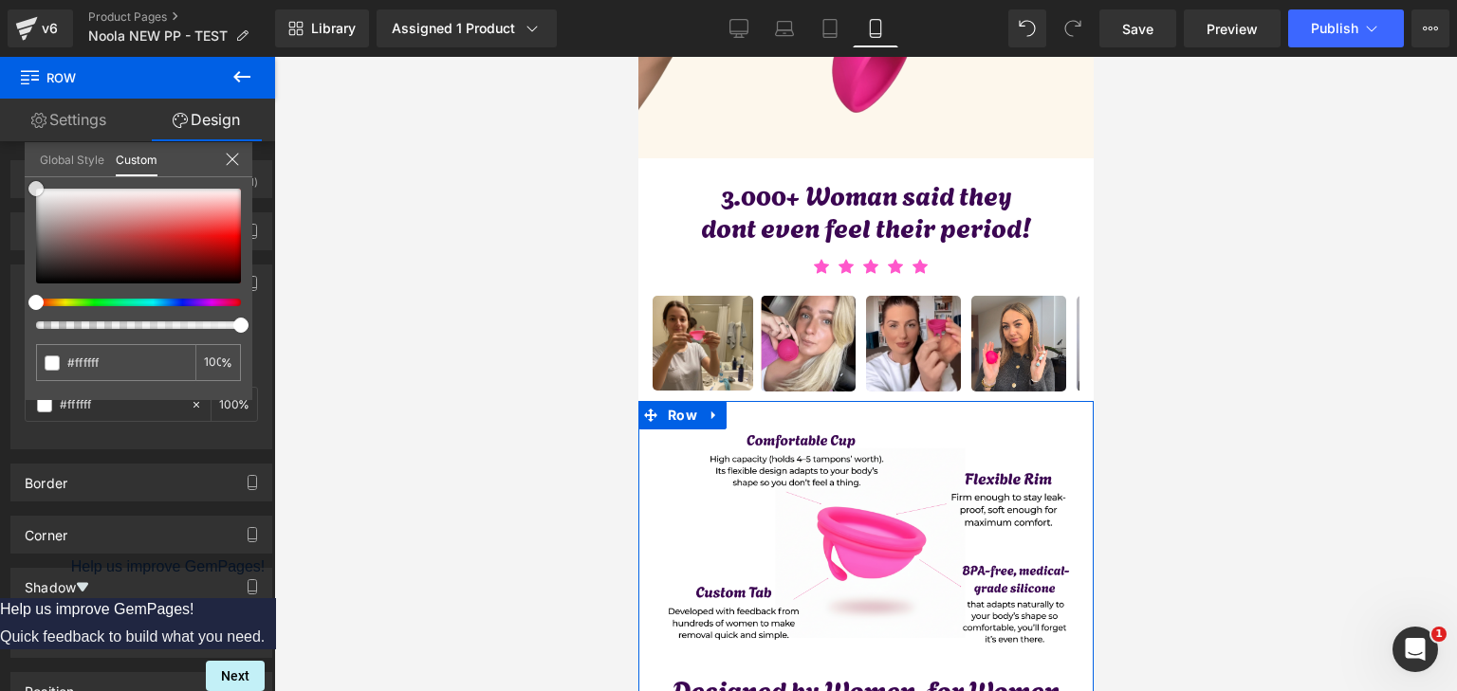
drag, startPoint x: 55, startPoint y: 210, endPoint x: 615, endPoint y: 128, distance: 565.5
click at [13, 140] on div "Settings Design 12 12 12 Column Size Customizer 12 Desktop Layout Laptop Layout…" at bounding box center [137, 421] width 275 height 644
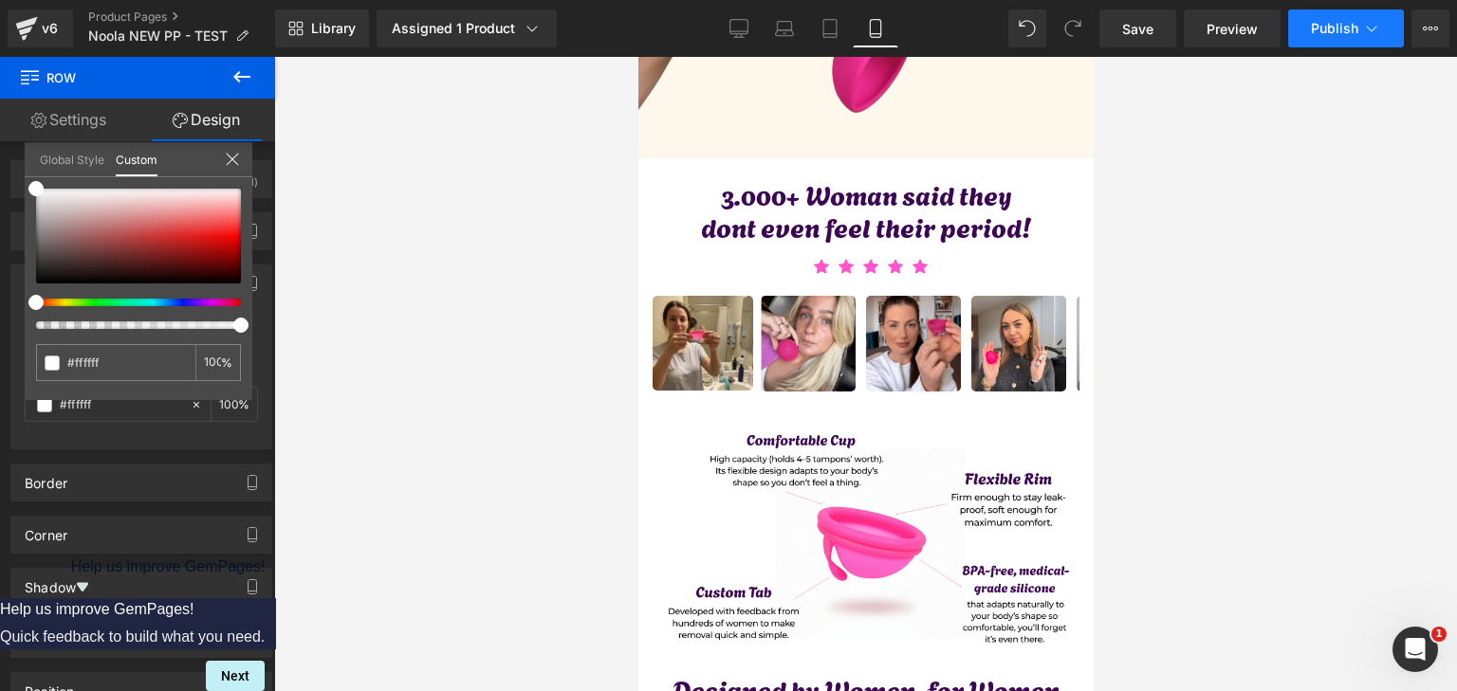
click at [1377, 28] on icon at bounding box center [1371, 28] width 19 height 19
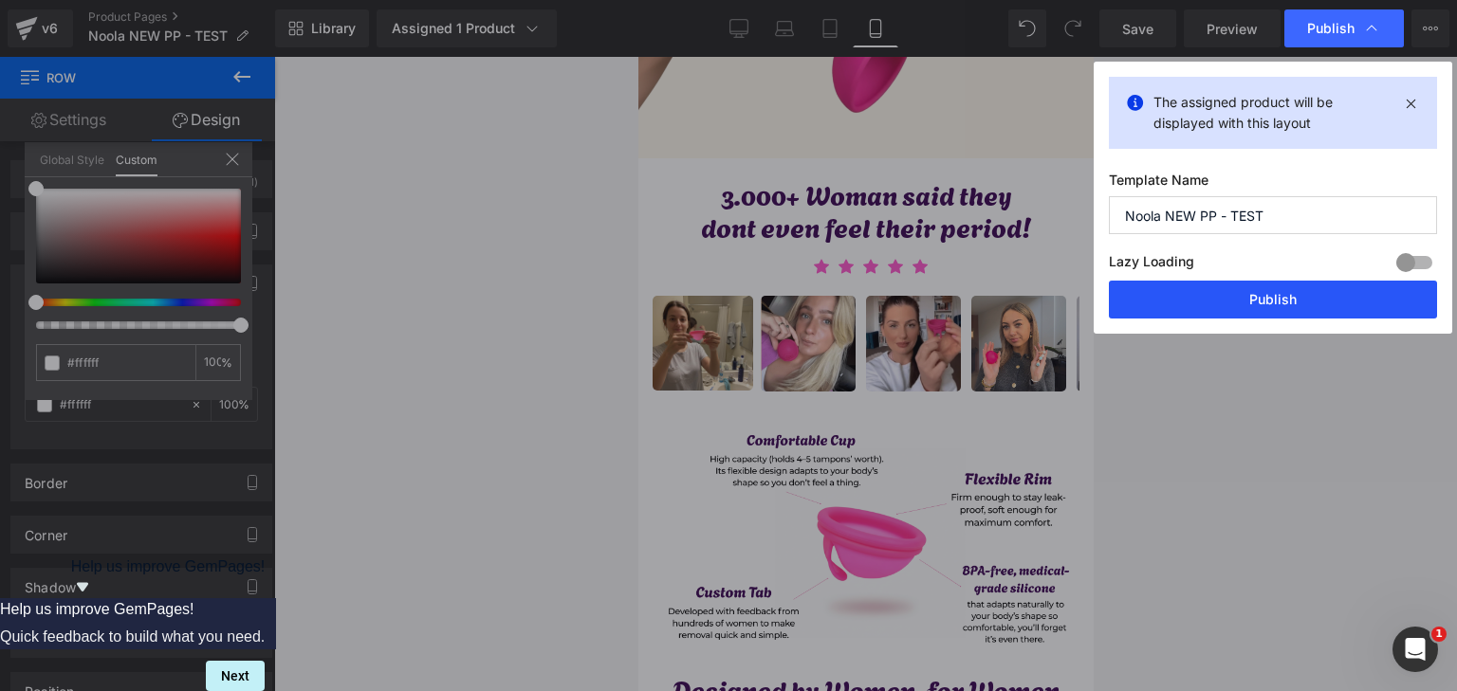
click at [1274, 301] on button "Publish" at bounding box center [1273, 300] width 328 height 38
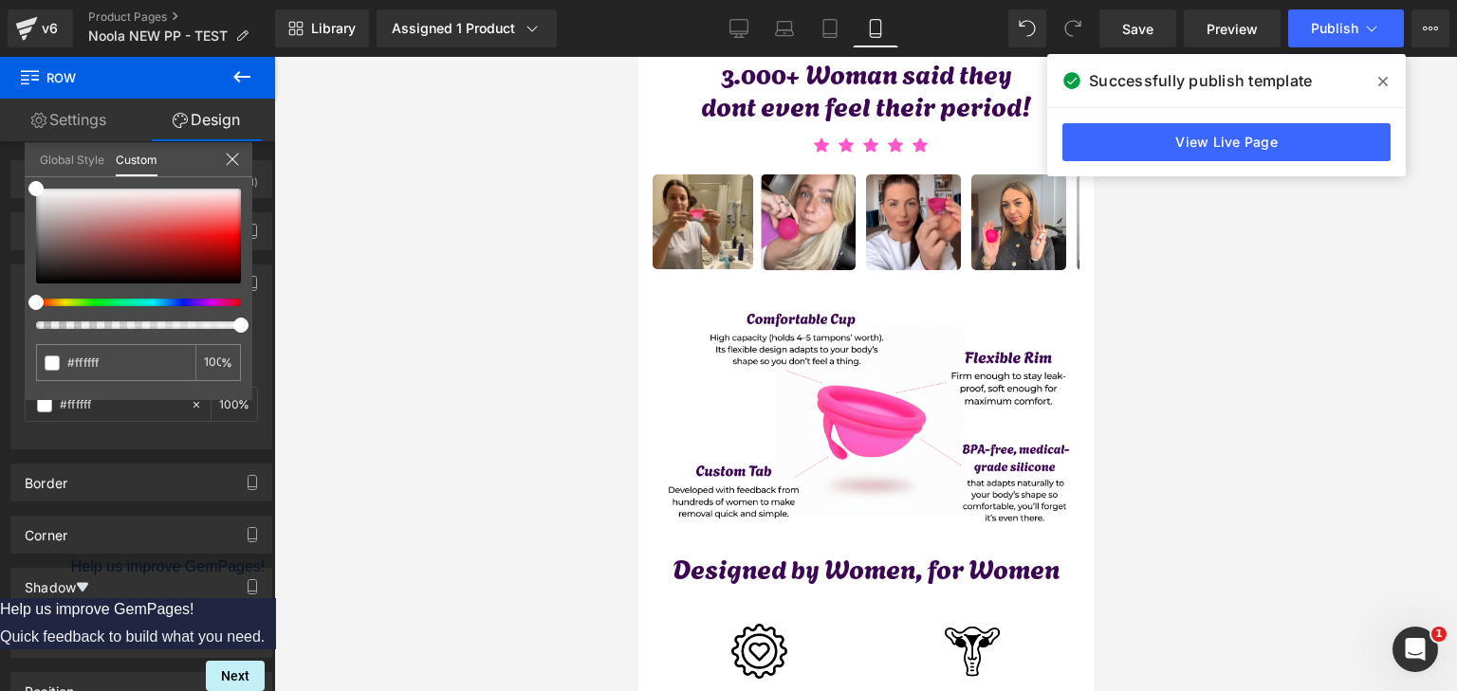
scroll to position [5596, 0]
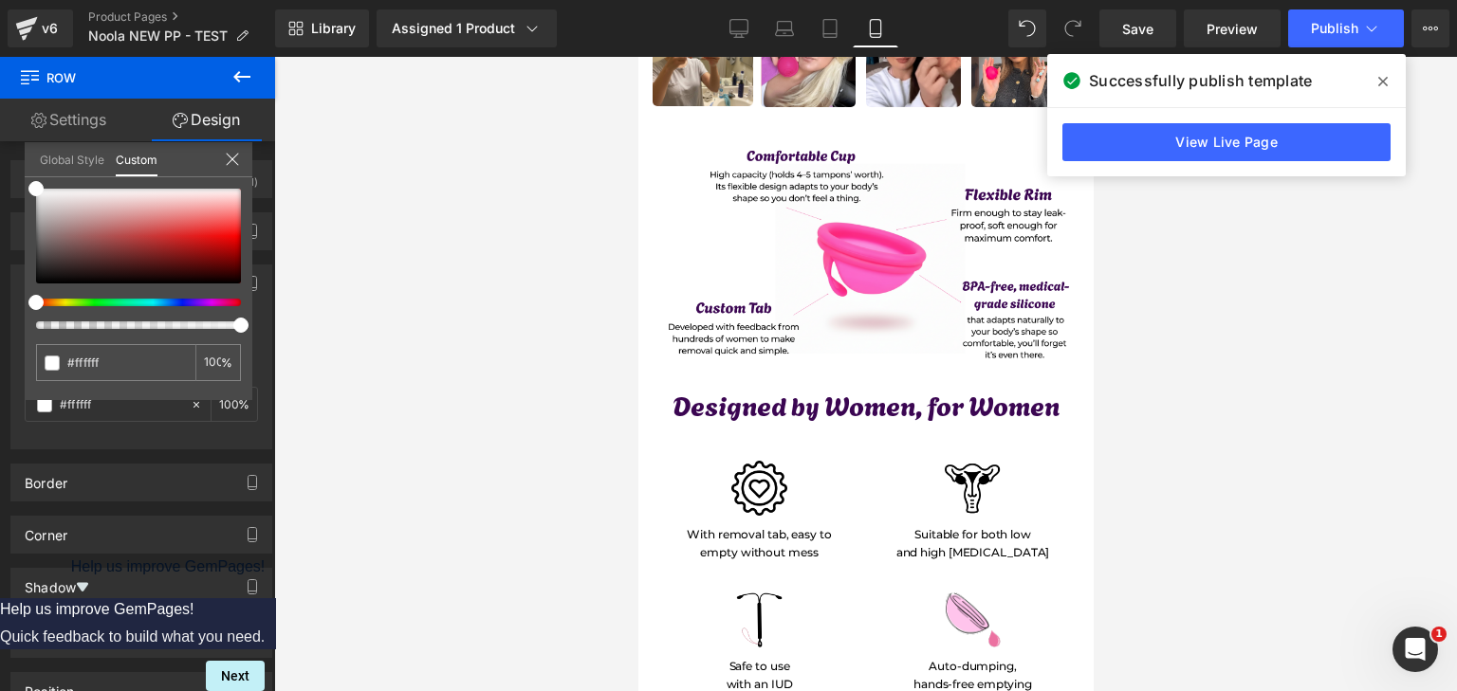
click at [676, 289] on body "Image Row Icon Free shipping on orders over €60 Text Block Icon List Row Icon F…" at bounding box center [864, 344] width 455 height 11767
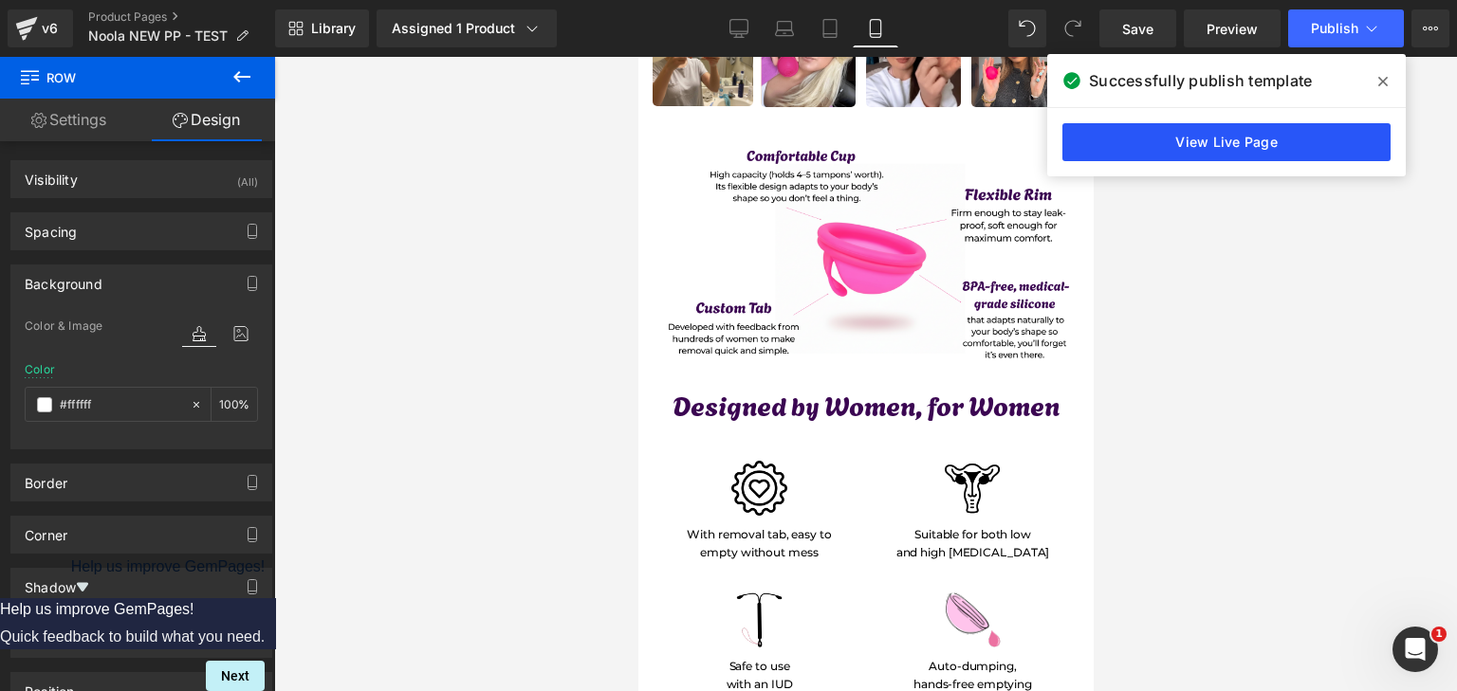
click at [1208, 156] on link "View Live Page" at bounding box center [1226, 142] width 328 height 38
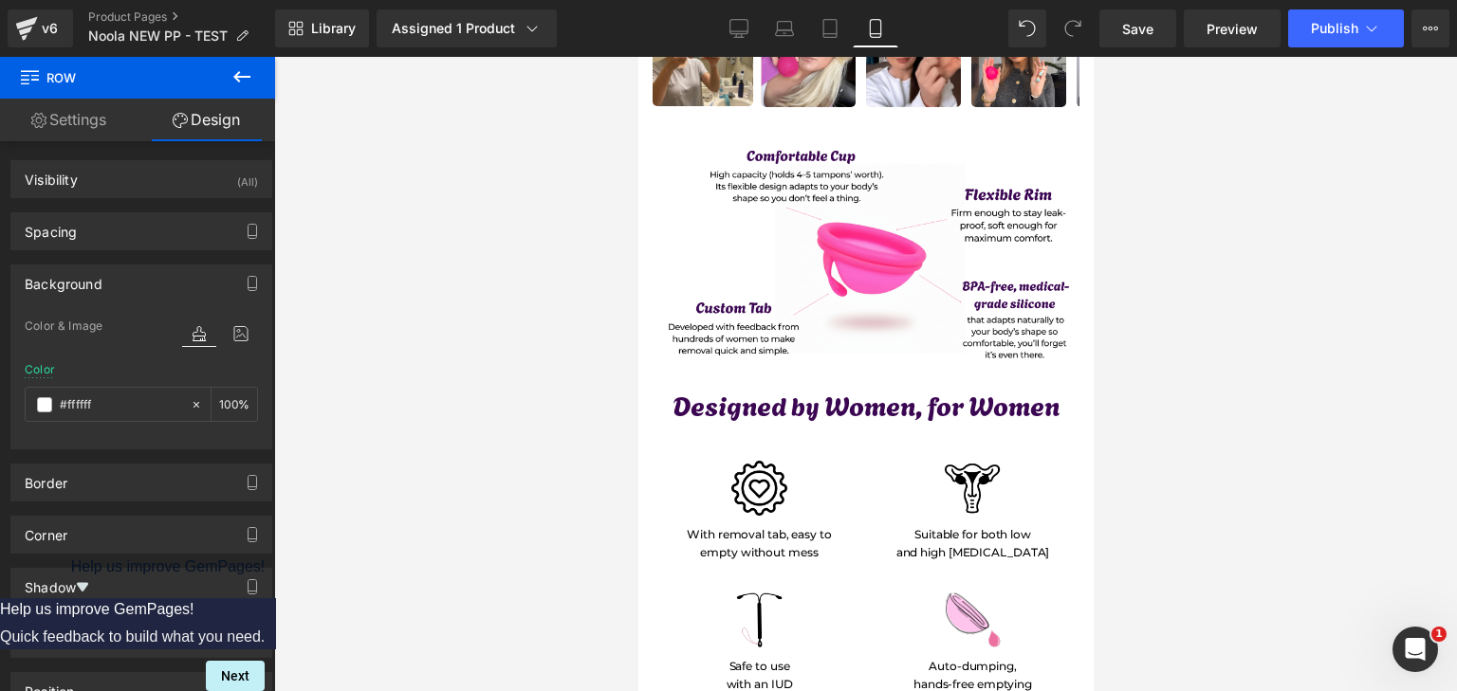
drag, startPoint x: 1133, startPoint y: 550, endPoint x: 1094, endPoint y: 516, distance: 52.5
click at [1133, 550] on div at bounding box center [865, 374] width 1183 height 635
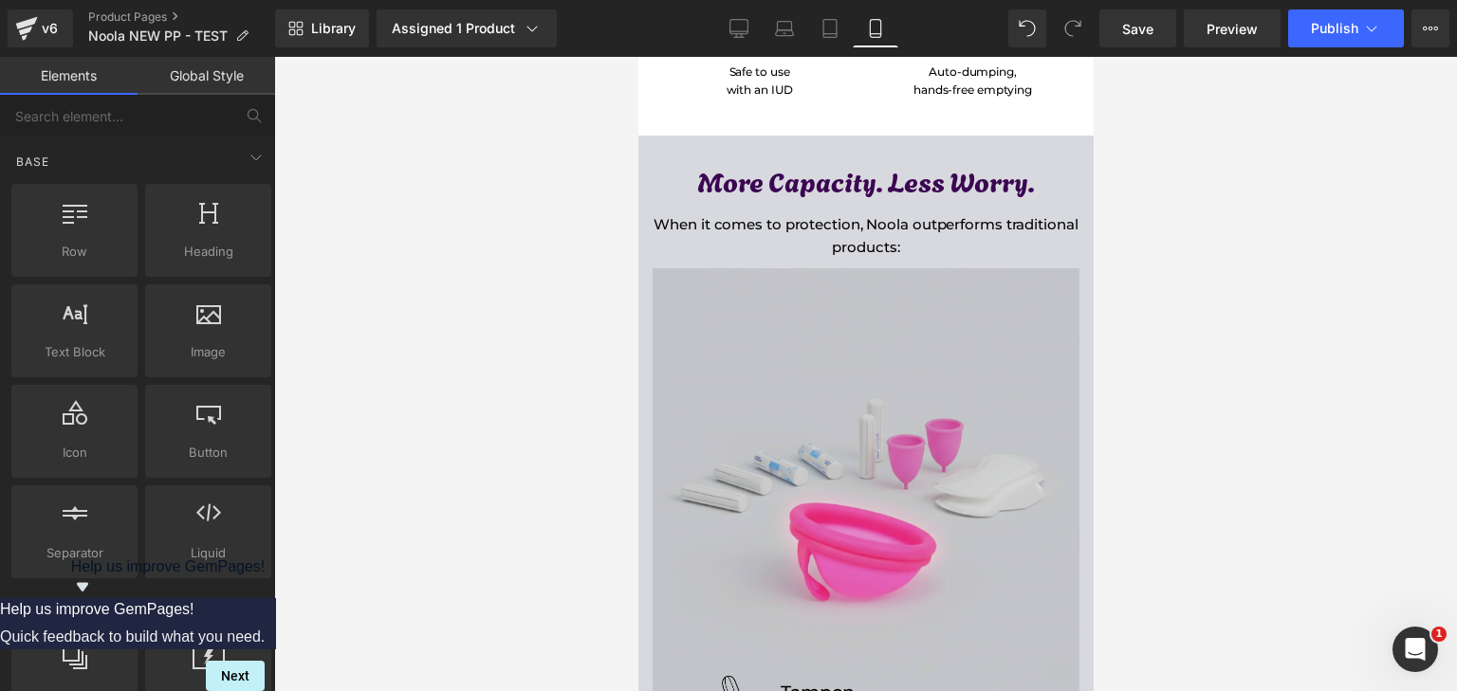
scroll to position [6260, 0]
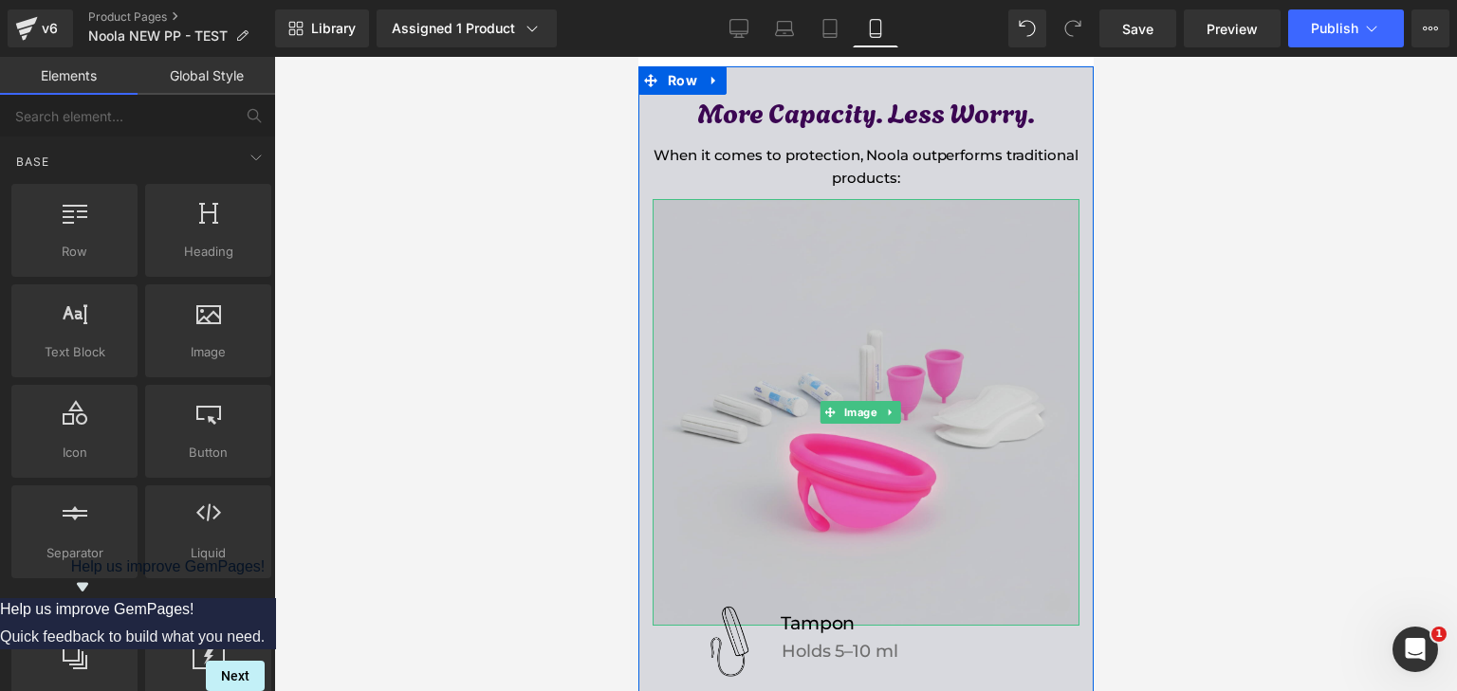
click at [764, 278] on img at bounding box center [865, 412] width 427 height 427
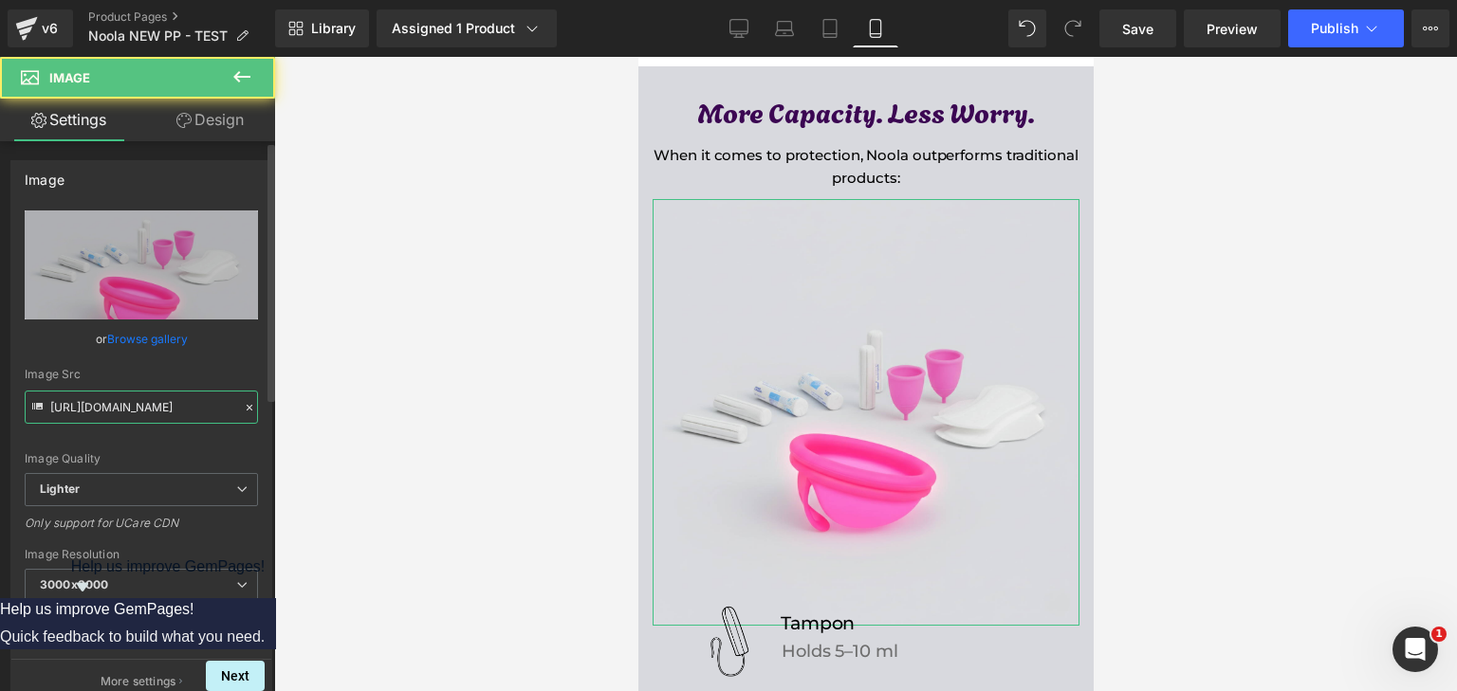
click at [139, 396] on input "[URL][DOMAIN_NAME]" at bounding box center [141, 407] width 233 height 33
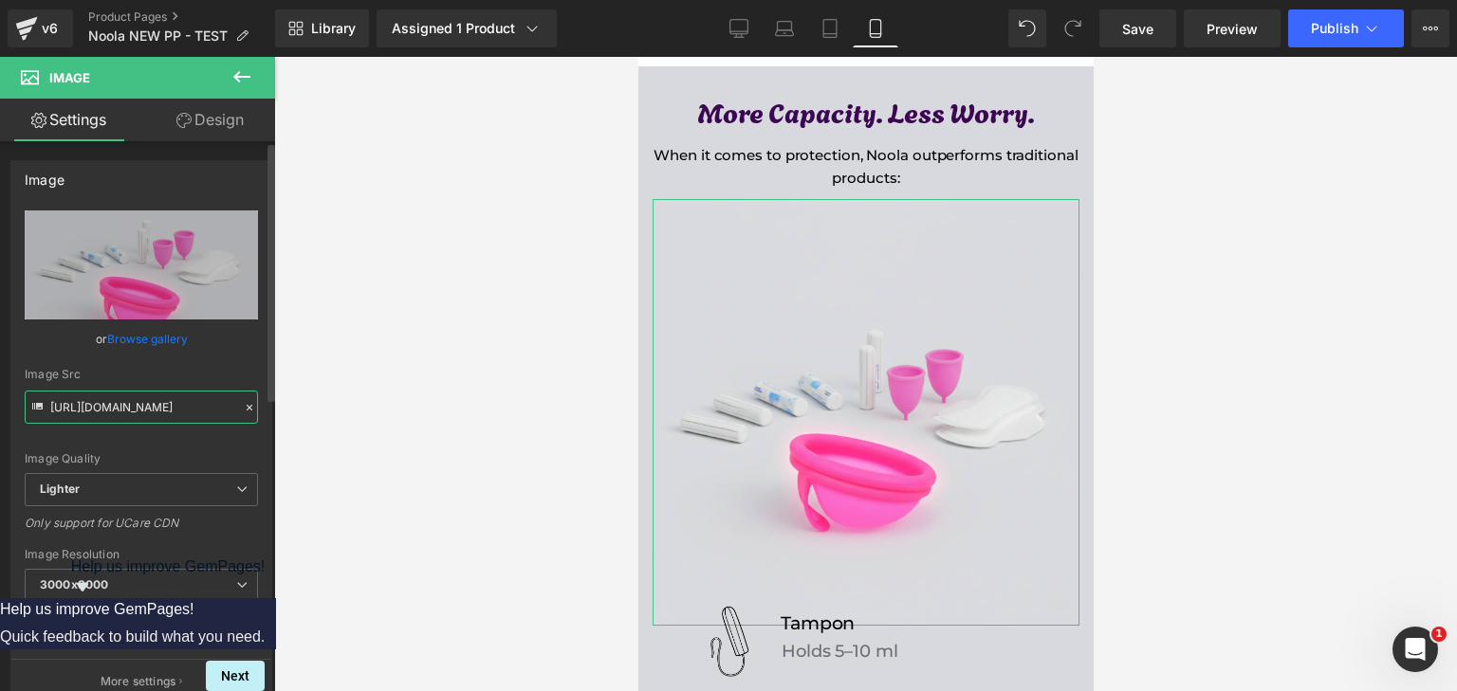
click at [139, 396] on input "[URL][DOMAIN_NAME]" at bounding box center [141, 407] width 233 height 33
paste input "[DOMAIN_NAME][URL]"
type input "[URL][DOMAIN_NAME]"
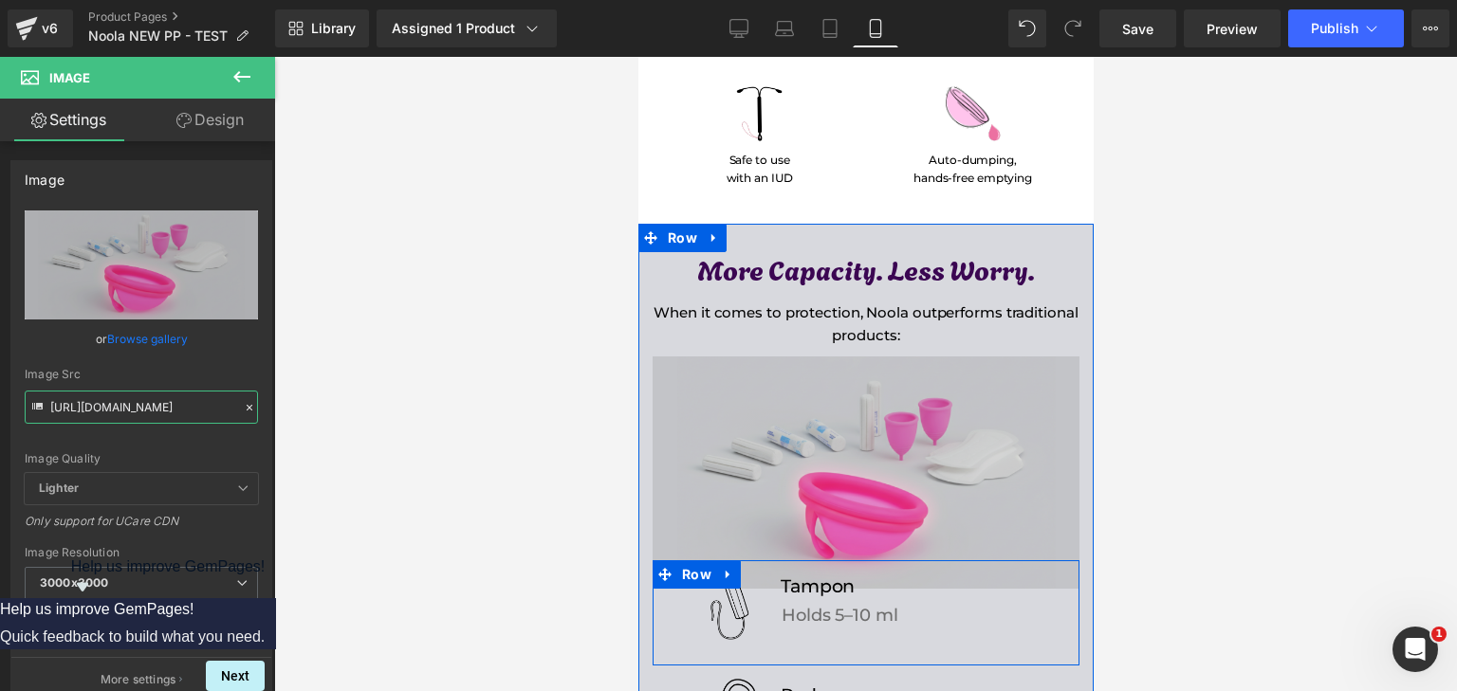
scroll to position [6070, 0]
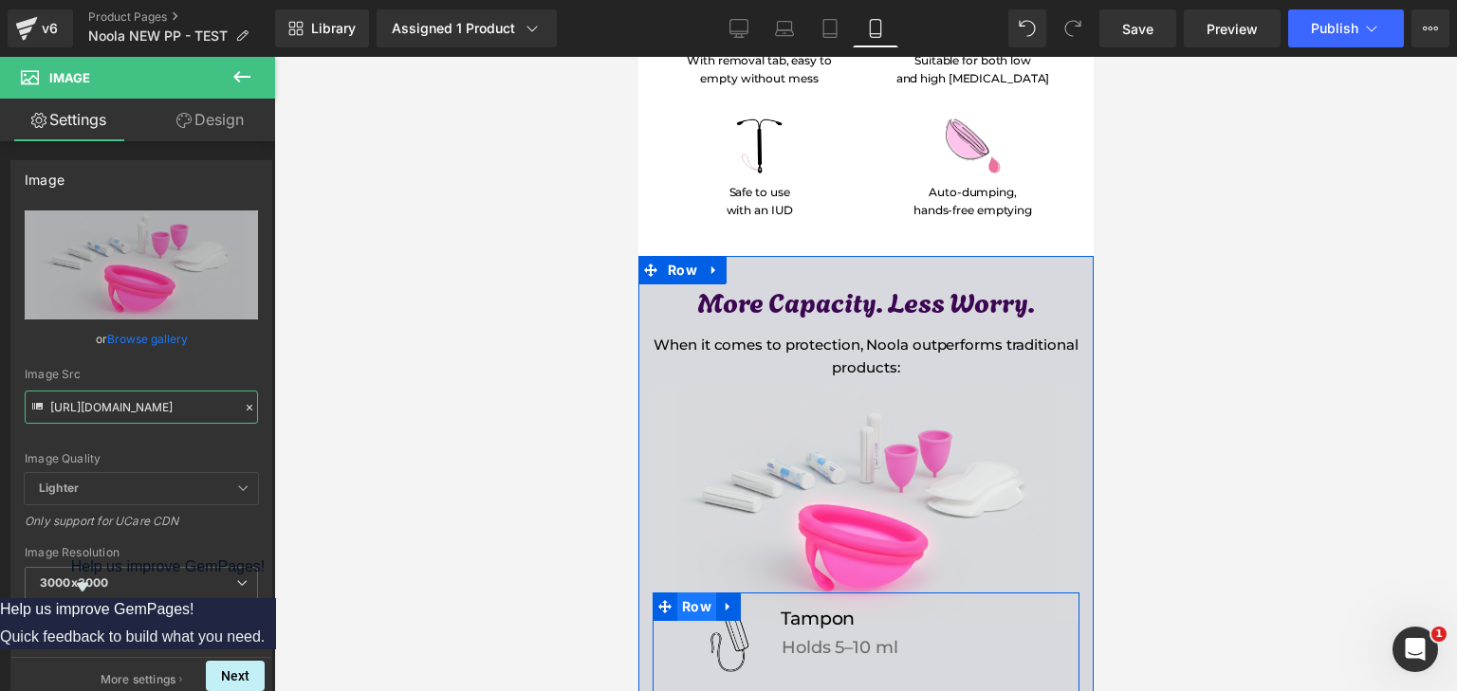
drag, startPoint x: 704, startPoint y: 498, endPoint x: 1131, endPoint y: 429, distance: 432.4
click at [704, 593] on span "Row" at bounding box center [695, 607] width 39 height 28
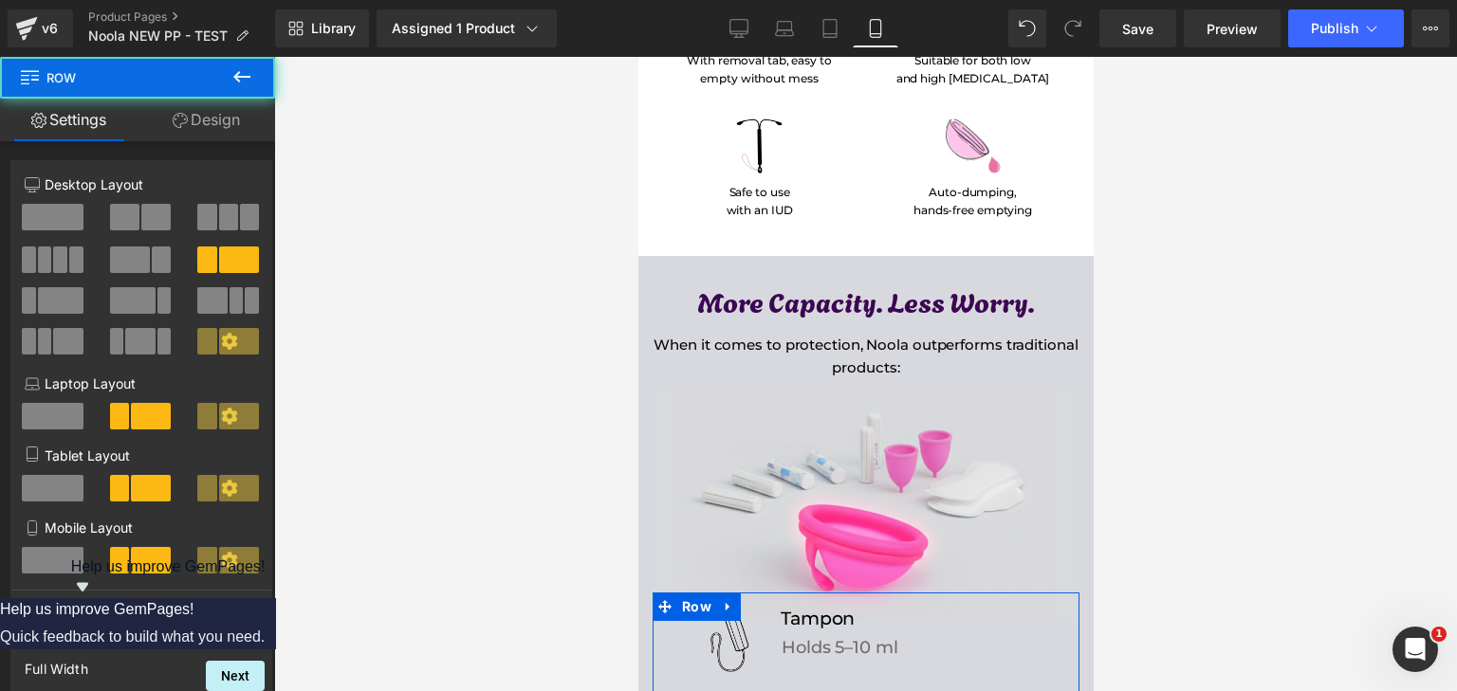
click at [218, 125] on link "Design" at bounding box center [207, 120] width 138 height 43
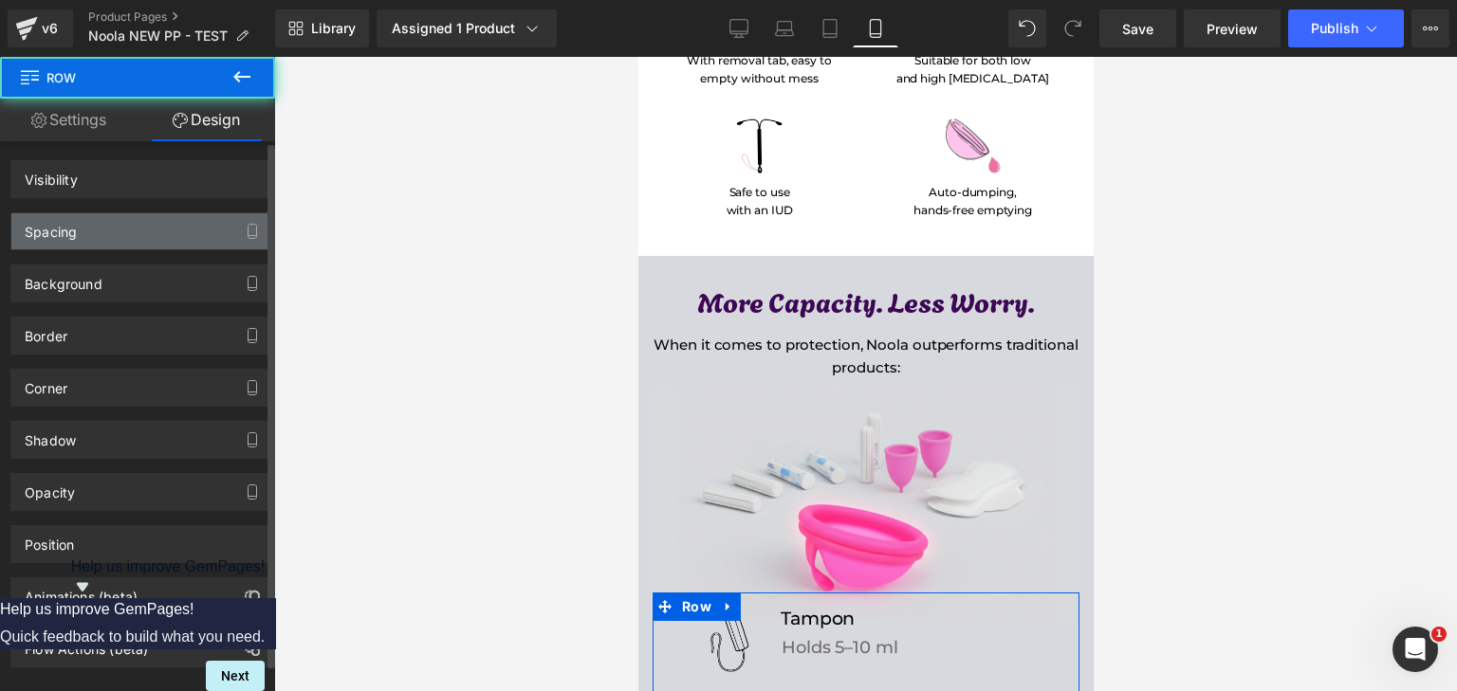
click at [137, 225] on div "Spacing" at bounding box center [141, 231] width 260 height 36
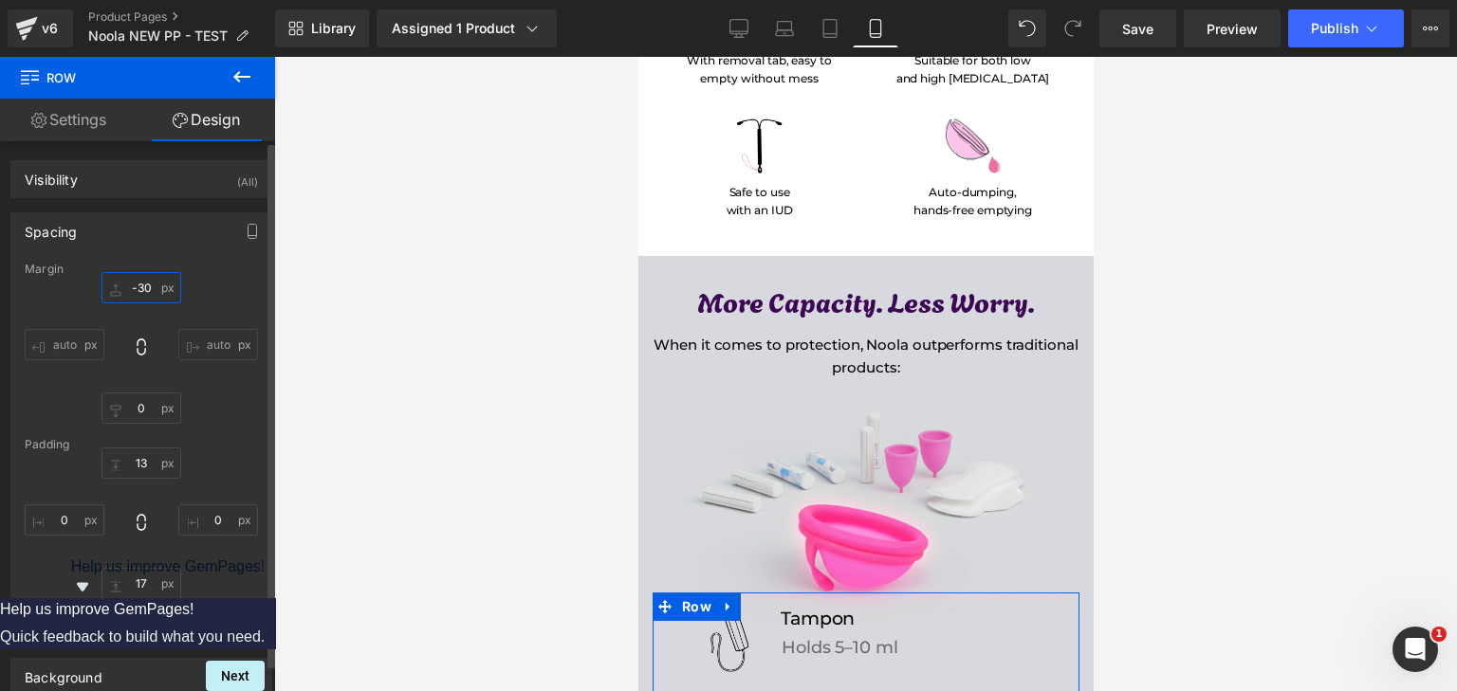
click at [148, 280] on input "-30" at bounding box center [141, 287] width 80 height 31
type input "0"
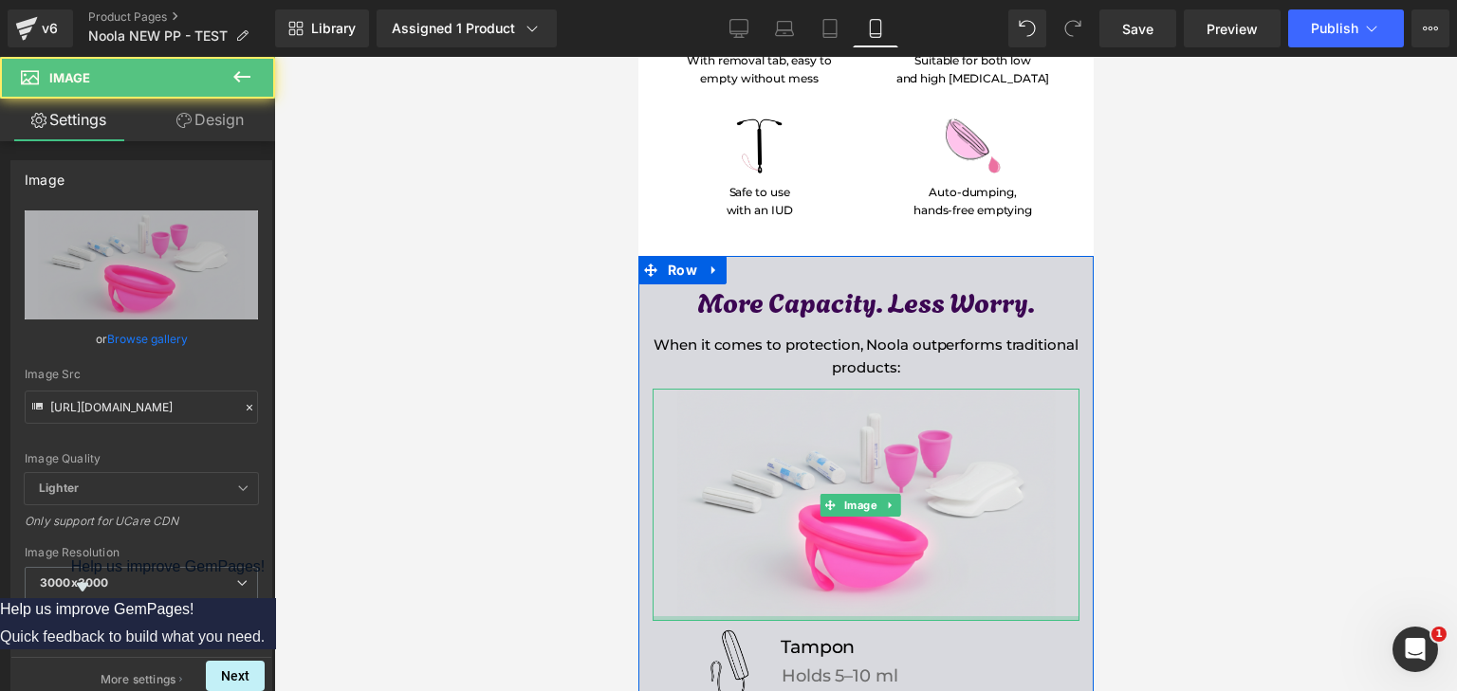
click at [948, 617] on div at bounding box center [865, 619] width 427 height 5
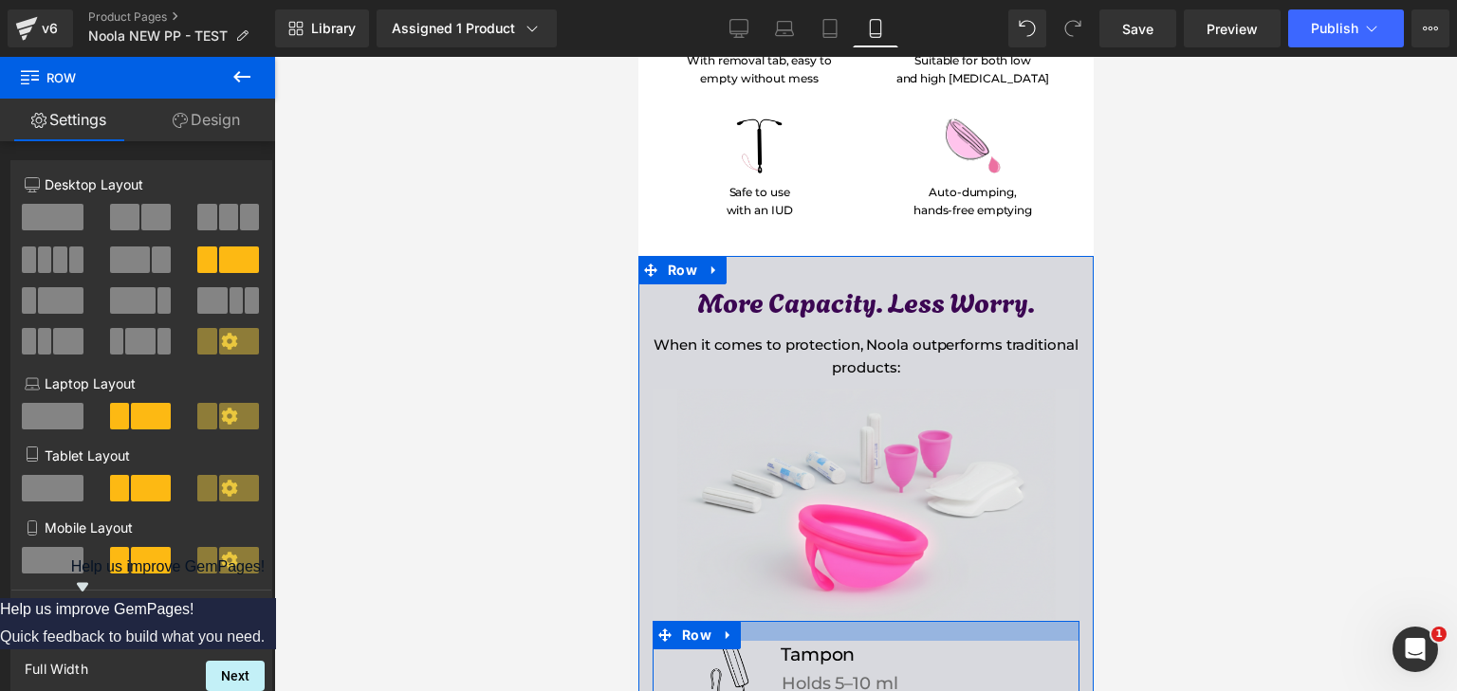
drag, startPoint x: 947, startPoint y: 509, endPoint x: 948, endPoint y: 519, distance: 9.5
click at [948, 621] on div at bounding box center [865, 631] width 427 height 20
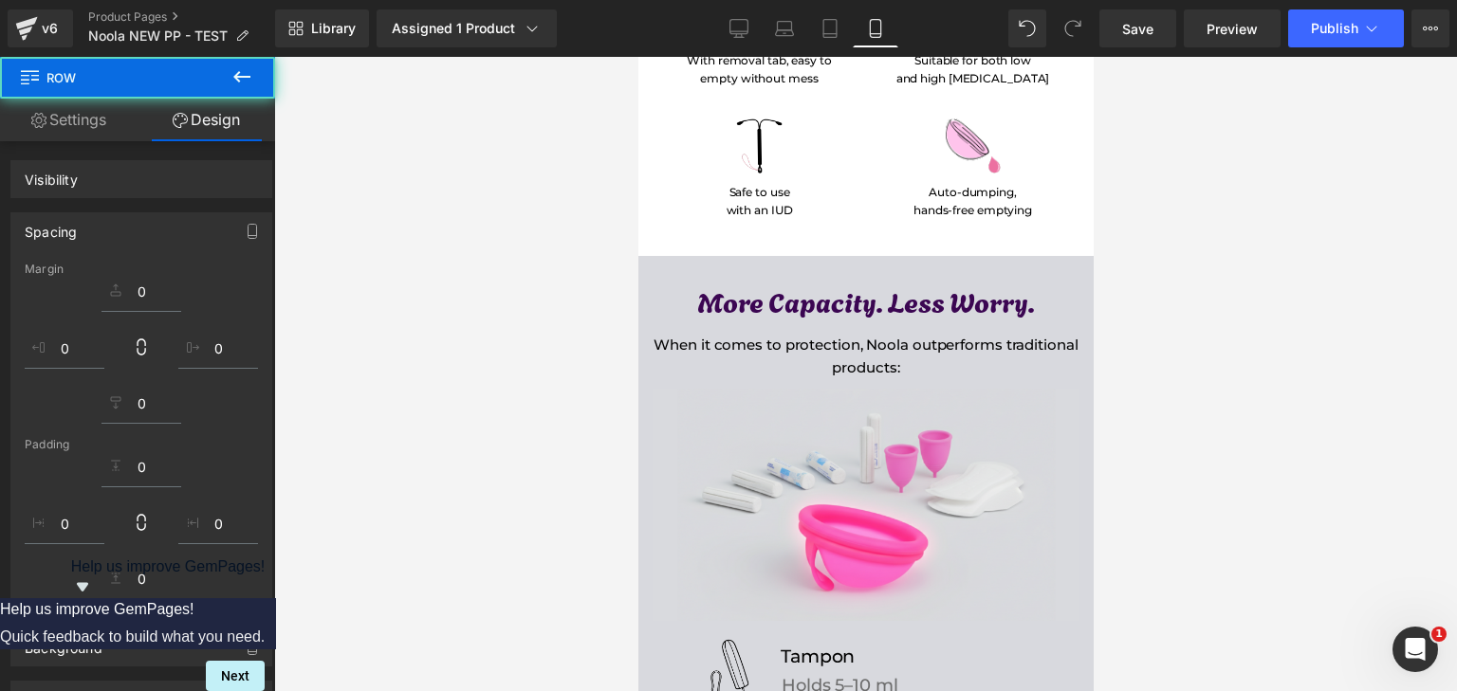
click at [1248, 498] on div at bounding box center [865, 374] width 1183 height 635
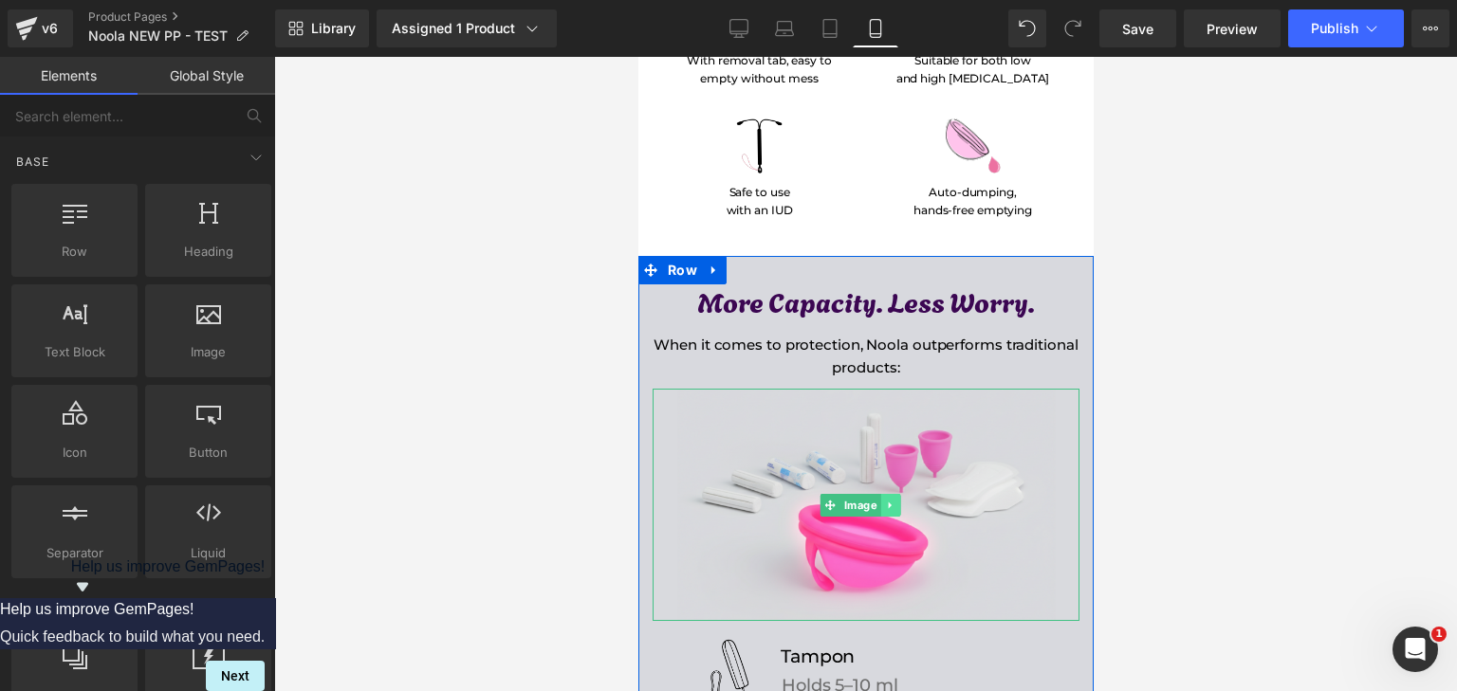
click at [886, 494] on link at bounding box center [890, 505] width 20 height 23
click at [847, 495] on span "Image" at bounding box center [859, 506] width 41 height 23
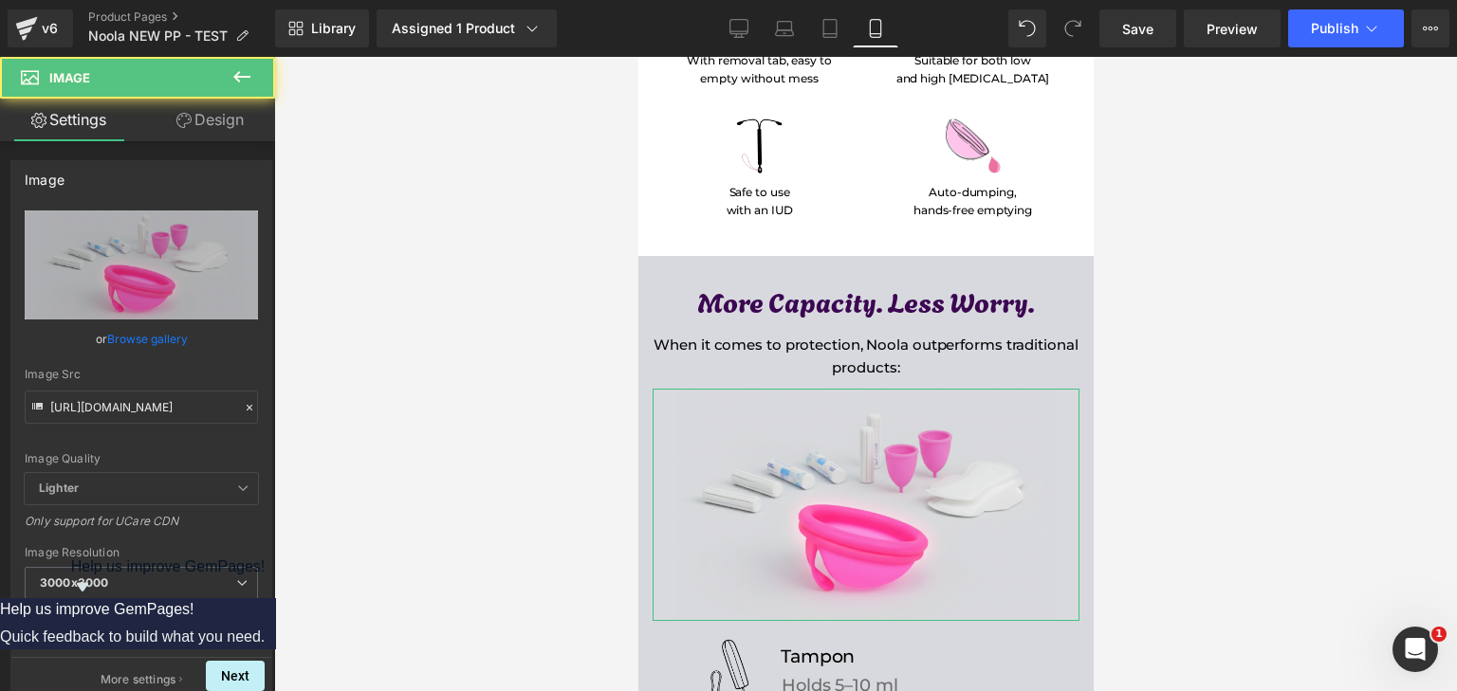
click at [115, 130] on link "Settings" at bounding box center [69, 120] width 138 height 43
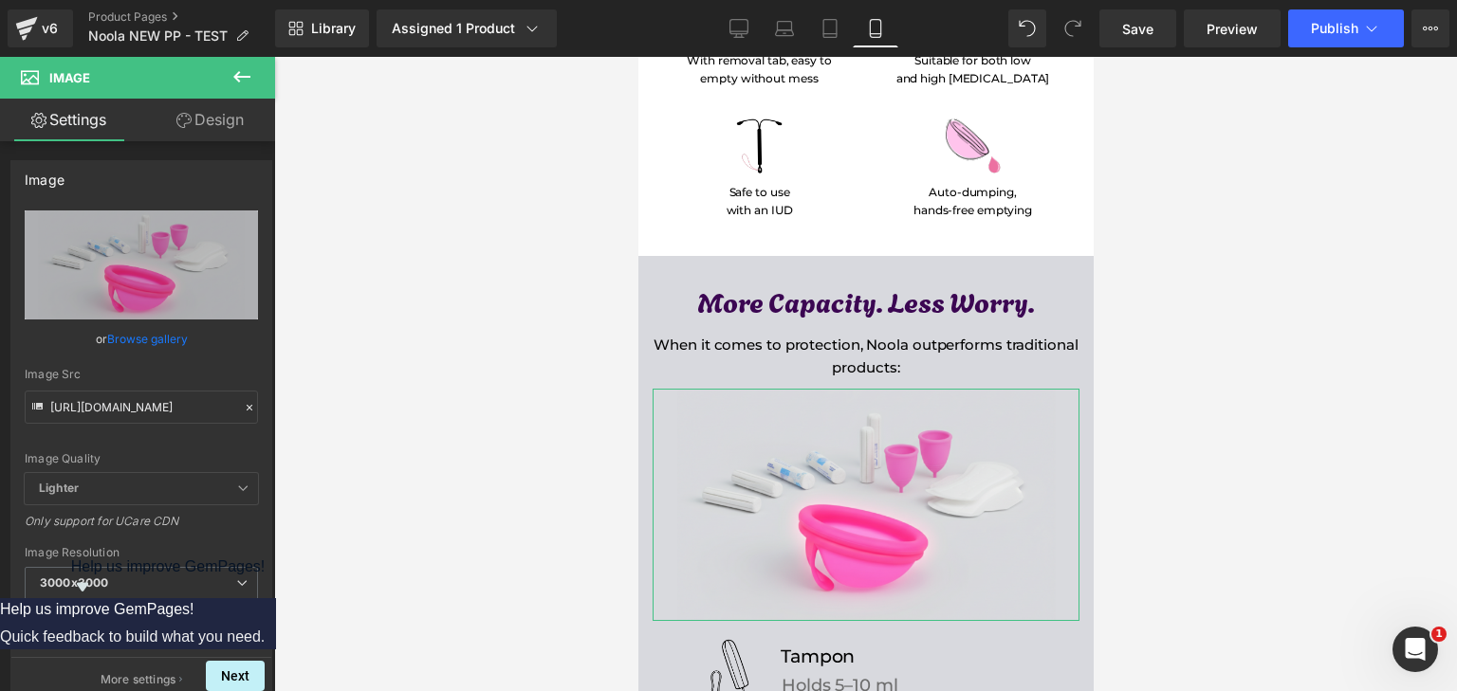
click at [164, 124] on link "Design" at bounding box center [210, 120] width 138 height 43
click at [0, 0] on div "Spacing" at bounding box center [0, 0] width 0 height 0
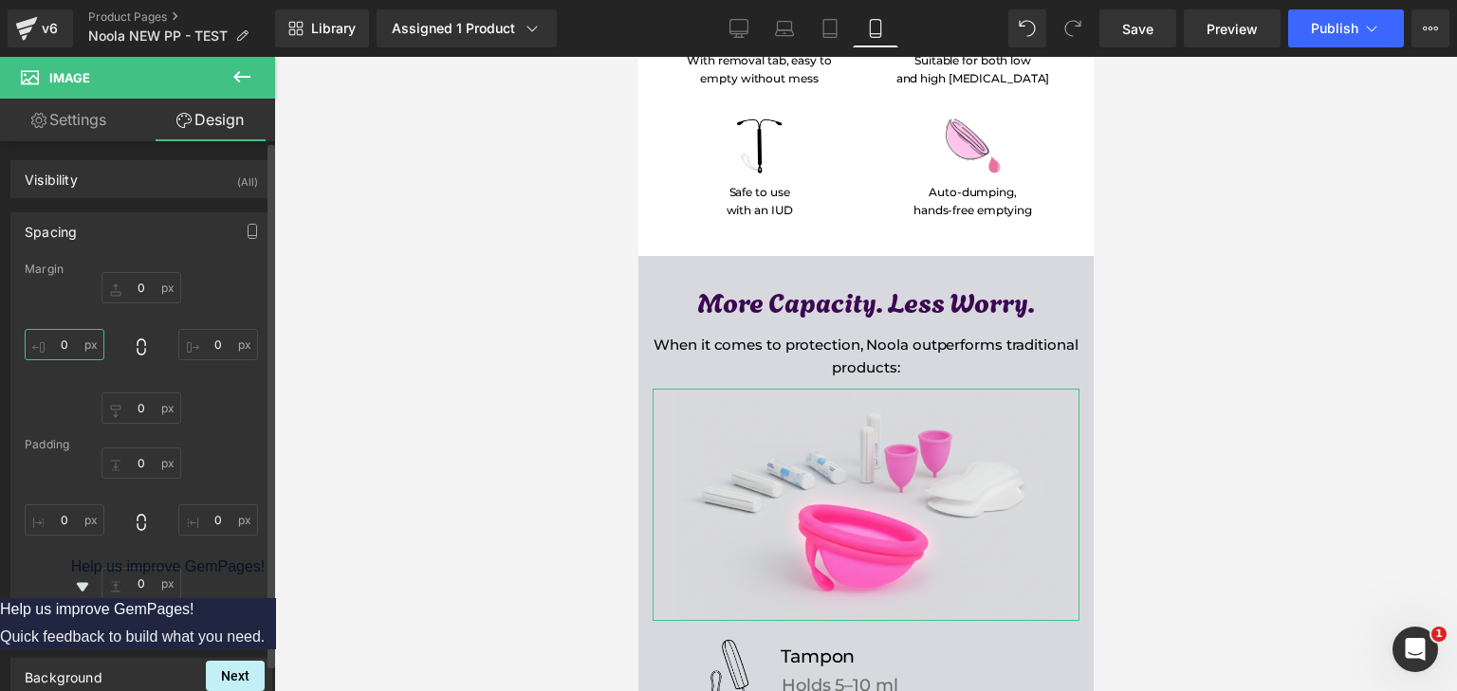
click at [72, 332] on input "0" at bounding box center [65, 344] width 80 height 31
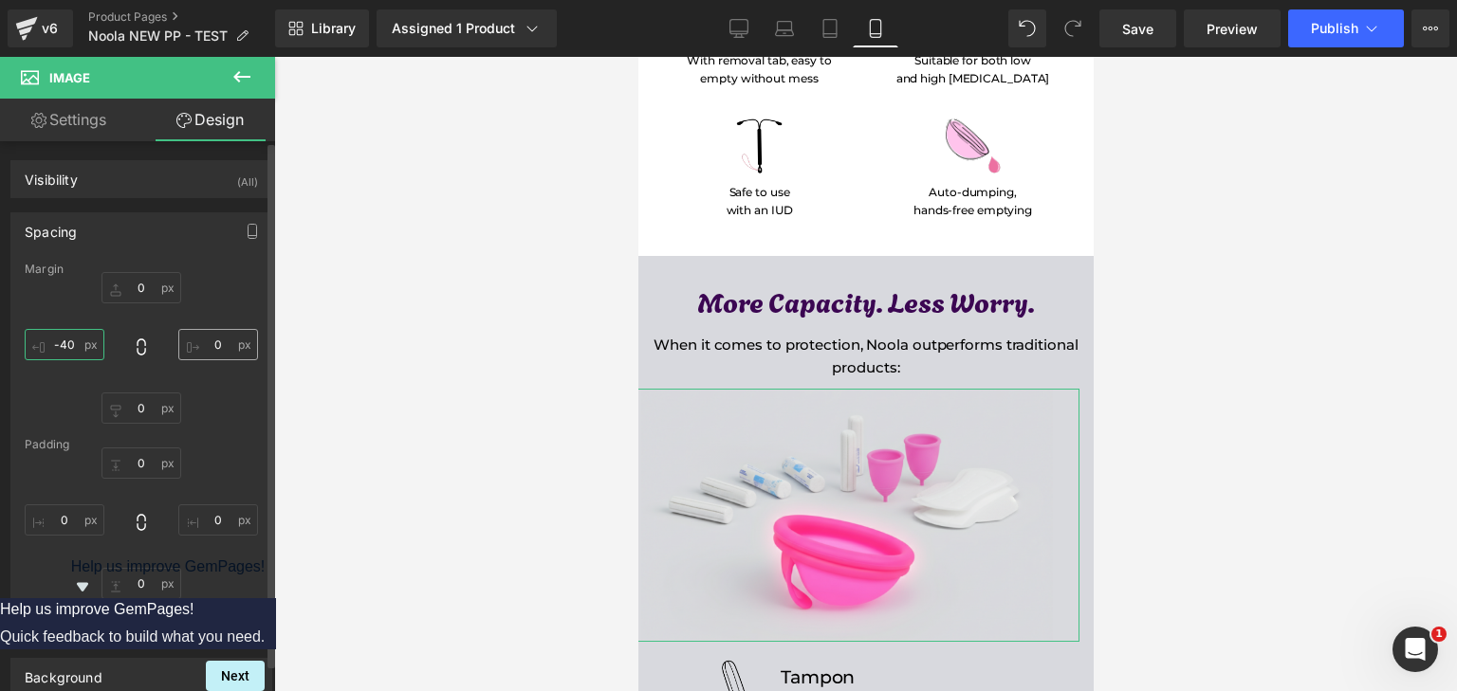
type input "-40"
click at [212, 341] on input "0" at bounding box center [218, 344] width 80 height 31
type input "-40"
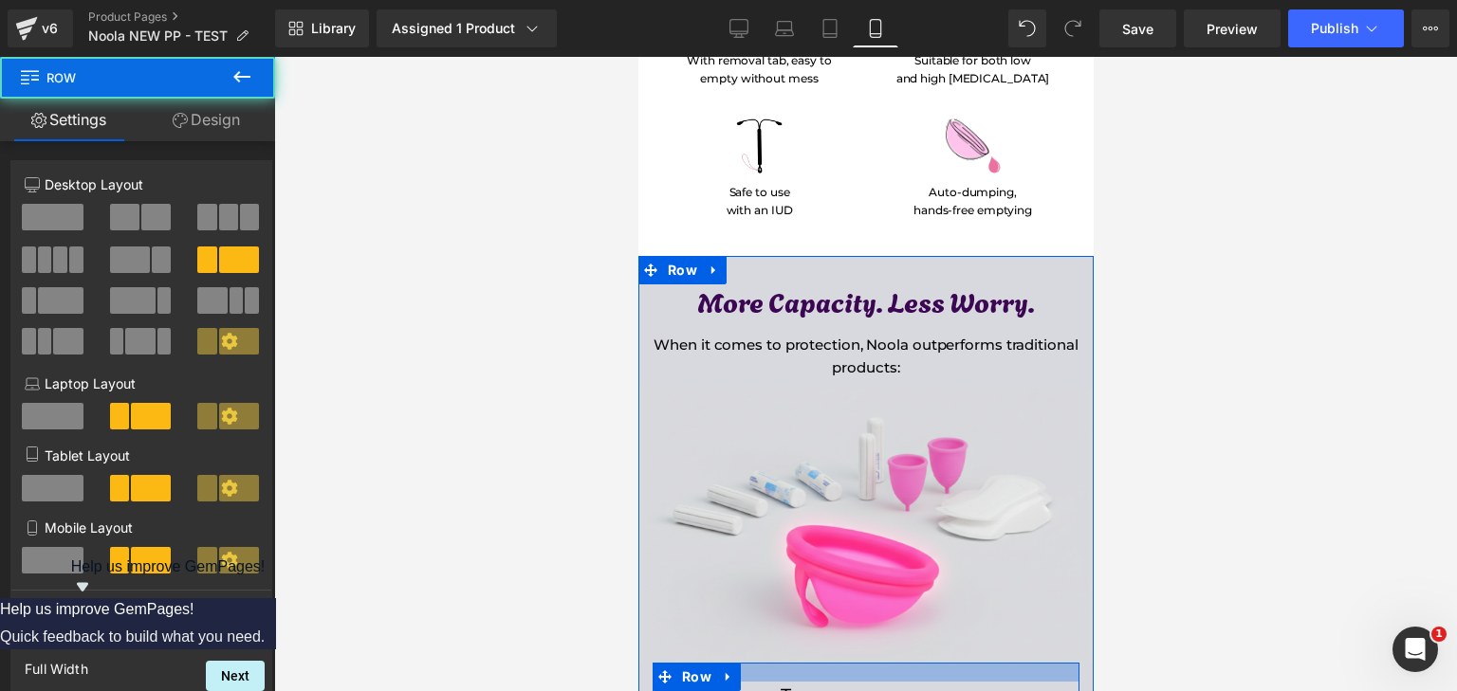
click at [984, 663] on div at bounding box center [865, 672] width 427 height 19
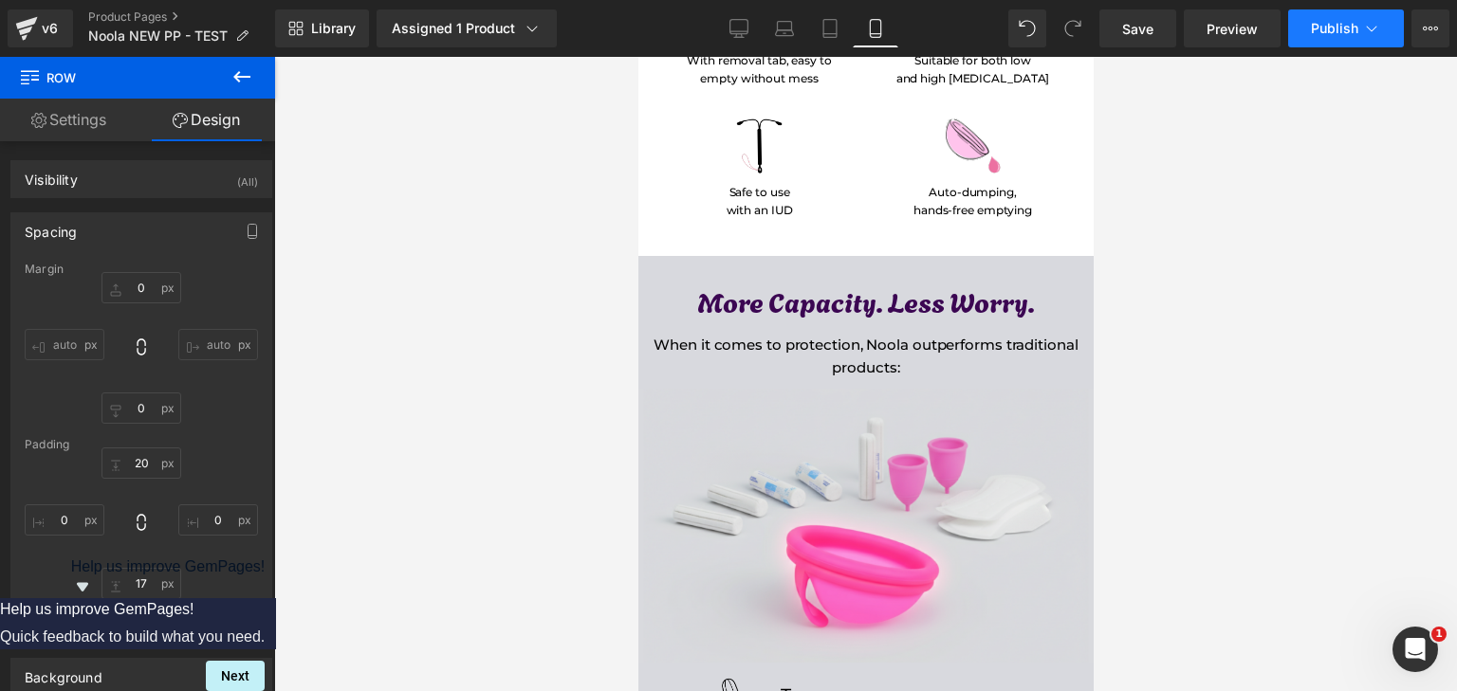
click at [1313, 31] on span "Publish" at bounding box center [1334, 28] width 47 height 15
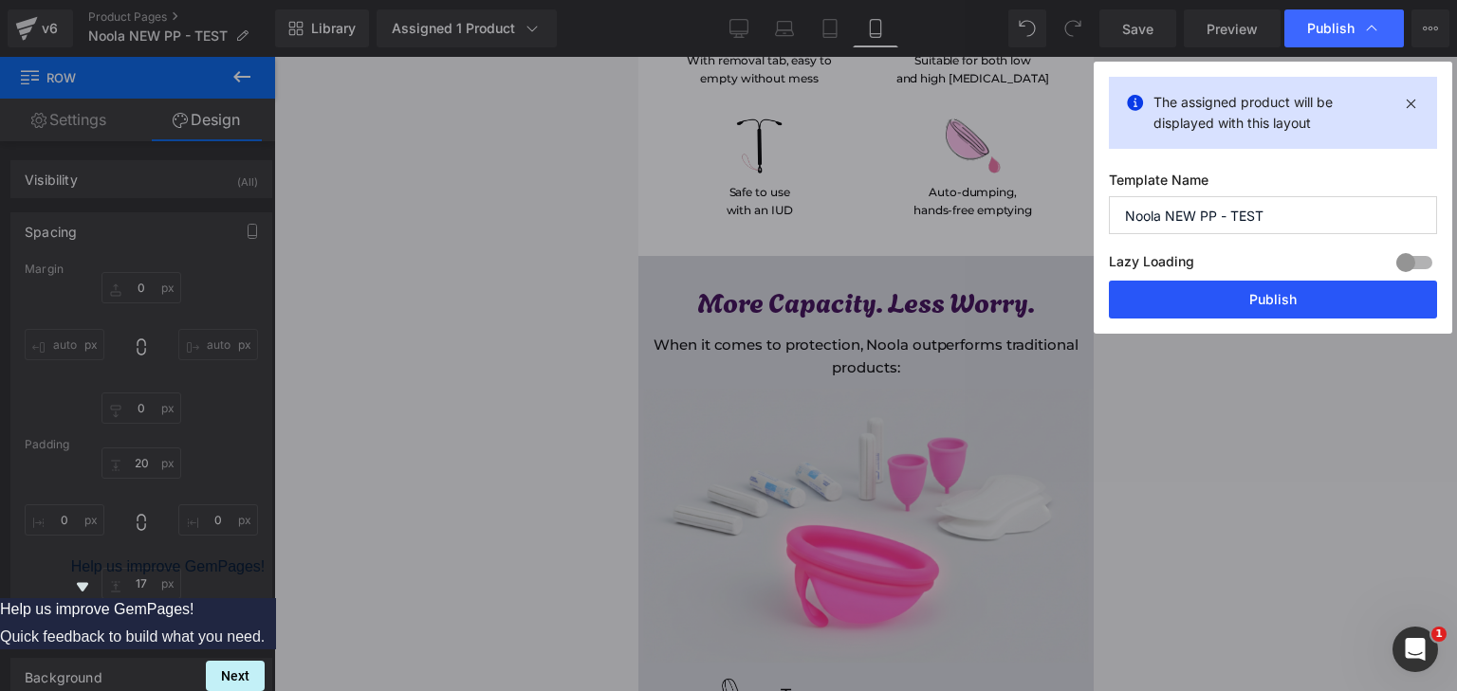
click at [1293, 305] on button "Publish" at bounding box center [1273, 300] width 328 height 38
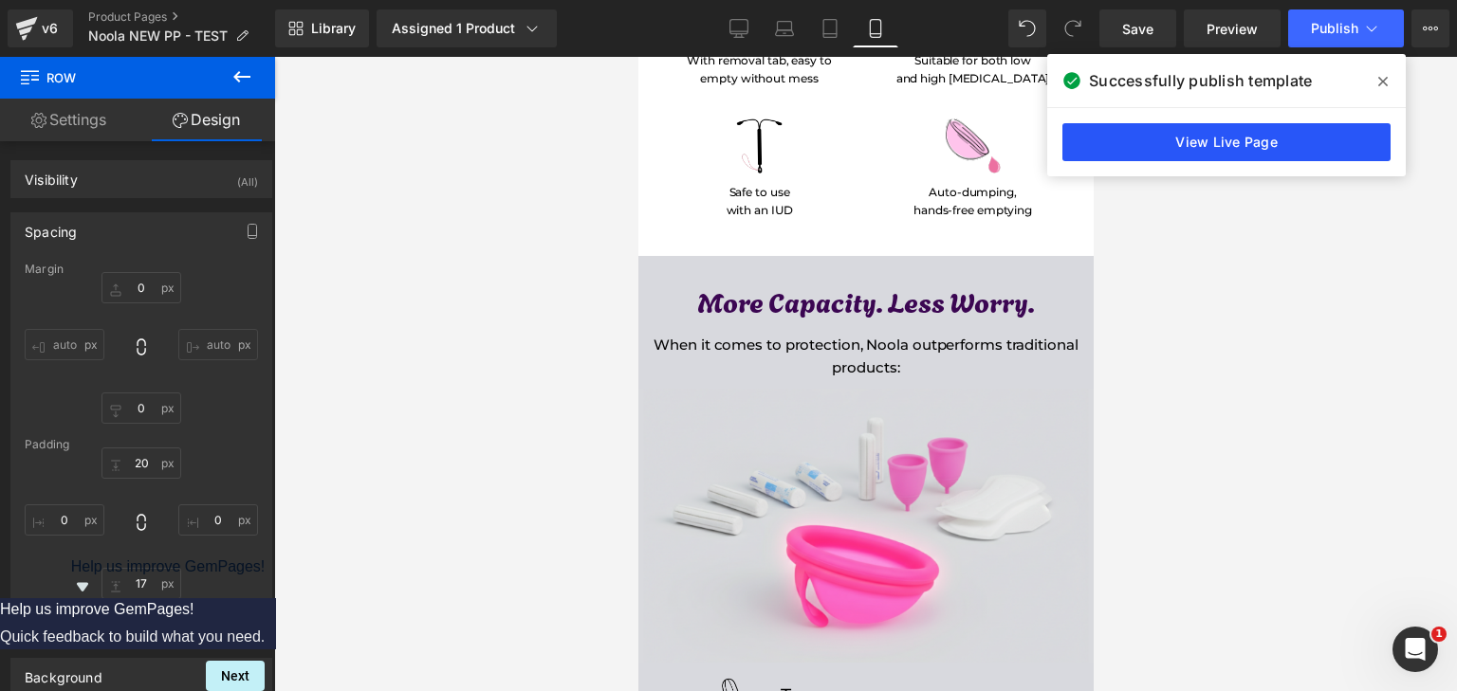
click at [1114, 149] on link "View Live Page" at bounding box center [1226, 142] width 328 height 38
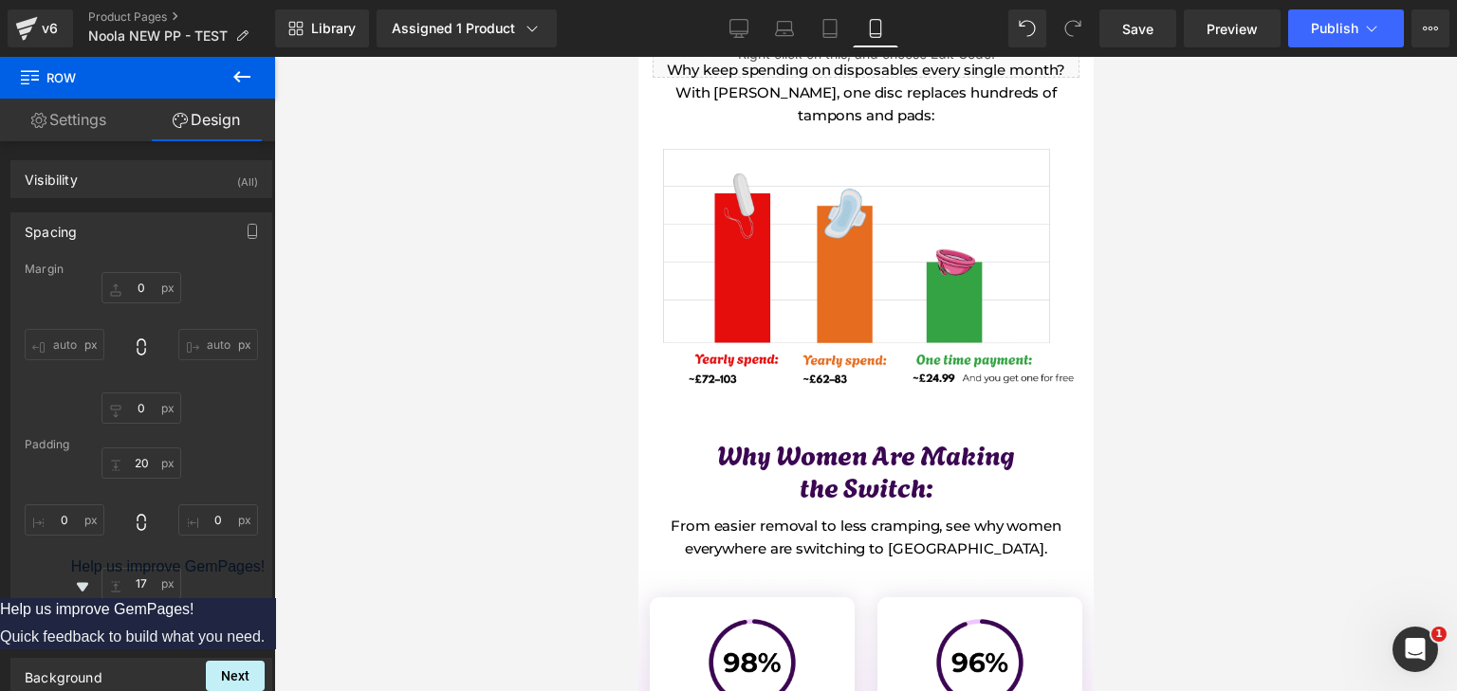
scroll to position [7303, 0]
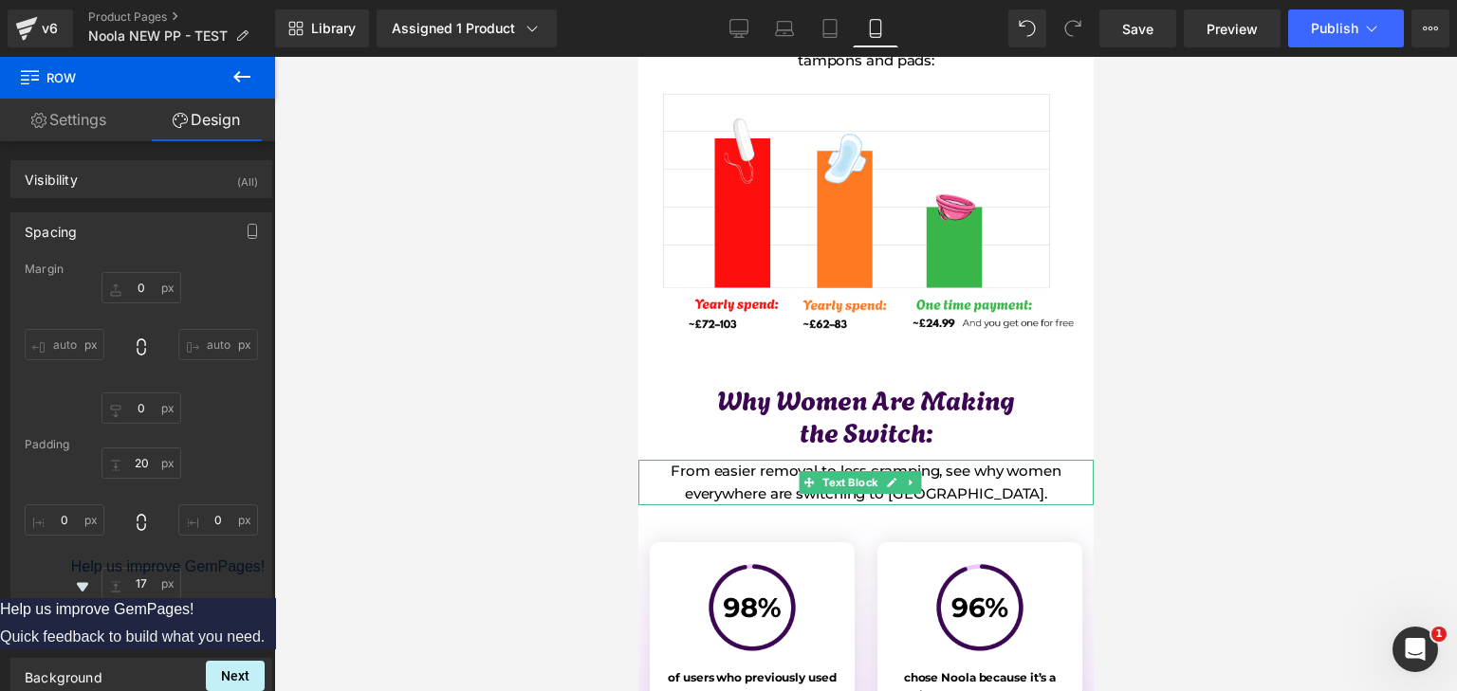
click at [1012, 460] on p "From easier removal to less cramping, see why women everywhere are switching to…" at bounding box center [864, 483] width 455 height 46
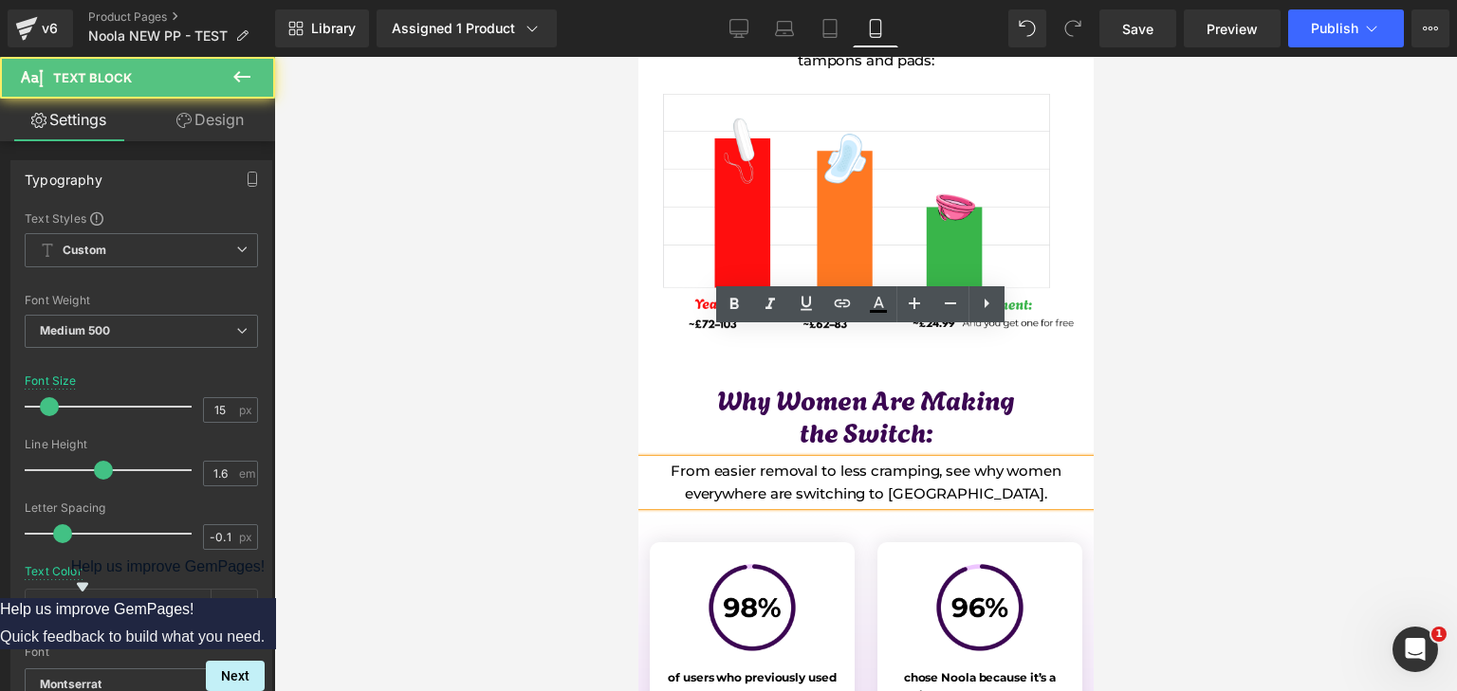
click at [938, 460] on p "From easier removal to less cramping, see why women everywhere are switching to…" at bounding box center [864, 483] width 455 height 46
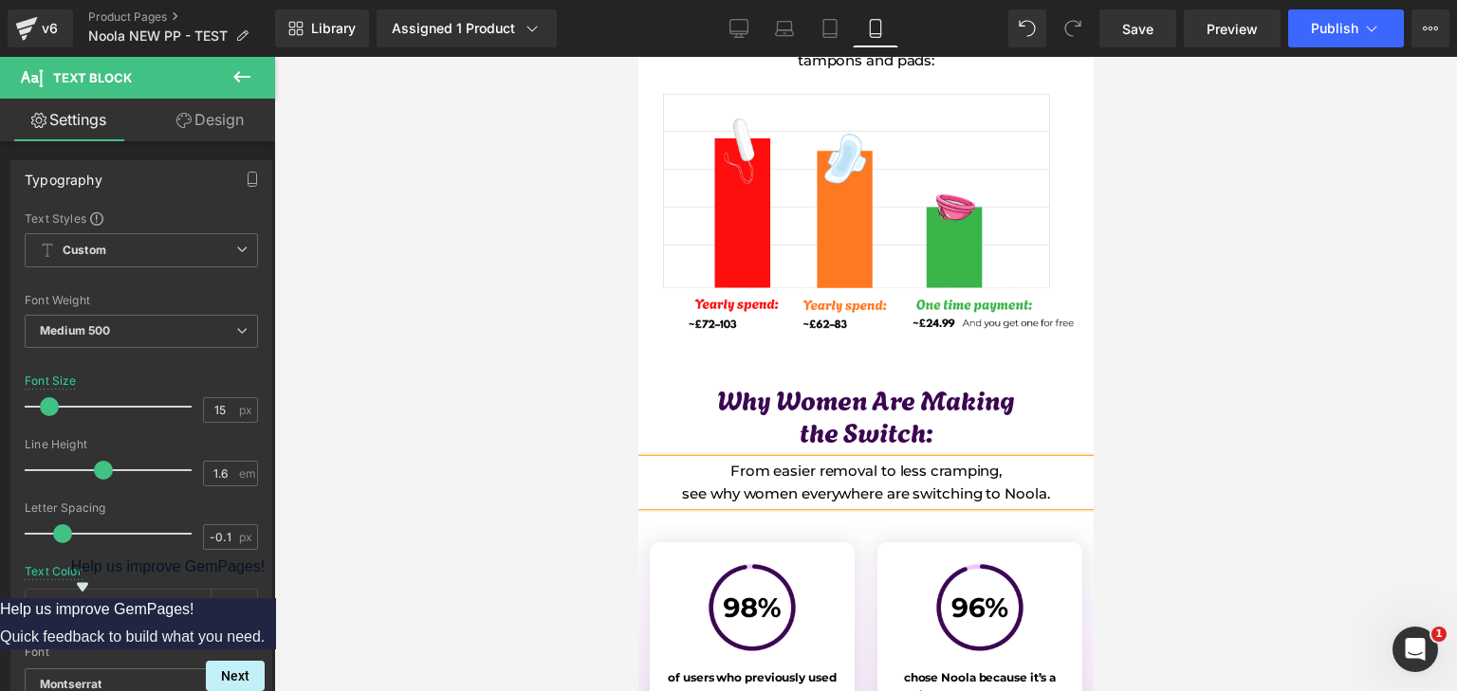
click at [1280, 319] on div at bounding box center [865, 374] width 1183 height 635
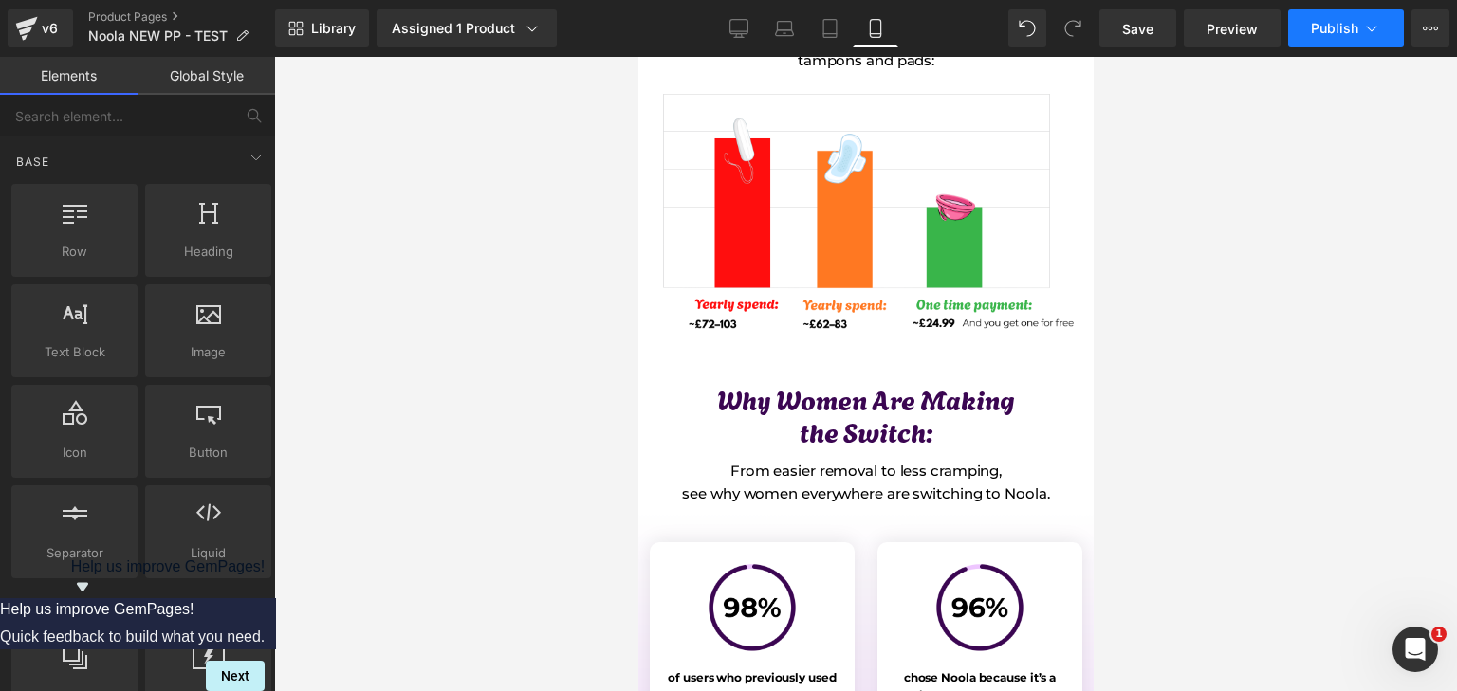
click at [1339, 42] on button "Publish" at bounding box center [1346, 28] width 116 height 38
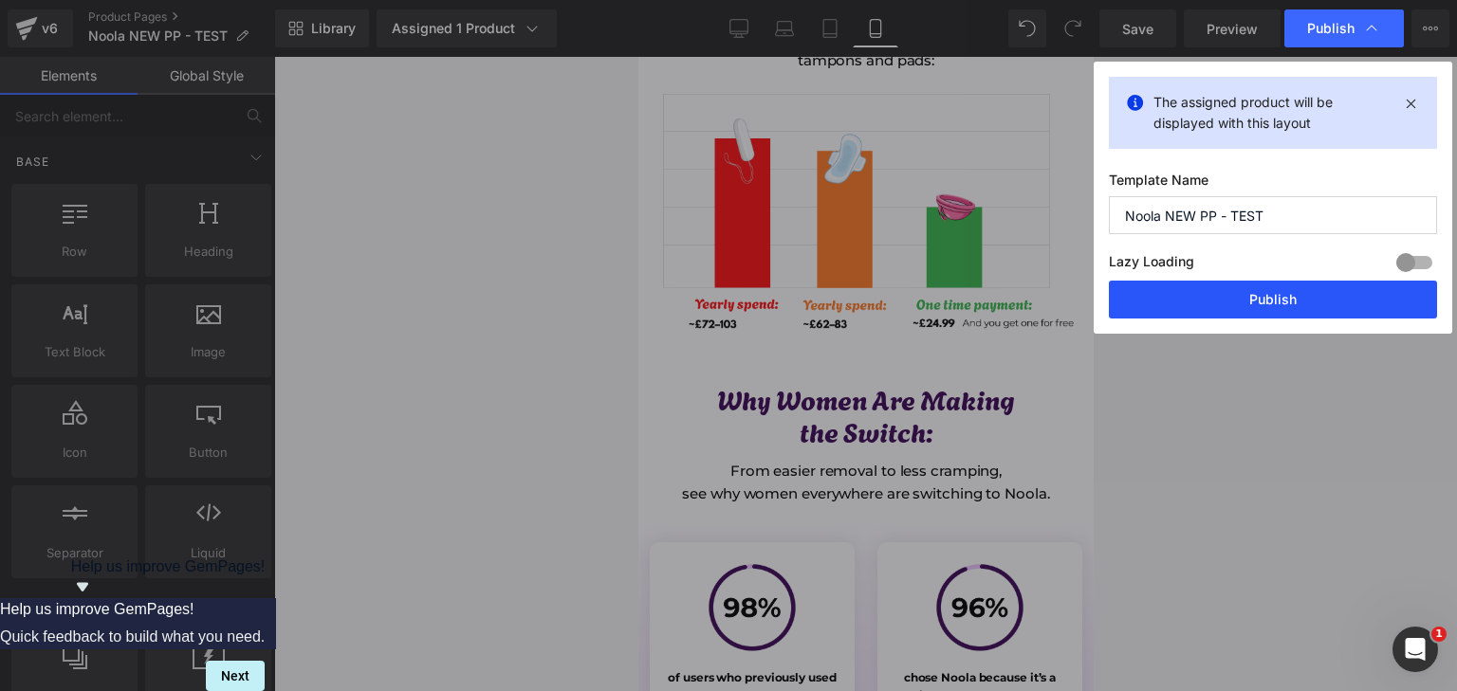
click at [1259, 286] on button "Publish" at bounding box center [1273, 300] width 328 height 38
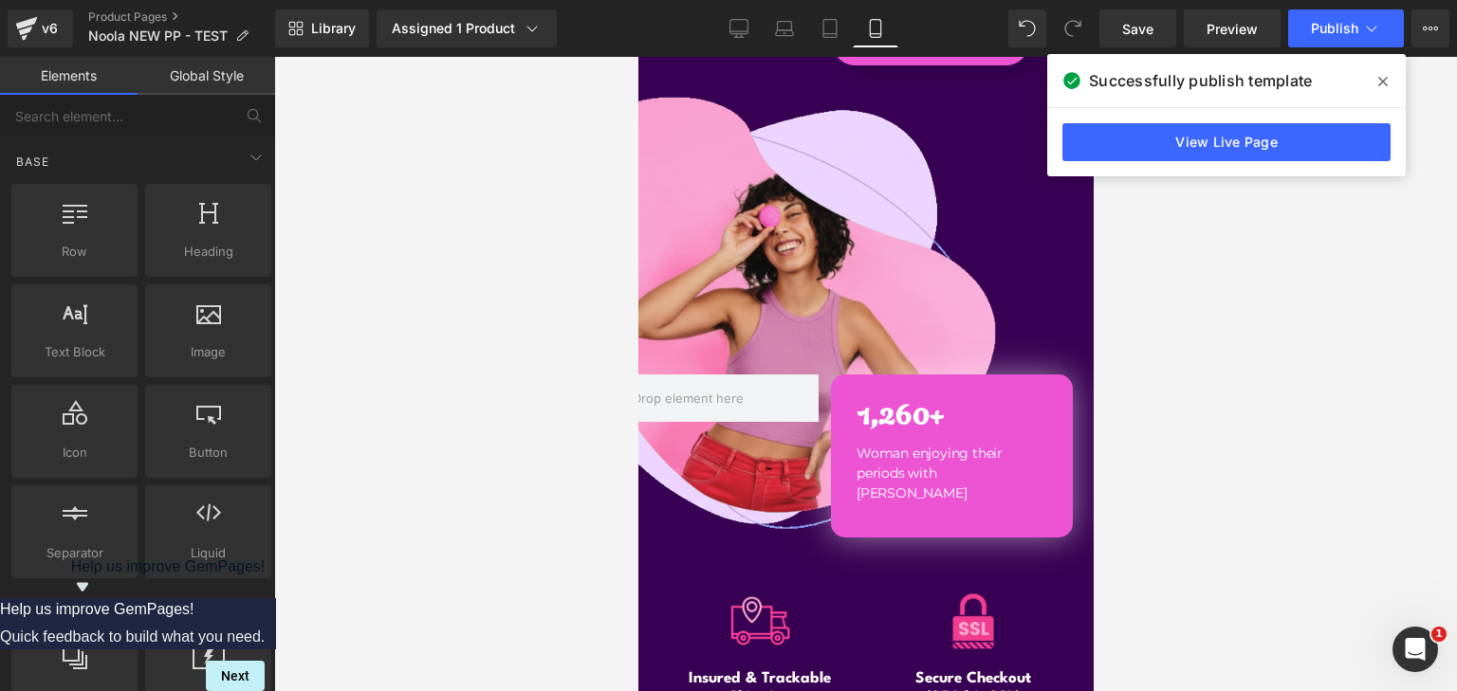
scroll to position [10826, 0]
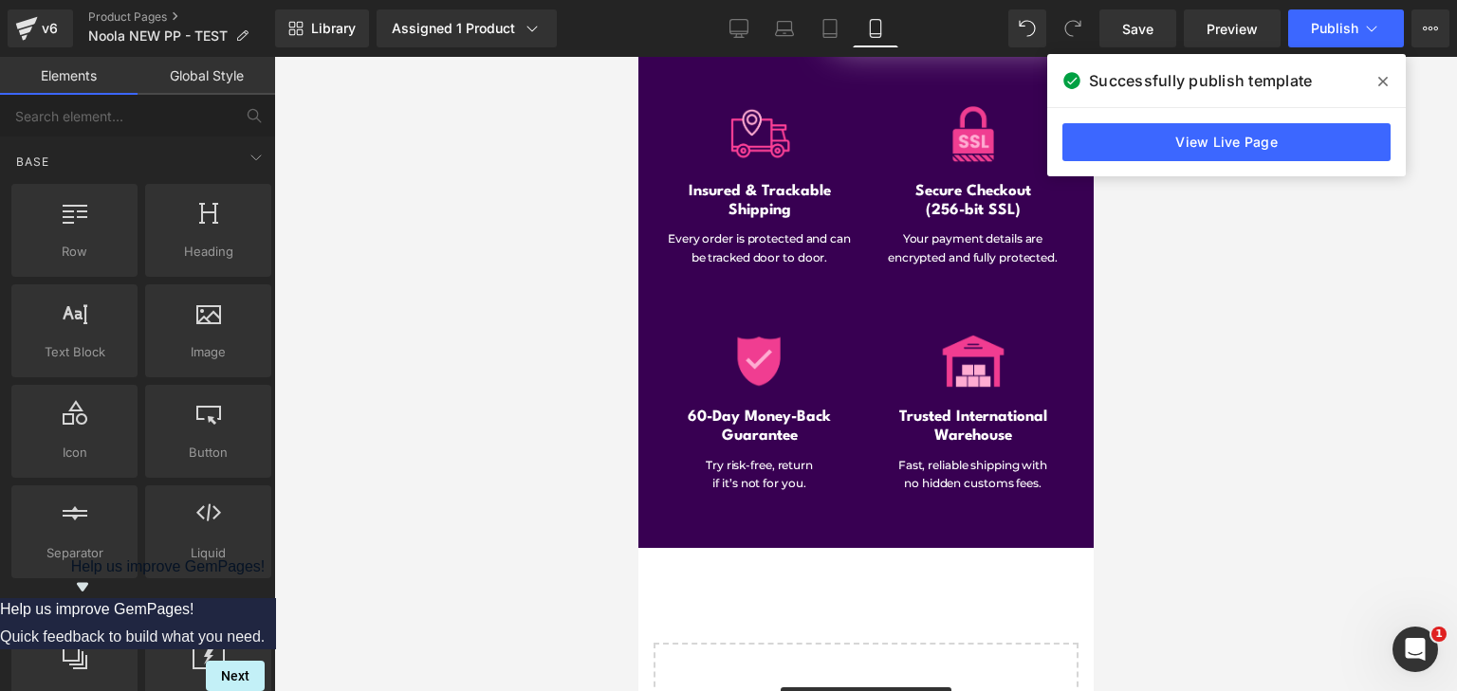
click at [1381, 70] on span at bounding box center [1383, 81] width 30 height 30
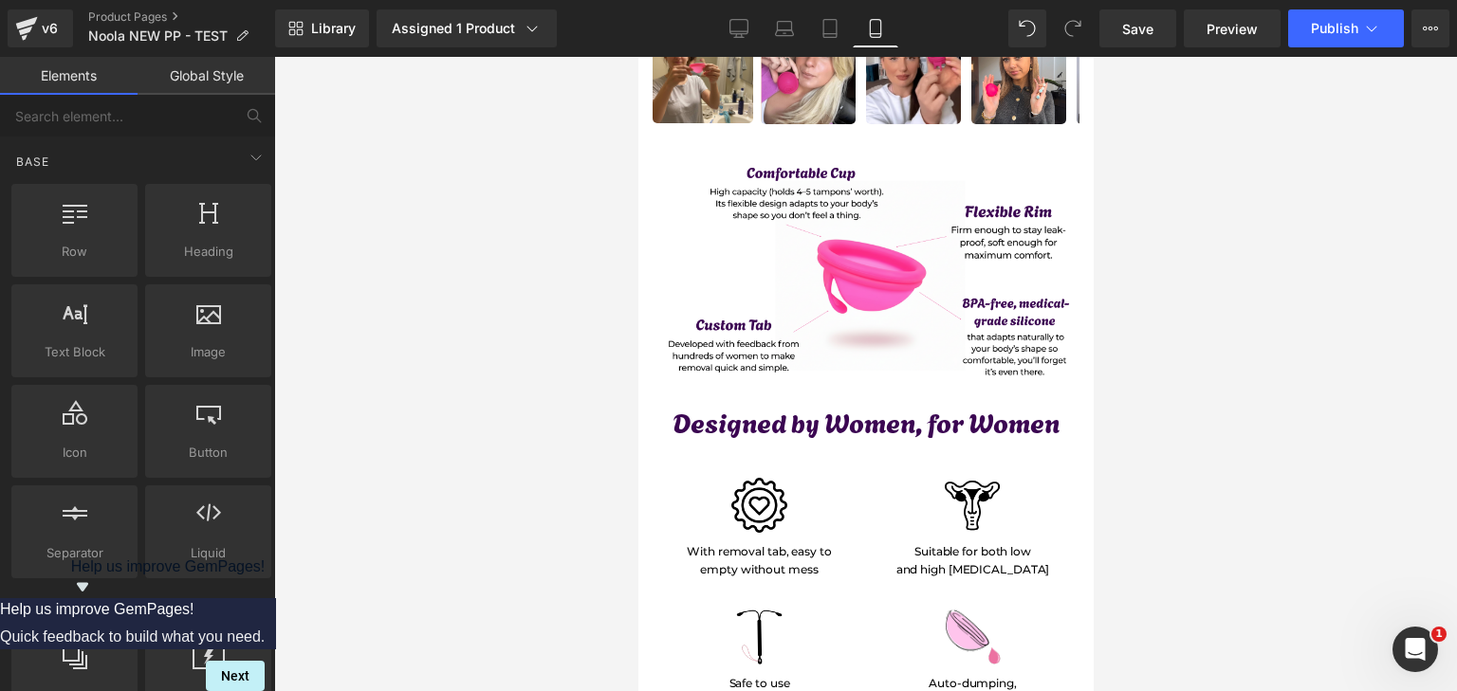
scroll to position [5551, 0]
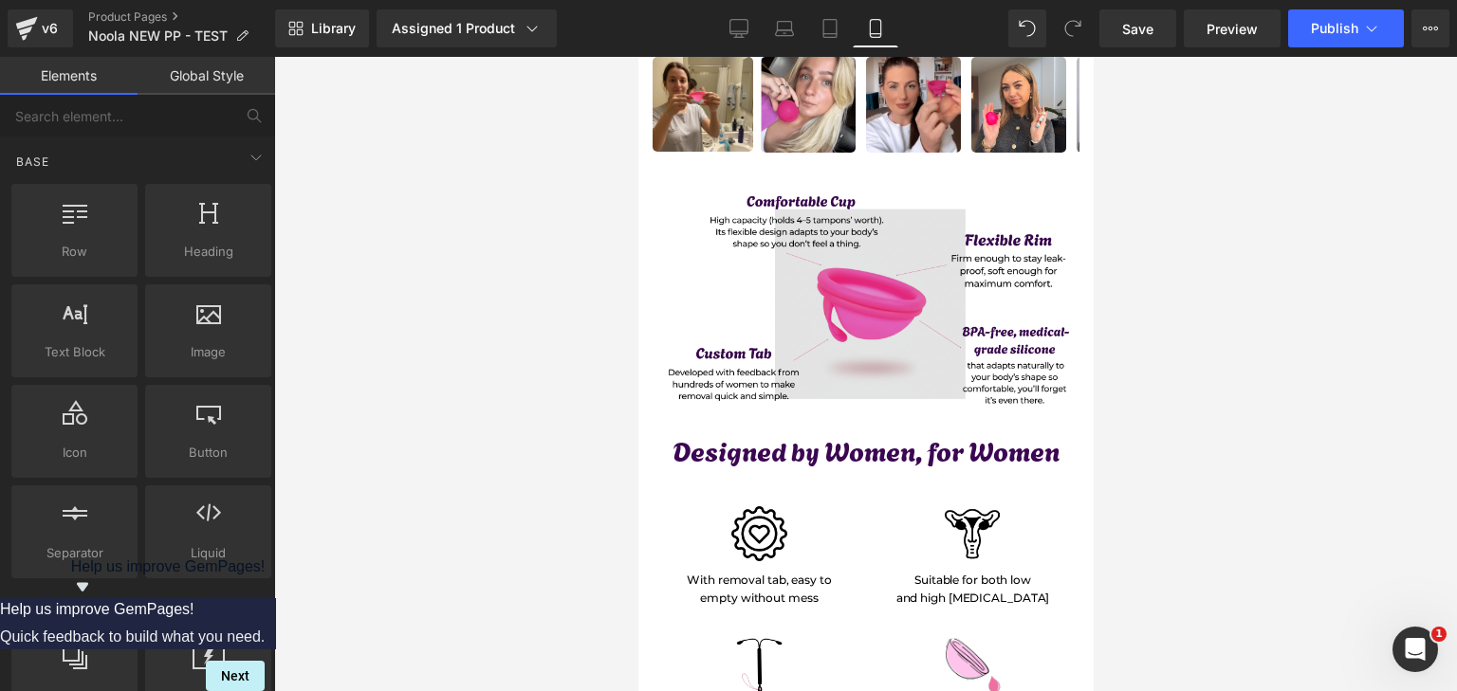
click at [931, 282] on img at bounding box center [865, 302] width 427 height 232
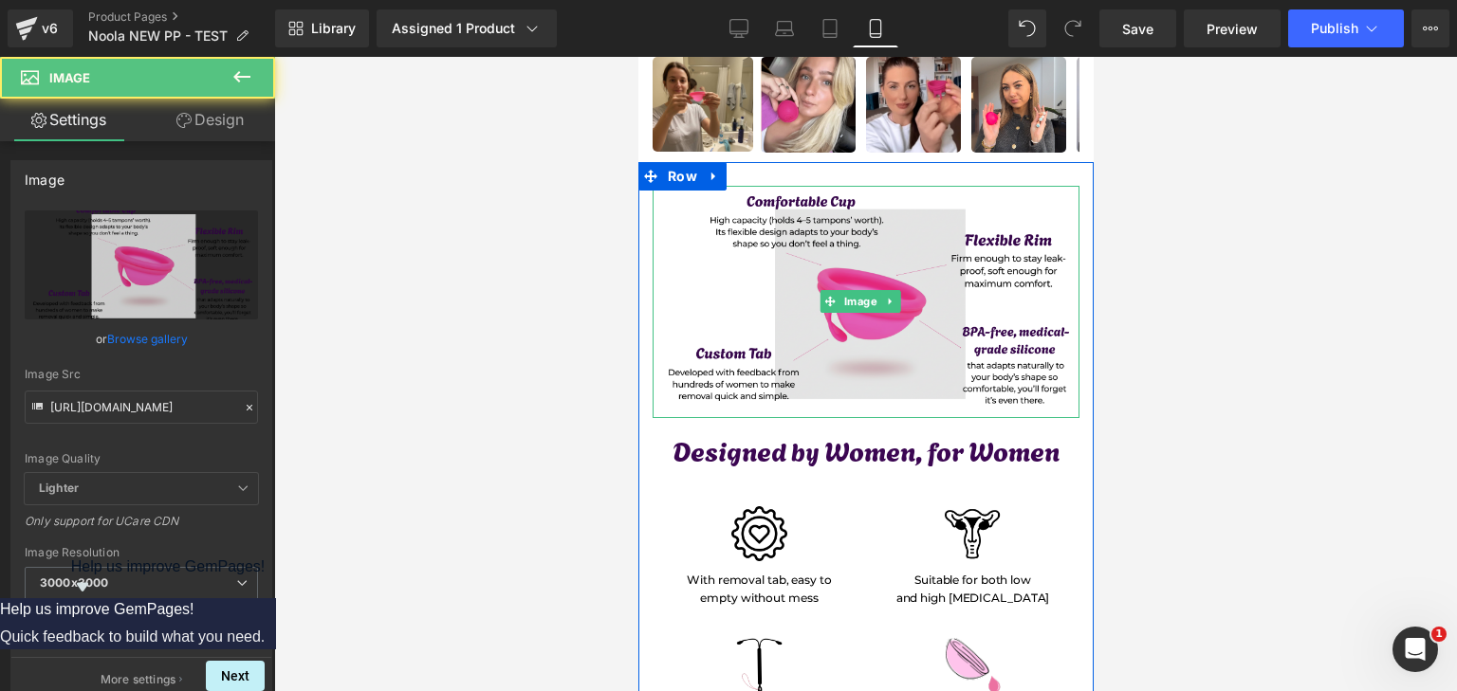
click at [983, 274] on img at bounding box center [865, 302] width 427 height 232
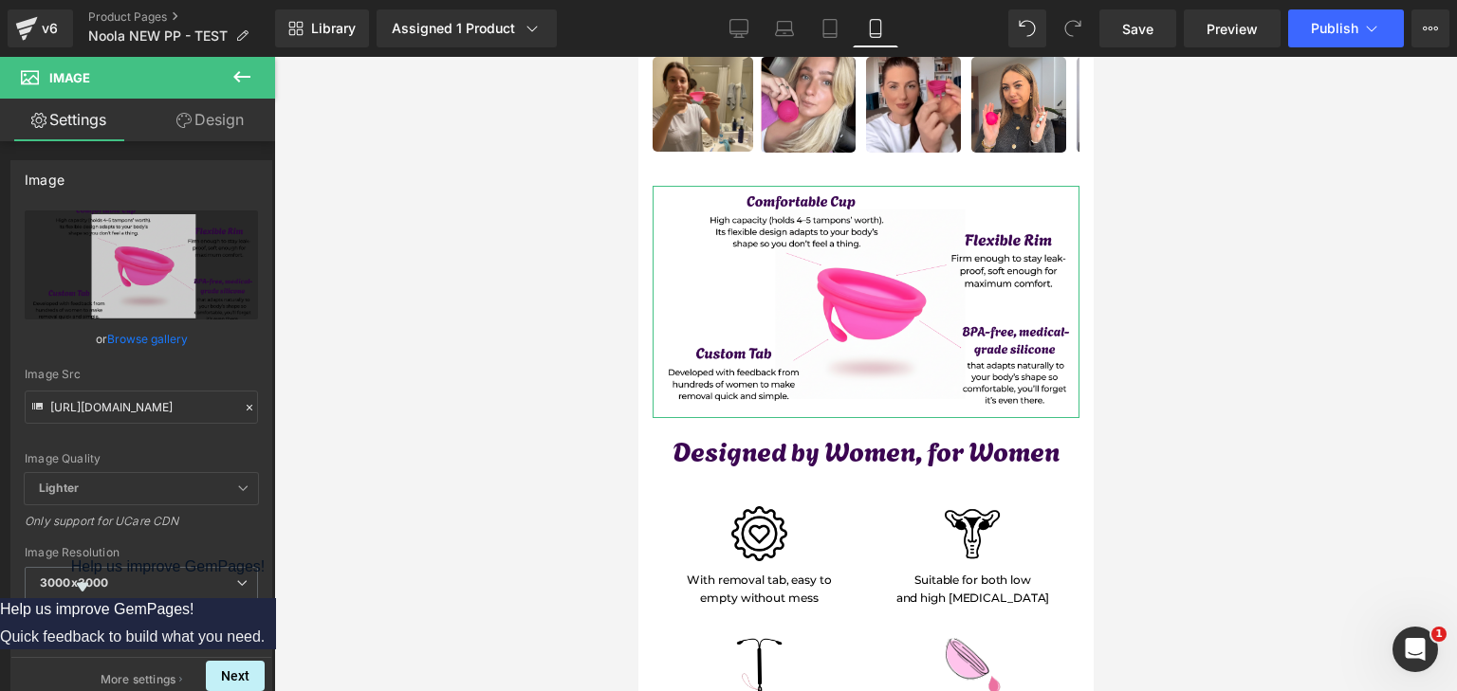
click at [158, 122] on link "Design" at bounding box center [210, 120] width 138 height 43
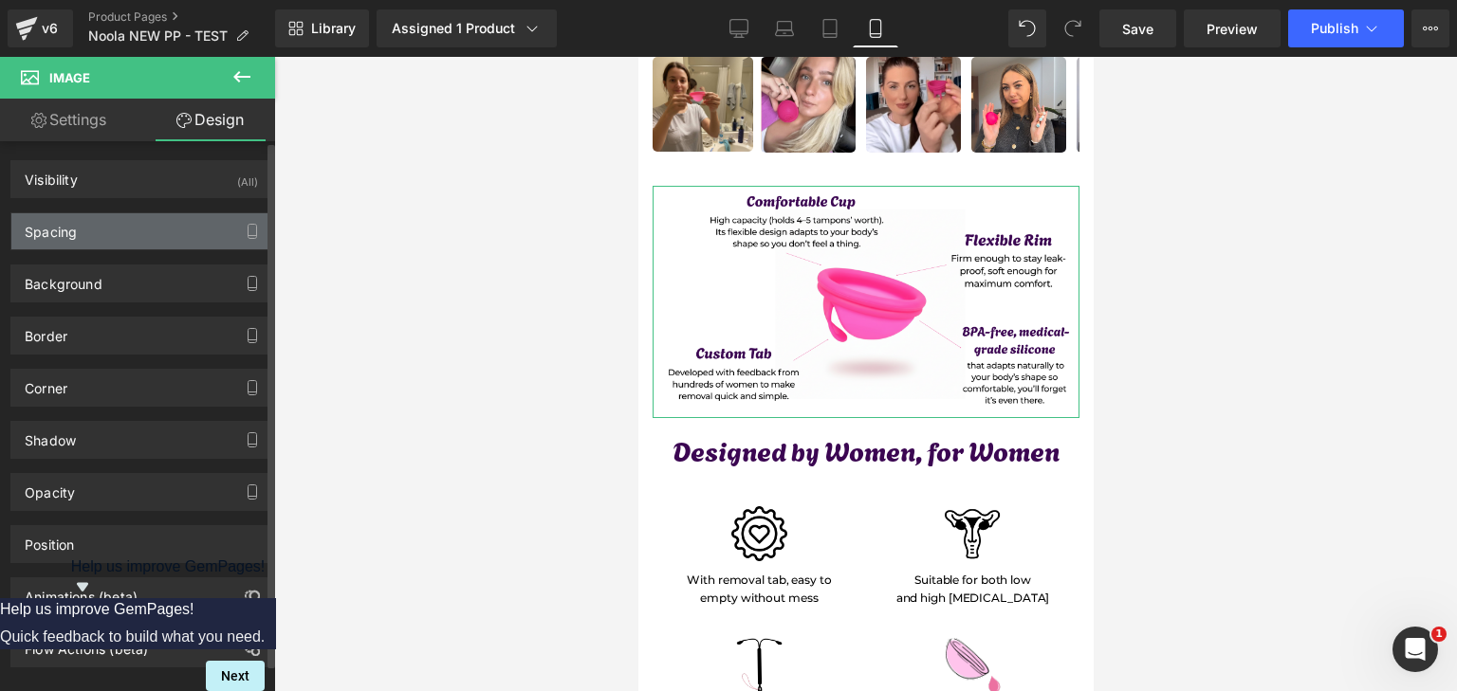
click at [95, 234] on div "Spacing" at bounding box center [141, 231] width 260 height 36
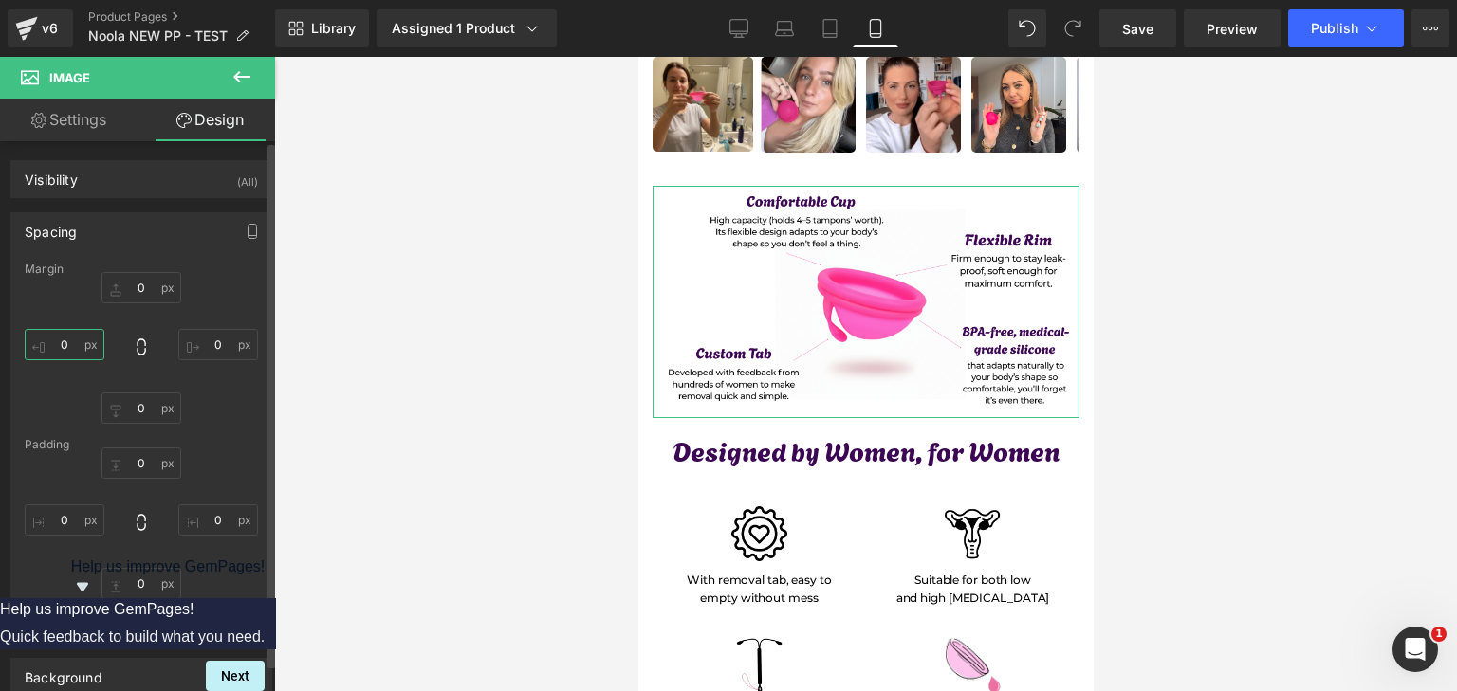
click at [69, 341] on input "0" at bounding box center [65, 344] width 80 height 31
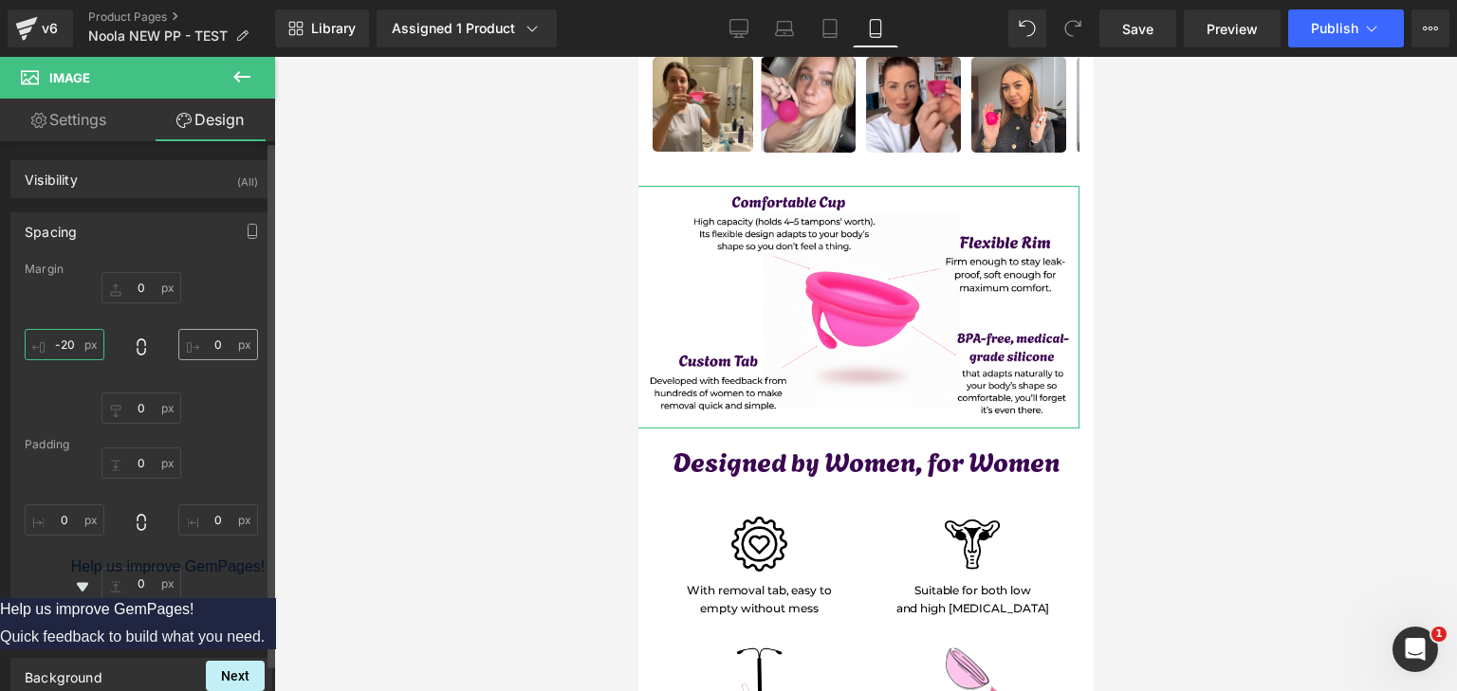
type input "-20"
click at [207, 345] on input "0" at bounding box center [218, 344] width 80 height 31
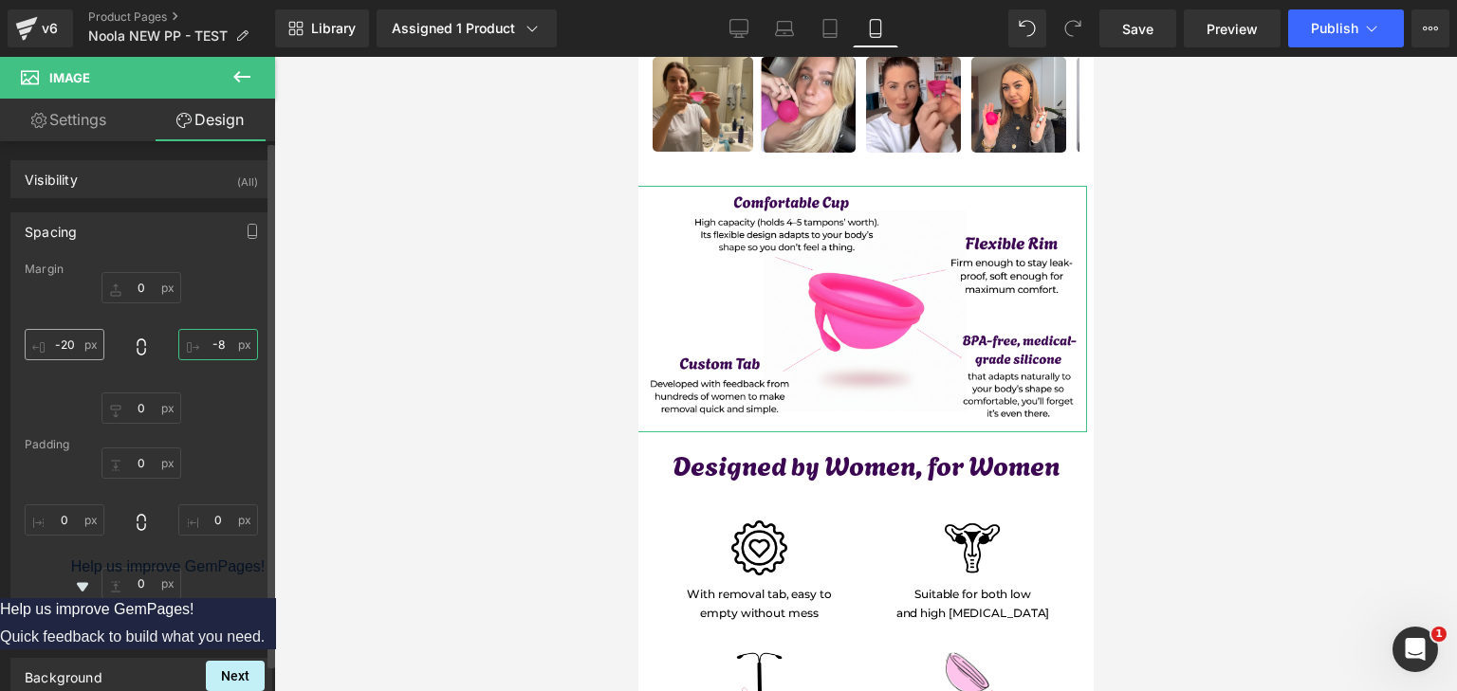
type input "-8"
click at [80, 348] on input "-20" at bounding box center [65, 344] width 80 height 31
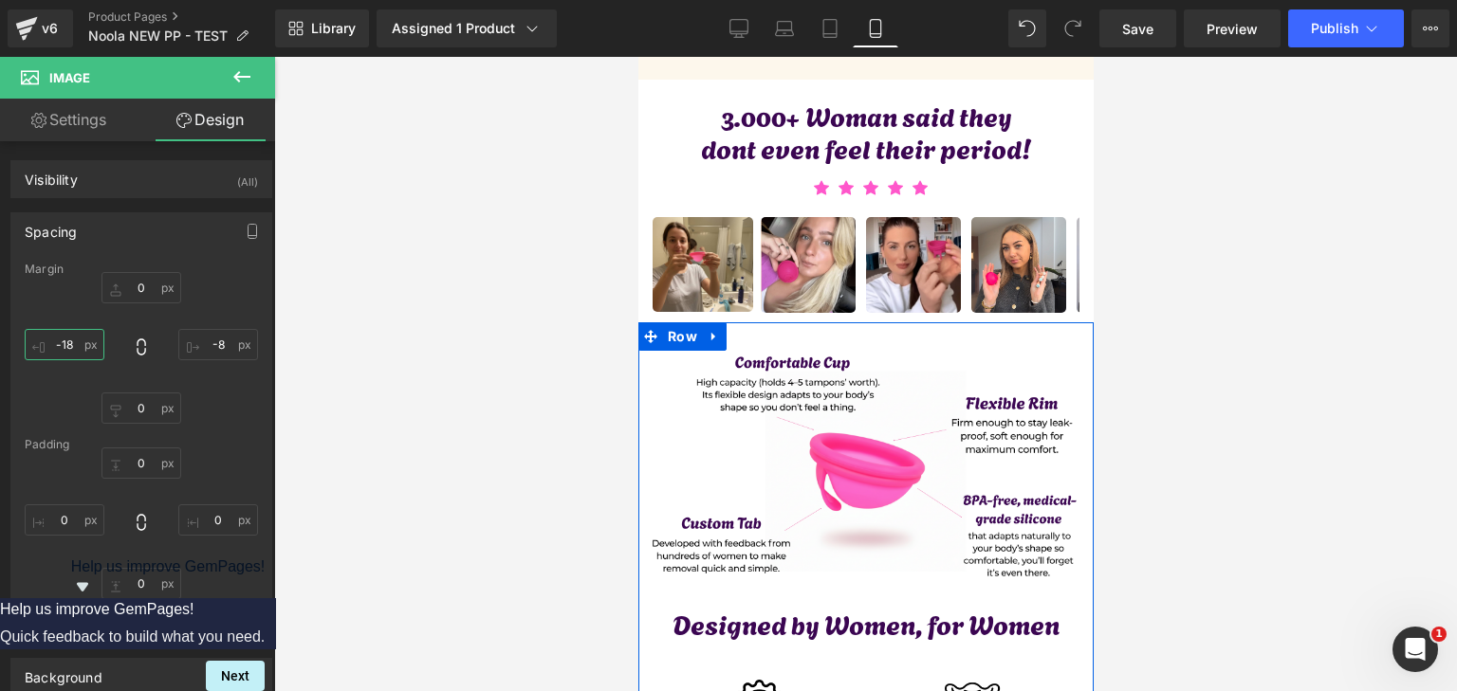
scroll to position [5266, 0]
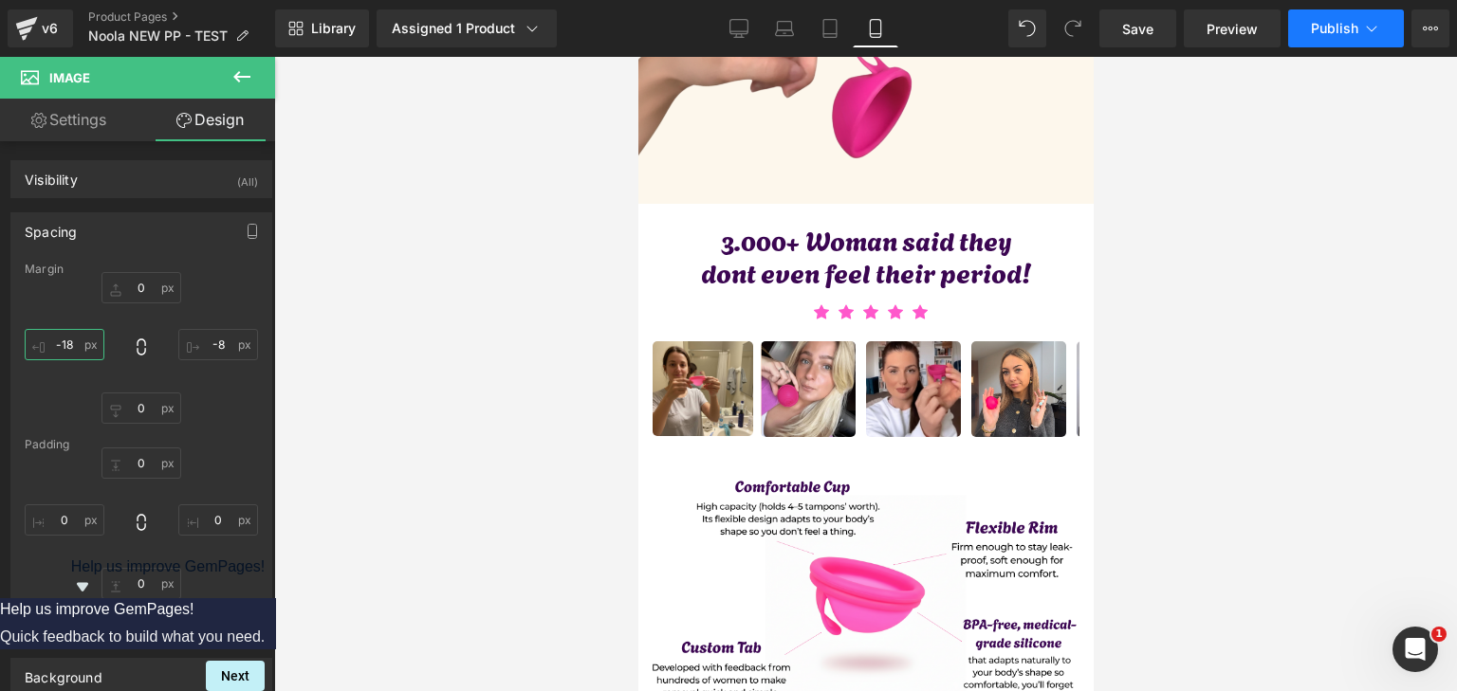
type input "-18"
click at [1326, 26] on span "Publish" at bounding box center [1334, 28] width 47 height 15
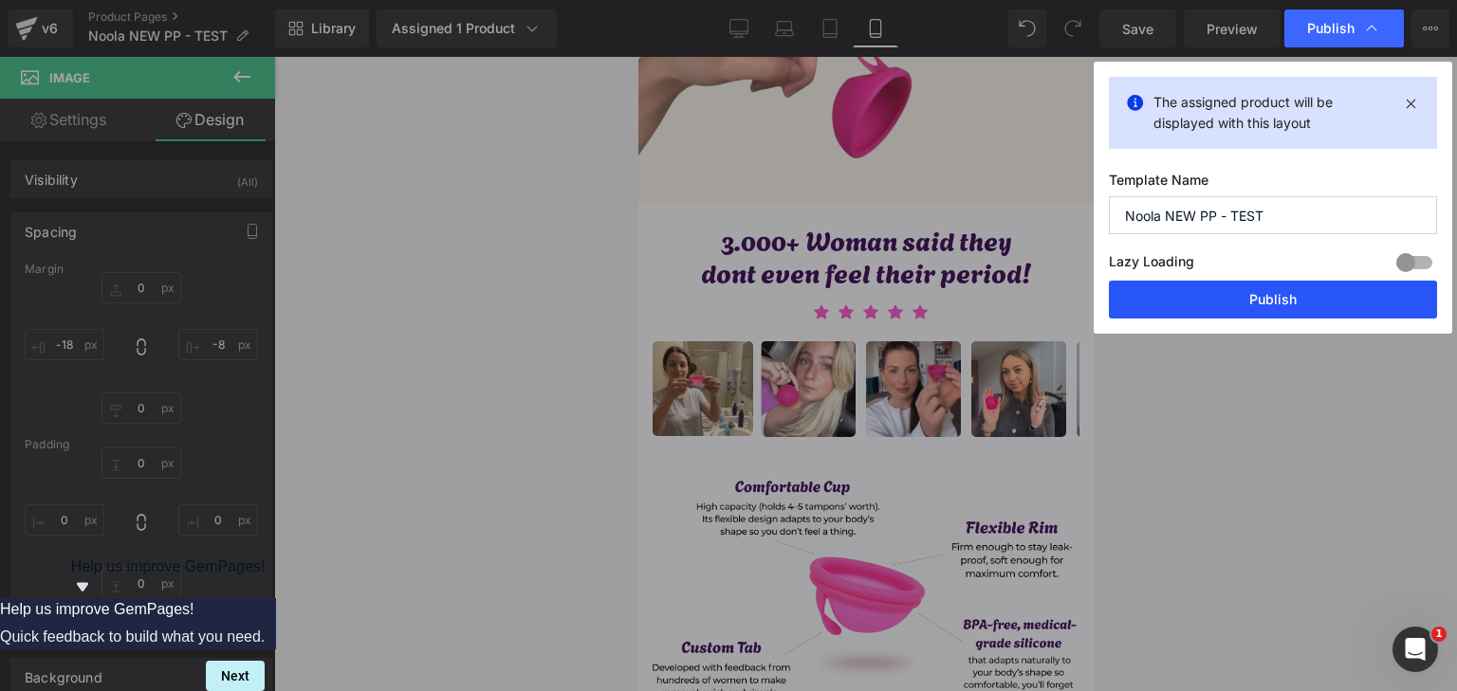
click at [1252, 297] on button "Publish" at bounding box center [1273, 300] width 328 height 38
